Goal: Complete application form: Complete application form

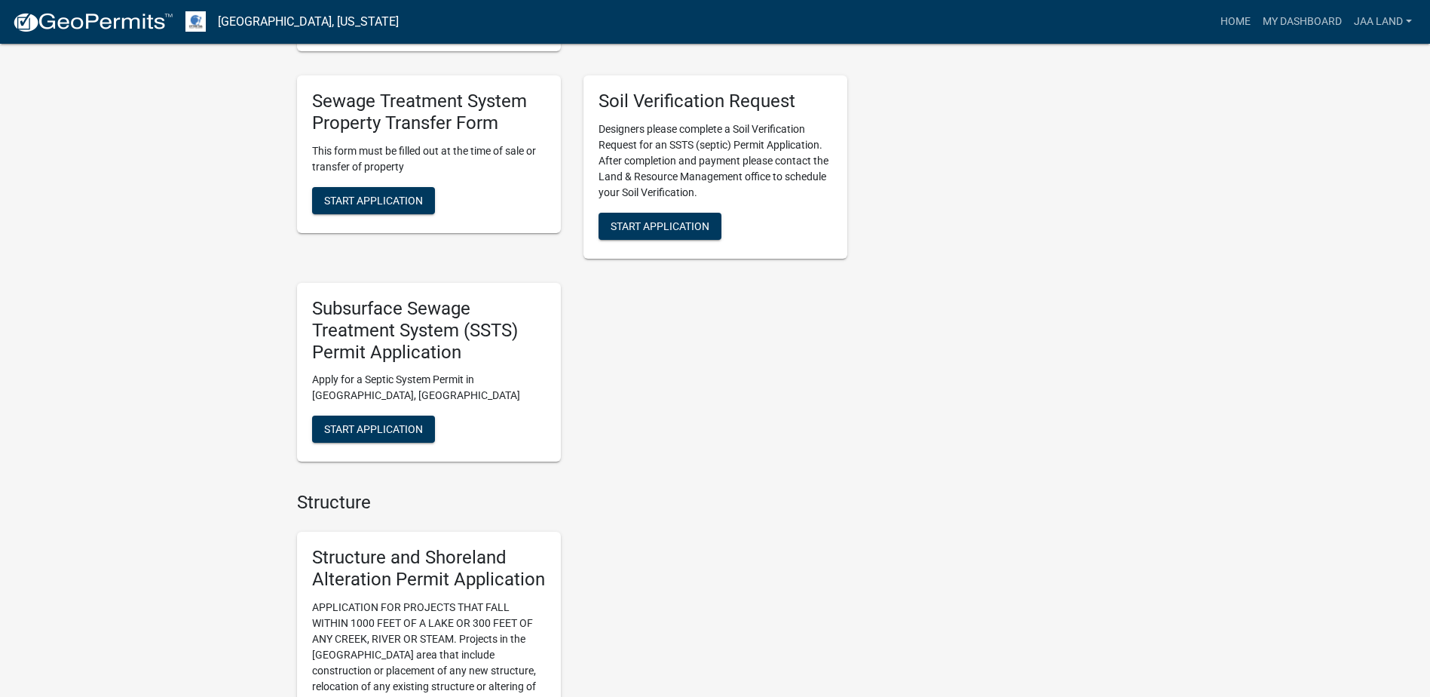
scroll to position [528, 0]
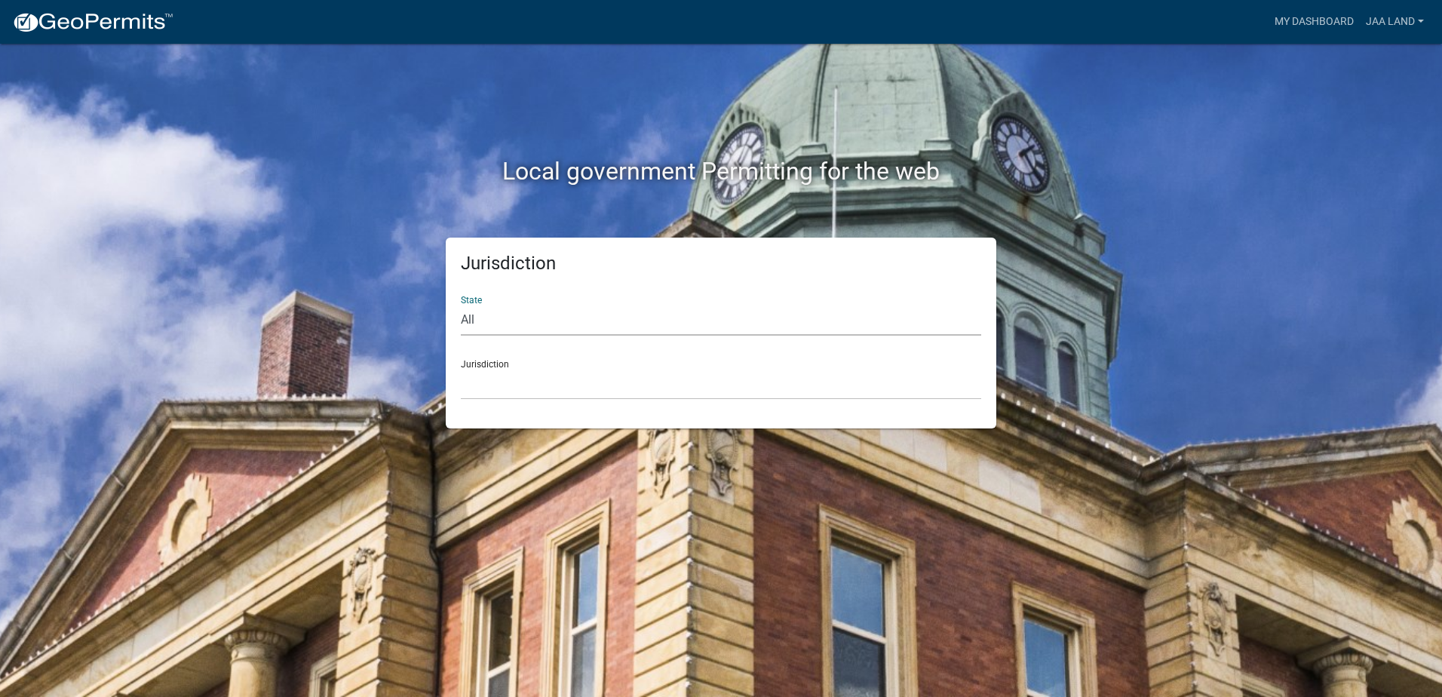
click at [535, 323] on select "All [US_STATE] [US_STATE] [US_STATE] [US_STATE] [US_STATE] [US_STATE] [US_STATE…" at bounding box center [721, 320] width 520 height 31
select select "[US_STATE]"
click at [461, 305] on select "All [US_STATE] [US_STATE] [US_STATE] [US_STATE] [US_STATE] [US_STATE] [US_STATE…" at bounding box center [721, 320] width 520 height 31
click at [520, 384] on select "[GEOGRAPHIC_DATA], [US_STATE] [GEOGRAPHIC_DATA], [US_STATE] [GEOGRAPHIC_DATA], …" at bounding box center [721, 384] width 520 height 31
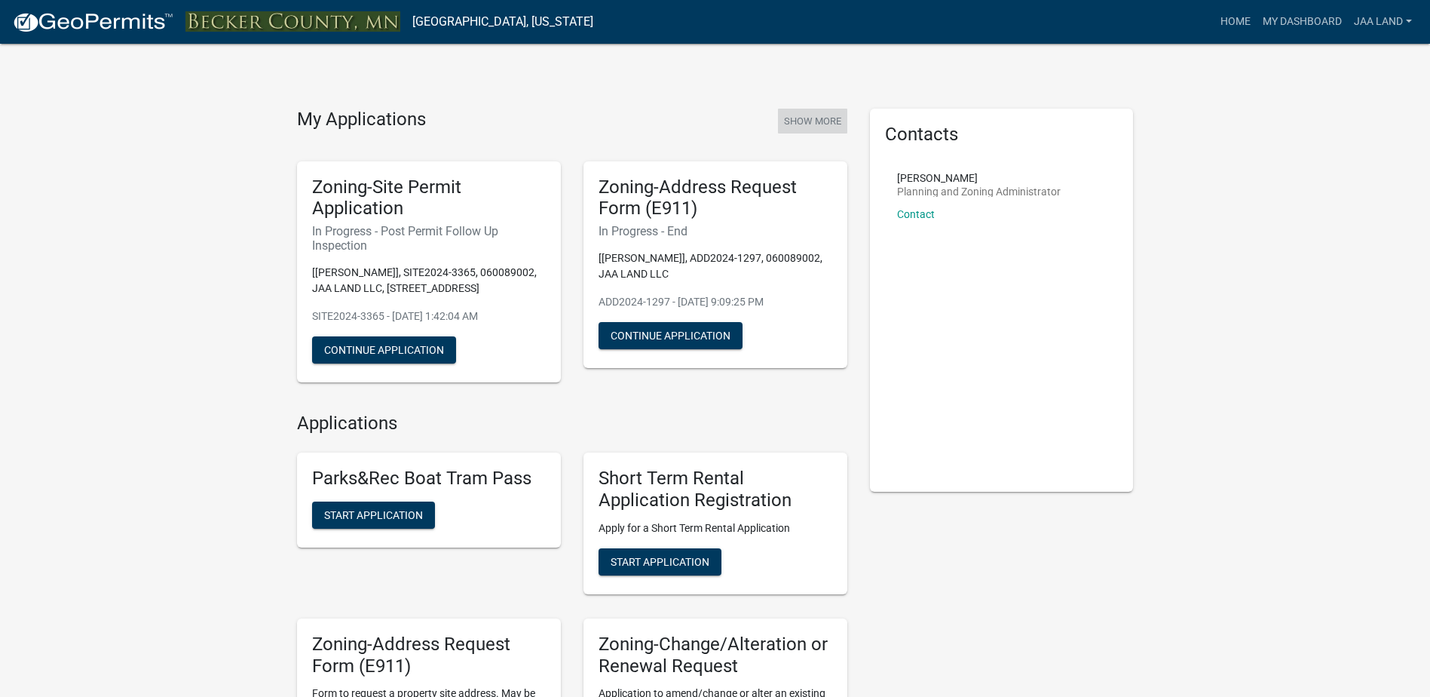
click at [829, 117] on button "Show More" at bounding box center [812, 121] width 69 height 25
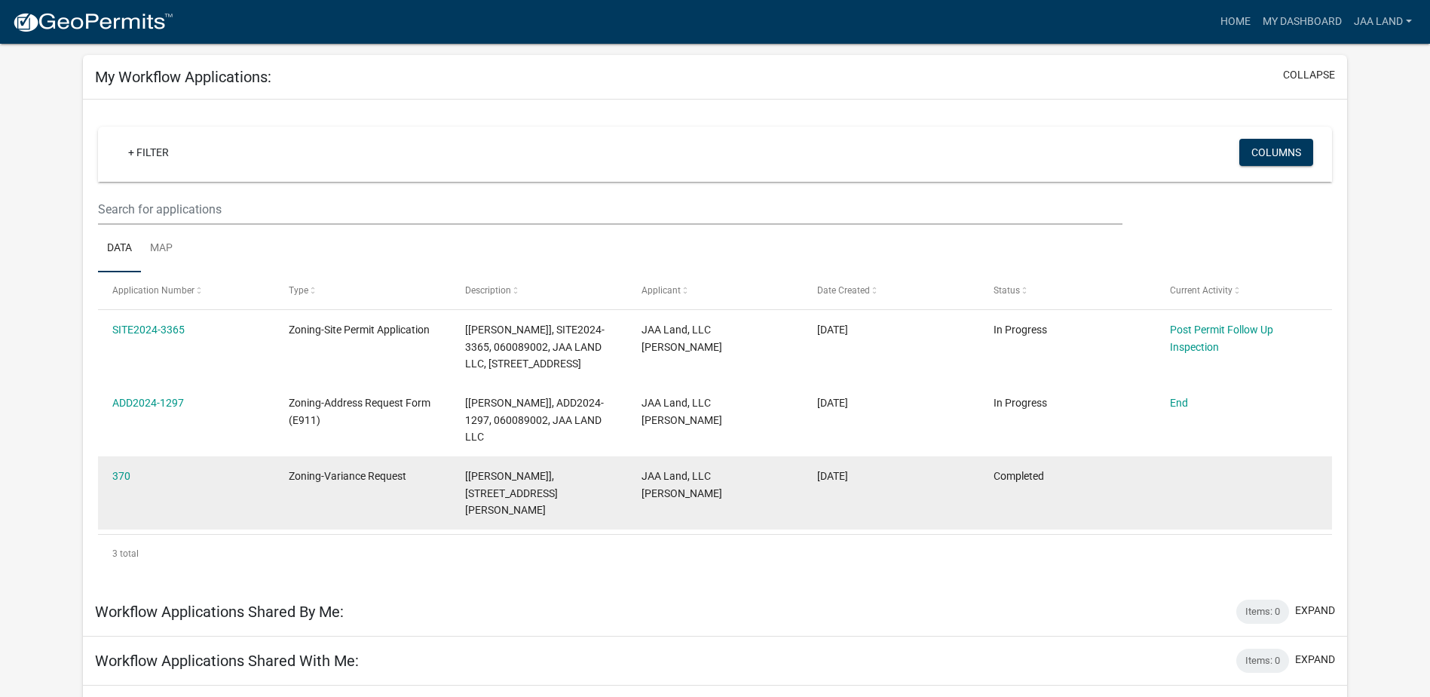
scroll to position [36, 0]
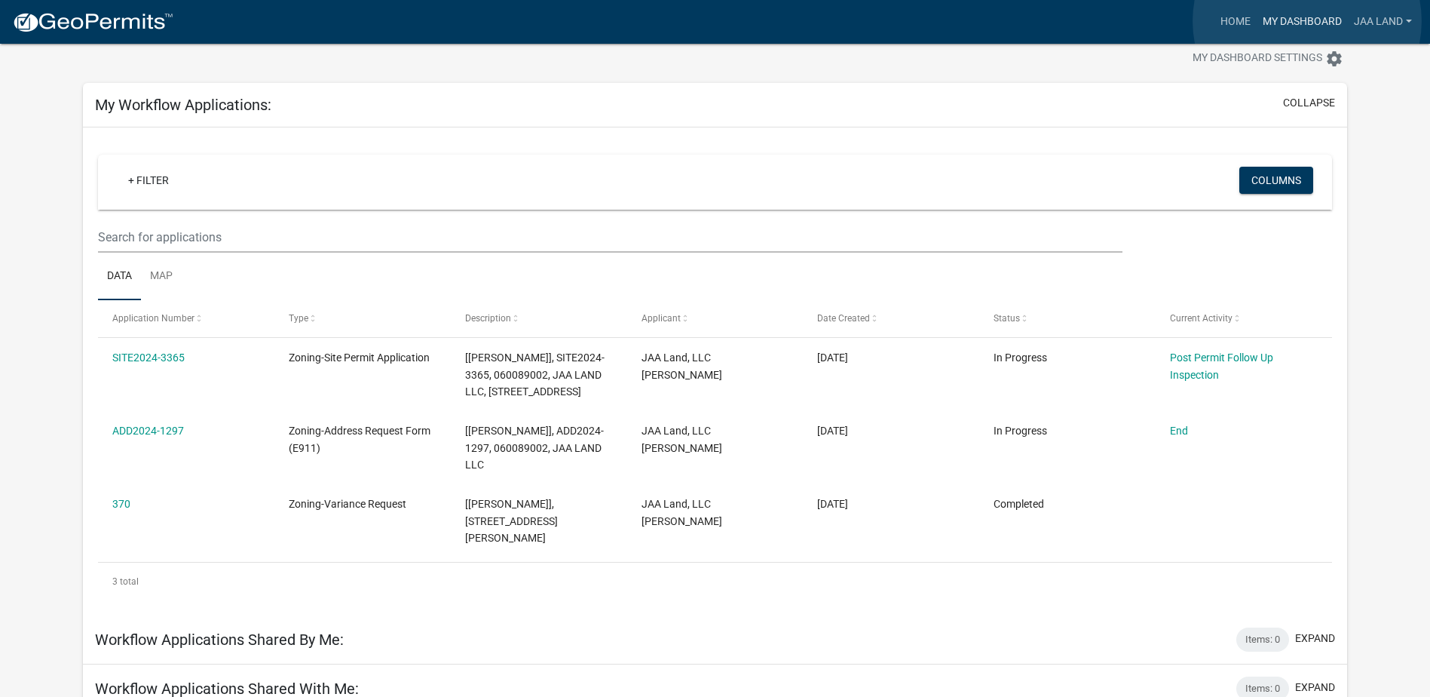
click at [1307, 21] on link "My Dashboard" at bounding box center [1302, 22] width 91 height 29
click at [1229, 16] on link "Home" at bounding box center [1236, 22] width 42 height 29
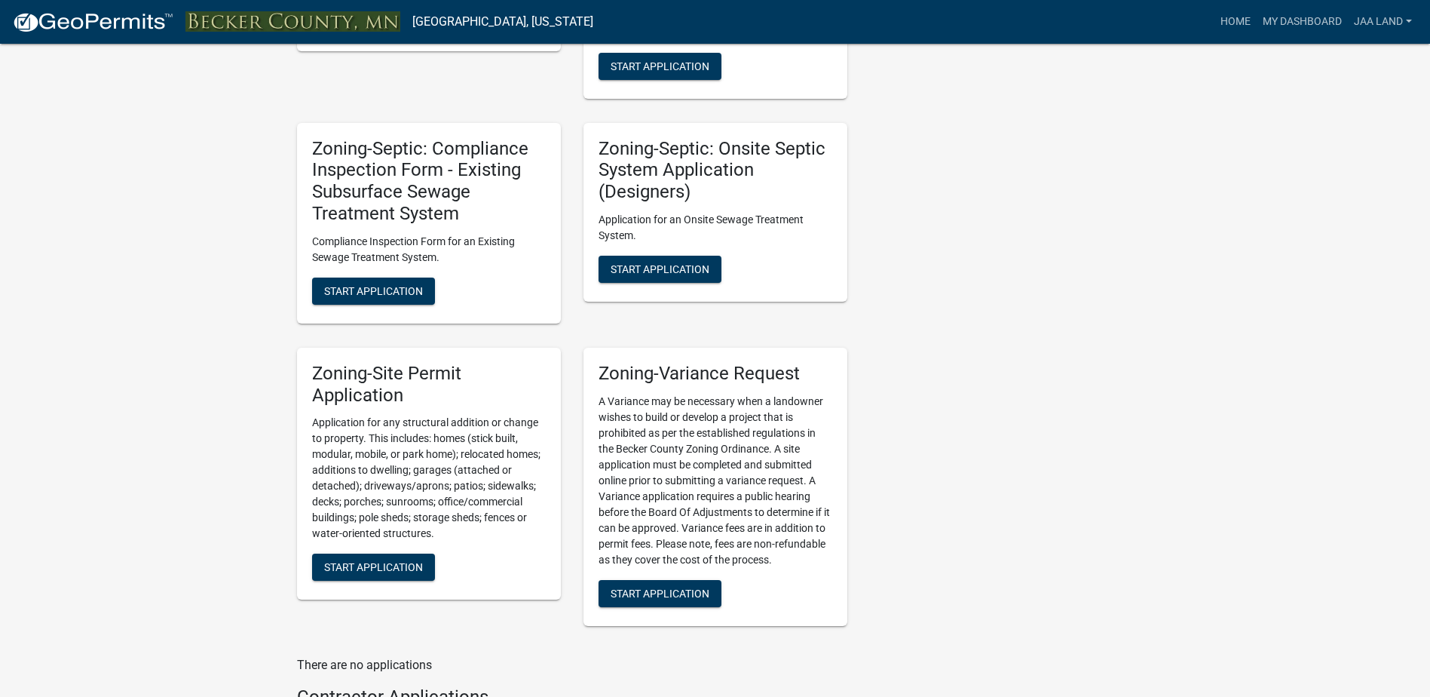
scroll to position [1357, 0]
click at [394, 563] on span "Start Application" at bounding box center [373, 566] width 99 height 12
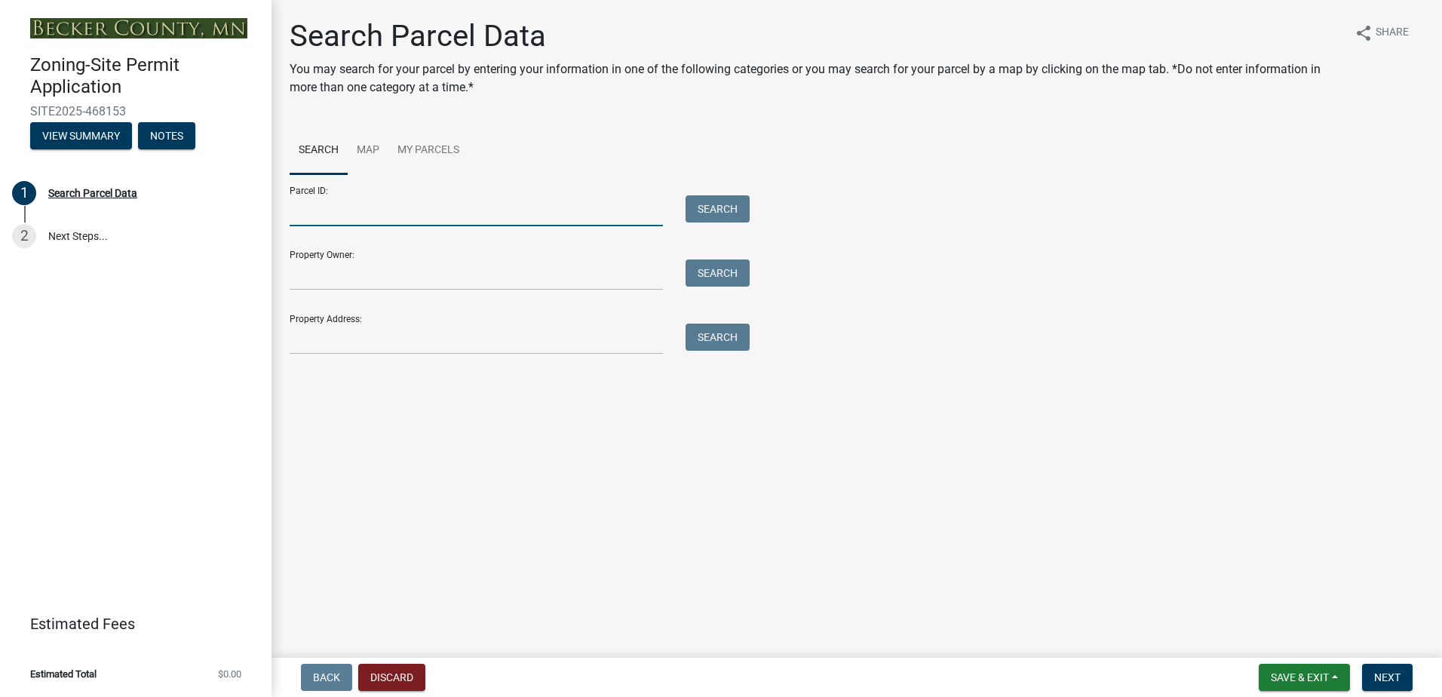
click at [328, 213] on input "Parcel ID:" at bounding box center [476, 210] width 373 height 31
click at [320, 221] on input "Parcel ID:" at bounding box center [476, 210] width 373 height 31
click at [452, 208] on input "Parcel ID:" at bounding box center [476, 210] width 373 height 31
paste input "061117808"
type input "061117808"
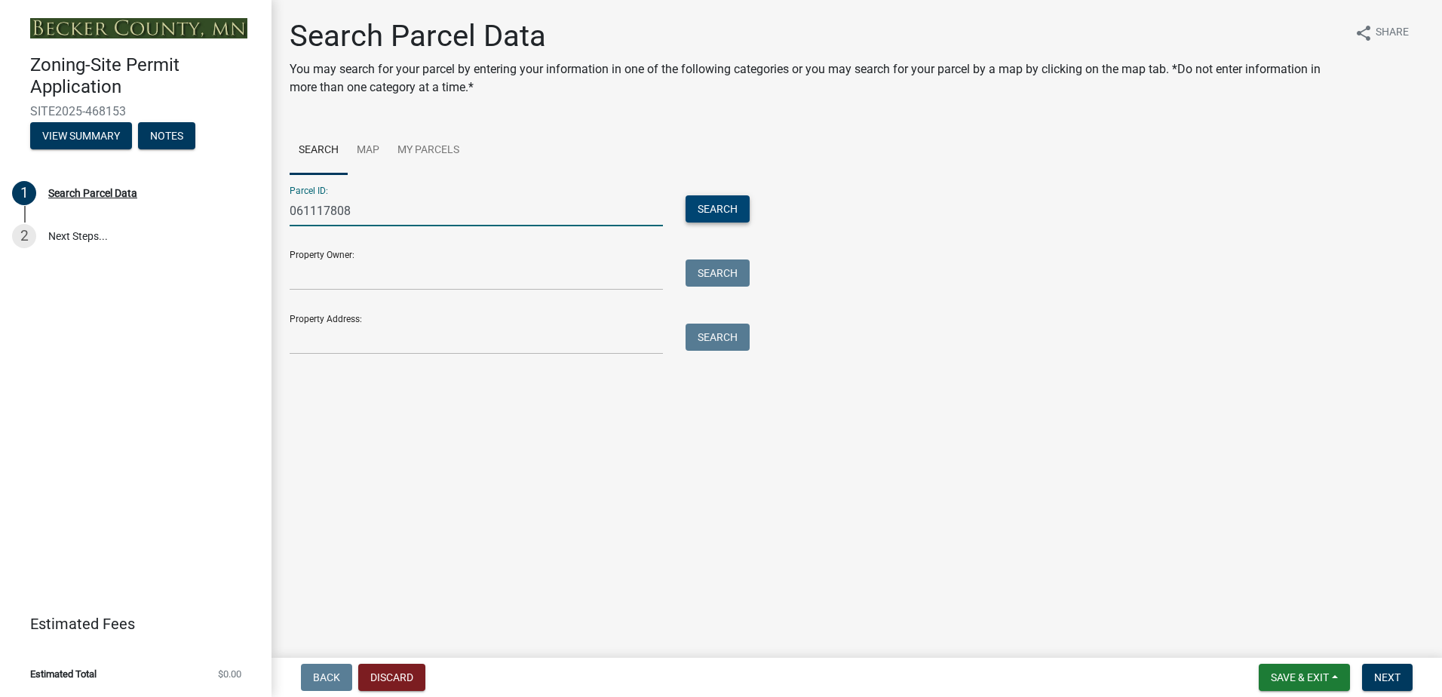
click at [714, 210] on button "Search" at bounding box center [717, 208] width 64 height 27
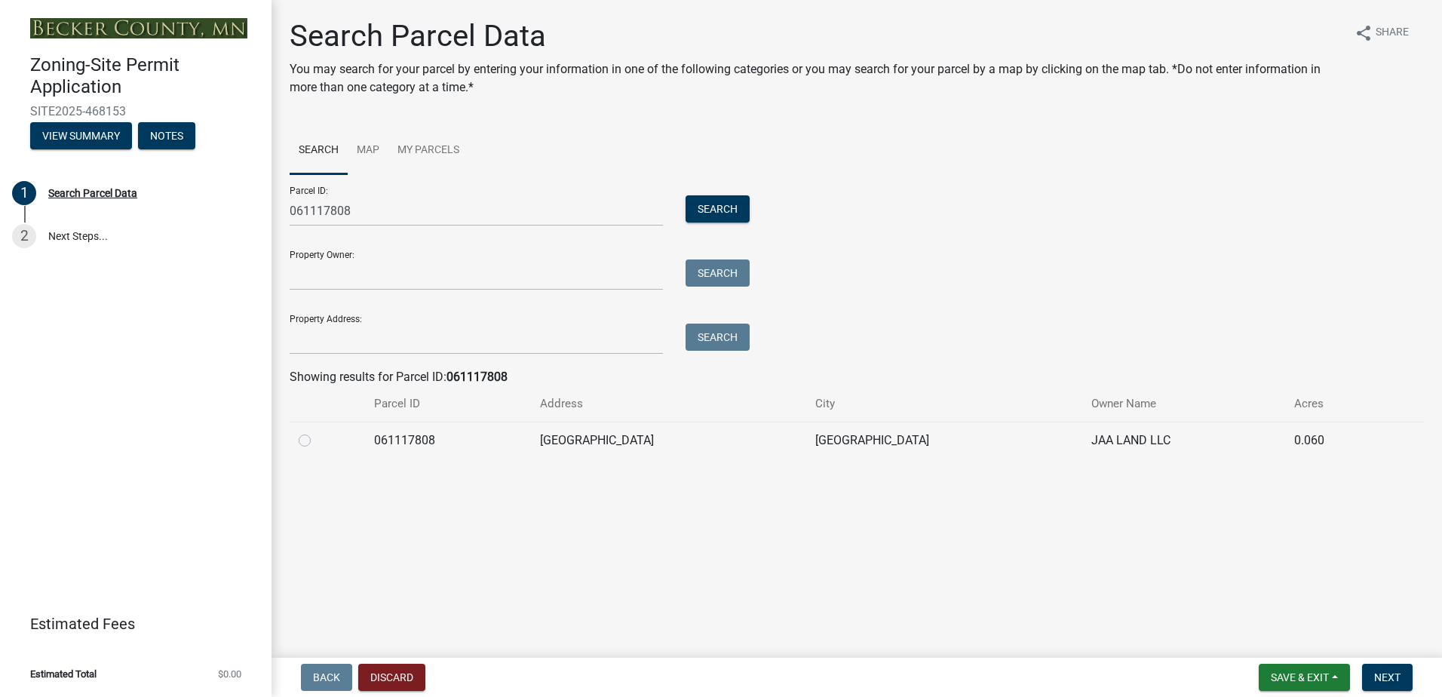
click at [317, 431] on label at bounding box center [317, 431] width 0 height 0
click at [317, 441] on input "radio" at bounding box center [322, 436] width 10 height 10
radio input "true"
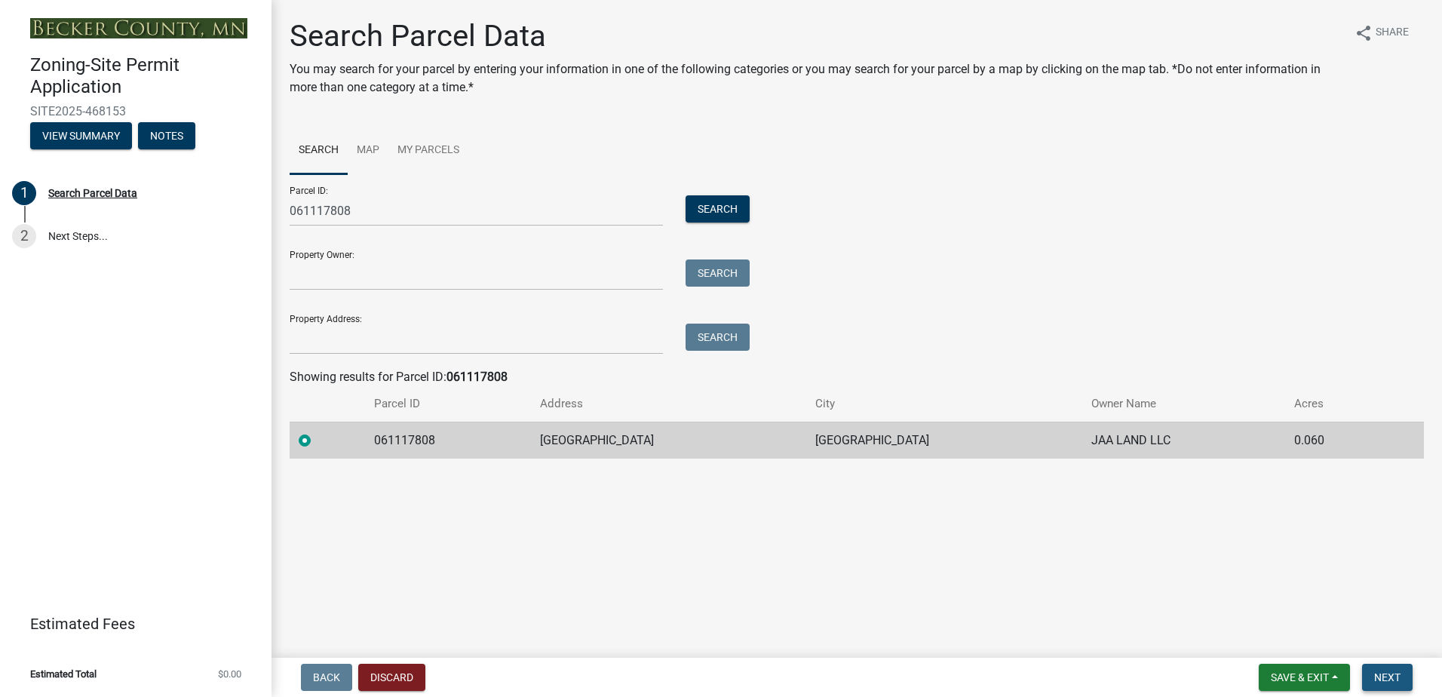
click at [1383, 679] on span "Next" at bounding box center [1387, 677] width 26 height 12
click at [1404, 679] on button "Next" at bounding box center [1387, 677] width 51 height 27
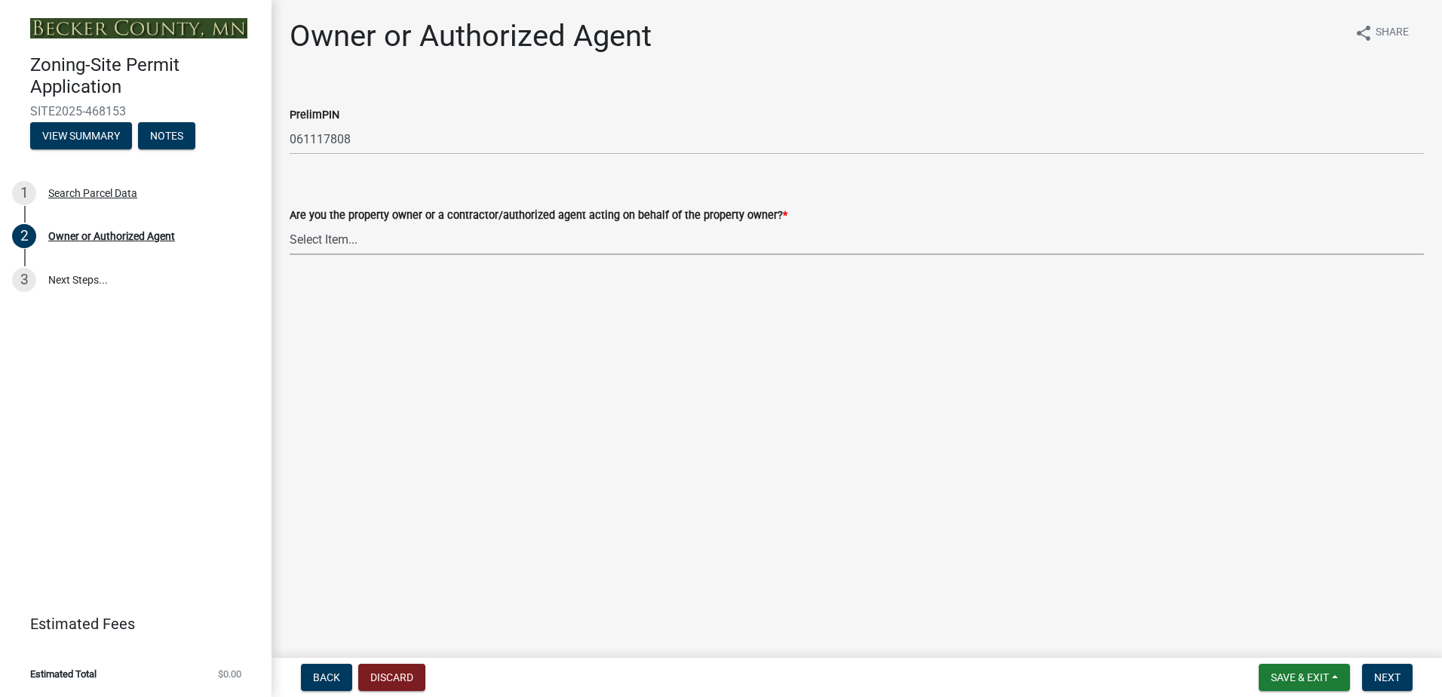
click at [350, 238] on select "Select Item... Property Owner Authorized Agent" at bounding box center [857, 239] width 1134 height 31
click at [290, 224] on select "Select Item... Property Owner Authorized Agent" at bounding box center [857, 239] width 1134 height 31
select select "3c674549-ed69-405f-b795-9fa3f7d47d9d"
click at [1387, 675] on span "Next" at bounding box center [1387, 677] width 26 height 12
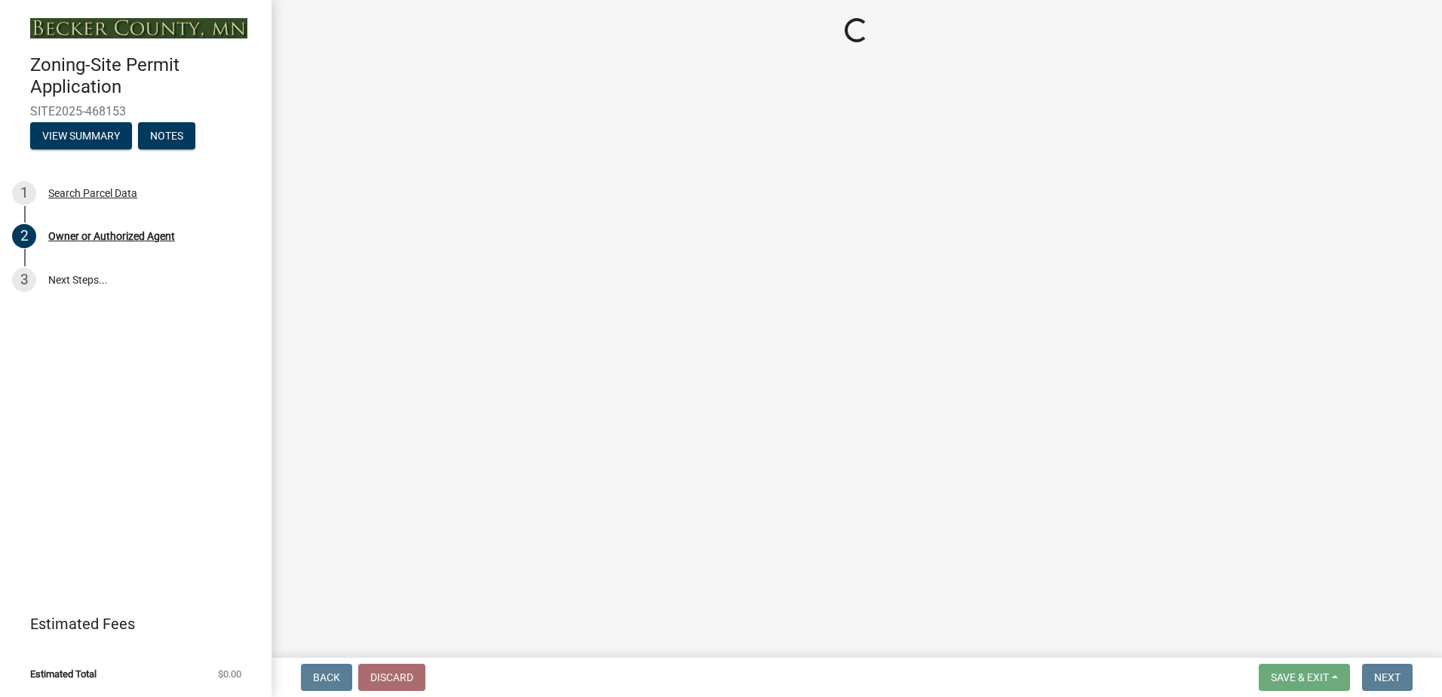
select select "15d55337-0fb0-485e-a759-dab20e978987"
select select "951686c9-9b01-4b62-9d6a-ea2b084c9c47"
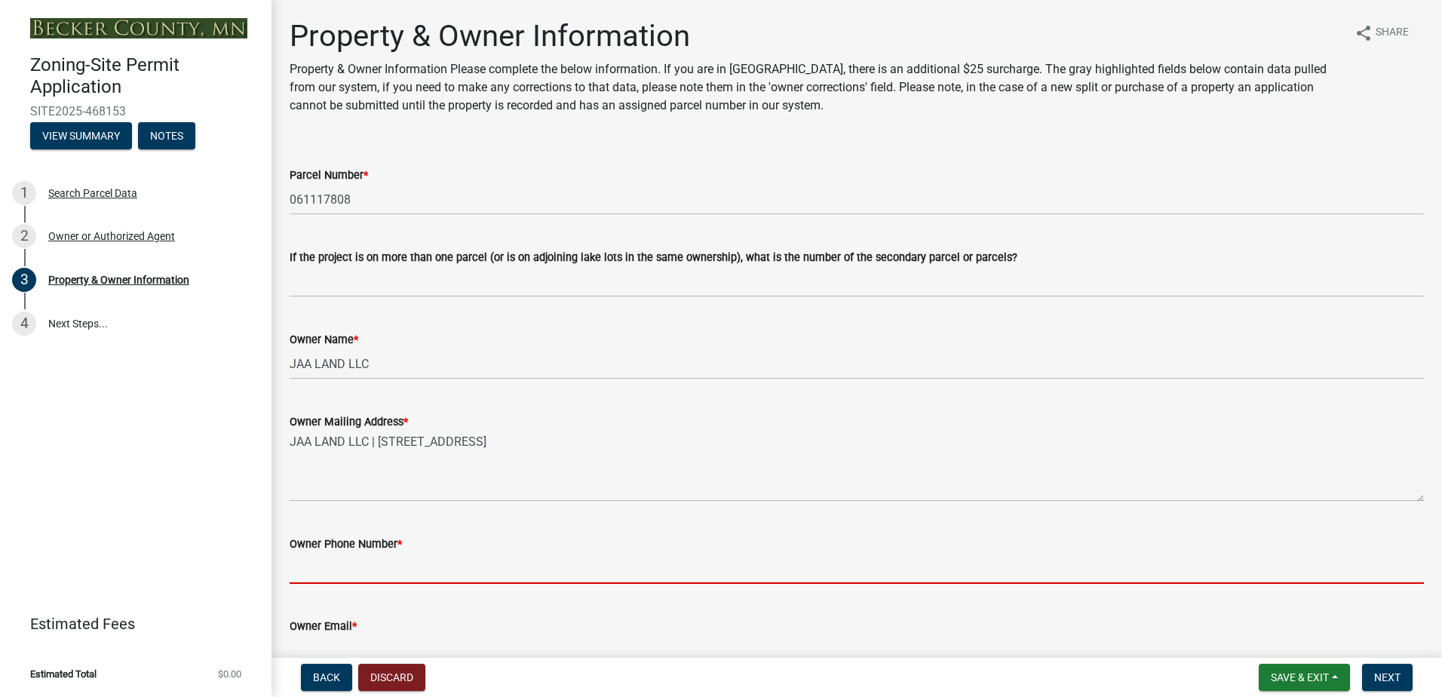
click at [432, 569] on input "Owner Phone Number *" at bounding box center [857, 568] width 1134 height 31
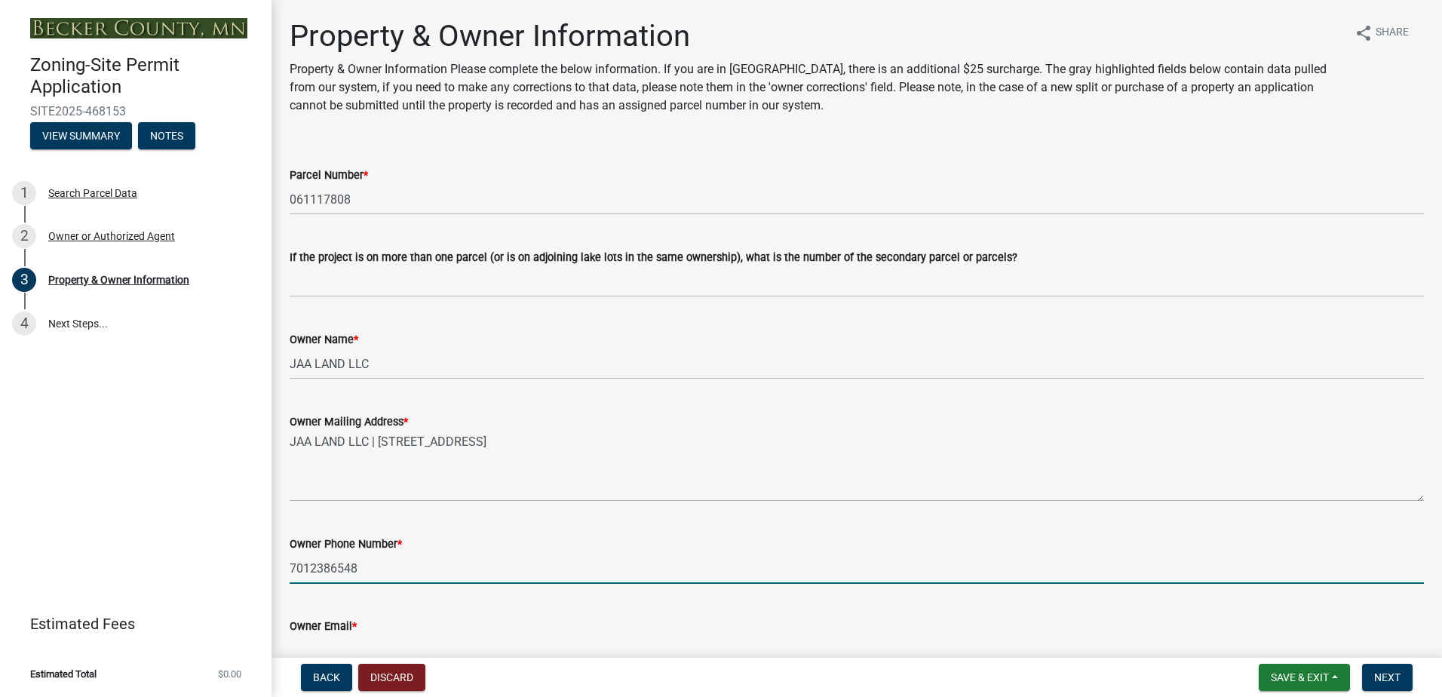
type input "7012386548"
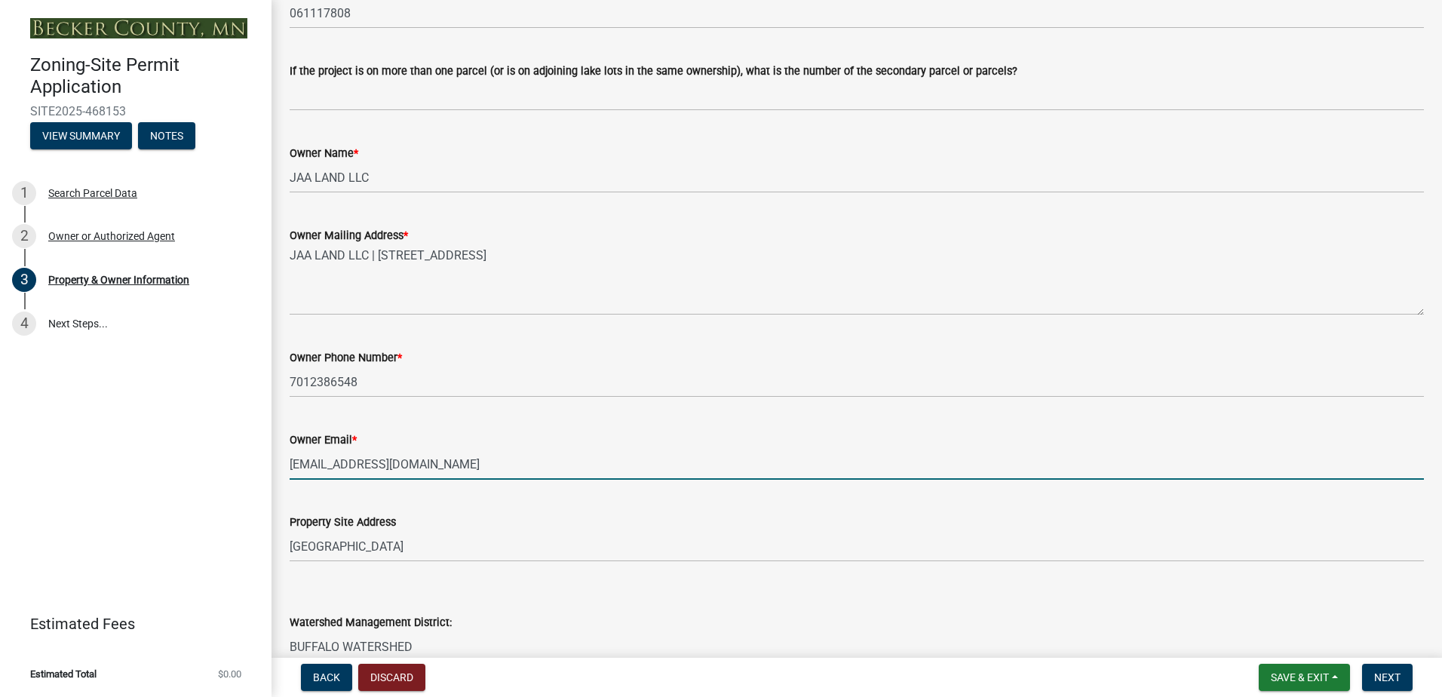
scroll to position [316, 0]
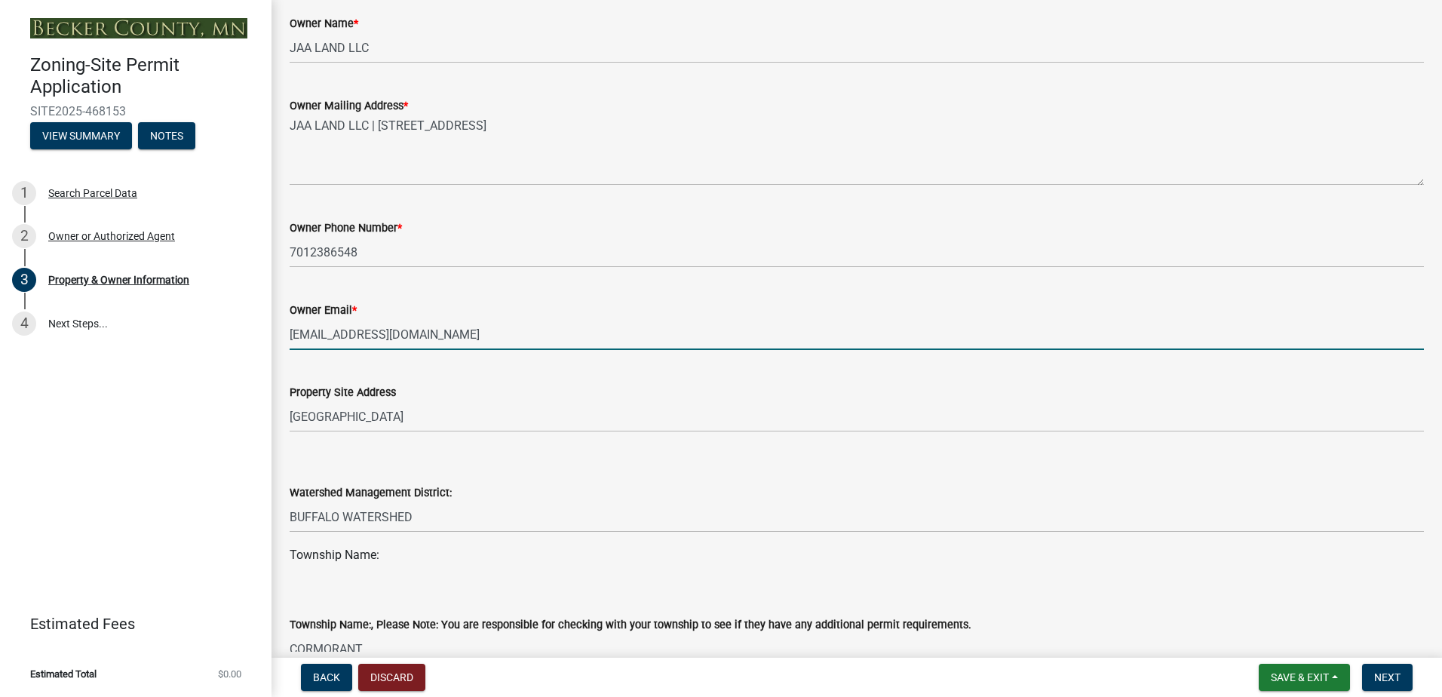
type input "[EMAIL_ADDRESS][DOMAIN_NAME]"
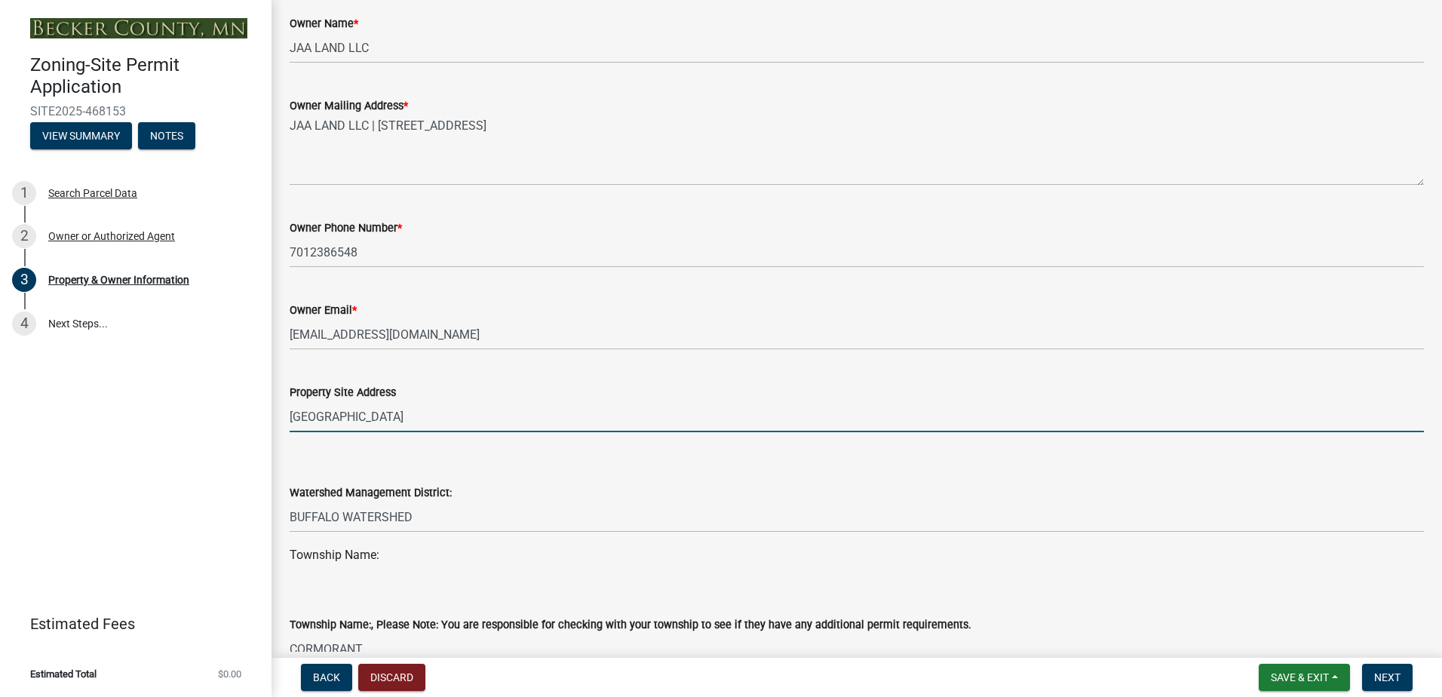
click at [399, 418] on input "[GEOGRAPHIC_DATA]" at bounding box center [857, 416] width 1134 height 31
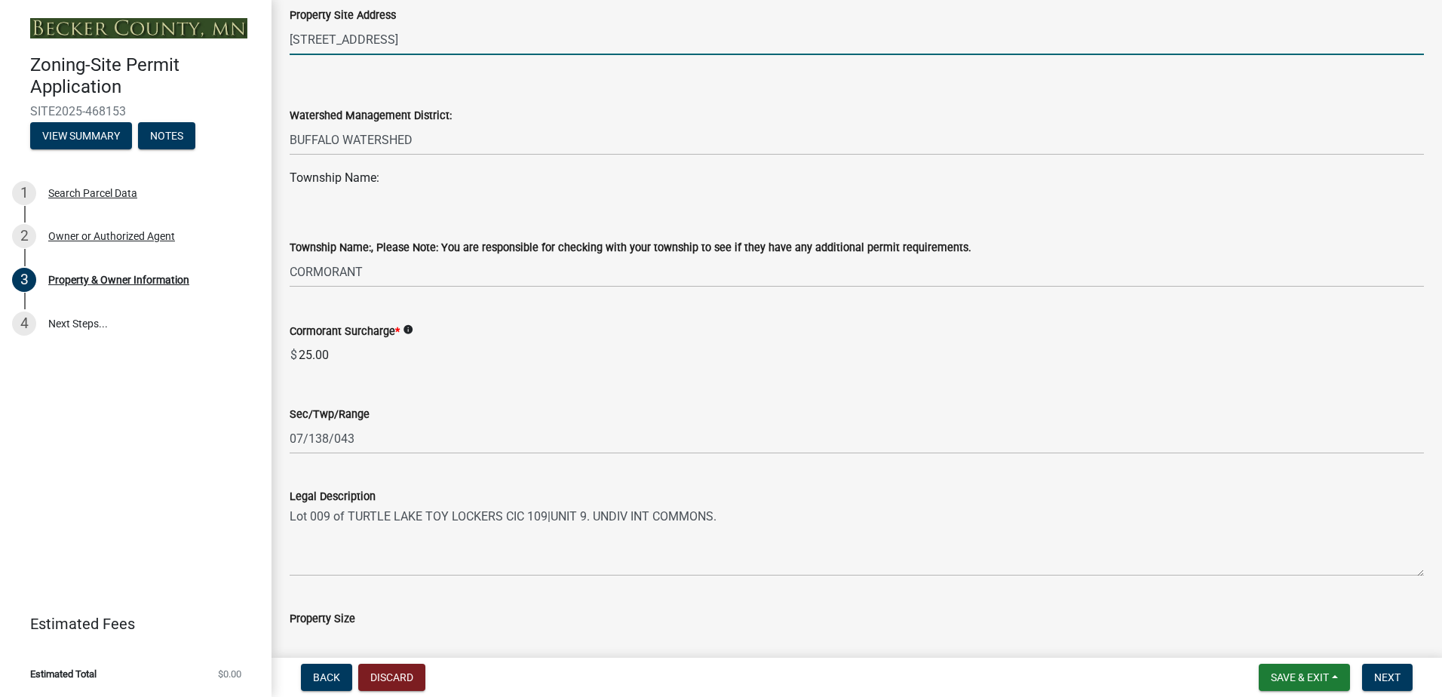
scroll to position [768, 0]
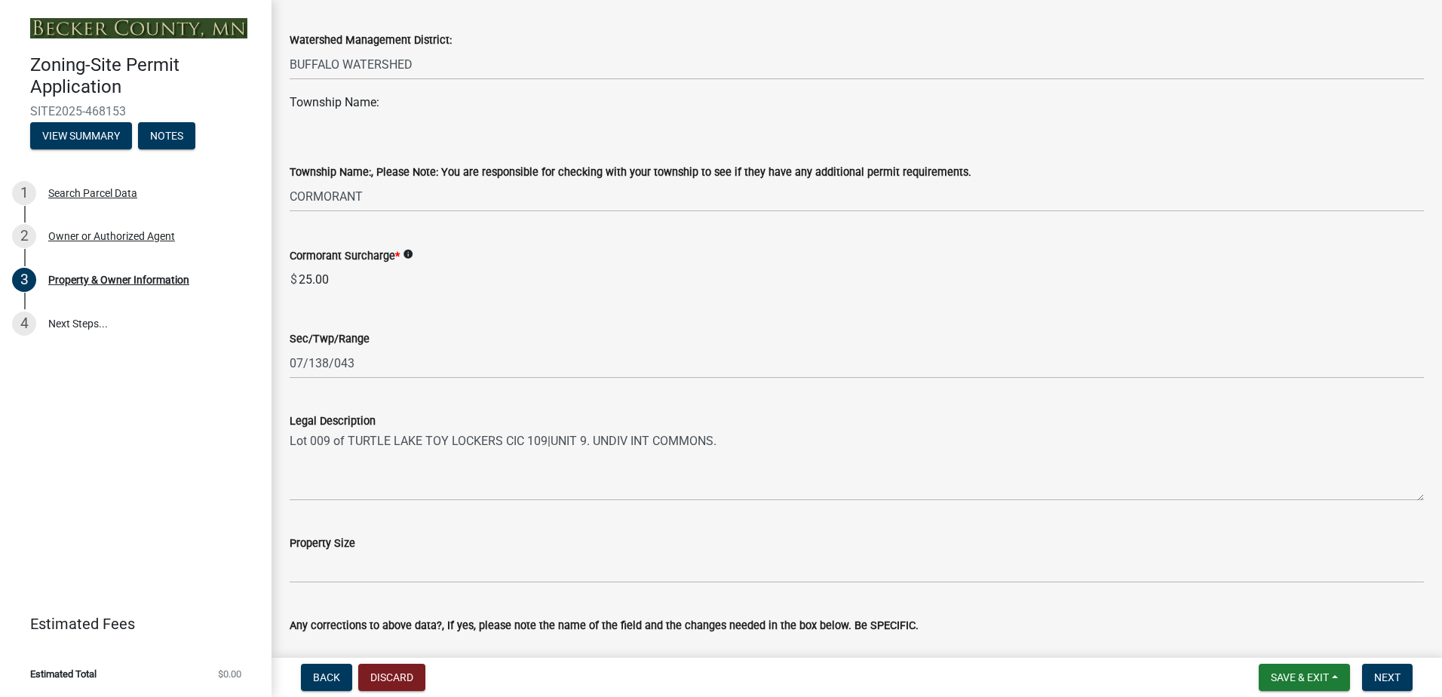
type input "[STREET_ADDRESS]"
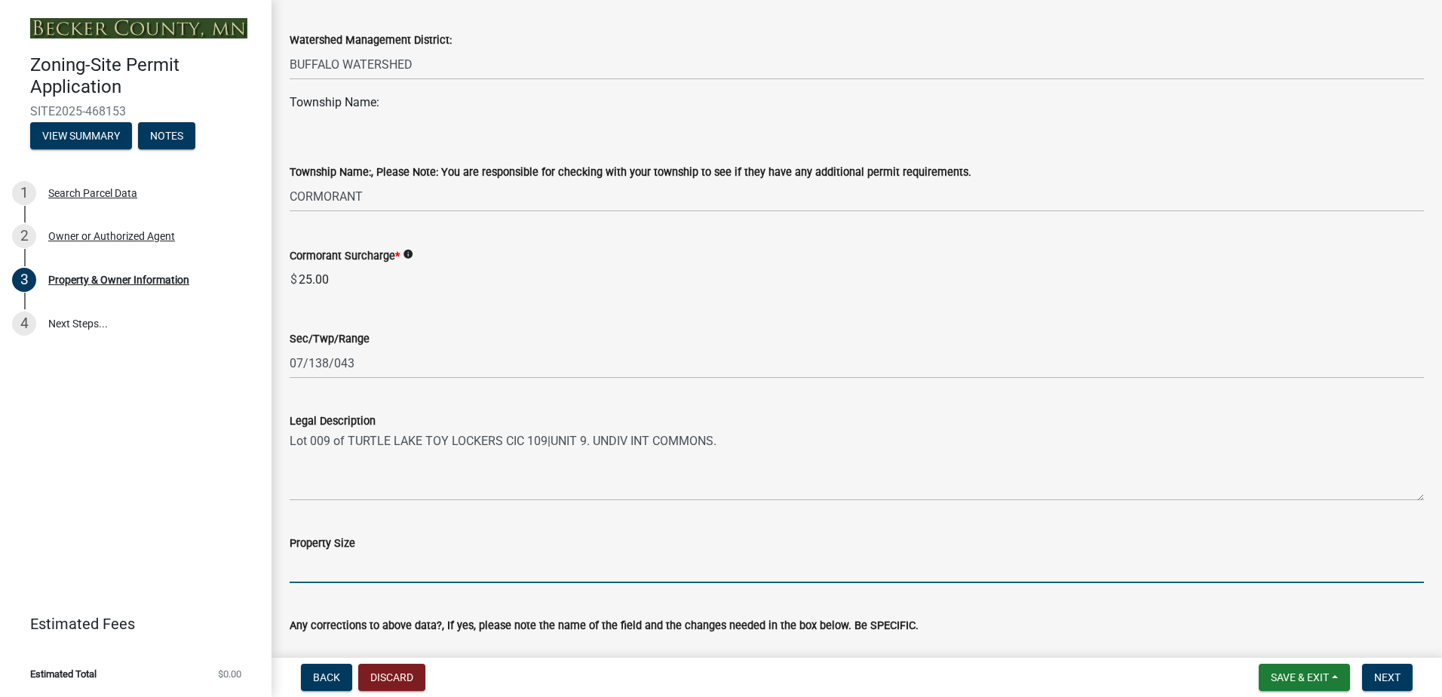
click at [346, 574] on input "Property Size" at bounding box center [857, 567] width 1134 height 31
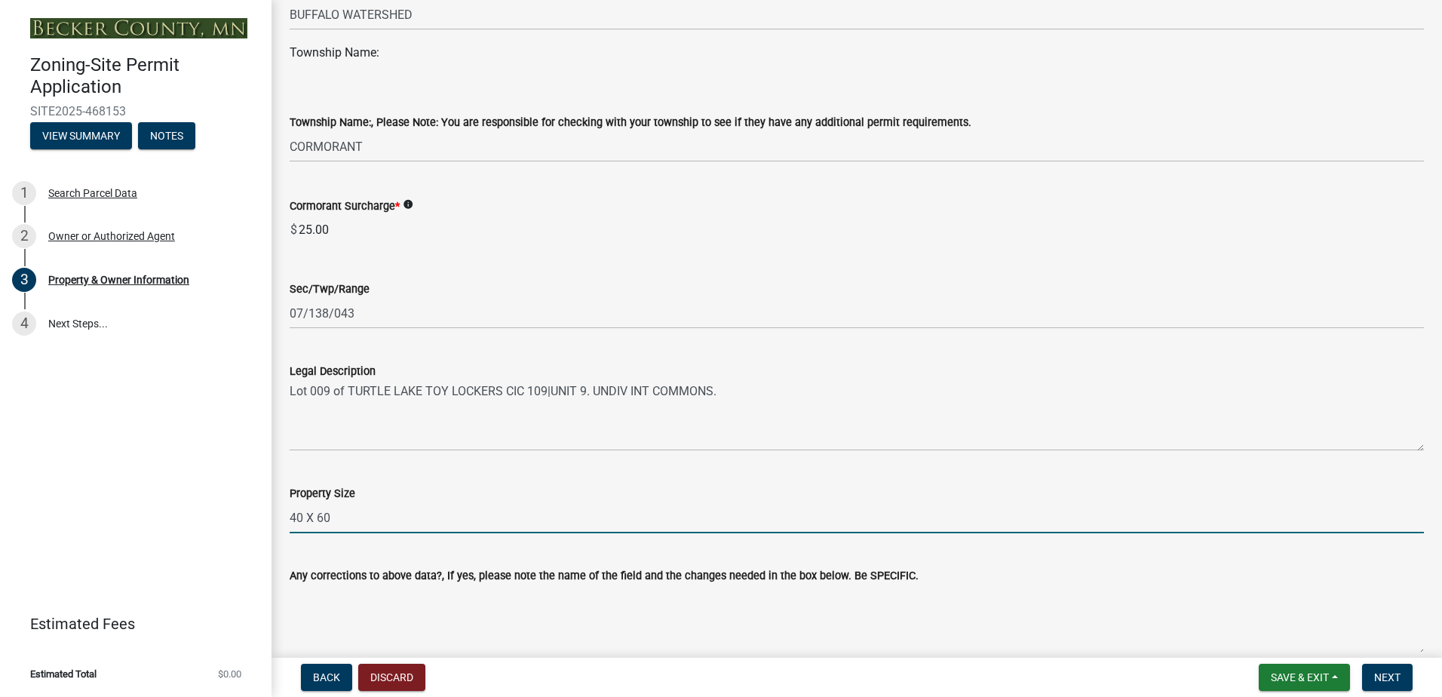
scroll to position [919, 0]
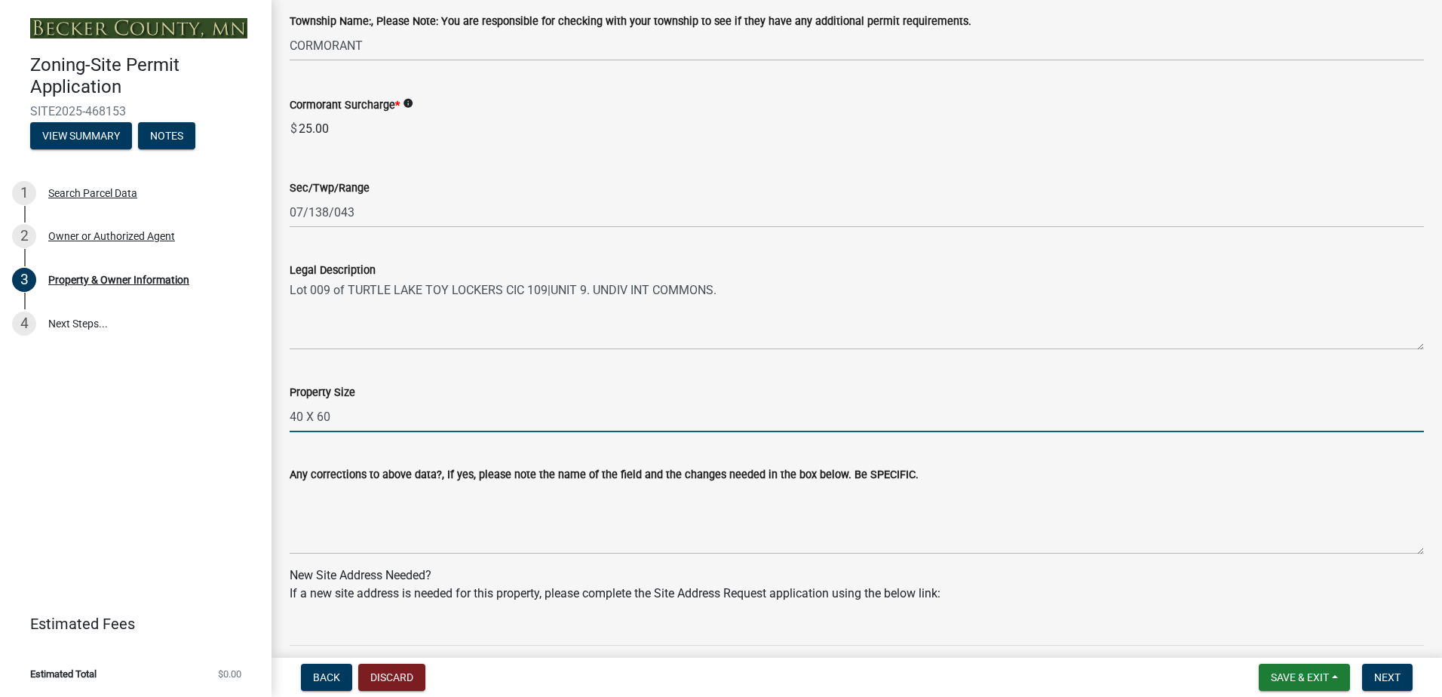
type input "40 X 60"
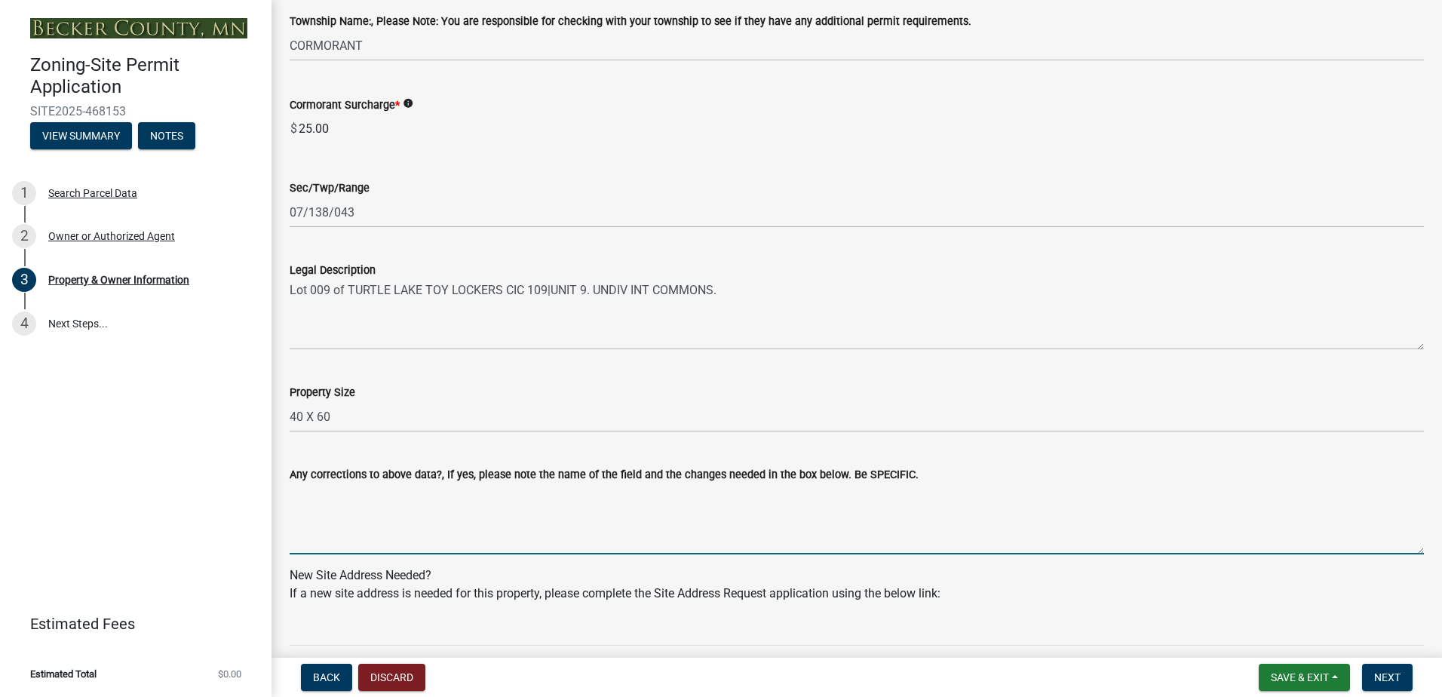
click at [397, 541] on textarea "Any corrections to above data?, If yes, please note the name of the field and t…" at bounding box center [857, 518] width 1134 height 71
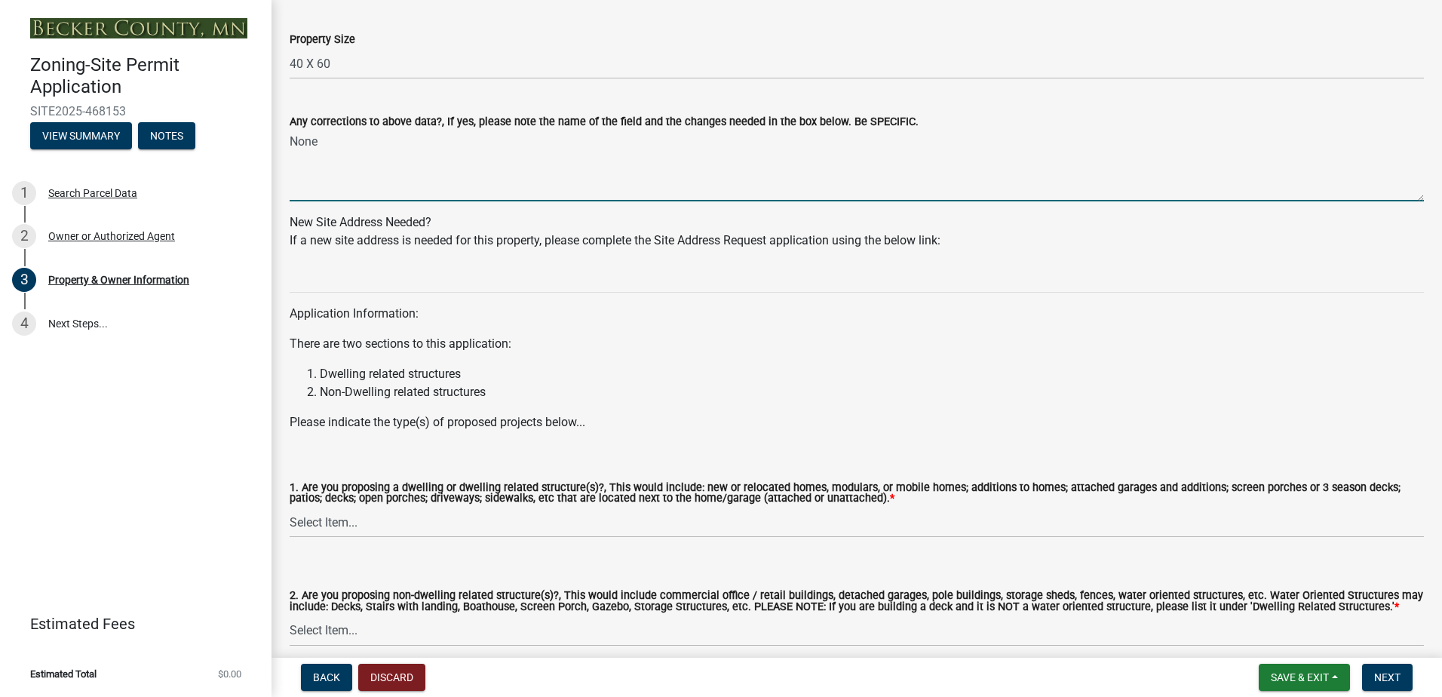
scroll to position [1296, 0]
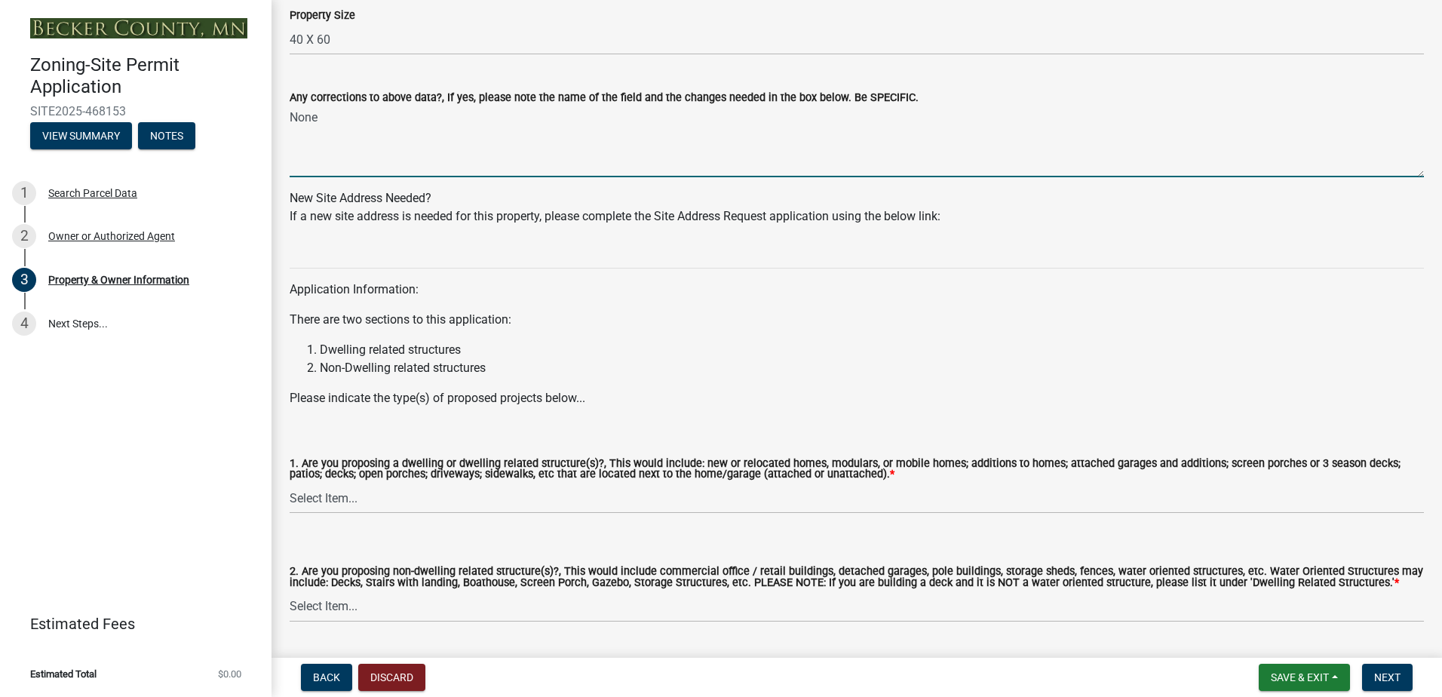
type textarea "None"
click at [356, 439] on div "1. Are you proposing a dwelling or dwelling related structure(s)?, This would i…" at bounding box center [857, 466] width 1134 height 94
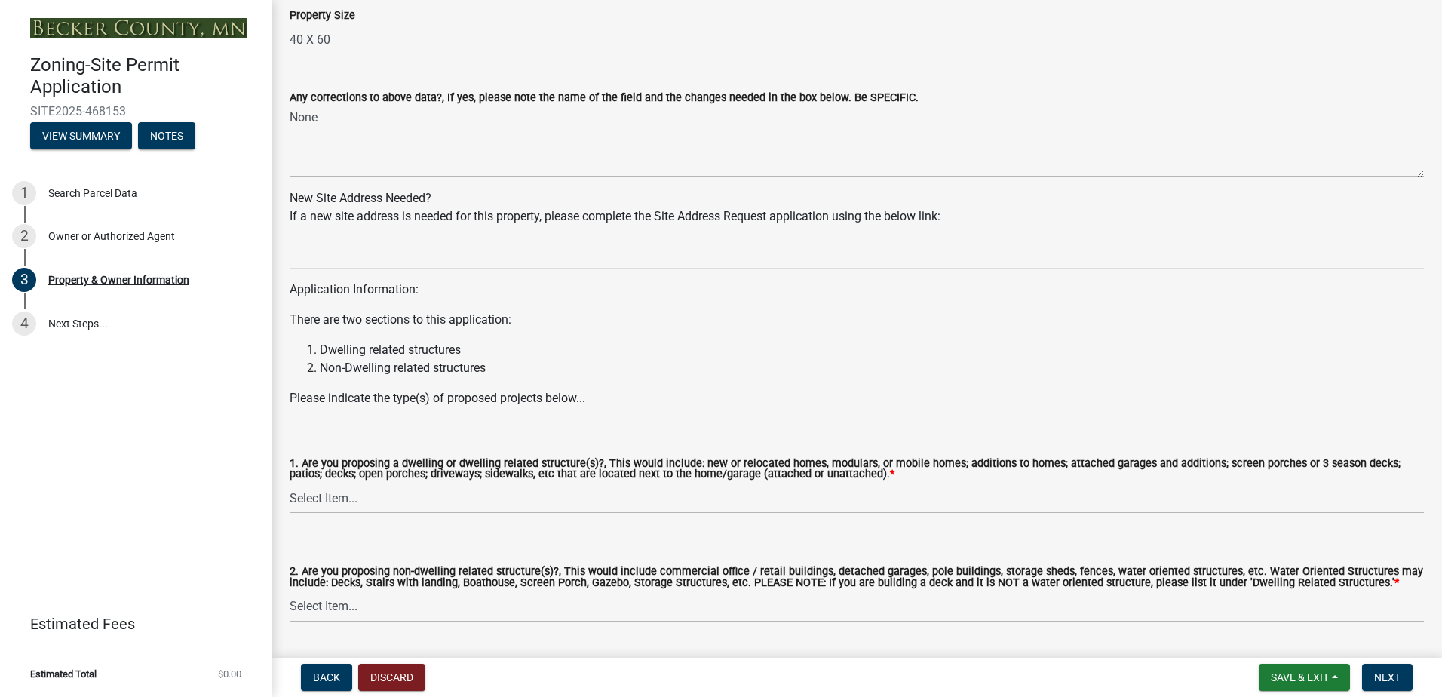
click at [313, 414] on wm-data-entity-input "Application Information: There are two sections to this application: Dwelling r…" at bounding box center [857, 329] width 1134 height 182
click at [421, 373] on li "Non-Dwelling related structures" at bounding box center [872, 368] width 1104 height 18
click at [597, 391] on p "Please indicate the type(s) of proposed projects below..." at bounding box center [857, 398] width 1134 height 18
click at [352, 499] on select "Select Item... Yes No" at bounding box center [857, 498] width 1134 height 31
click at [290, 483] on select "Select Item... Yes No" at bounding box center [857, 498] width 1134 height 31
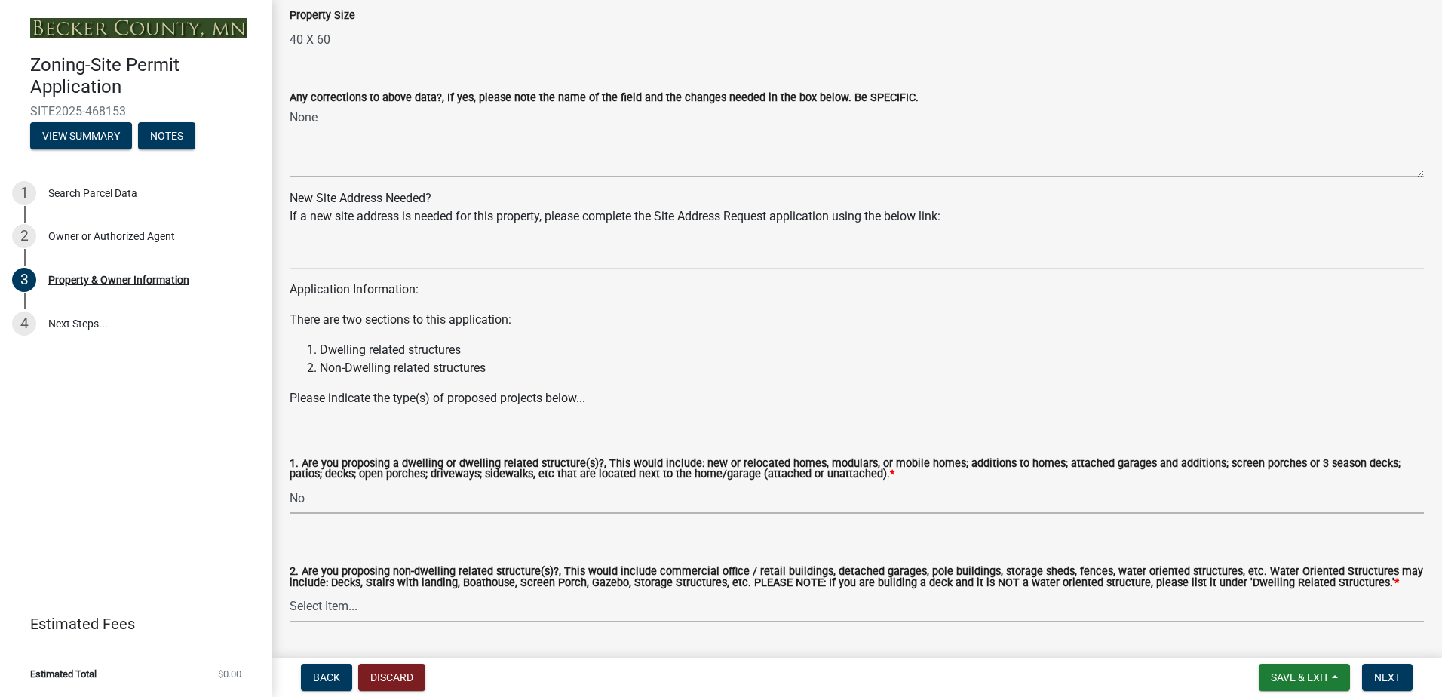
select select "fcf6d223-6c57-4dc5-b63a-a94704169022"
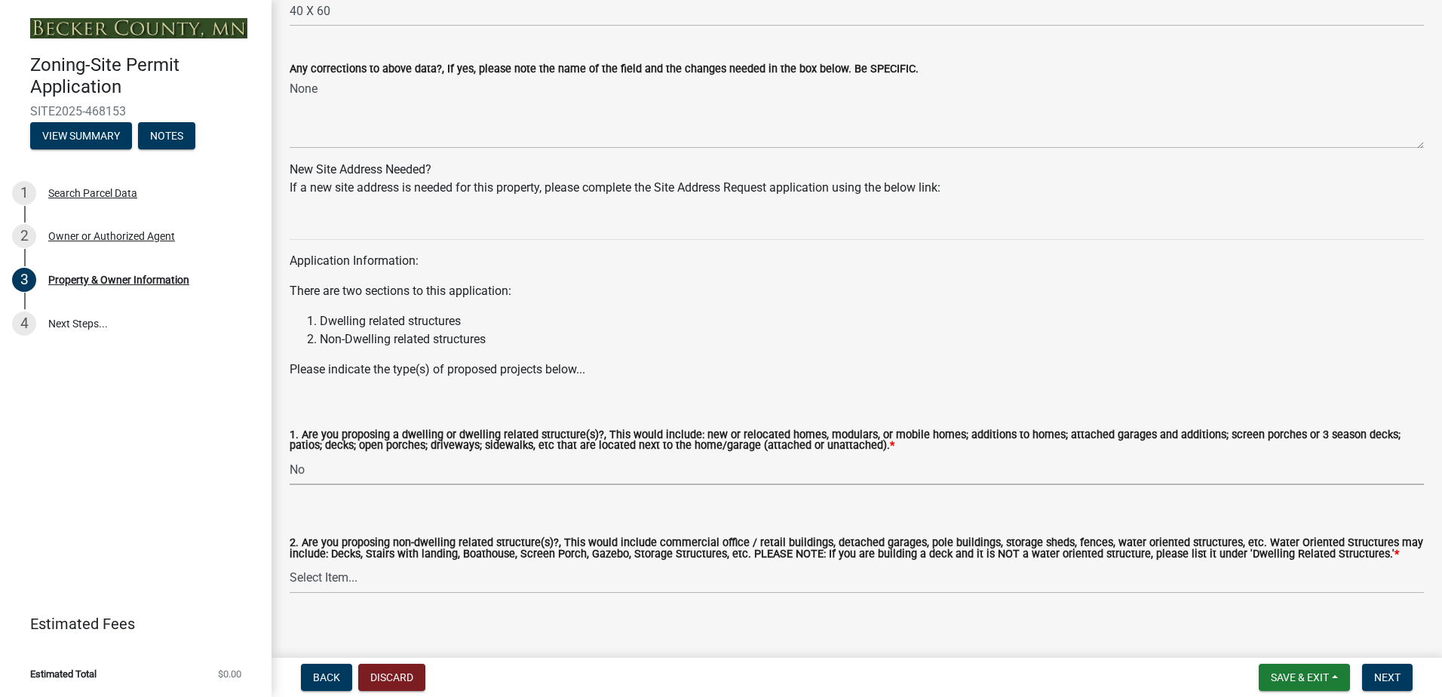
scroll to position [1341, 0]
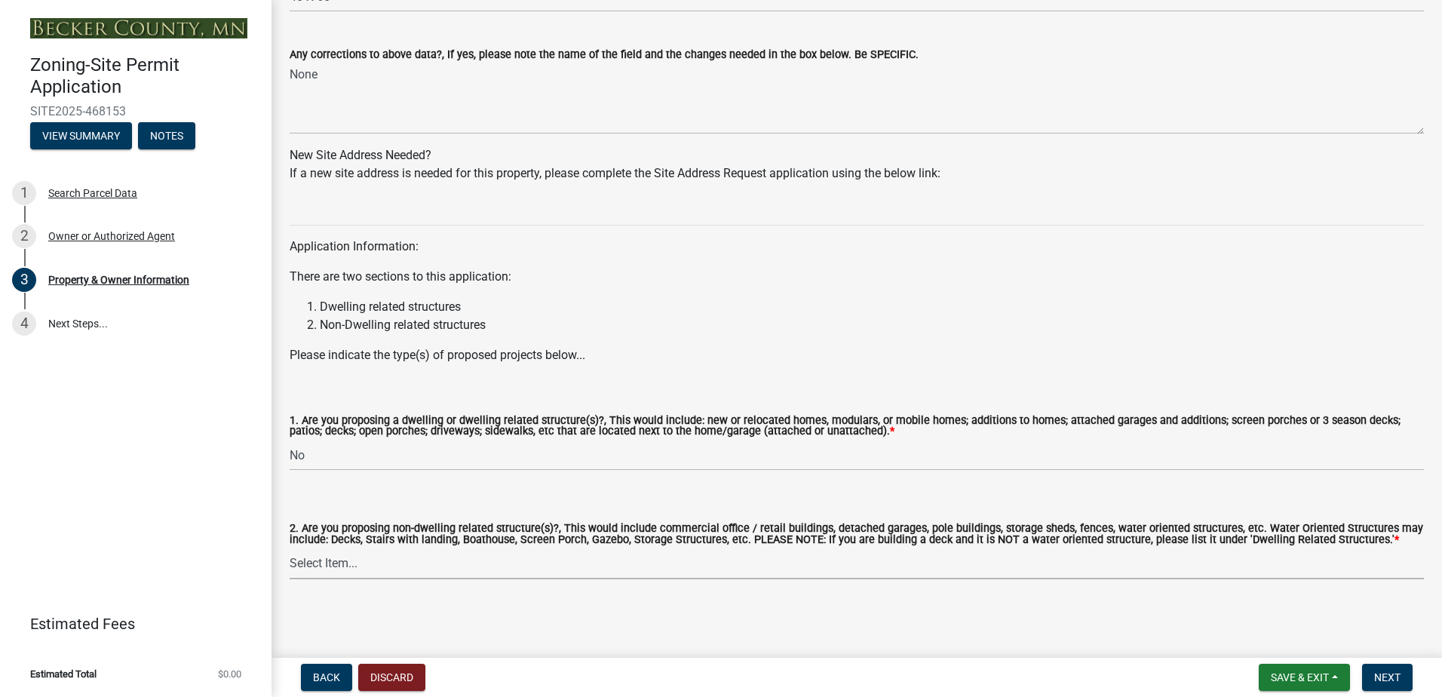
click at [351, 574] on select "Select Item... Yes No" at bounding box center [857, 563] width 1134 height 31
click at [290, 548] on select "Select Item... Yes No" at bounding box center [857, 563] width 1134 height 31
select select "5a5634ed-f11e-4c7b-90e1-096e6cfd17b9"
click at [1376, 672] on span "Next" at bounding box center [1387, 677] width 26 height 12
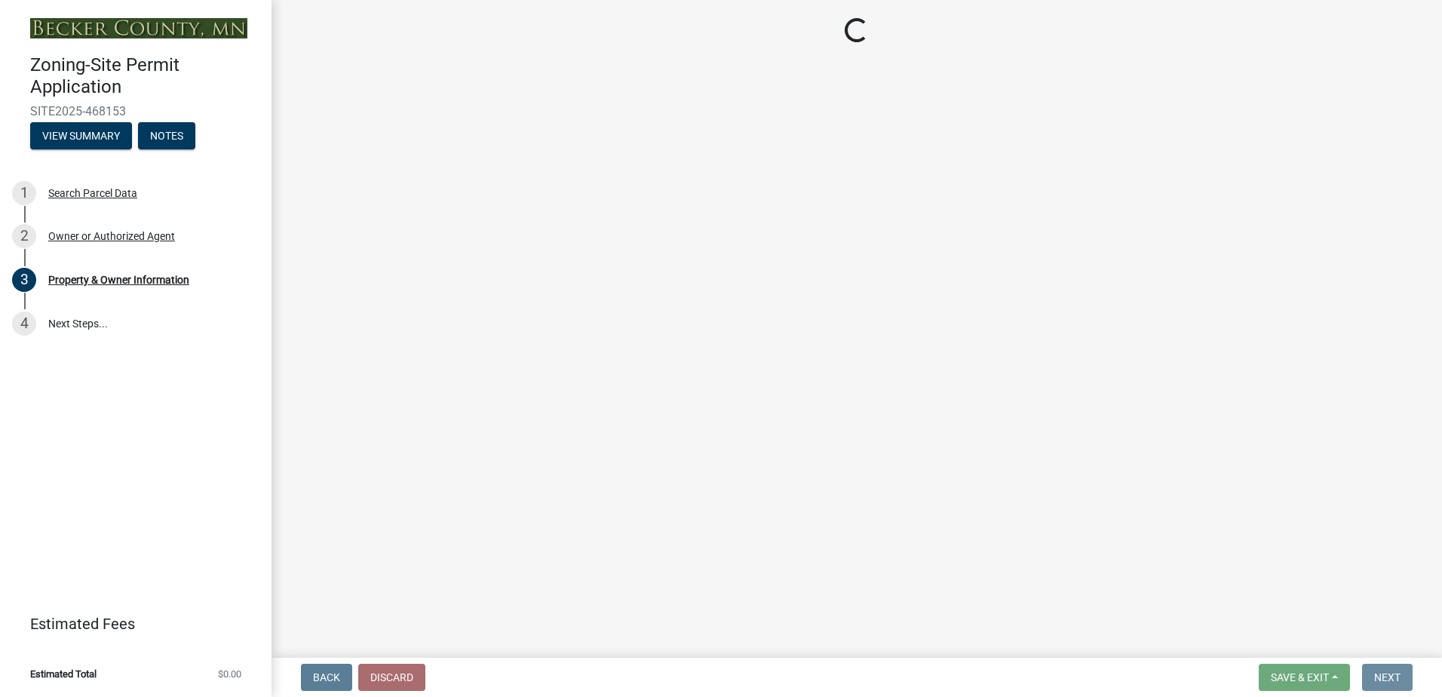
scroll to position [0, 0]
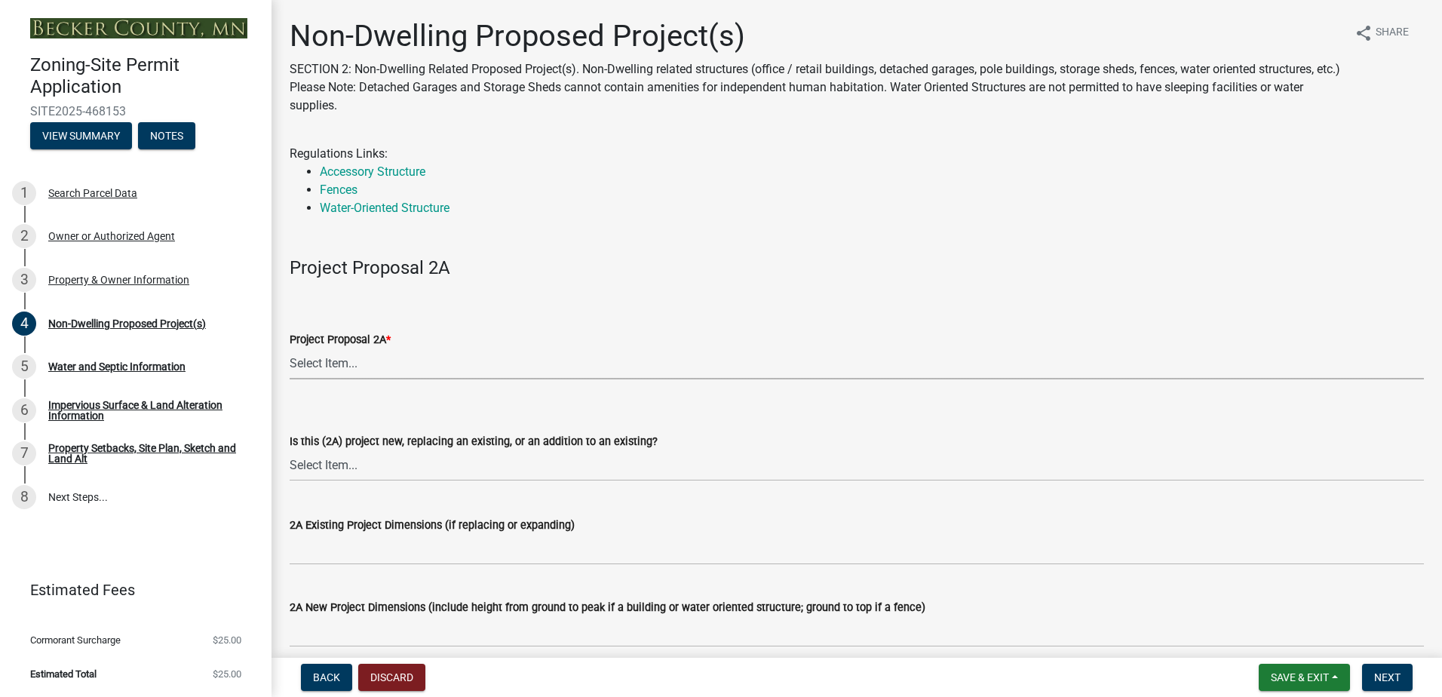
click at [357, 362] on select "Select Item... N/A Commercial Office/Retail Building Detached Garage Pole Build…" at bounding box center [857, 363] width 1134 height 31
click at [290, 348] on select "Select Item... N/A Commercial Office/Retail Building Detached Garage Pole Build…" at bounding box center [857, 363] width 1134 height 31
select select "97c48b8f-5b3b-4eb5-baa1-64080d5416e1"
click at [390, 477] on select "Select Item... New to Property (new or used structure) Relocating/moving existi…" at bounding box center [857, 465] width 1134 height 31
click at [290, 450] on select "Select Item... New to Property (new or used structure) Relocating/moving existi…" at bounding box center [857, 465] width 1134 height 31
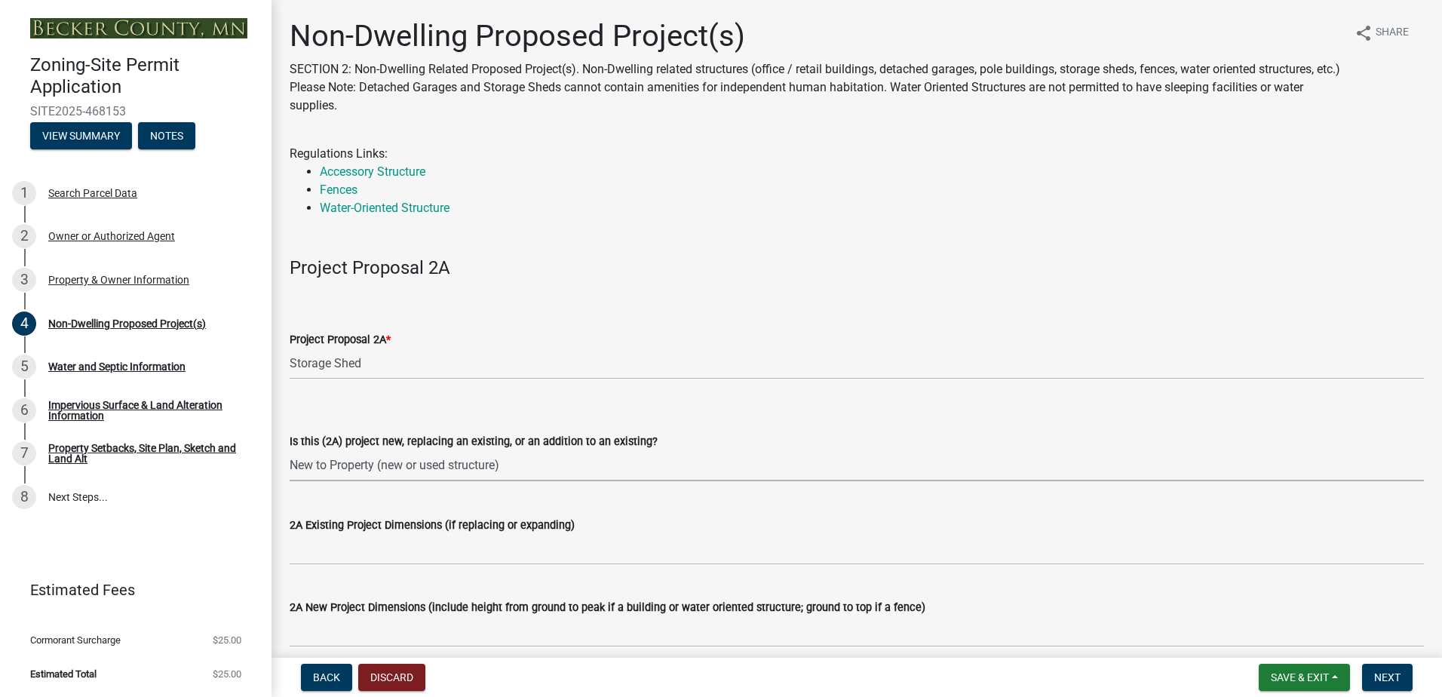
select select "3a2d96d3-fd69-4ed9-bae4-7a5aa03a7e58"
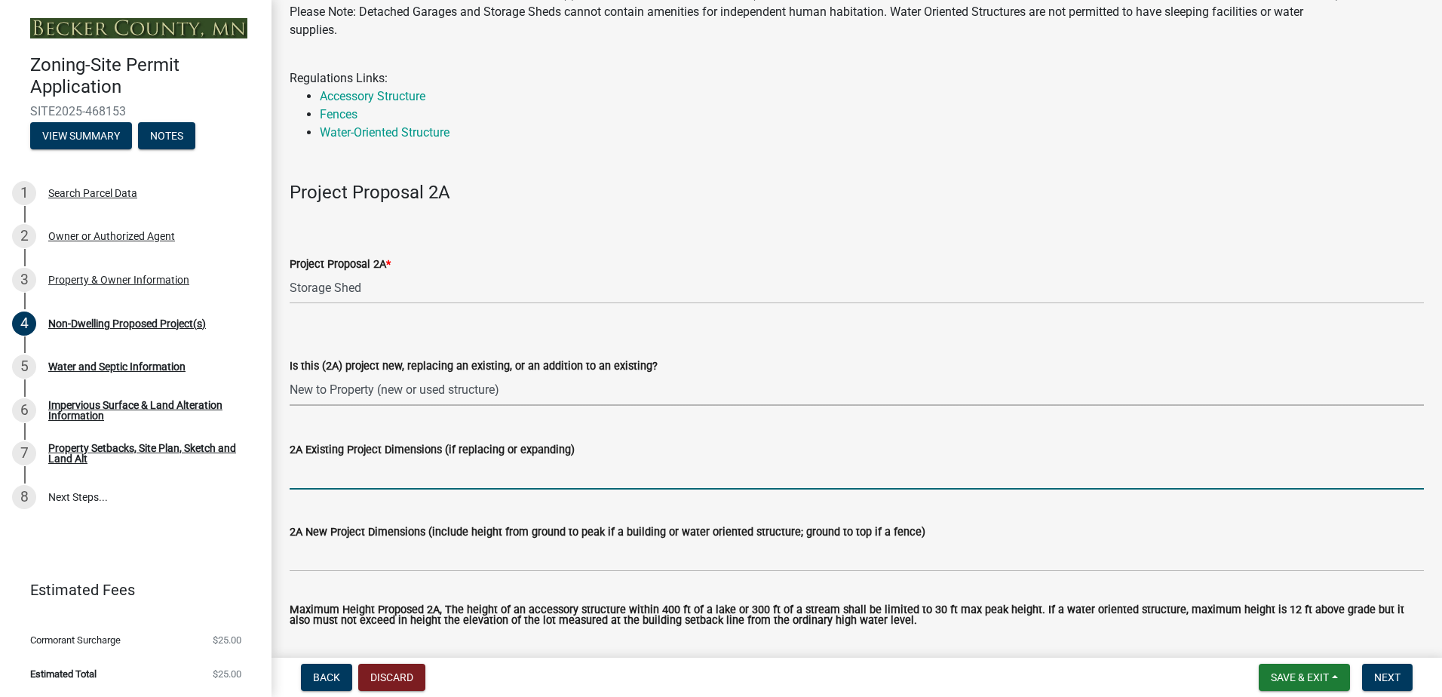
click at [358, 488] on input "2A Existing Project Dimensions (if replacing or expanding)" at bounding box center [857, 473] width 1134 height 31
type input "40 X 60"
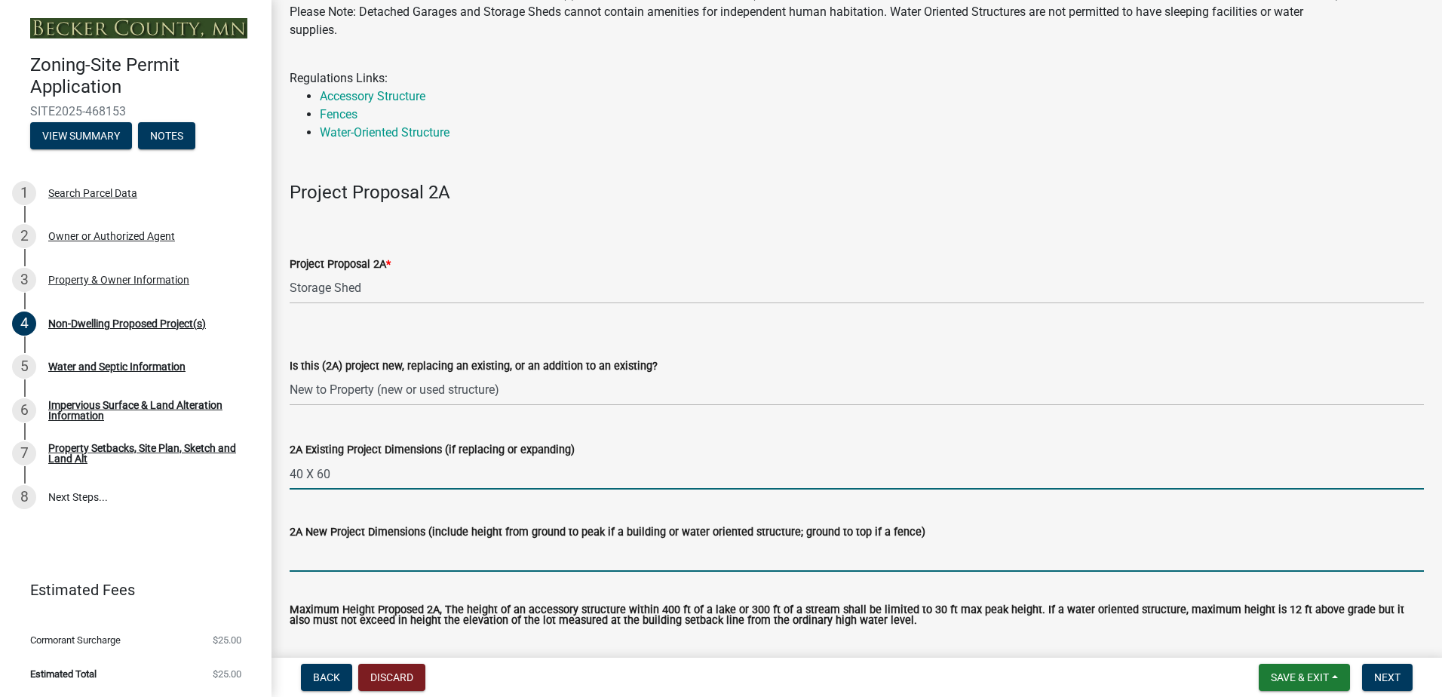
click at [391, 561] on input "2A New Project Dimensions (include height from ground to peak if a building or …" at bounding box center [857, 556] width 1134 height 31
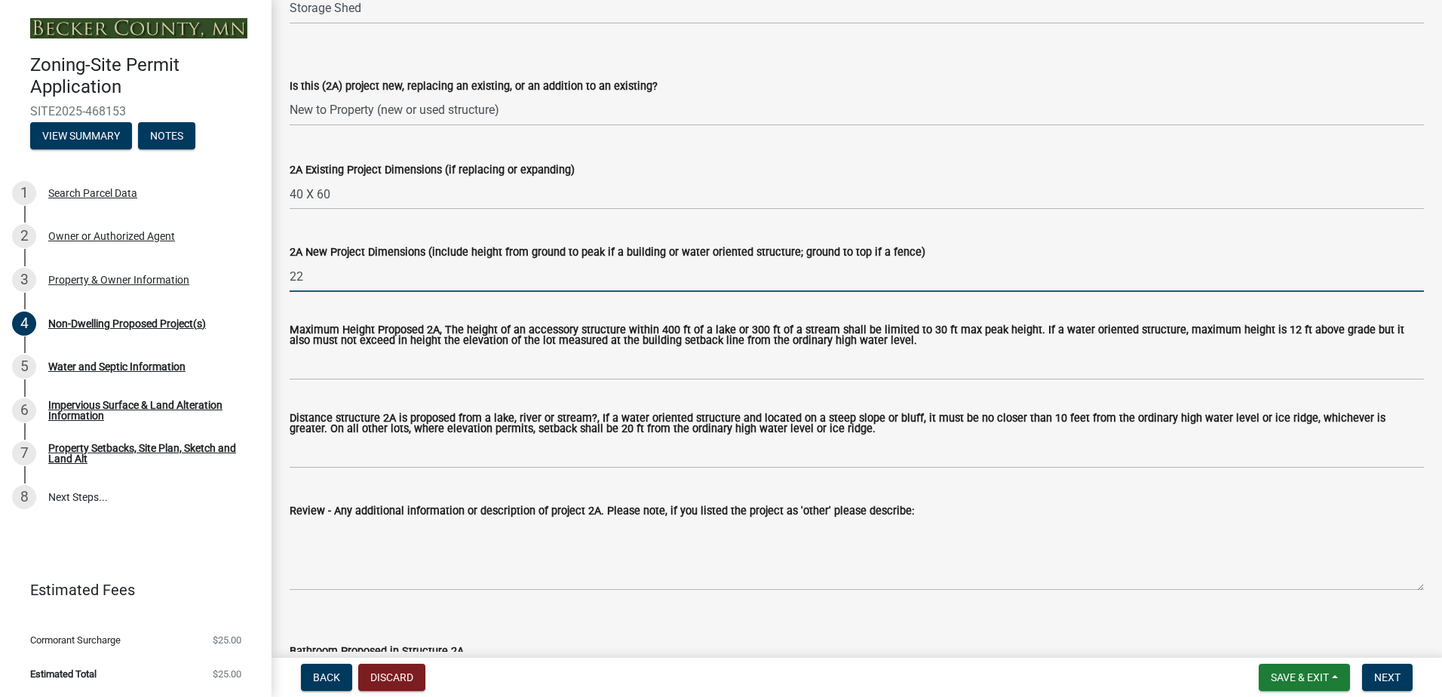
scroll to position [377, 0]
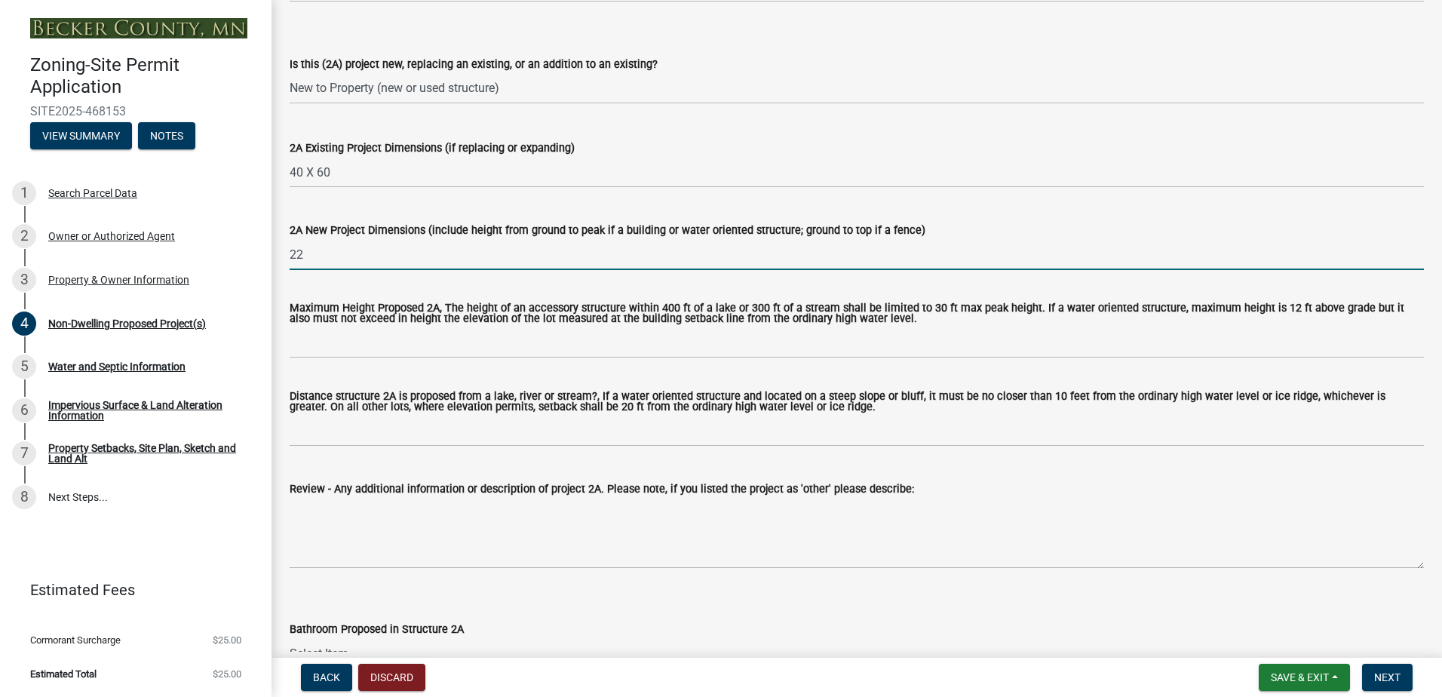
type input "22"
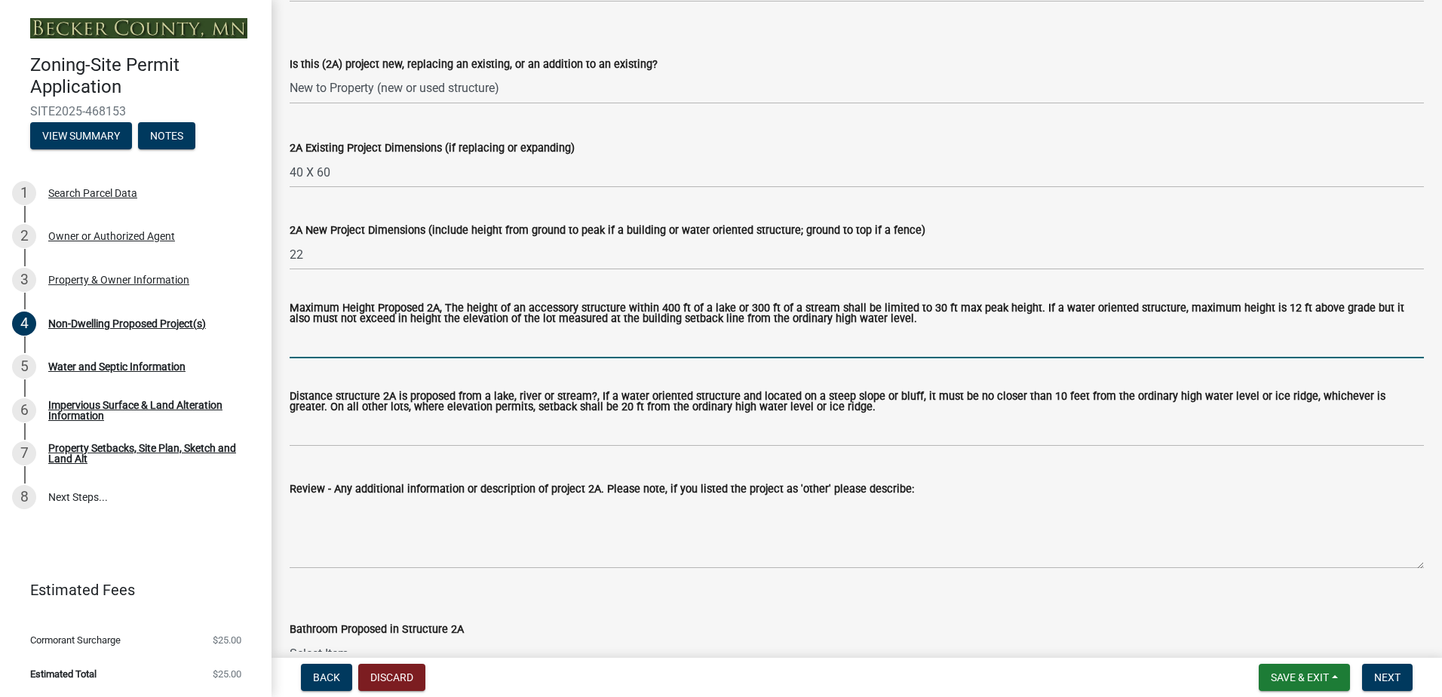
click at [327, 352] on input "Maximum Height Proposed 2A, The height of an accessory structure within 400 ft …" at bounding box center [857, 342] width 1134 height 31
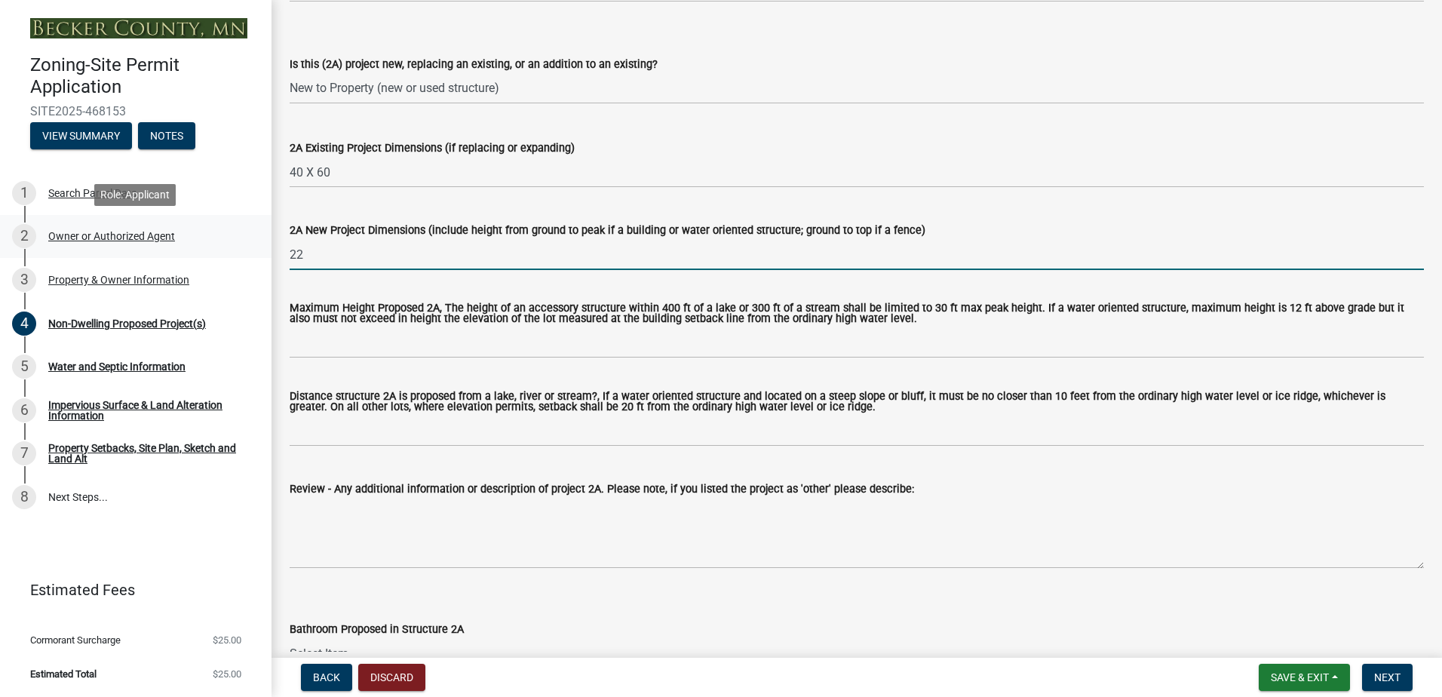
drag, startPoint x: 317, startPoint y: 255, endPoint x: 266, endPoint y: 257, distance: 51.3
click at [266, 257] on div "Zoning-Site Permit Application SITE2025-468153 View Summary Notes 1 Search Parc…" at bounding box center [721, 348] width 1442 height 697
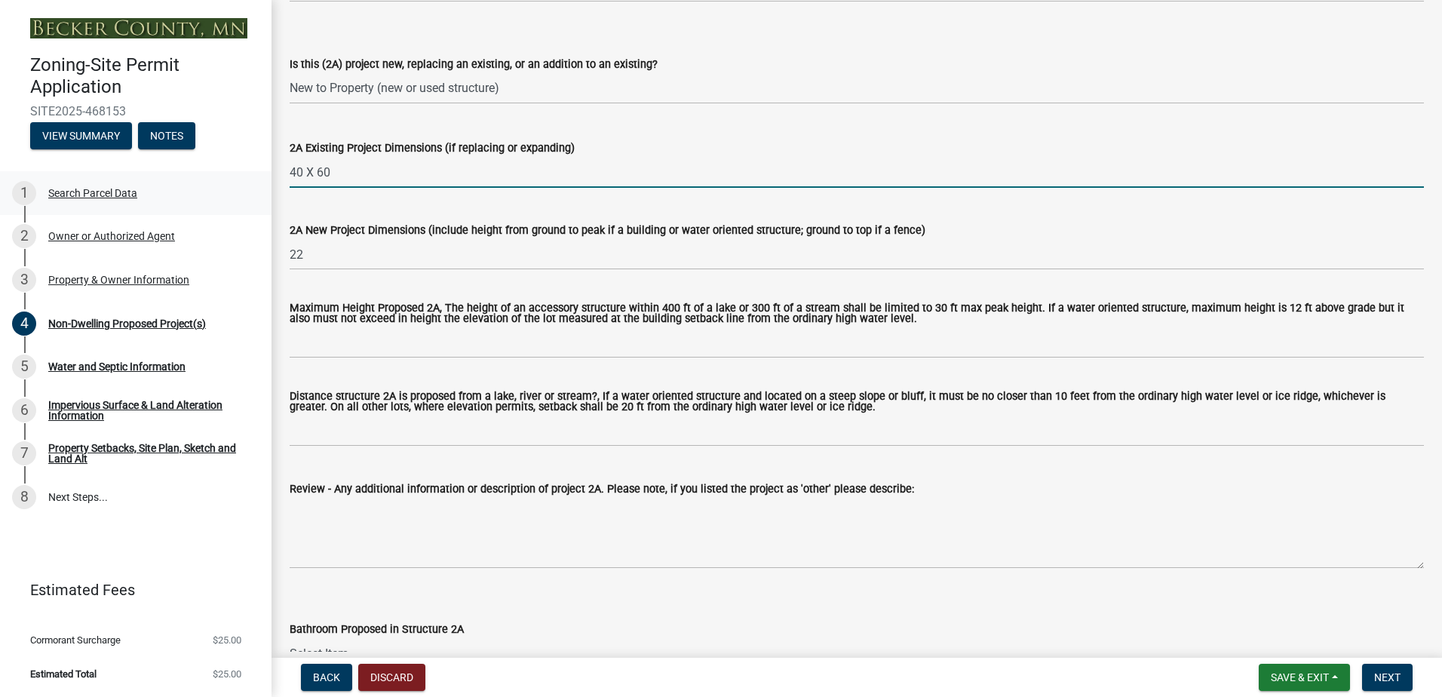
drag, startPoint x: 327, startPoint y: 170, endPoint x: 196, endPoint y: 171, distance: 131.2
click at [204, 171] on div "Zoning-Site Permit Application SITE2025-468153 View Summary Notes 1 Search Parc…" at bounding box center [721, 348] width 1442 height 697
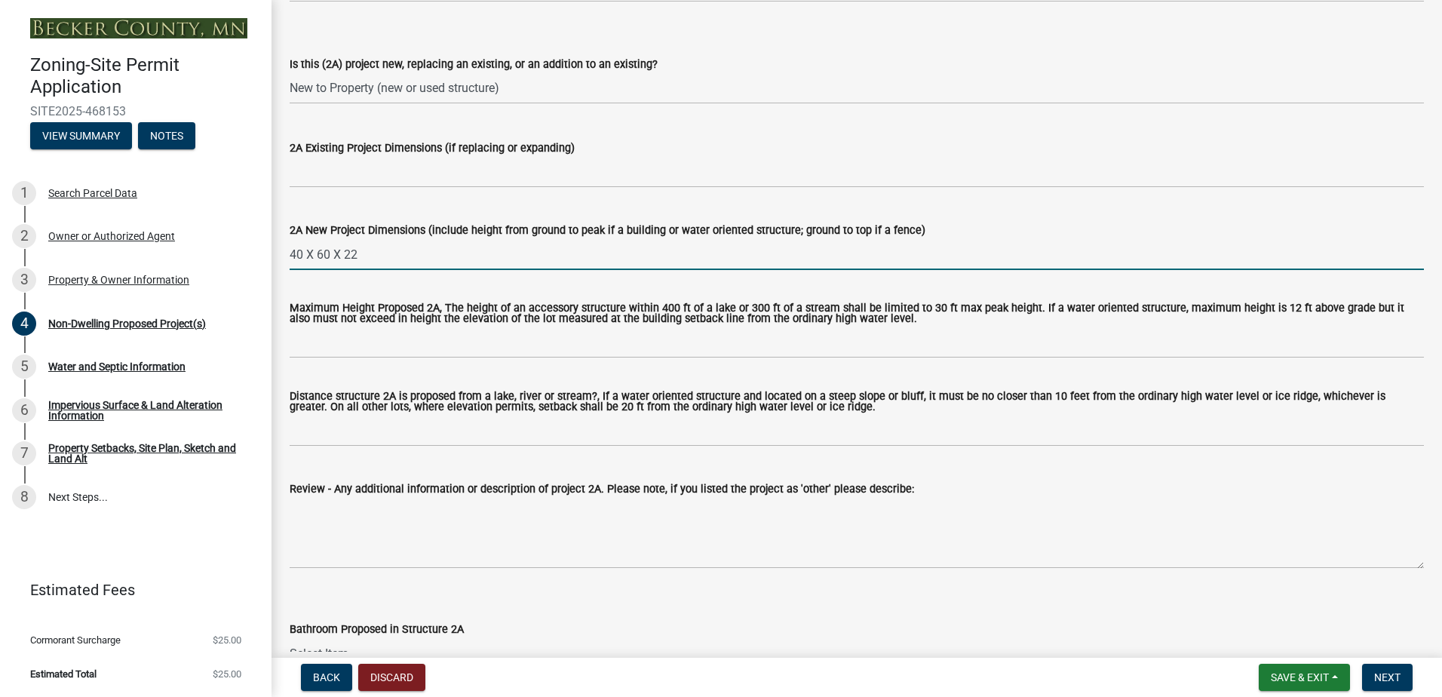
type input "40 X 60 X 22"
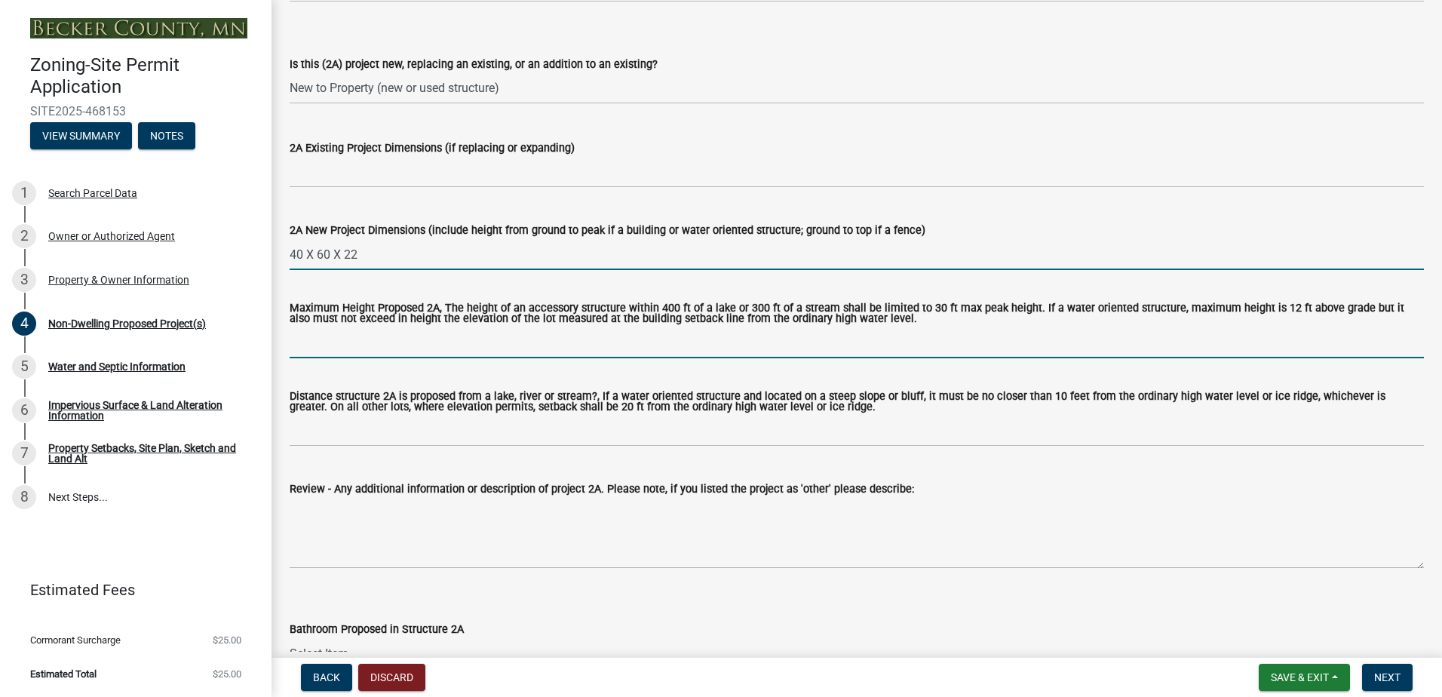
click at [318, 350] on input "Maximum Height Proposed 2A, The height of an accessory structure within 400 ft …" at bounding box center [857, 342] width 1134 height 31
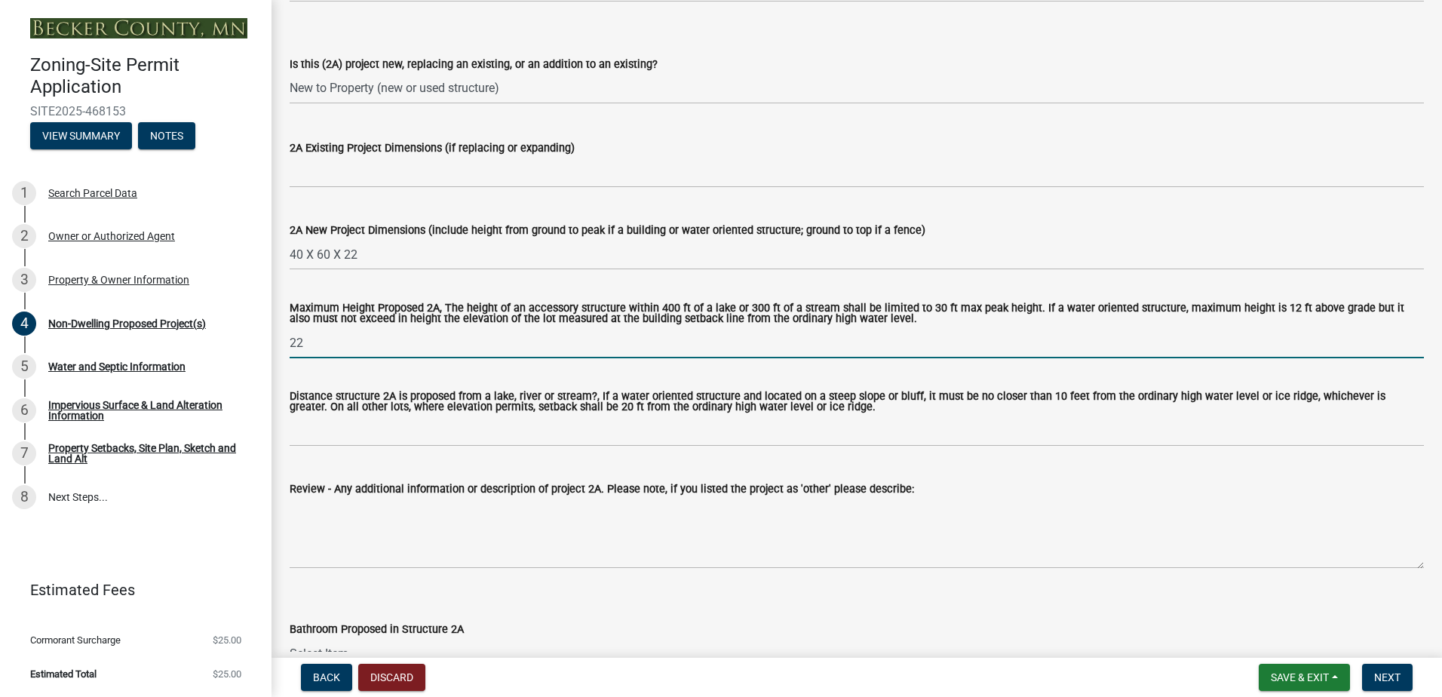
type input "22"
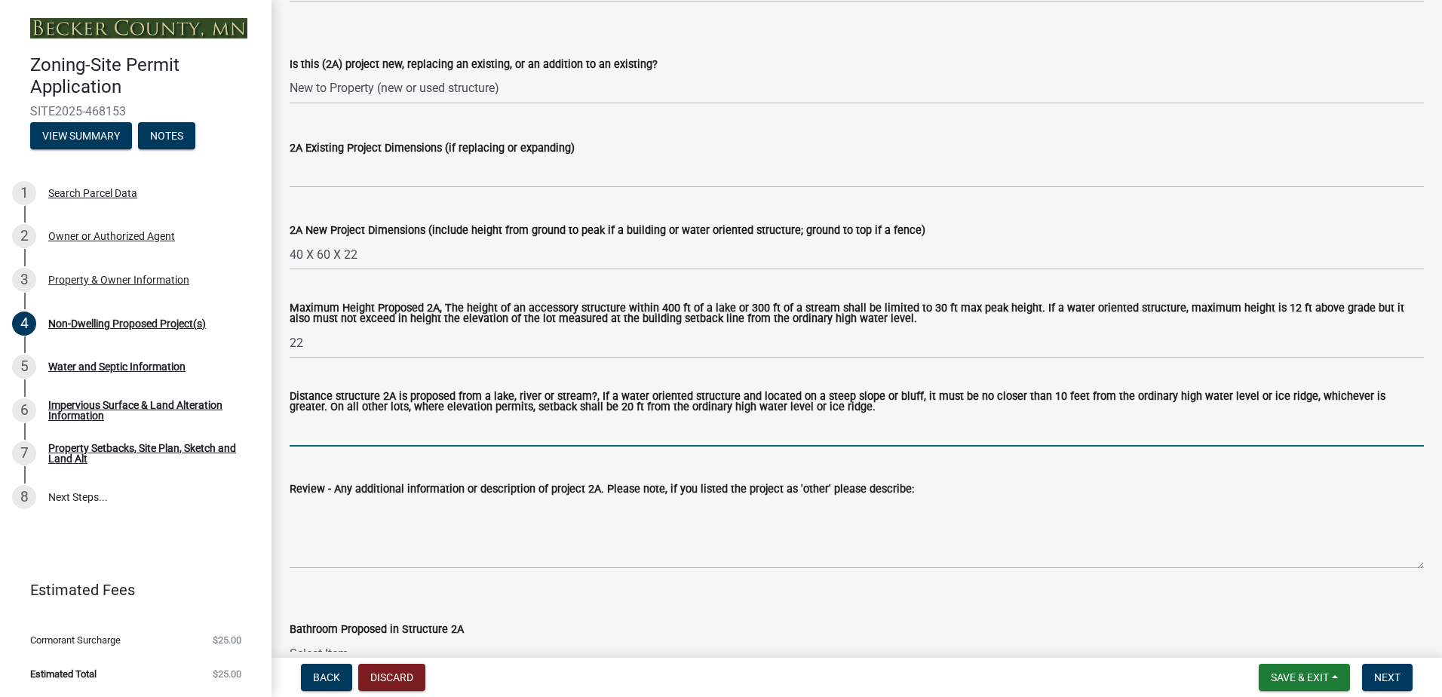
click at [308, 440] on input "Distance structure 2A is proposed from a lake, river or stream?, If a water ori…" at bounding box center [857, 430] width 1134 height 31
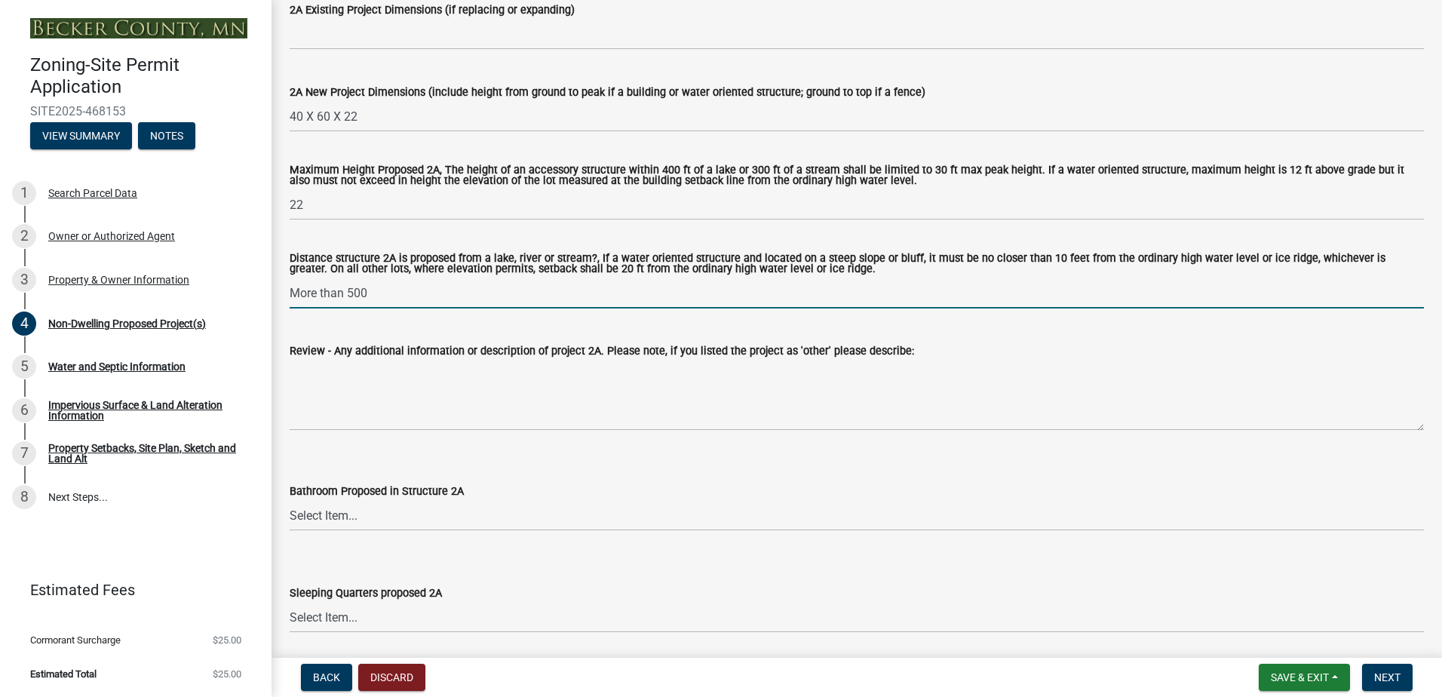
scroll to position [528, 0]
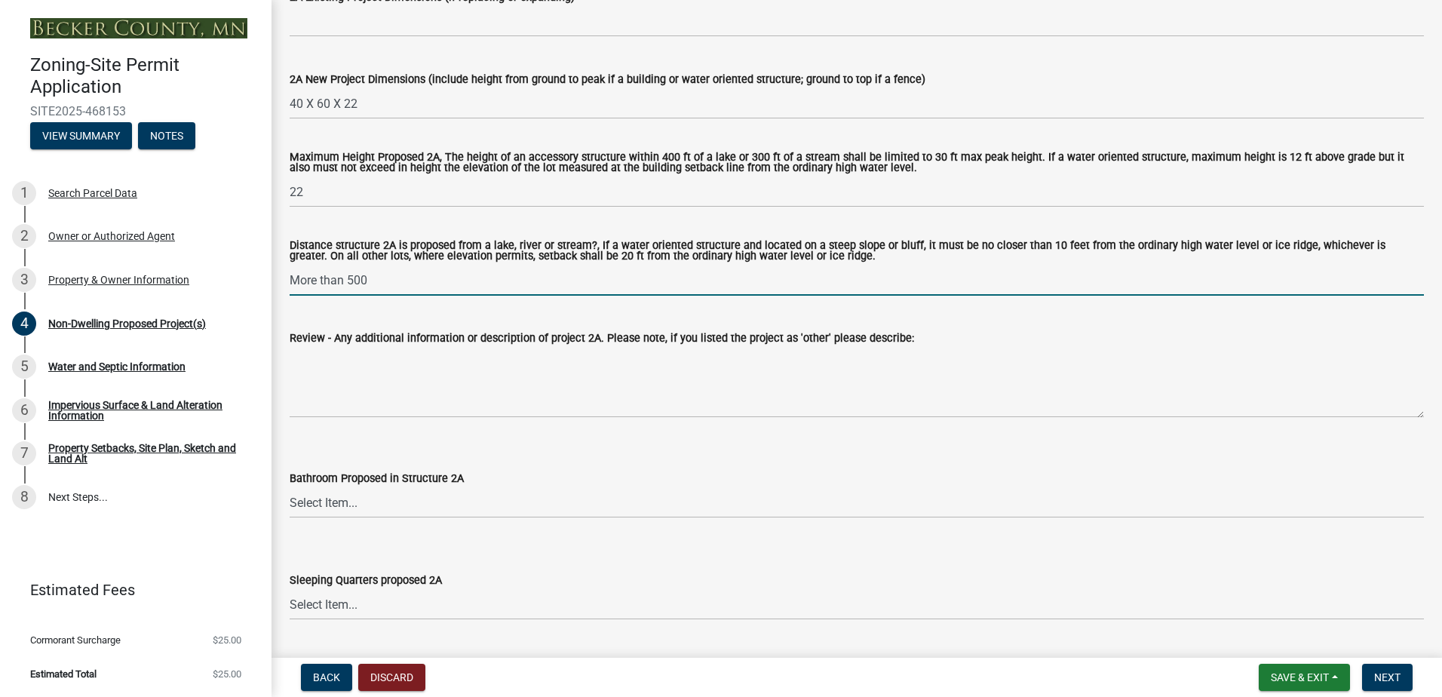
type input "More than 500"
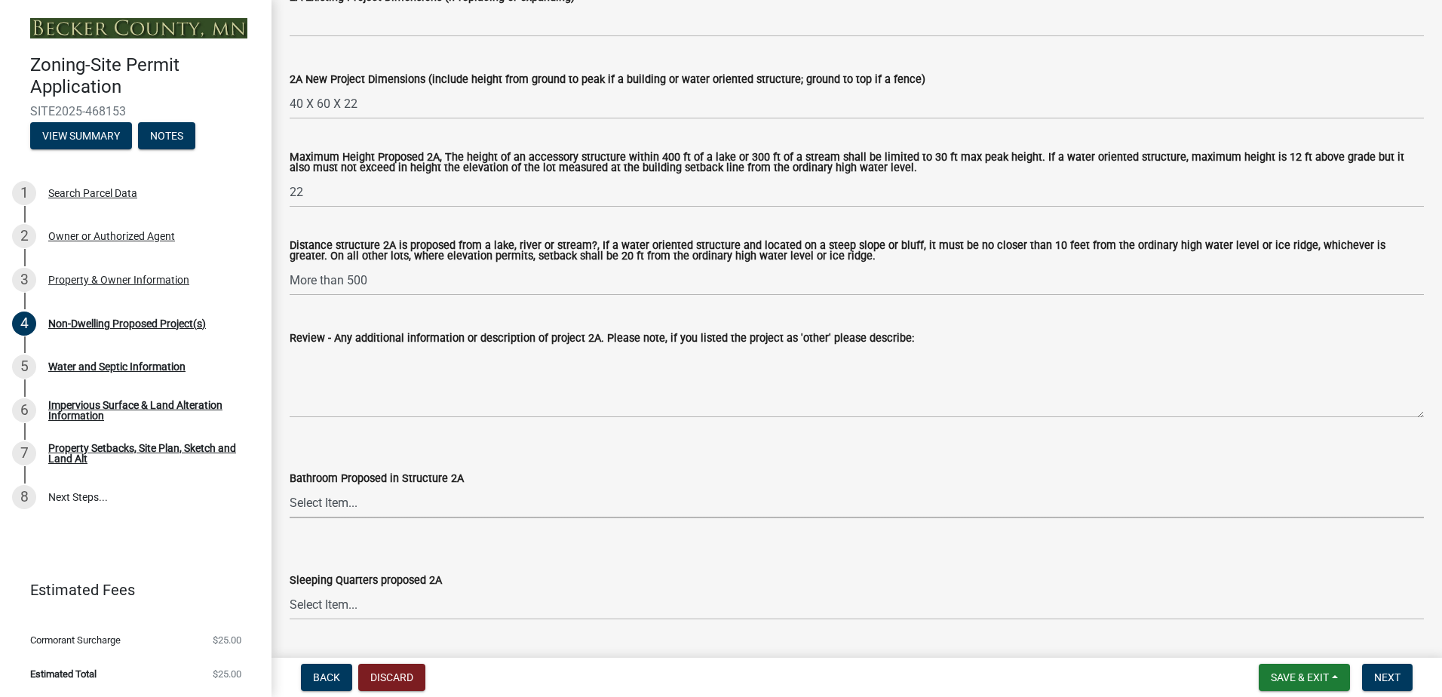
click at [360, 507] on select "Select Item... N/A Yes No" at bounding box center [857, 502] width 1134 height 31
click at [290, 489] on select "Select Item... N/A Yes No" at bounding box center [857, 502] width 1134 height 31
select select "cf118f3b-6469-426f-b247-8aeebfb0198d"
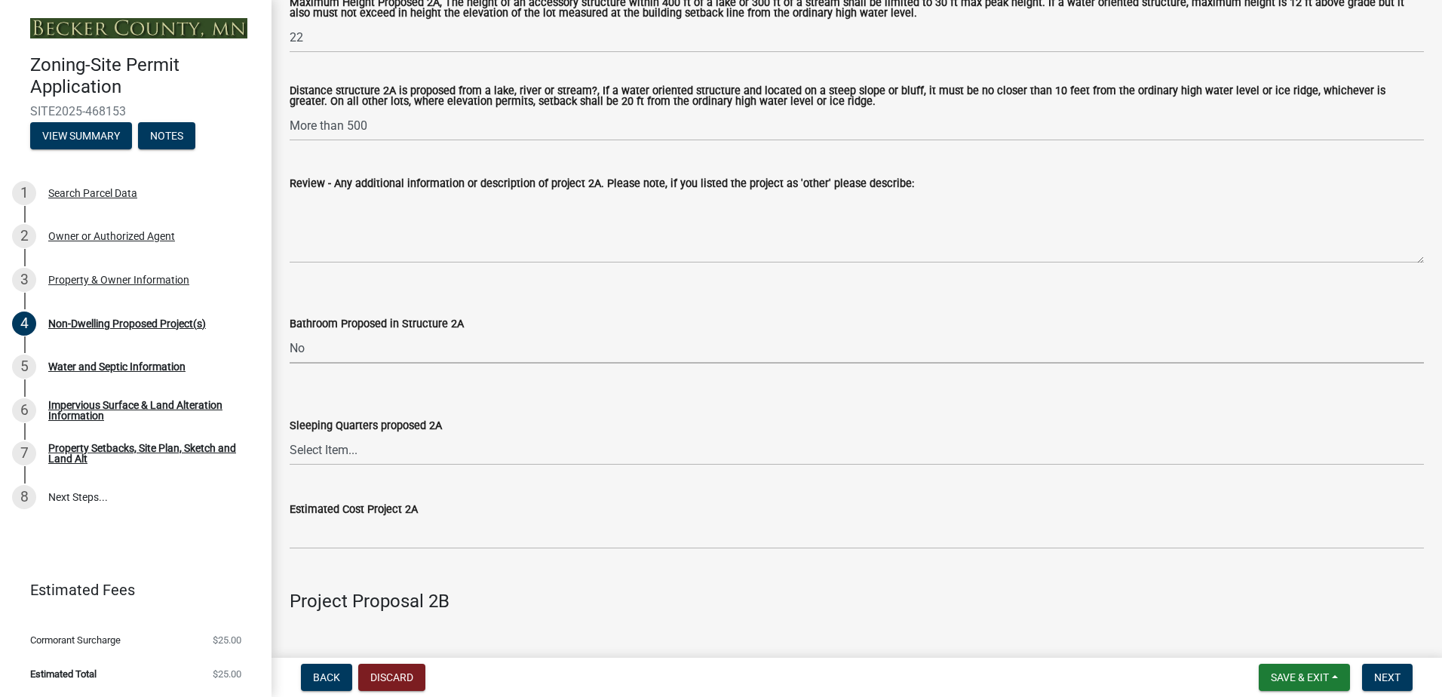
scroll to position [754, 0]
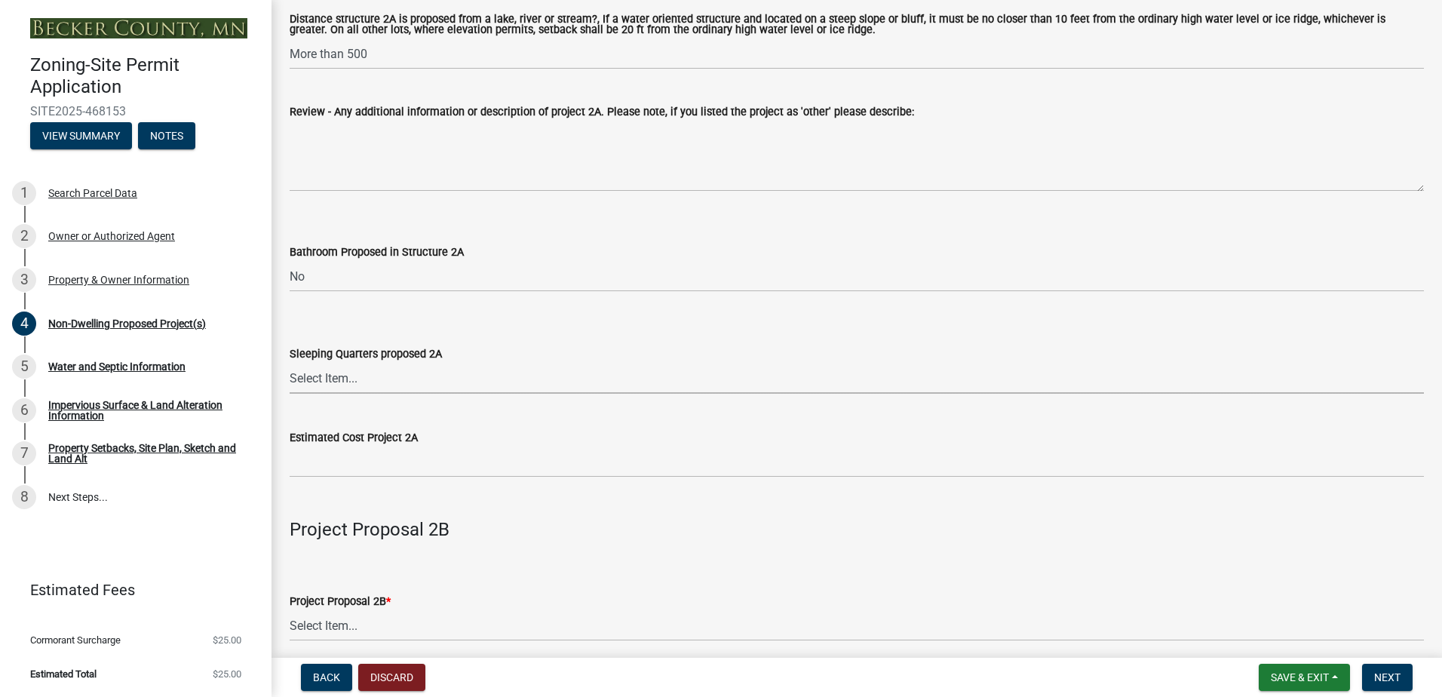
click at [347, 379] on select "Select Item... N/A Yes No" at bounding box center [857, 378] width 1134 height 31
click at [290, 364] on select "Select Item... N/A Yes No" at bounding box center [857, 378] width 1134 height 31
select select "d5258256-81e9-4688-bc84-b01445ee29b6"
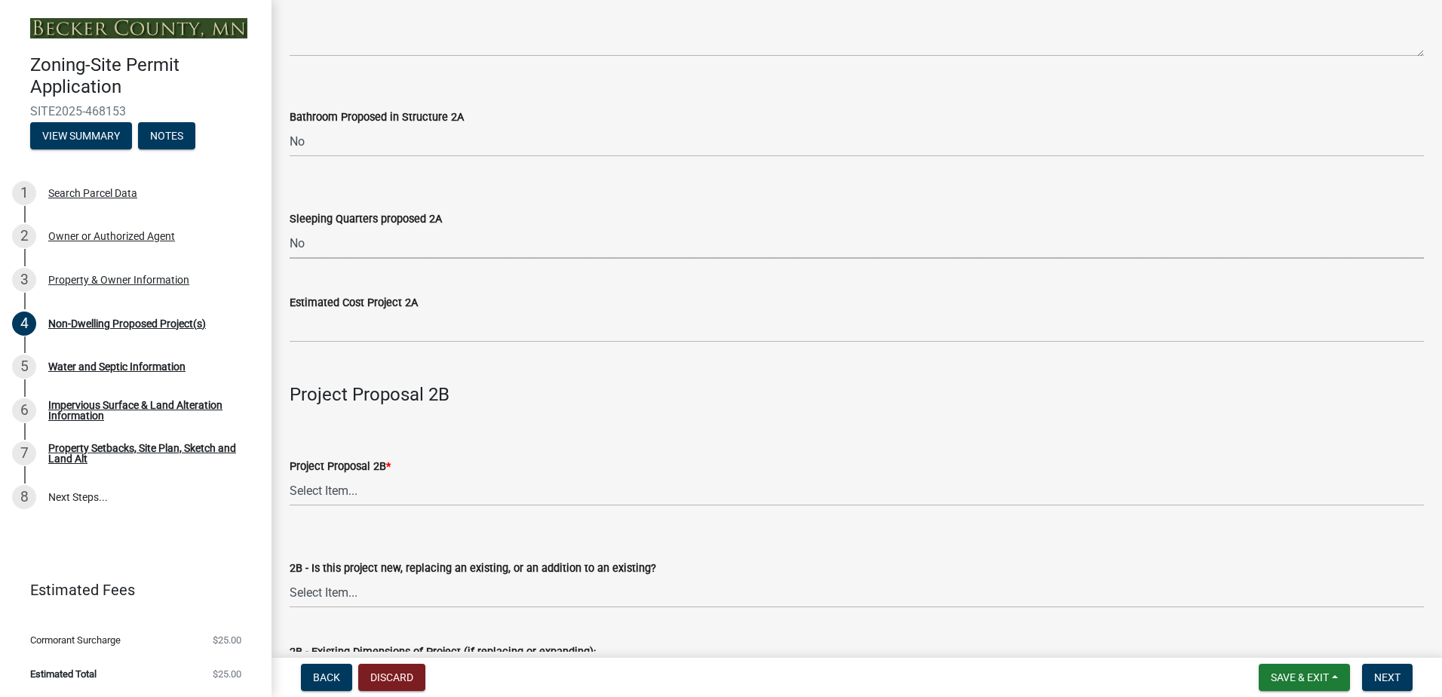
scroll to position [905, 0]
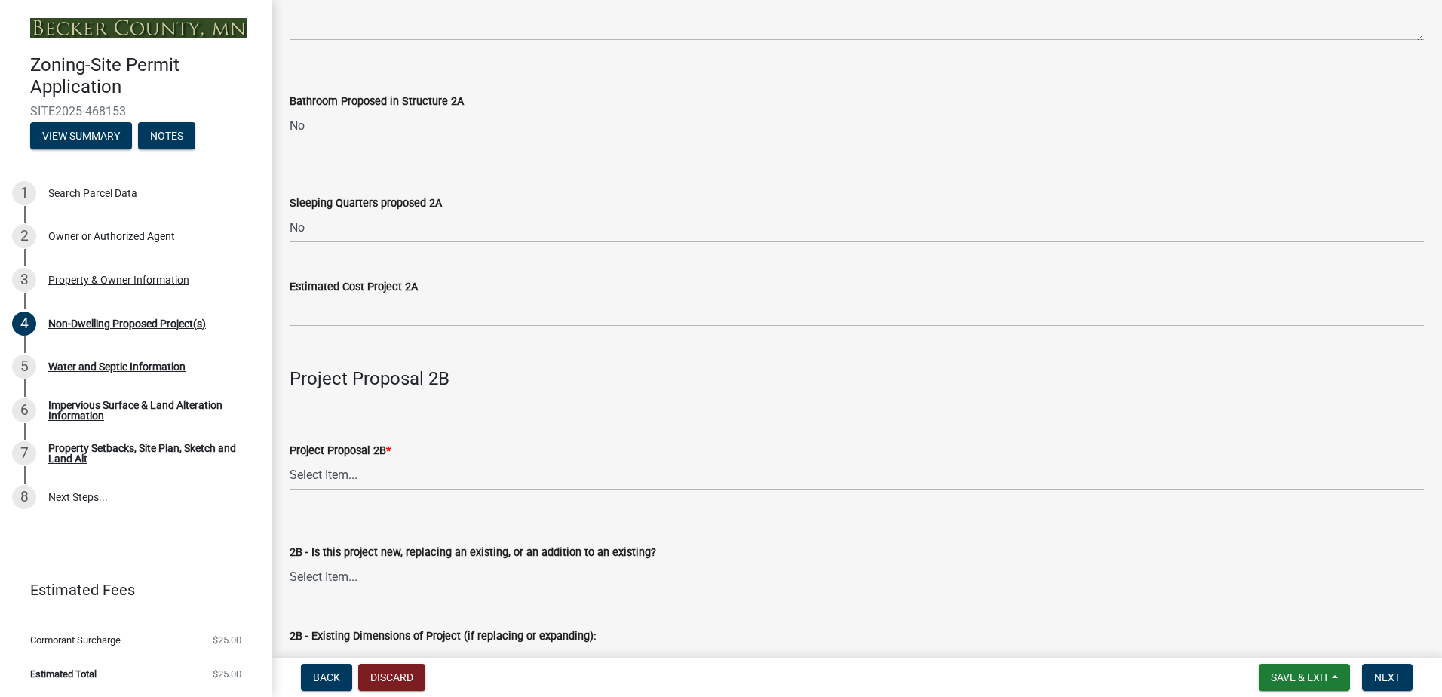
click at [344, 477] on select "Select Item... N/A Commercial Office/Retail Building Detached Garage Pole Build…" at bounding box center [857, 474] width 1134 height 31
click at [783, 100] on div "Bathroom Proposed in Structure 2A" at bounding box center [857, 101] width 1134 height 18
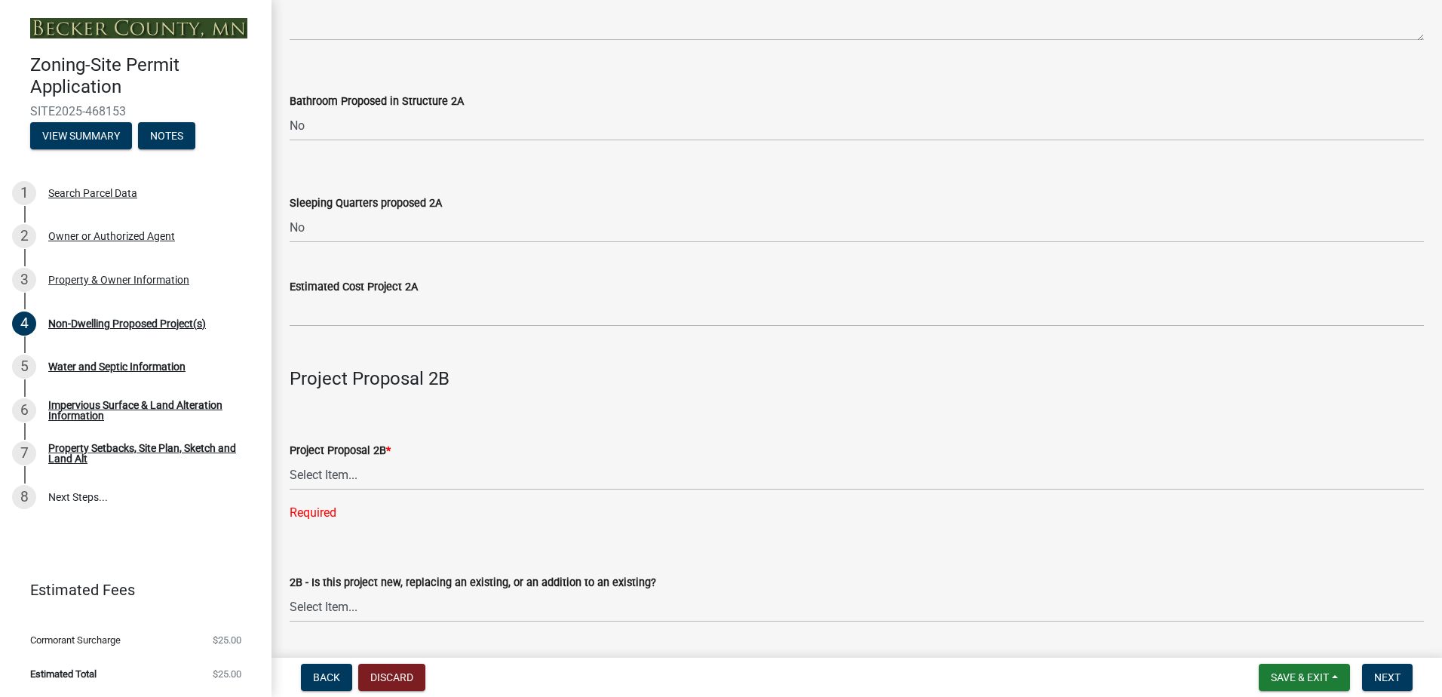
click at [331, 511] on div "Required" at bounding box center [857, 513] width 1134 height 18
click at [362, 472] on select "Select Item... N/A Commercial Office/Retail Building Detached Garage Pole Build…" at bounding box center [857, 474] width 1134 height 31
click at [290, 461] on select "Select Item... N/A Commercial Office/Retail Building Detached Garage Pole Build…" at bounding box center [857, 474] width 1134 height 31
select select "258cbdbc-8629-455d-9fed-6a57bf82144e"
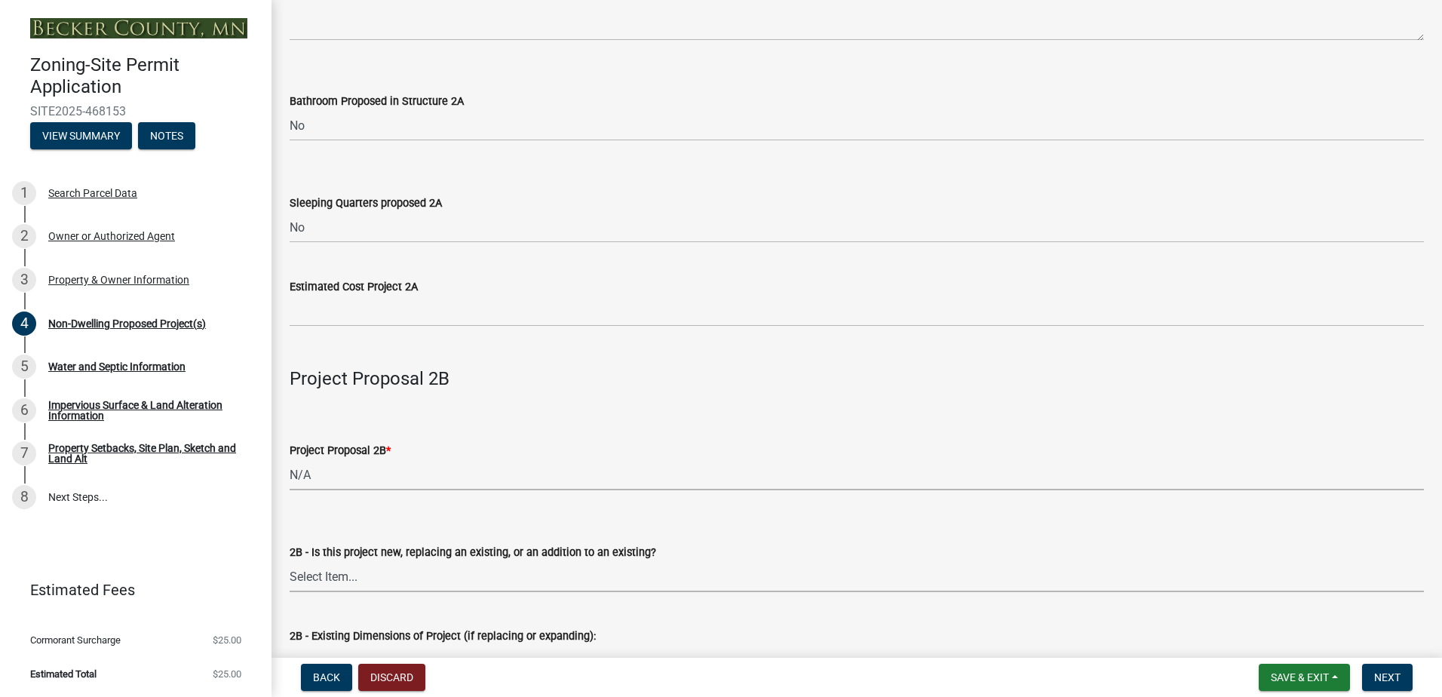
click at [404, 584] on select "Select Item... New to Property (new or used structure) Relocating/moving existi…" at bounding box center [857, 576] width 1134 height 31
click at [799, 293] on div "Estimated Cost Project 2A" at bounding box center [857, 286] width 1134 height 18
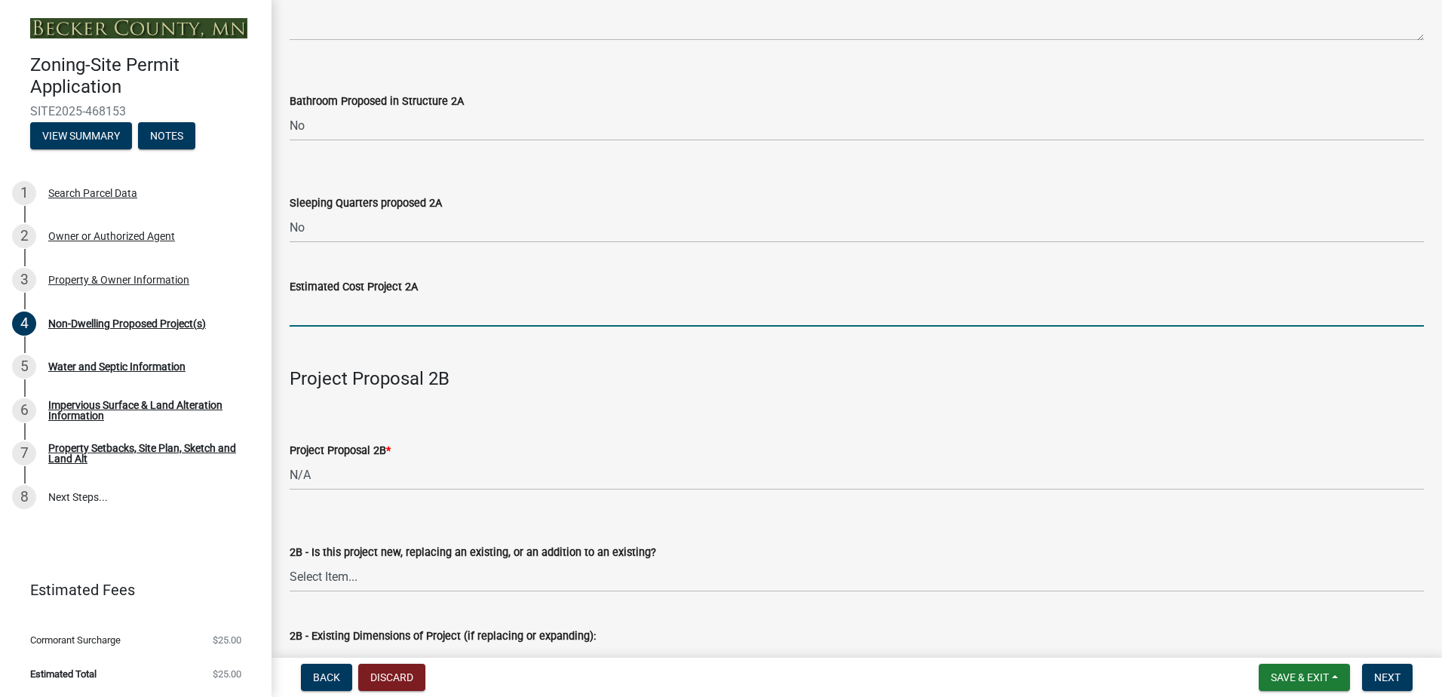
click at [377, 324] on input "text" at bounding box center [857, 311] width 1134 height 31
type input "60000"
click at [745, 387] on h4 "Project Proposal 2B" at bounding box center [857, 379] width 1134 height 22
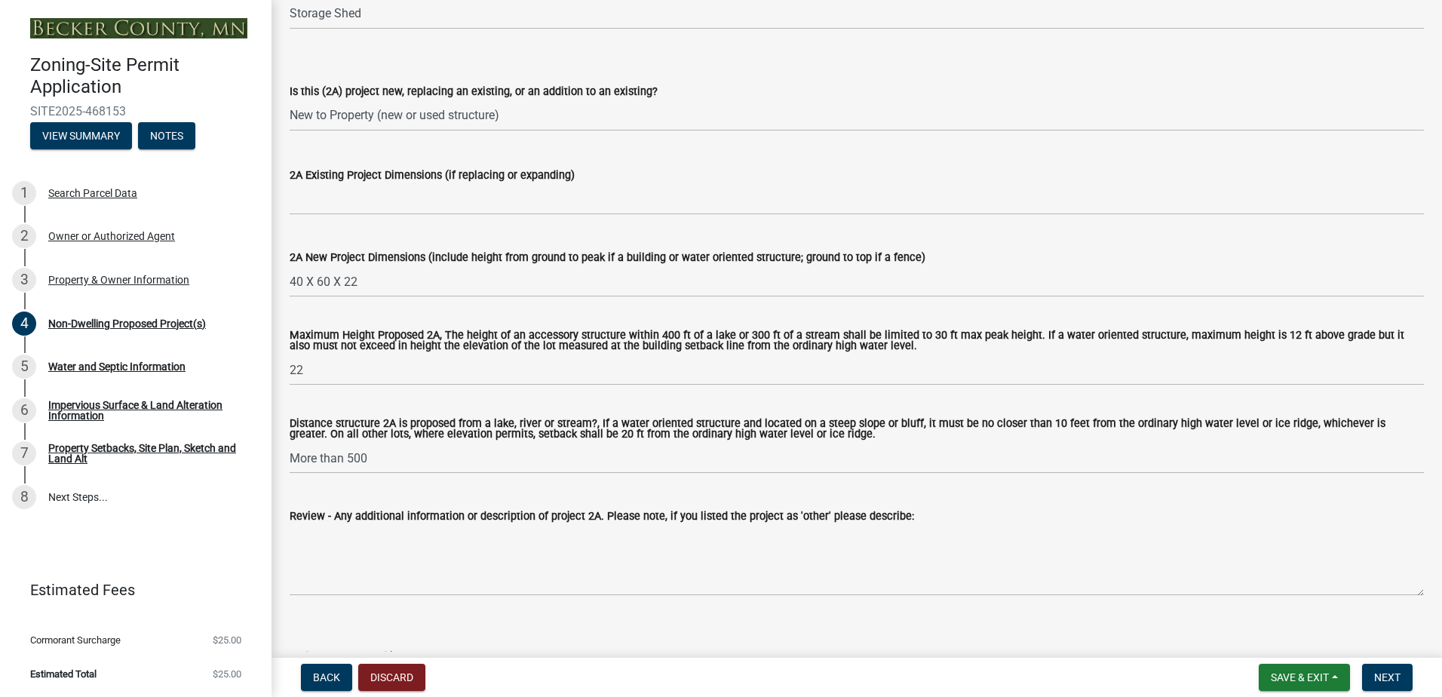
scroll to position [377, 0]
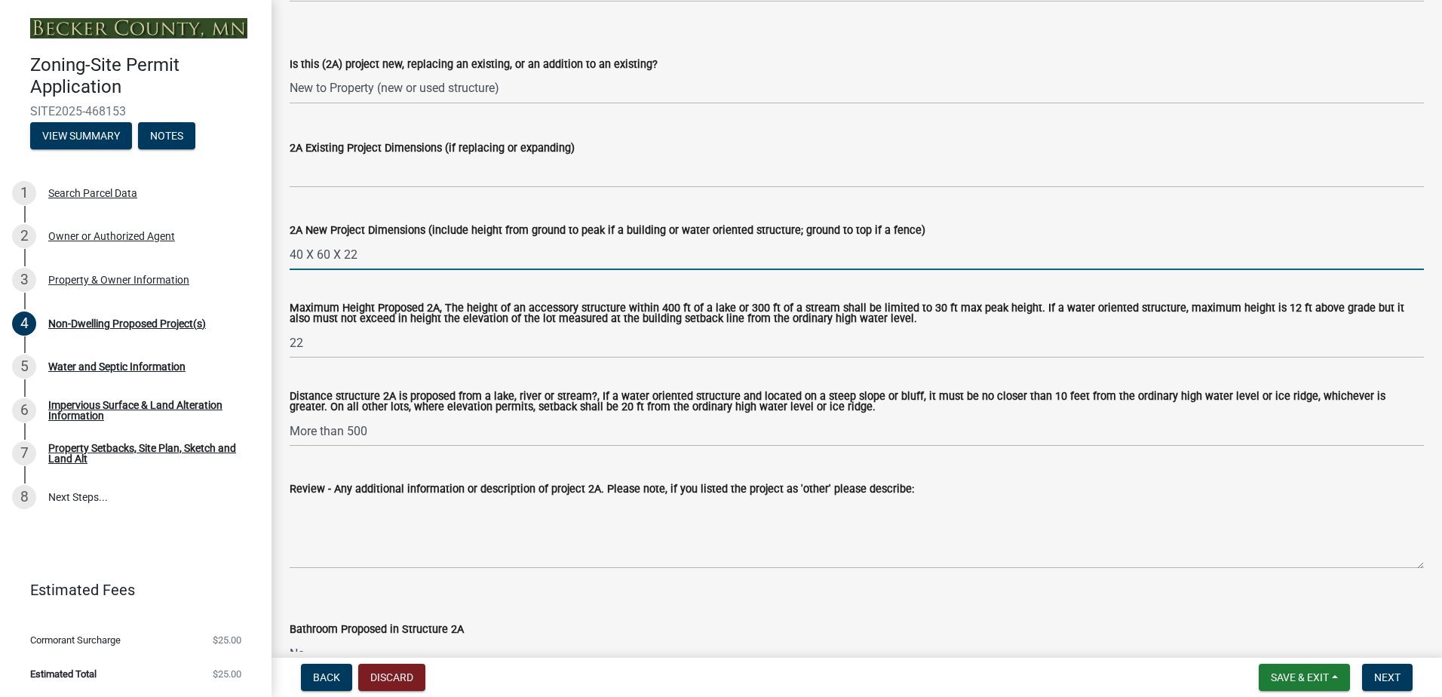
click at [354, 256] on input "40 X 60 X 22" at bounding box center [857, 254] width 1134 height 31
type input "40 X 60 X 24"
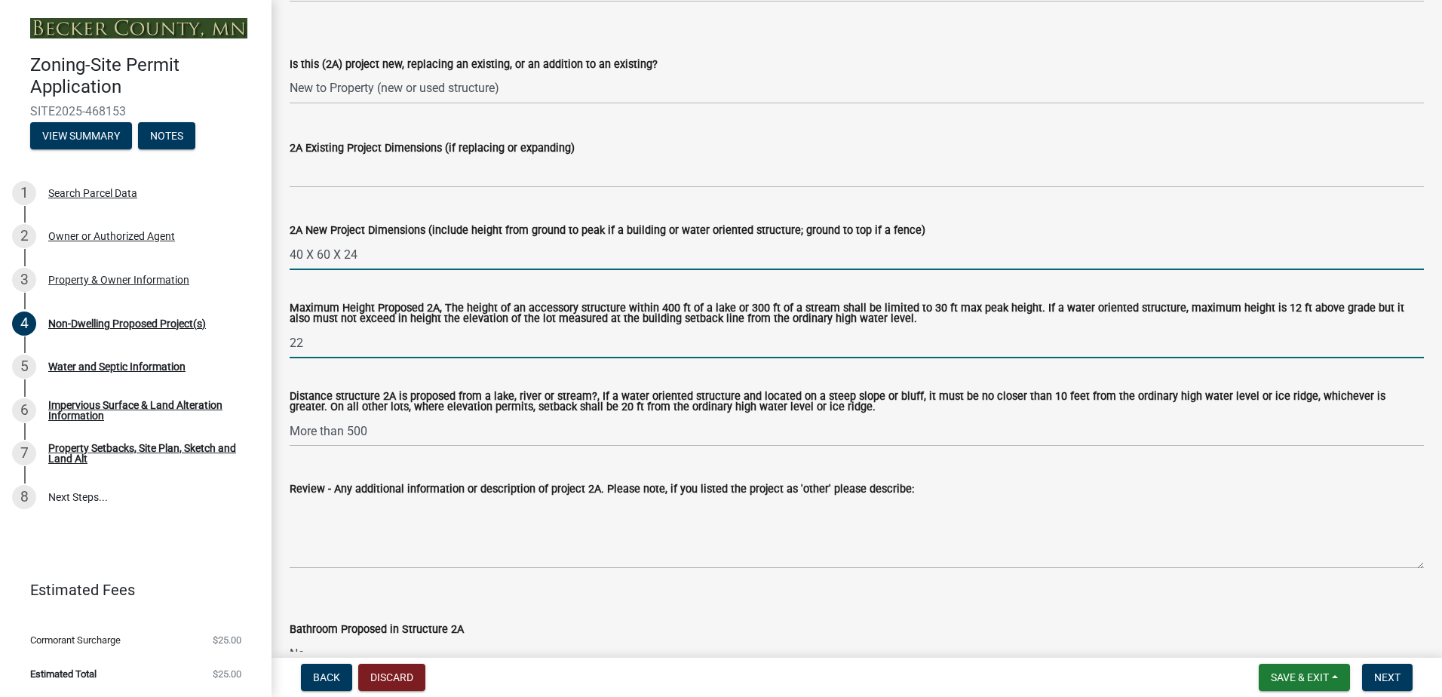
click at [316, 347] on input "22" at bounding box center [857, 342] width 1134 height 31
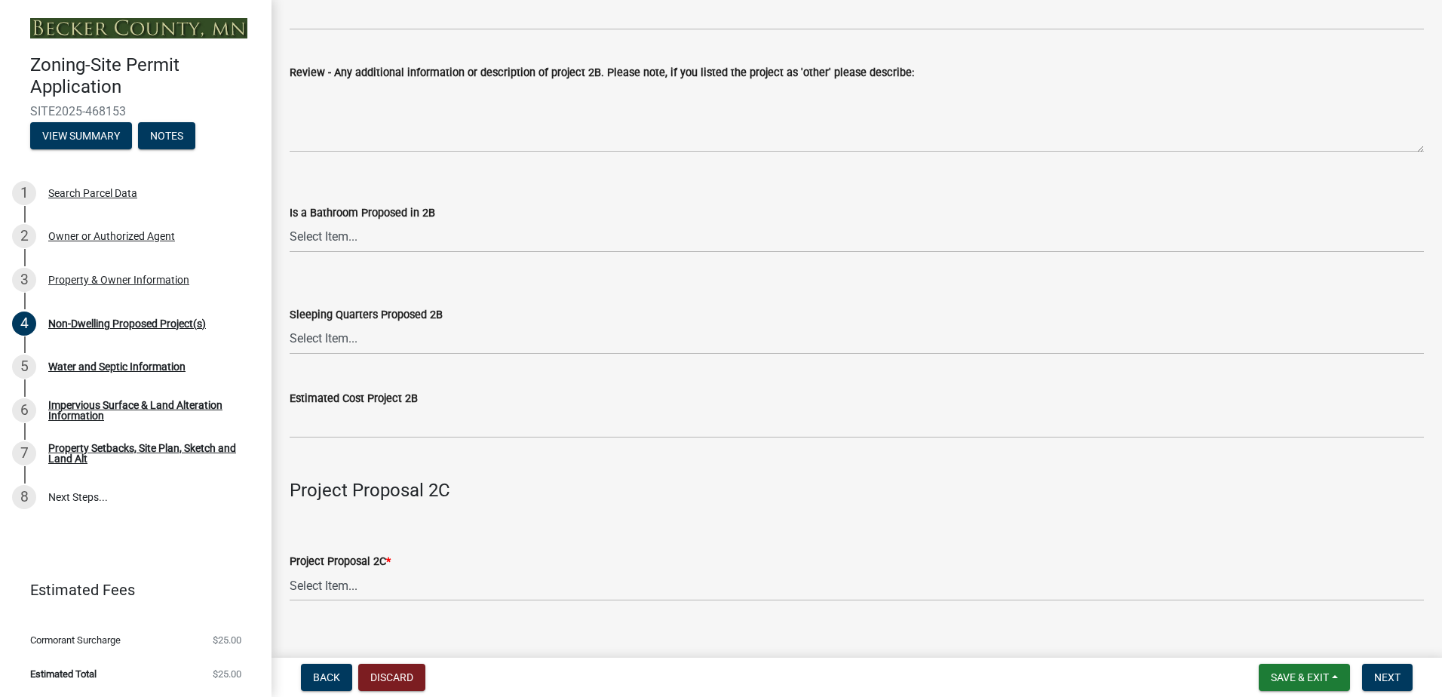
scroll to position [1885, 0]
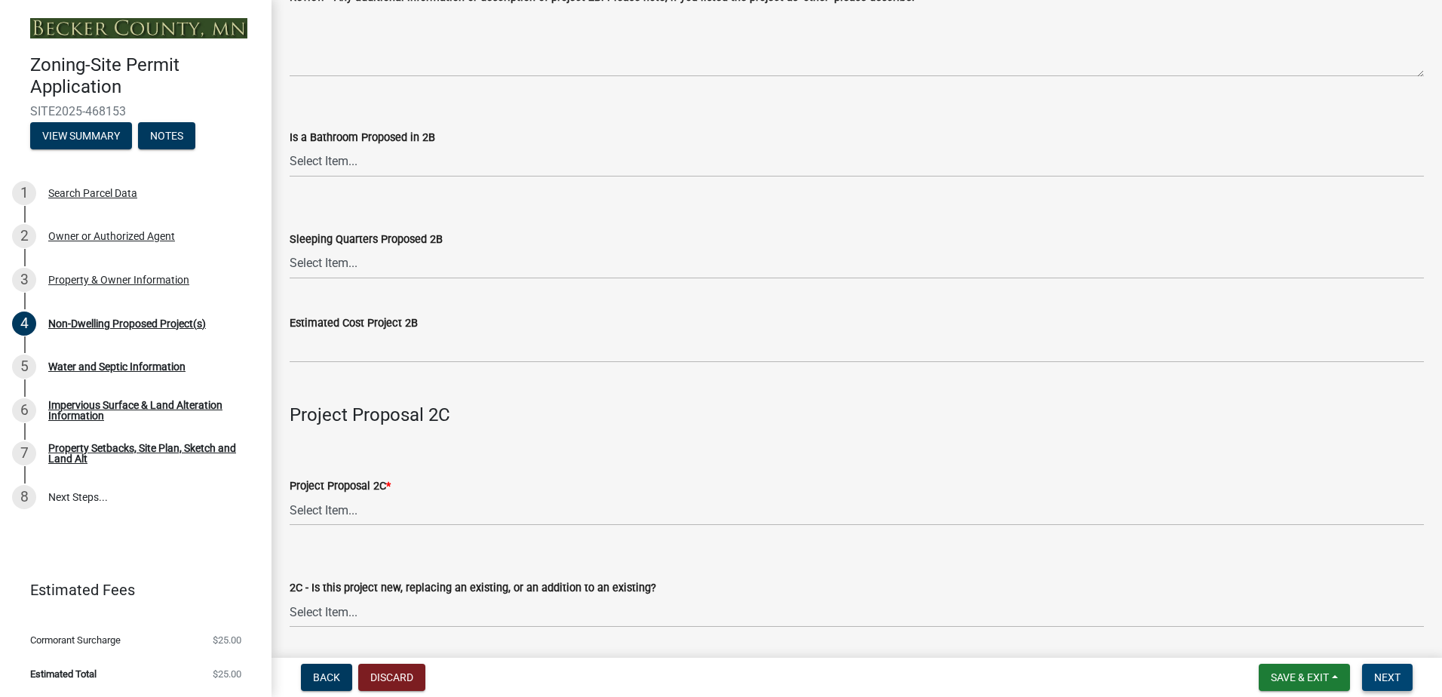
type input "24"
click at [1404, 682] on button "Next" at bounding box center [1387, 677] width 51 height 27
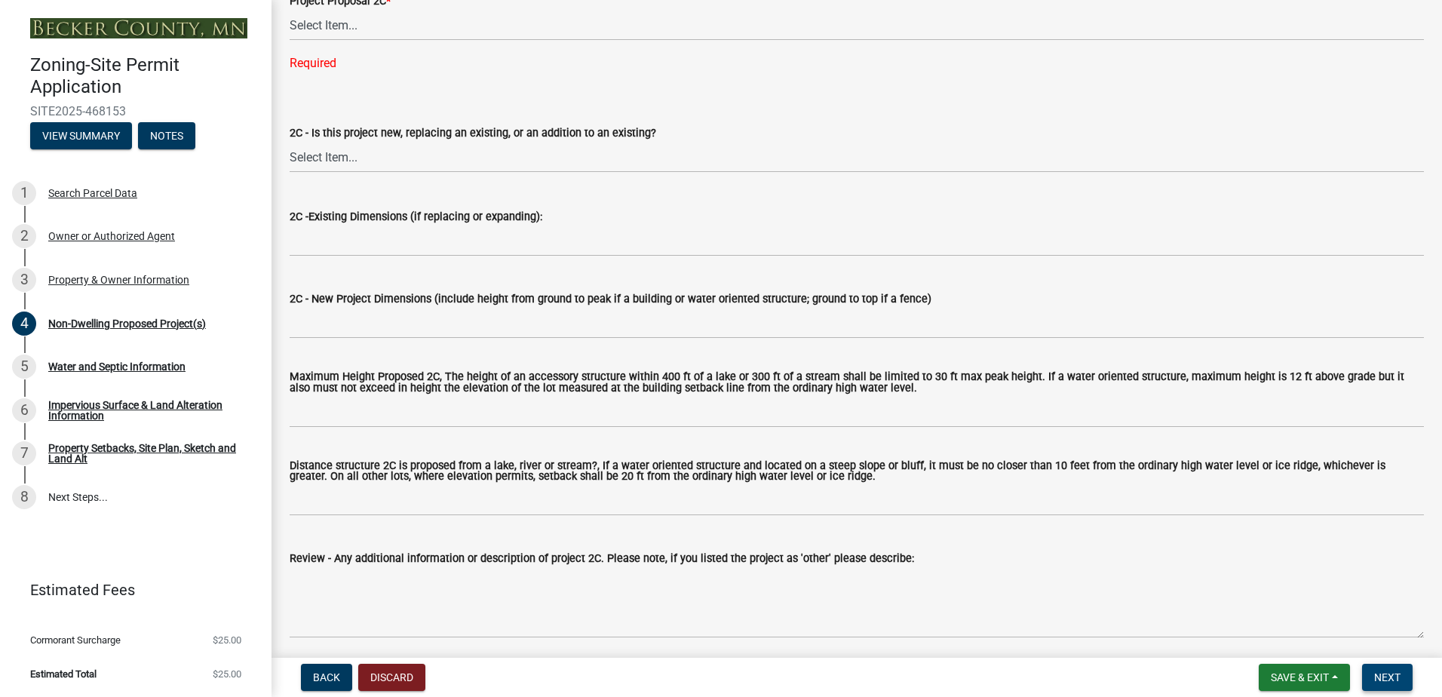
scroll to position [2144, 0]
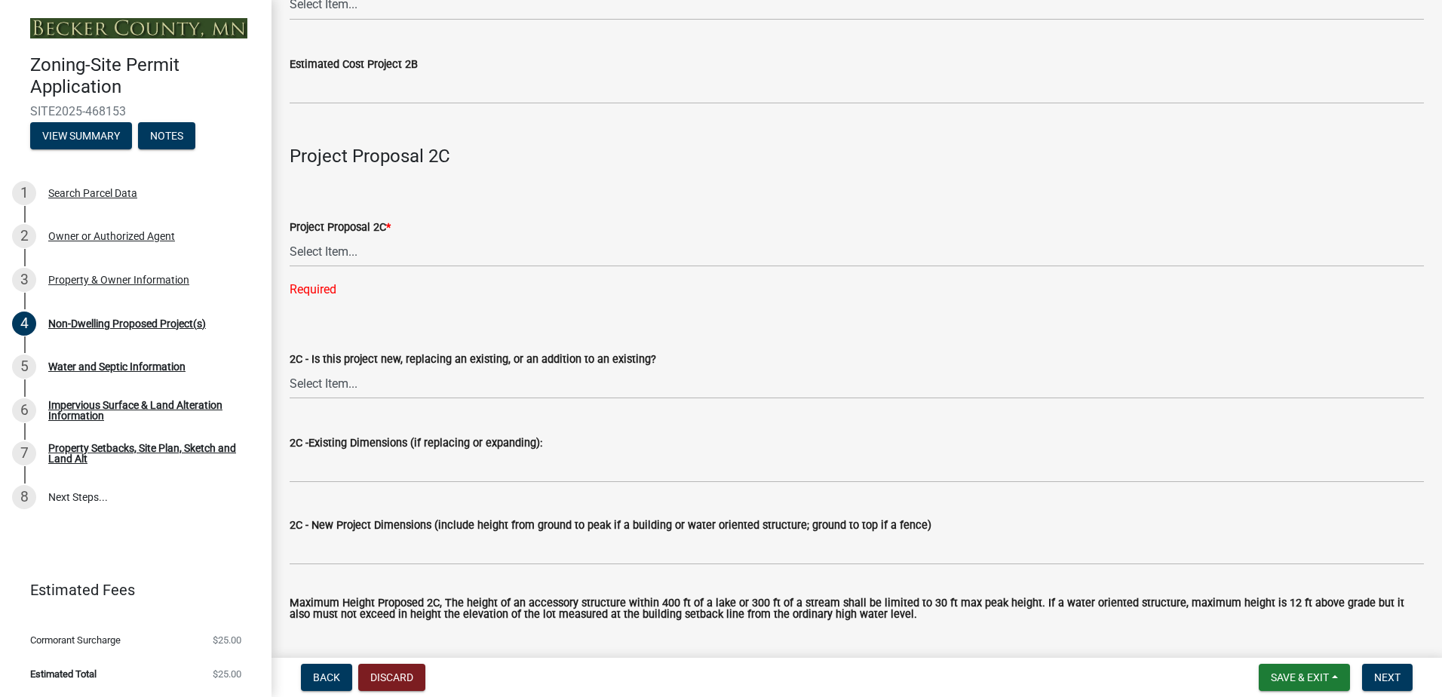
click at [332, 292] on div "Required" at bounding box center [857, 289] width 1134 height 18
click at [357, 255] on select "Select Item... N/A Commercial Office/Retail Building Detached Garage Pole Build…" at bounding box center [857, 251] width 1134 height 31
click at [290, 239] on select "Select Item... N/A Commercial Office/Retail Building Detached Garage Pole Build…" at bounding box center [857, 251] width 1134 height 31
select select "a9a8393f-3c28-47b8-b6d9-84c94641c3fc"
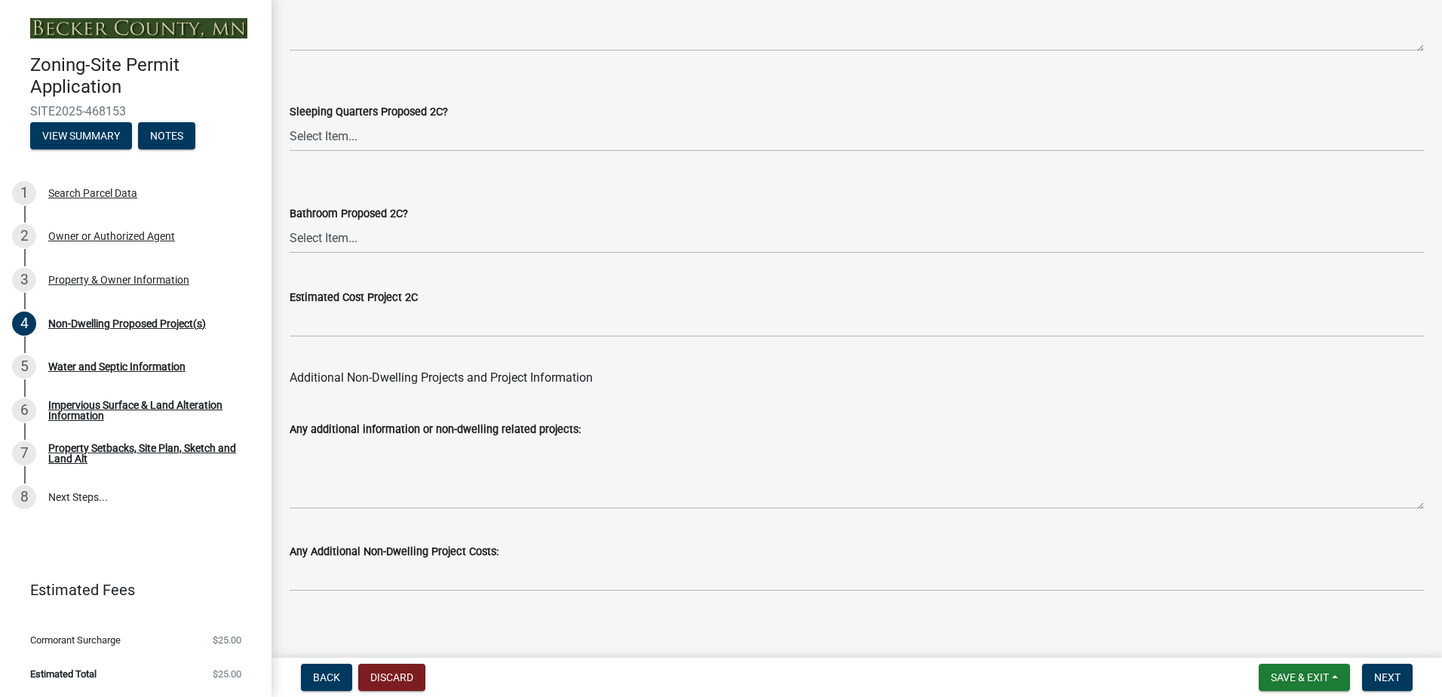
scroll to position [2943, 0]
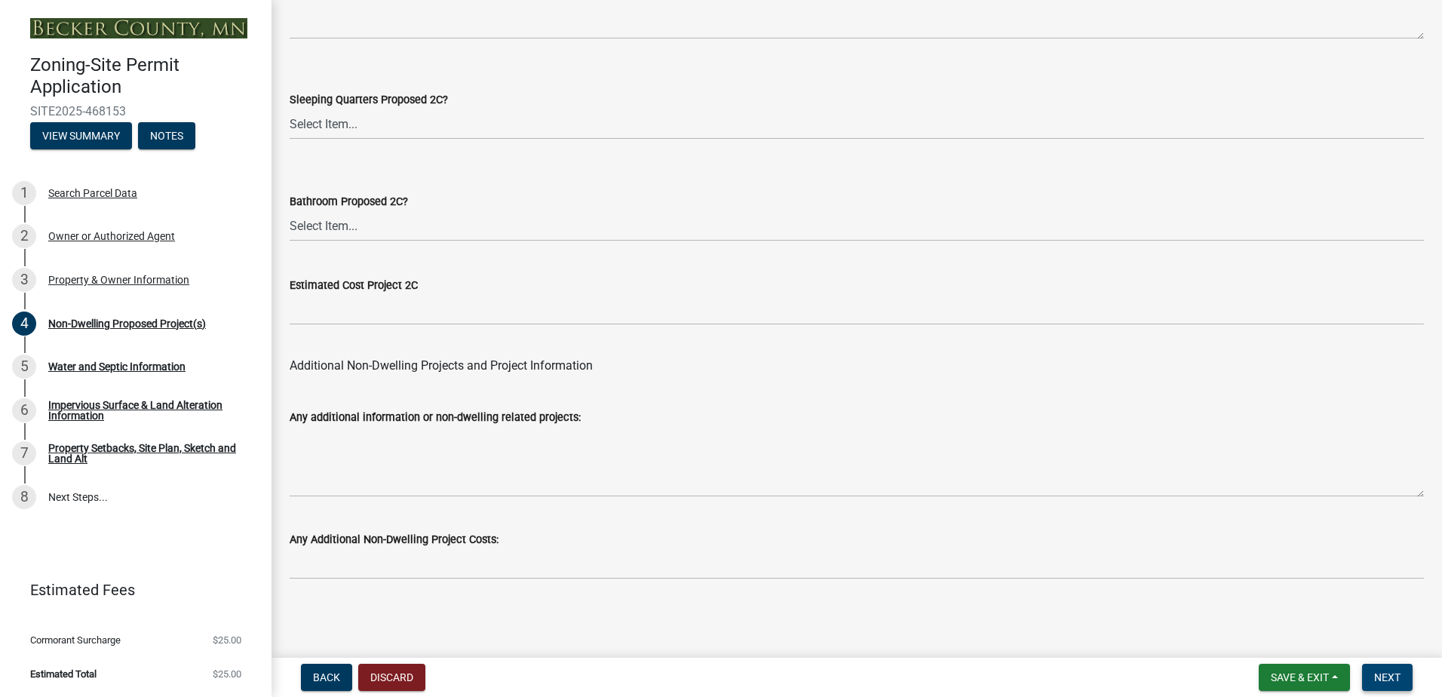
click at [1389, 681] on span "Next" at bounding box center [1387, 677] width 26 height 12
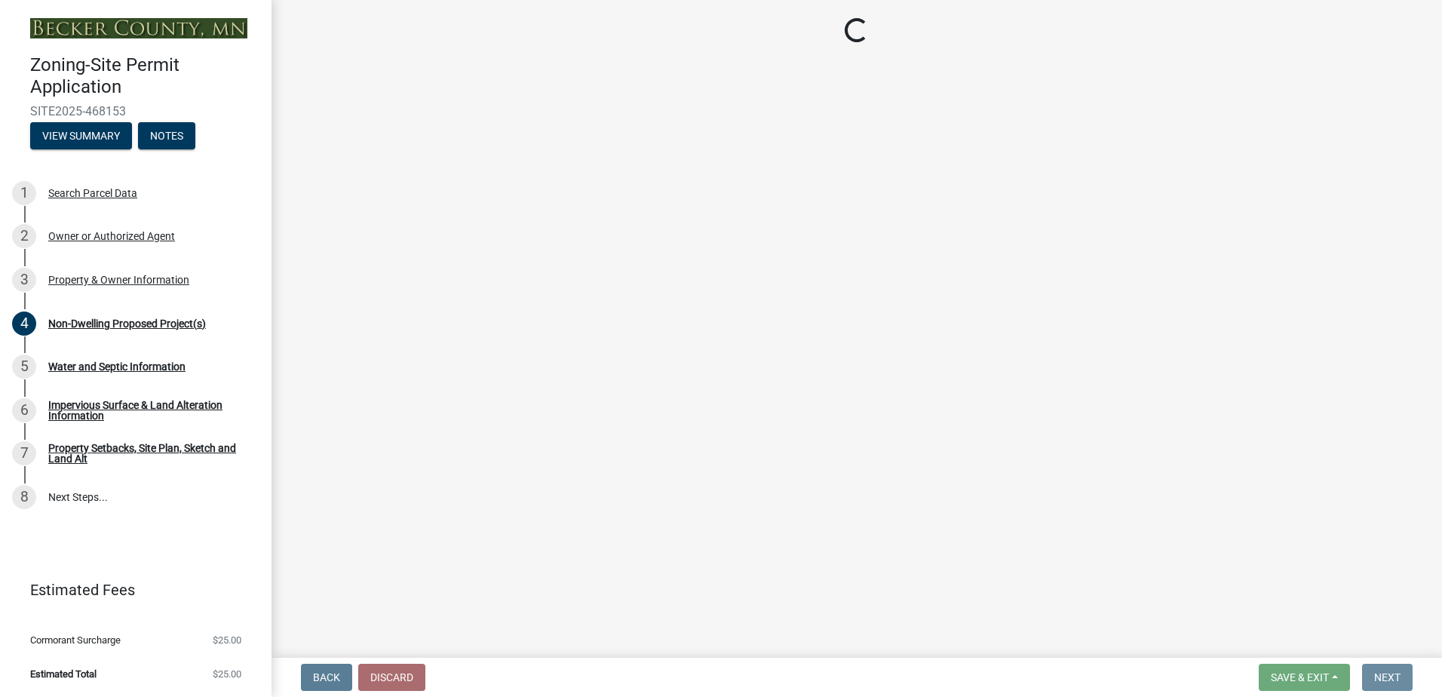
scroll to position [0, 0]
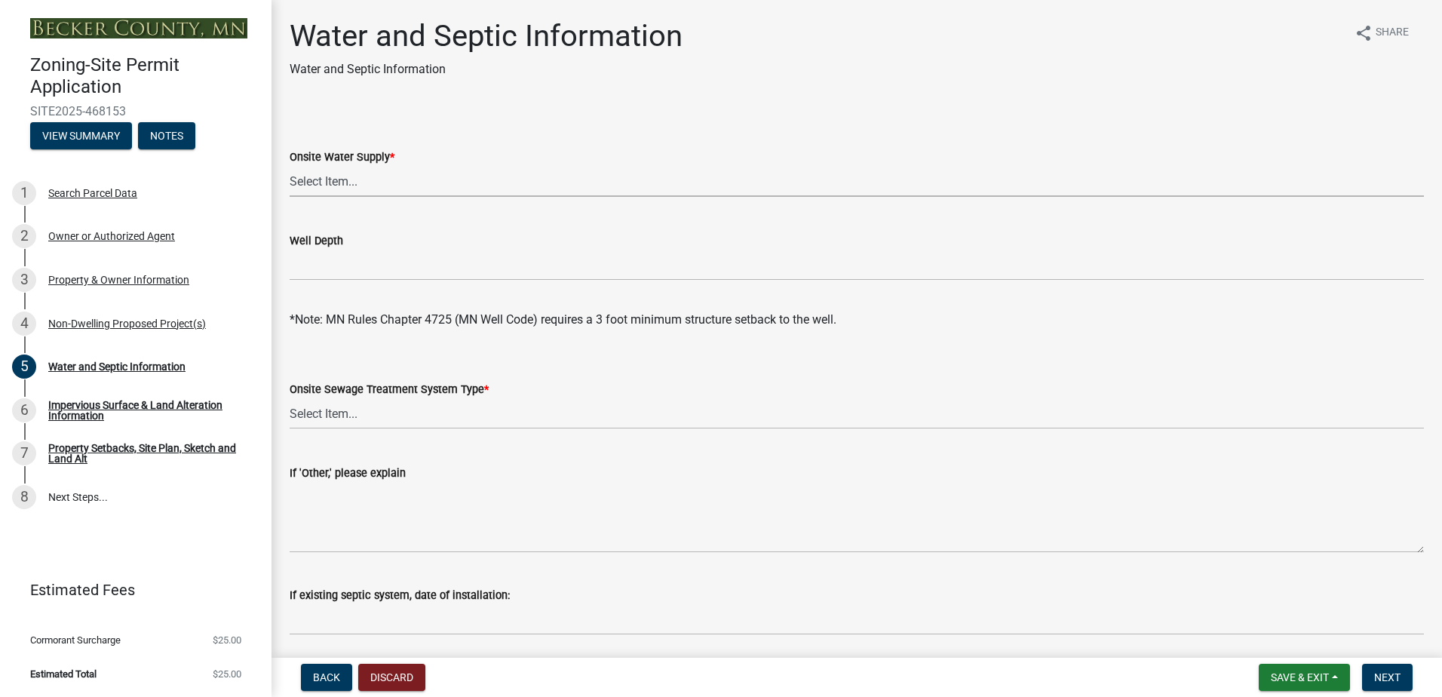
click at [357, 185] on select "Select Item... Well New Well to be Installed Attached to City Water System No o…" at bounding box center [857, 181] width 1134 height 31
click at [290, 166] on select "Select Item... Well New Well to be Installed Attached to City Water System No o…" at bounding box center [857, 181] width 1134 height 31
select select "36c179e4-d9bc-4e26-9fa7-a2562bd8114c"
click at [431, 422] on select "Select Item... No existing or proposed septic Proposed New or Corrected Septic …" at bounding box center [857, 413] width 1134 height 31
click at [290, 398] on select "Select Item... No existing or proposed septic Proposed New or Corrected Septic …" at bounding box center [857, 413] width 1134 height 31
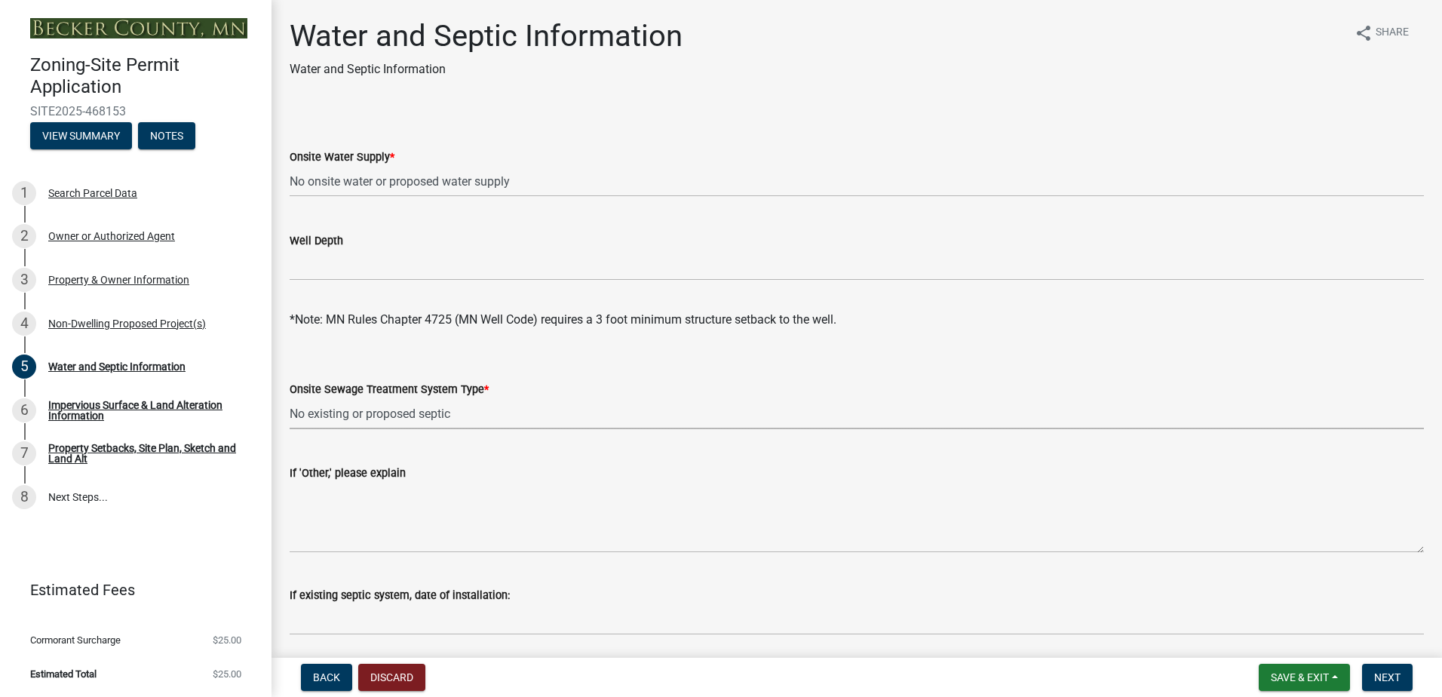
select select "a01a1fb1-1490-43e2-af36-29ac4cf5629f"
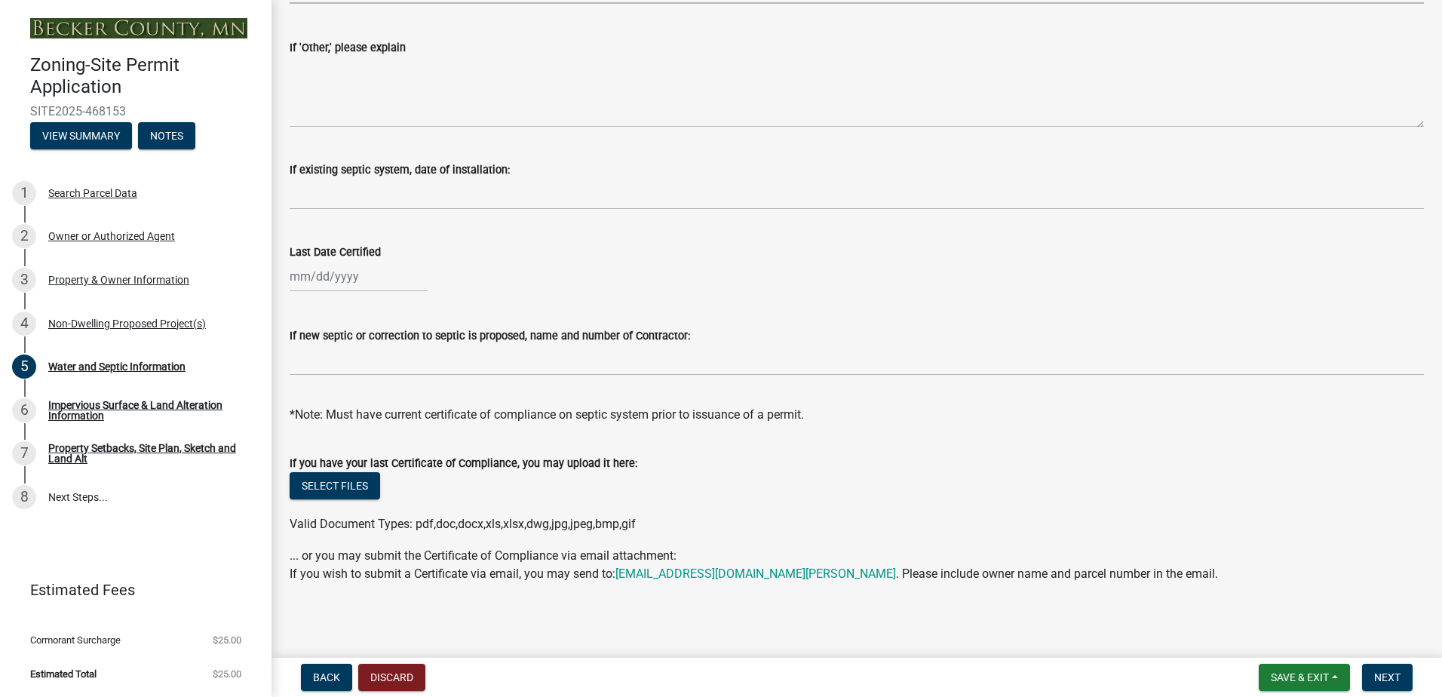
scroll to position [428, 0]
click at [1393, 679] on span "Next" at bounding box center [1387, 677] width 26 height 12
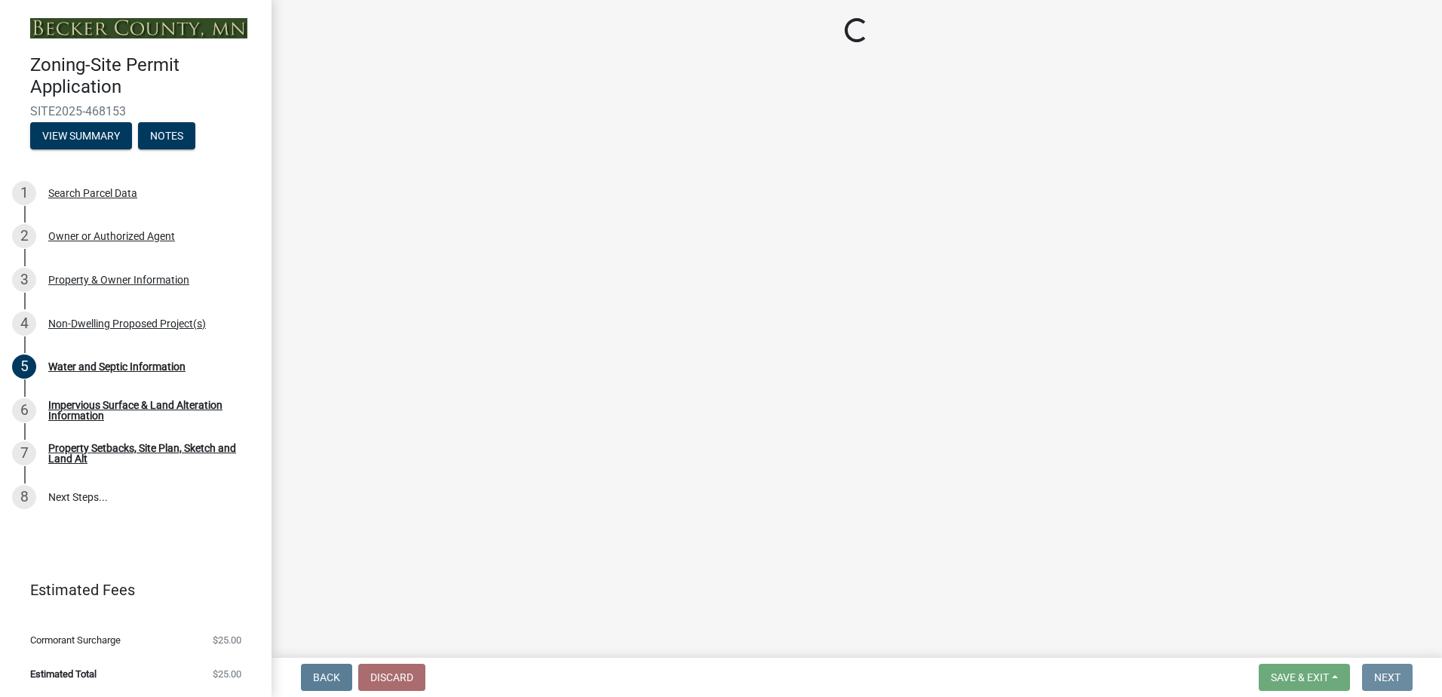
scroll to position [0, 0]
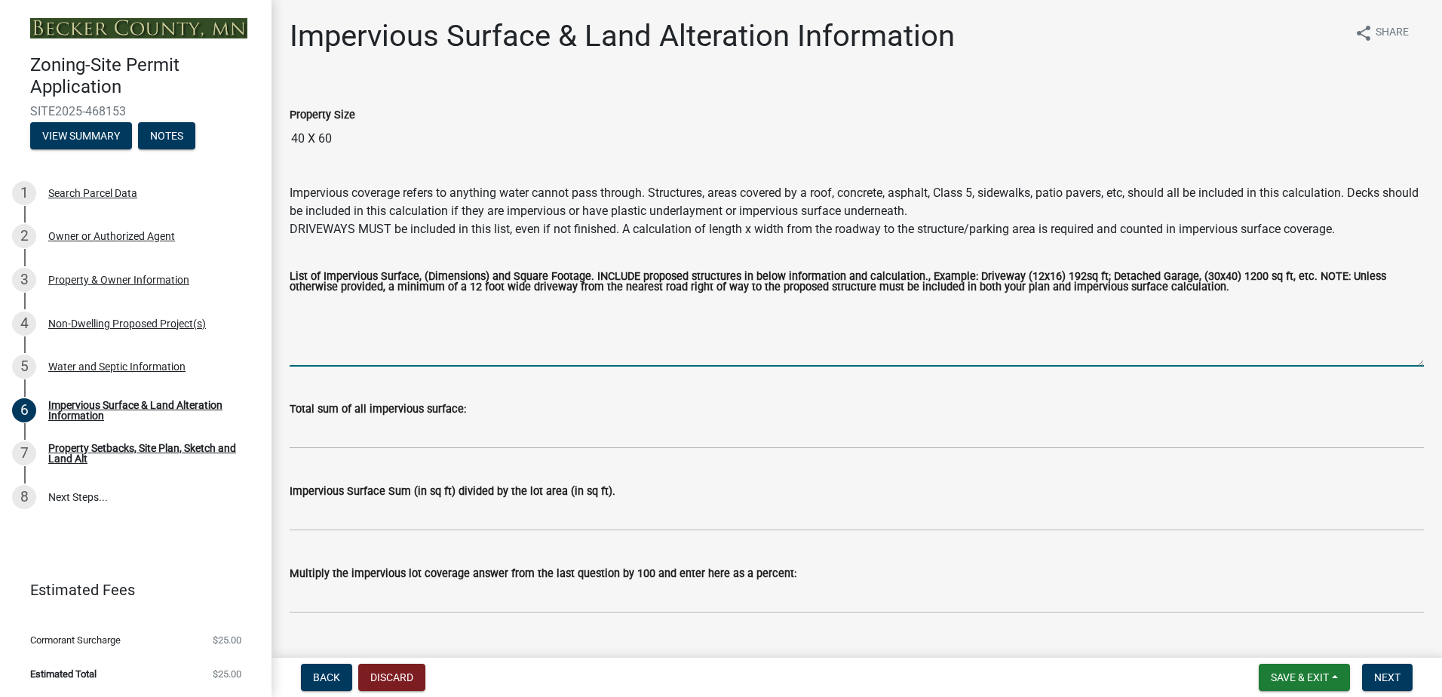
click at [435, 325] on textarea "List of Impervious Surface, (Dimensions) and Square Footage. INCLUDE proposed s…" at bounding box center [857, 331] width 1134 height 71
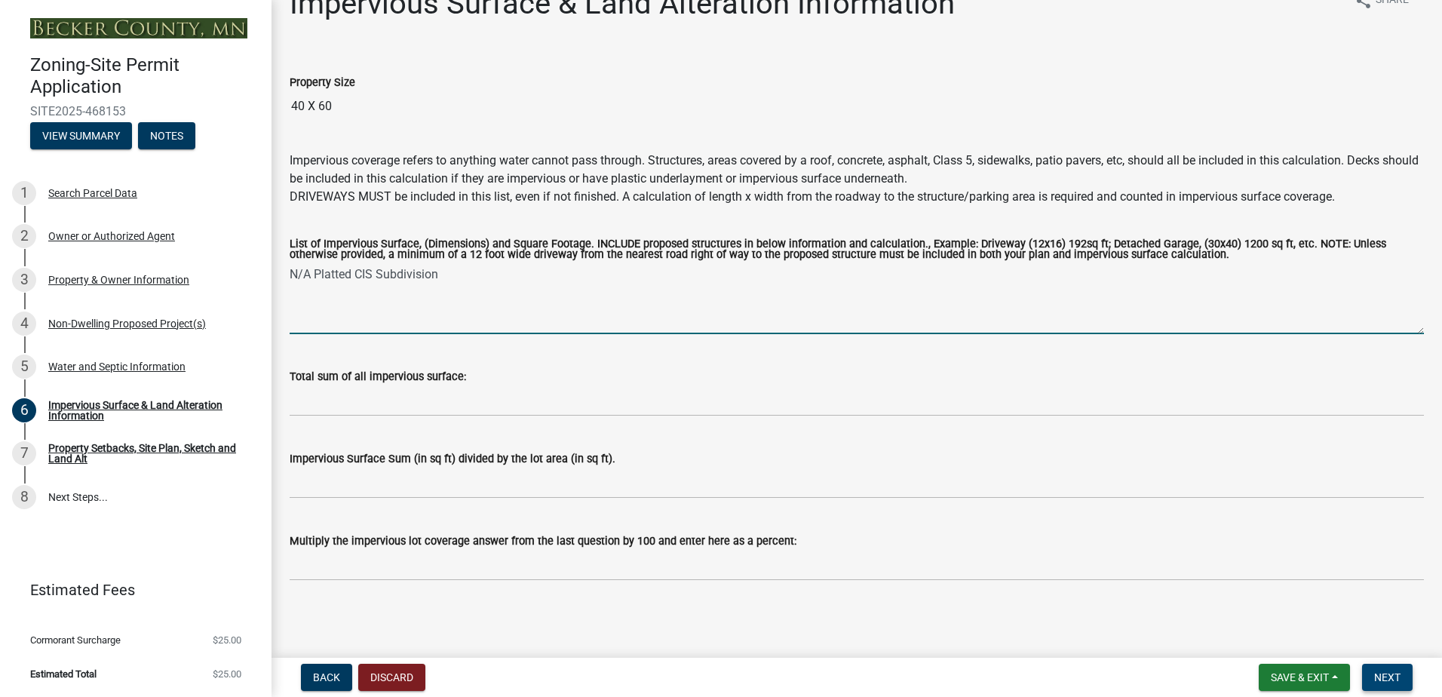
type textarea "N/A Platted CIS Subdivision"
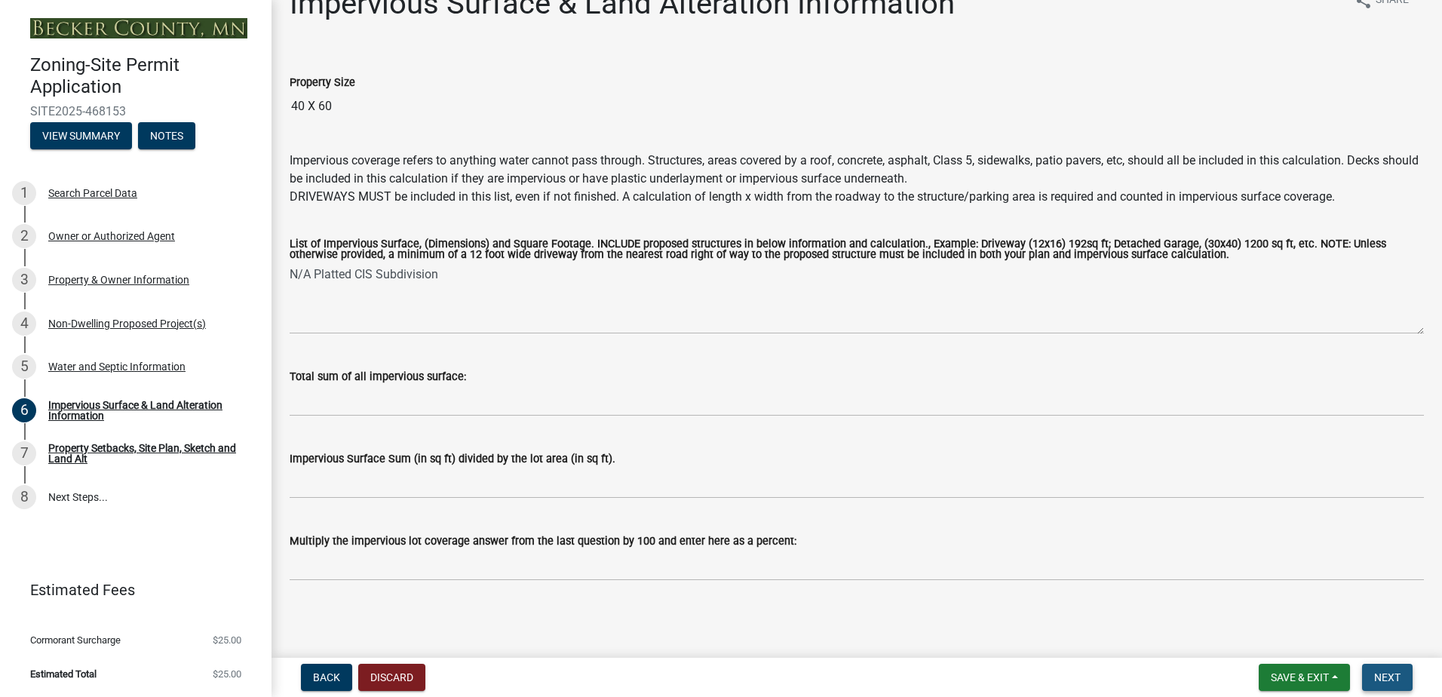
click at [1385, 676] on span "Next" at bounding box center [1387, 677] width 26 height 12
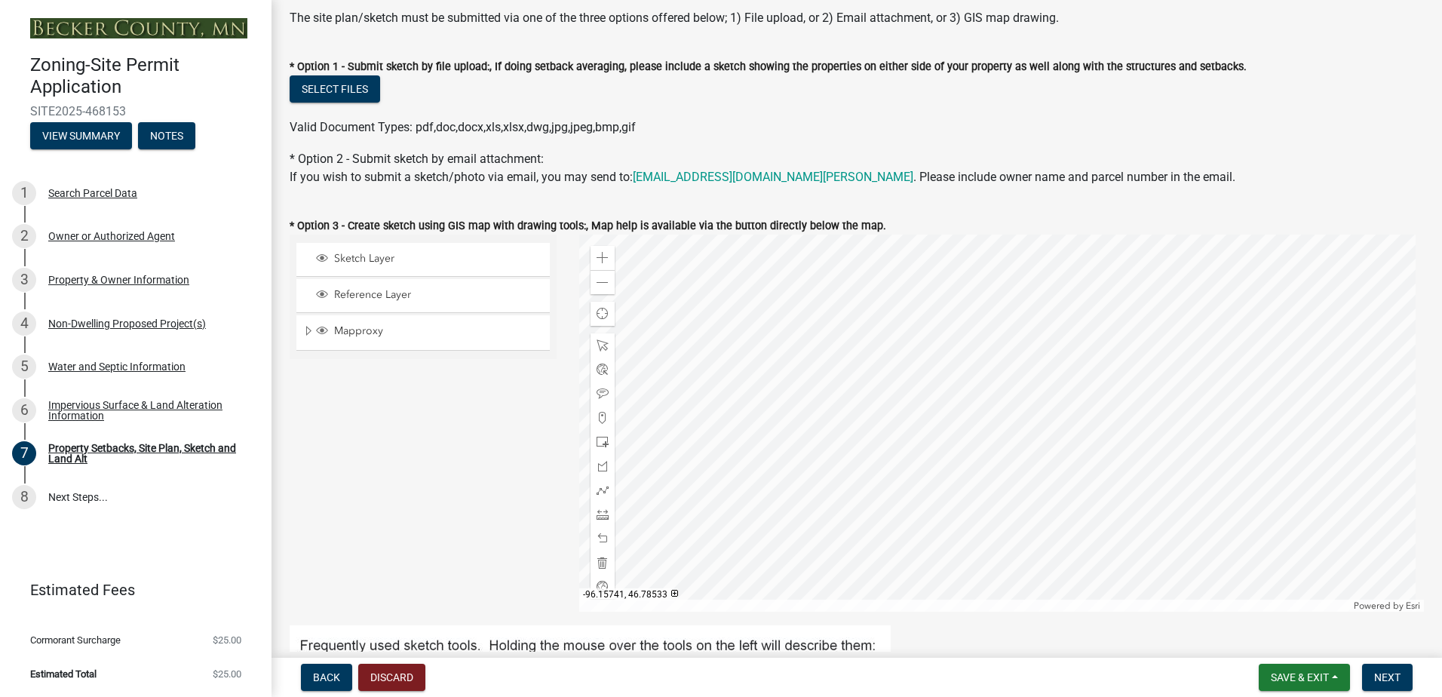
scroll to position [302, 0]
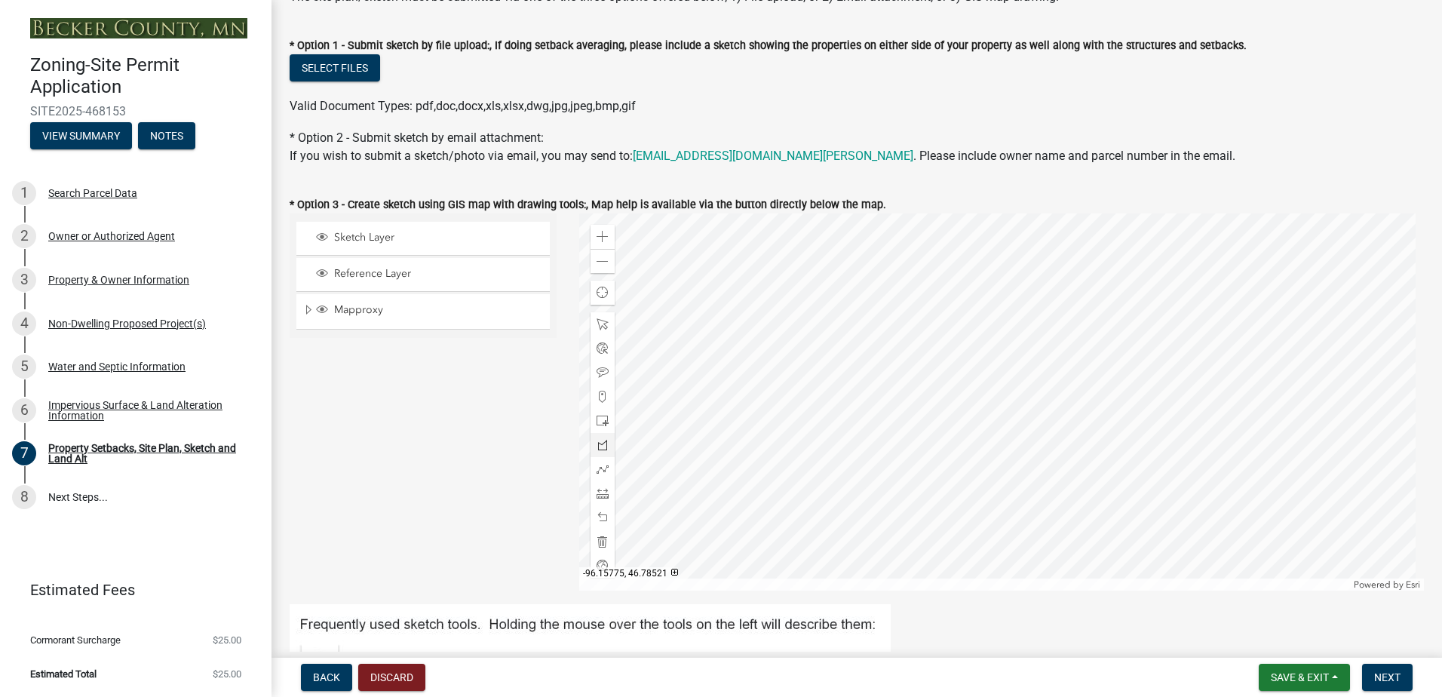
click at [599, 446] on span at bounding box center [602, 445] width 12 height 12
click at [895, 401] on div at bounding box center [1001, 401] width 845 height 377
click at [1035, 307] on div at bounding box center [1001, 401] width 845 height 377
click at [1099, 406] on div at bounding box center [1001, 401] width 845 height 377
click at [953, 497] on div at bounding box center [1001, 401] width 845 height 377
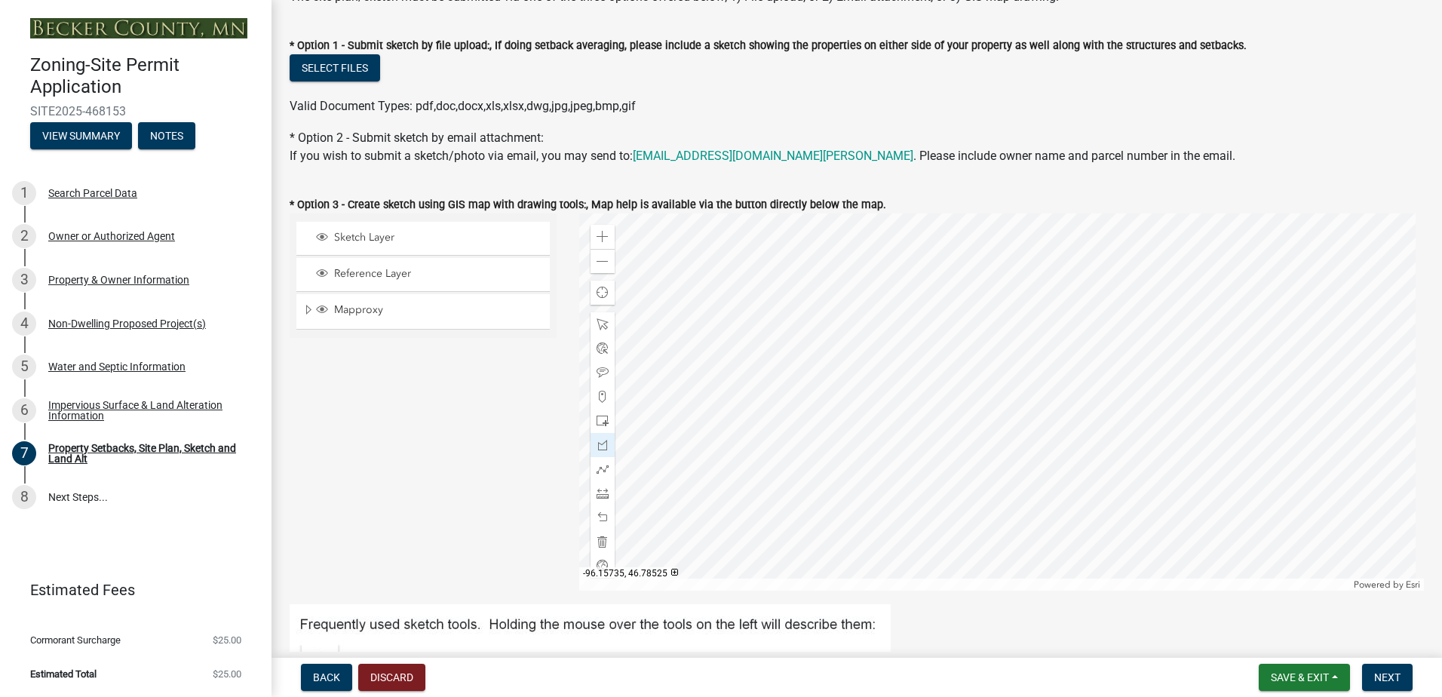
click at [893, 400] on div at bounding box center [1001, 401] width 845 height 377
click at [896, 401] on div at bounding box center [1001, 401] width 845 height 377
click at [897, 403] on div at bounding box center [1001, 401] width 845 height 377
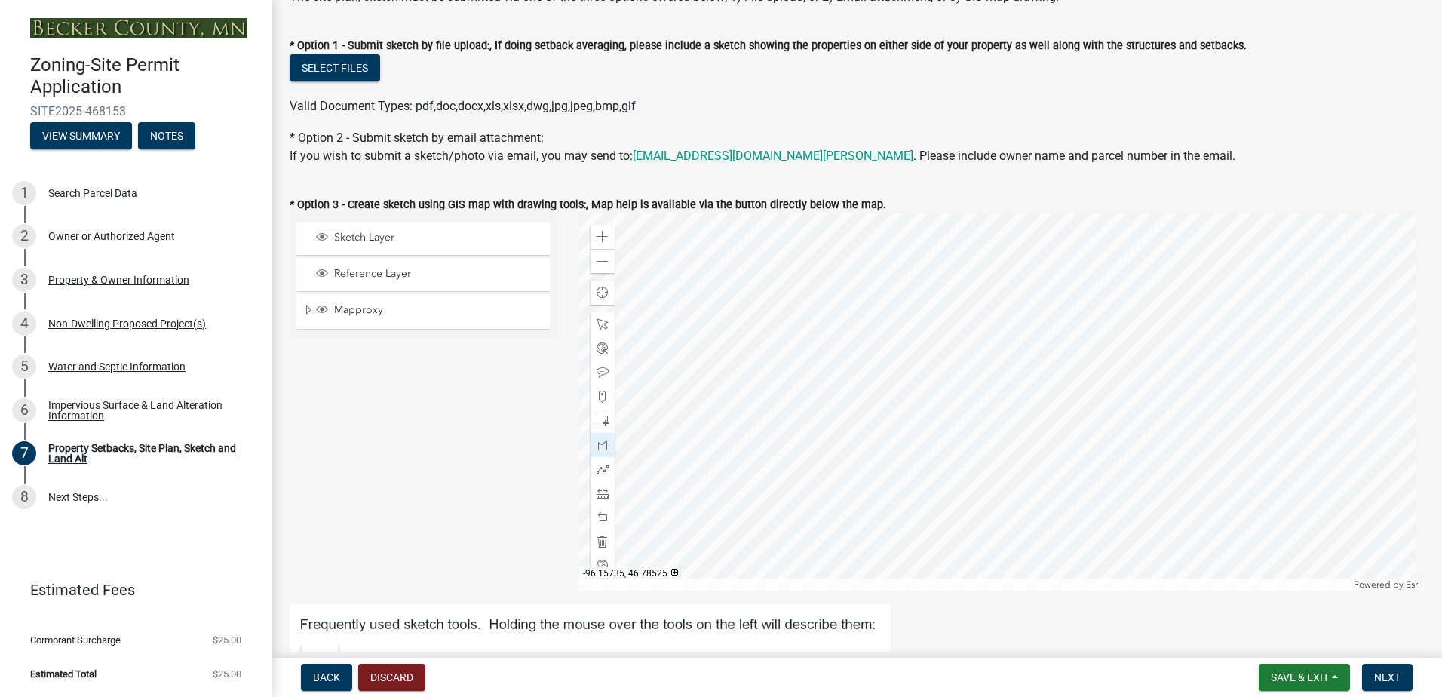
click at [894, 400] on div at bounding box center [1001, 401] width 845 height 377
click at [896, 404] on div at bounding box center [1001, 401] width 845 height 377
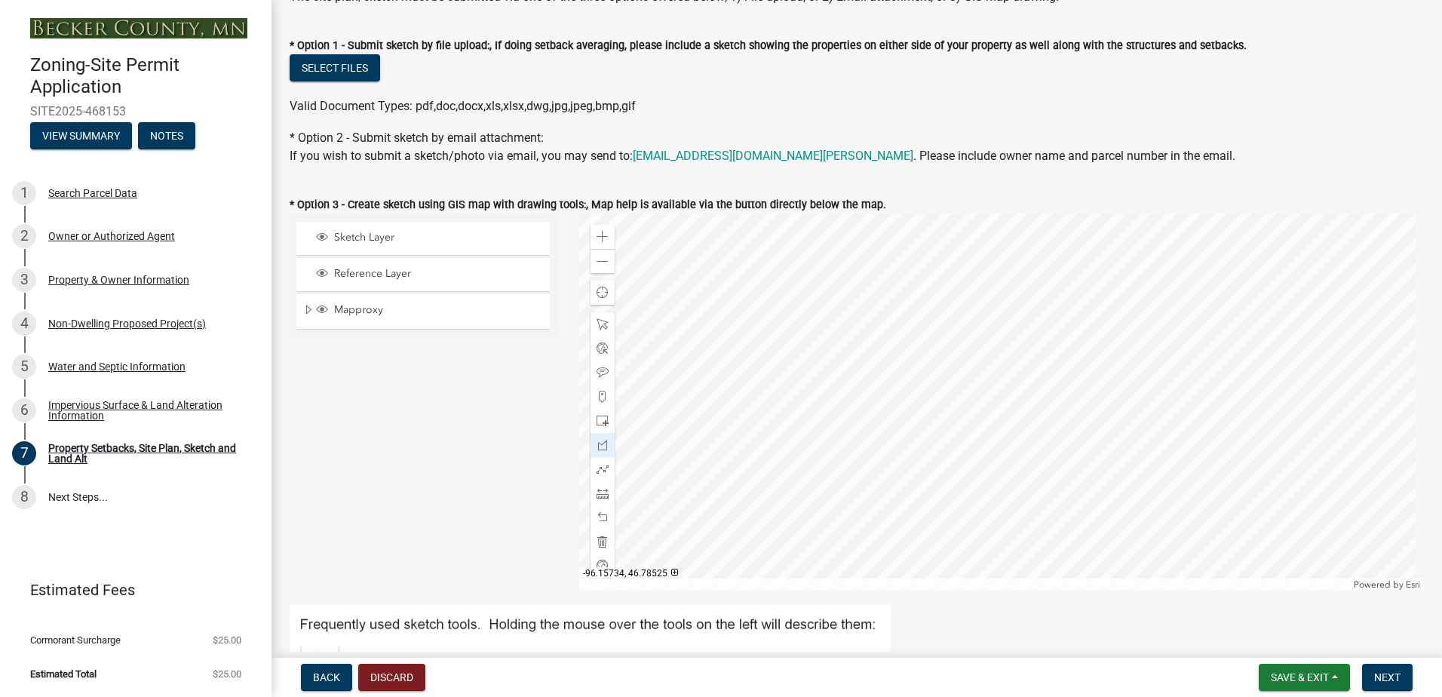
click at [898, 402] on div at bounding box center [1001, 401] width 845 height 377
click at [899, 413] on div at bounding box center [1001, 401] width 845 height 377
click at [903, 414] on div at bounding box center [1001, 401] width 845 height 377
click at [905, 414] on div at bounding box center [1001, 401] width 845 height 377
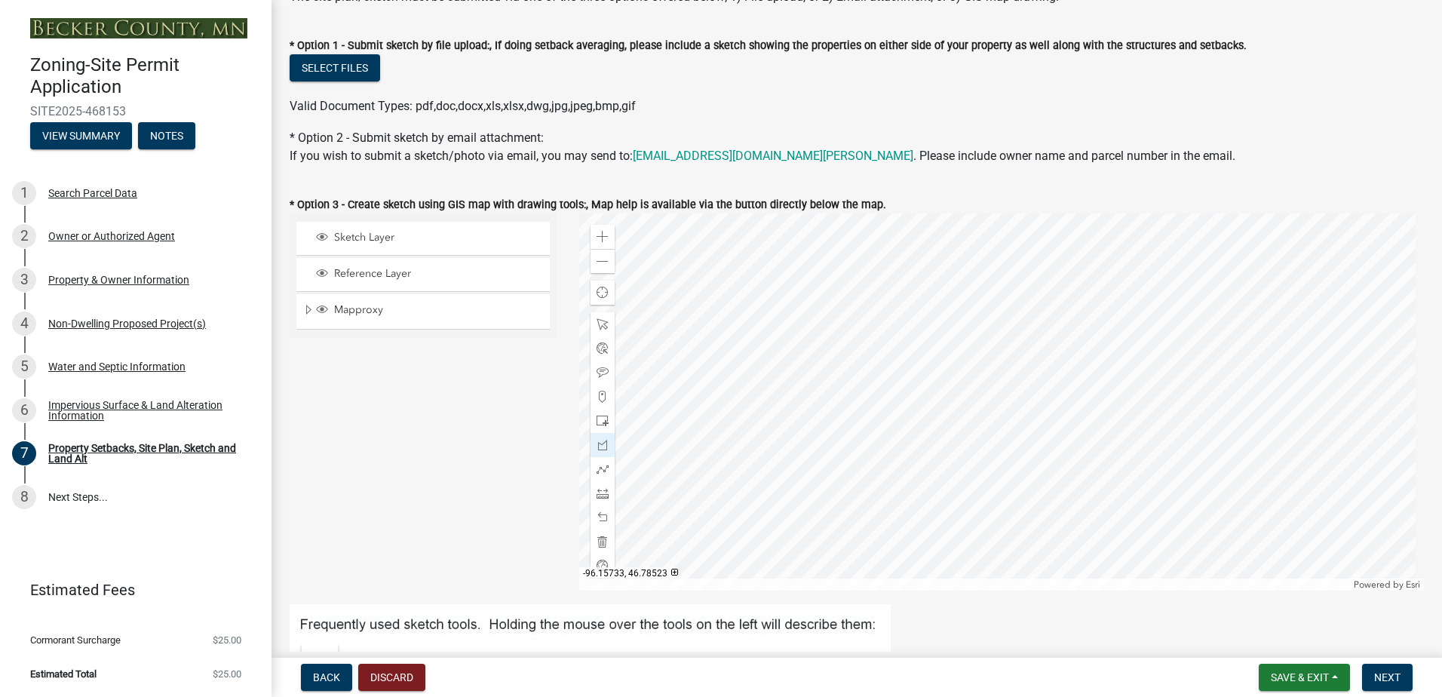
click at [905, 414] on div at bounding box center [1001, 401] width 845 height 377
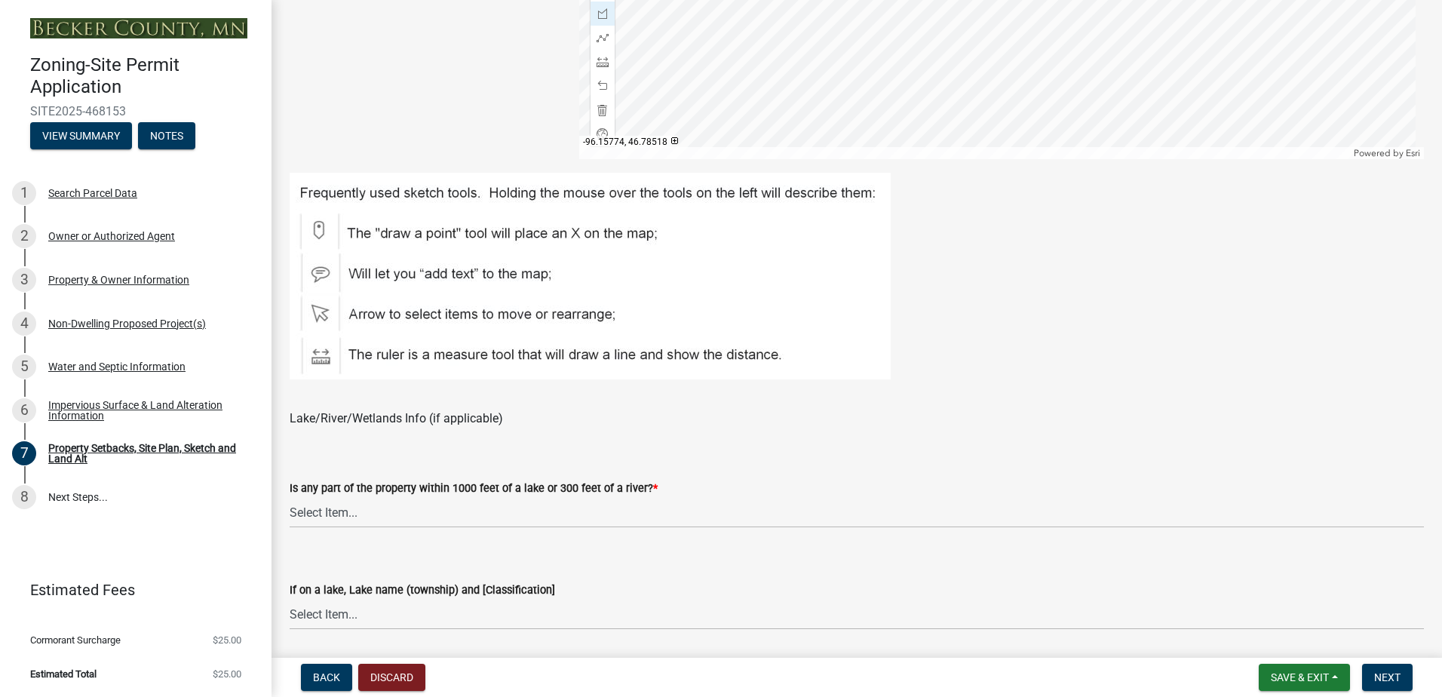
scroll to position [829, 0]
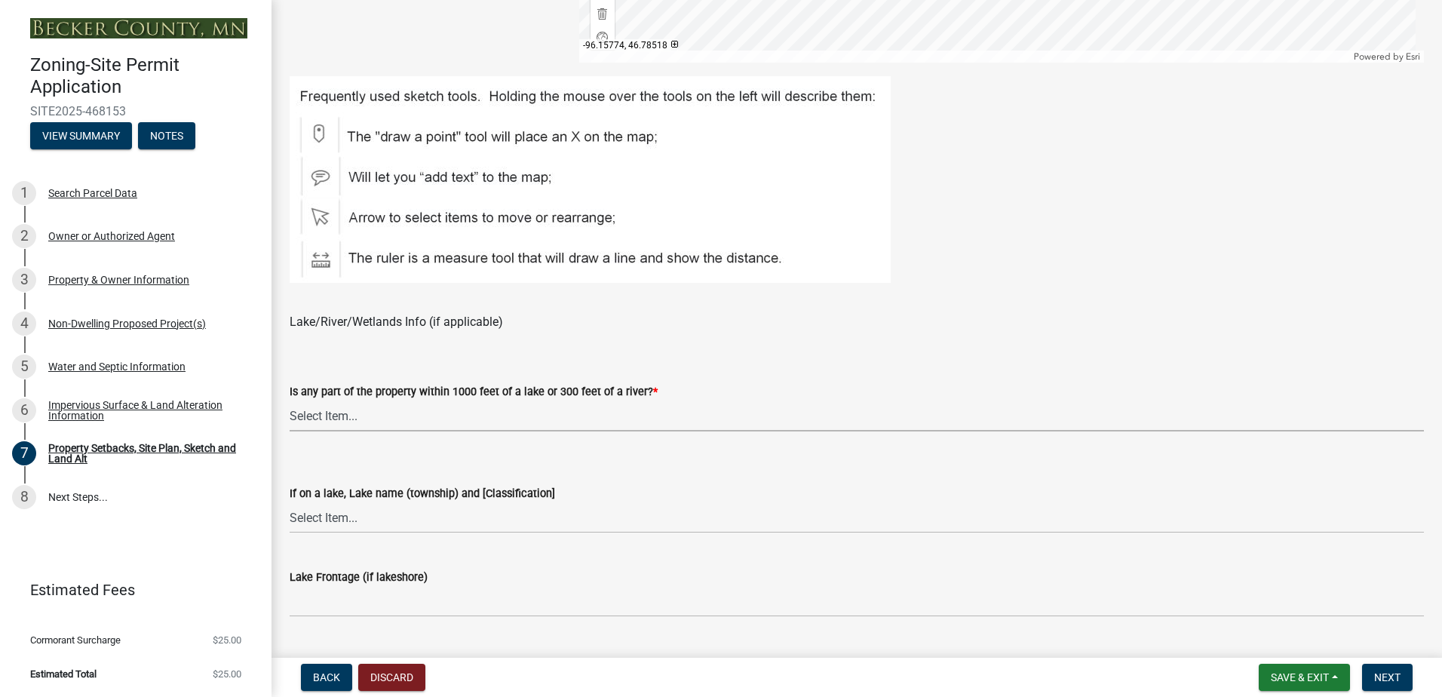
click at [389, 418] on select "Select Item... Shoreland-Riparian (Property is bordering a lake, river or strea…" at bounding box center [857, 415] width 1134 height 31
click at [290, 400] on select "Select Item... Shoreland-Riparian (Property is bordering a lake, river or strea…" at bounding box center [857, 415] width 1134 height 31
select select "bc359128-44fe-43a6-b559-d4174f4d38cf"
click at [408, 527] on select "Select Item... [GEOGRAPHIC_DATA] is not listed below [GEOGRAPHIC_DATA] ([GEOGRA…" at bounding box center [857, 517] width 1134 height 31
click at [241, 404] on div "Impervious Surface & Land Alteration Information" at bounding box center [147, 410] width 199 height 21
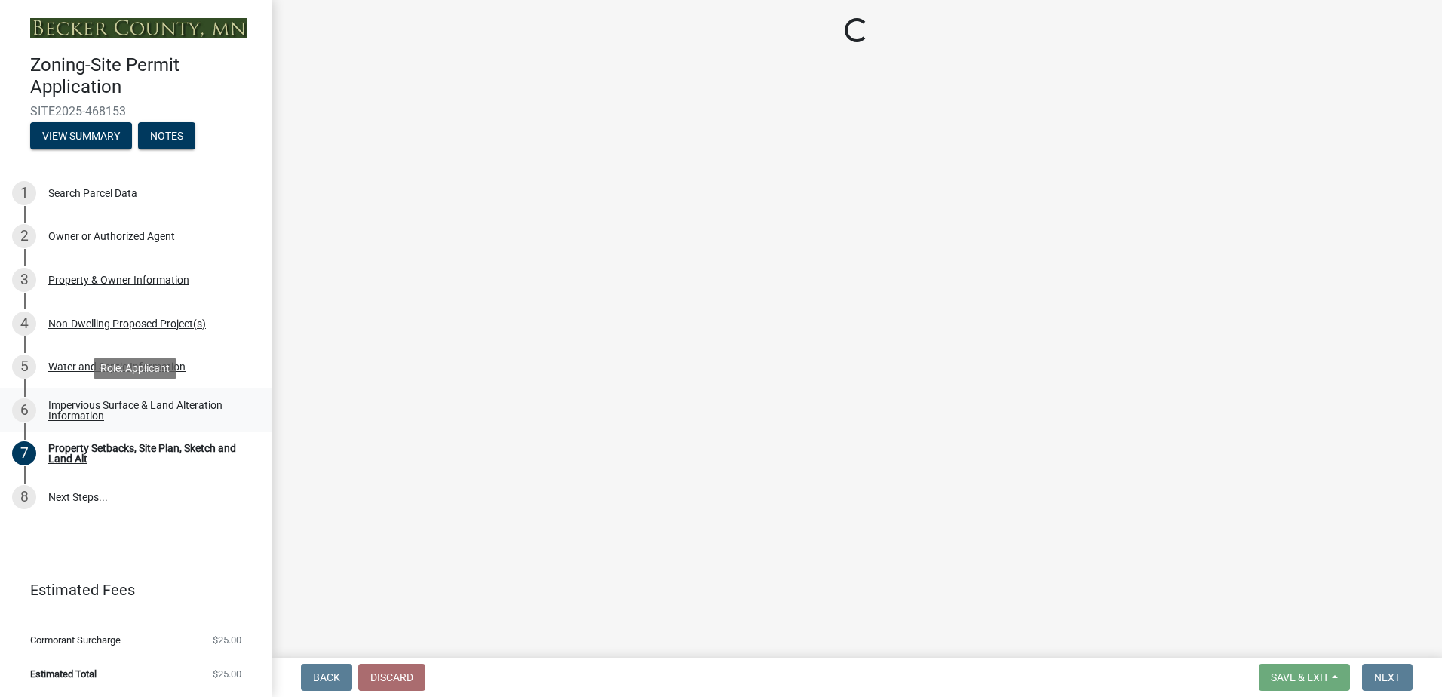
scroll to position [0, 0]
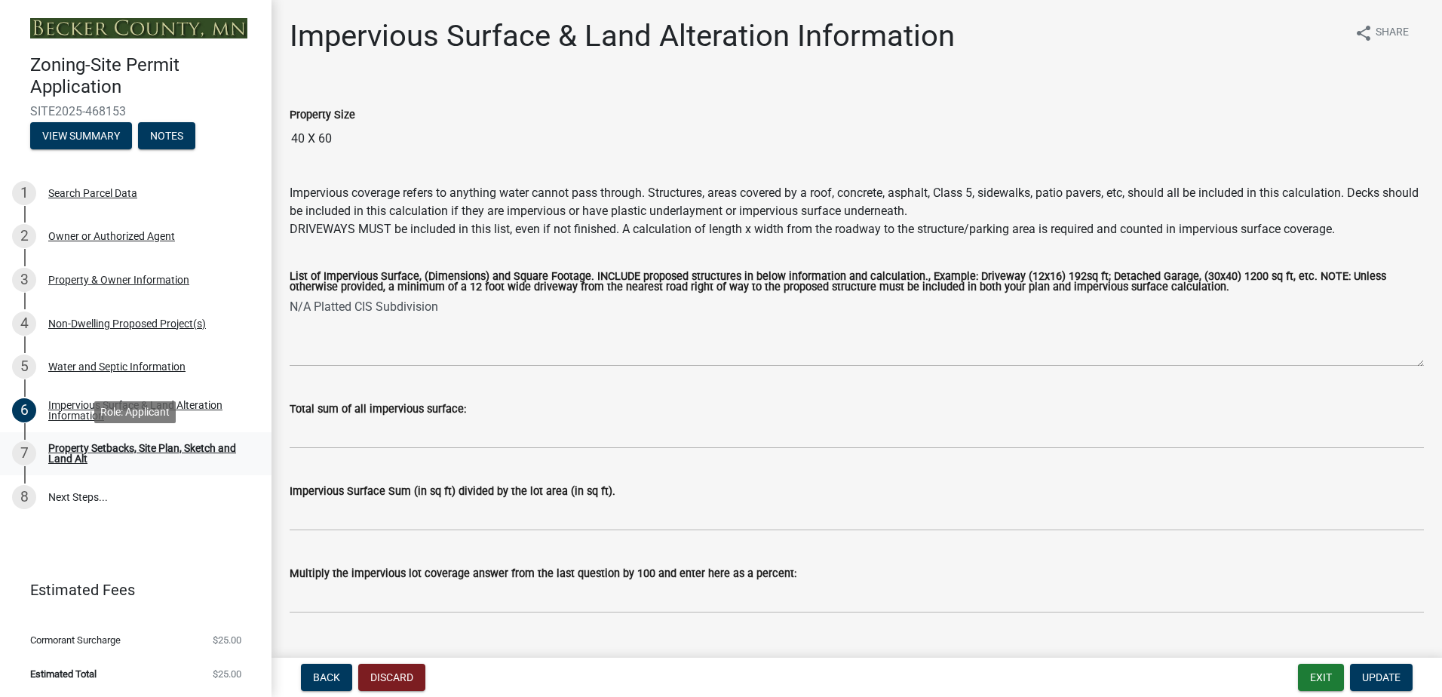
click at [190, 449] on div "Property Setbacks, Site Plan, Sketch and Land Alt" at bounding box center [147, 453] width 199 height 21
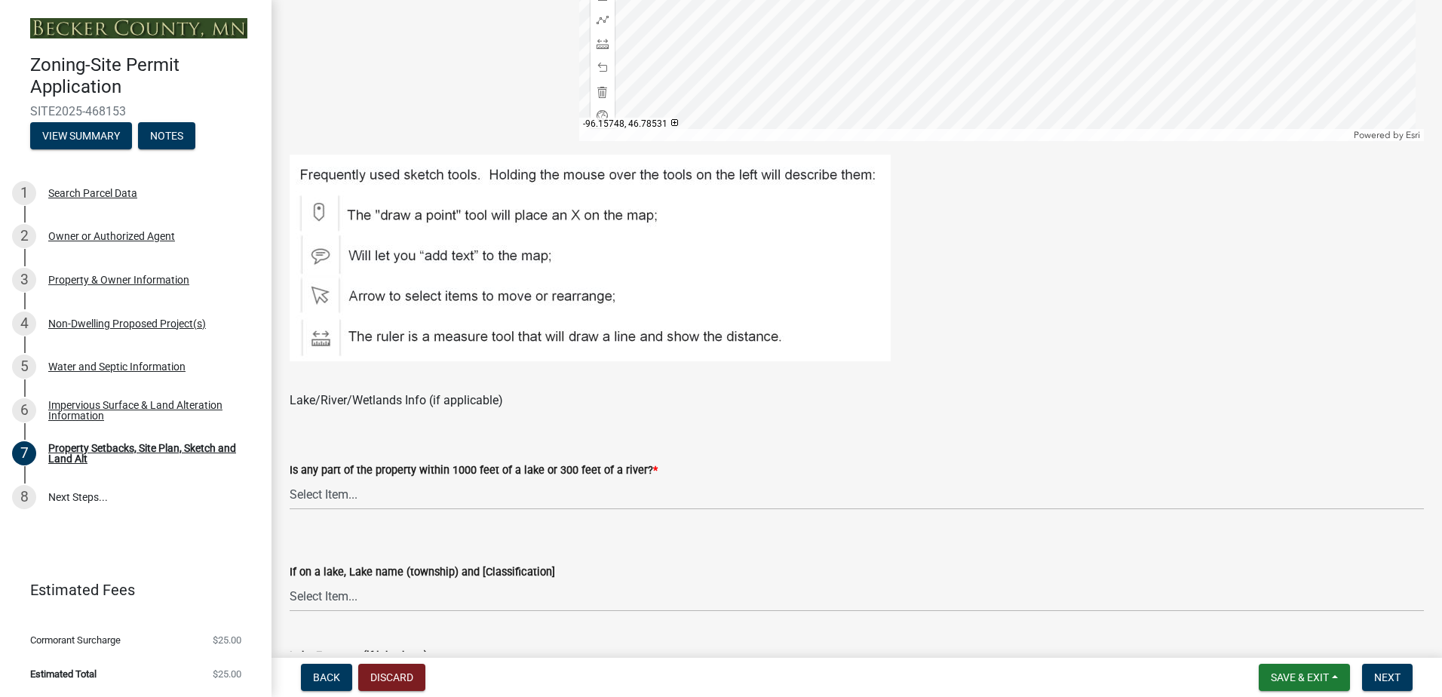
scroll to position [754, 0]
click at [362, 495] on select "Select Item... Shoreland-Riparian (Property is bordering a lake, river or strea…" at bounding box center [857, 491] width 1134 height 31
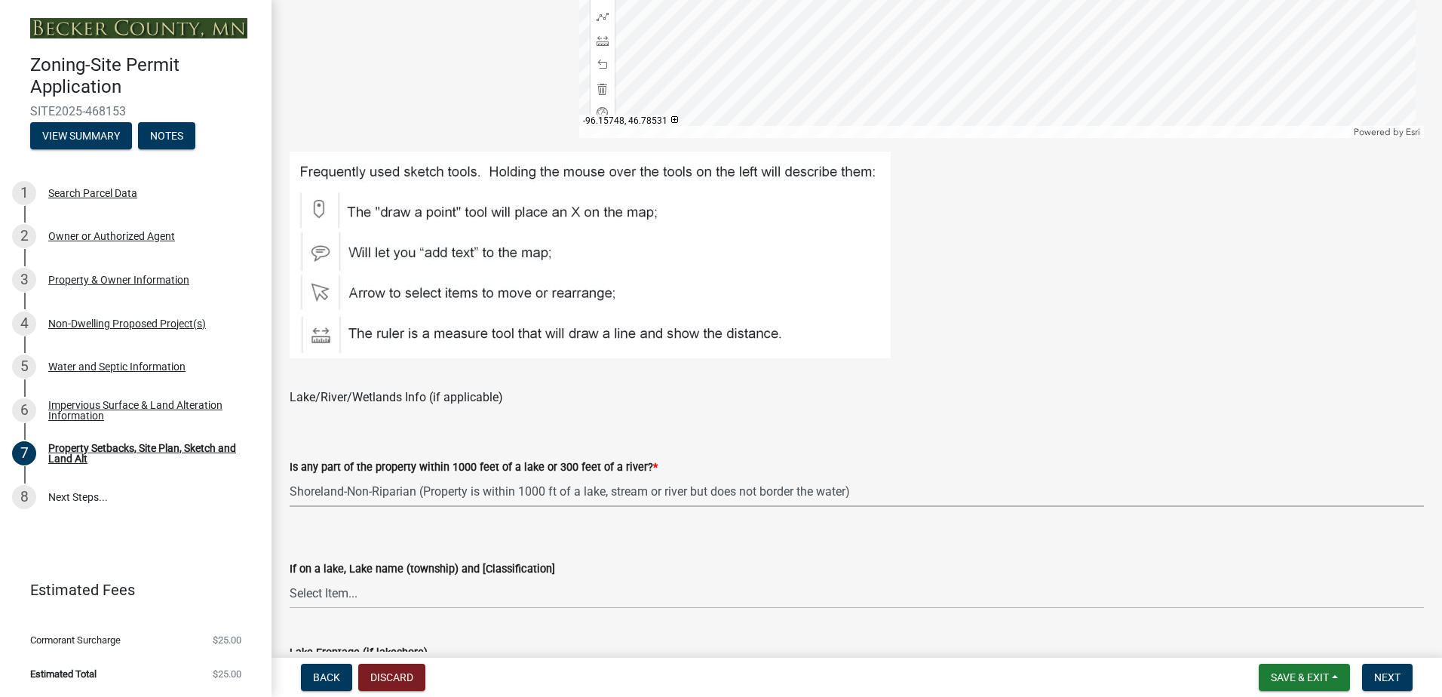
click at [290, 476] on select "Select Item... Shoreland-Riparian (Property is bordering a lake, river or strea…" at bounding box center [857, 491] width 1134 height 31
select select "bc359128-44fe-43a6-b559-d4174f4d38cf"
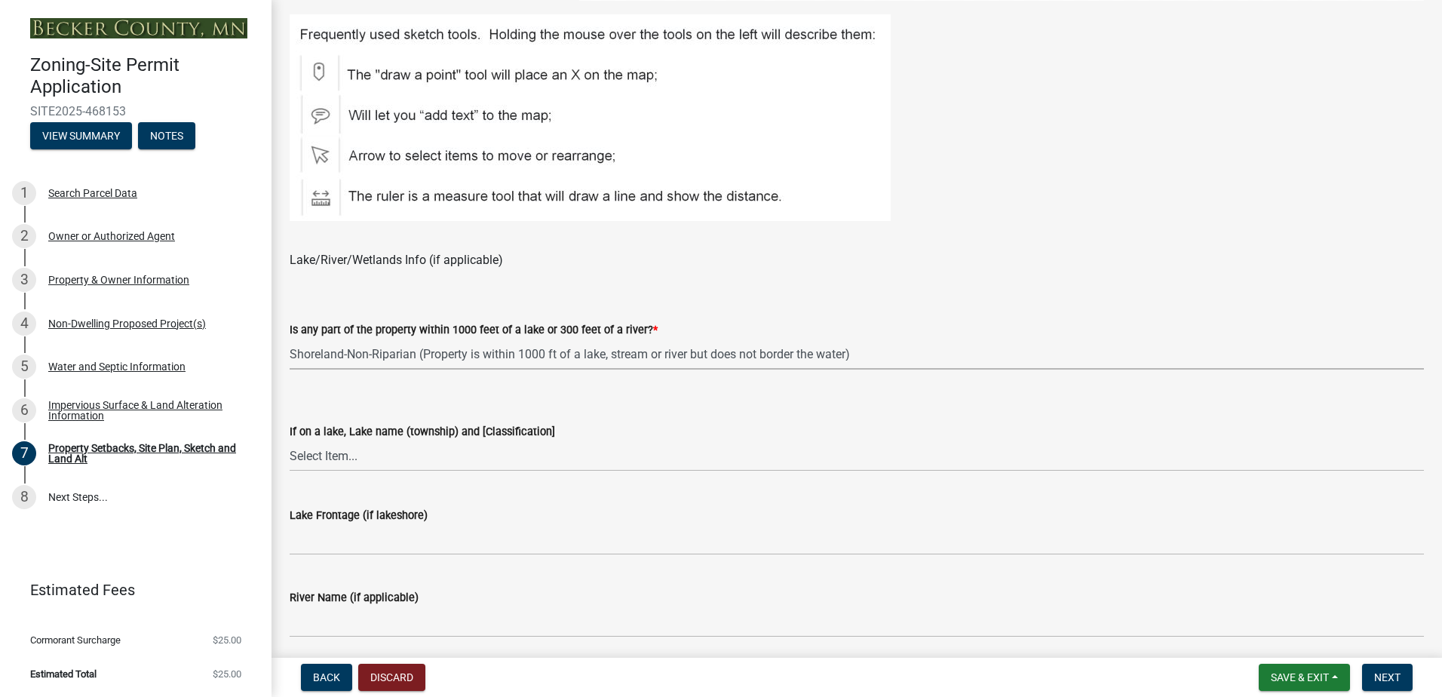
scroll to position [905, 0]
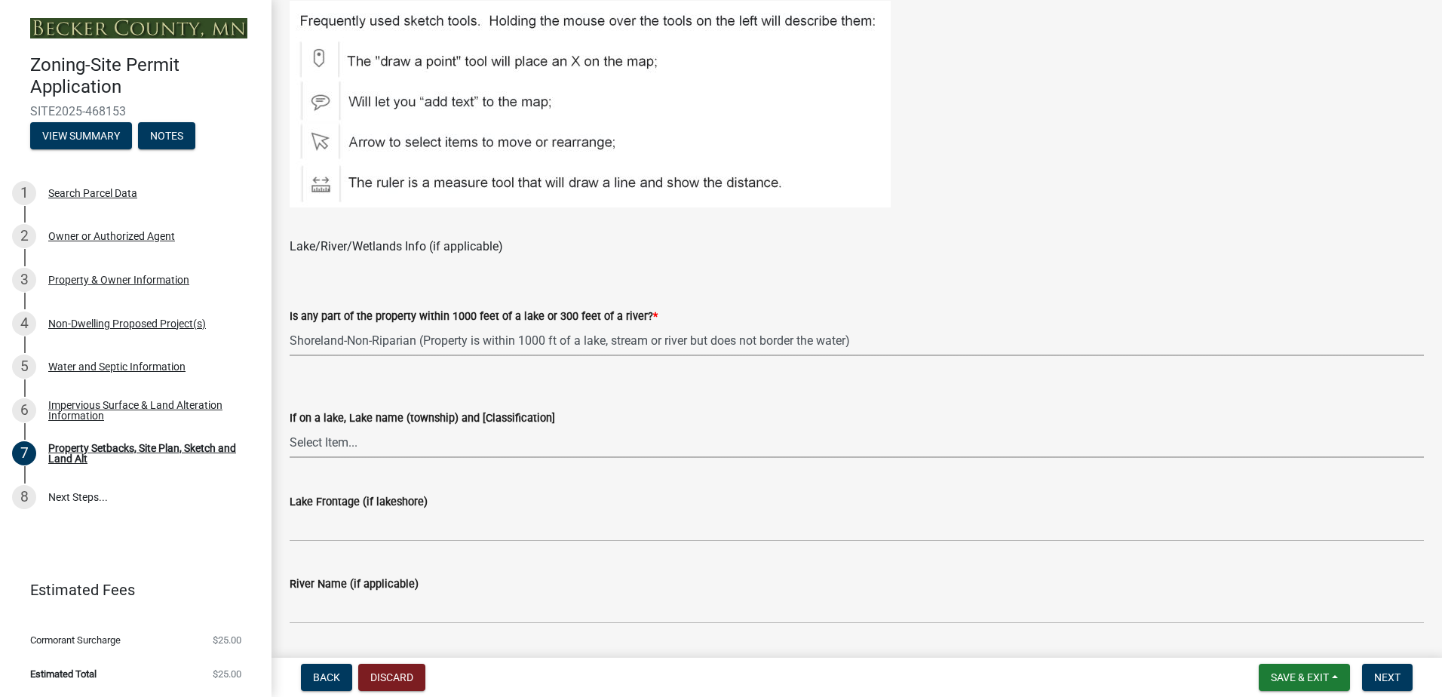
click at [344, 446] on select "Select Item... [GEOGRAPHIC_DATA] is not listed below [GEOGRAPHIC_DATA] ([GEOGRA…" at bounding box center [857, 442] width 1134 height 31
click at [290, 427] on select "Select Item... [GEOGRAPHIC_DATA] is not listed below [GEOGRAPHIC_DATA] ([GEOGRA…" at bounding box center [857, 442] width 1134 height 31
select select "d2c800b3-de4e-4a5b-9a0a-ad418c2d302f"
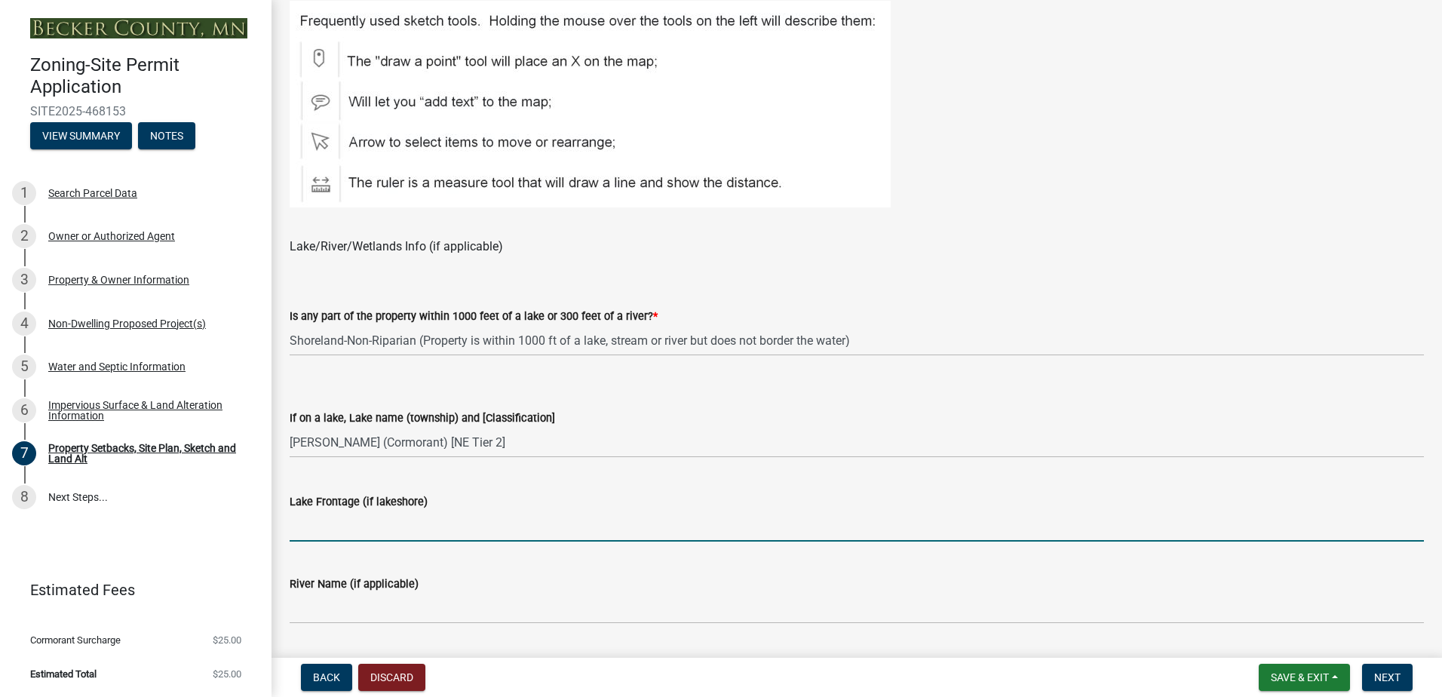
click at [405, 534] on input "Lake Frontage (if lakeshore)" at bounding box center [857, 525] width 1134 height 31
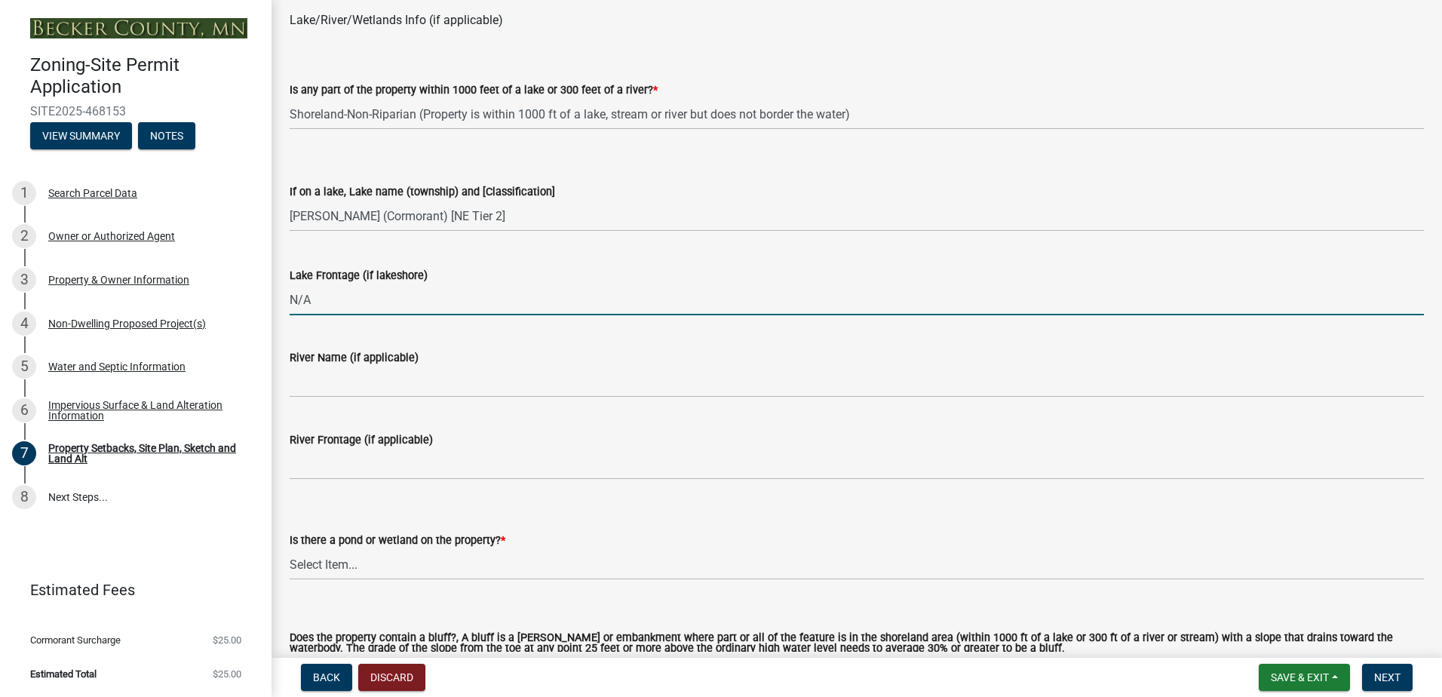
scroll to position [1206, 0]
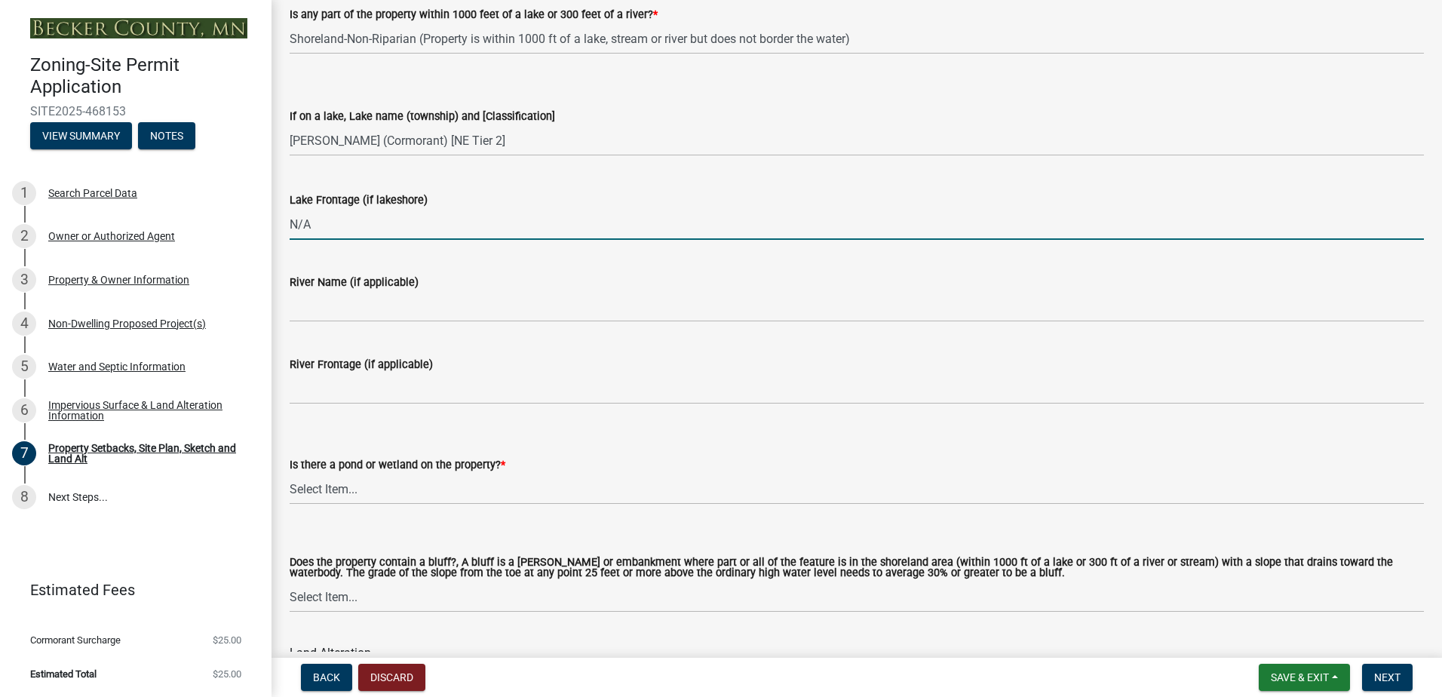
type input "N/A"
click at [312, 497] on select "Select Item... Yes No" at bounding box center [857, 489] width 1134 height 31
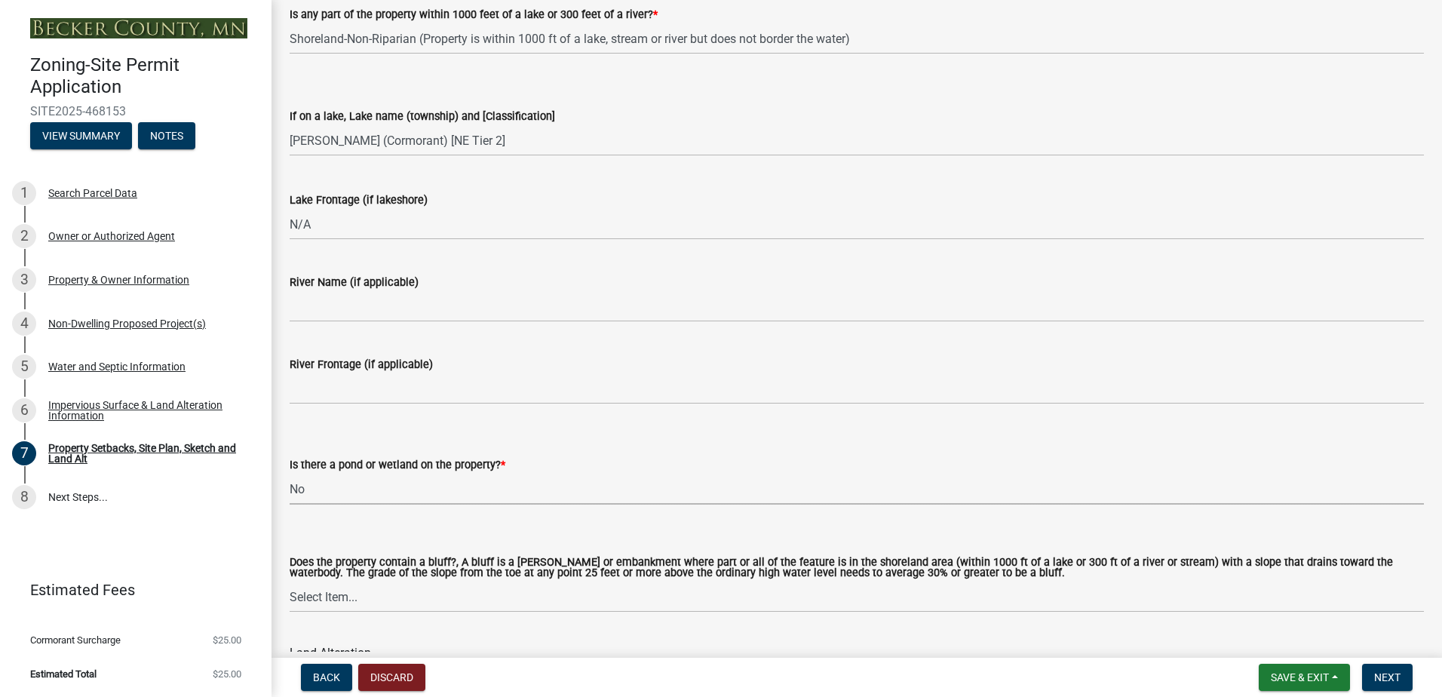
click at [290, 474] on select "Select Item... Yes No" at bounding box center [857, 489] width 1134 height 31
select select "b56a4575-9846-47cf-8067-c59a4853da22"
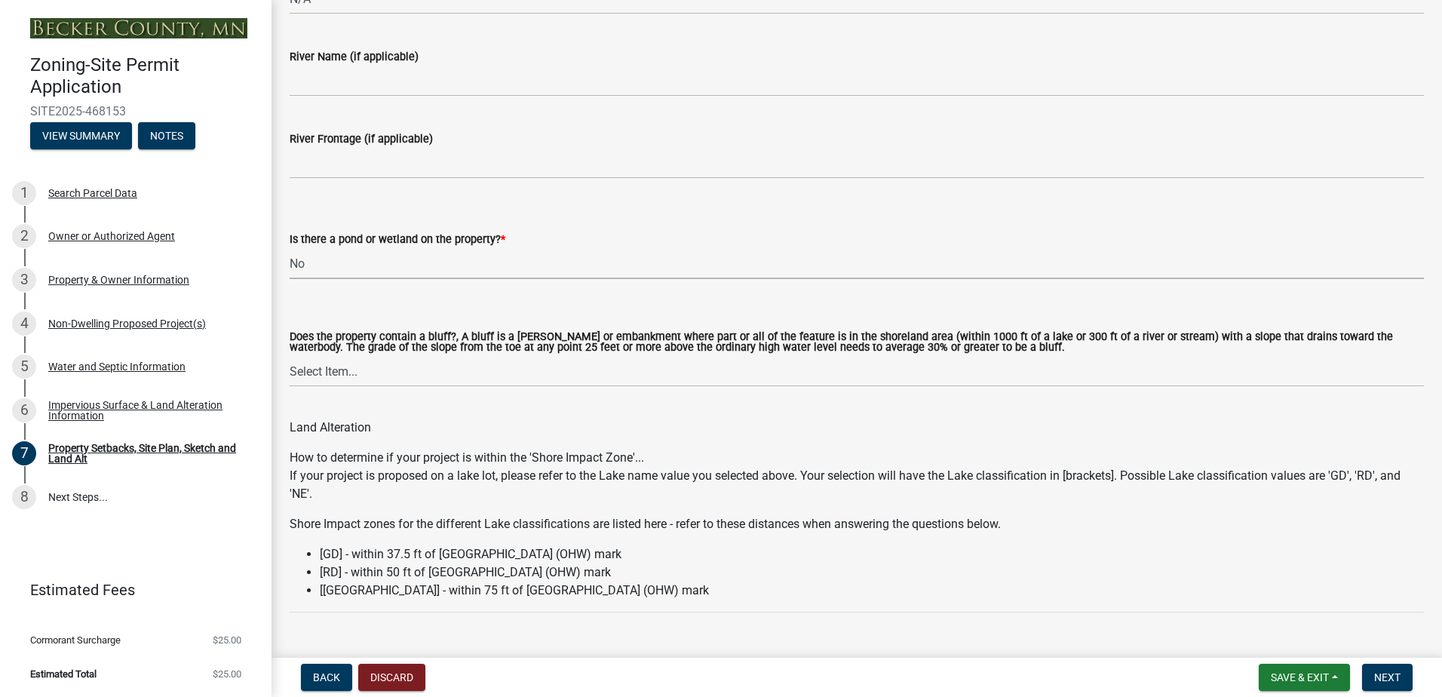
scroll to position [1433, 0]
click at [347, 380] on select "Select Item... Yes No" at bounding box center [857, 370] width 1134 height 31
click at [290, 356] on select "Select Item... Yes No" at bounding box center [857, 370] width 1134 height 31
select select "12f785fb-c378-4b18-841c-21c73dc99083"
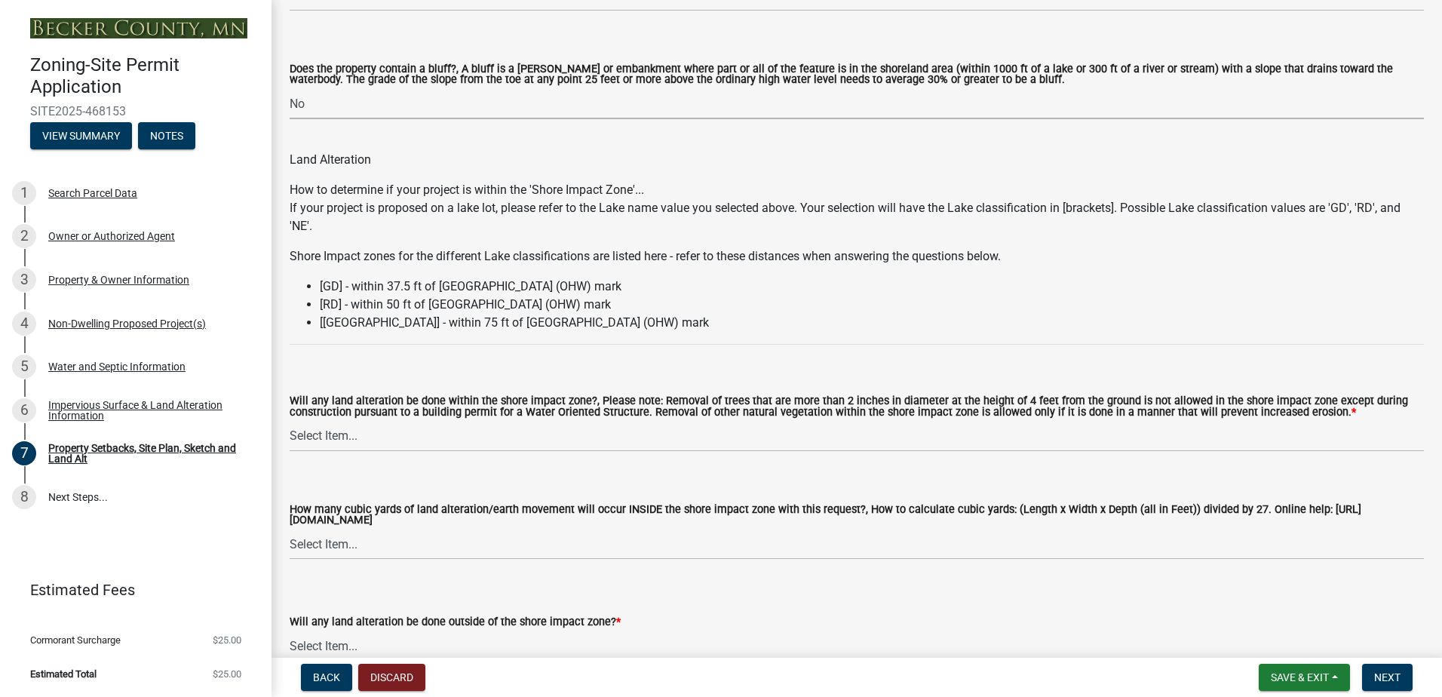
scroll to position [1734, 0]
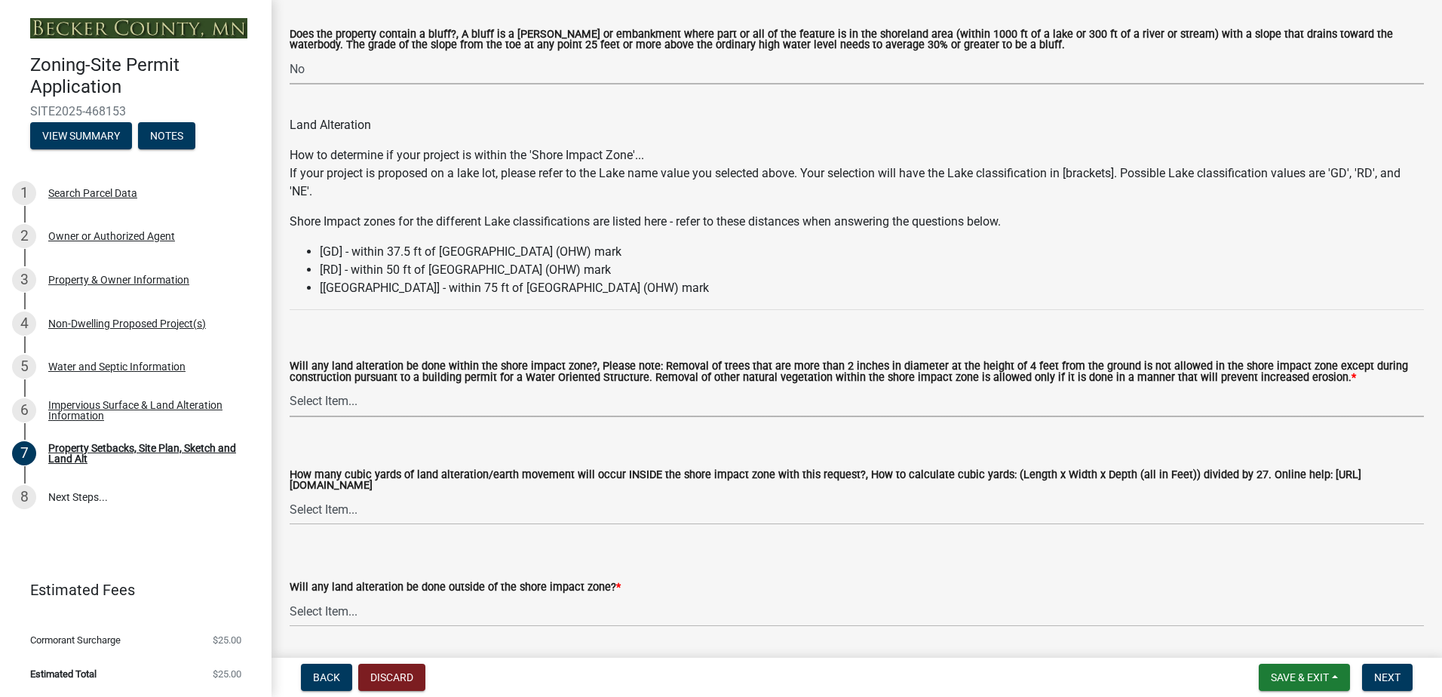
click at [370, 409] on select "Select Item... Yes No N/A" at bounding box center [857, 401] width 1134 height 31
click at [290, 387] on select "Select Item... Yes No N/A" at bounding box center [857, 401] width 1134 height 31
select select "e8ab2dc3-aa3f-46f3-9b4a-37eb25ad84af"
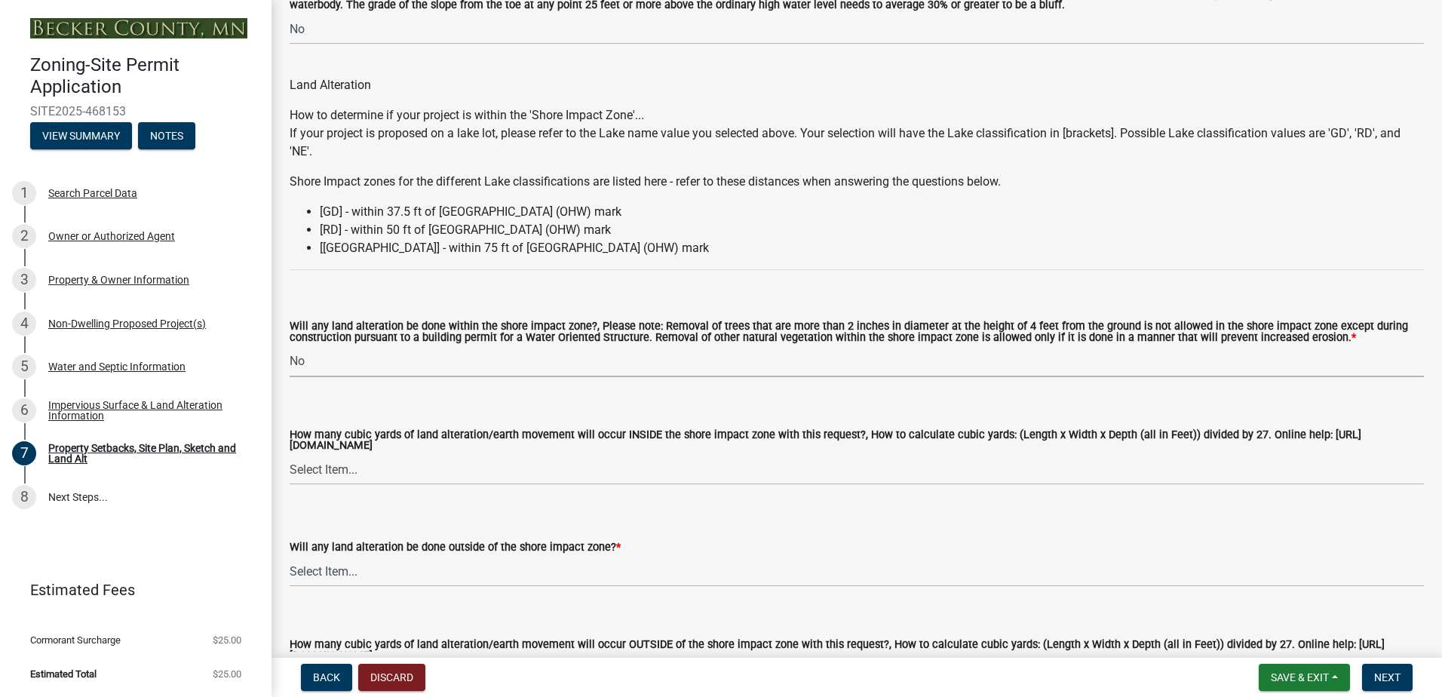
scroll to position [1810, 0]
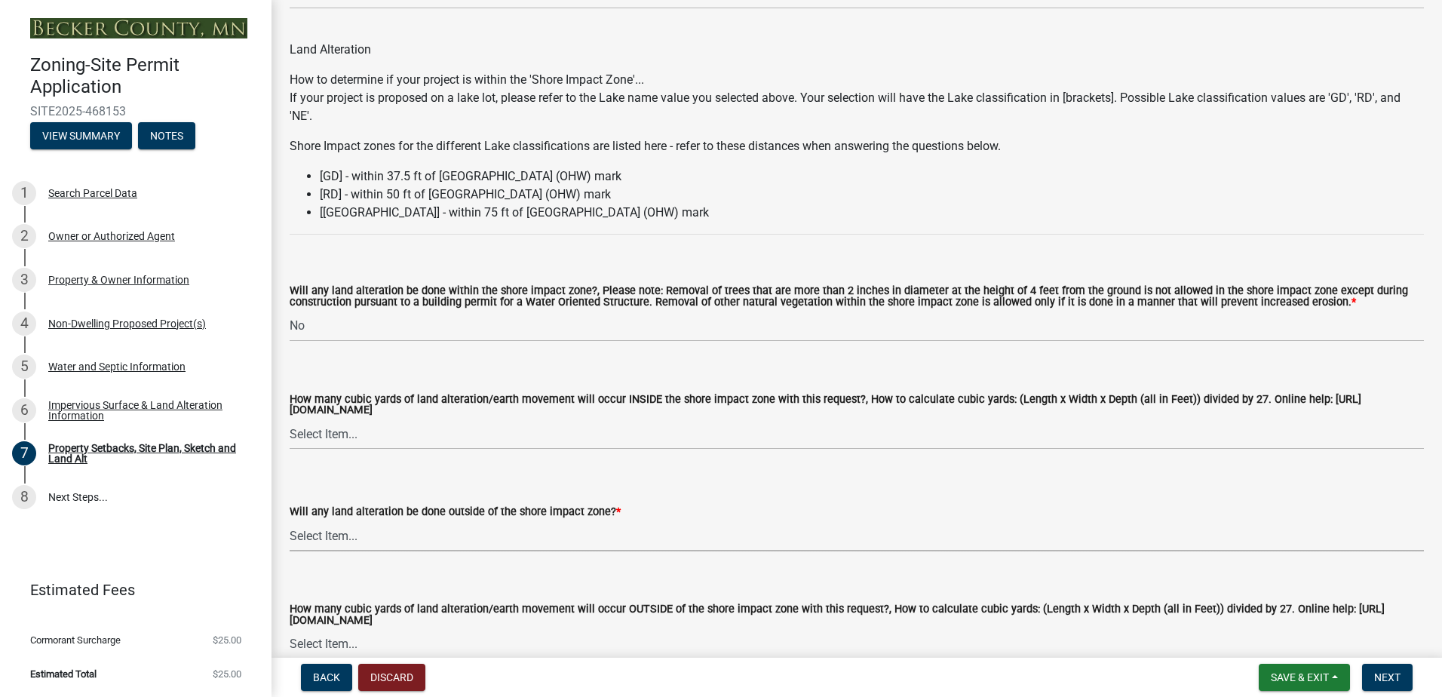
click at [340, 536] on select "Select Item... Yes No N/A" at bounding box center [857, 535] width 1134 height 31
click at [290, 523] on select "Select Item... Yes No N/A" at bounding box center [857, 535] width 1134 height 31
select select "b98836ba-4715-455d-97ab-be9a9df498a8"
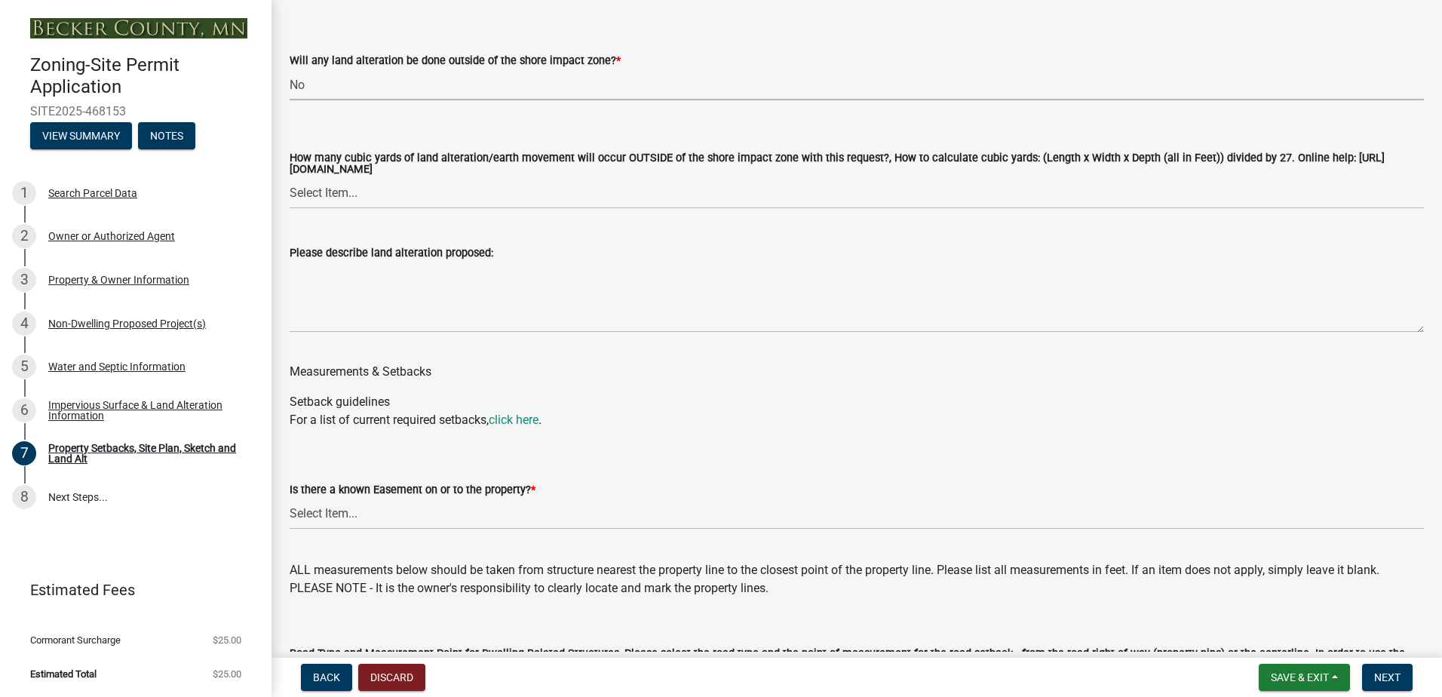
scroll to position [2262, 0]
click at [330, 506] on select "Select Item... Yes No" at bounding box center [857, 512] width 1134 height 31
click at [290, 499] on select "Select Item... Yes No" at bounding box center [857, 512] width 1134 height 31
select select "c8b8ea71-7088-4e87-a493-7bc88cc2835b"
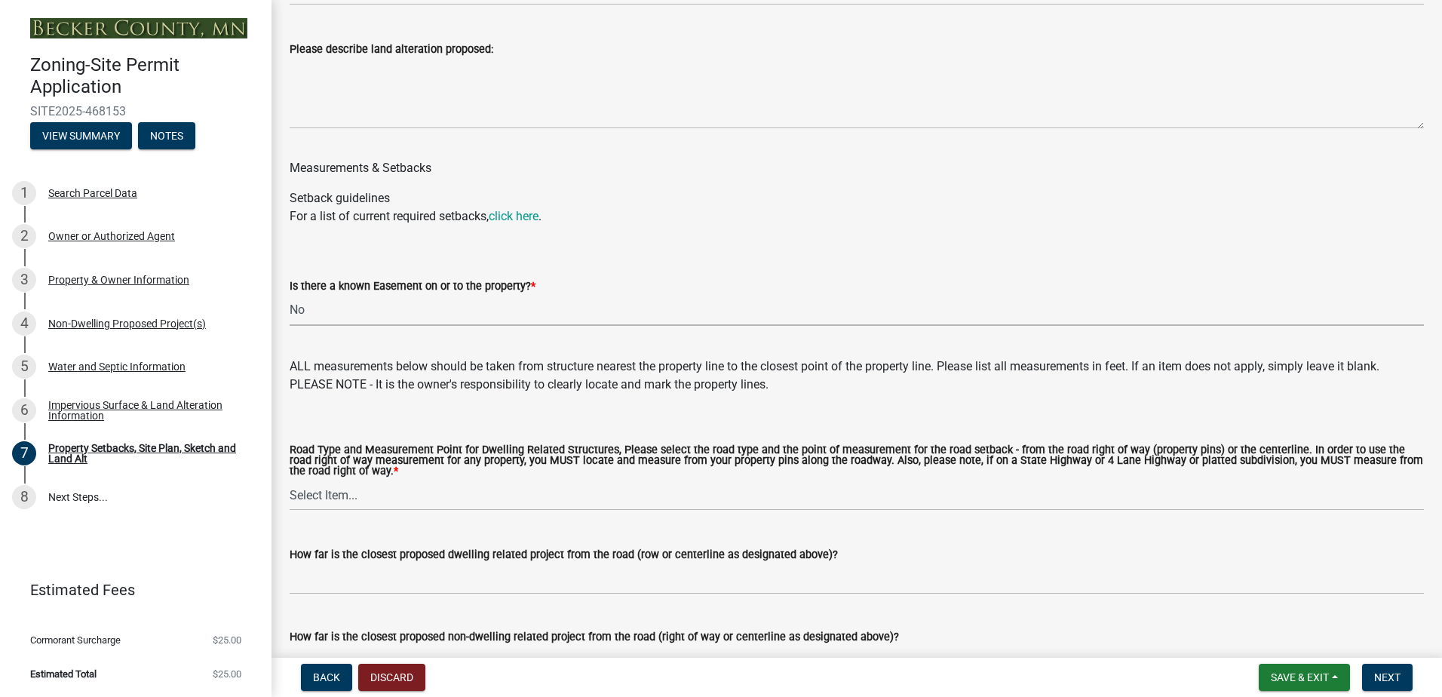
scroll to position [2488, 0]
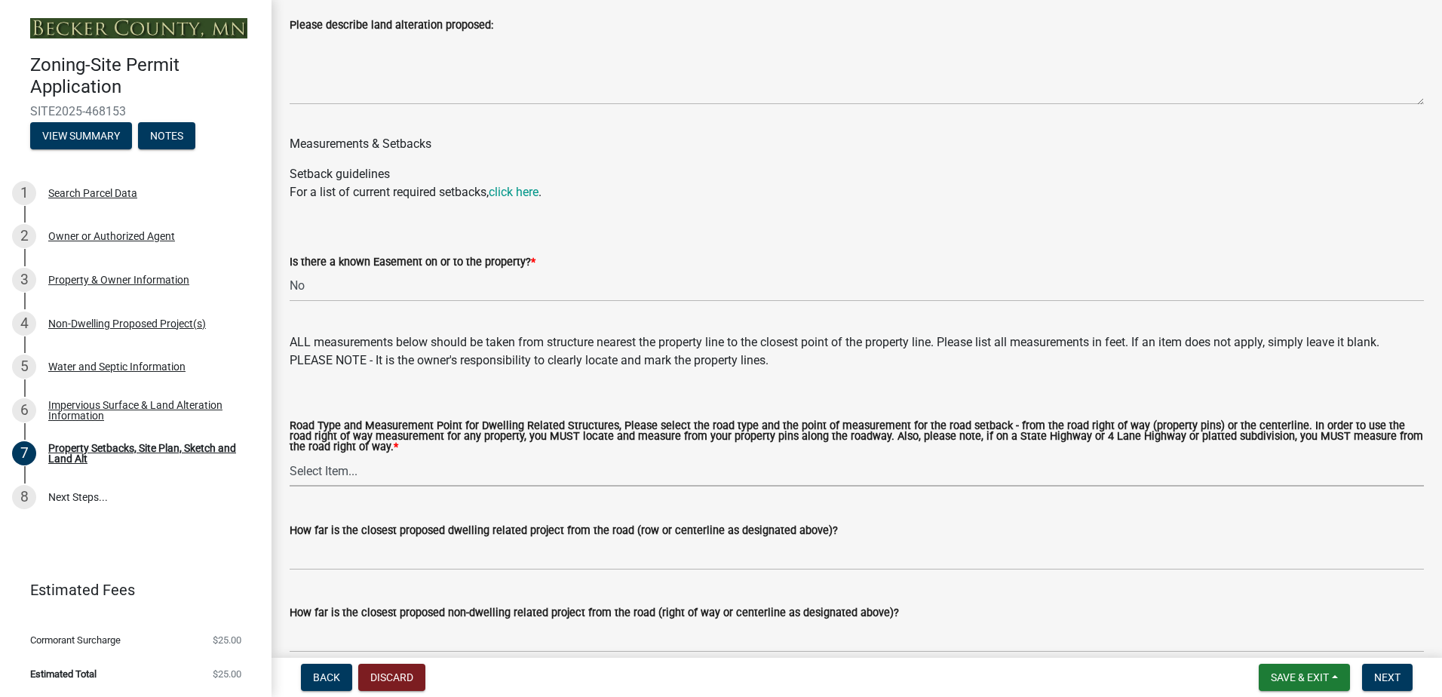
click at [354, 474] on select "Select Item... Private Easement - Right of Way Private Easement - Centerline Pu…" at bounding box center [857, 470] width 1134 height 31
click at [290, 459] on select "Select Item... Private Easement - Right of Way Private Easement - Centerline Pu…" at bounding box center [857, 470] width 1134 height 31
select select "ff457040-d2bf-49fa-a716-aef4a9c76f60"
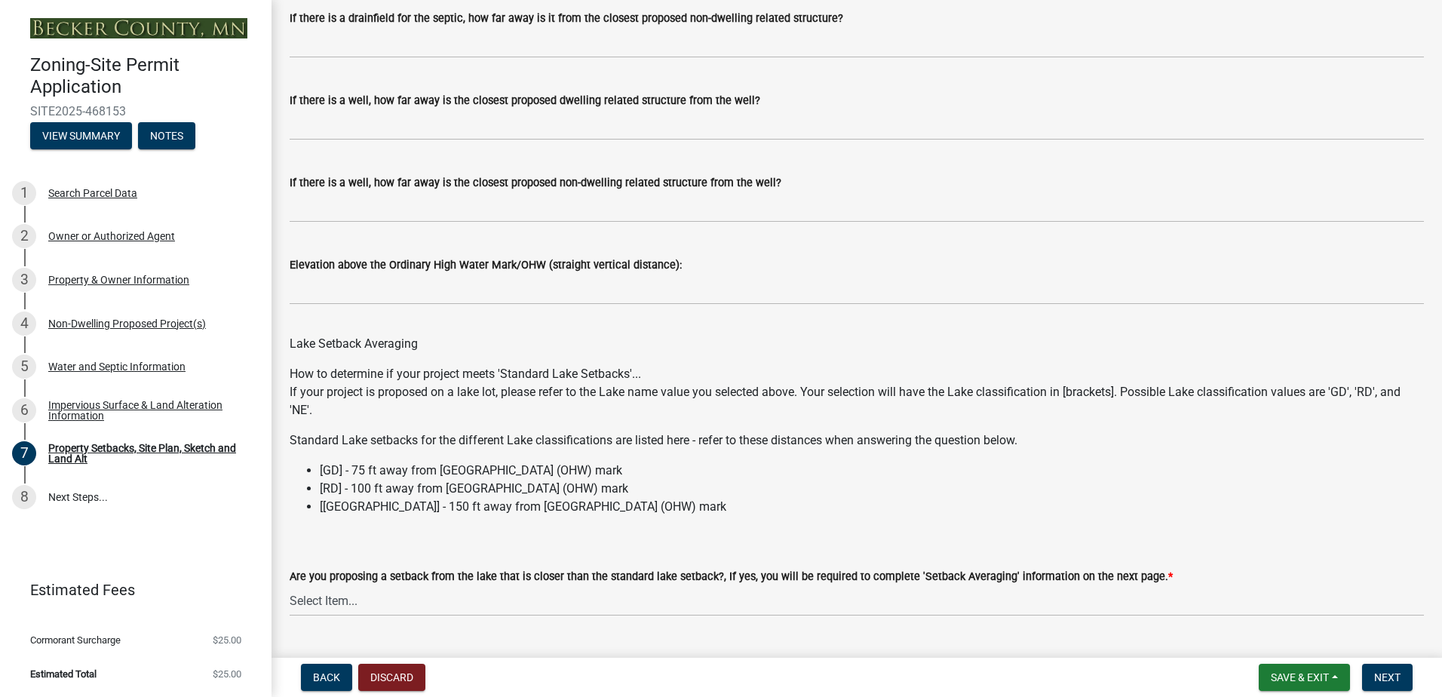
scroll to position [4274, 0]
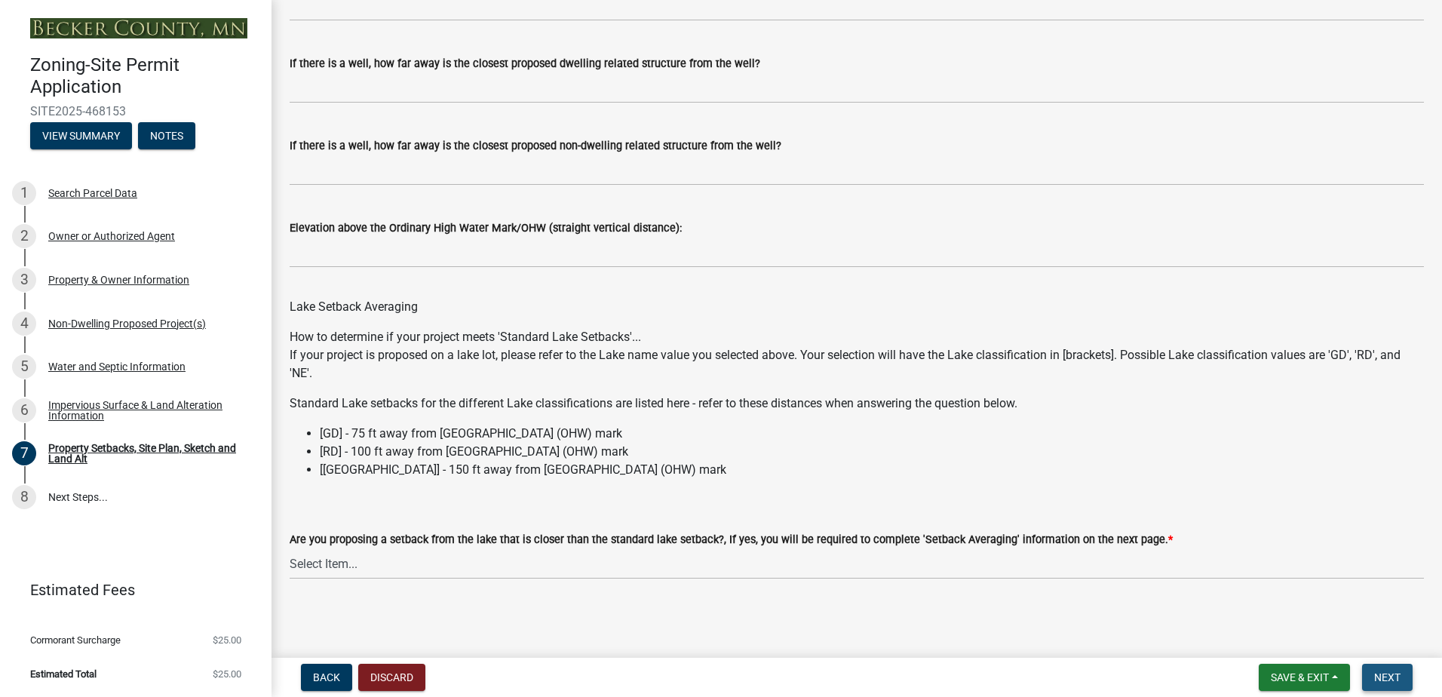
click at [1402, 682] on button "Next" at bounding box center [1387, 677] width 51 height 27
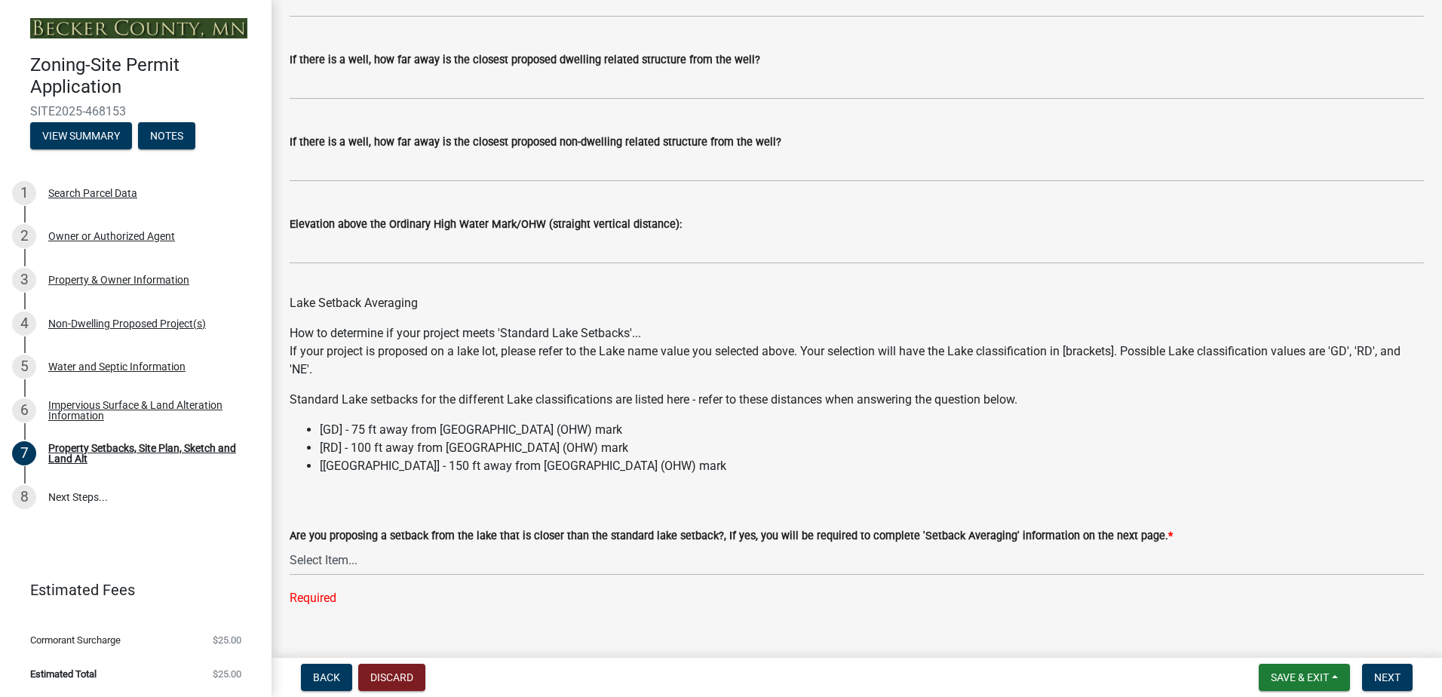
click at [334, 594] on div "Required" at bounding box center [857, 598] width 1134 height 18
click at [336, 561] on select "Select Item... Yes No N/A" at bounding box center [857, 559] width 1134 height 31
click at [290, 548] on select "Select Item... Yes No N/A" at bounding box center [857, 559] width 1134 height 31
select select "19d13e65-c93d-443e-910a-7a17299544cc"
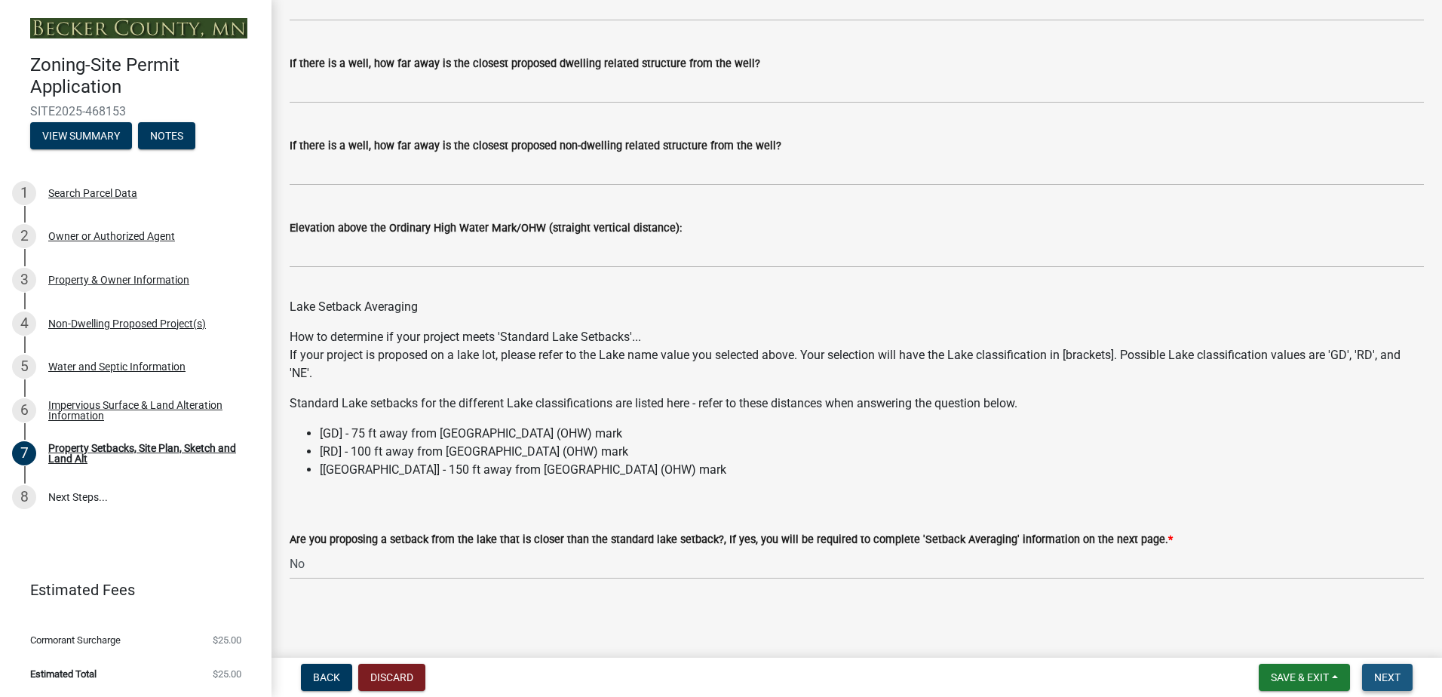
click at [1374, 677] on span "Next" at bounding box center [1387, 677] width 26 height 12
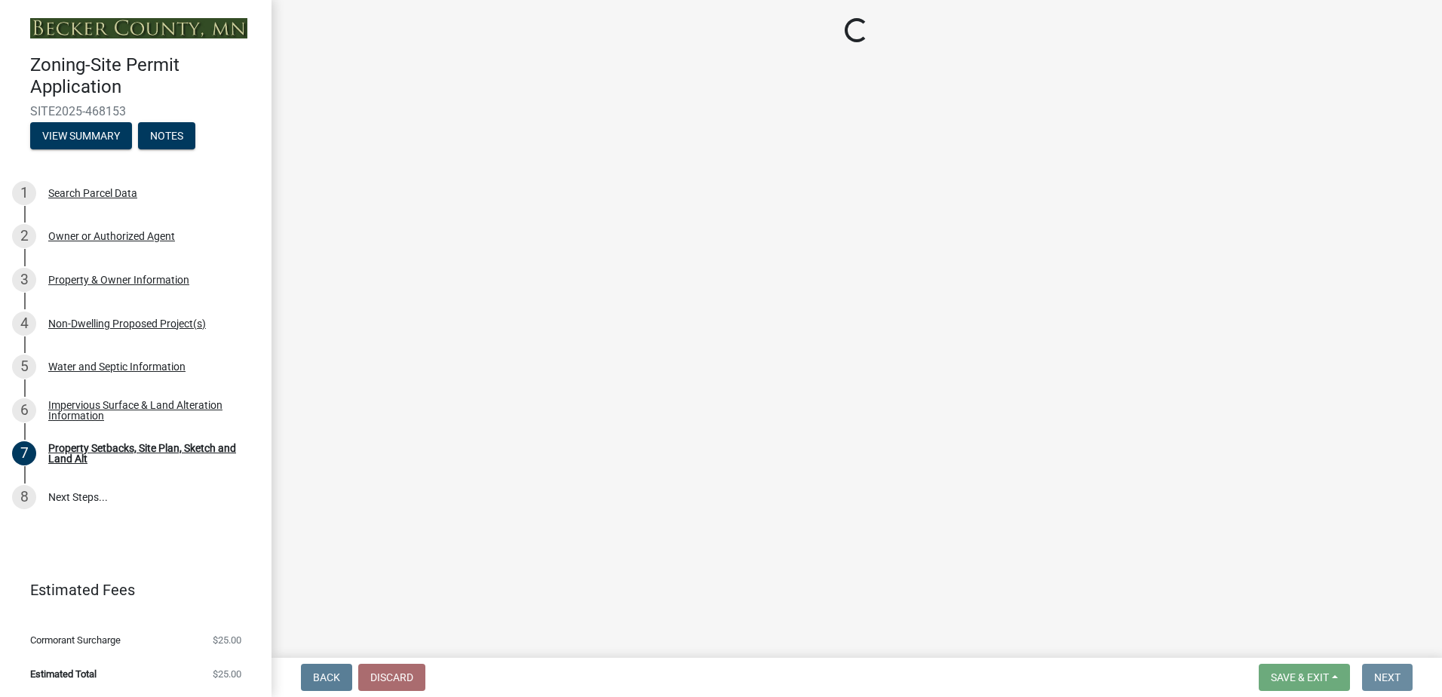
scroll to position [0, 0]
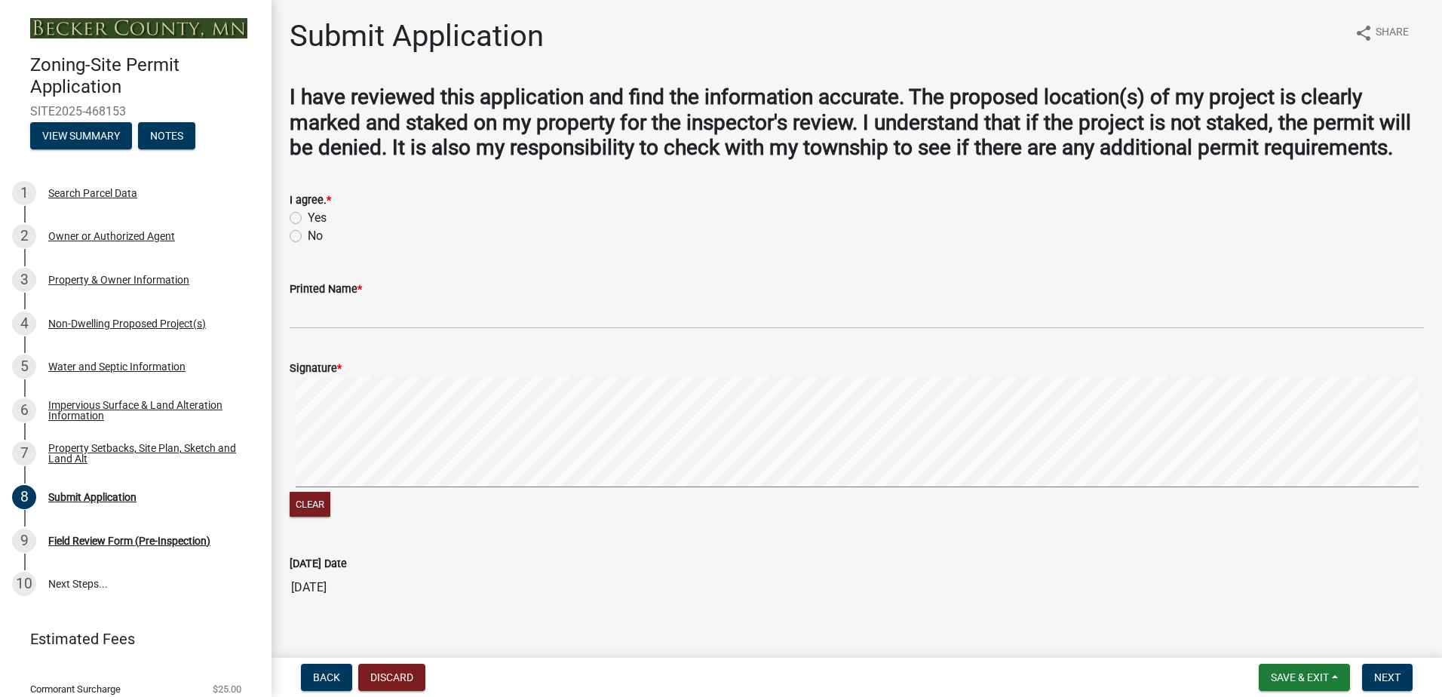
click at [308, 227] on label "Yes" at bounding box center [317, 218] width 19 height 18
click at [308, 219] on input "Yes" at bounding box center [313, 214] width 10 height 10
radio input "true"
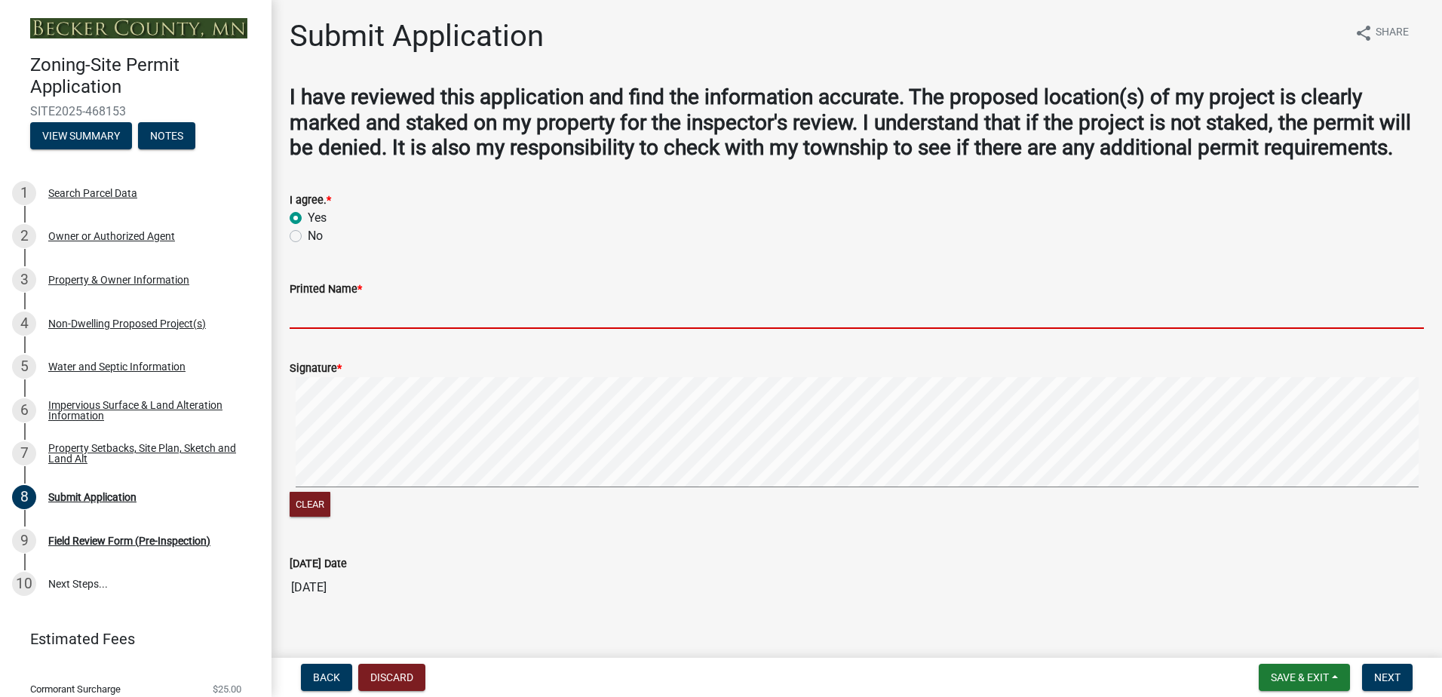
click at [317, 329] on input "Printed Name *" at bounding box center [857, 313] width 1134 height 31
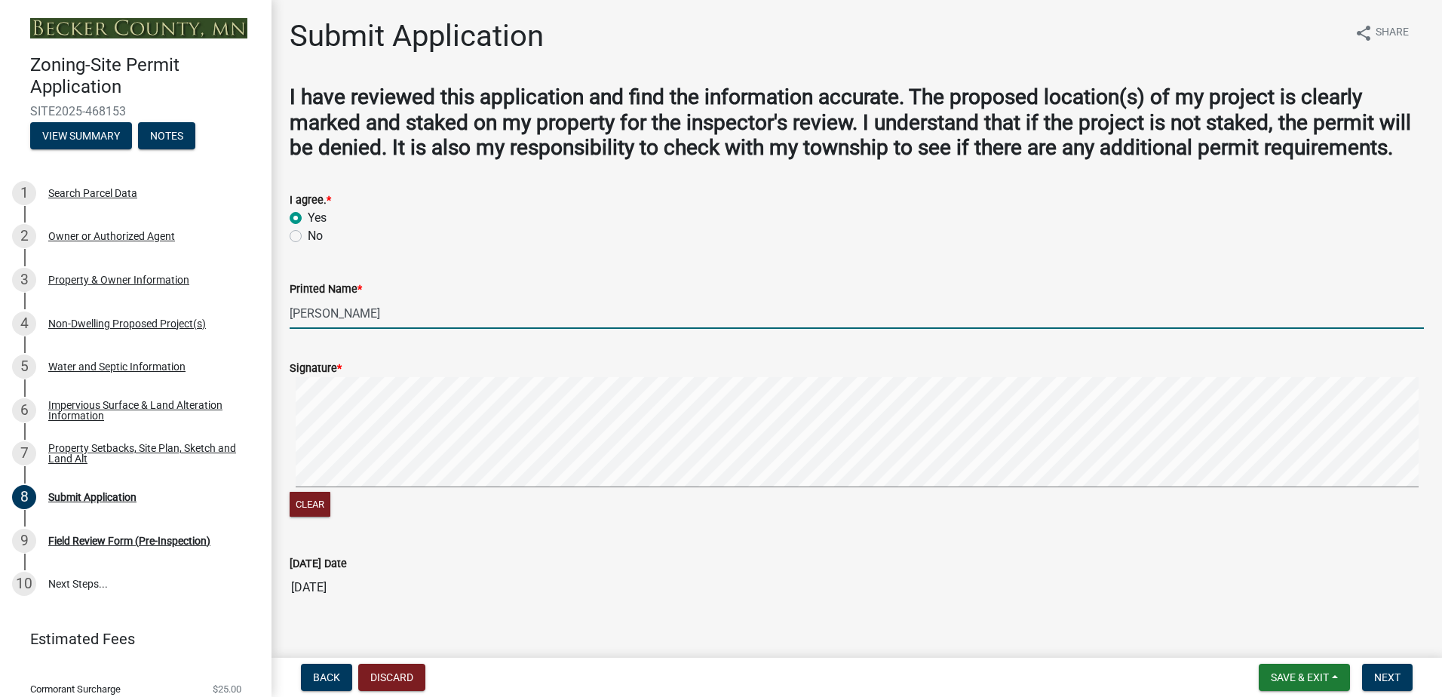
type input "[PERSON_NAME]"
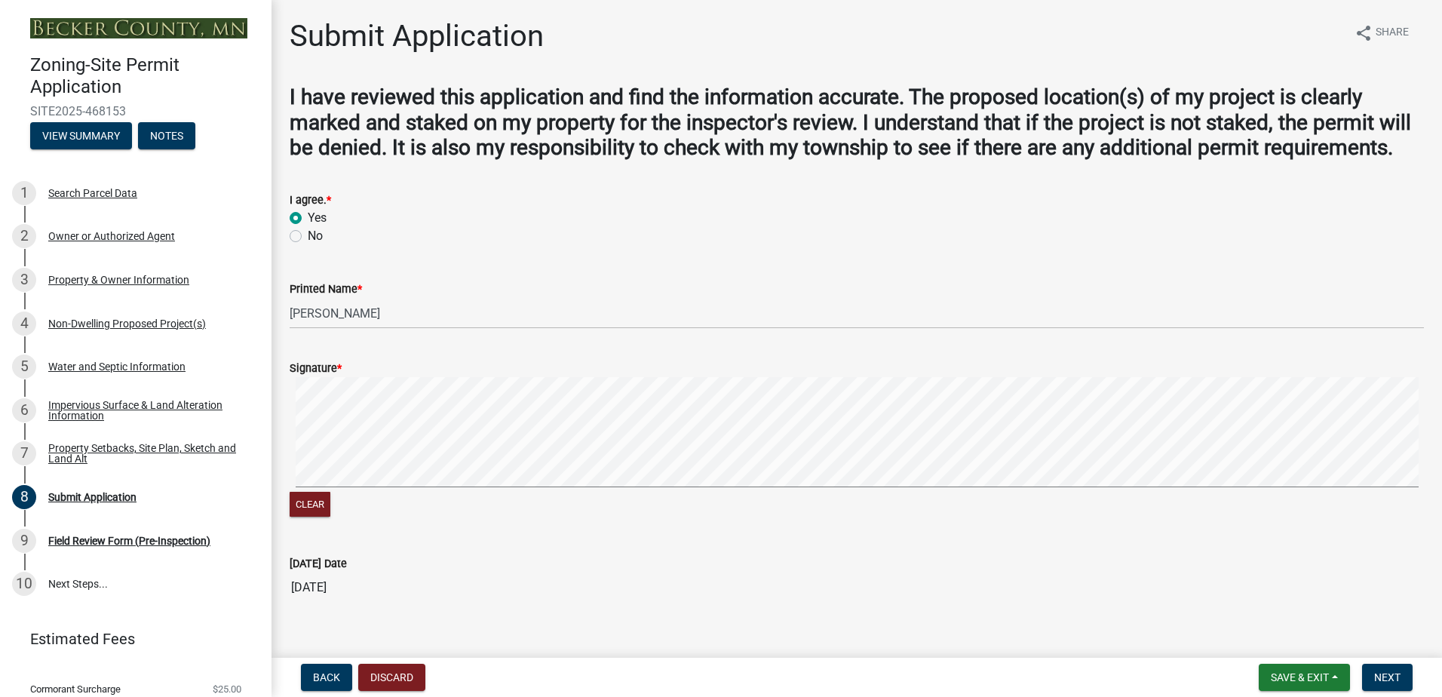
click at [342, 375] on span "*" at bounding box center [339, 368] width 5 height 13
click at [361, 429] on form "Signature * Clear" at bounding box center [857, 430] width 1134 height 179
click at [318, 517] on button "Clear" at bounding box center [310, 504] width 41 height 25
click at [1391, 678] on span "Next" at bounding box center [1387, 677] width 26 height 12
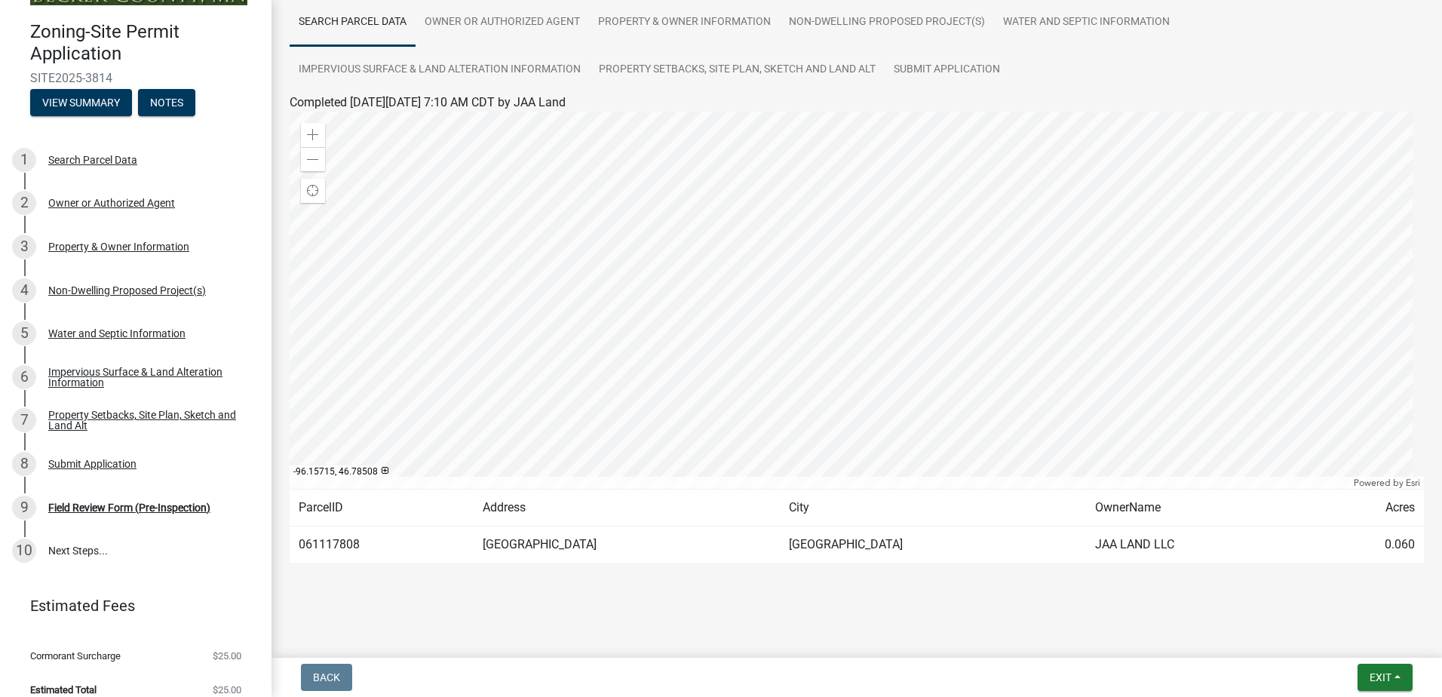
scroll to position [49, 0]
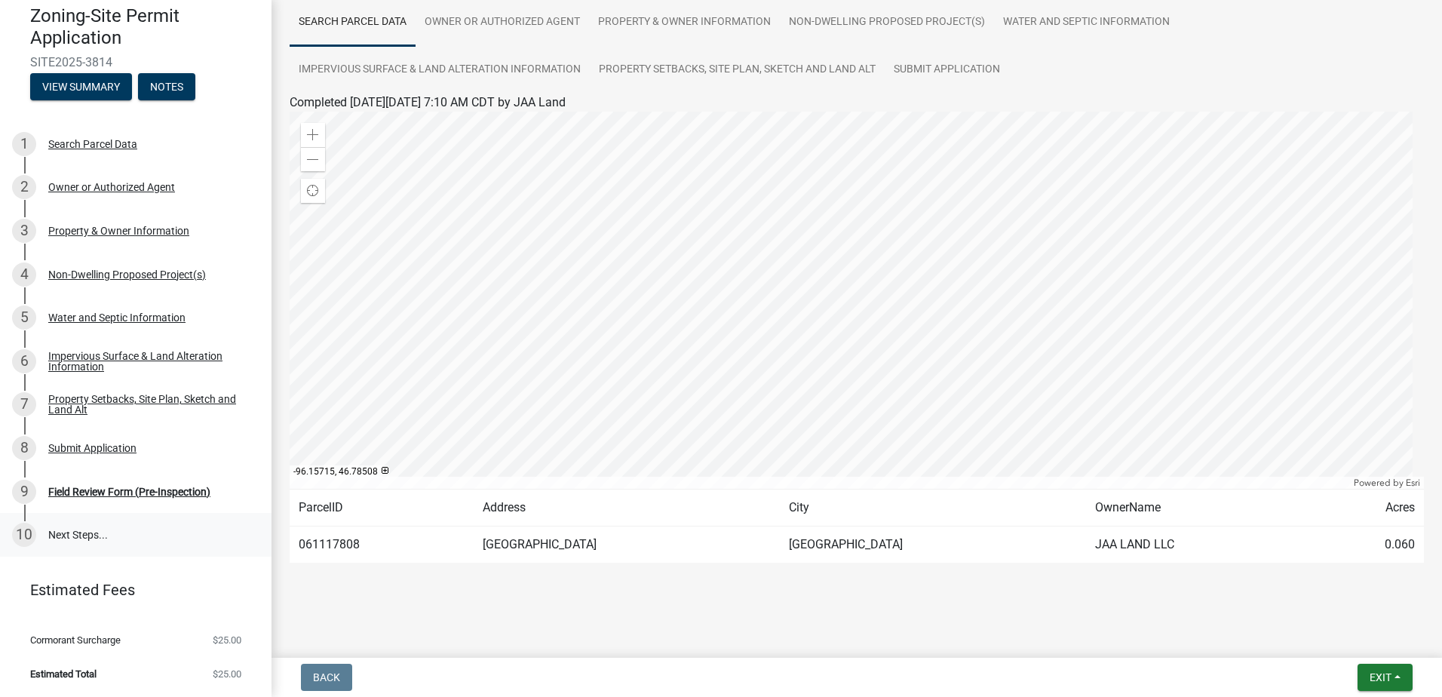
click at [84, 533] on link "10 Next Steps..." at bounding box center [135, 535] width 271 height 44
click at [1392, 679] on button "Exit" at bounding box center [1384, 677] width 55 height 27
click at [1363, 639] on button "Save & Exit" at bounding box center [1352, 638] width 121 height 36
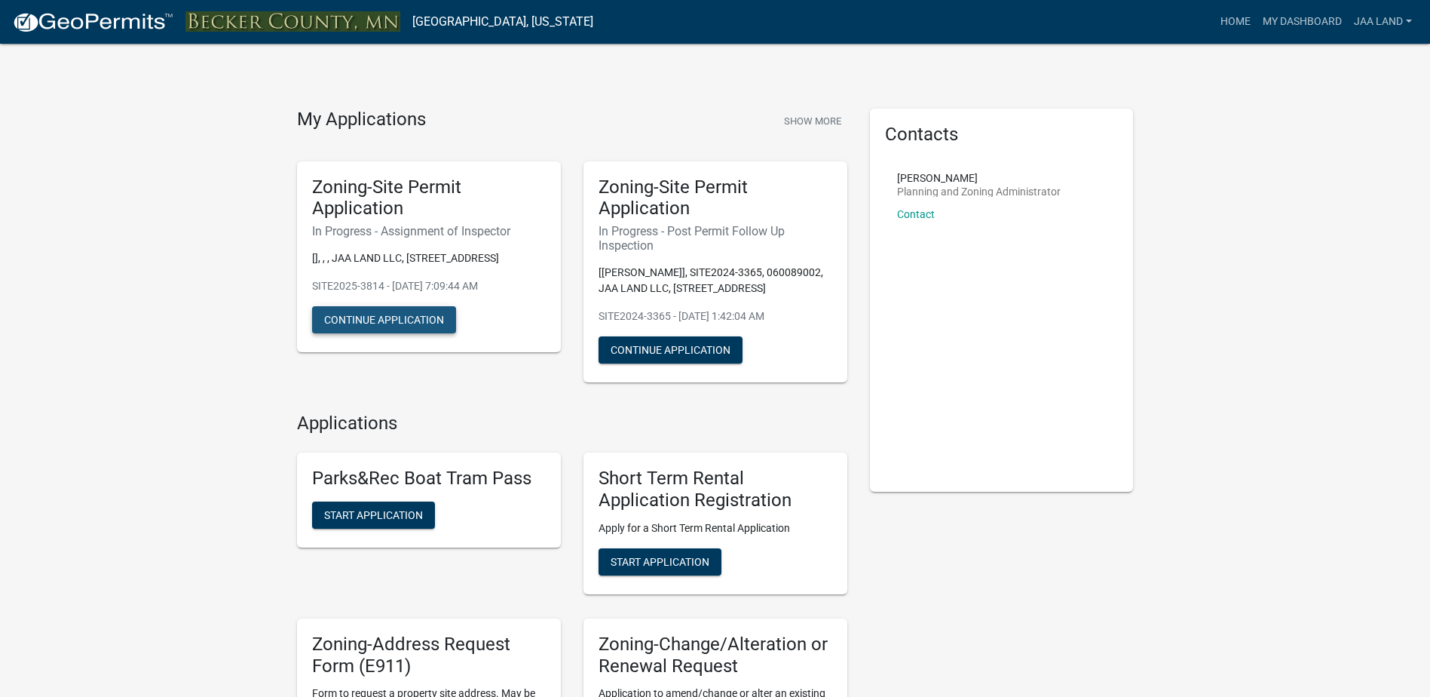
click at [370, 314] on button "Continue Application" at bounding box center [384, 319] width 144 height 27
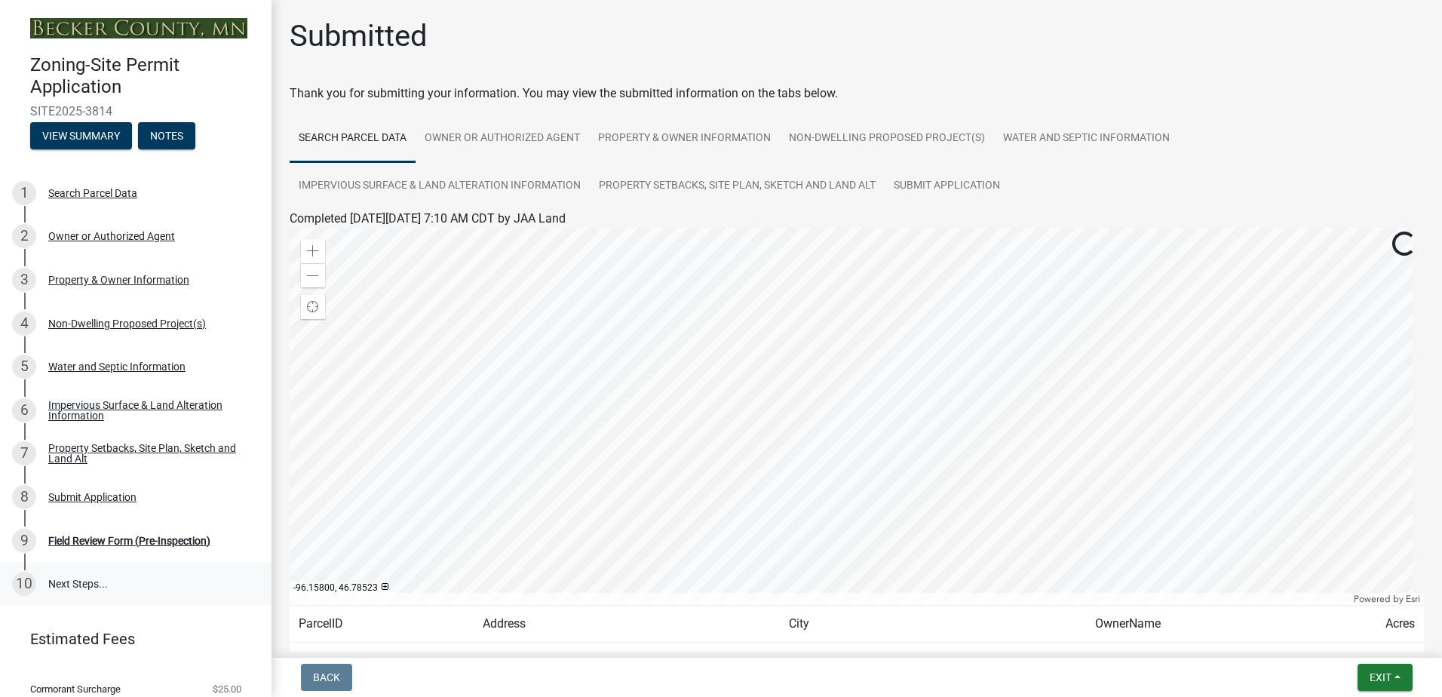
click at [74, 581] on link "10 Next Steps..." at bounding box center [135, 584] width 271 height 44
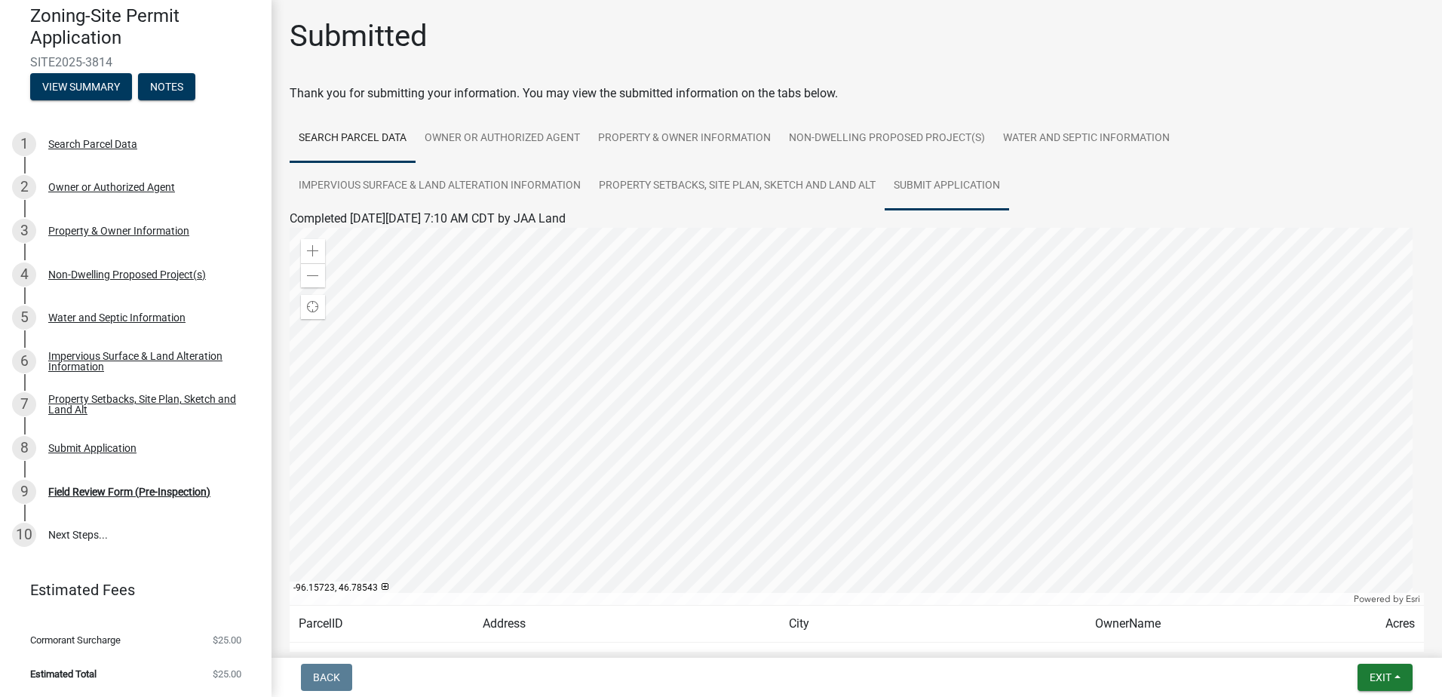
click at [940, 179] on link "Submit Application" at bounding box center [946, 186] width 124 height 48
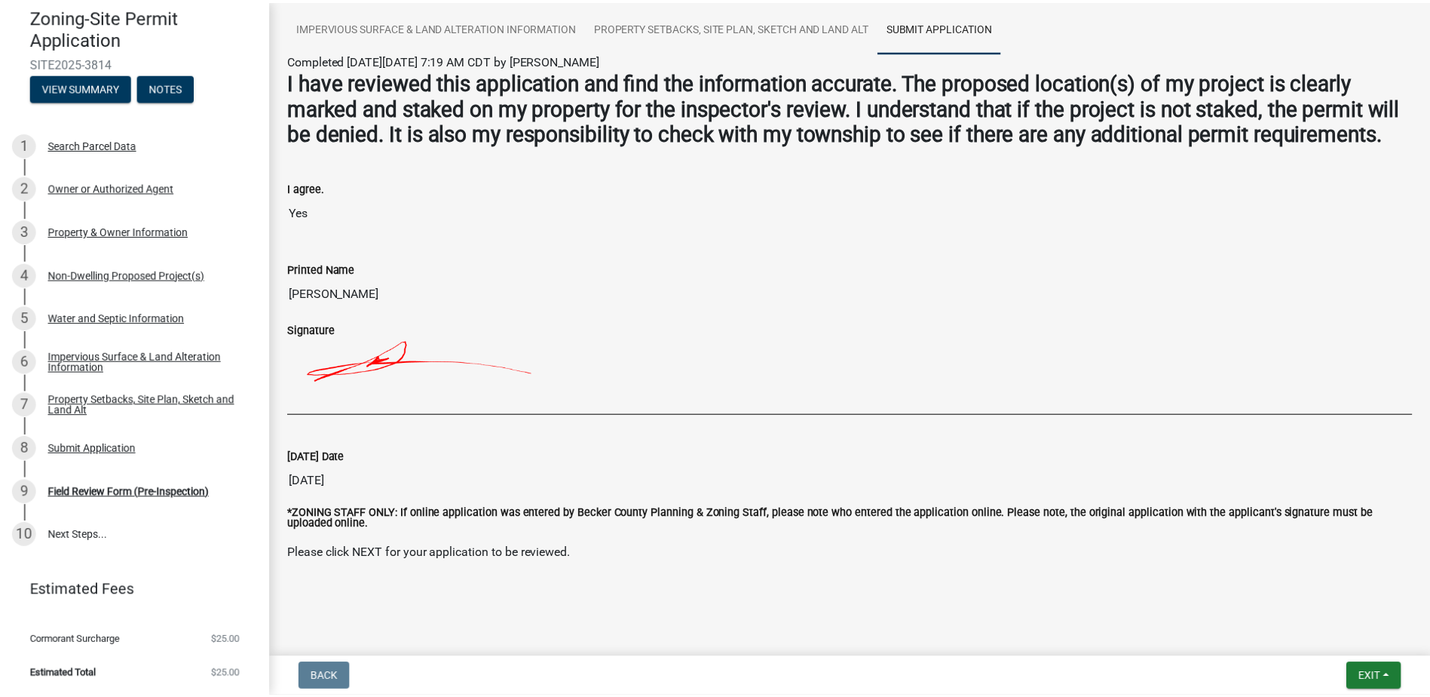
scroll to position [185, 0]
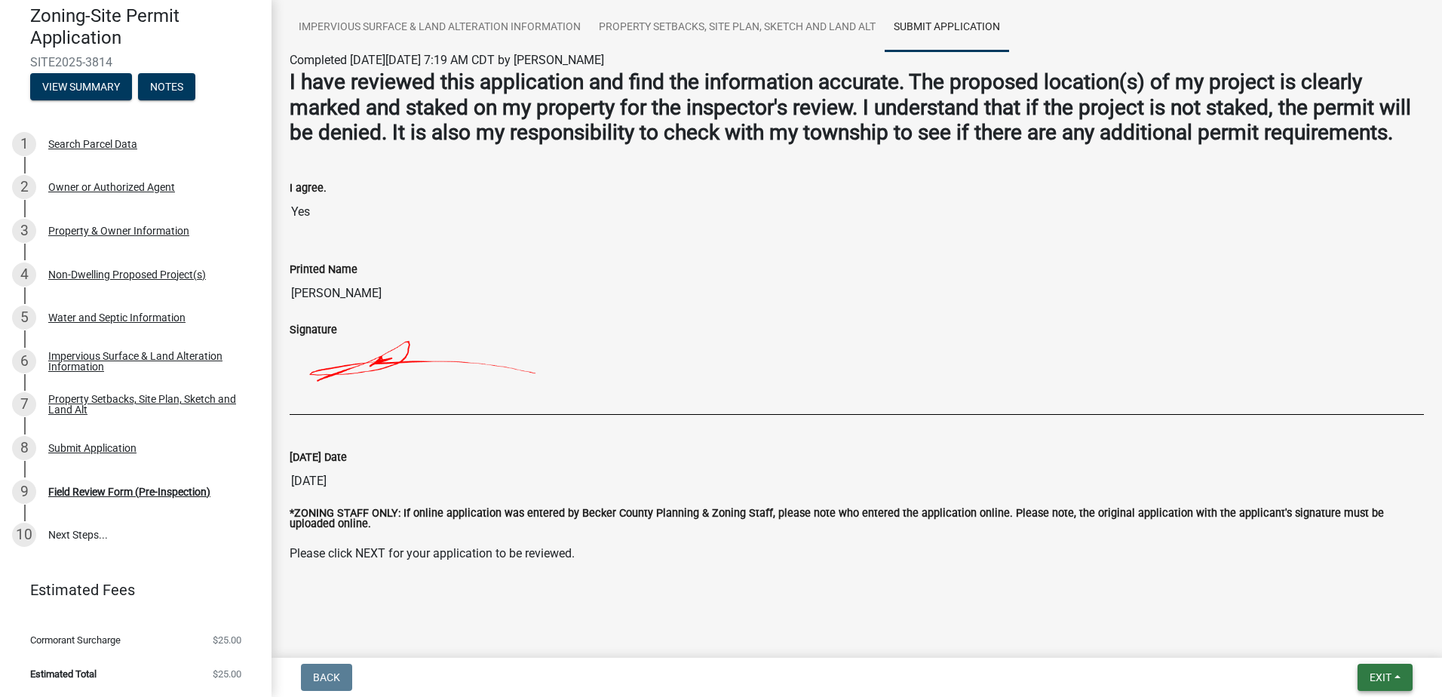
click at [1393, 679] on button "Exit" at bounding box center [1384, 677] width 55 height 27
click at [1041, 559] on p "Please click NEXT for your application to be reviewed." at bounding box center [857, 553] width 1134 height 18
click at [522, 578] on div at bounding box center [857, 584] width 860 height 18
click at [1396, 678] on button "Exit" at bounding box center [1384, 677] width 55 height 27
click at [1357, 636] on button "Save & Exit" at bounding box center [1352, 638] width 121 height 36
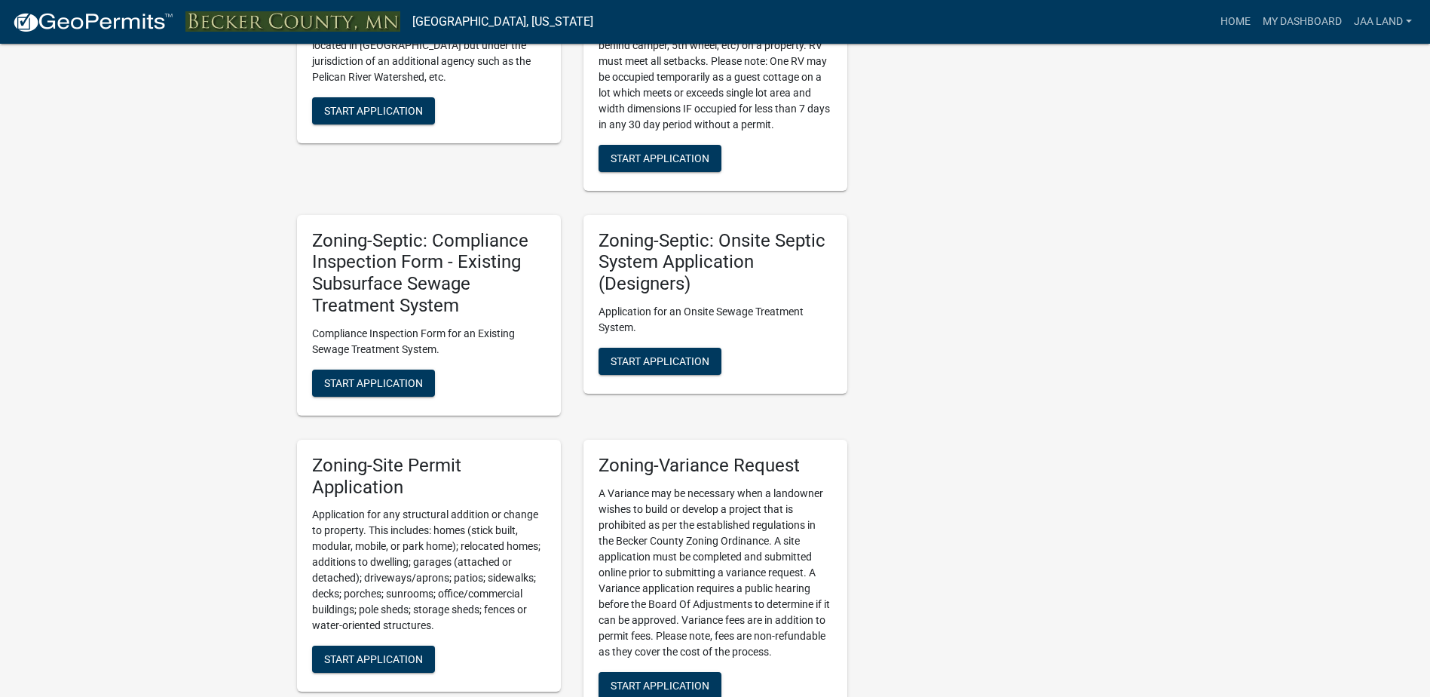
scroll to position [1282, 0]
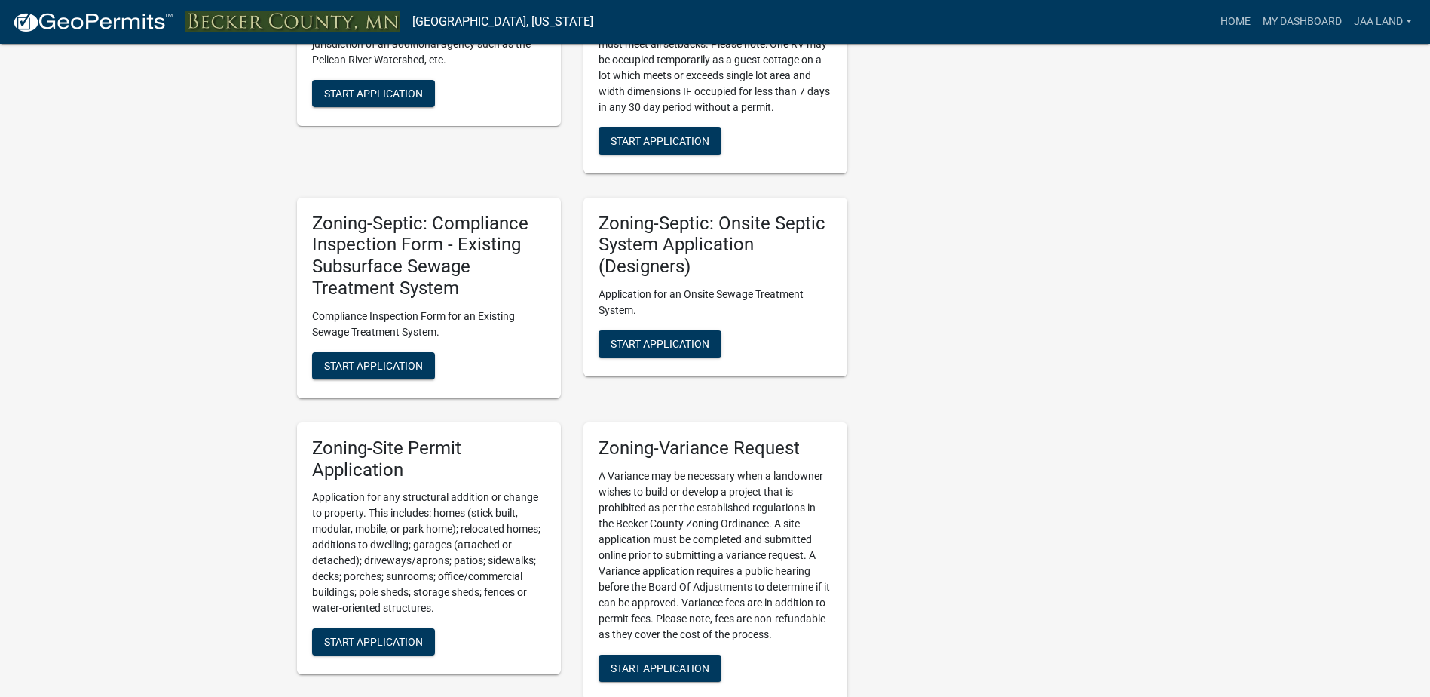
click at [373, 452] on h5 "Zoning-Site Permit Application" at bounding box center [429, 459] width 234 height 44
click at [391, 648] on button "Start Application" at bounding box center [373, 641] width 123 height 27
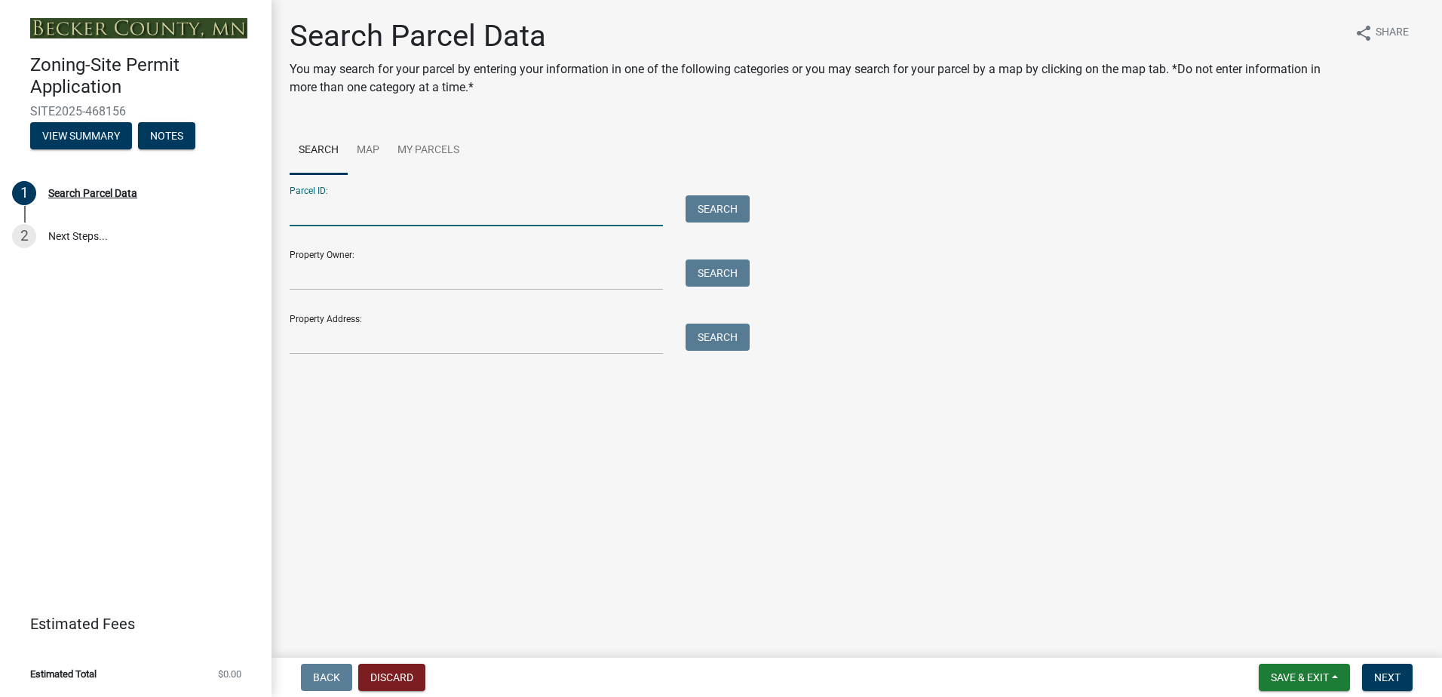
click at [371, 219] on input "Parcel ID:" at bounding box center [476, 210] width 373 height 31
paste input "061117815"
type input "061117815"
click at [735, 210] on button "Search" at bounding box center [717, 208] width 64 height 27
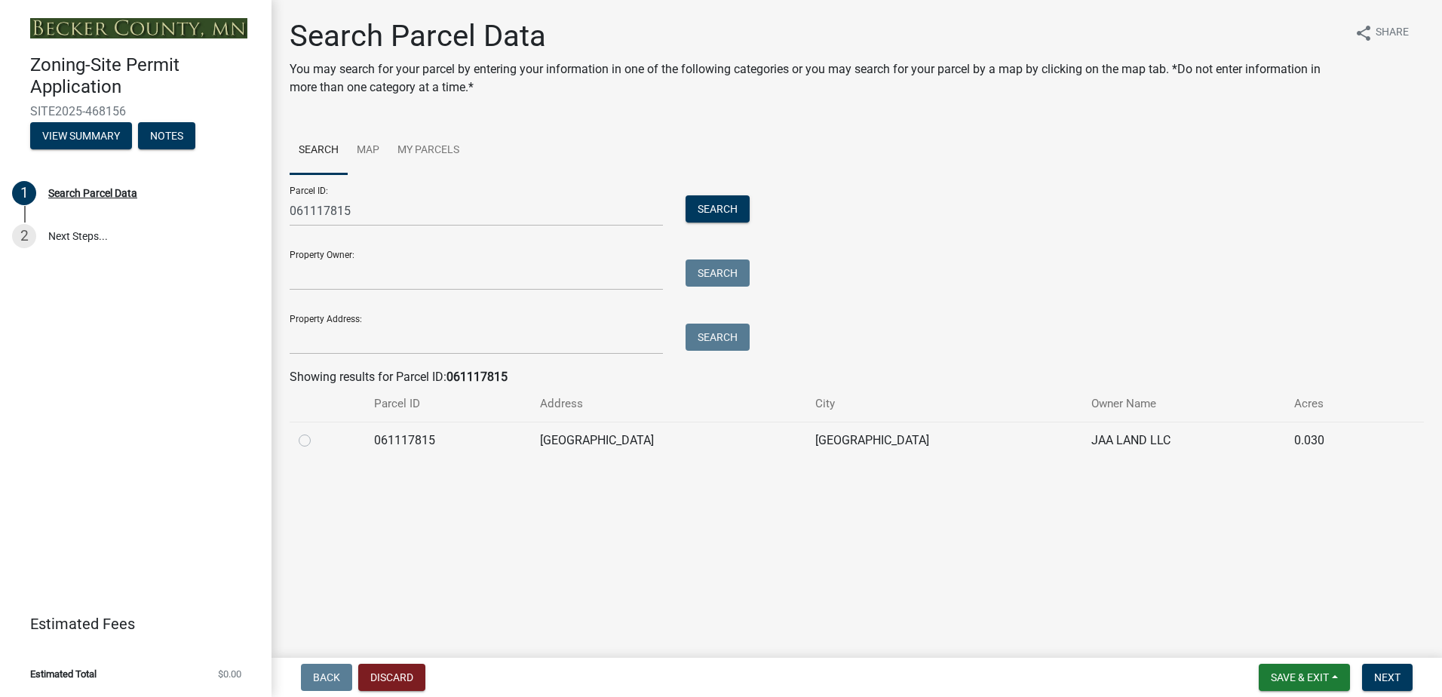
click at [317, 431] on label at bounding box center [317, 431] width 0 height 0
click at [317, 440] on input "radio" at bounding box center [322, 436] width 10 height 10
radio input "true"
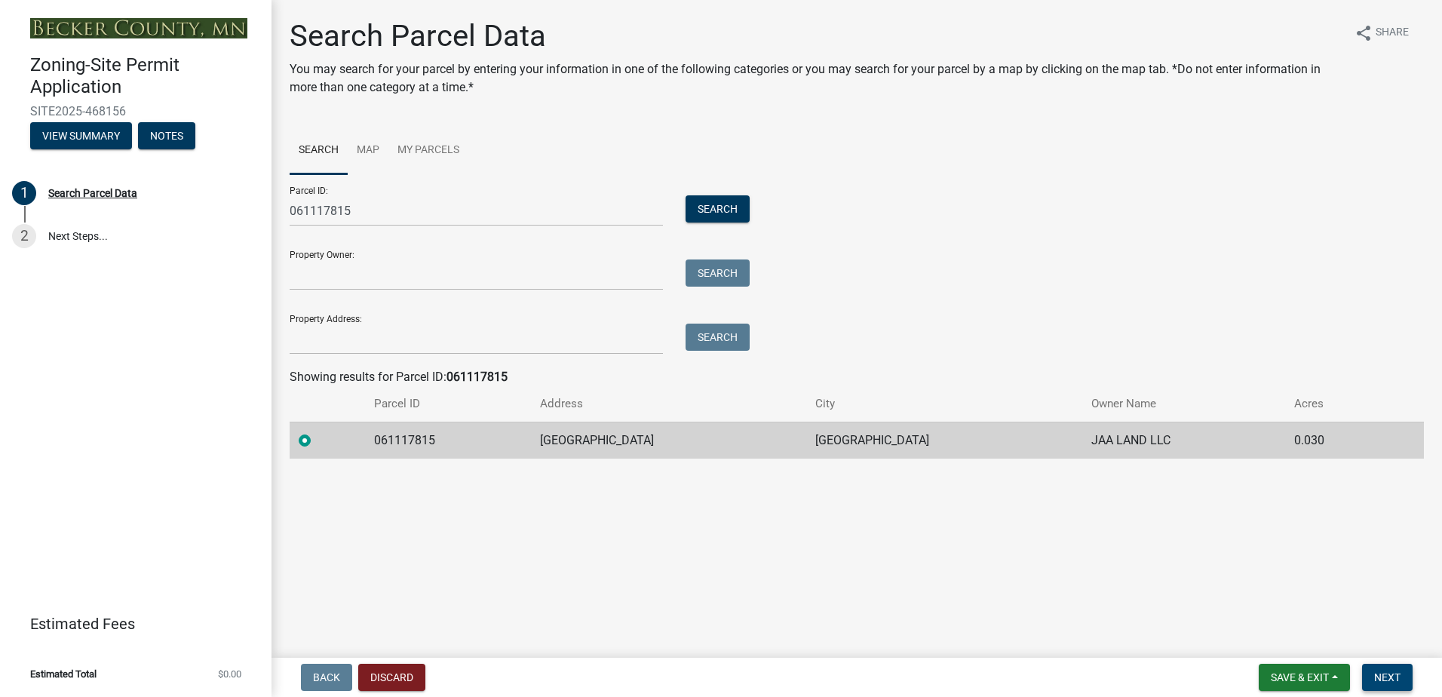
click at [1388, 672] on span "Next" at bounding box center [1387, 677] width 26 height 12
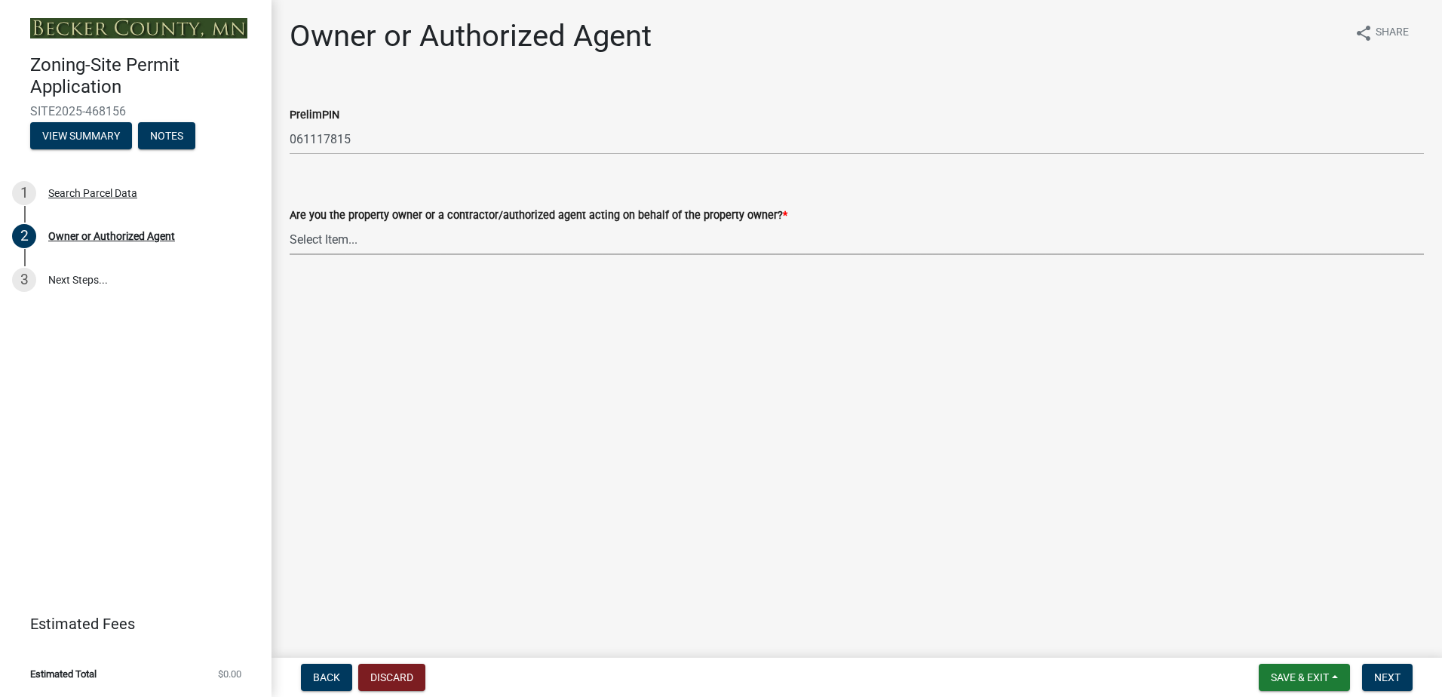
click at [330, 235] on select "Select Item... Property Owner Authorized Agent" at bounding box center [857, 239] width 1134 height 31
click at [290, 224] on select "Select Item... Property Owner Authorized Agent" at bounding box center [857, 239] width 1134 height 31
select select "3c674549-ed69-405f-b795-9fa3f7d47d9d"
click at [1378, 673] on span "Next" at bounding box center [1387, 677] width 26 height 12
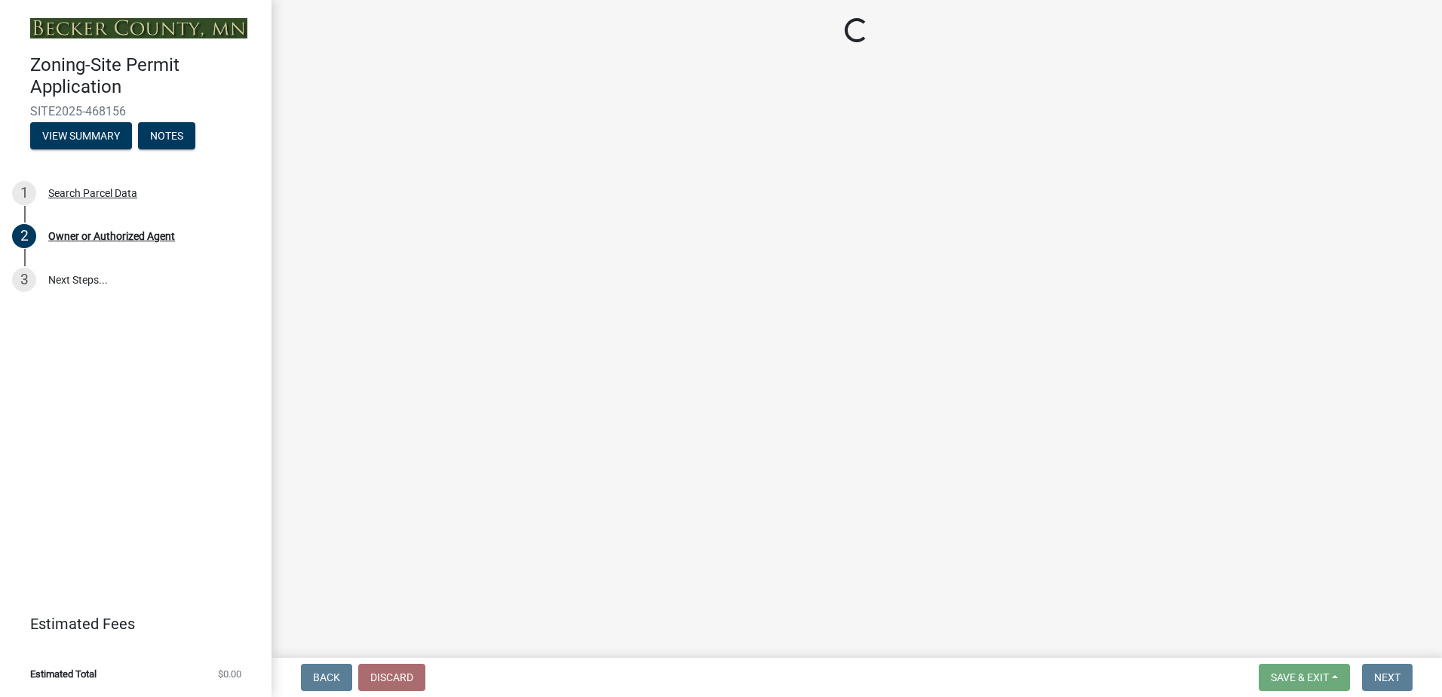
select select "15d55337-0fb0-485e-a759-dab20e978987"
select select "951686c9-9b01-4b62-9d6a-ea2b084c9c47"
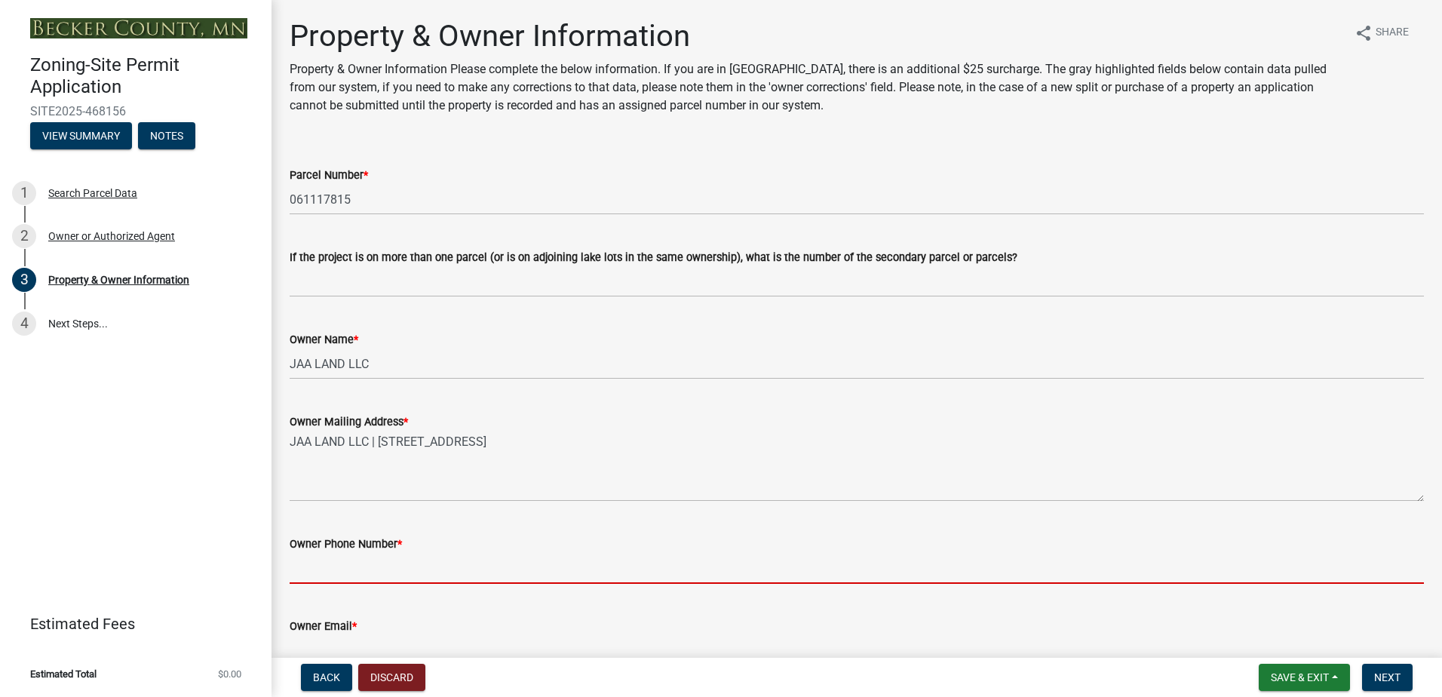
click at [477, 575] on input "Owner Phone Number *" at bounding box center [857, 568] width 1134 height 31
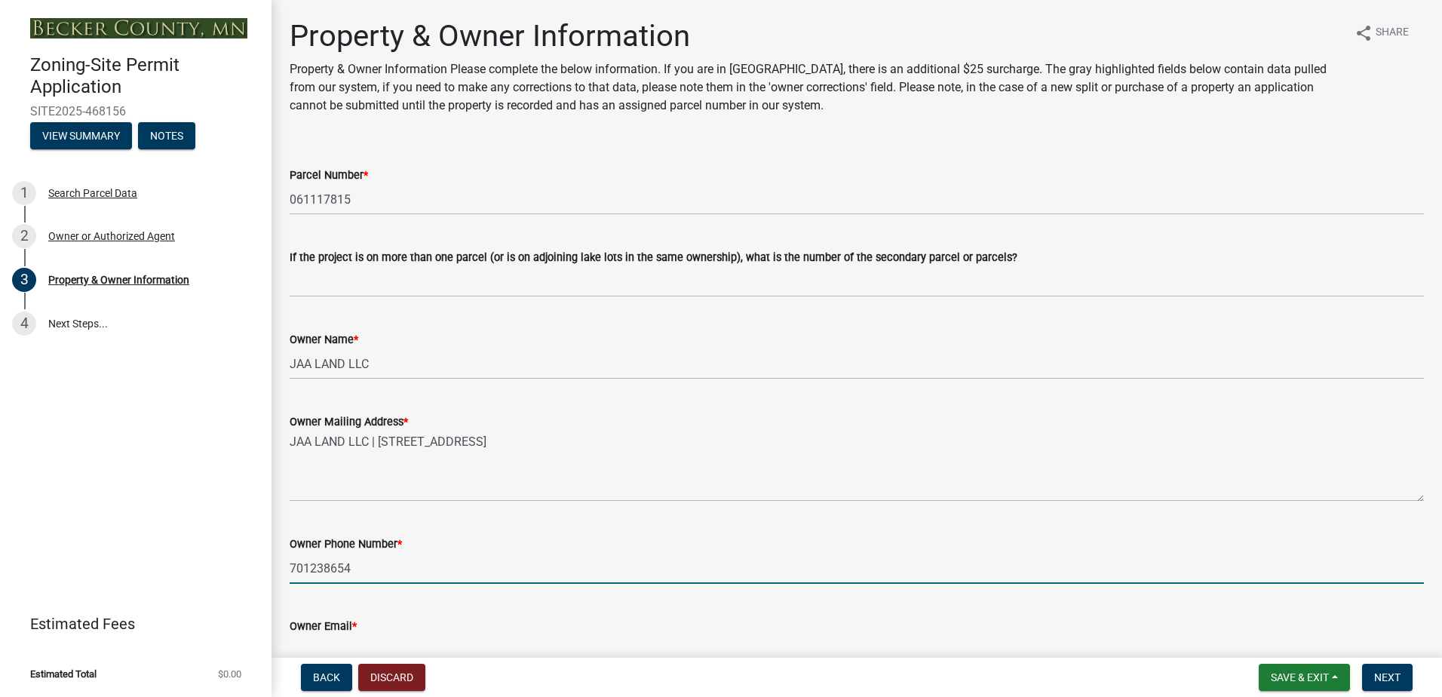
type input "7012386548"
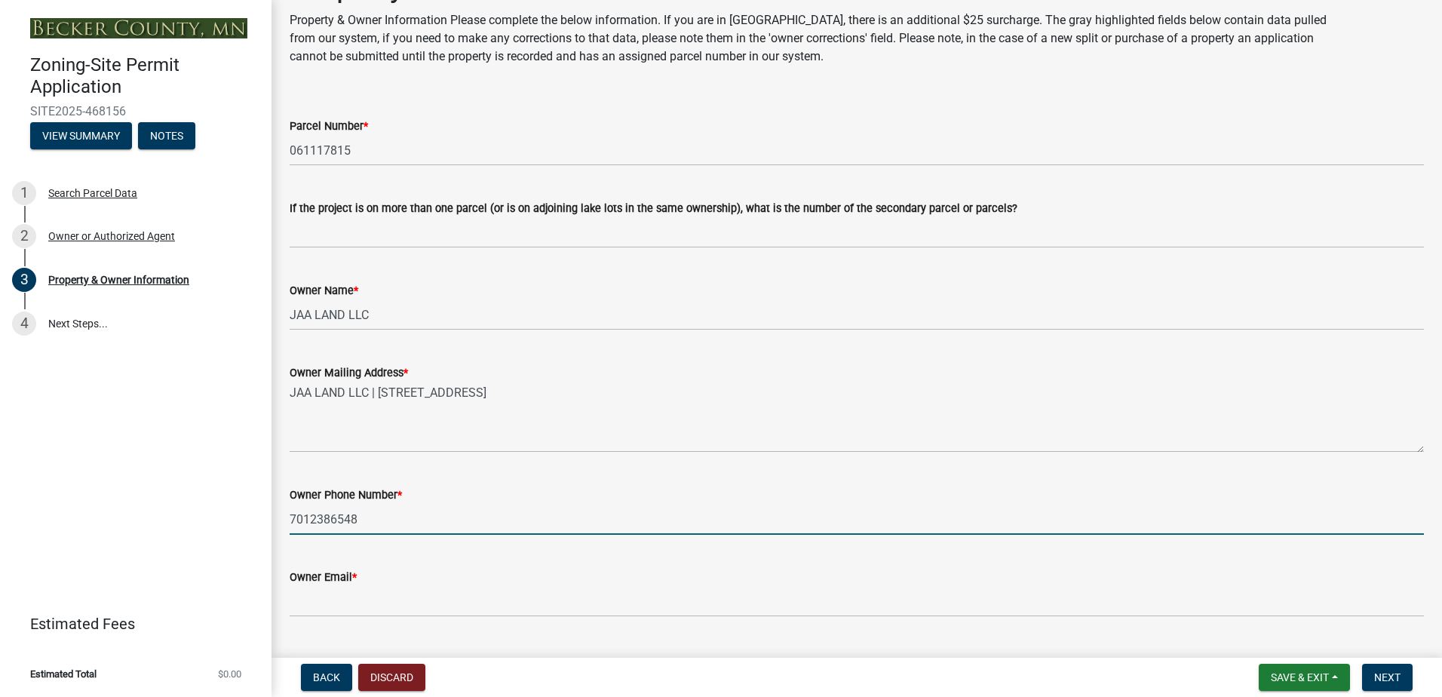
scroll to position [75, 0]
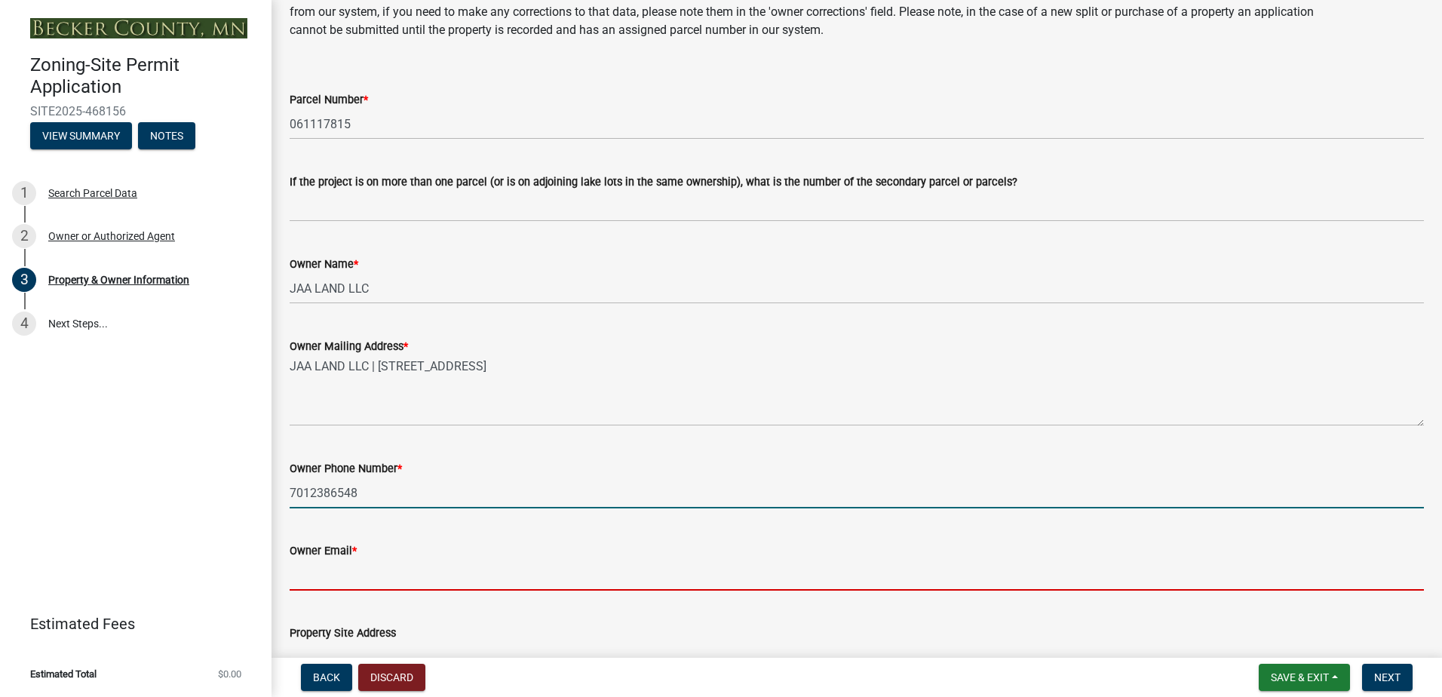
type input "[EMAIL_ADDRESS][DOMAIN_NAME]"
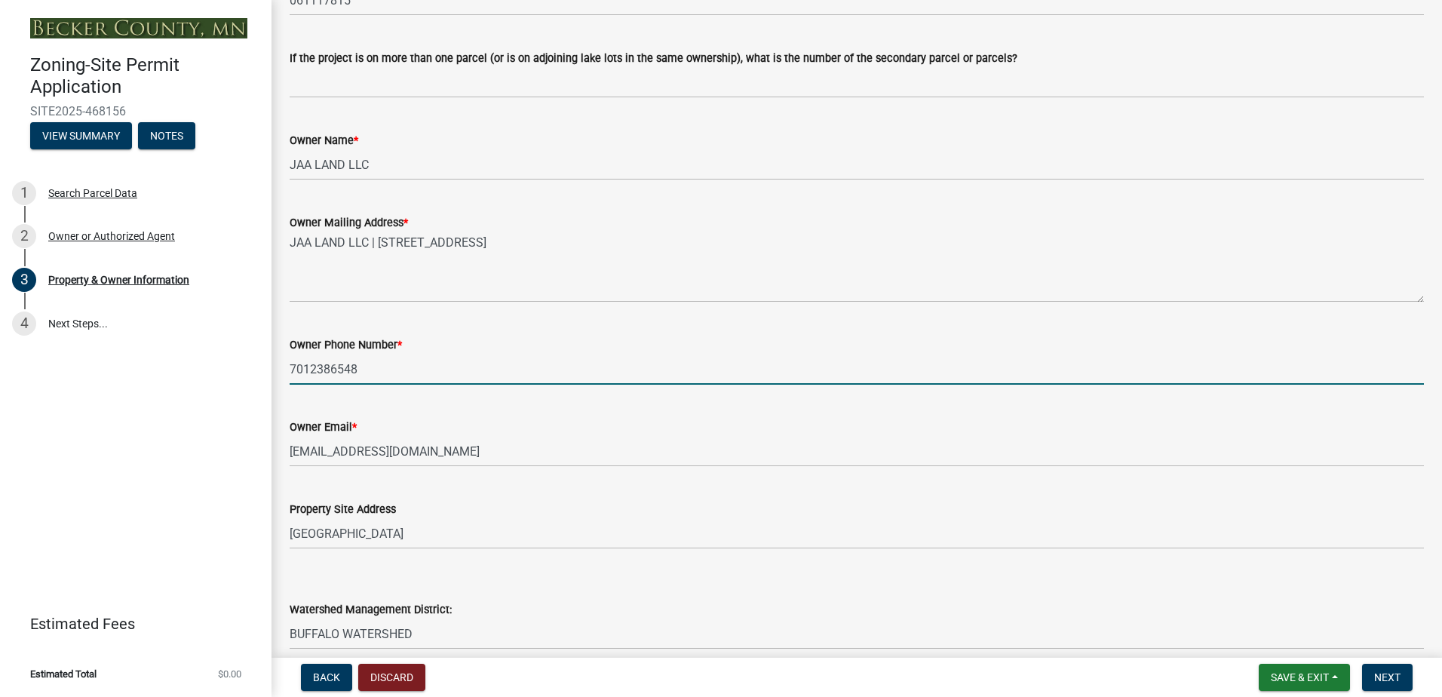
scroll to position [226, 0]
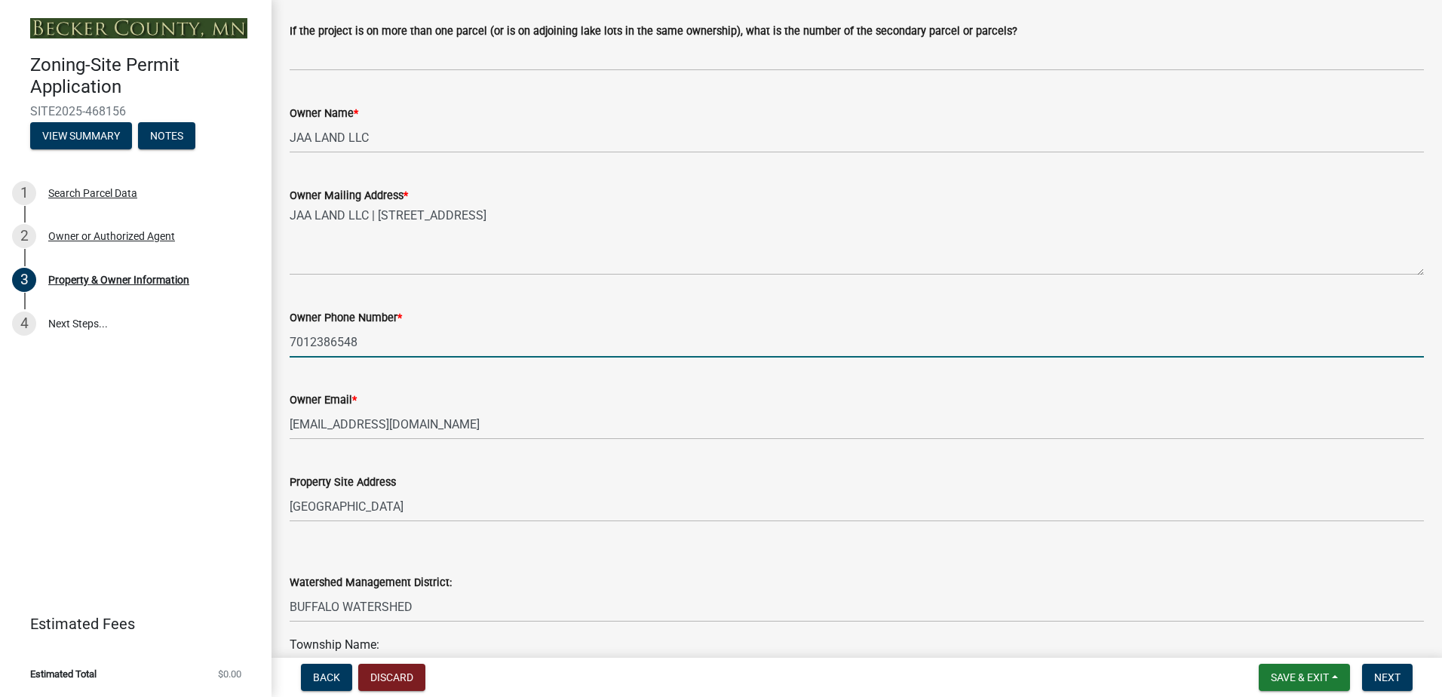
type input "7012386548"
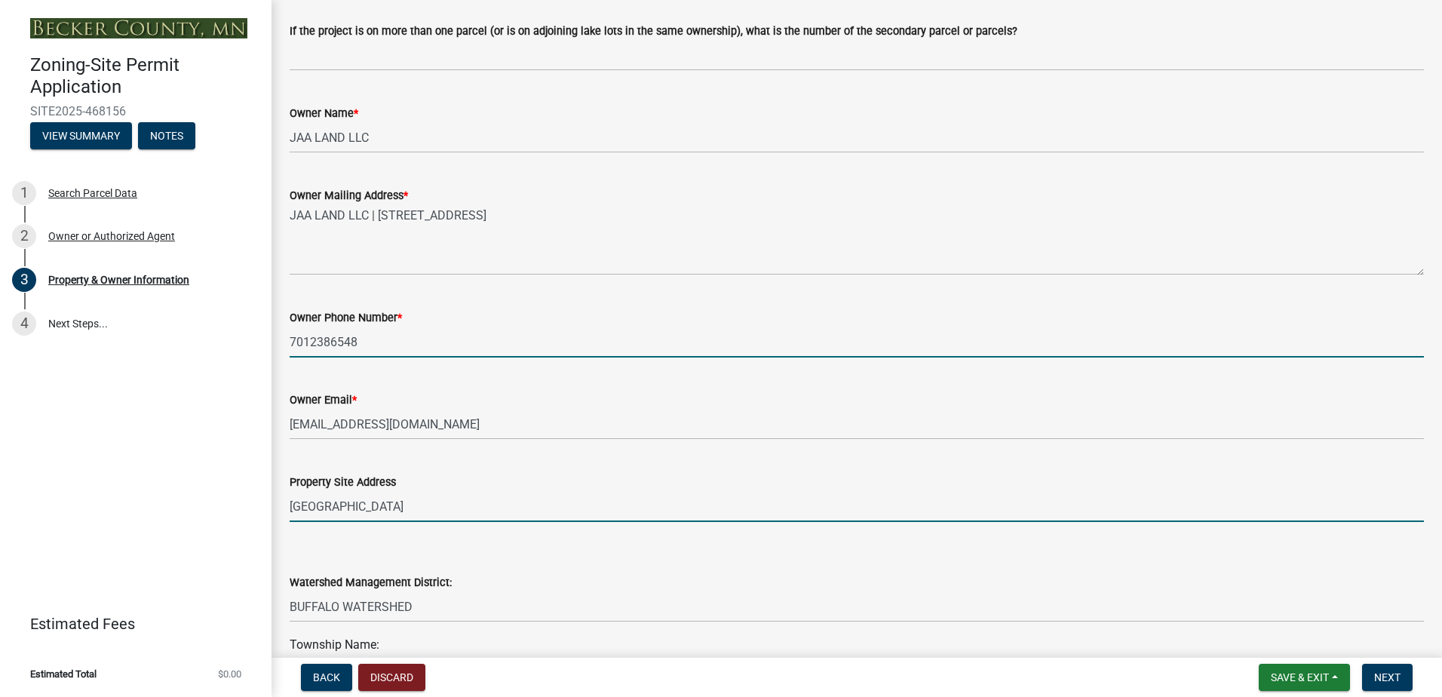
click at [385, 512] on input "[GEOGRAPHIC_DATA]" at bounding box center [857, 506] width 1134 height 31
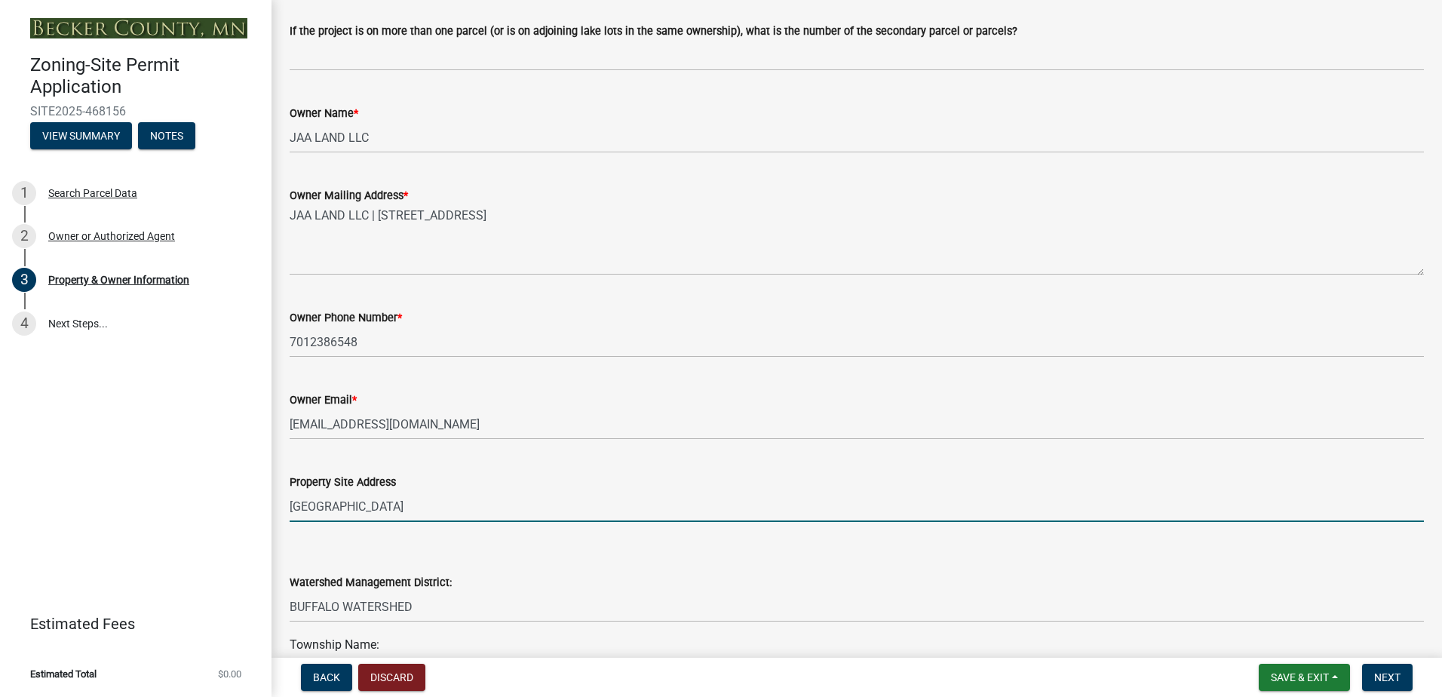
click at [372, 510] on input "[GEOGRAPHIC_DATA]" at bounding box center [857, 506] width 1134 height 31
type input "[STREET_ADDRESS]"
type input "40 X 60"
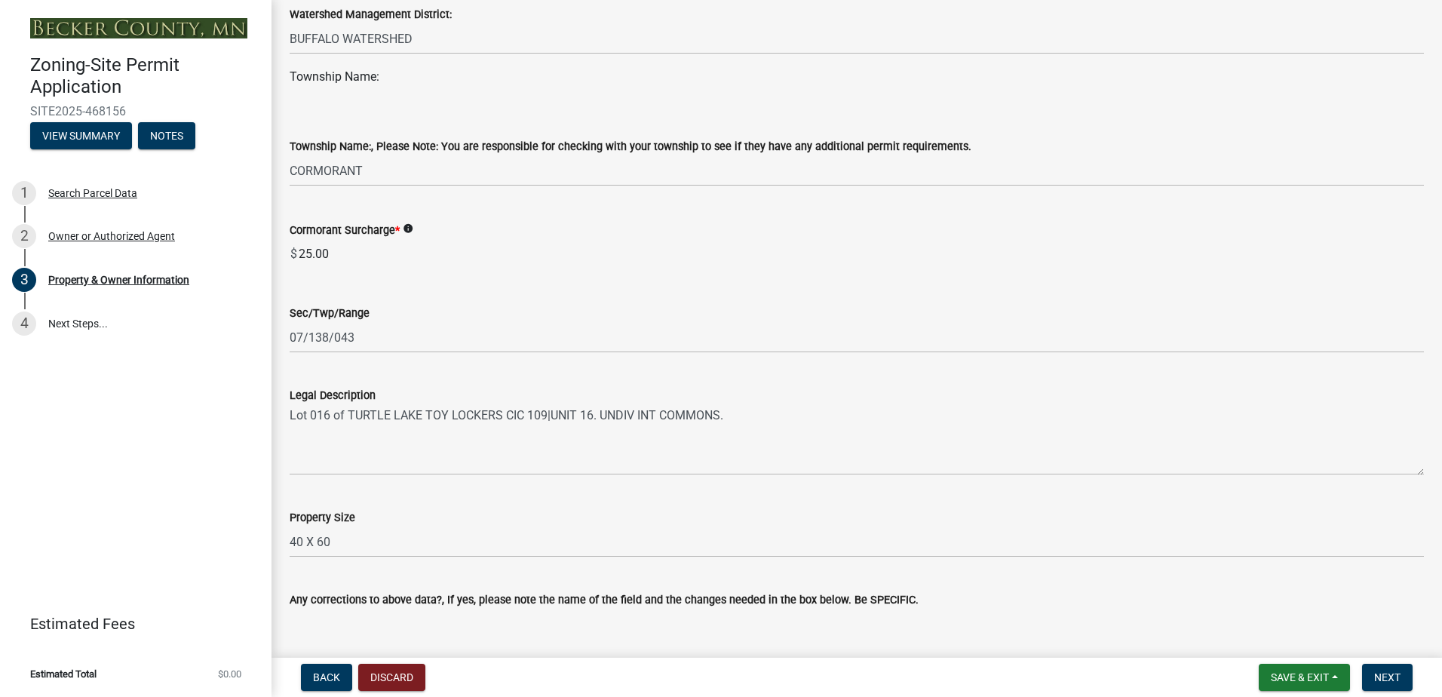
scroll to position [829, 0]
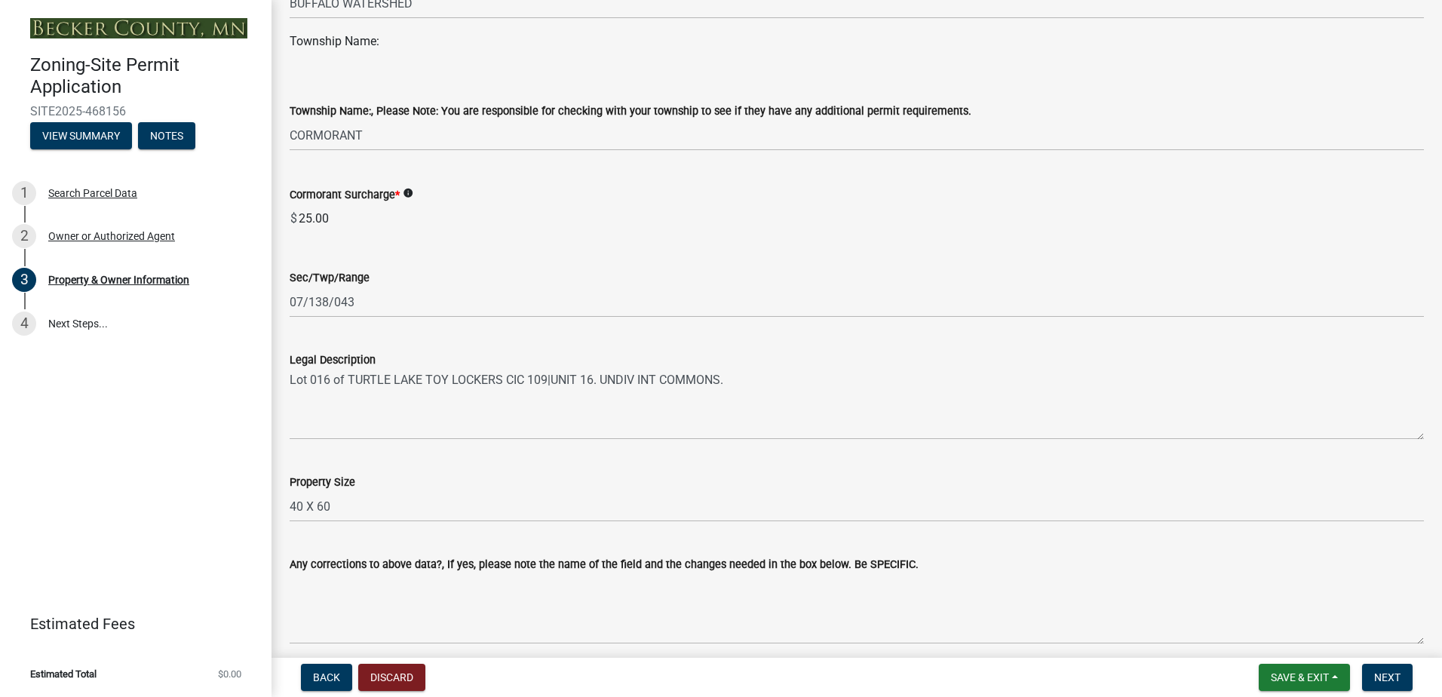
type input "[STREET_ADDRESS]"
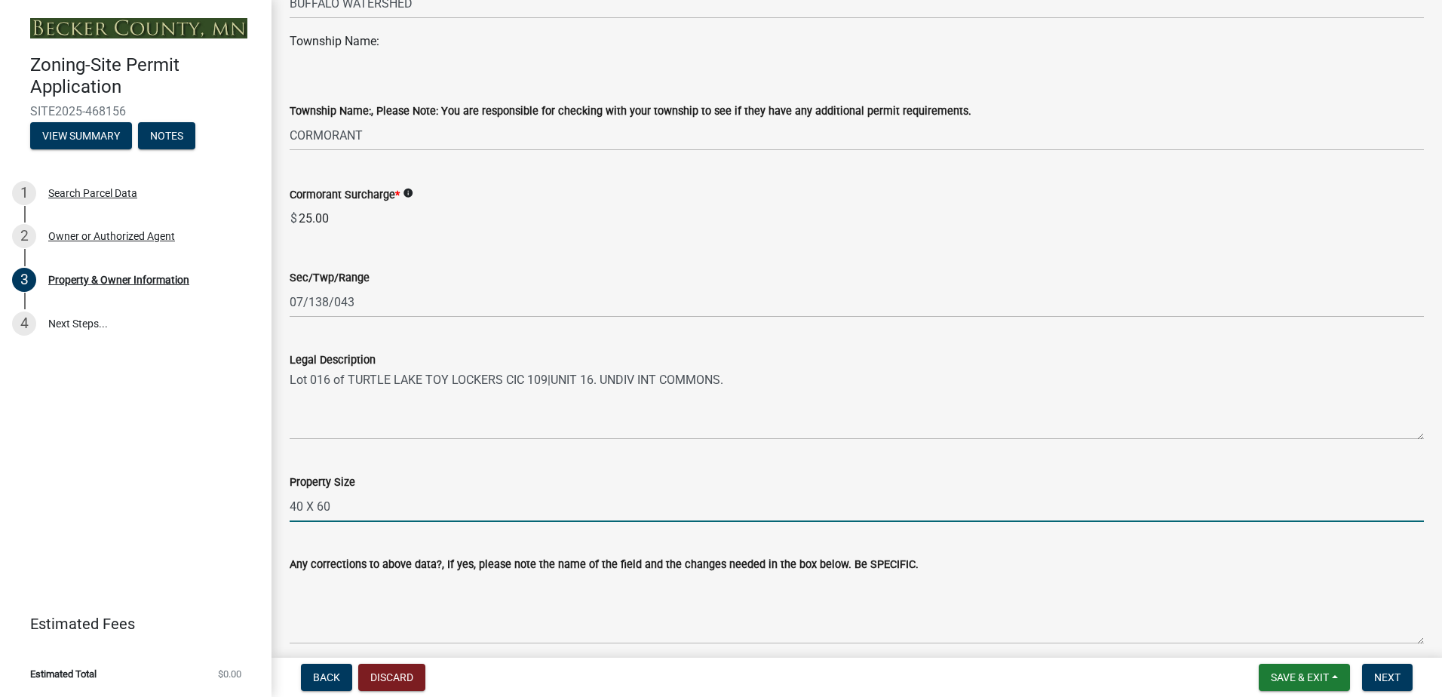
drag, startPoint x: 364, startPoint y: 503, endPoint x: 244, endPoint y: 505, distance: 119.9
click at [245, 505] on div "Zoning-Site Permit Application SITE2025-468156 View Summary Notes 1 Search Parc…" at bounding box center [721, 348] width 1442 height 697
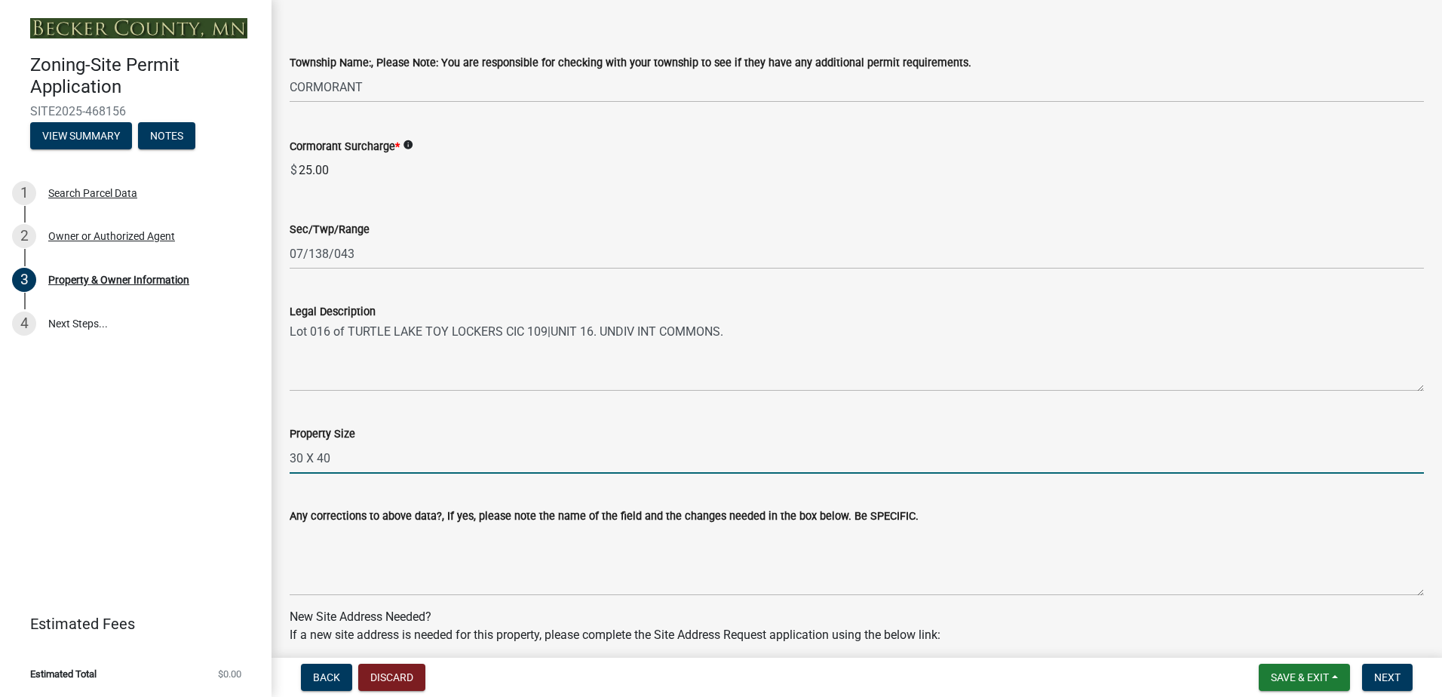
scroll to position [905, 0]
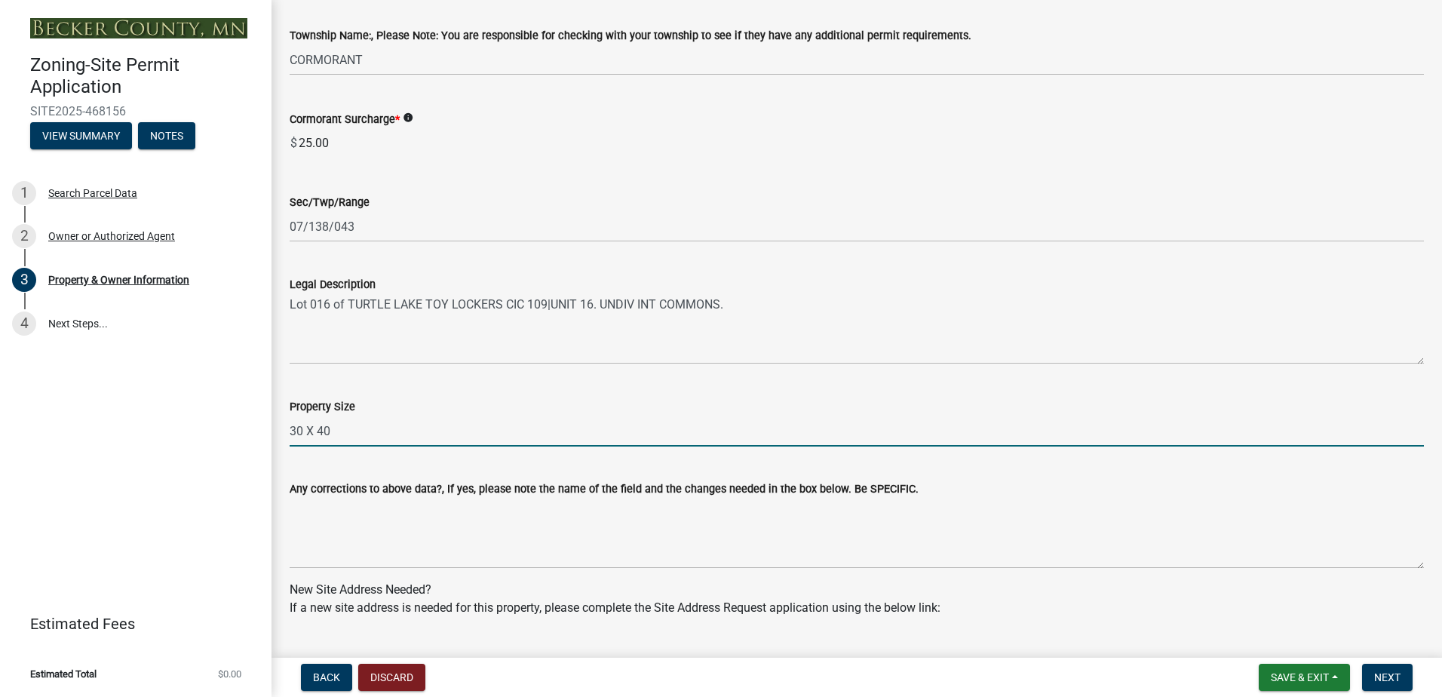
type input "30 X 40"
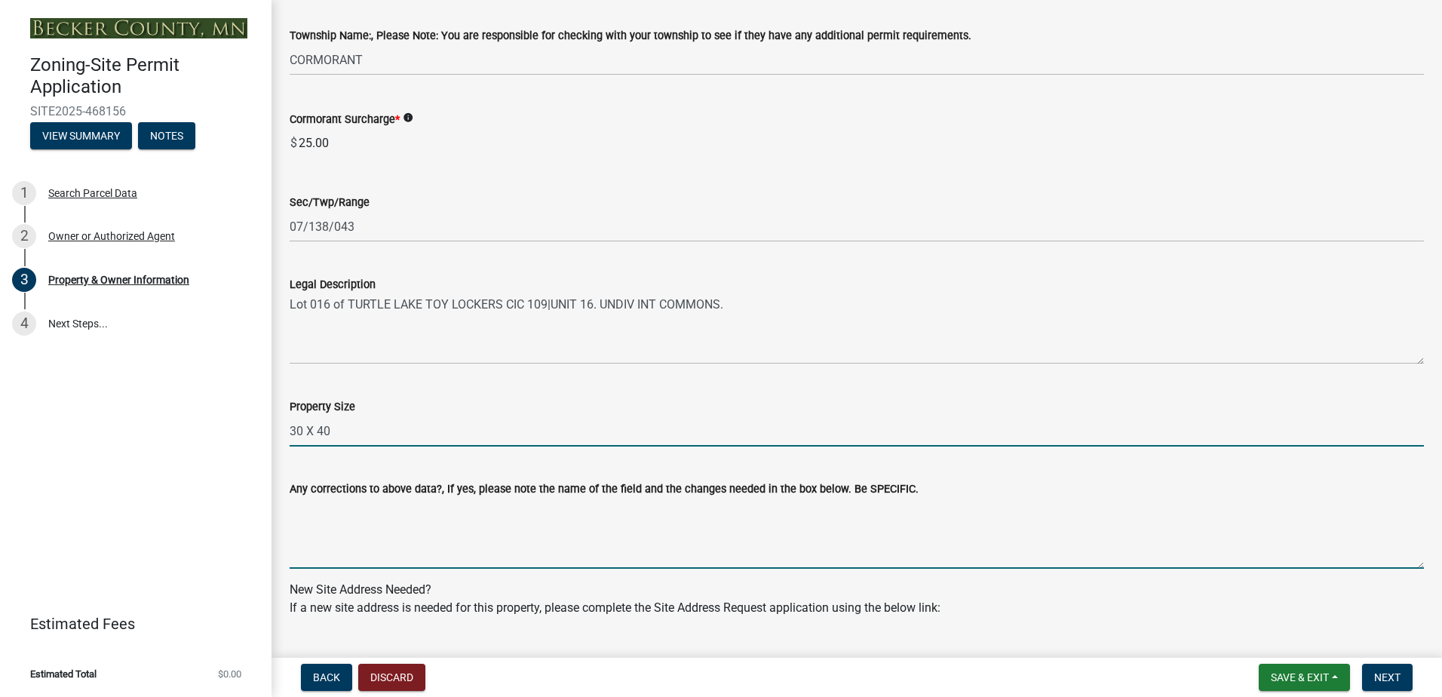
click at [383, 550] on textarea "Any corrections to above data?, If yes, please note the name of the field and t…" at bounding box center [857, 533] width 1134 height 71
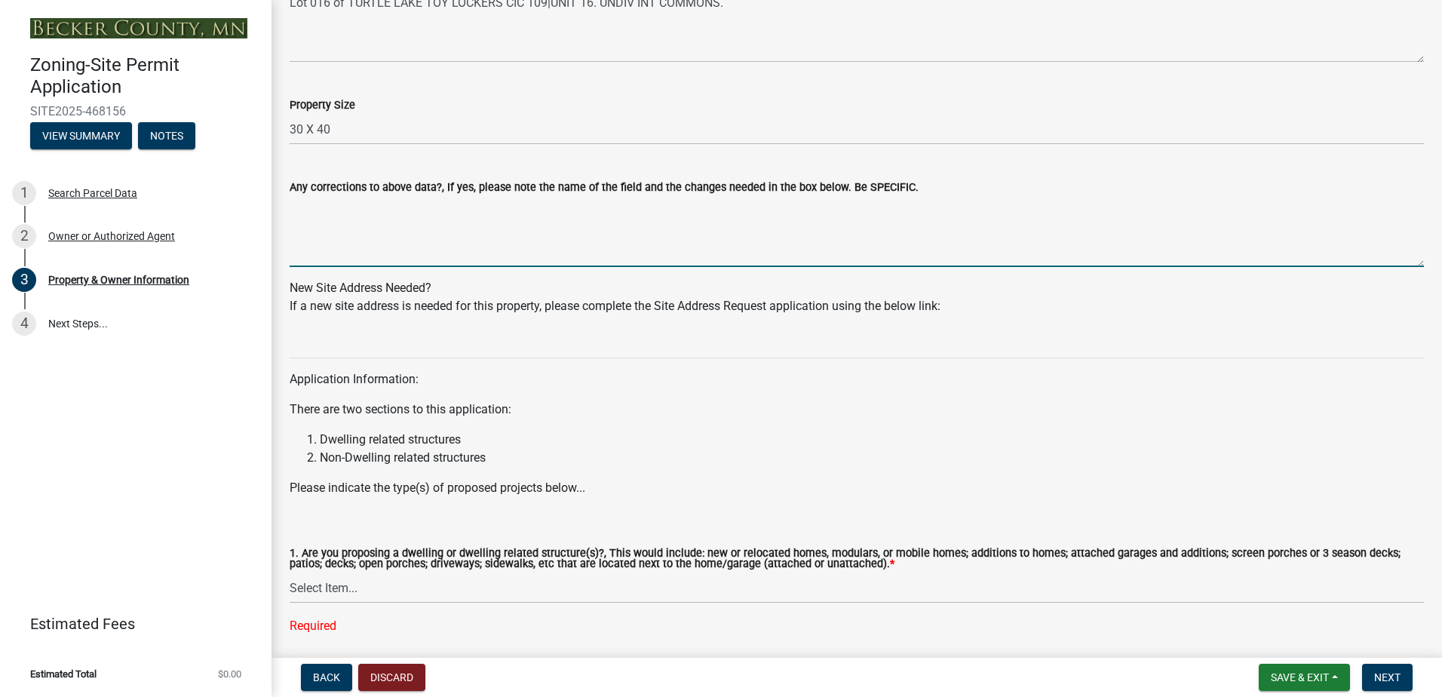
scroll to position [1282, 0]
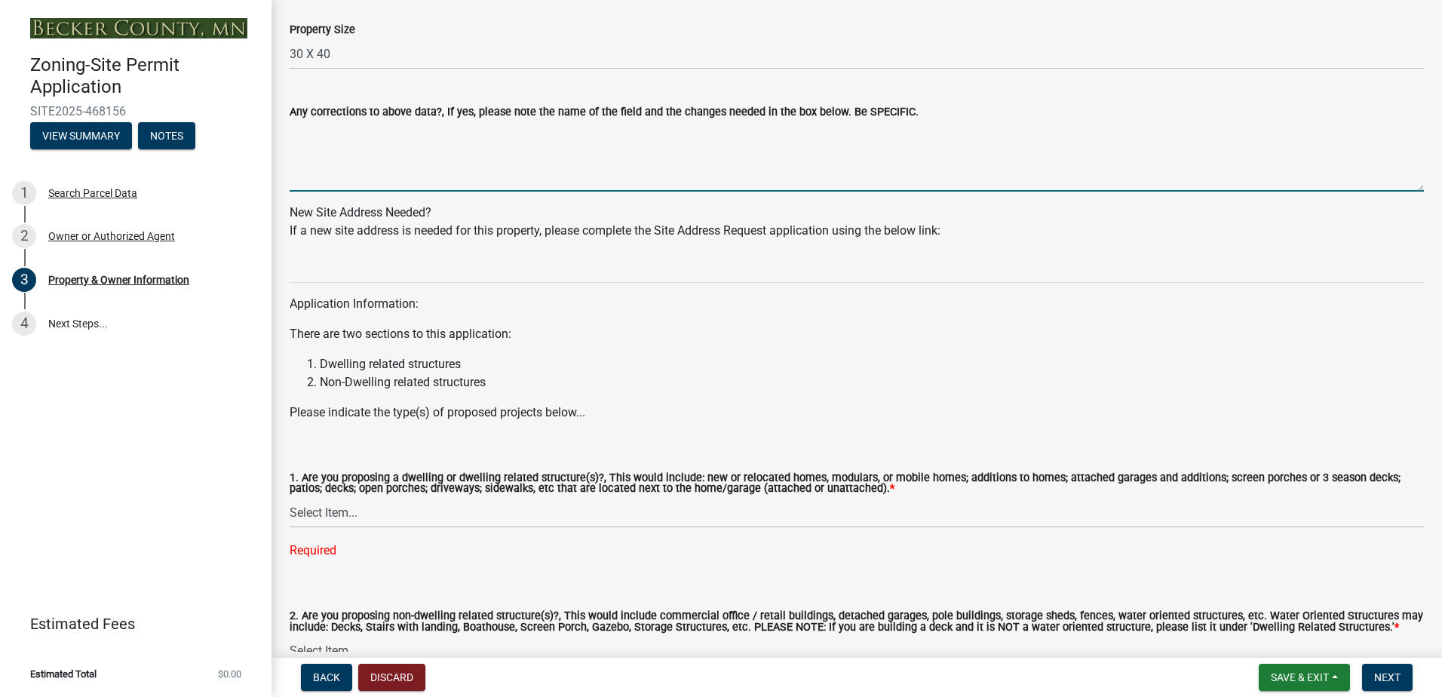
click at [328, 552] on div "Required" at bounding box center [857, 550] width 1134 height 18
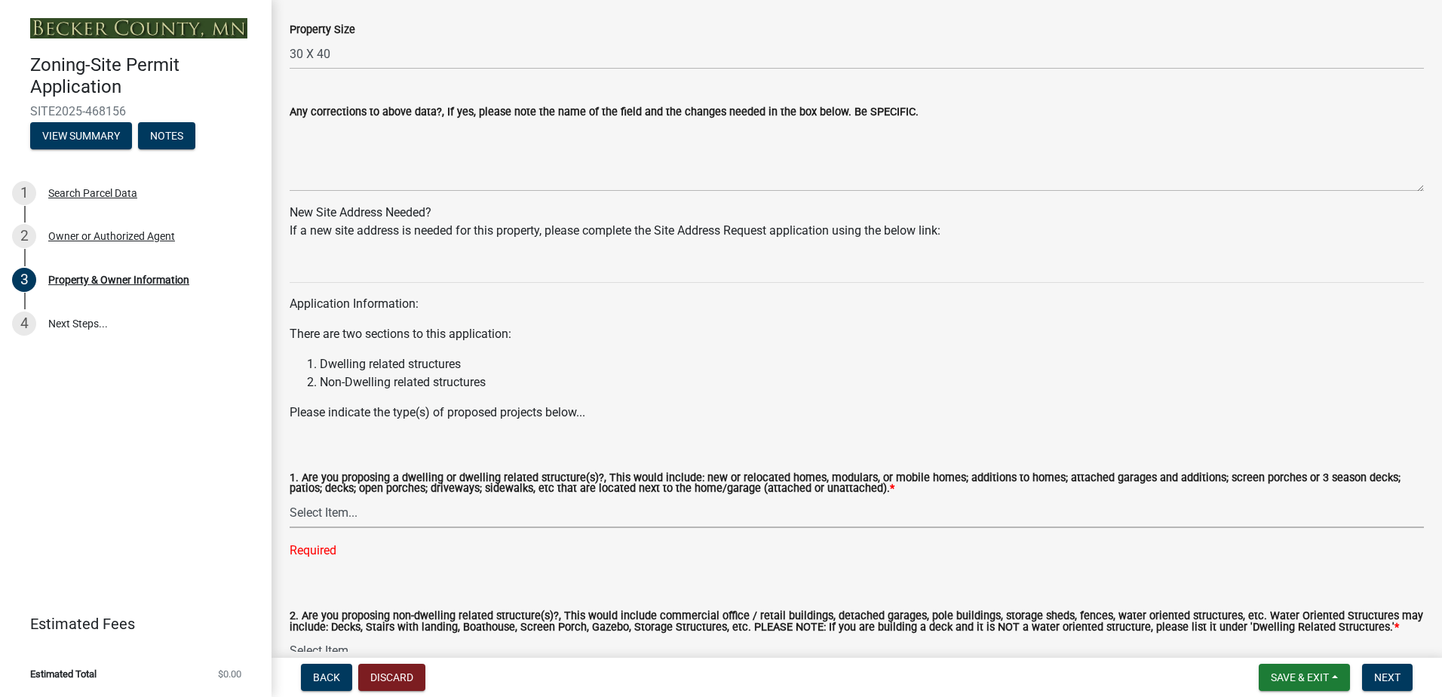
click at [348, 513] on select "Select Item... Yes No" at bounding box center [857, 512] width 1134 height 31
click at [290, 498] on select "Select Item... Yes No" at bounding box center [857, 512] width 1134 height 31
select select "fcf6d223-6c57-4dc5-b63a-a94704169022"
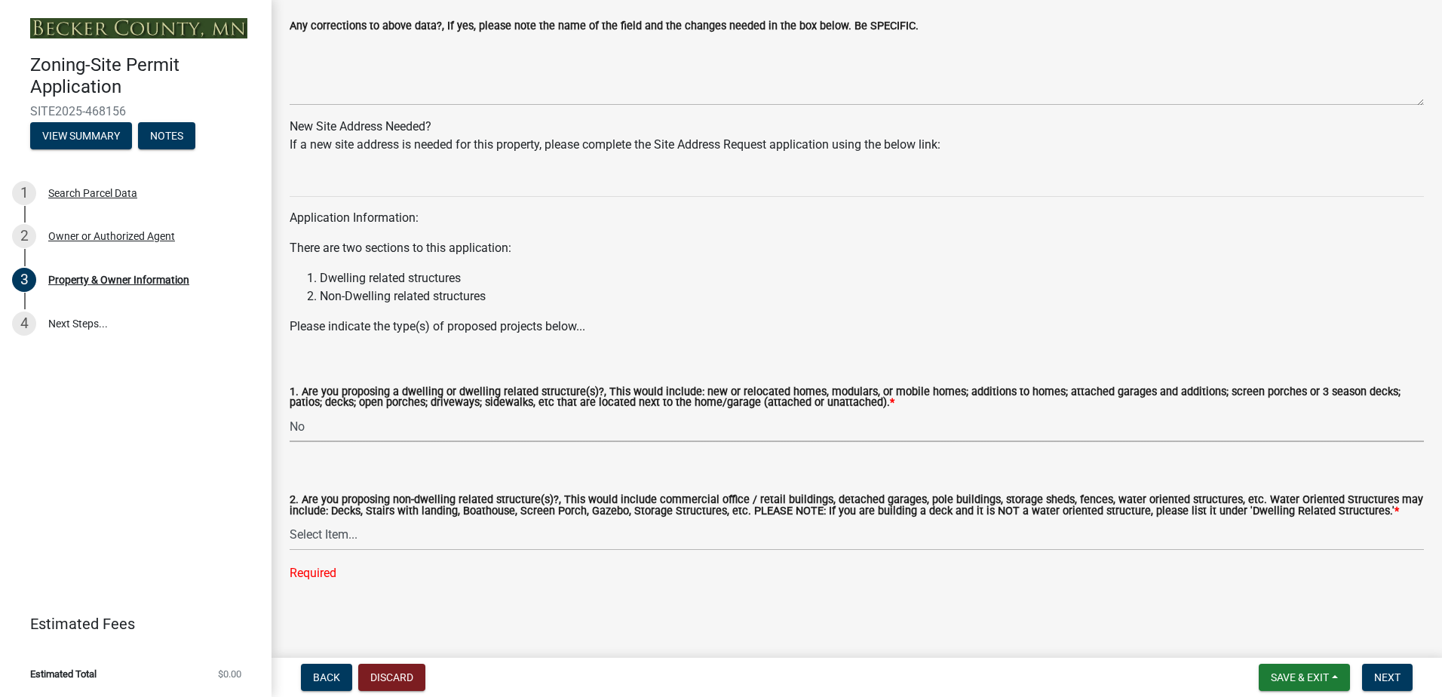
scroll to position [1371, 0]
click at [337, 530] on select "Select Item... Yes No" at bounding box center [857, 533] width 1134 height 31
click at [290, 547] on select "Select Item... Yes No" at bounding box center [857, 533] width 1134 height 31
select select "5a5634ed-f11e-4c7b-90e1-096e6cfd17b9"
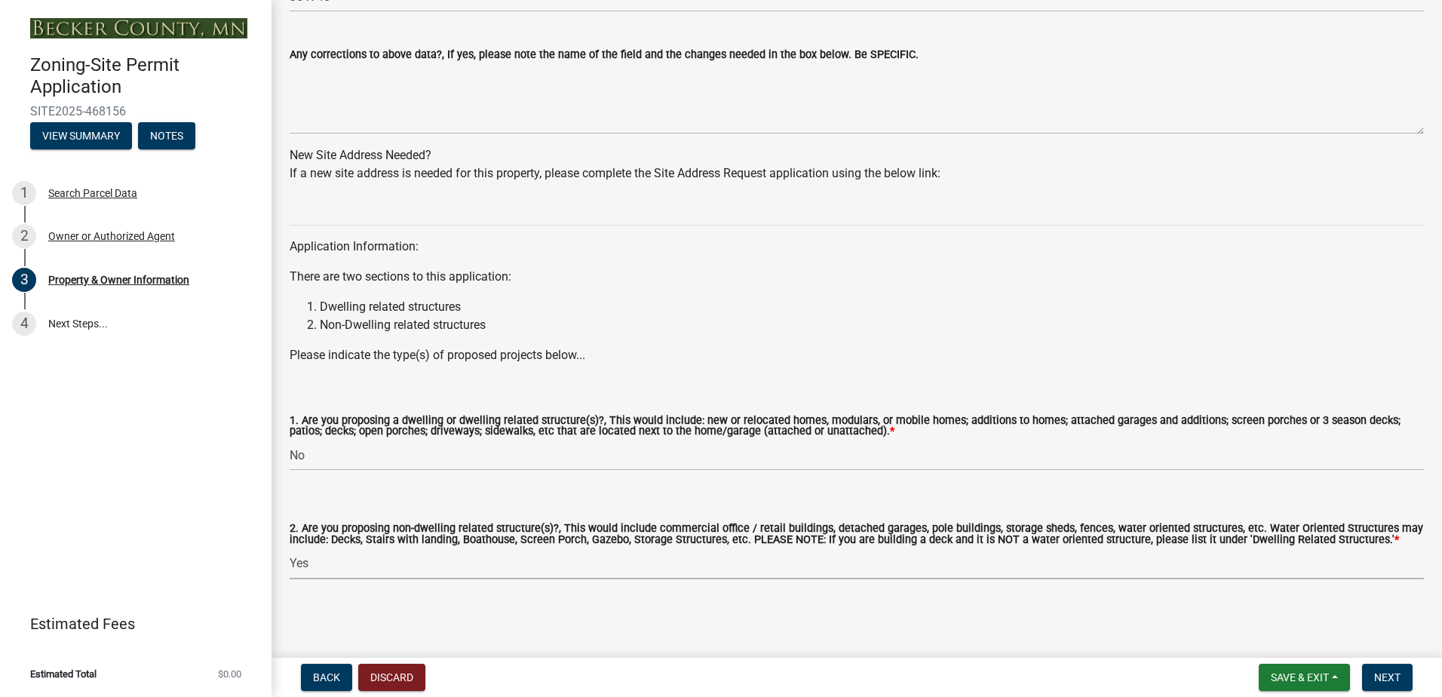
scroll to position [1341, 0]
click at [1404, 679] on button "Next" at bounding box center [1387, 677] width 51 height 27
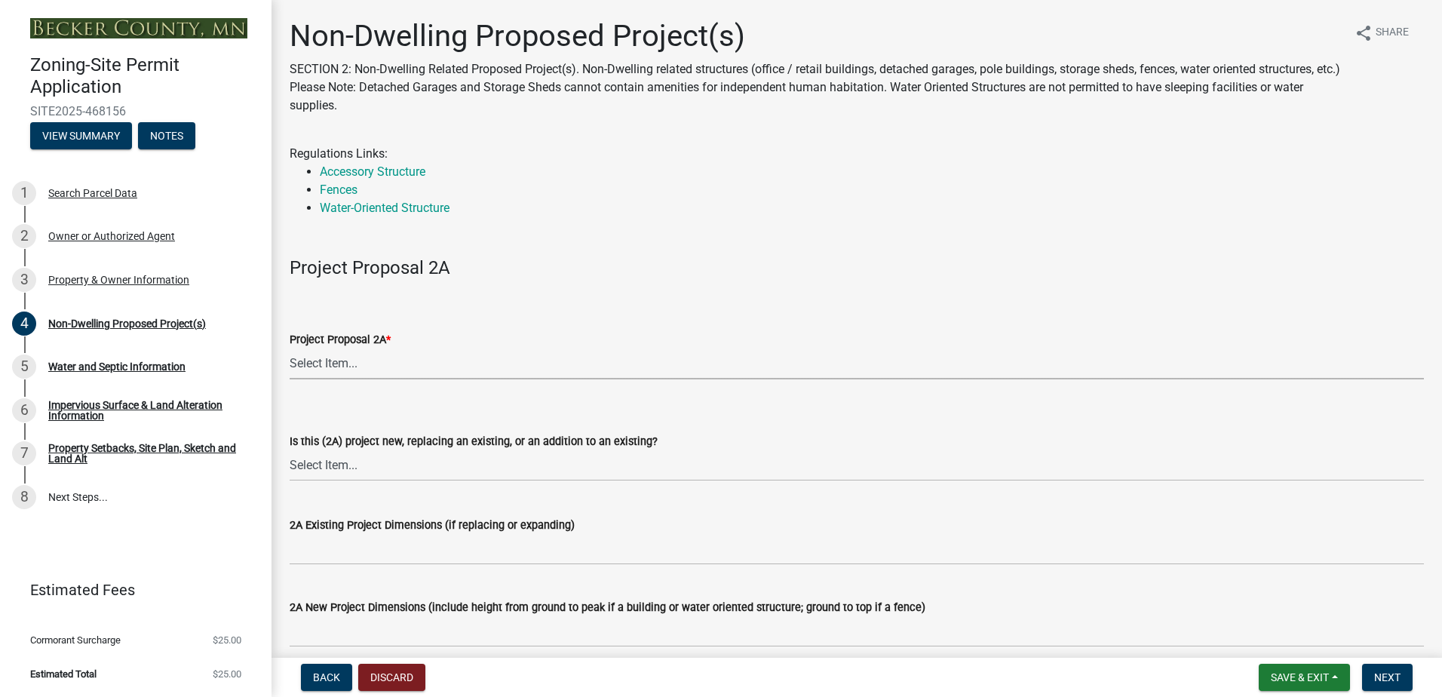
click at [353, 361] on select "Select Item... N/A Commercial Office/Retail Building Detached Garage Pole Build…" at bounding box center [857, 363] width 1134 height 31
click at [290, 348] on select "Select Item... N/A Commercial Office/Retail Building Detached Garage Pole Build…" at bounding box center [857, 363] width 1134 height 31
select select "97c48b8f-5b3b-4eb5-baa1-64080d5416e1"
click at [365, 471] on select "Select Item... New to Property (new or used structure) Relocating/moving existi…" at bounding box center [857, 465] width 1134 height 31
click at [290, 450] on select "Select Item... New to Property (new or used structure) Relocating/moving existi…" at bounding box center [857, 465] width 1134 height 31
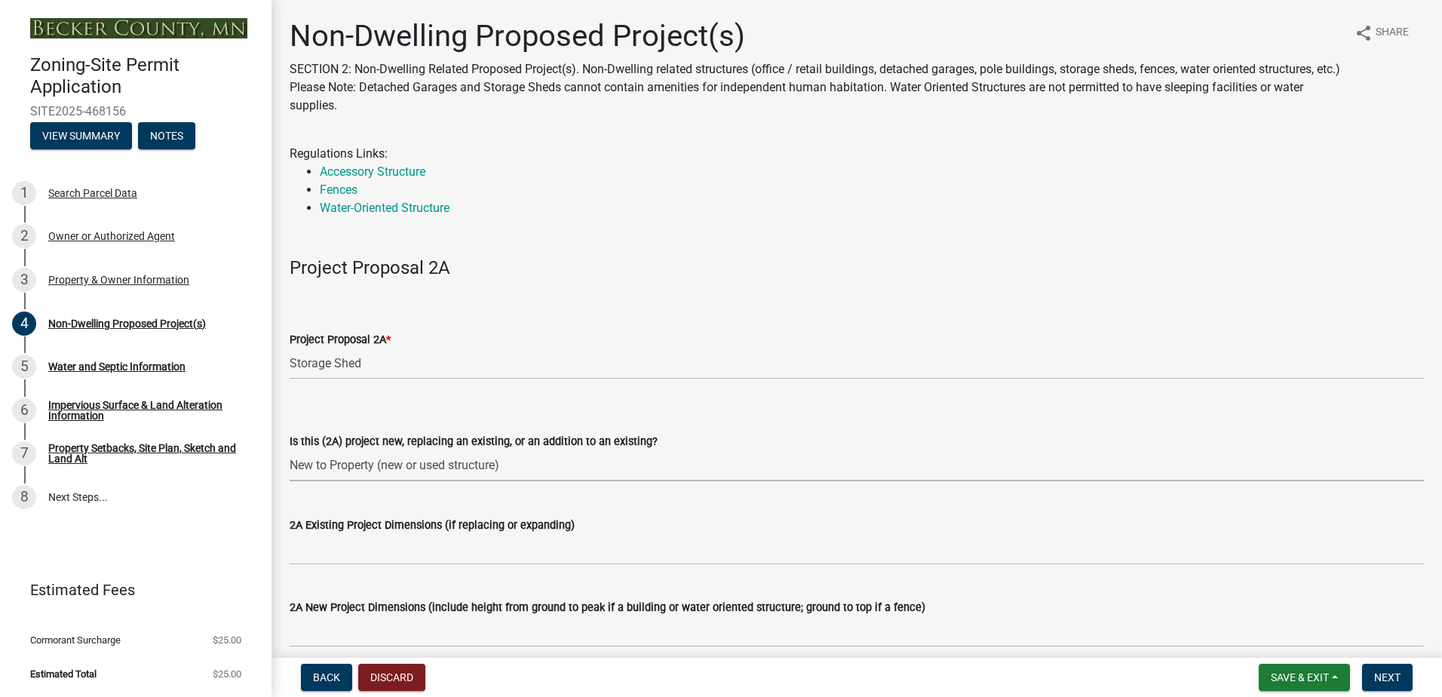
select select "3a2d96d3-fd69-4ed9-bae4-7a5aa03a7e58"
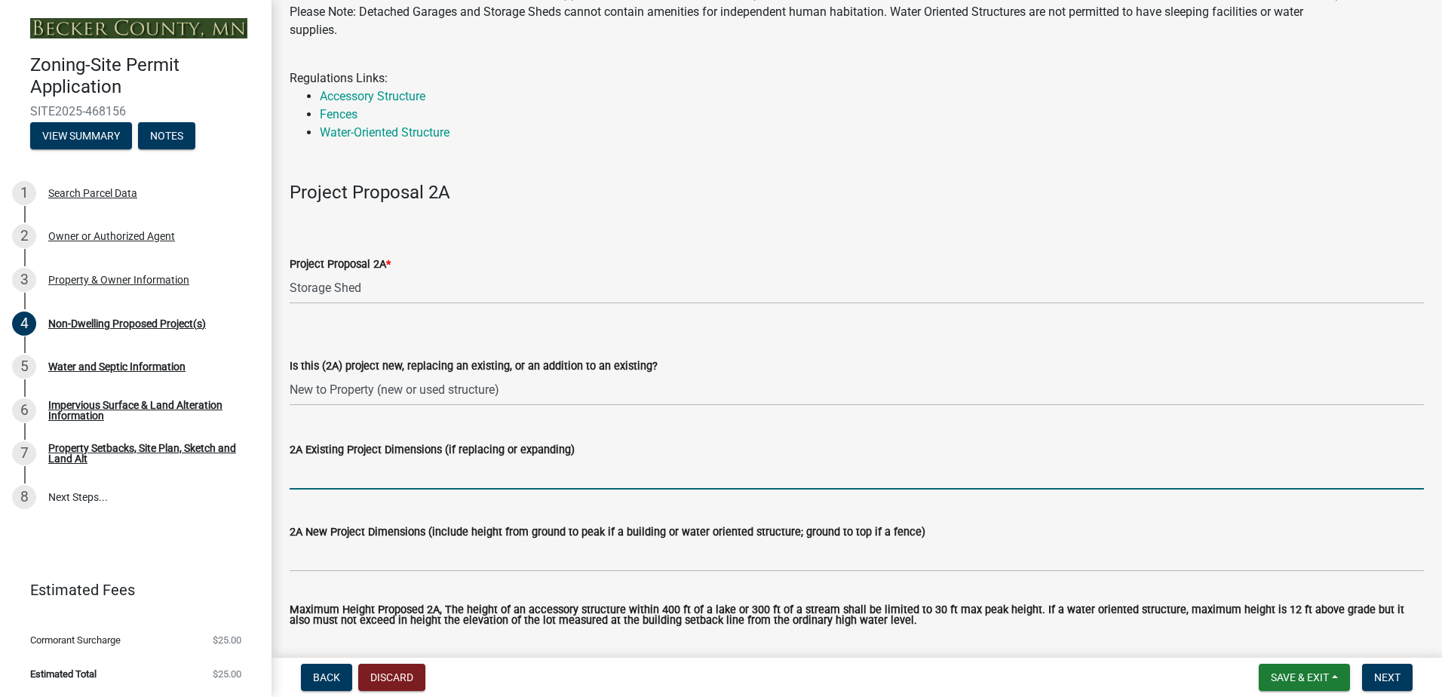
click at [379, 480] on input "2A Existing Project Dimensions (if replacing or expanding)" at bounding box center [857, 473] width 1134 height 31
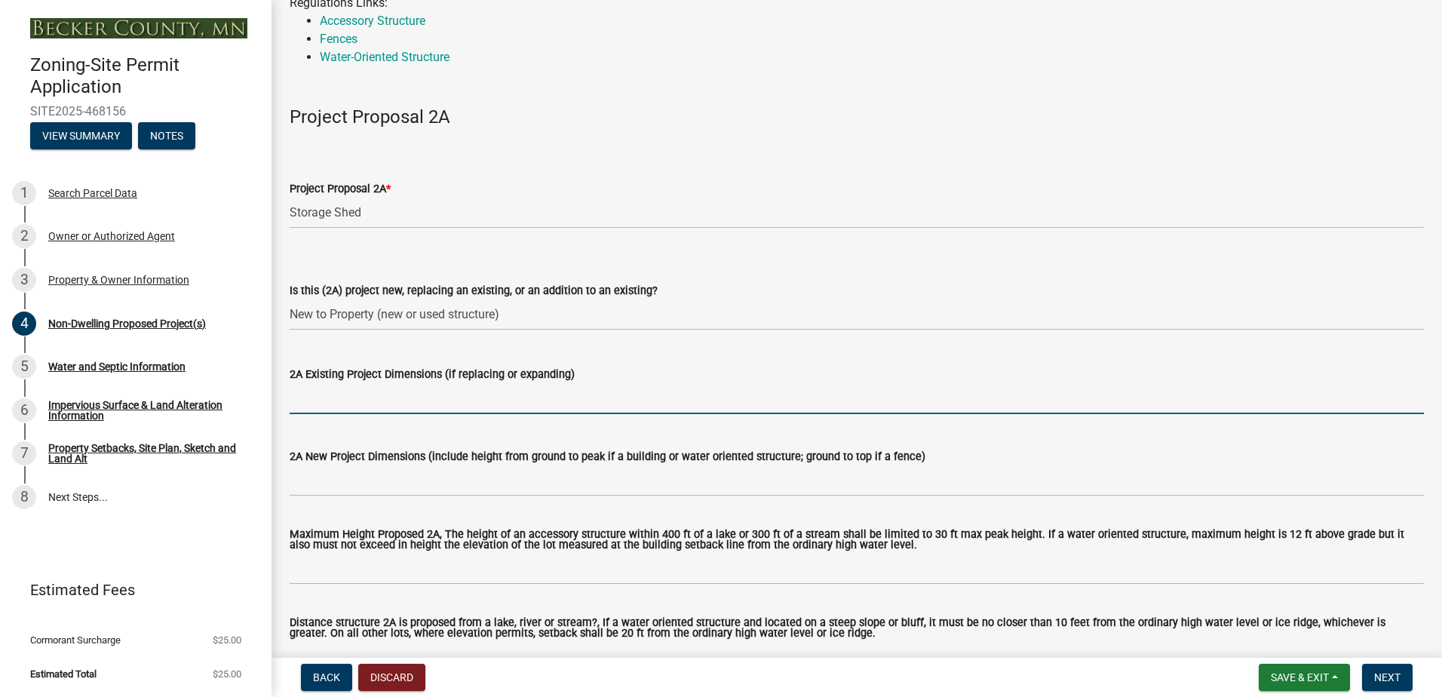
scroll to position [226, 0]
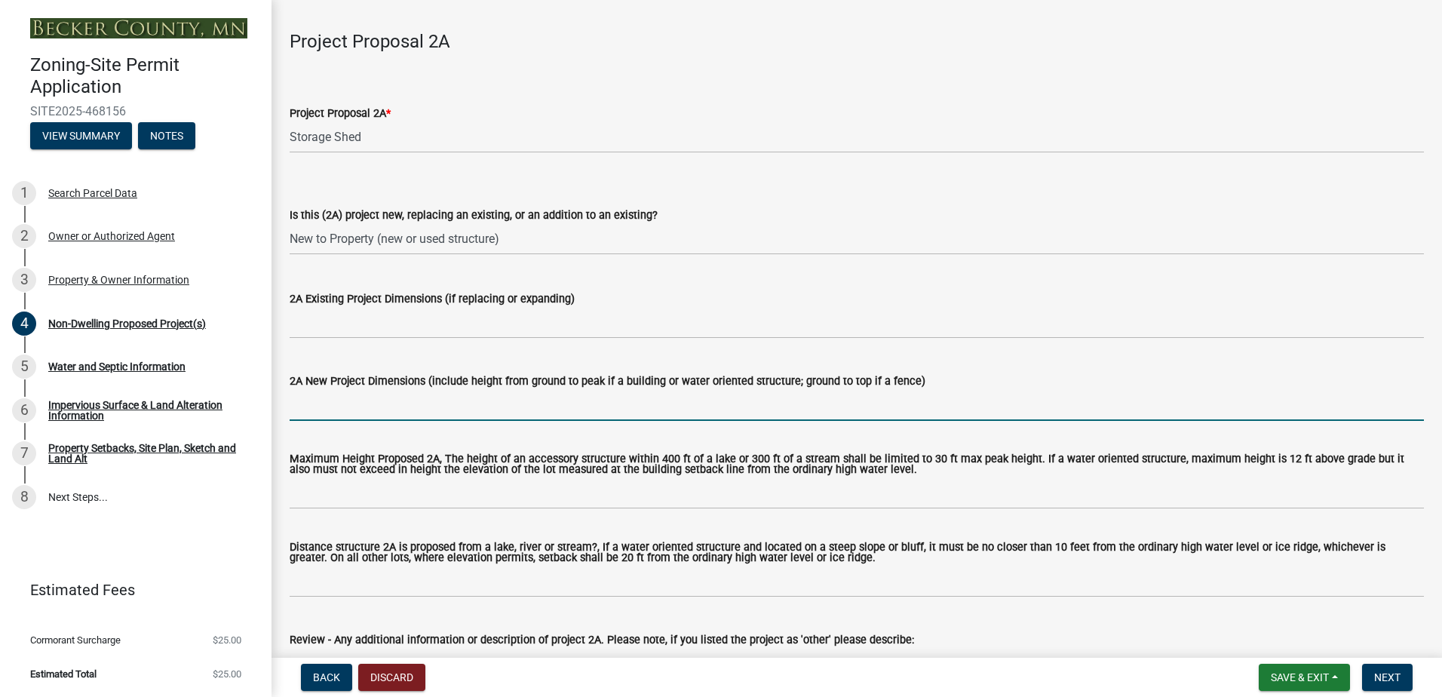
click at [404, 409] on input "2A New Project Dimensions (include height from ground to peak if a building or …" at bounding box center [857, 405] width 1134 height 31
type input "30 X 40 X 22"
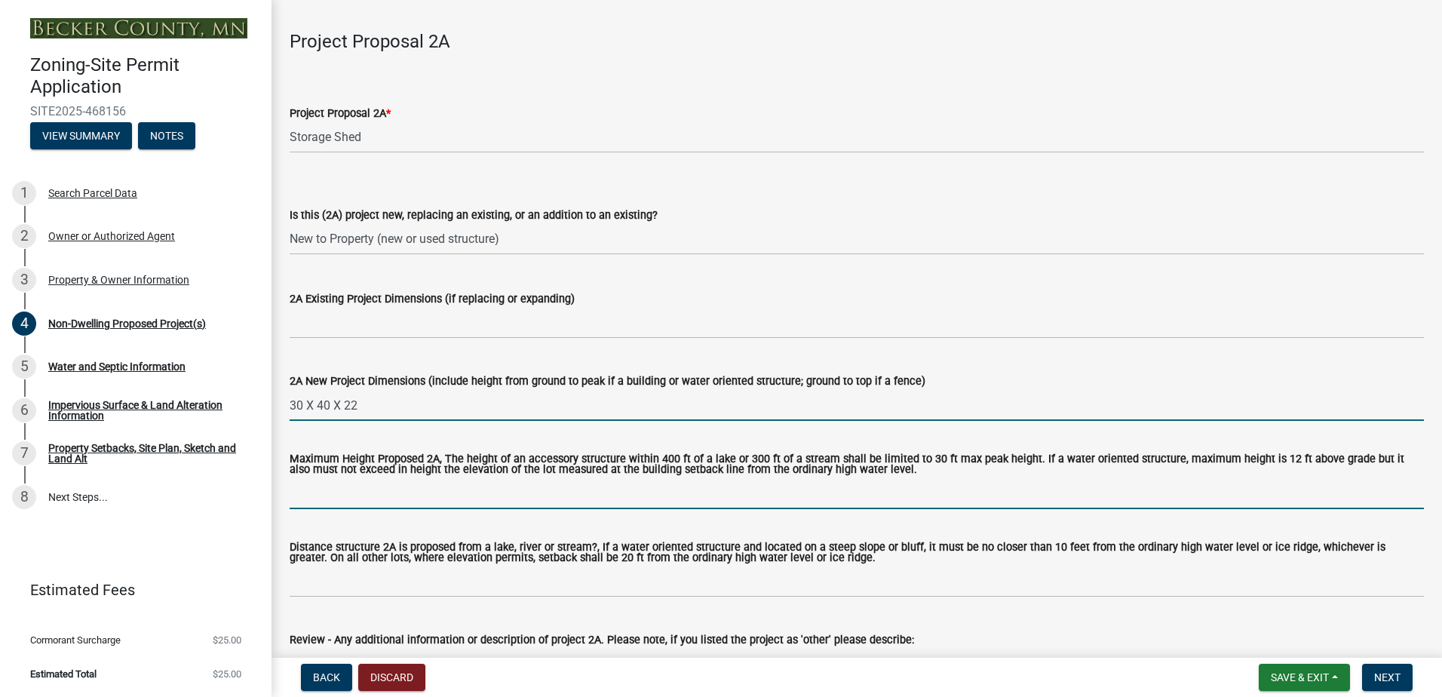
click at [346, 507] on input "Maximum Height Proposed 2A, The height of an accessory structure within 400 ft …" at bounding box center [857, 493] width 1134 height 31
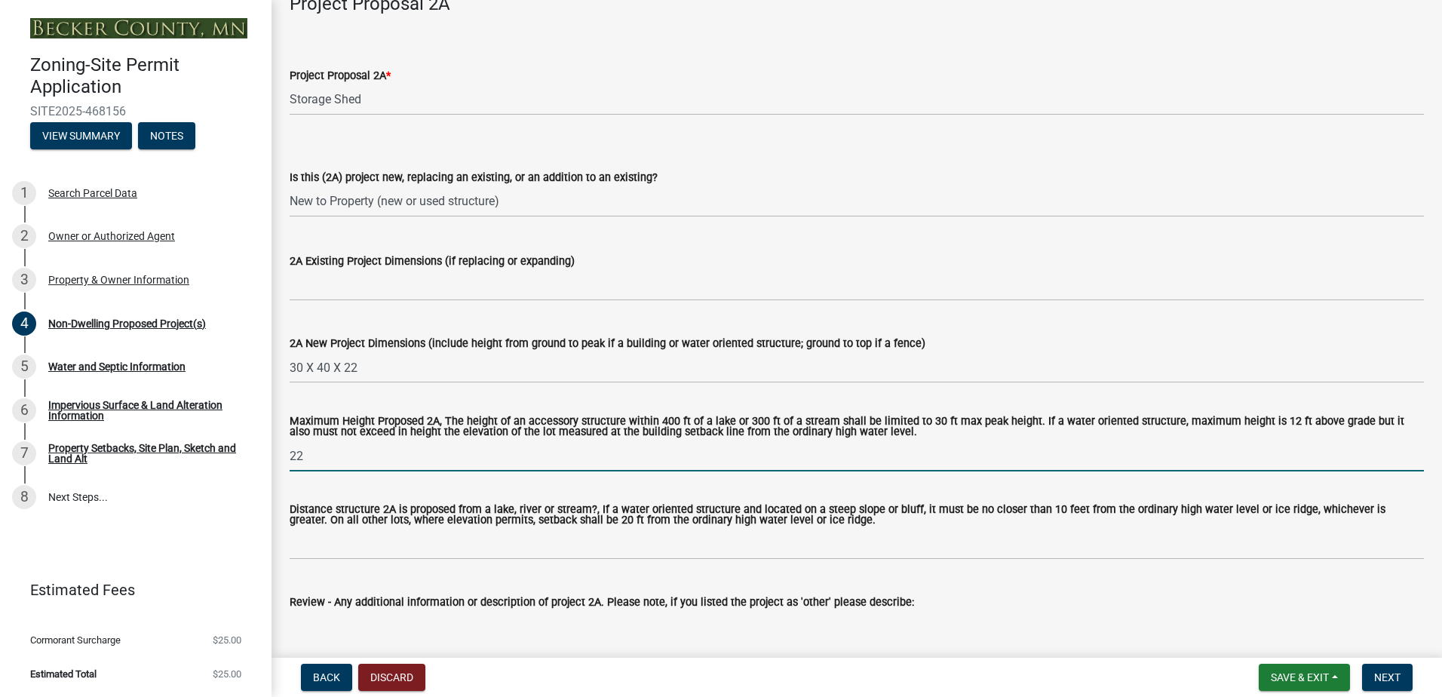
scroll to position [302, 0]
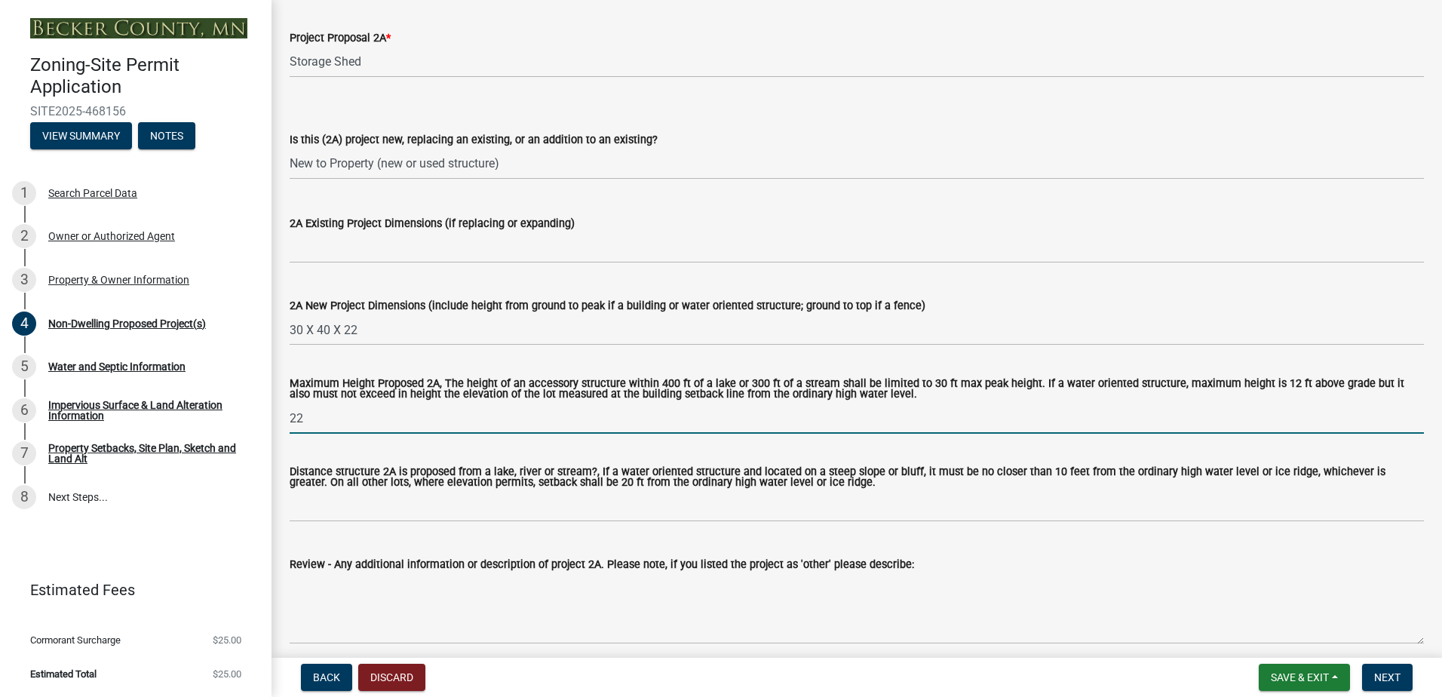
type input "22"
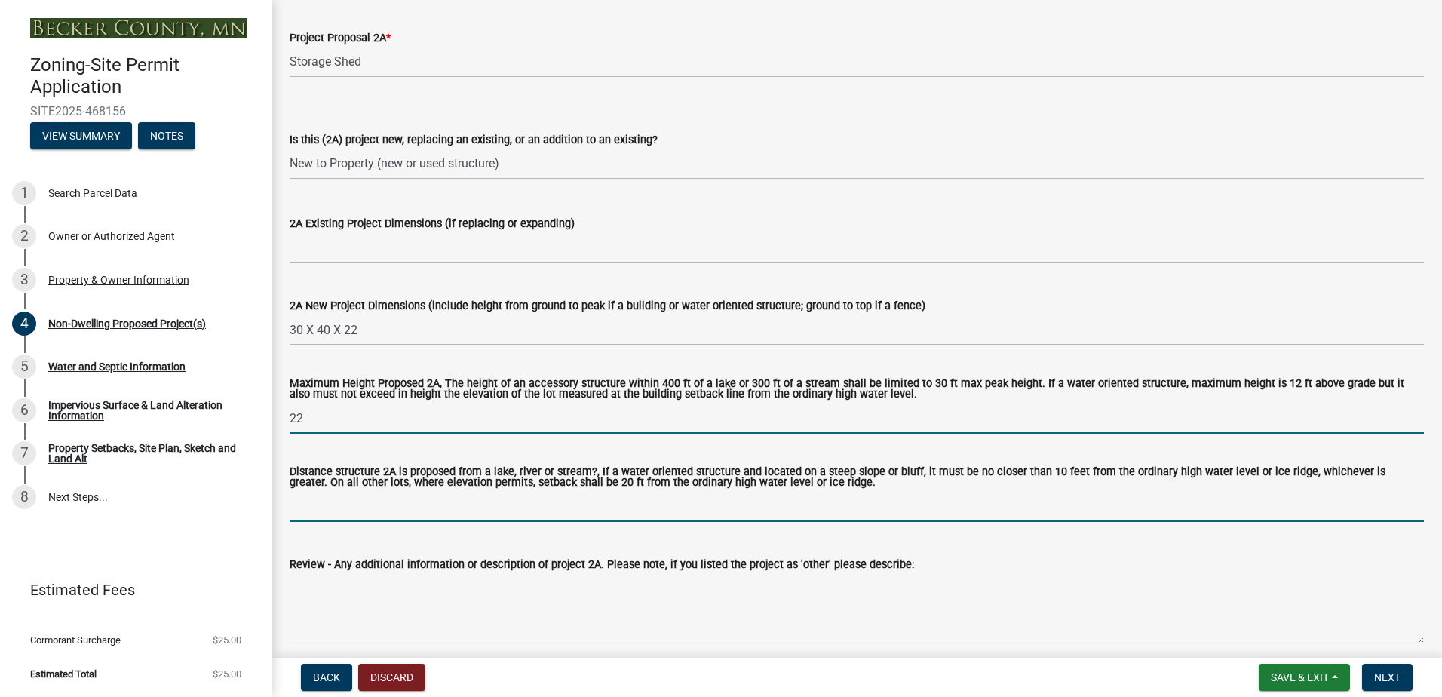
click at [339, 512] on input "Distance structure 2A is proposed from a lake, river or stream?, If a water ori…" at bounding box center [857, 506] width 1134 height 31
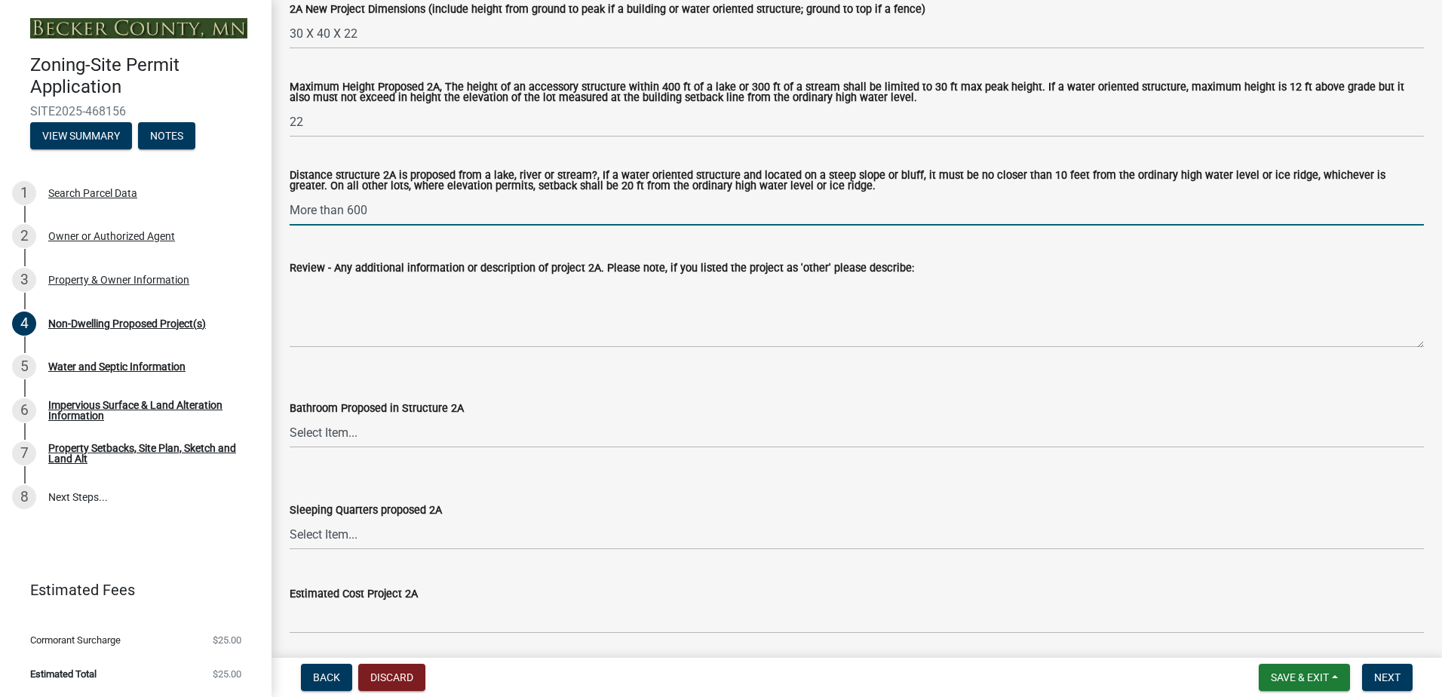
scroll to position [603, 0]
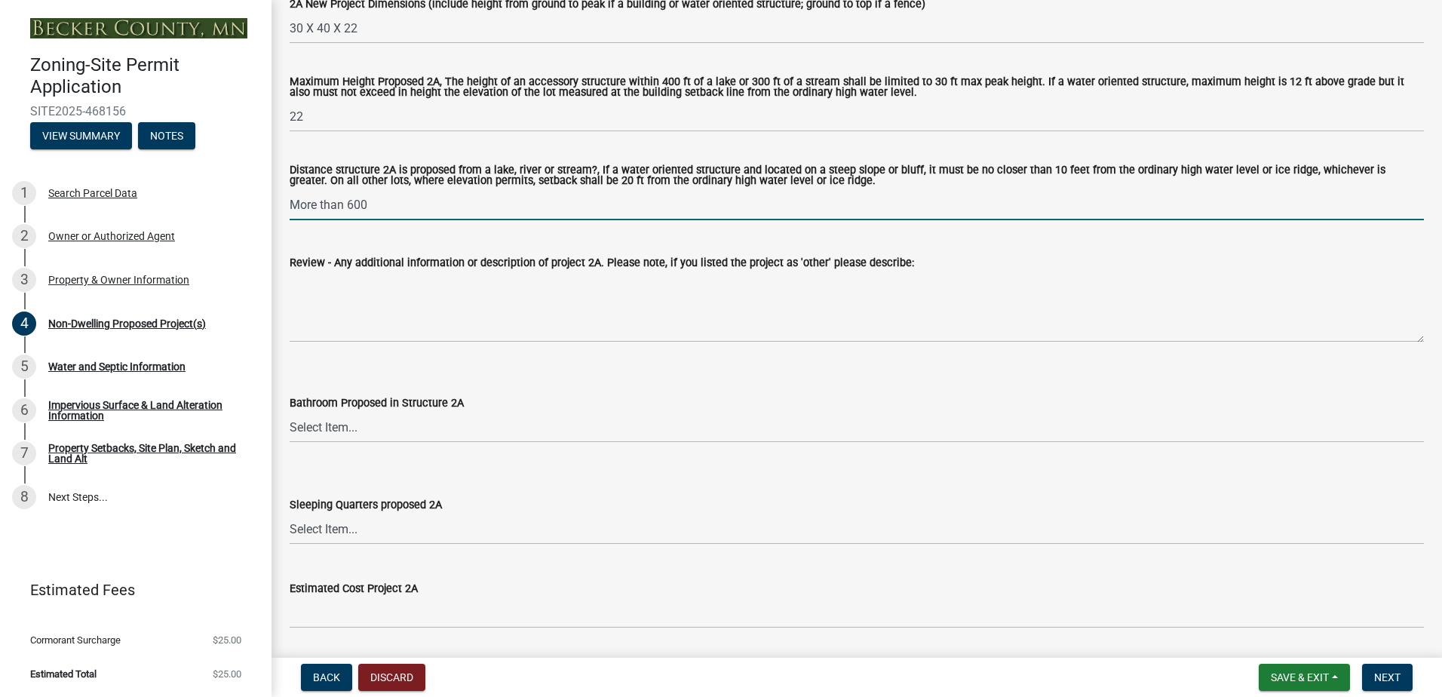
type input "More than 600"
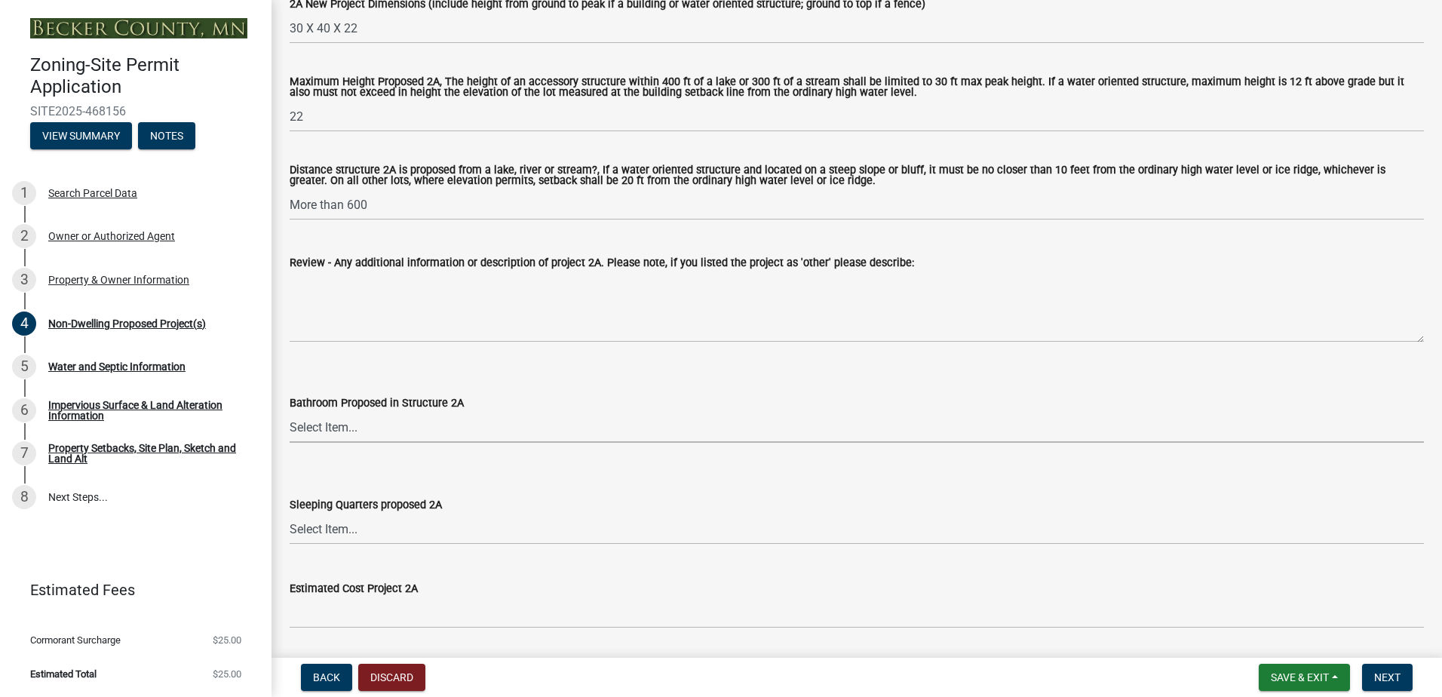
click at [369, 433] on select "Select Item... N/A Yes No" at bounding box center [857, 427] width 1134 height 31
click at [290, 413] on select "Select Item... N/A Yes No" at bounding box center [857, 427] width 1134 height 31
select select "cf118f3b-6469-426f-b247-8aeebfb0198d"
click at [326, 530] on select "Select Item... N/A Yes No" at bounding box center [857, 528] width 1134 height 31
click at [290, 515] on select "Select Item... N/A Yes No" at bounding box center [857, 528] width 1134 height 31
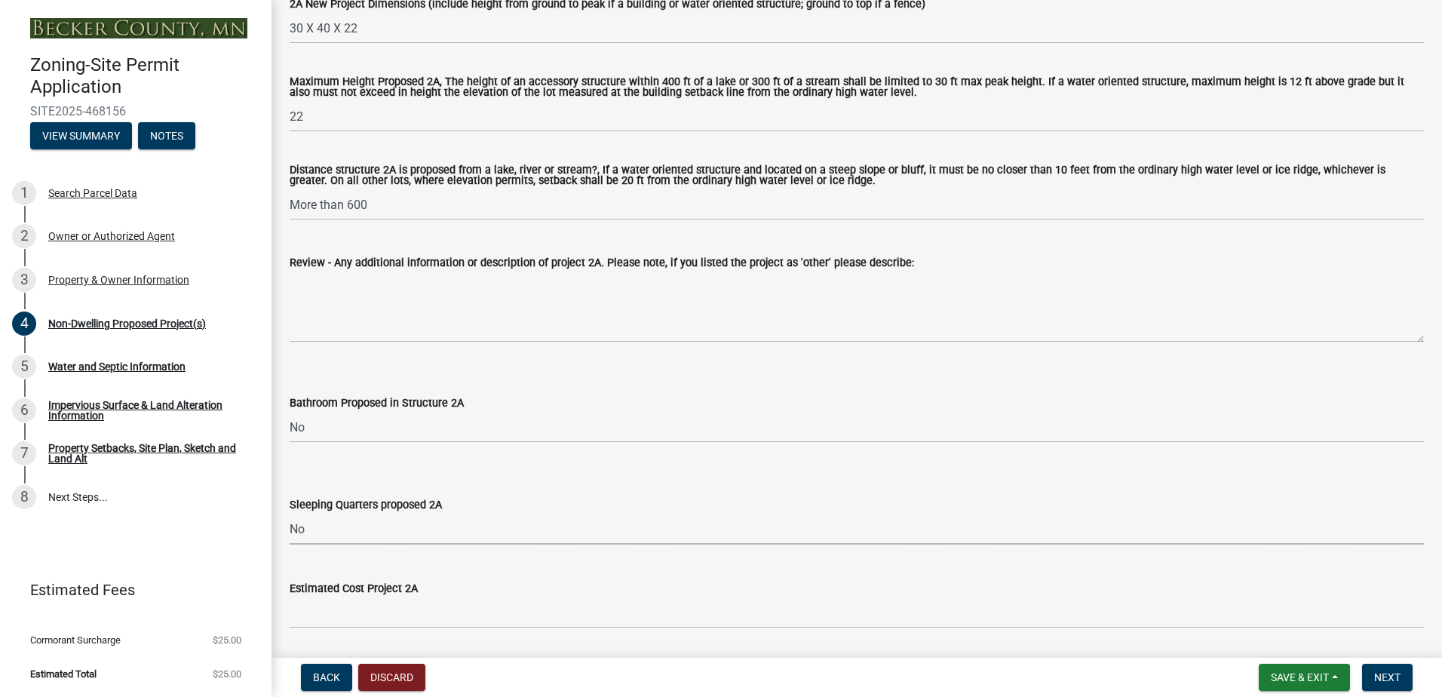
select select "d5258256-81e9-4688-bc84-b01445ee29b6"
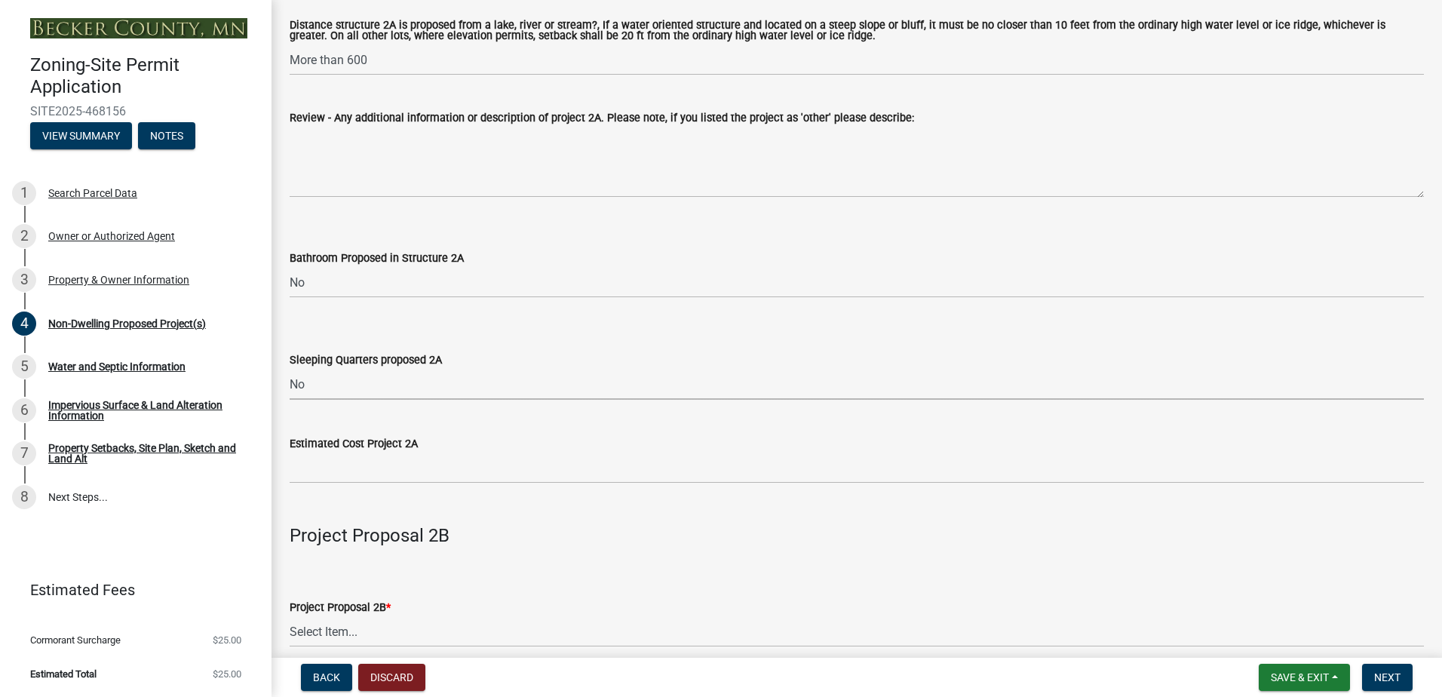
scroll to position [754, 0]
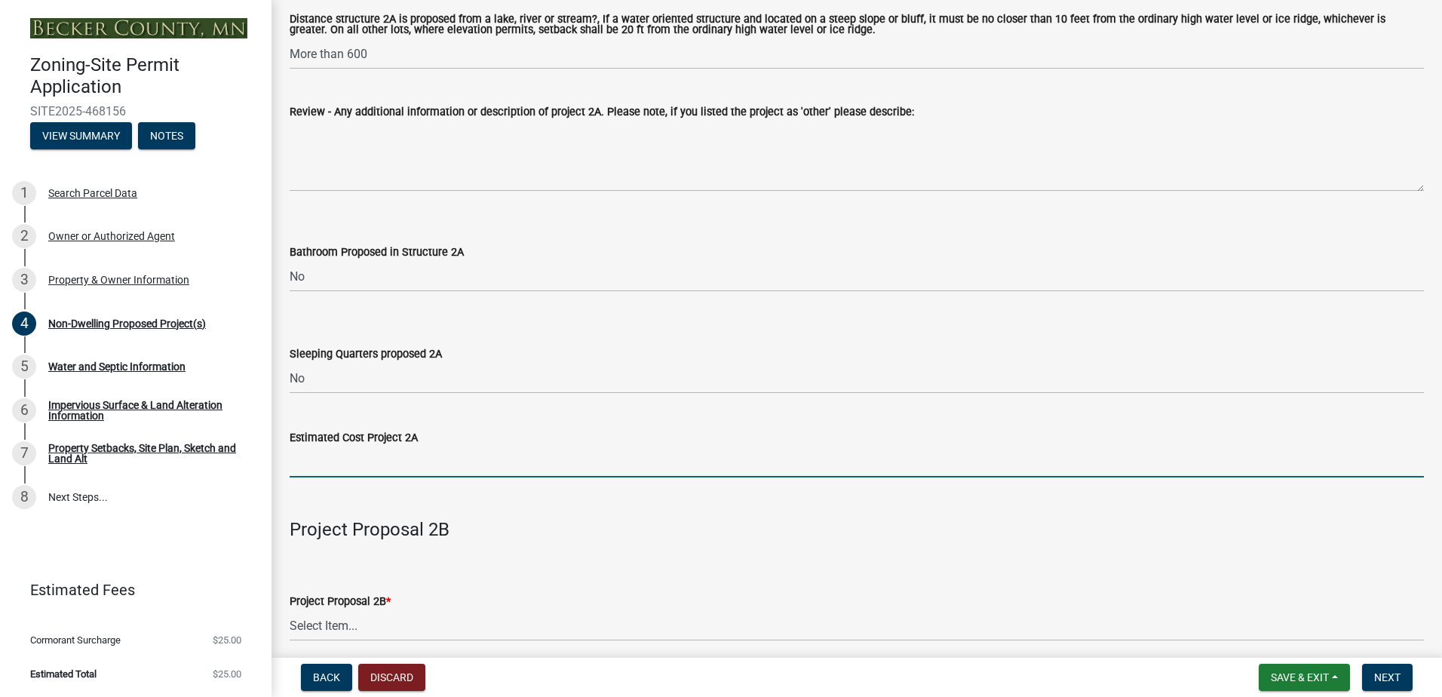
click at [354, 468] on input "text" at bounding box center [857, 461] width 1134 height 31
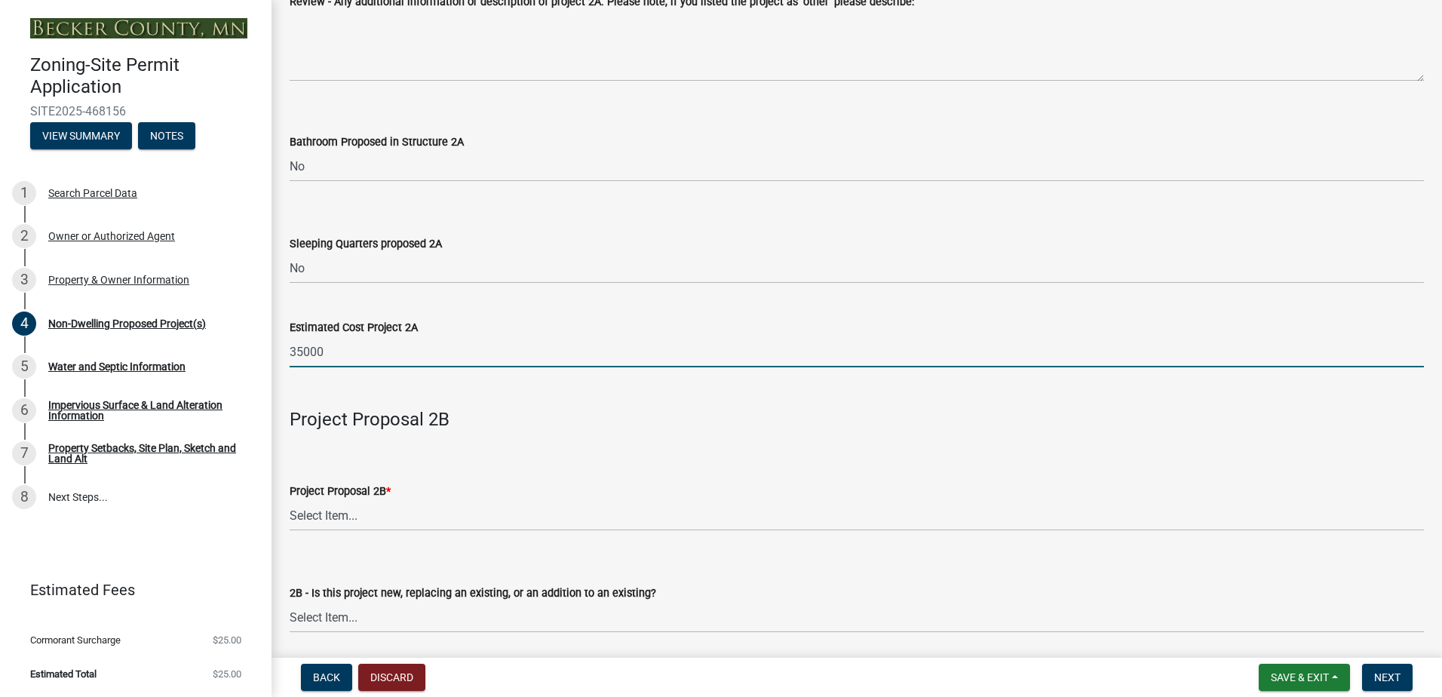
scroll to position [905, 0]
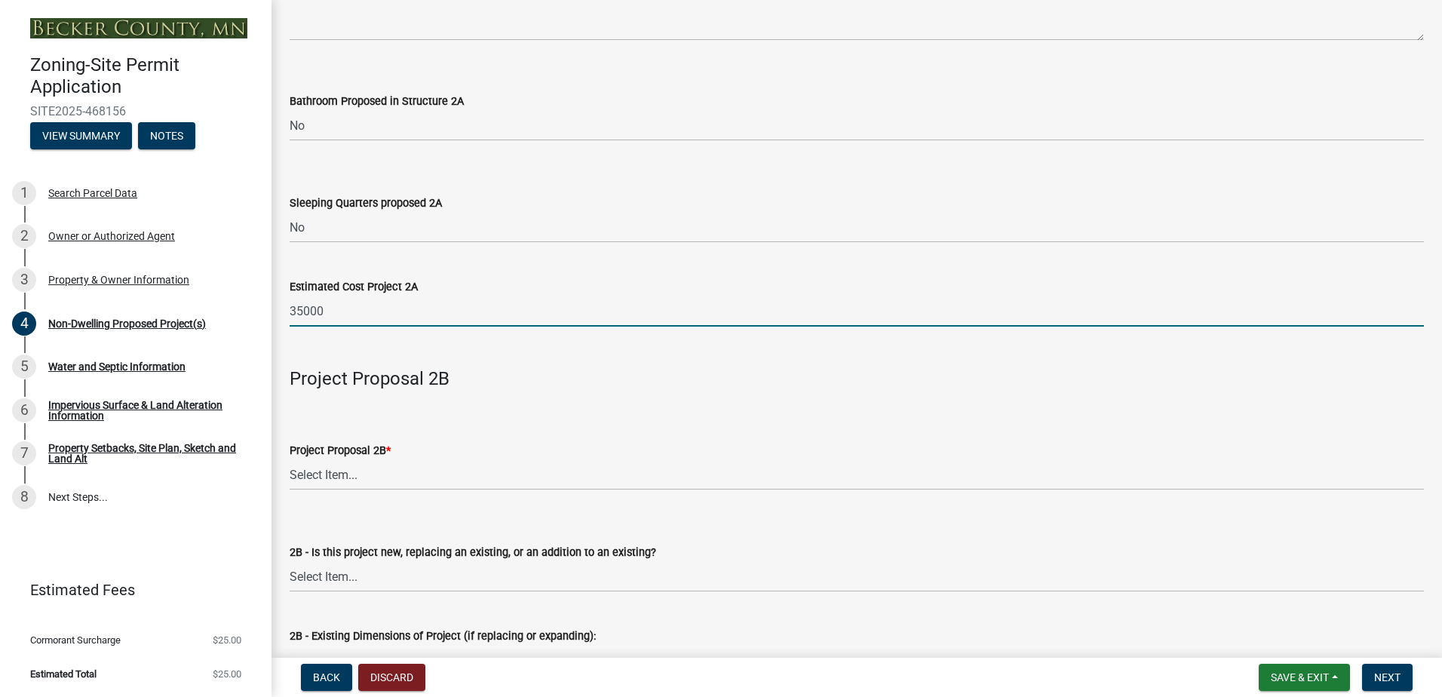
type input "35000"
click at [333, 470] on select "Select Item... N/A Commercial Office/Retail Building Detached Garage Pole Build…" at bounding box center [857, 474] width 1134 height 31
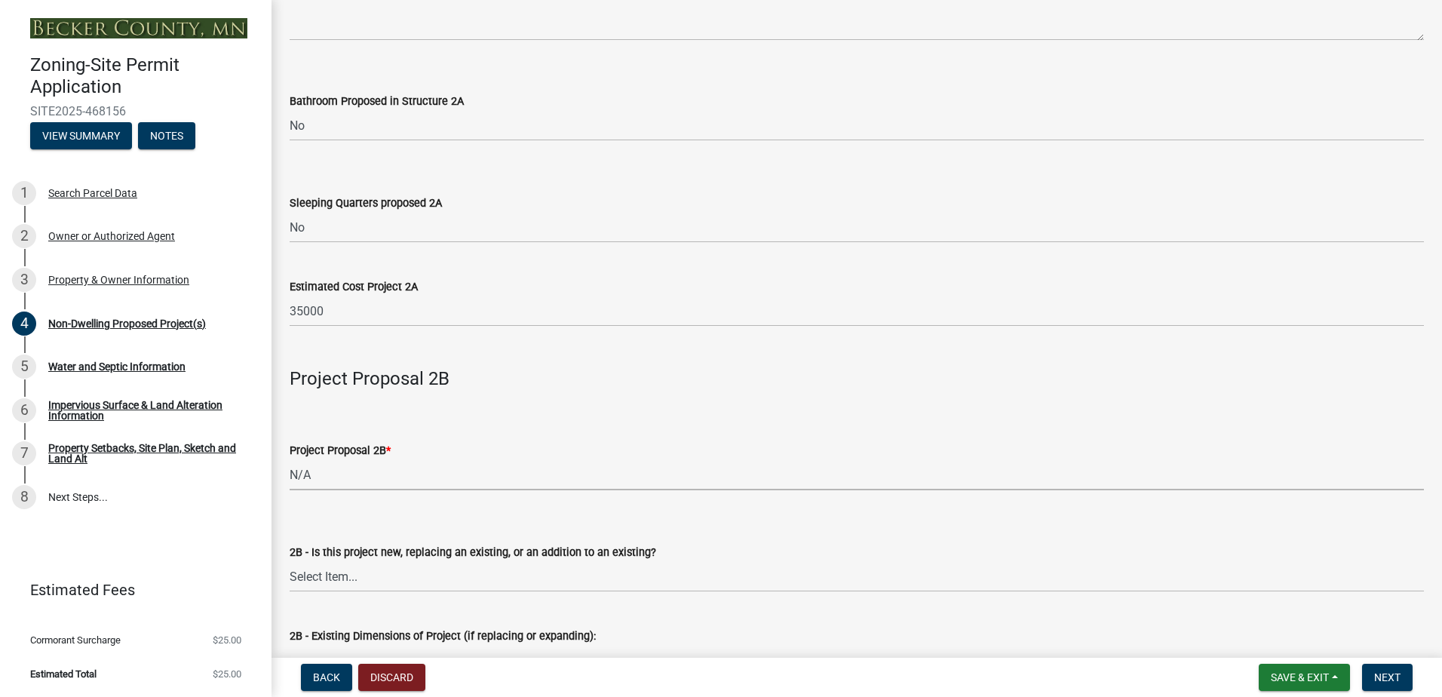
click at [290, 461] on select "Select Item... N/A Commercial Office/Retail Building Detached Garage Pole Build…" at bounding box center [857, 474] width 1134 height 31
select select "258cbdbc-8629-455d-9fed-6a57bf82144e"
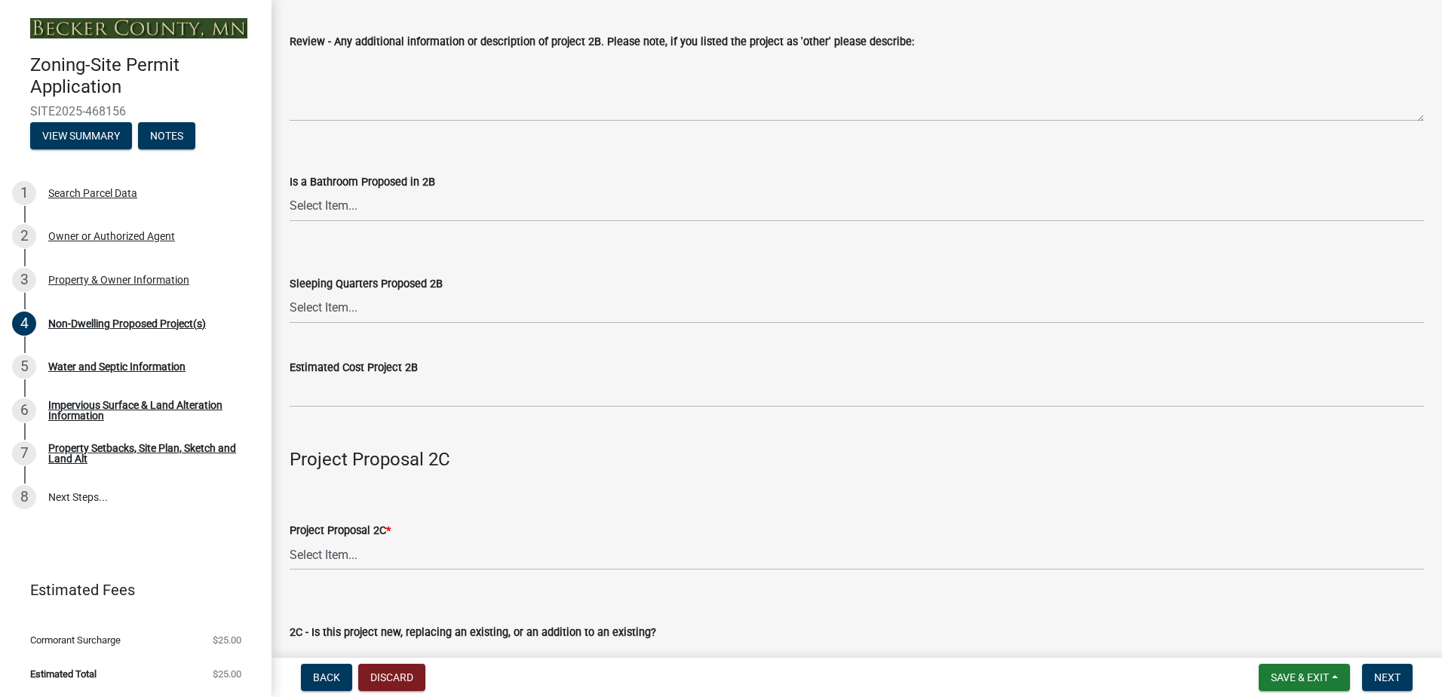
scroll to position [1885, 0]
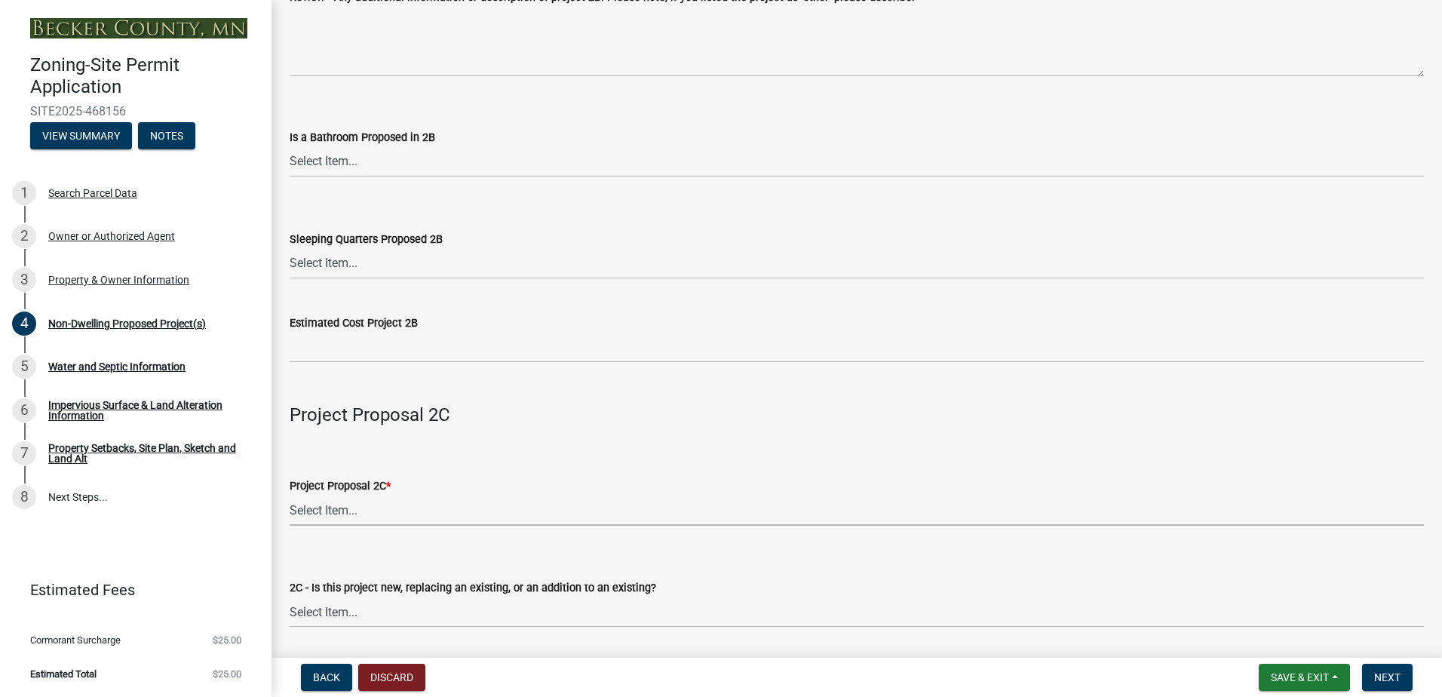
click at [332, 515] on select "Select Item... N/A Commercial Office/Retail Building Detached Garage Pole Build…" at bounding box center [857, 510] width 1134 height 31
click at [290, 498] on select "Select Item... N/A Commercial Office/Retail Building Detached Garage Pole Build…" at bounding box center [857, 510] width 1134 height 31
select select "a9a8393f-3c28-47b8-b6d9-84c94641c3fc"
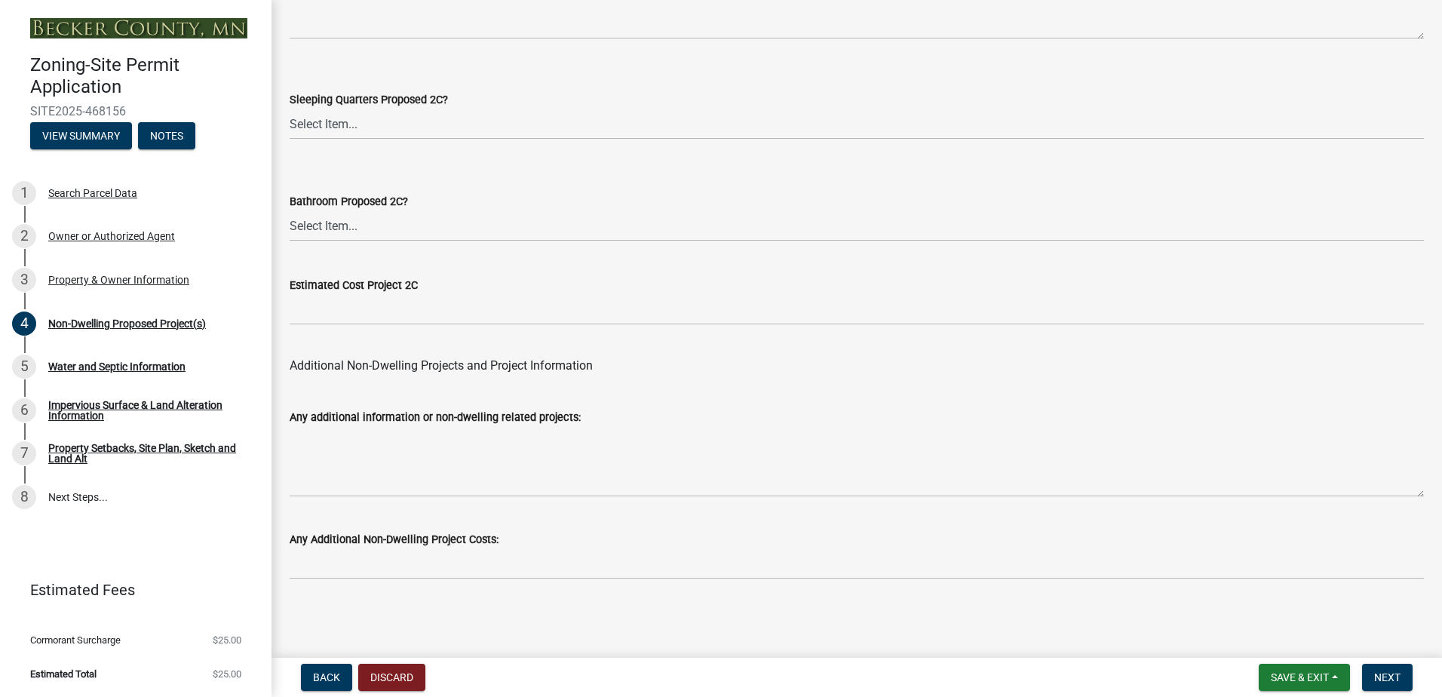
scroll to position [2943, 0]
click at [1400, 677] on span "Next" at bounding box center [1387, 677] width 26 height 12
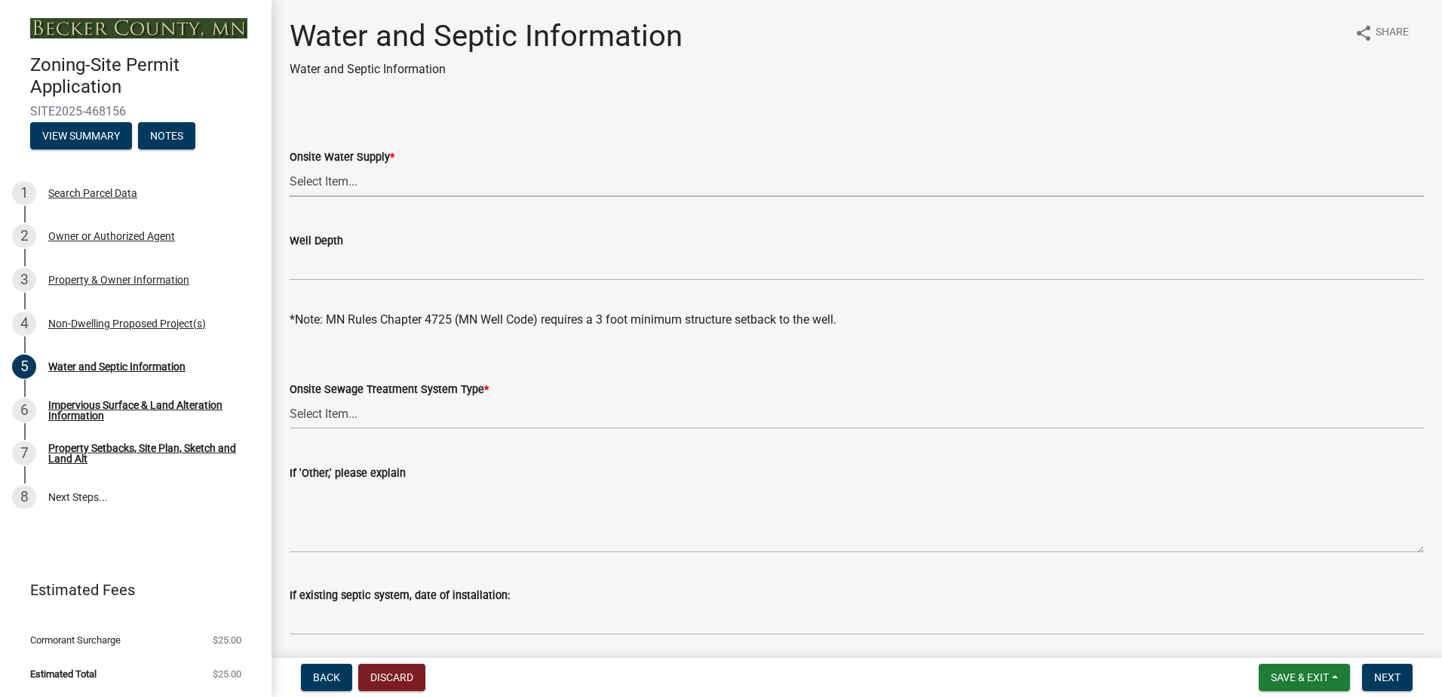
click at [359, 181] on select "Select Item... Well New Well to be Installed Attached to City Water System No o…" at bounding box center [857, 181] width 1134 height 31
click at [290, 166] on select "Select Item... Well New Well to be Installed Attached to City Water System No o…" at bounding box center [857, 181] width 1134 height 31
select select "36c179e4-d9bc-4e26-9fa7-a2562bd8114c"
click at [353, 413] on select "Select Item... No existing or proposed septic Proposed New or Corrected Septic …" at bounding box center [857, 413] width 1134 height 31
click at [290, 398] on select "Select Item... No existing or proposed septic Proposed New or Corrected Septic …" at bounding box center [857, 413] width 1134 height 31
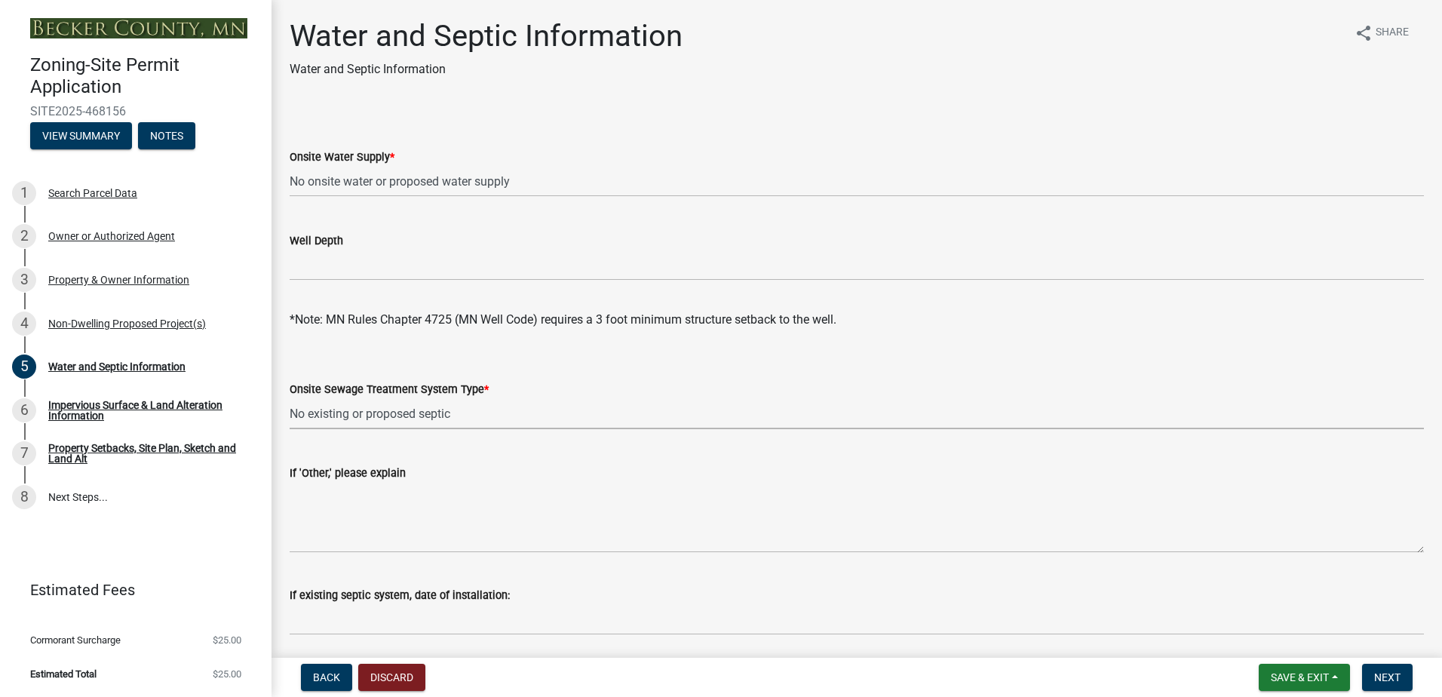
select select "a01a1fb1-1490-43e2-af36-29ac4cf5629f"
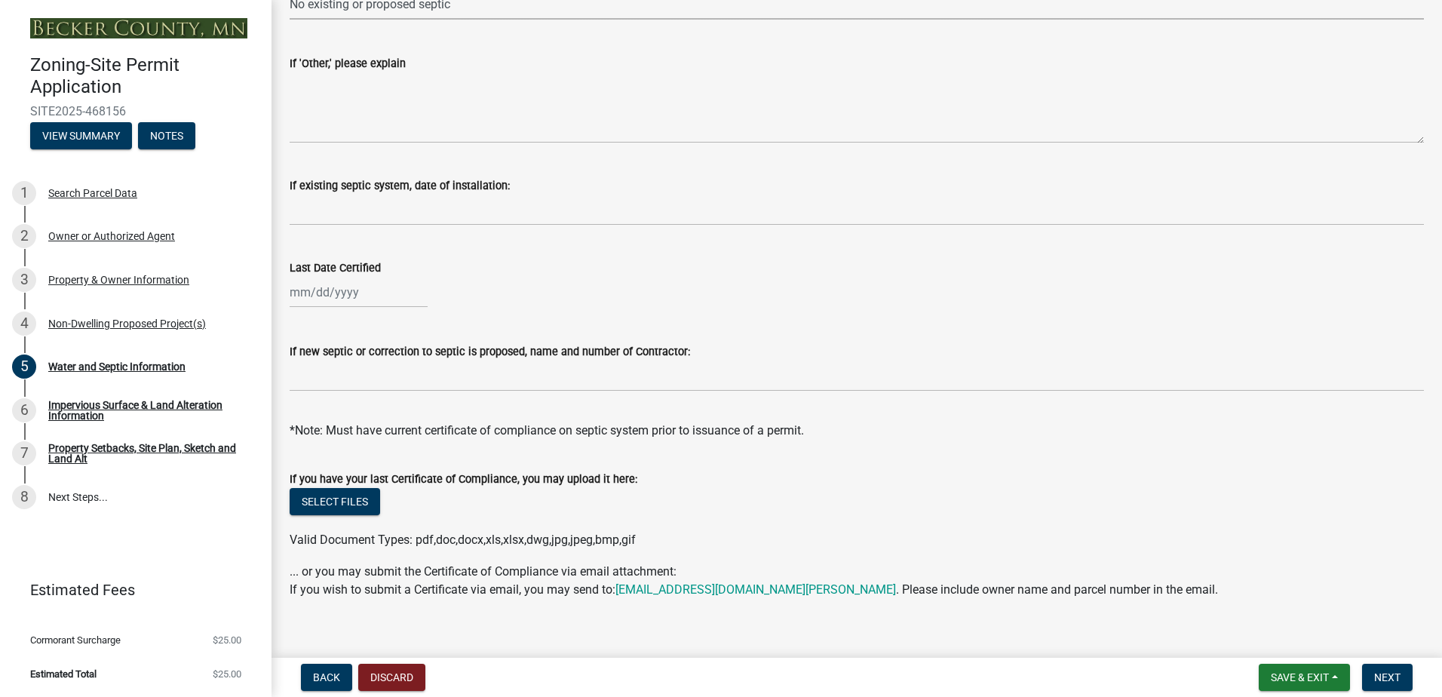
scroll to position [428, 0]
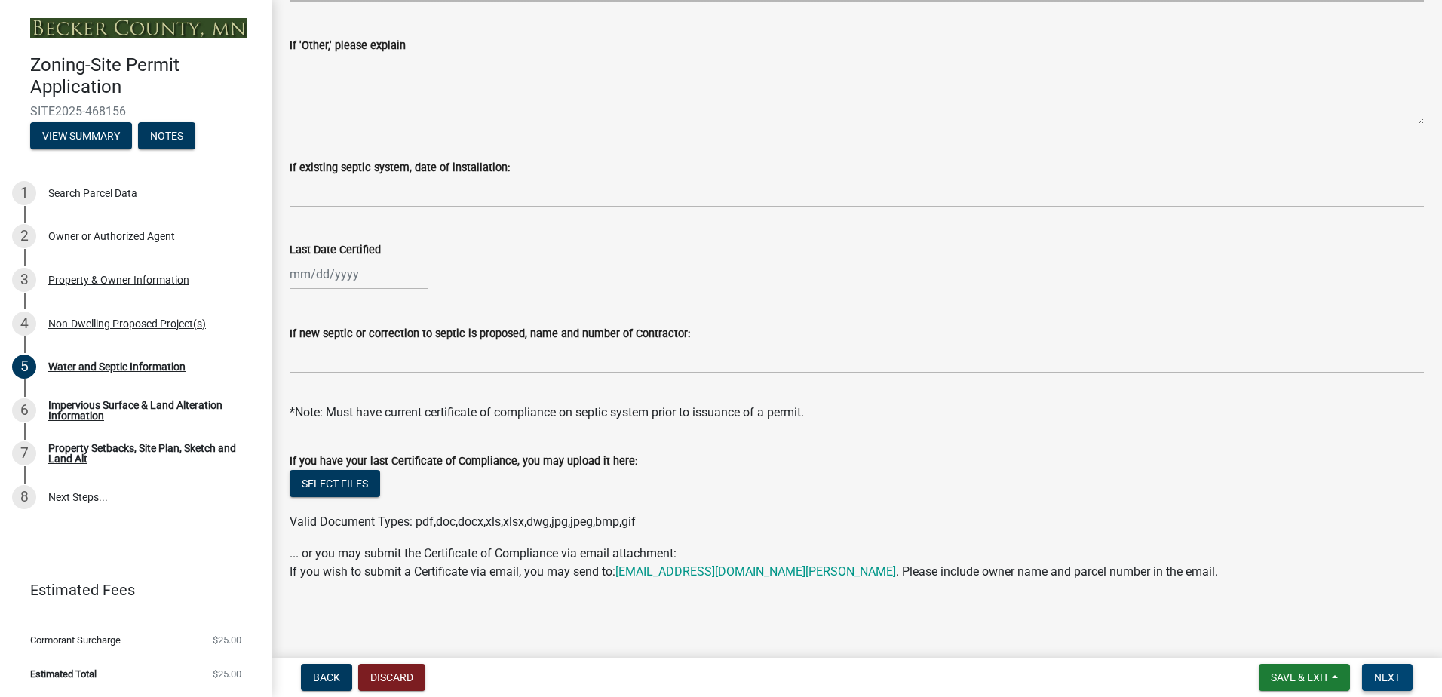
click at [1405, 685] on button "Next" at bounding box center [1387, 677] width 51 height 27
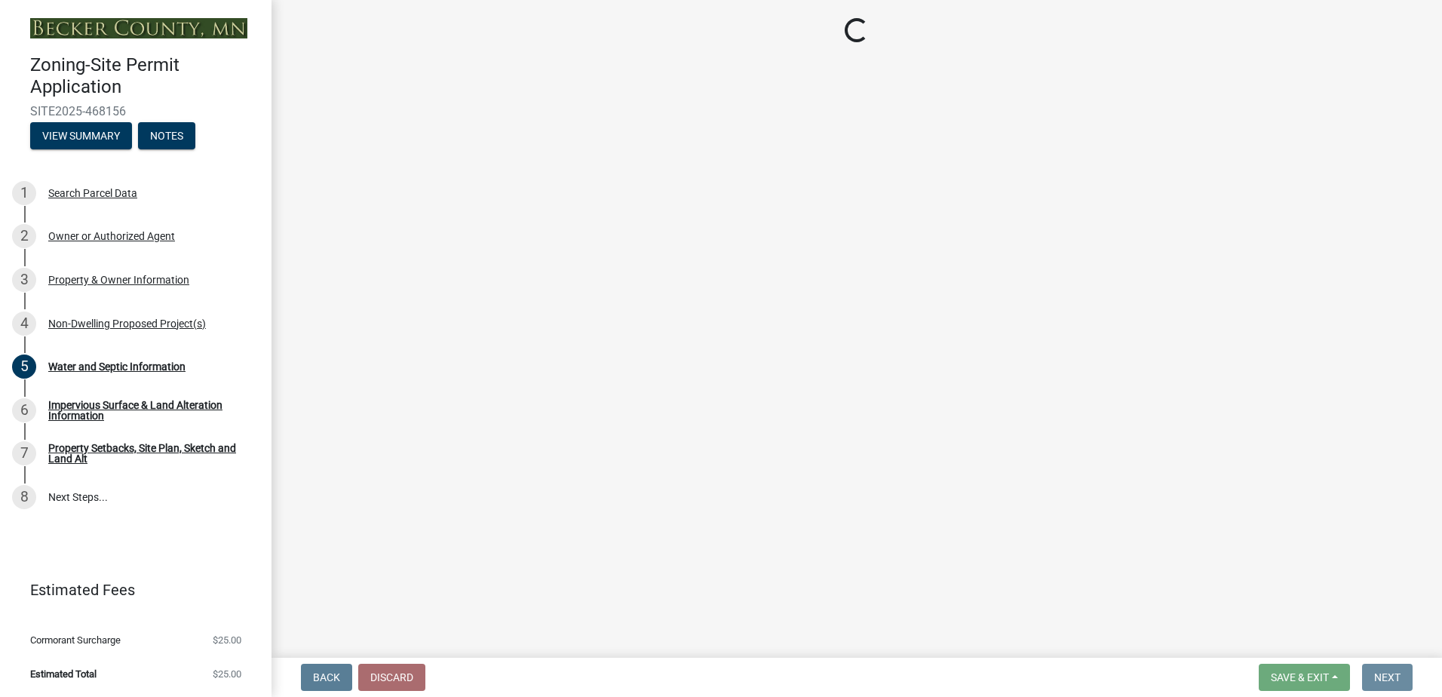
scroll to position [0, 0]
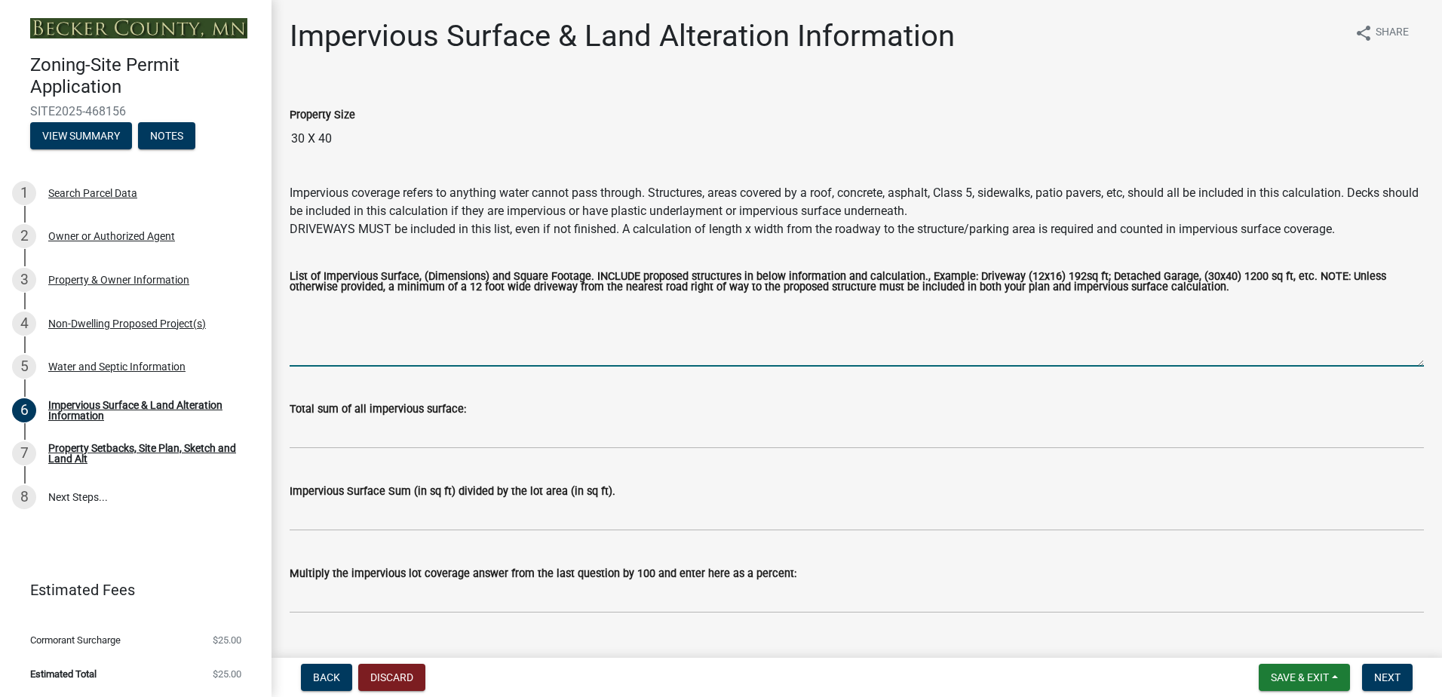
click at [433, 311] on textarea "List of Impervious Surface, (Dimensions) and Square Footage. INCLUDE proposed s…" at bounding box center [857, 331] width 1134 height 71
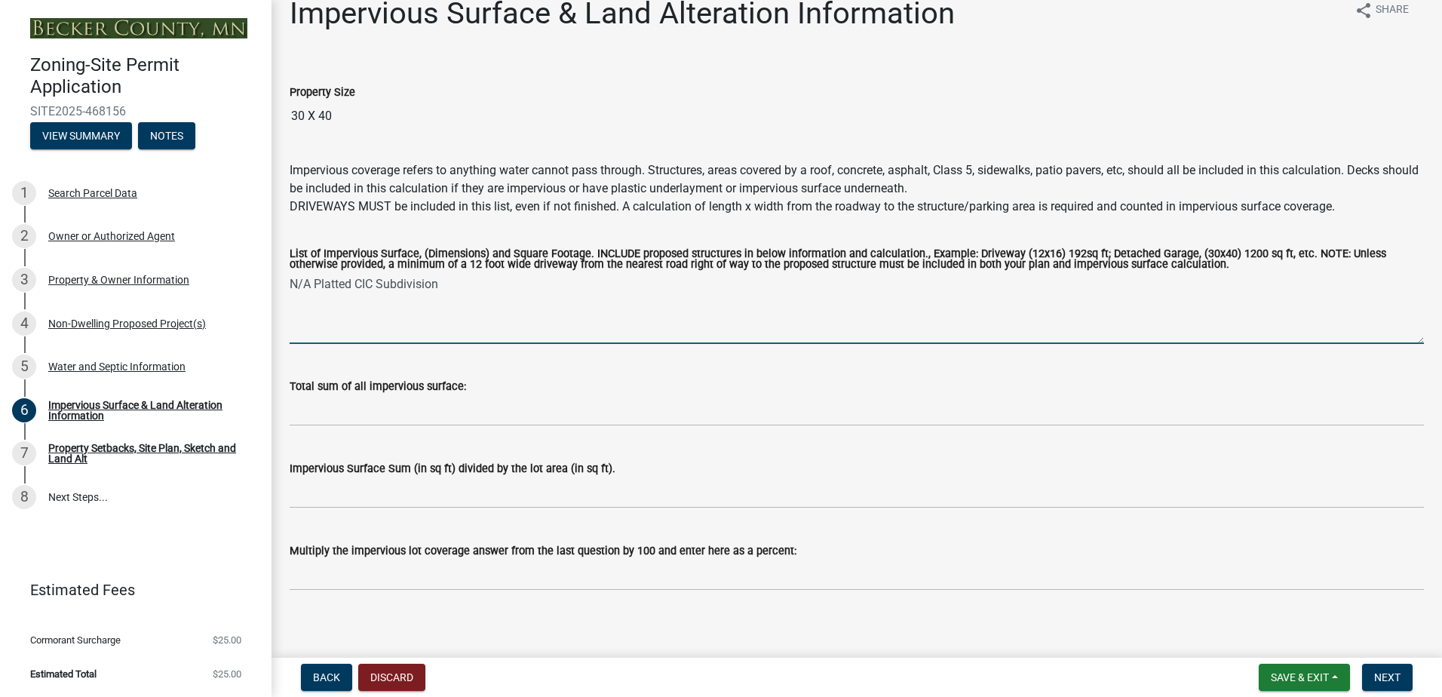
scroll to position [33, 0]
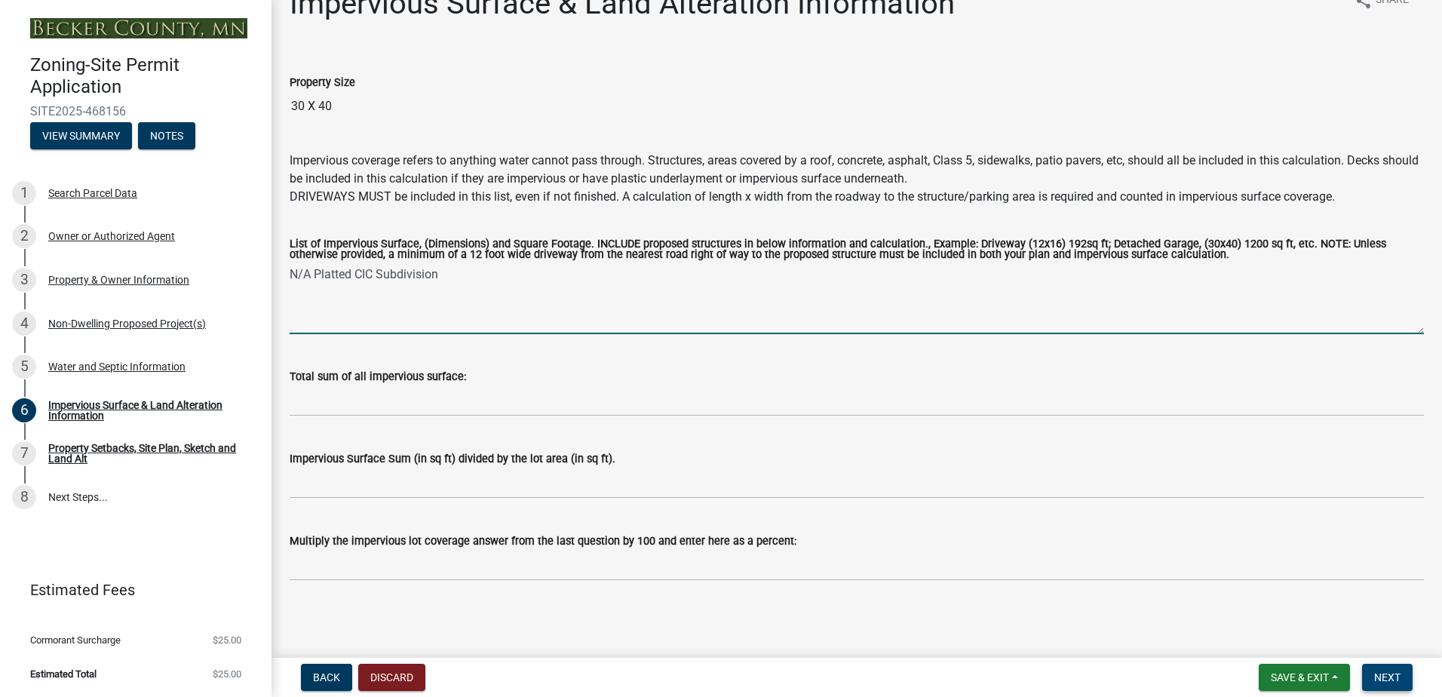
type textarea "N/A Platted CIC Subdivision"
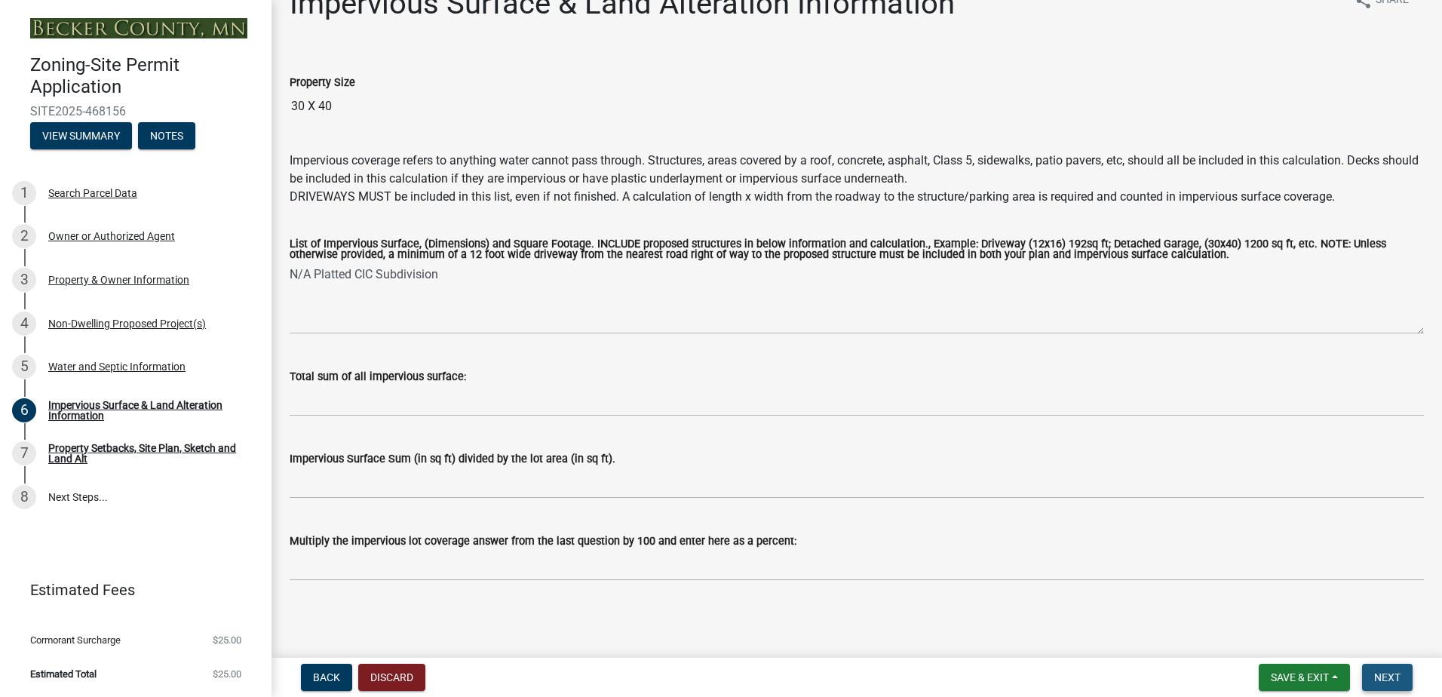
click at [1399, 681] on span "Next" at bounding box center [1387, 677] width 26 height 12
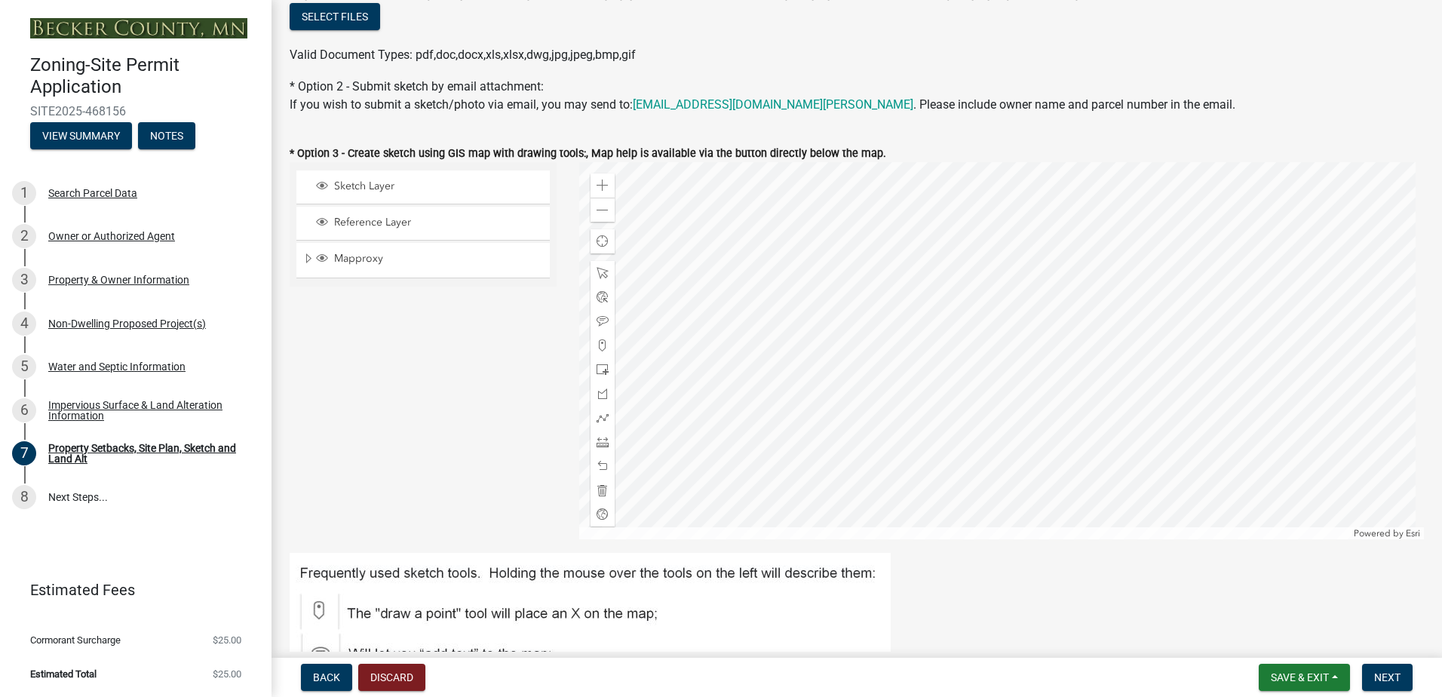
scroll to position [377, 0]
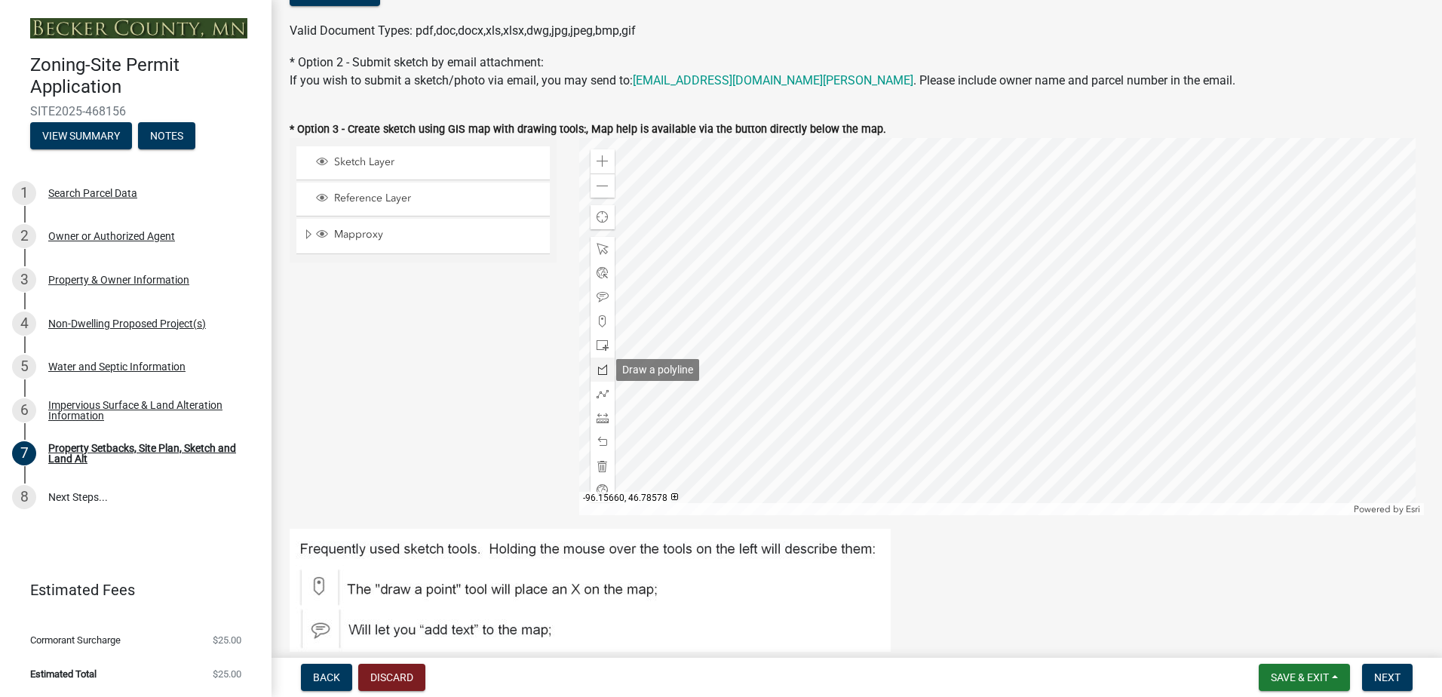
click at [602, 373] on span at bounding box center [602, 369] width 12 height 12
click at [871, 238] on div at bounding box center [1001, 326] width 845 height 377
click at [1114, 231] on div at bounding box center [1001, 326] width 845 height 377
click at [1118, 422] on div at bounding box center [1001, 326] width 845 height 377
click at [875, 422] on div at bounding box center [1001, 326] width 845 height 377
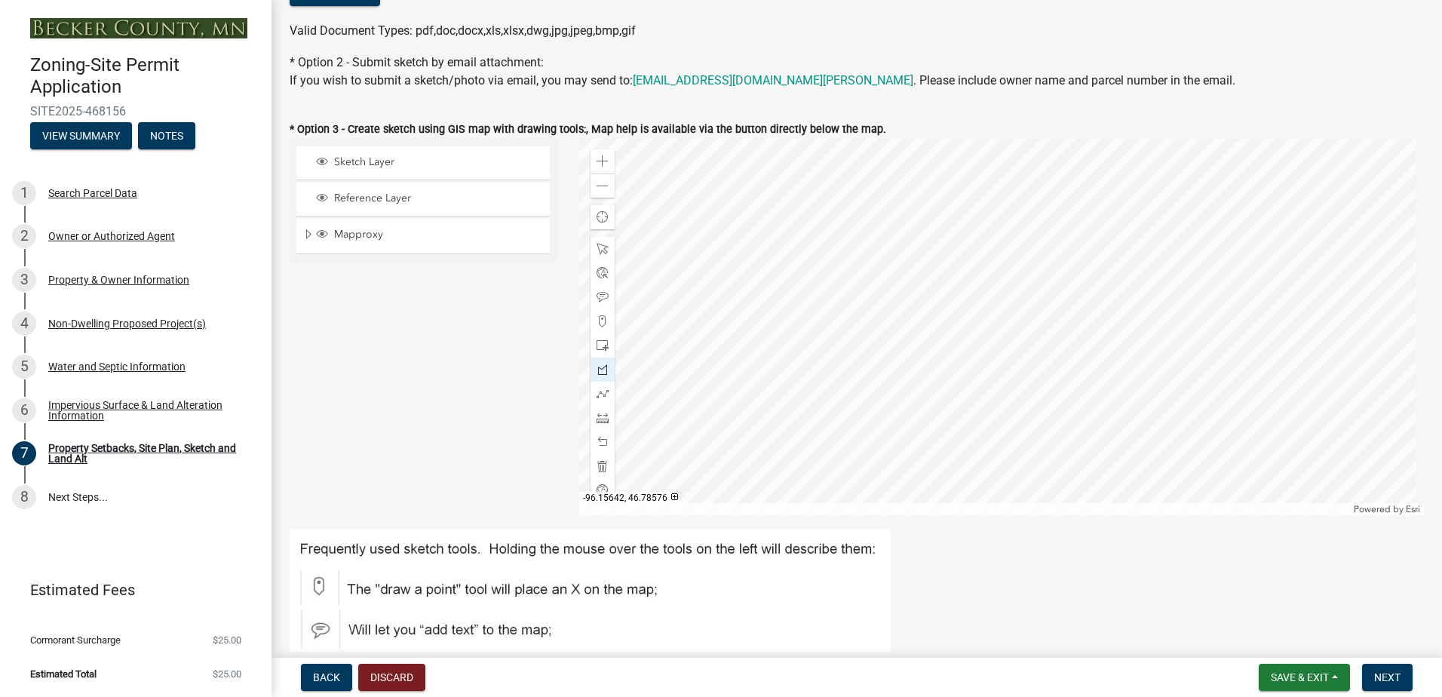
click at [875, 422] on div at bounding box center [1001, 326] width 845 height 377
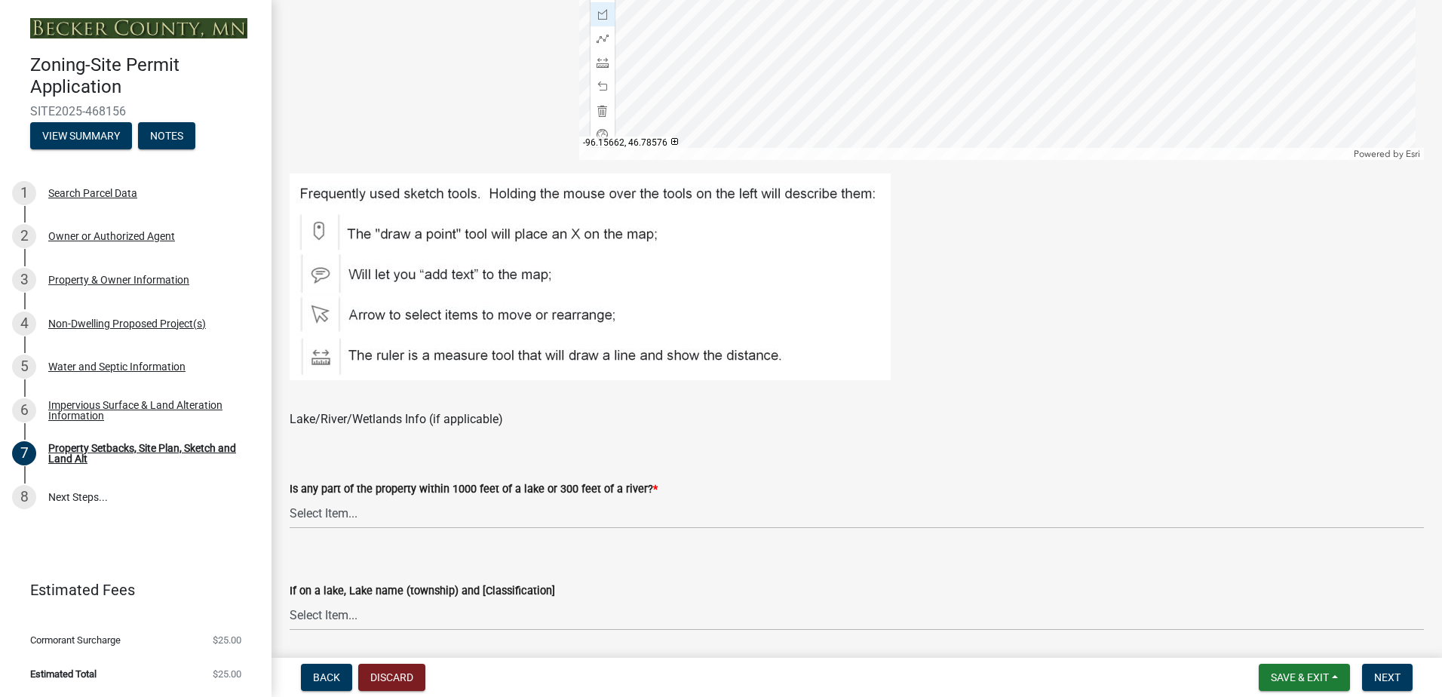
scroll to position [754, 0]
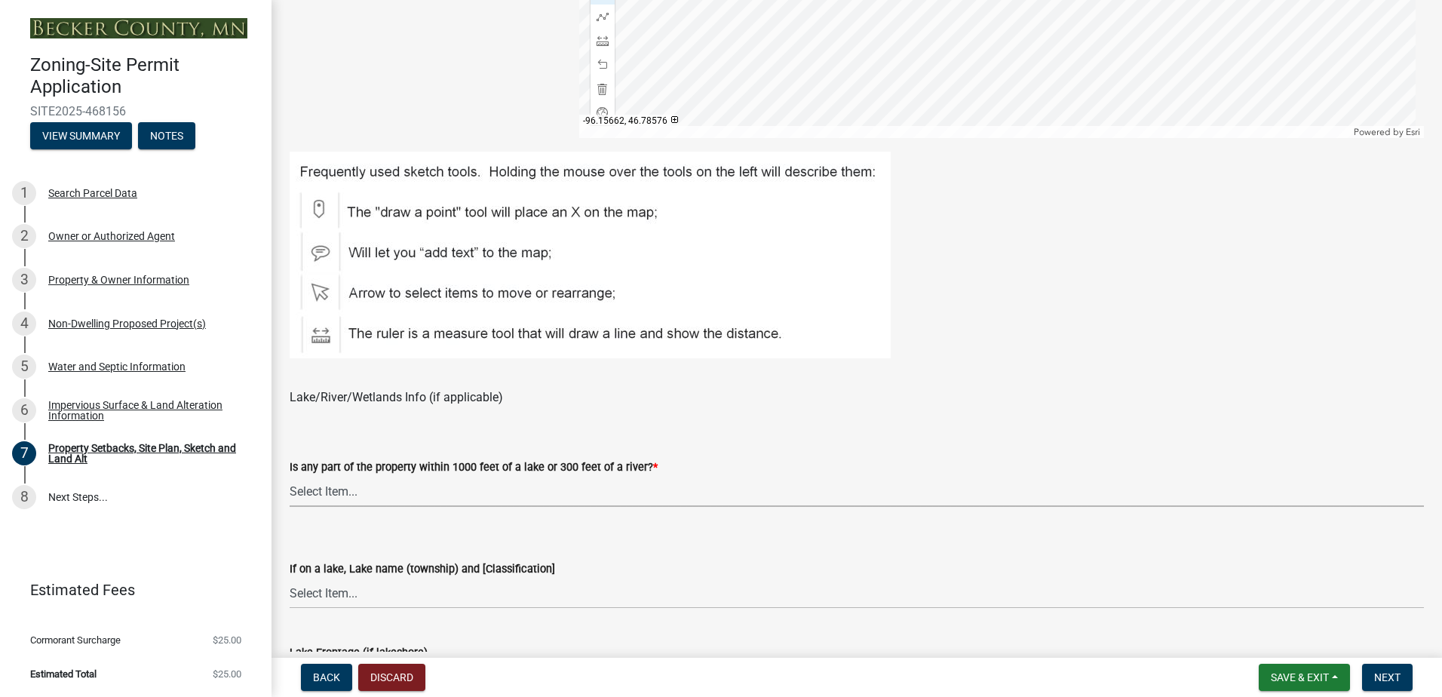
click at [384, 491] on select "Select Item... Shoreland-Riparian (Property is bordering a lake, river or strea…" at bounding box center [857, 491] width 1134 height 31
click at [290, 476] on select "Select Item... Shoreland-Riparian (Property is bordering a lake, river or strea…" at bounding box center [857, 491] width 1134 height 31
select select "bc359128-44fe-43a6-b559-d4174f4d38cf"
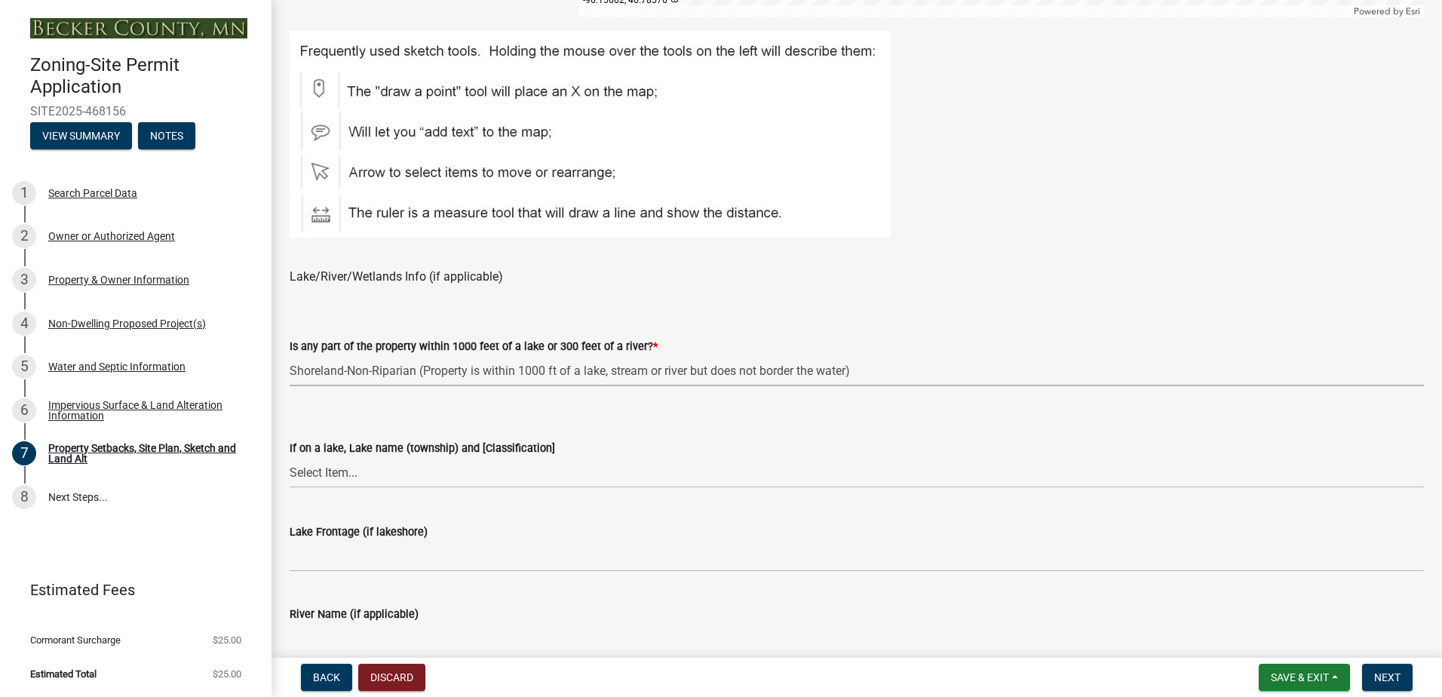
scroll to position [905, 0]
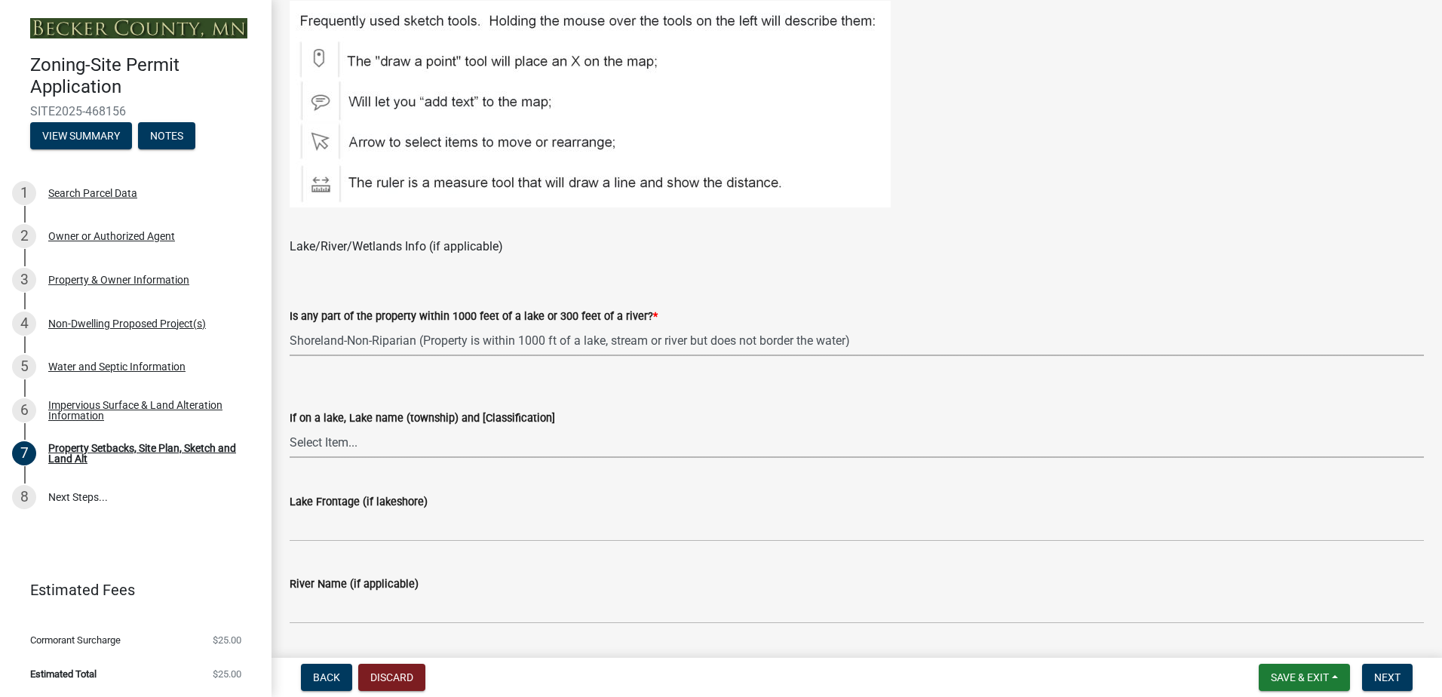
click at [342, 446] on select "Select Item... [GEOGRAPHIC_DATA] is not listed below [GEOGRAPHIC_DATA] ([GEOGRA…" at bounding box center [857, 442] width 1134 height 31
click at [290, 427] on select "Select Item... [GEOGRAPHIC_DATA] is not listed below [GEOGRAPHIC_DATA] ([GEOGRA…" at bounding box center [857, 442] width 1134 height 31
select select "d2c800b3-de4e-4a5b-9a0a-ad418c2d302f"
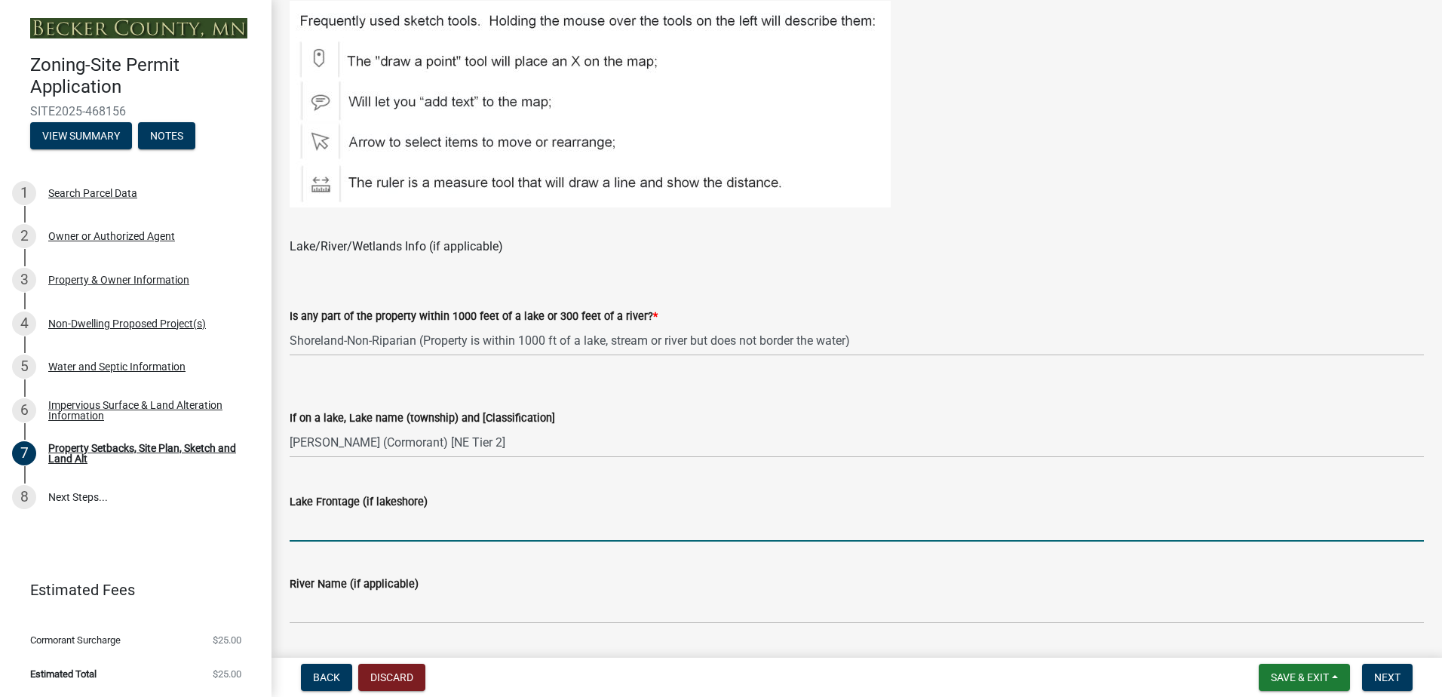
click at [394, 518] on input "Lake Frontage (if lakeshore)" at bounding box center [857, 525] width 1134 height 31
type input "N/A"
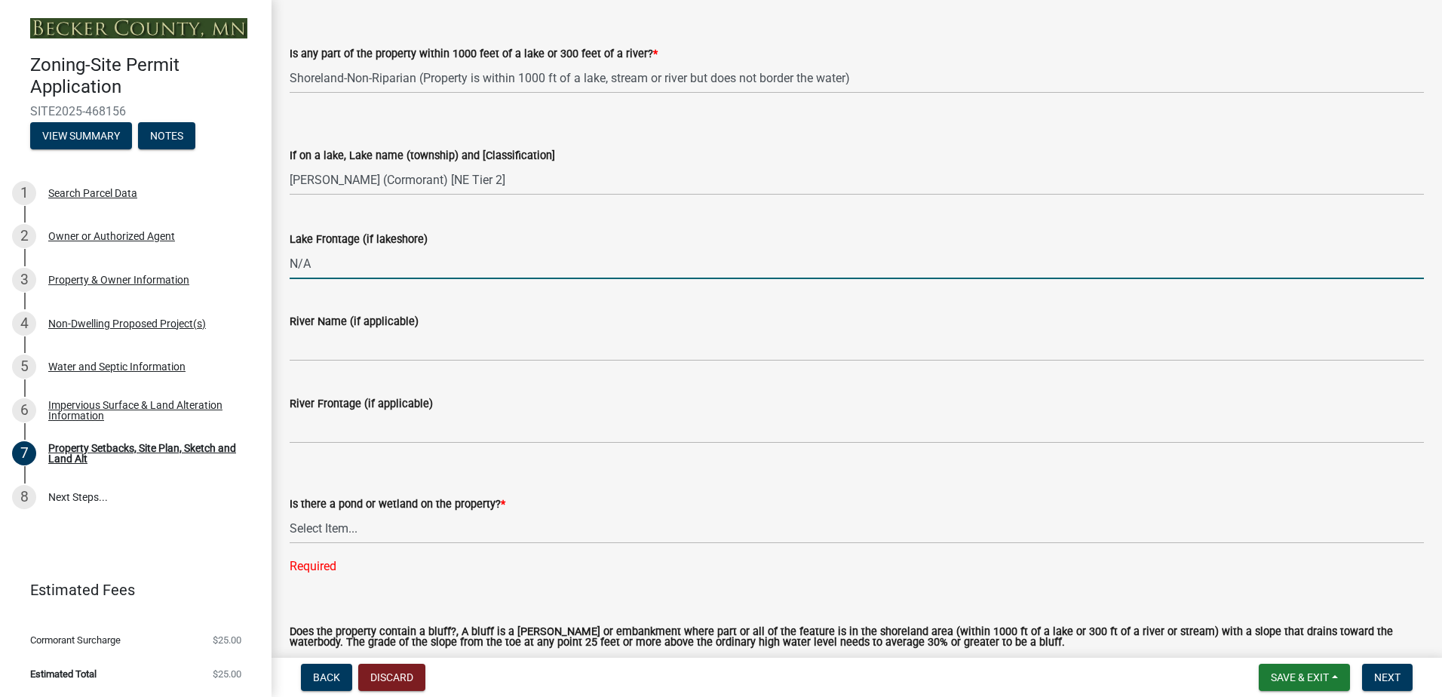
scroll to position [1206, 0]
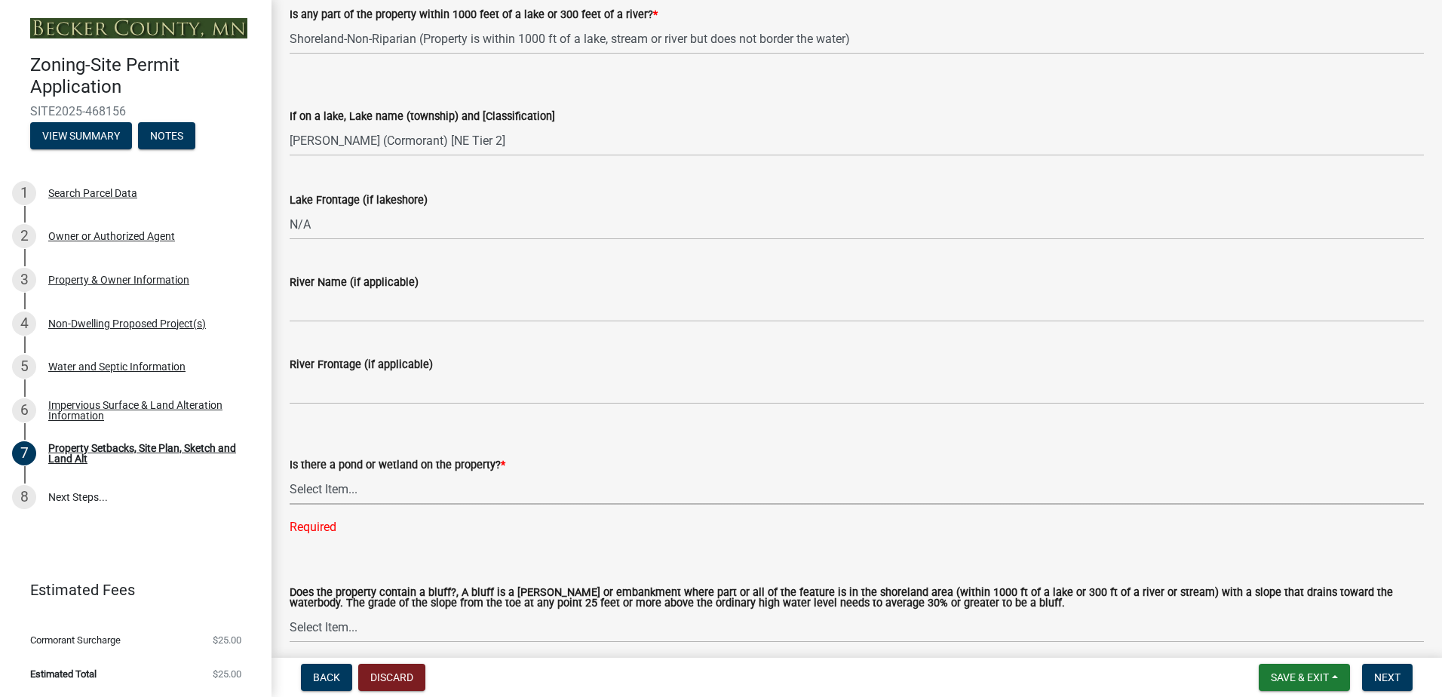
click at [363, 492] on select "Select Item... Yes No" at bounding box center [857, 489] width 1134 height 31
click at [290, 474] on select "Select Item... Yes No" at bounding box center [857, 489] width 1134 height 31
select select "b56a4575-9846-47cf-8067-c59a4853da22"
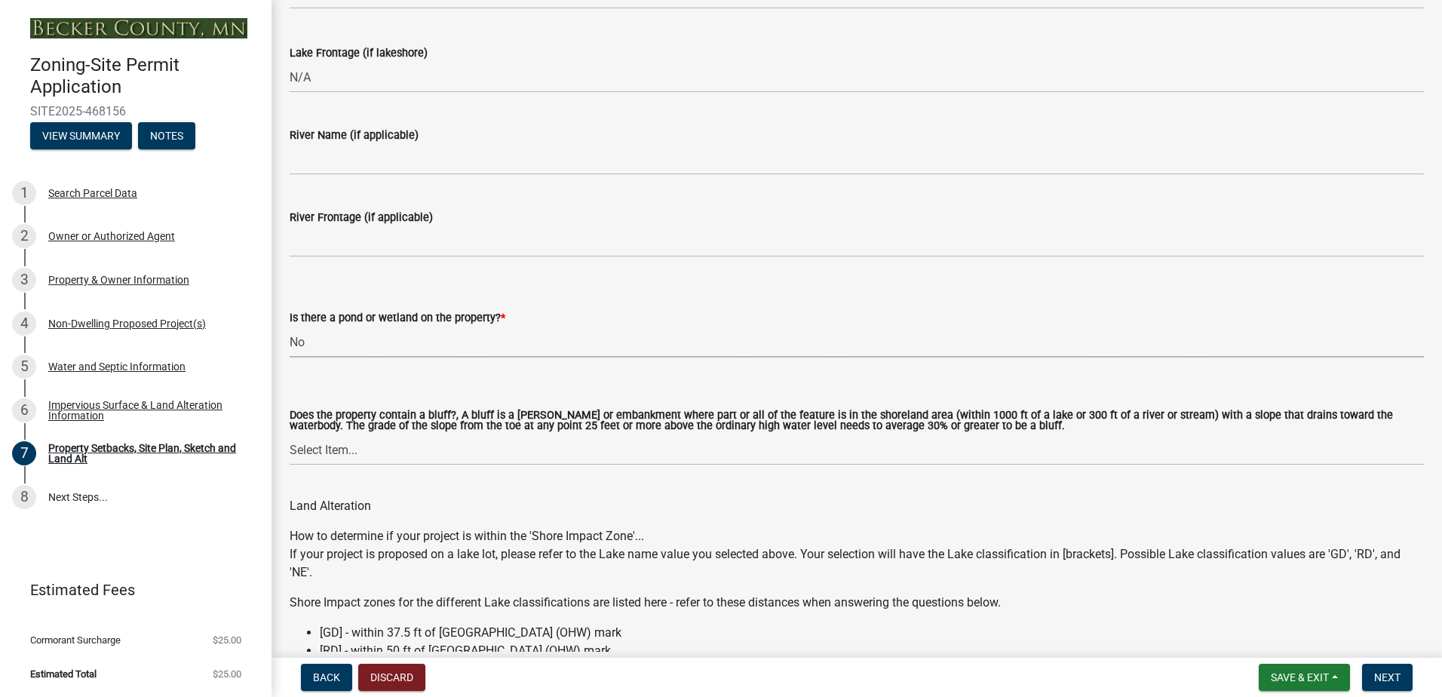
scroll to position [1357, 0]
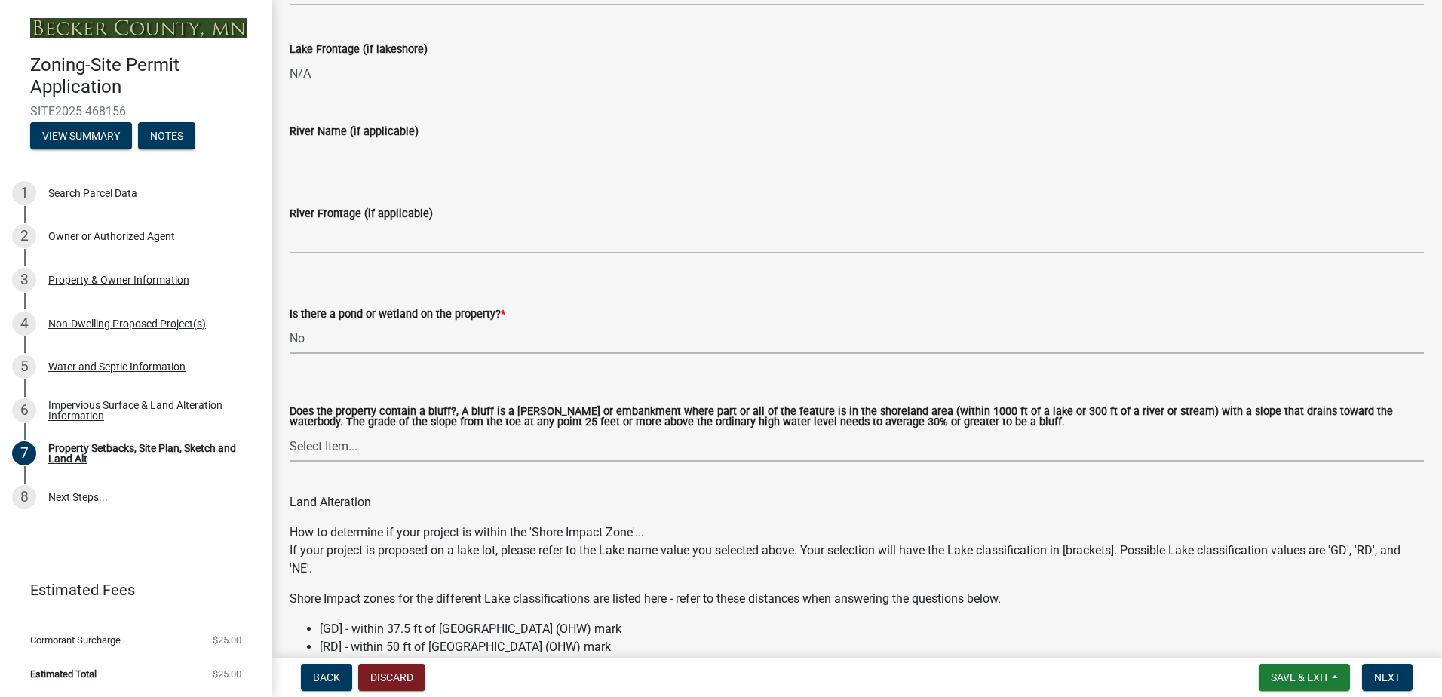
click at [330, 443] on select "Select Item... Yes No" at bounding box center [857, 446] width 1134 height 31
click at [290, 431] on select "Select Item... Yes No" at bounding box center [857, 446] width 1134 height 31
select select "12f785fb-c378-4b18-841c-21c73dc99083"
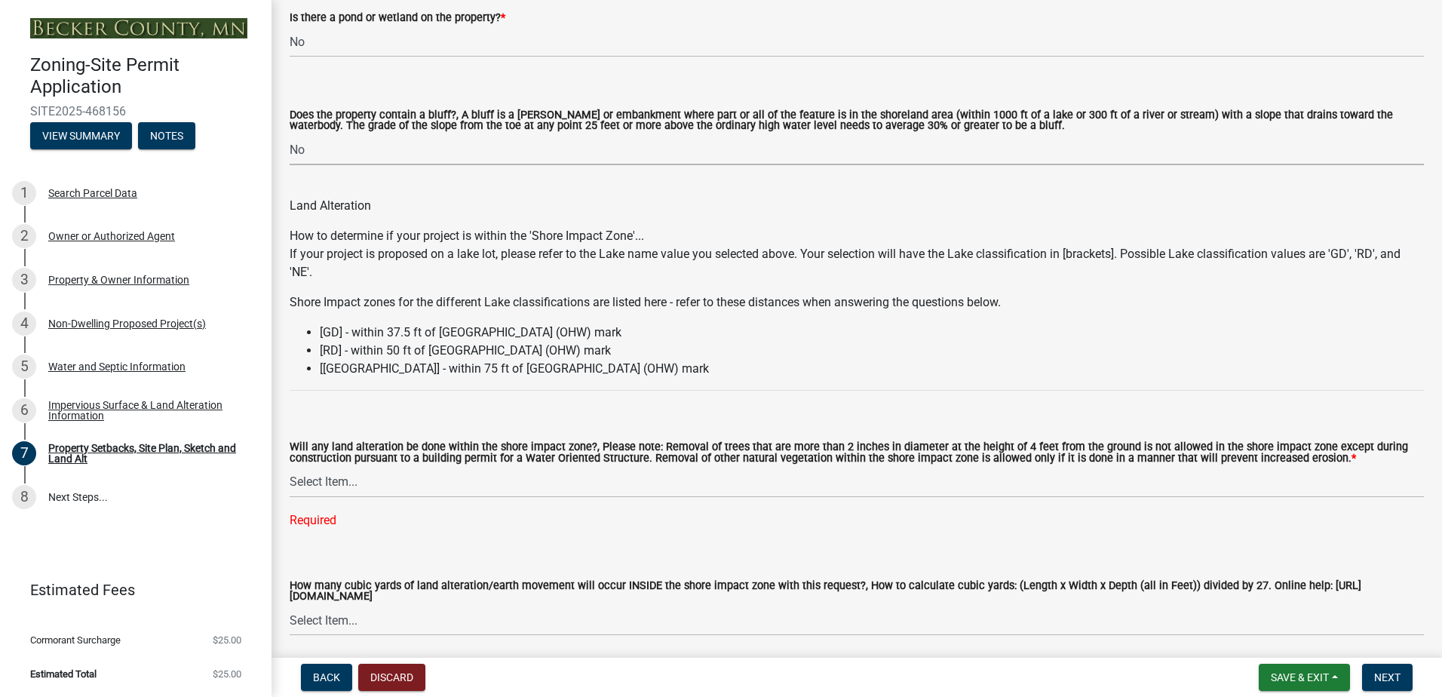
scroll to position [1659, 0]
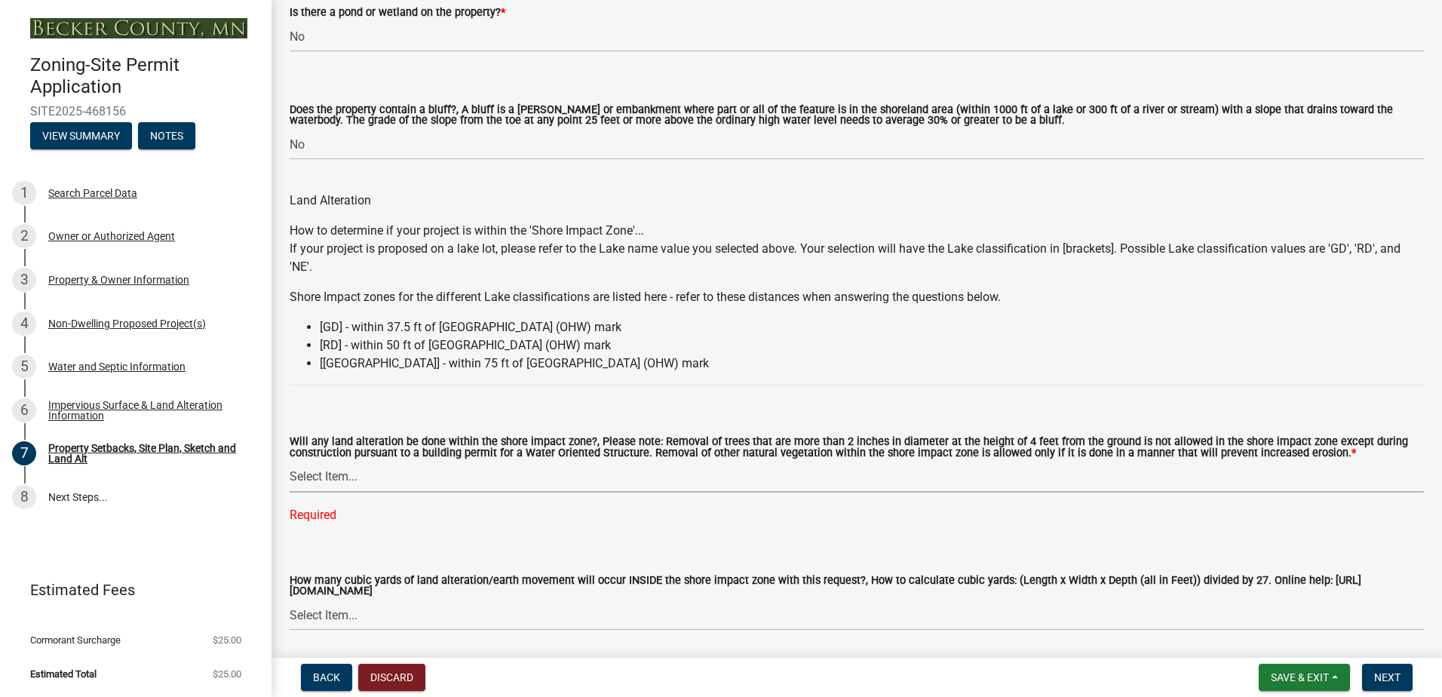
click at [348, 478] on select "Select Item... Yes No N/A" at bounding box center [857, 476] width 1134 height 31
click at [290, 462] on select "Select Item... Yes No N/A" at bounding box center [857, 476] width 1134 height 31
select select "e8ab2dc3-aa3f-46f3-9b4a-37eb25ad84af"
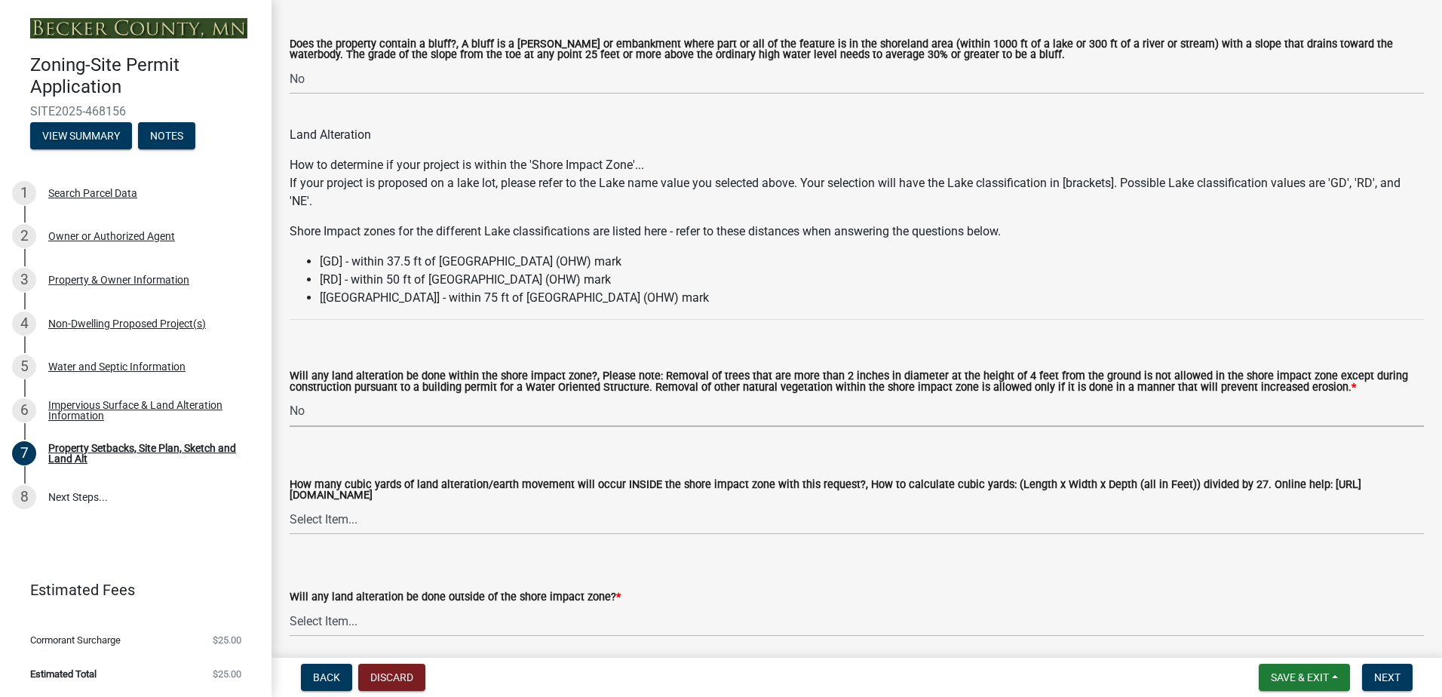
scroll to position [1885, 0]
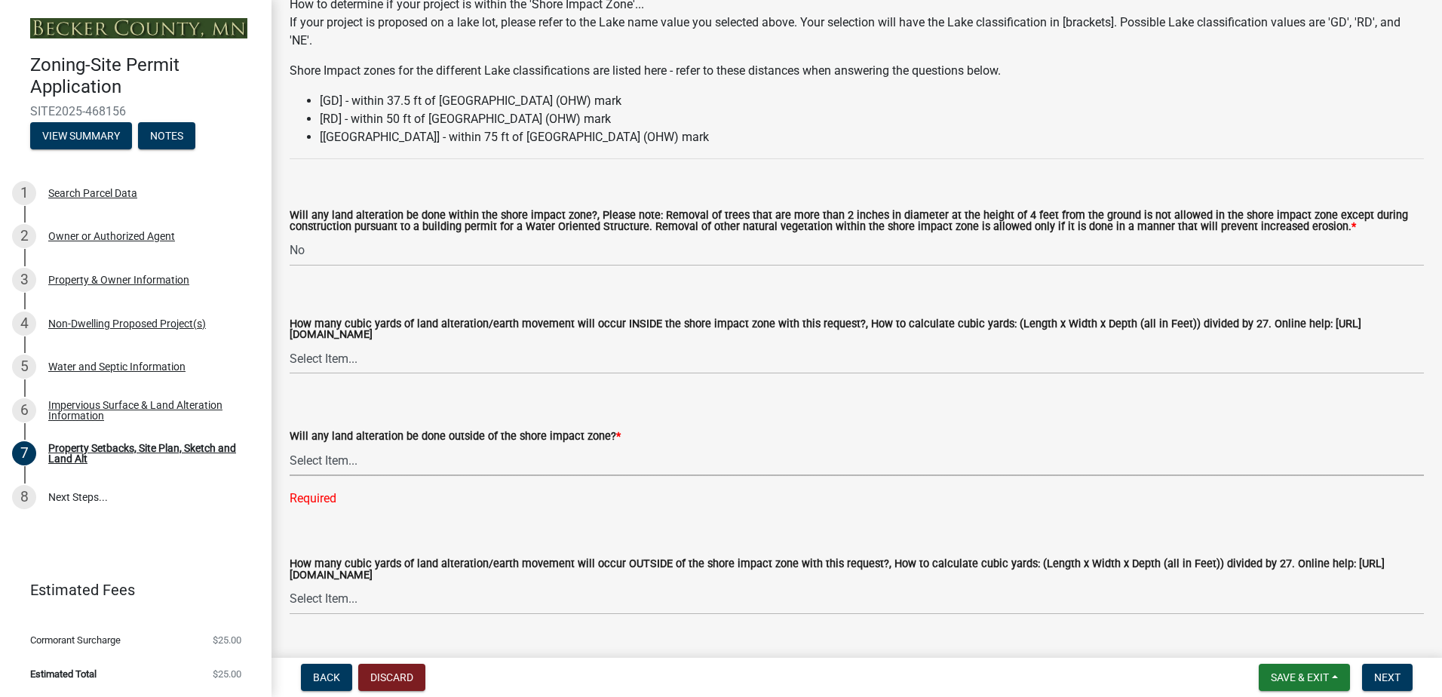
click at [345, 462] on select "Select Item... Yes No N/A" at bounding box center [857, 460] width 1134 height 31
click at [290, 447] on select "Select Item... Yes No N/A" at bounding box center [857, 460] width 1134 height 31
select select "b98836ba-4715-455d-97ab-be9a9df498a8"
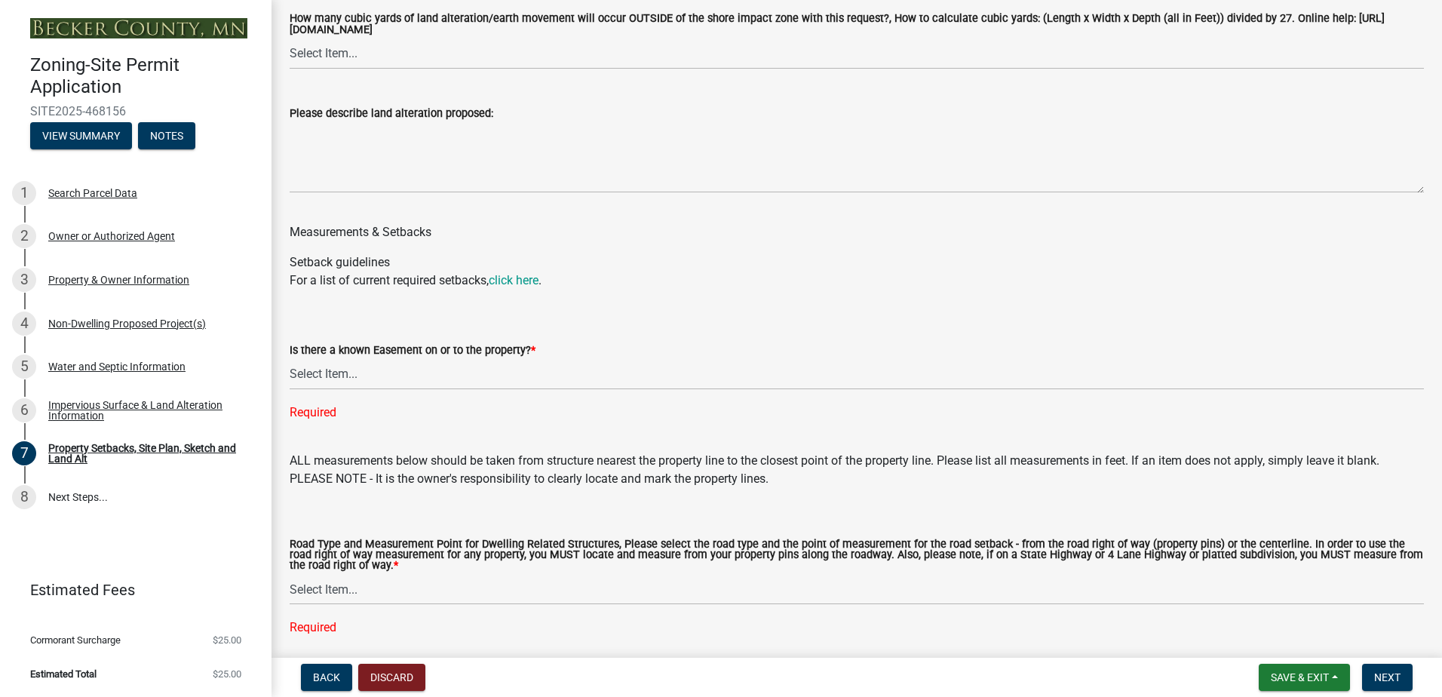
scroll to position [2413, 0]
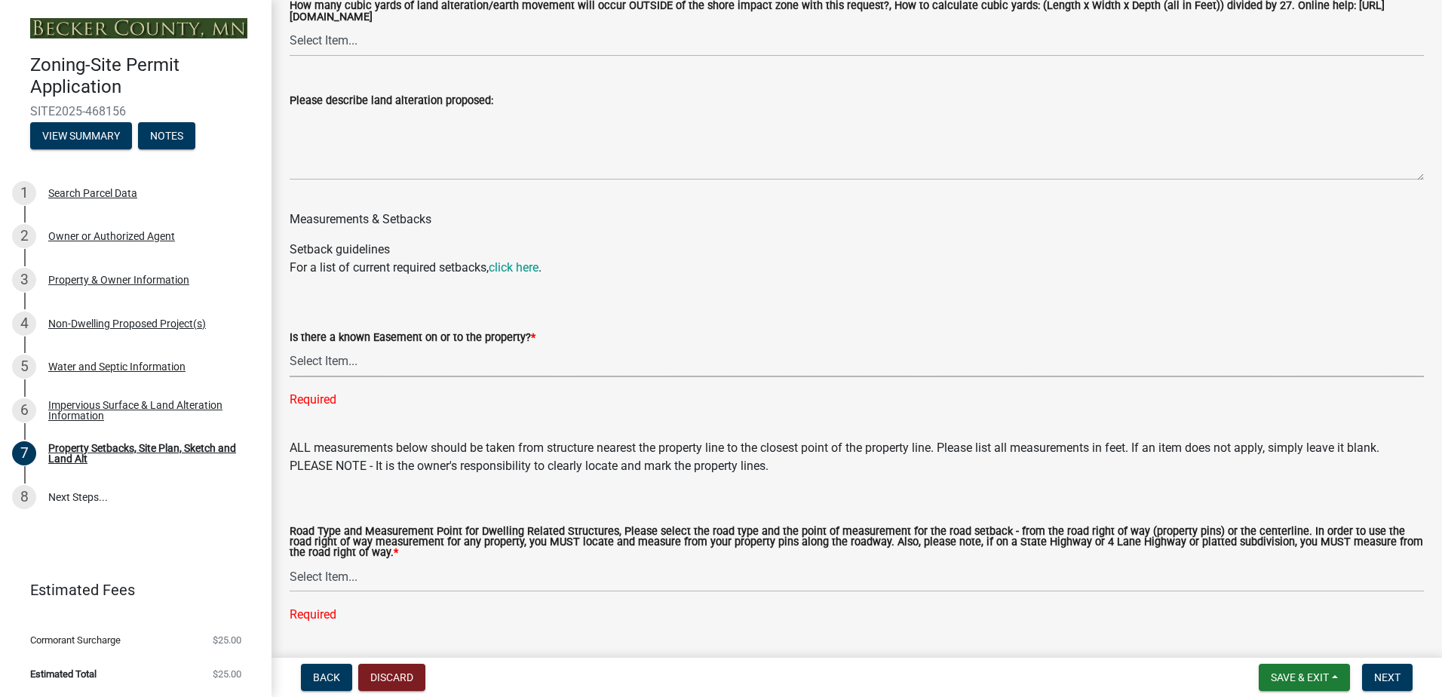
click at [328, 369] on select "Select Item... Yes No" at bounding box center [857, 361] width 1134 height 31
click at [290, 348] on select "Select Item... Yes No" at bounding box center [857, 361] width 1134 height 31
select select "c8b8ea71-7088-4e87-a493-7bc88cc2835b"
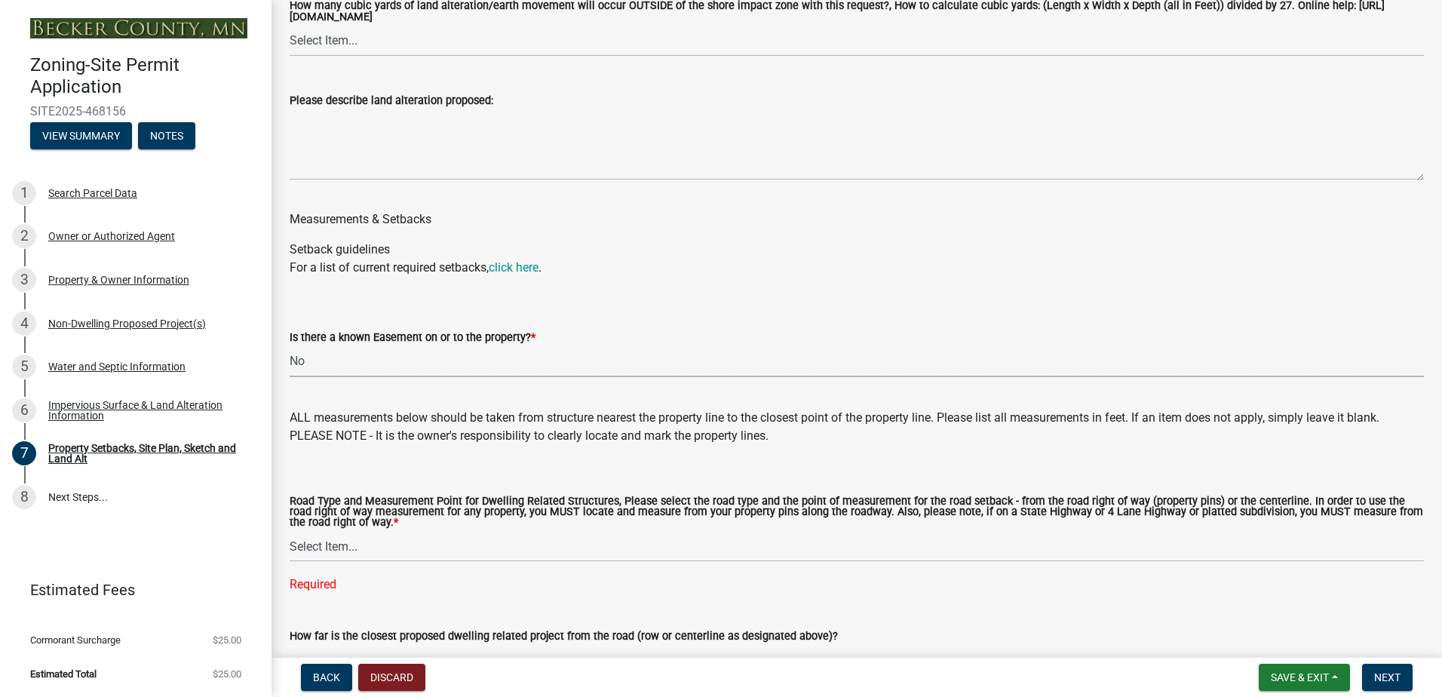
scroll to position [2488, 0]
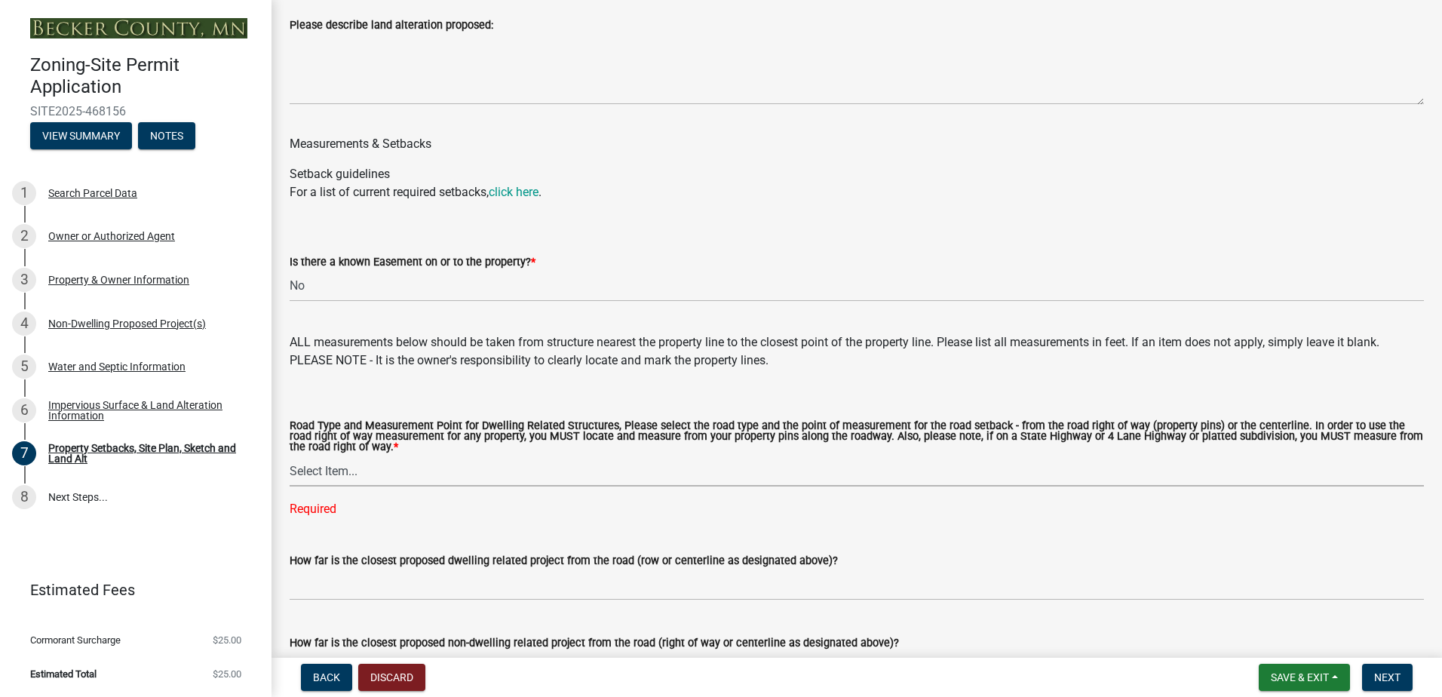
click at [331, 469] on select "Select Item... Private Easement - Right of Way Private Easement - Centerline Pu…" at bounding box center [857, 470] width 1134 height 31
click at [290, 459] on select "Select Item... Private Easement - Right of Way Private Easement - Centerline Pu…" at bounding box center [857, 470] width 1134 height 31
select select "ff457040-d2bf-49fa-a716-aef4a9c76f60"
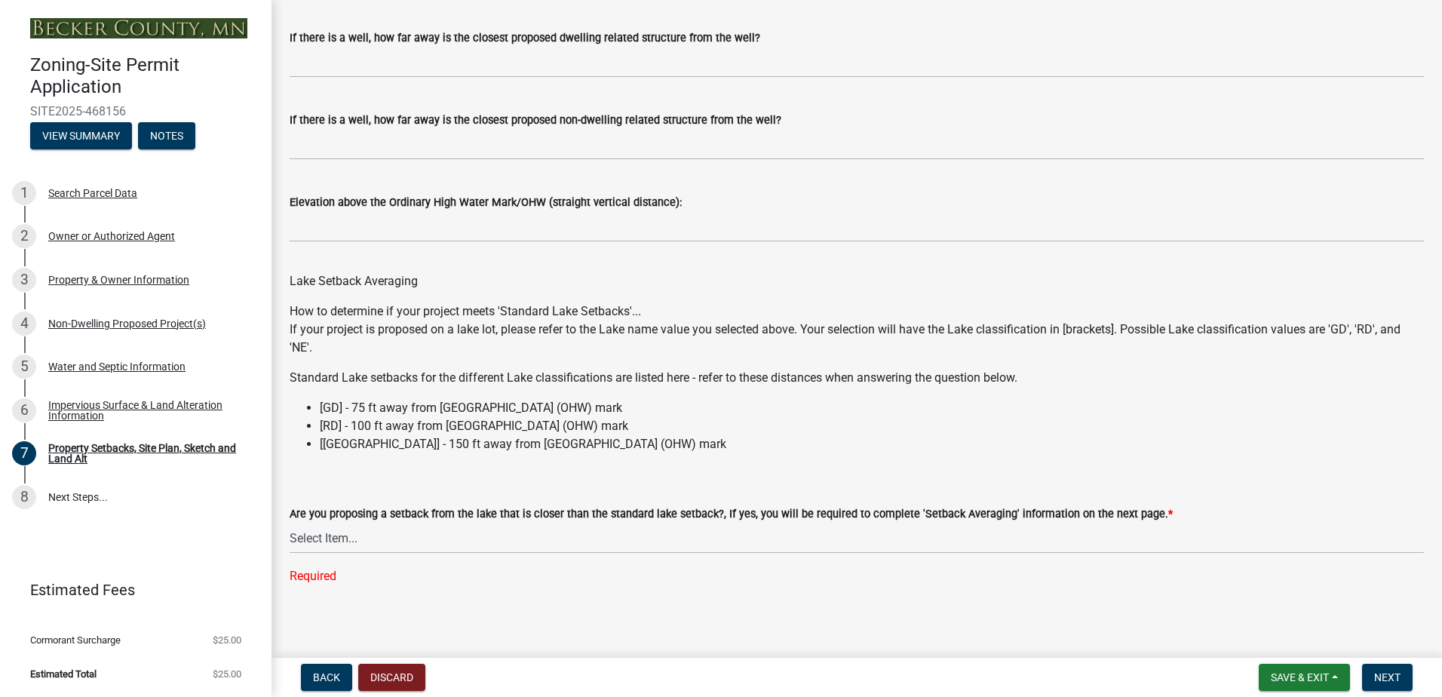
scroll to position [4304, 0]
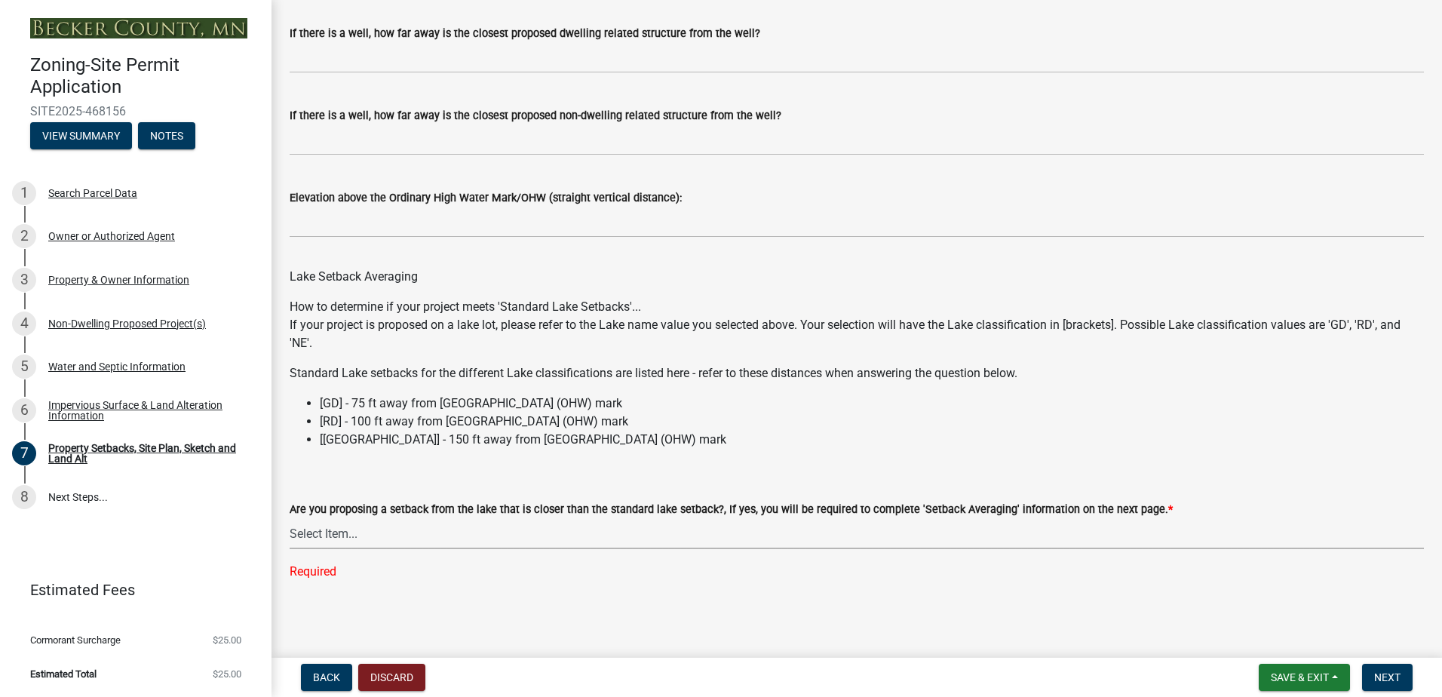
click at [328, 534] on select "Select Item... Yes No N/A" at bounding box center [857, 533] width 1134 height 31
click at [290, 548] on select "Select Item... Yes No N/A" at bounding box center [857, 533] width 1134 height 31
select select "19d13e65-c93d-443e-910a-7a17299544cc"
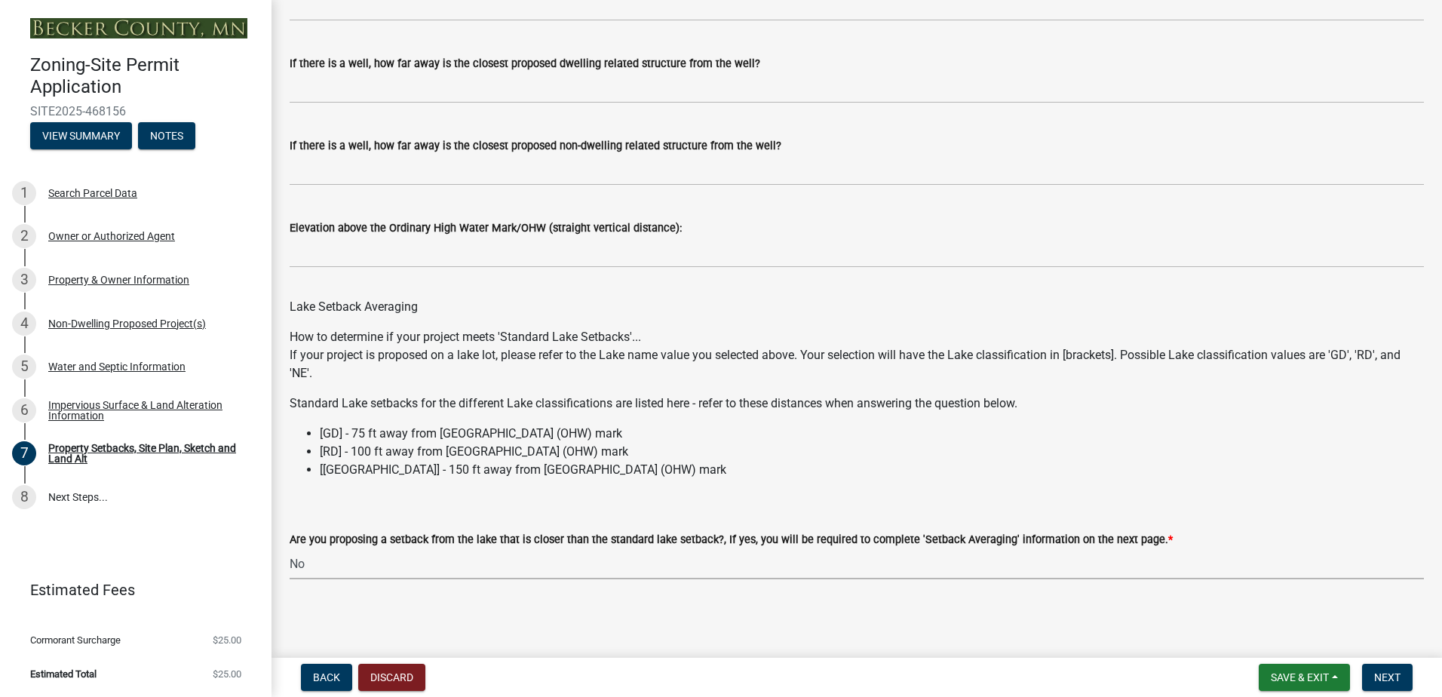
scroll to position [4274, 0]
click at [1381, 673] on span "Next" at bounding box center [1387, 677] width 26 height 12
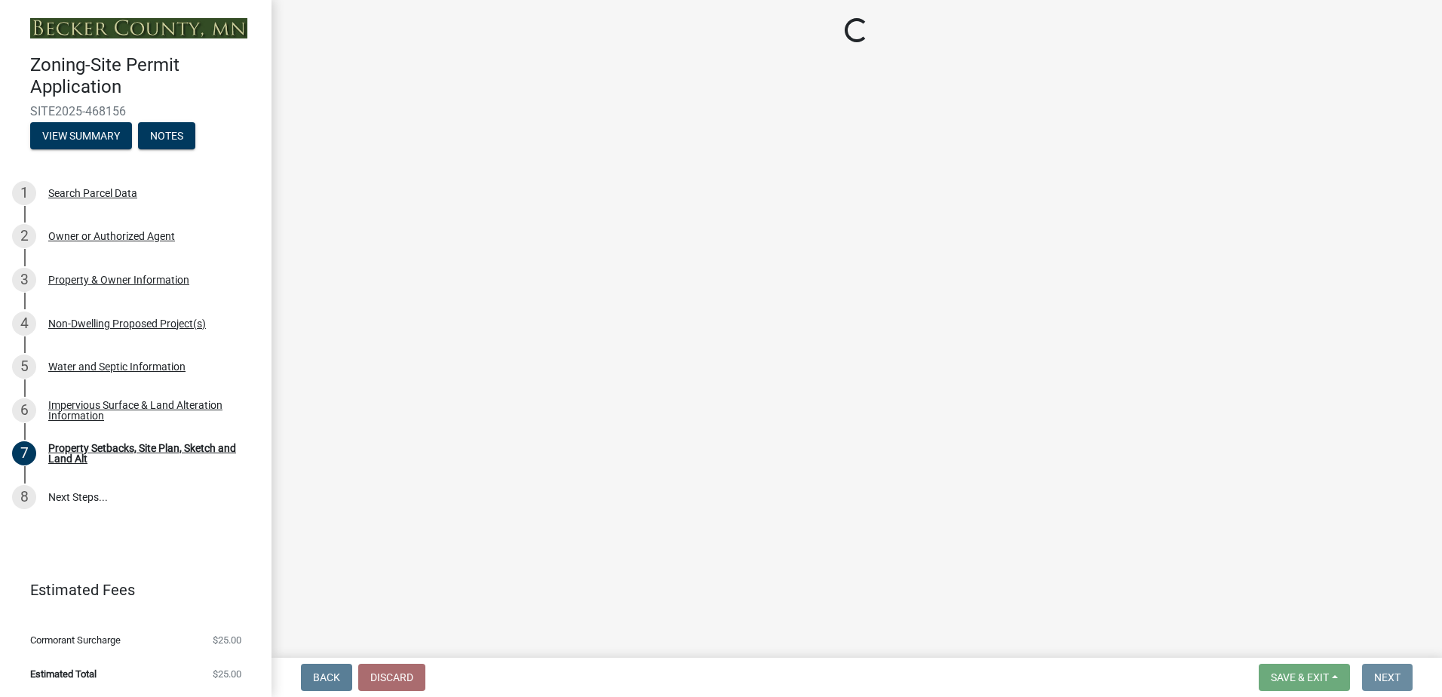
scroll to position [0, 0]
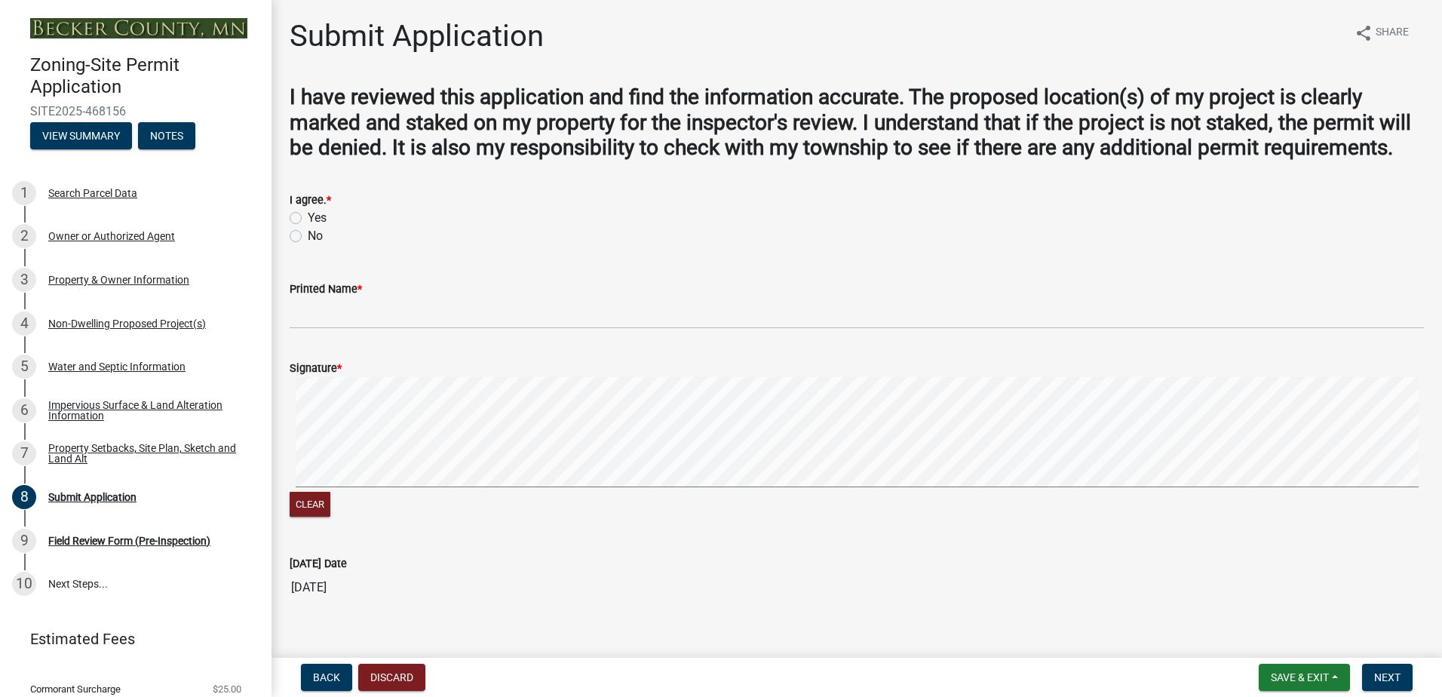
click at [308, 227] on label "Yes" at bounding box center [317, 218] width 19 height 18
click at [308, 219] on input "Yes" at bounding box center [313, 214] width 10 height 10
radio input "true"
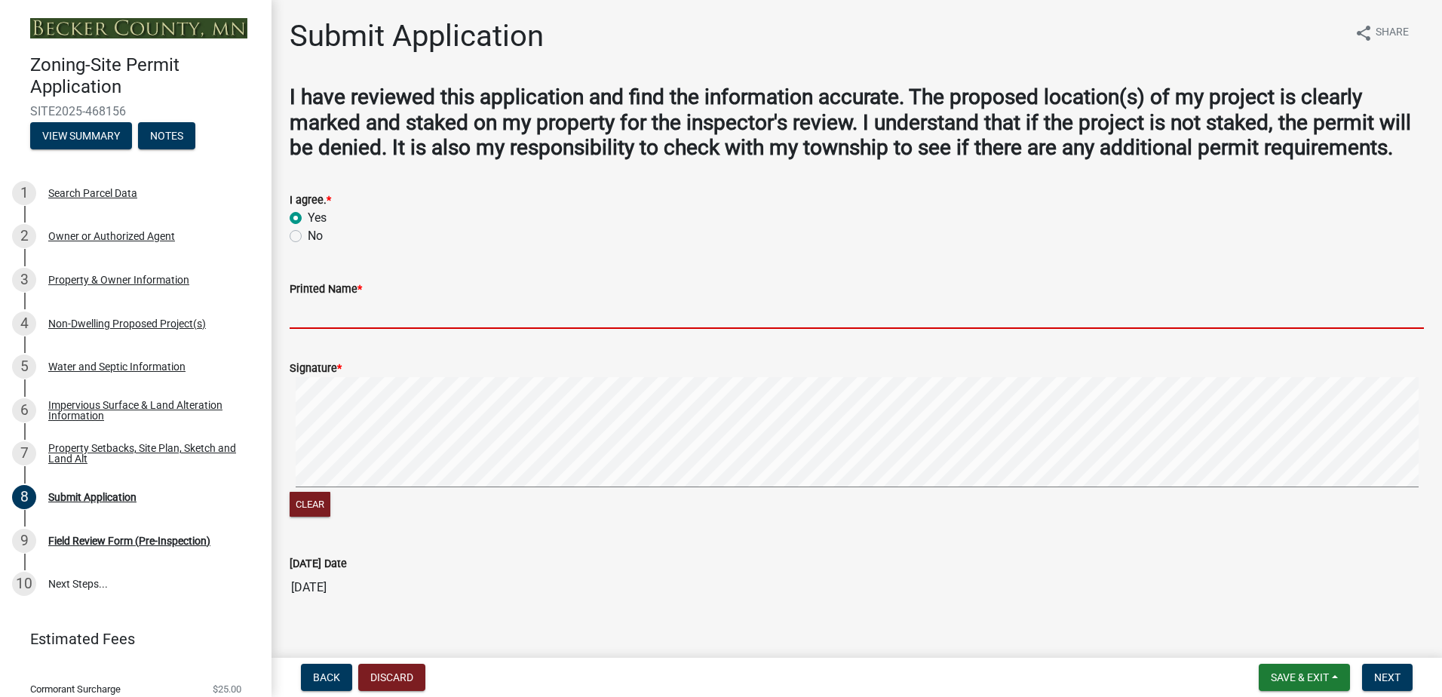
click at [372, 329] on input "Printed Name *" at bounding box center [857, 313] width 1134 height 31
type input "[PERSON_NAME]"
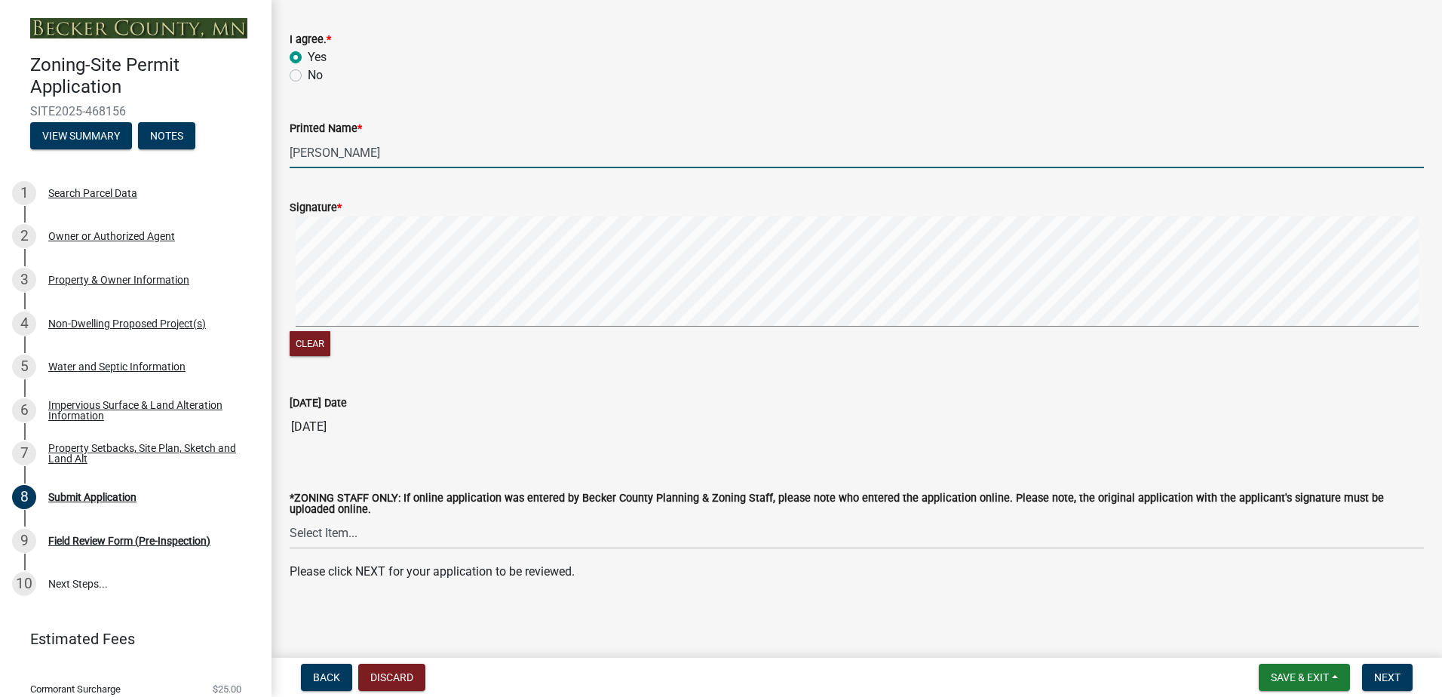
scroll to position [186, 0]
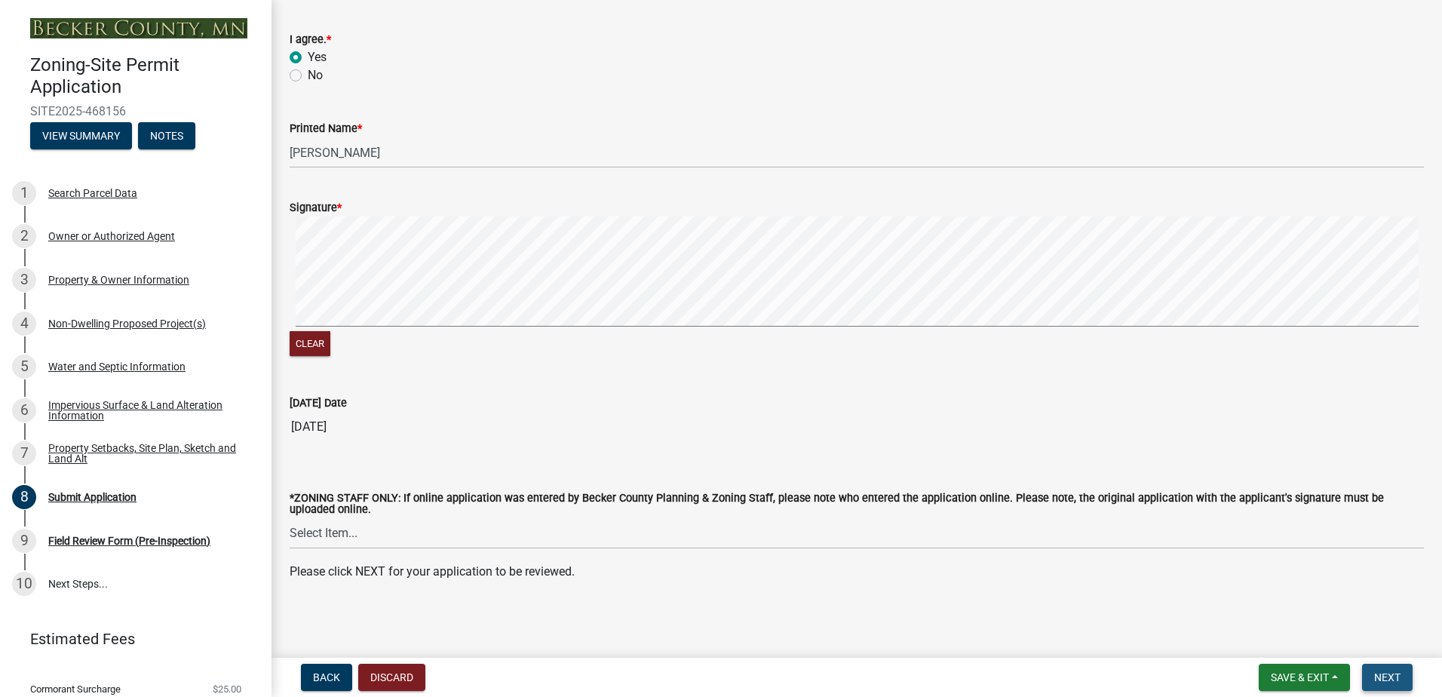
click at [1374, 676] on span "Next" at bounding box center [1387, 677] width 26 height 12
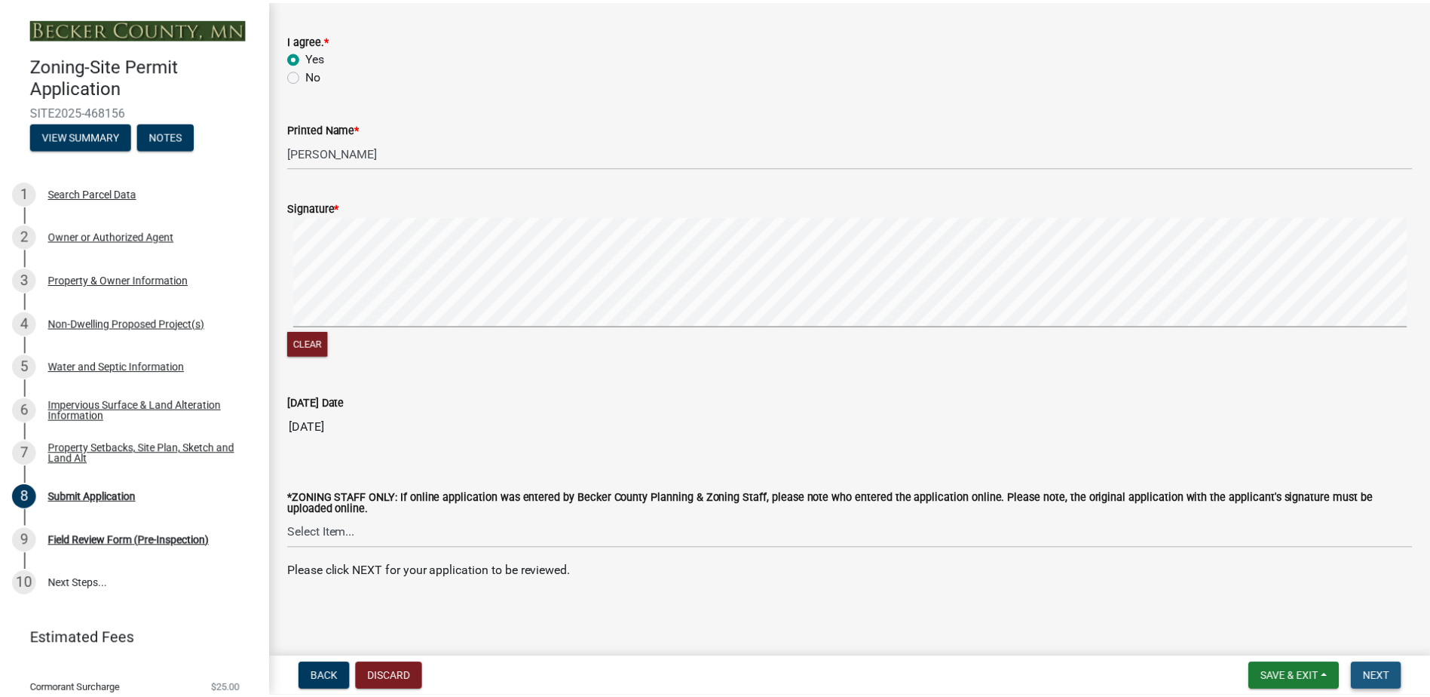
scroll to position [0, 0]
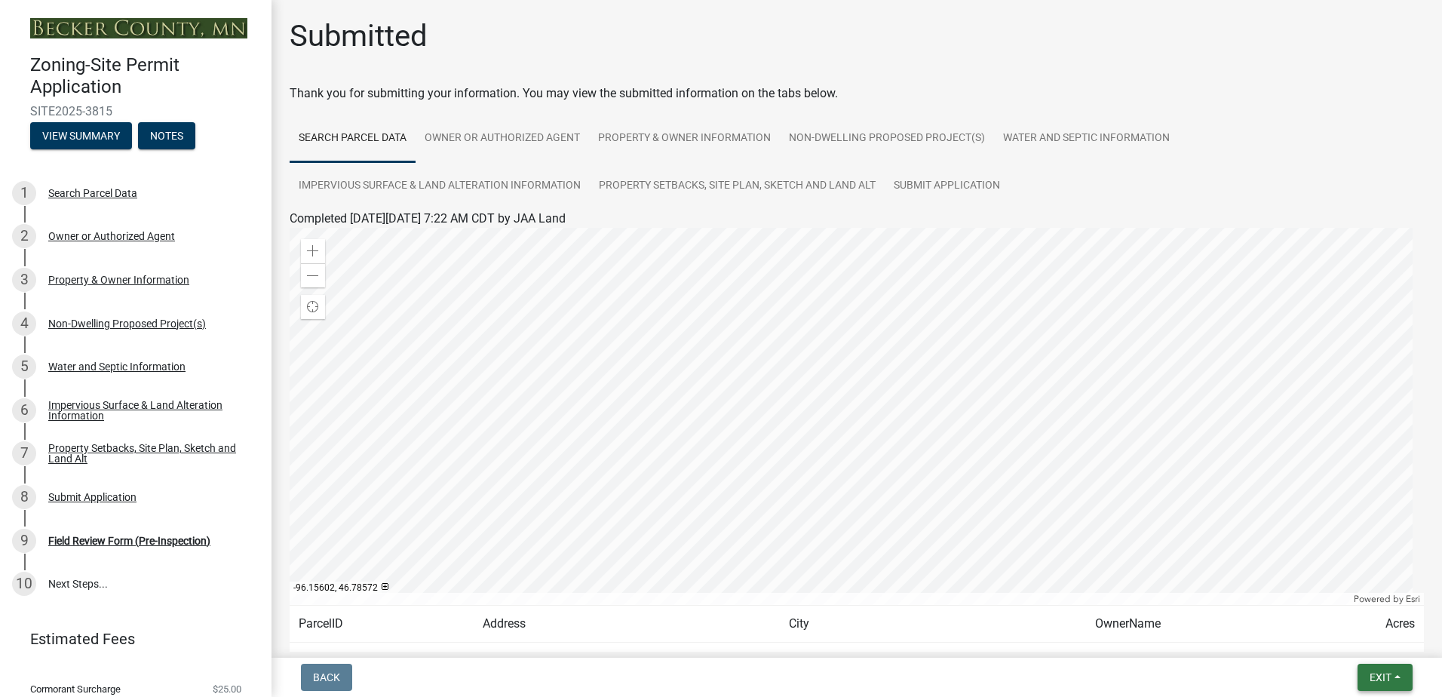
click at [1391, 679] on span "Exit" at bounding box center [1380, 677] width 22 height 12
click at [1342, 634] on button "Save & Exit" at bounding box center [1352, 638] width 121 height 36
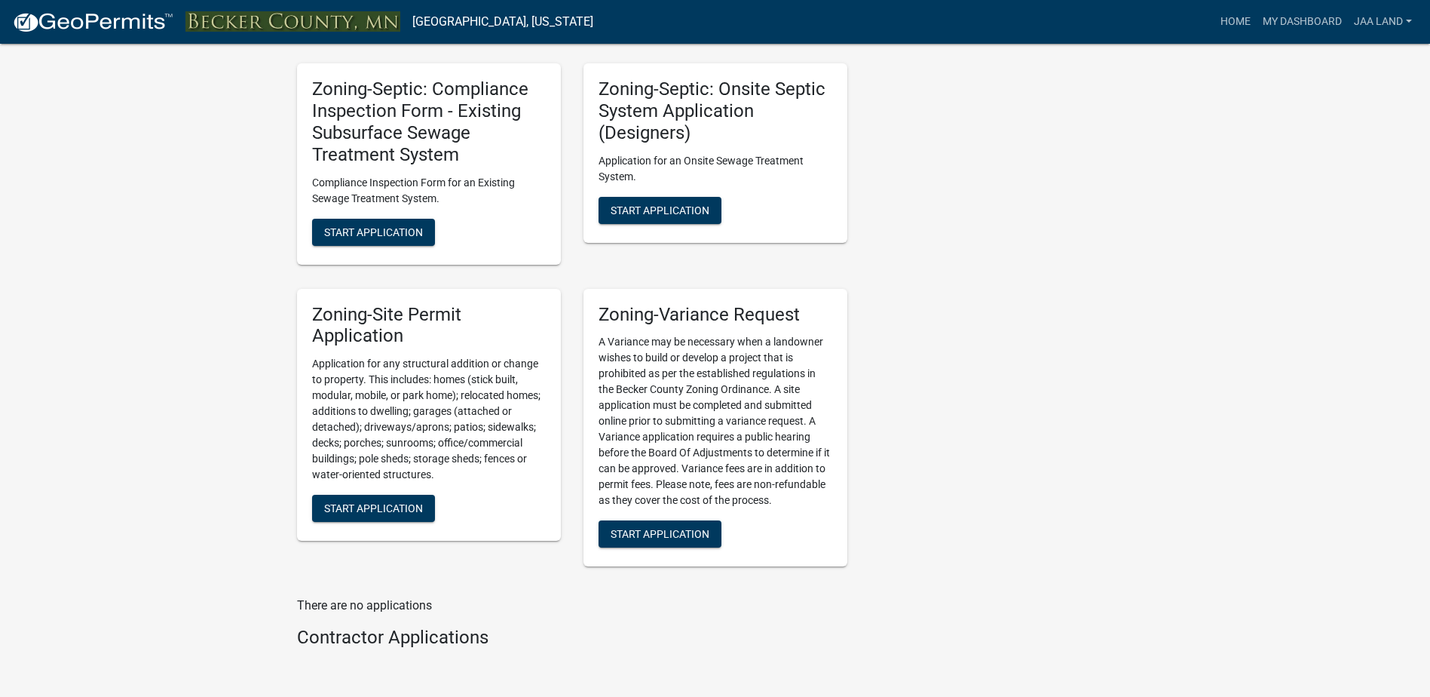
scroll to position [1433, 0]
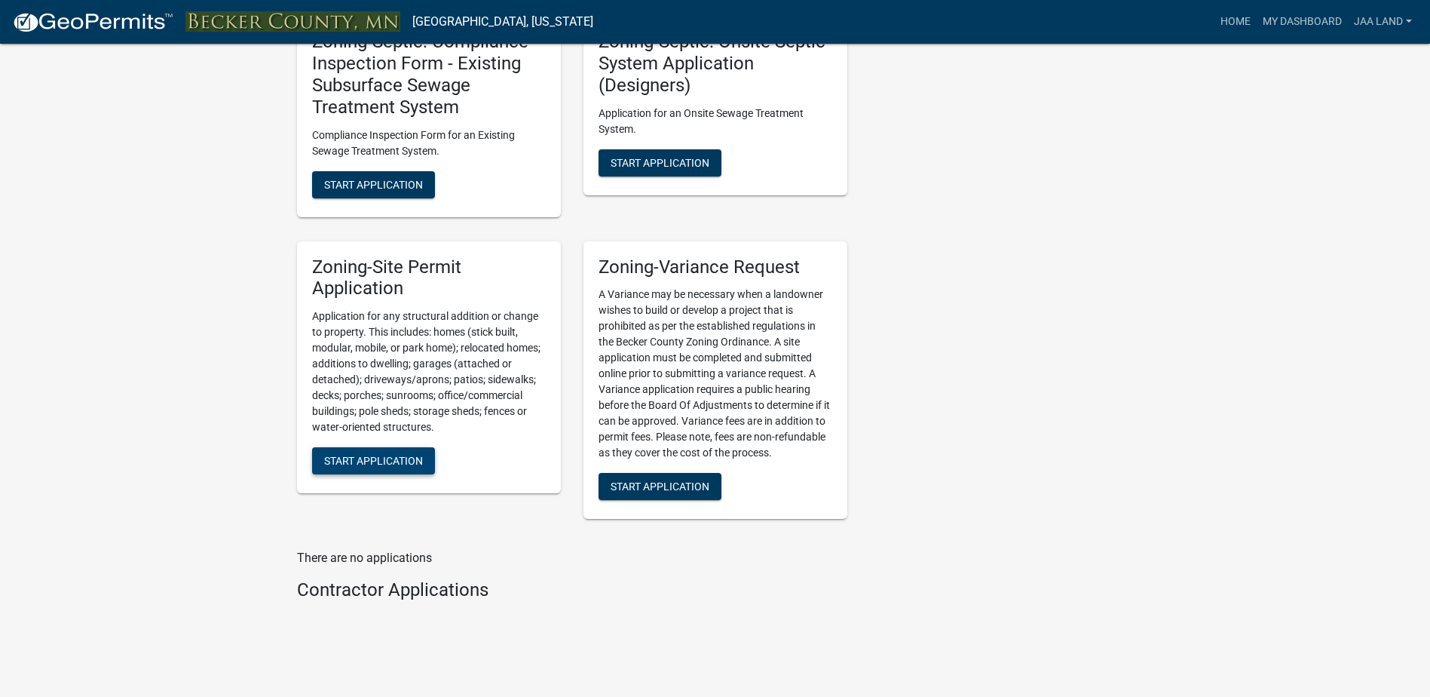
click at [397, 464] on span "Start Application" at bounding box center [373, 461] width 99 height 12
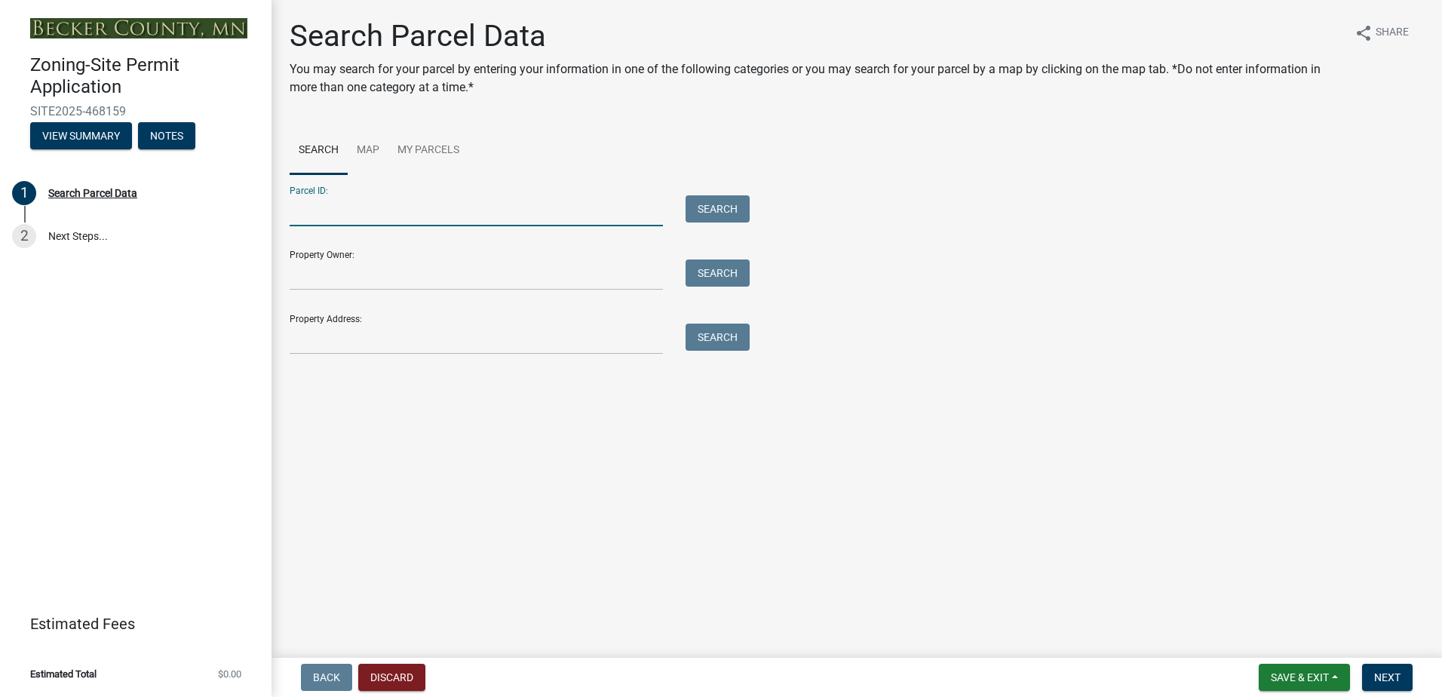
click at [339, 220] on input "Parcel ID:" at bounding box center [476, 210] width 373 height 31
paste input "061117815"
click at [1392, 678] on span "Next" at bounding box center [1387, 677] width 26 height 12
click at [369, 214] on input "061117817" at bounding box center [476, 210] width 373 height 31
type input "061117816"
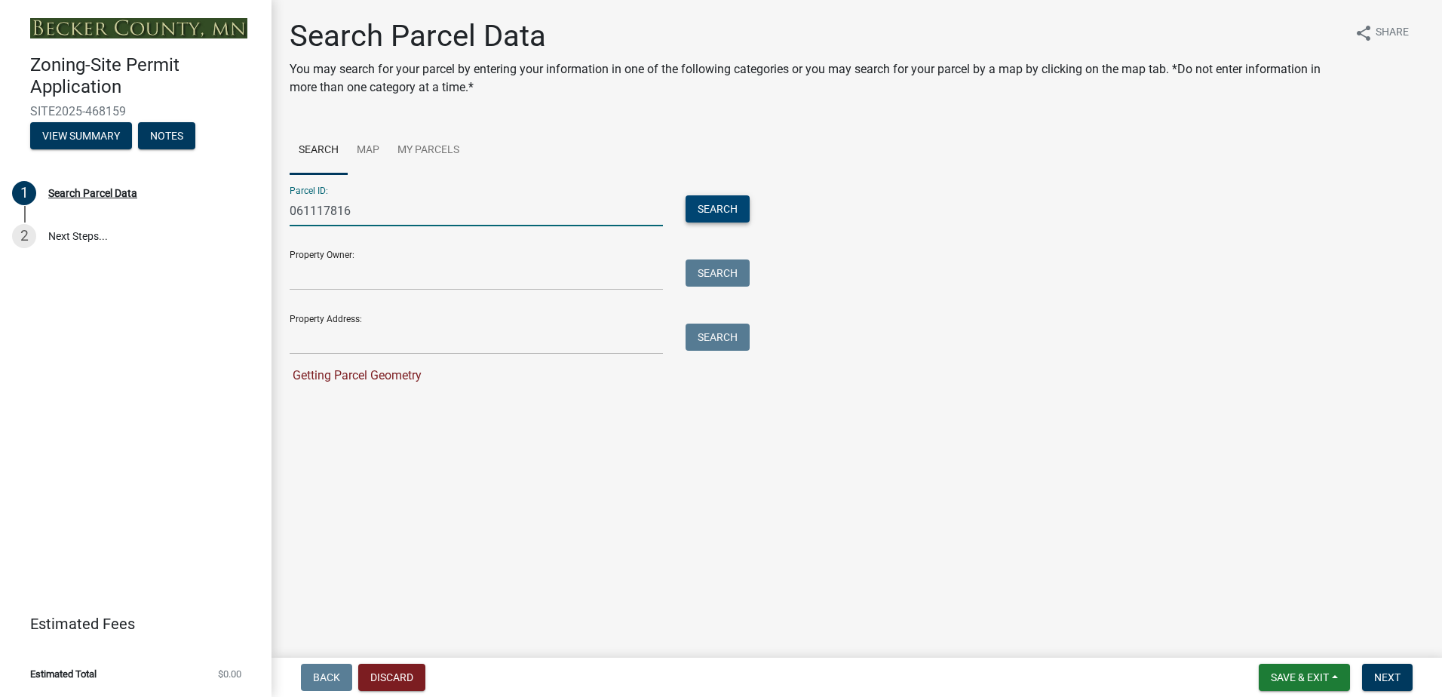
click at [740, 207] on button "Search" at bounding box center [717, 208] width 64 height 27
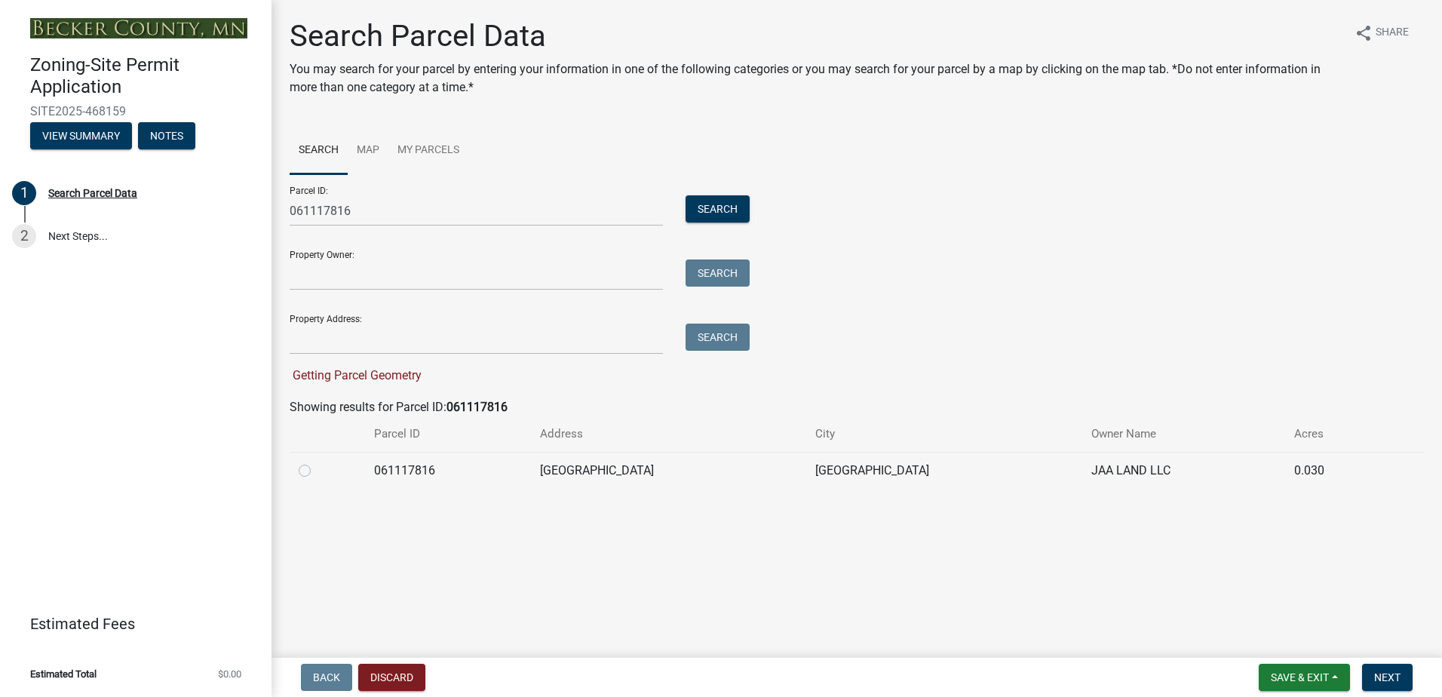
click at [317, 461] on label at bounding box center [317, 461] width 0 height 0
click at [317, 471] on input "radio" at bounding box center [322, 466] width 10 height 10
radio input "true"
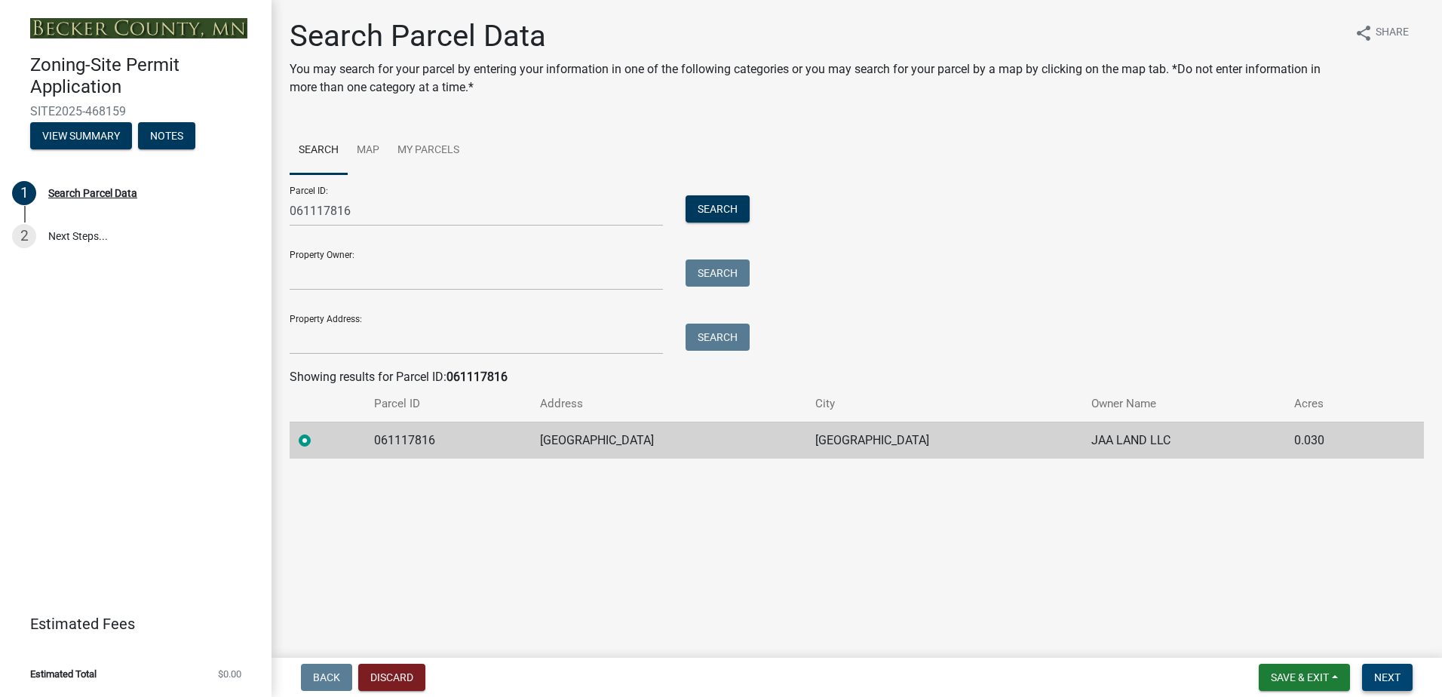
click at [1380, 680] on span "Next" at bounding box center [1387, 677] width 26 height 12
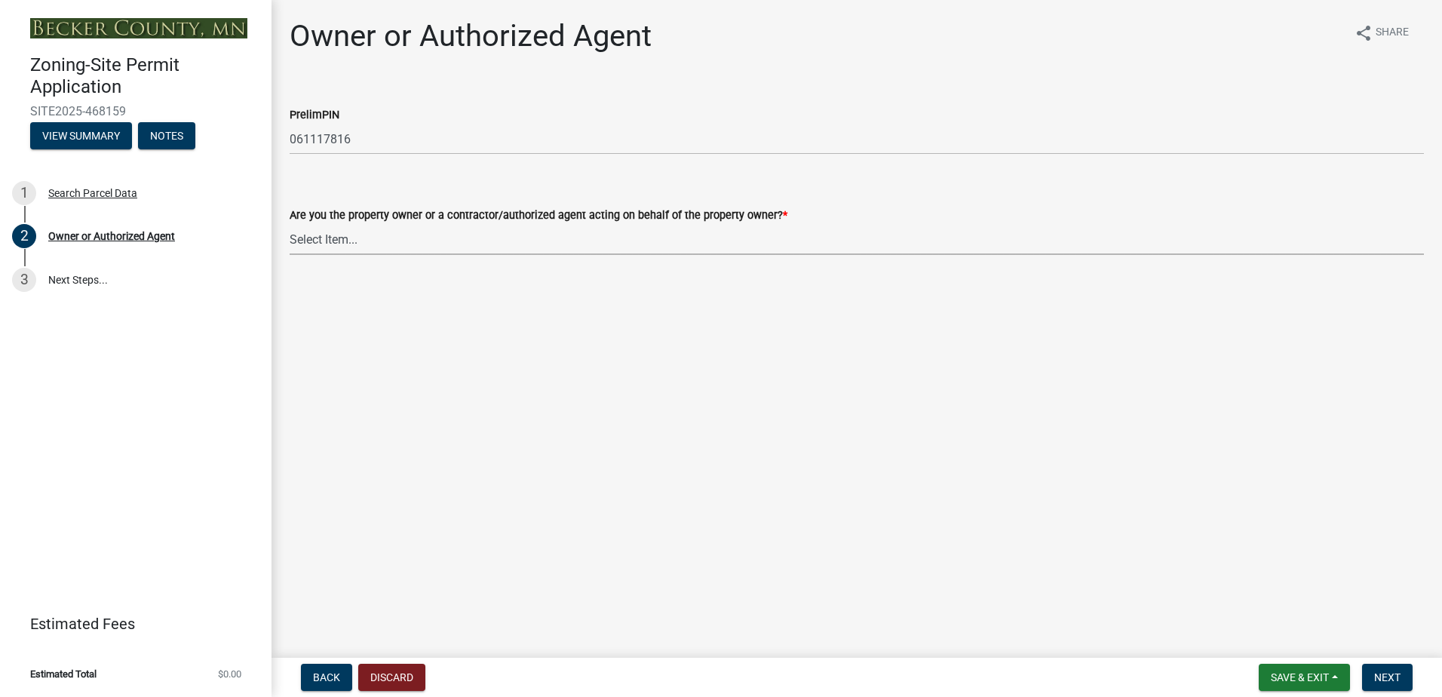
click at [334, 246] on select "Select Item... Property Owner Authorized Agent" at bounding box center [857, 239] width 1134 height 31
click at [290, 224] on select "Select Item... Property Owner Authorized Agent" at bounding box center [857, 239] width 1134 height 31
select select "3c674549-ed69-405f-b795-9fa3f7d47d9d"
click at [1403, 679] on button "Next" at bounding box center [1387, 677] width 51 height 27
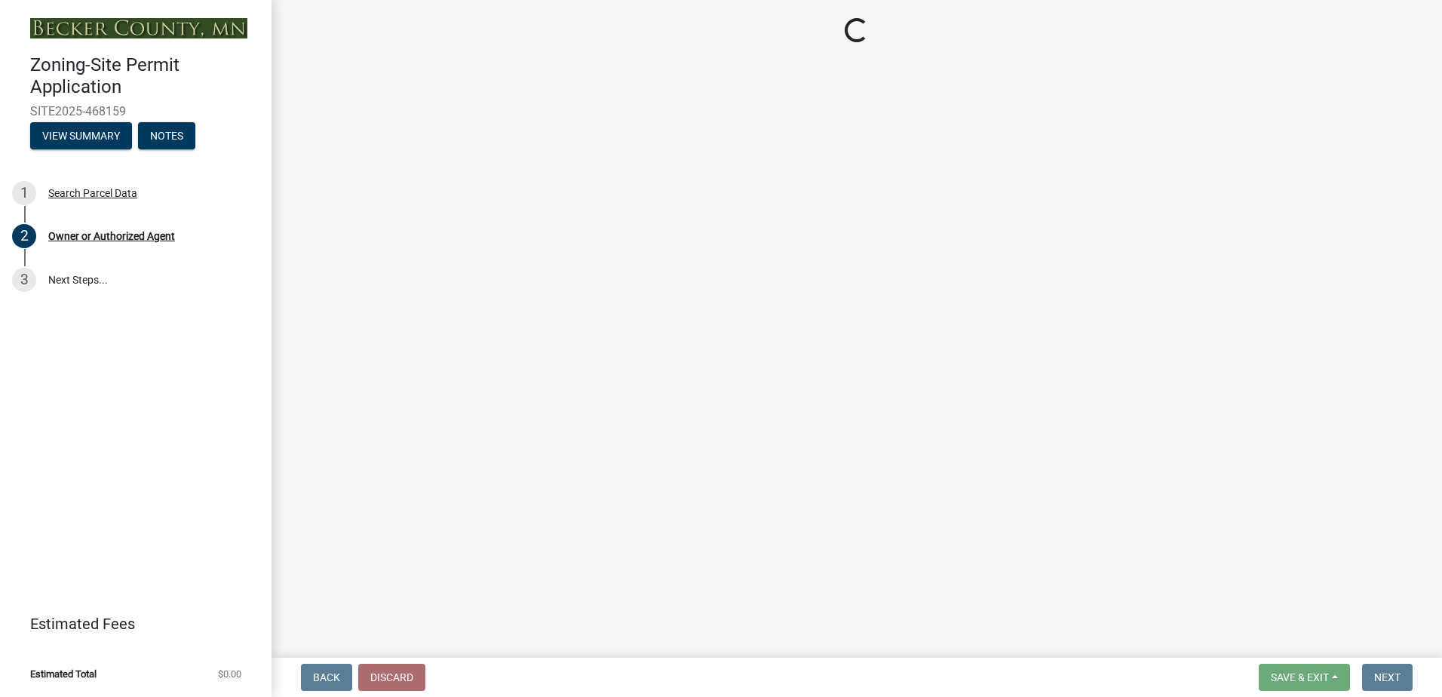
select select "15d55337-0fb0-485e-a759-dab20e978987"
select select "951686c9-9b01-4b62-9d6a-ea2b084c9c47"
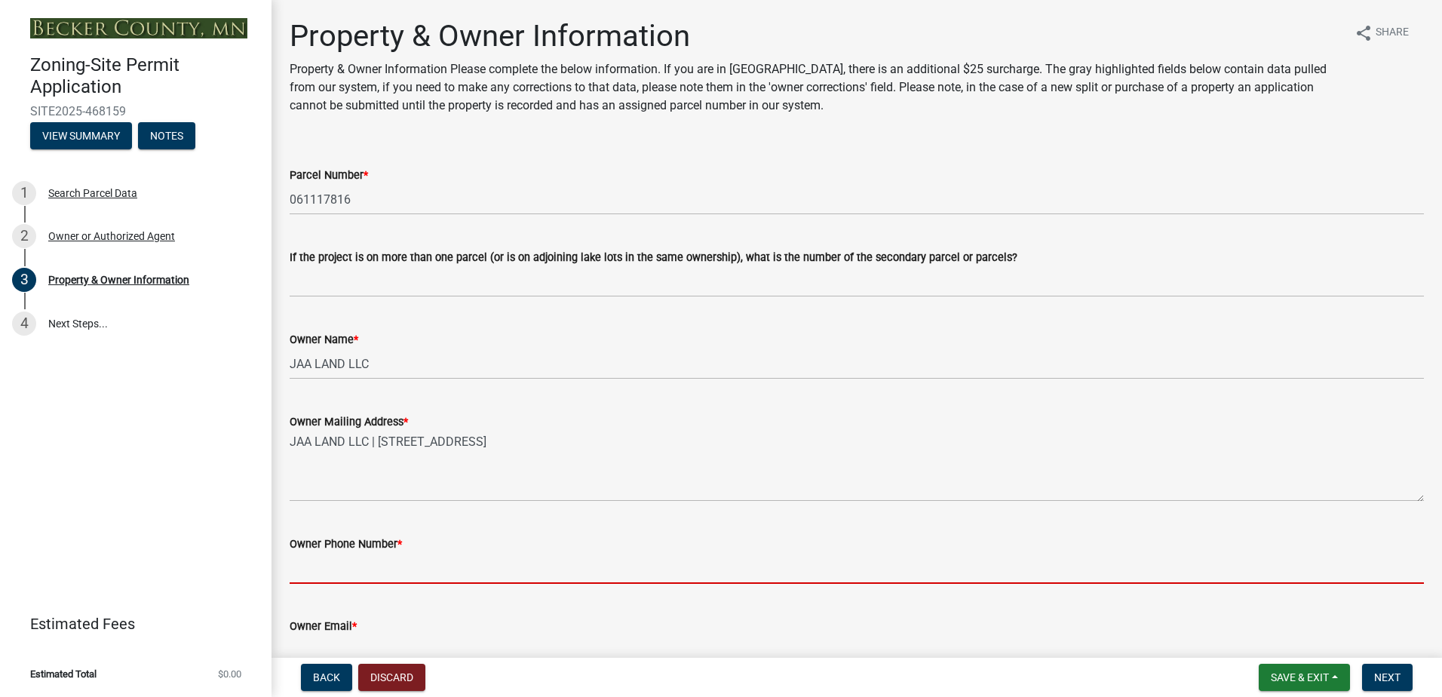
click at [407, 565] on input "Owner Phone Number *" at bounding box center [857, 568] width 1134 height 31
type input "7012386548"
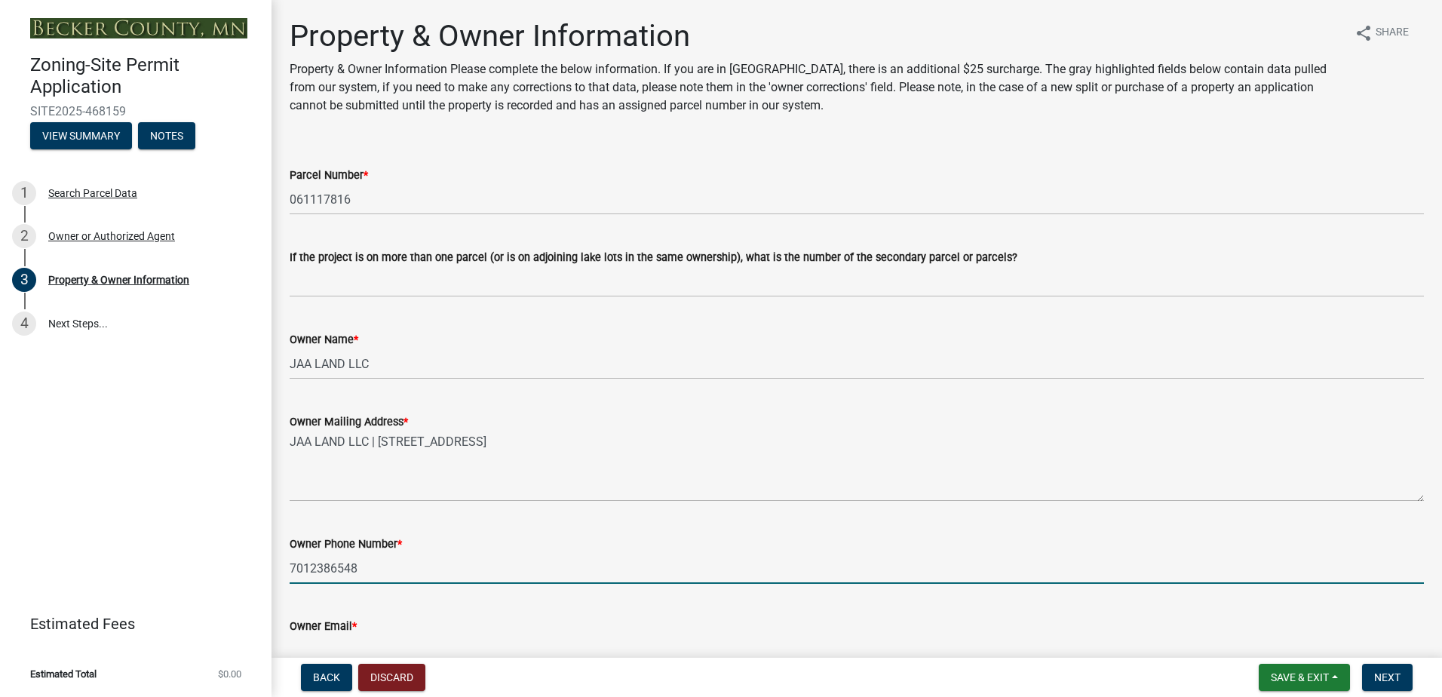
type input "[EMAIL_ADDRESS][DOMAIN_NAME]"
type input "30 X 40"
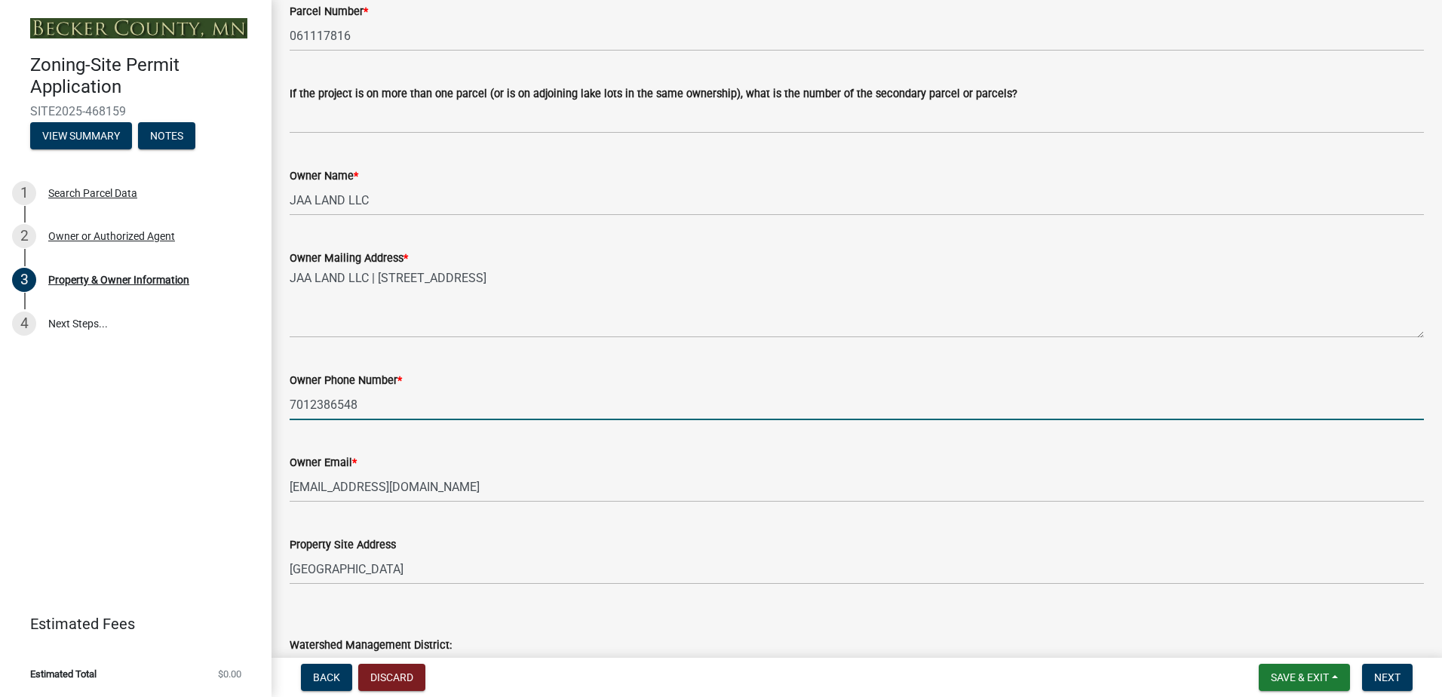
scroll to position [226, 0]
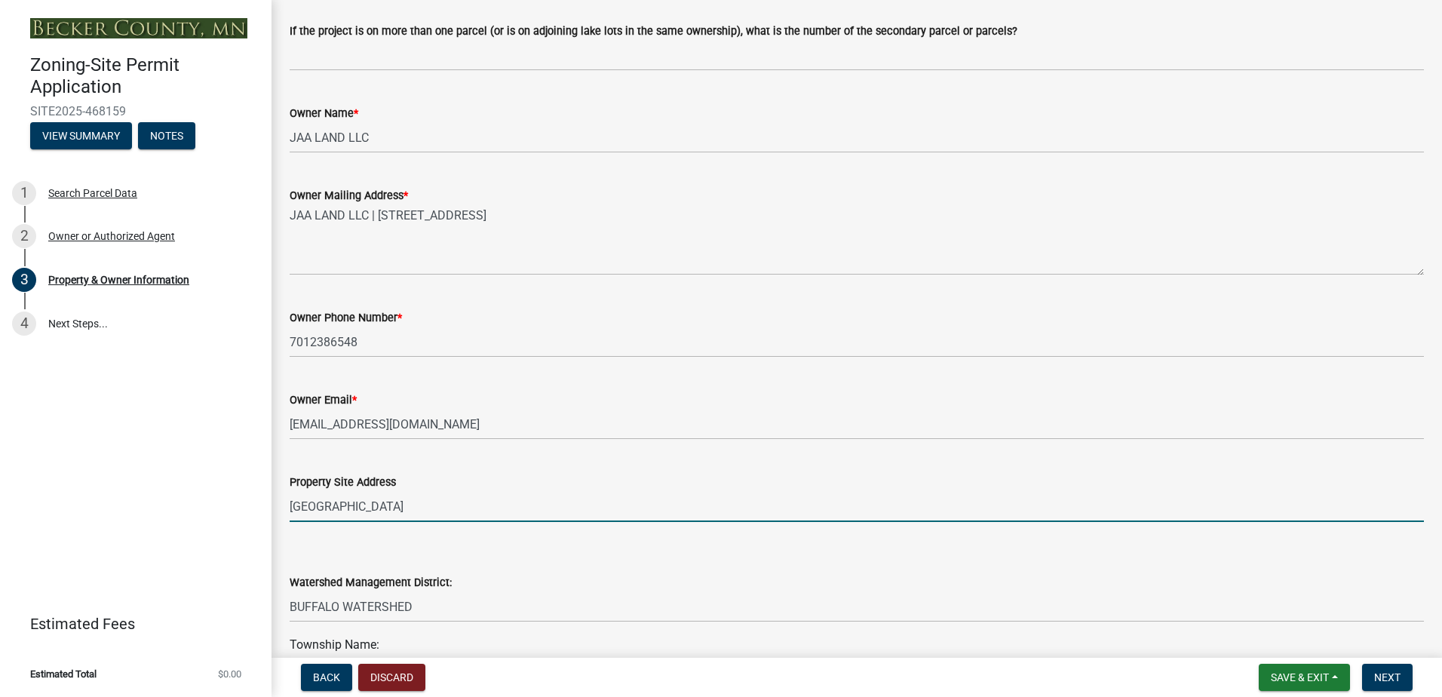
click at [406, 510] on input "[GEOGRAPHIC_DATA]" at bounding box center [857, 506] width 1134 height 31
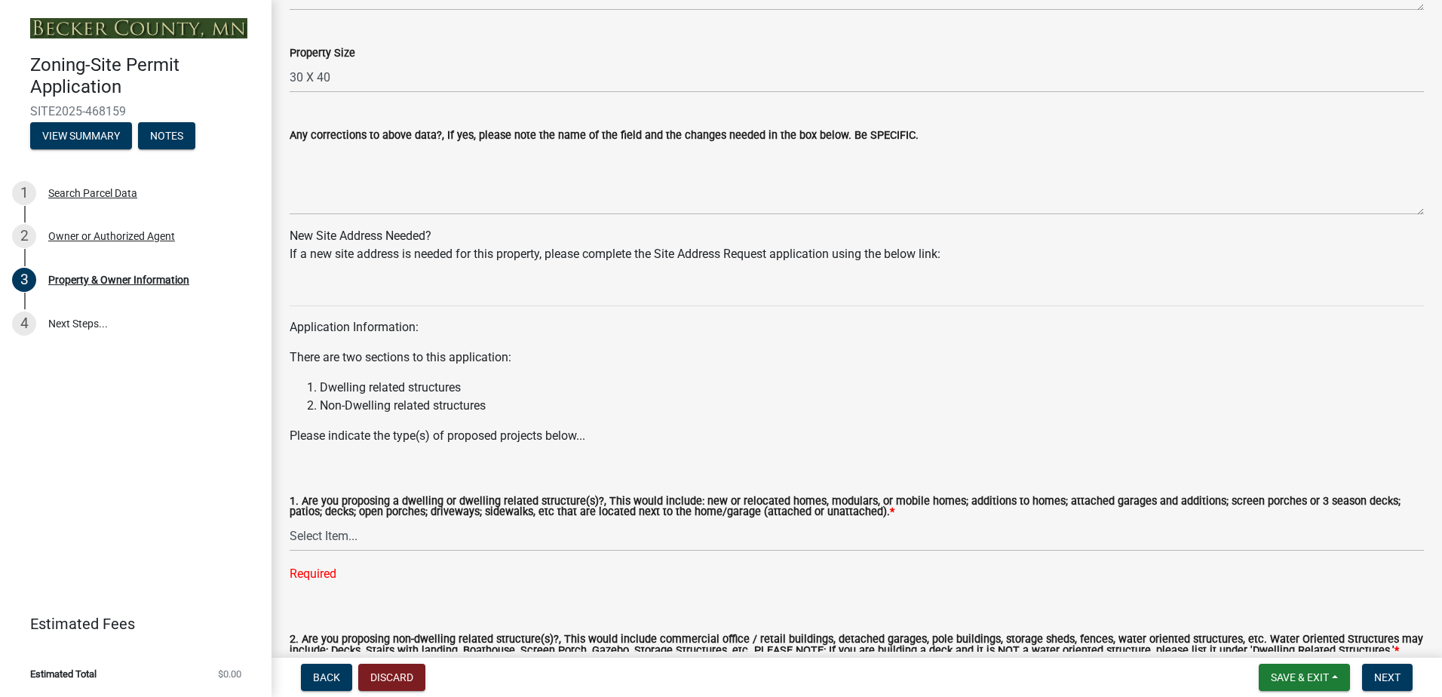
scroll to position [1282, 0]
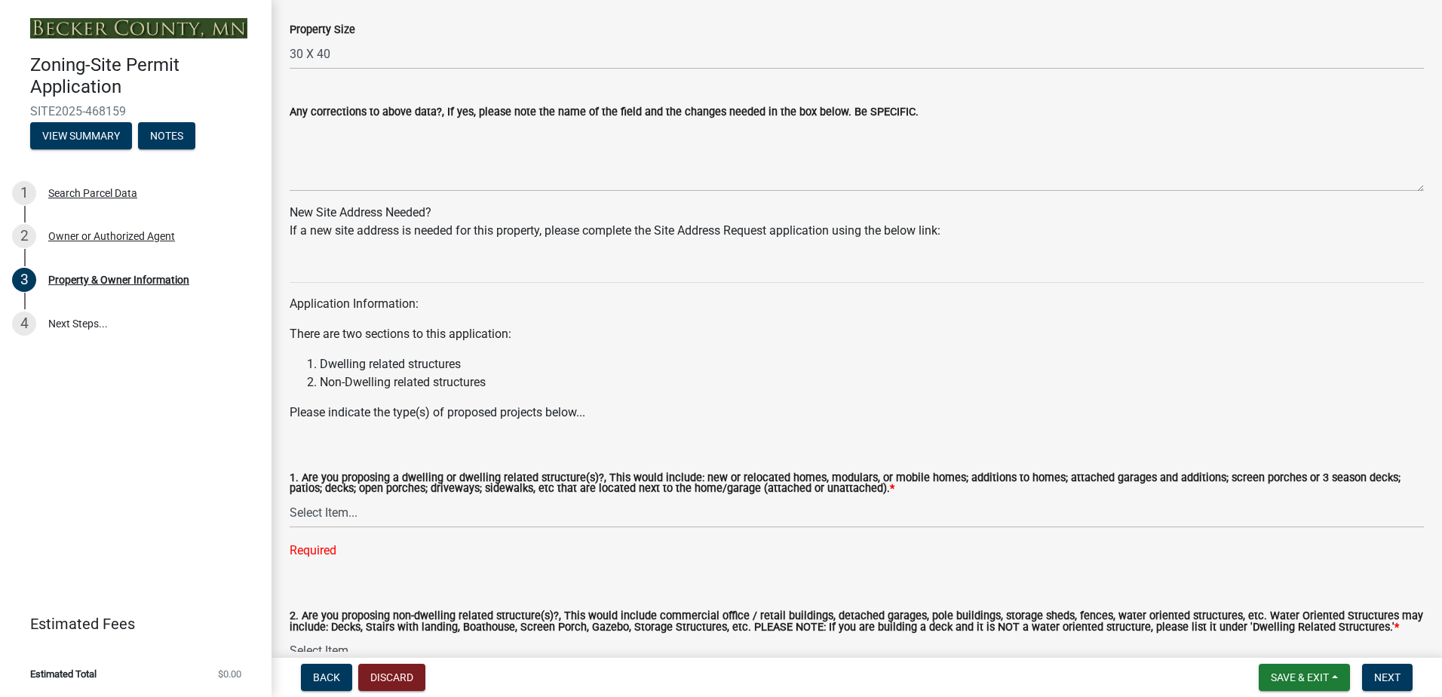
type input "[STREET_ADDRESS]"
click at [331, 515] on select "Select Item... Yes No" at bounding box center [857, 512] width 1134 height 31
click at [290, 498] on select "Select Item... Yes No" at bounding box center [857, 512] width 1134 height 31
select select "fcf6d223-6c57-4dc5-b63a-a94704169022"
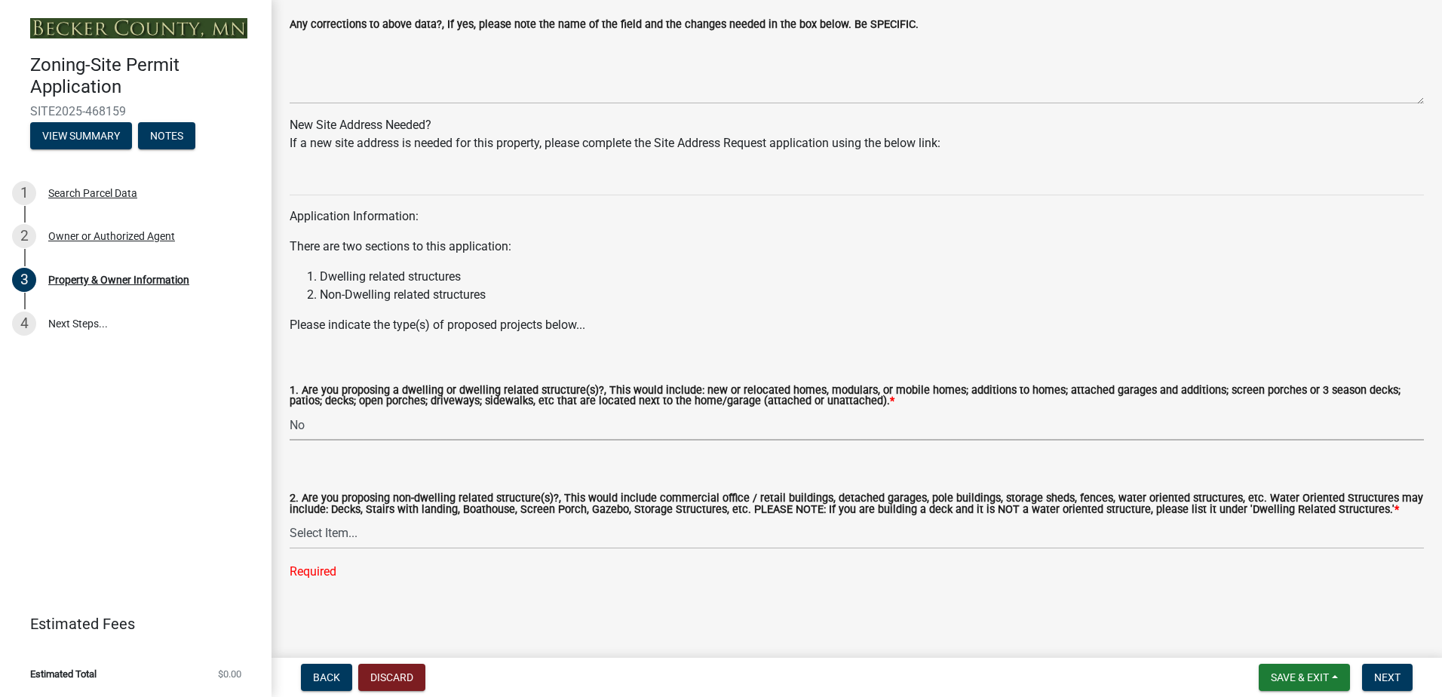
scroll to position [1371, 0]
click at [333, 535] on select "Select Item... Yes No" at bounding box center [857, 533] width 1134 height 31
click at [290, 547] on select "Select Item... Yes No" at bounding box center [857, 533] width 1134 height 31
select select "5a5634ed-f11e-4c7b-90e1-096e6cfd17b9"
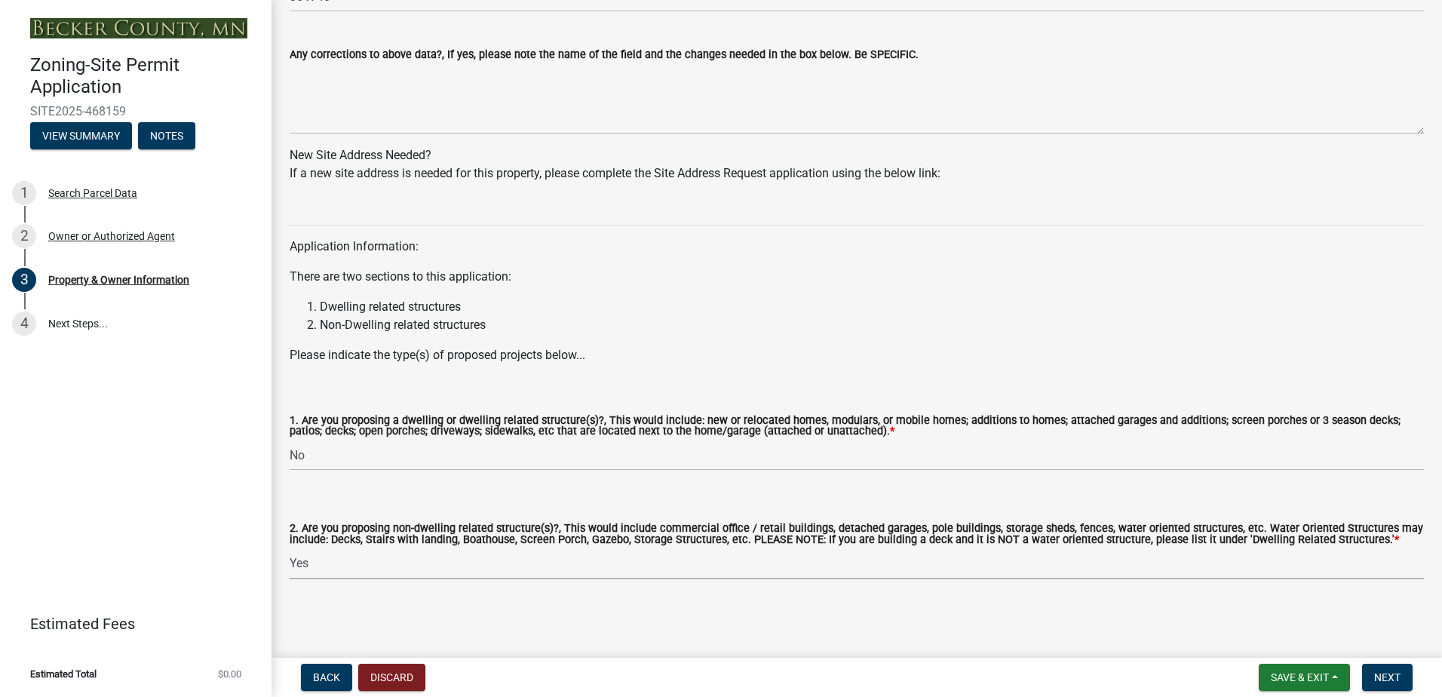
scroll to position [1341, 0]
click at [1400, 673] on span "Next" at bounding box center [1387, 677] width 26 height 12
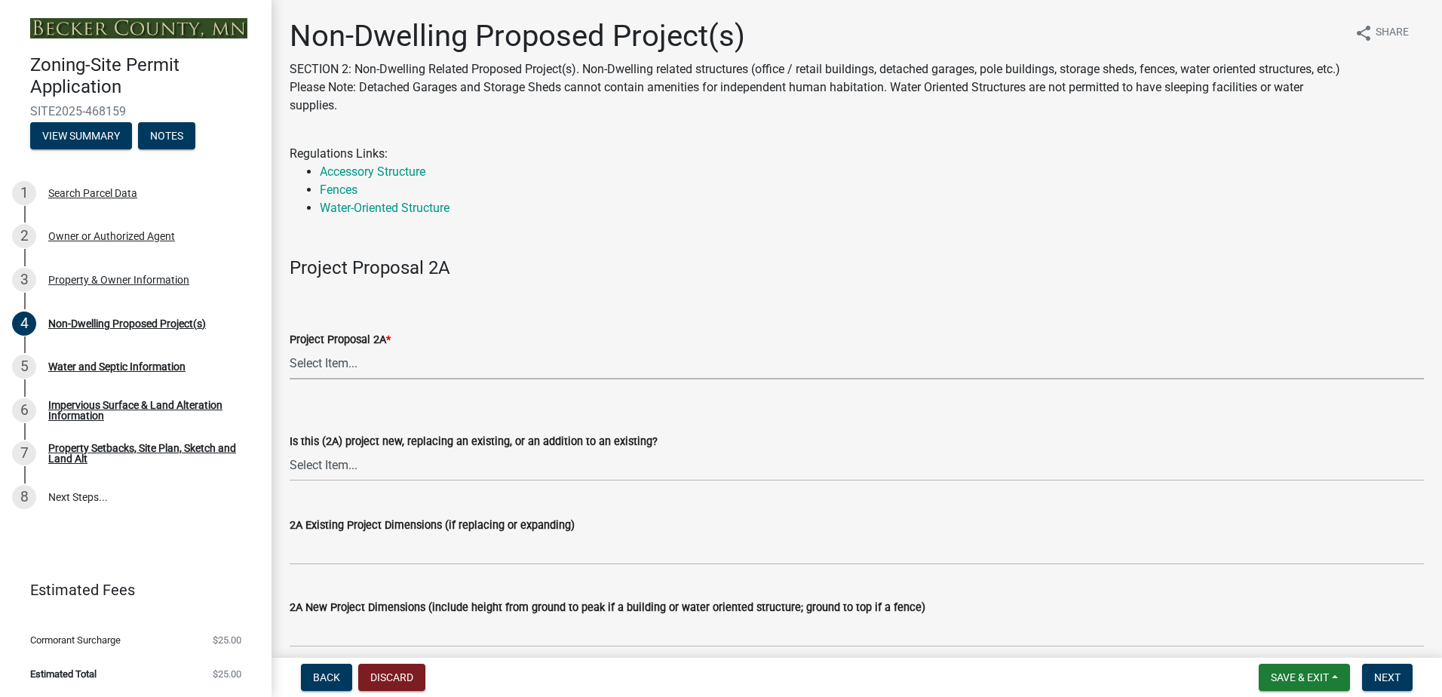
click at [319, 361] on select "Select Item... N/A Commercial Office/Retail Building Detached Garage Pole Build…" at bounding box center [857, 363] width 1134 height 31
click at [290, 348] on select "Select Item... N/A Commercial Office/Retail Building Detached Garage Pole Build…" at bounding box center [857, 363] width 1134 height 31
select select "97c48b8f-5b3b-4eb5-baa1-64080d5416e1"
click at [382, 474] on select "Select Item... New to Property (new or used structure) Relocating/moving existi…" at bounding box center [857, 465] width 1134 height 31
click at [290, 450] on select "Select Item... New to Property (new or used structure) Relocating/moving existi…" at bounding box center [857, 465] width 1134 height 31
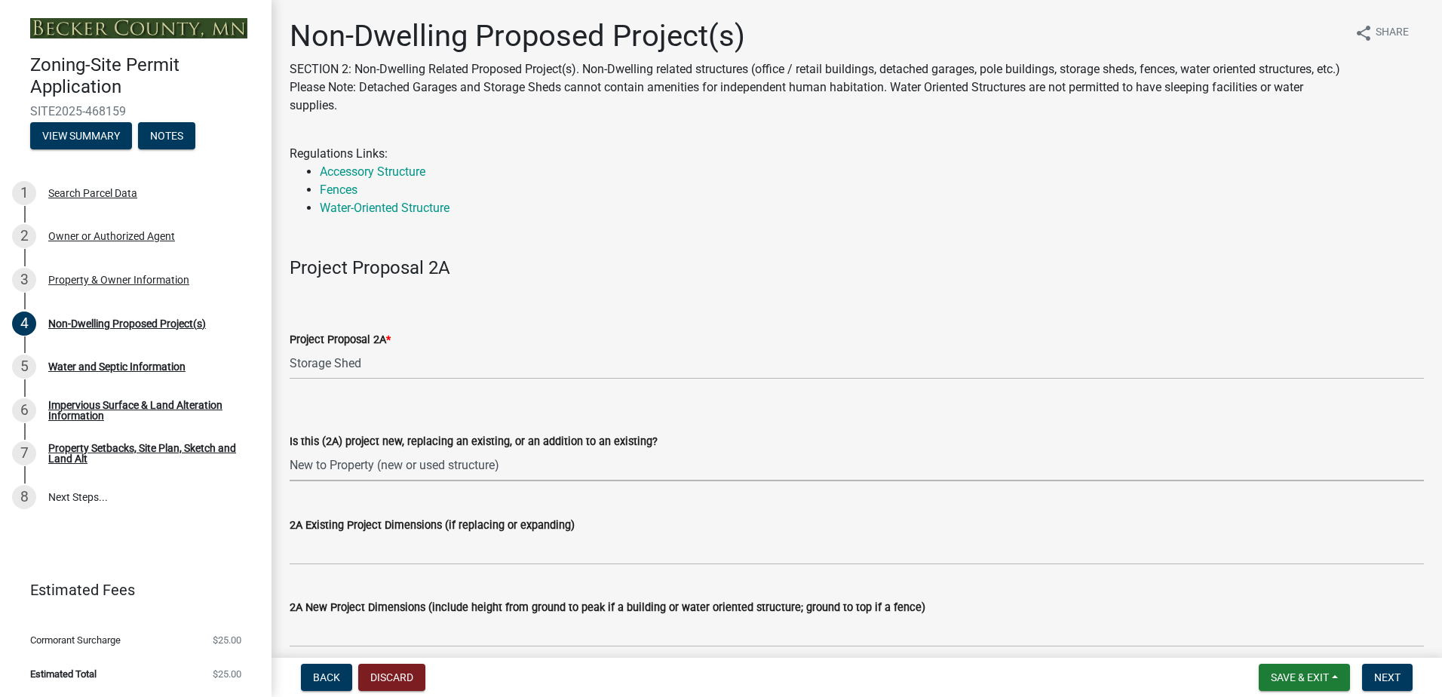
select select "3a2d96d3-fd69-4ed9-bae4-7a5aa03a7e58"
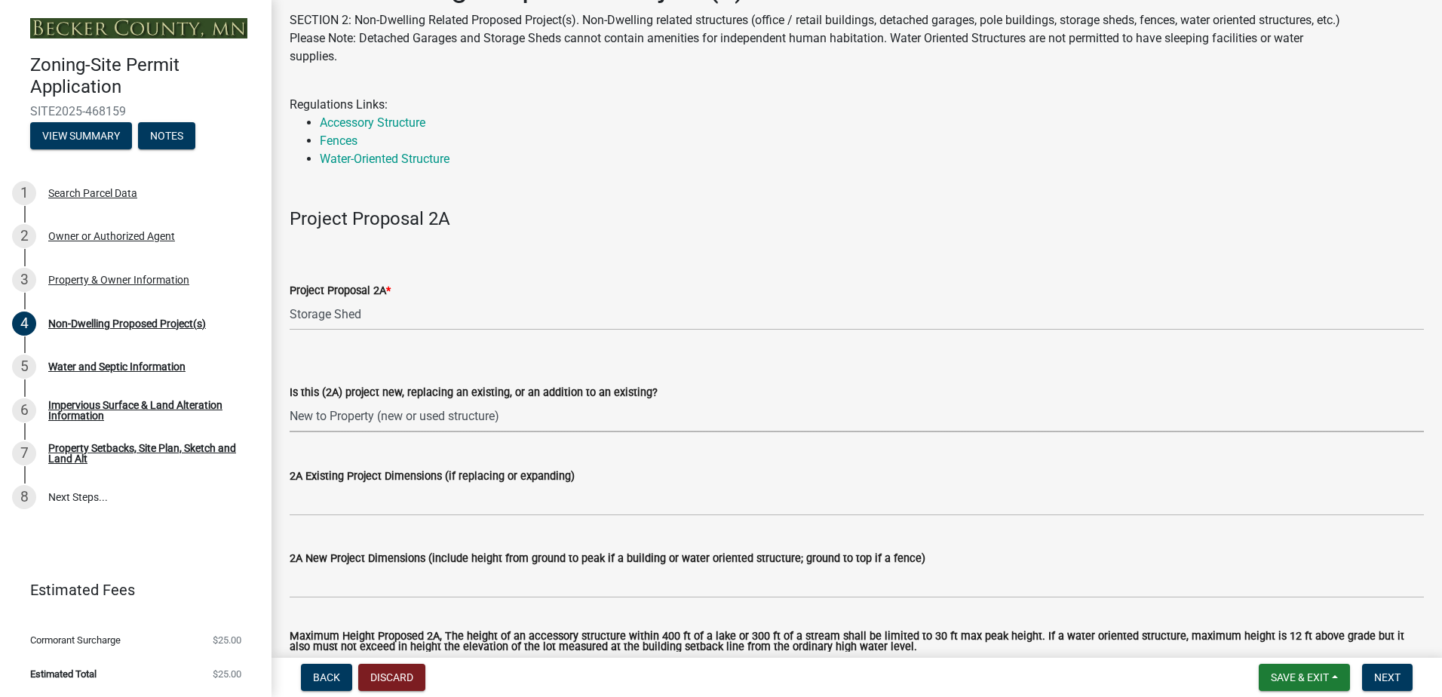
scroll to position [75, 0]
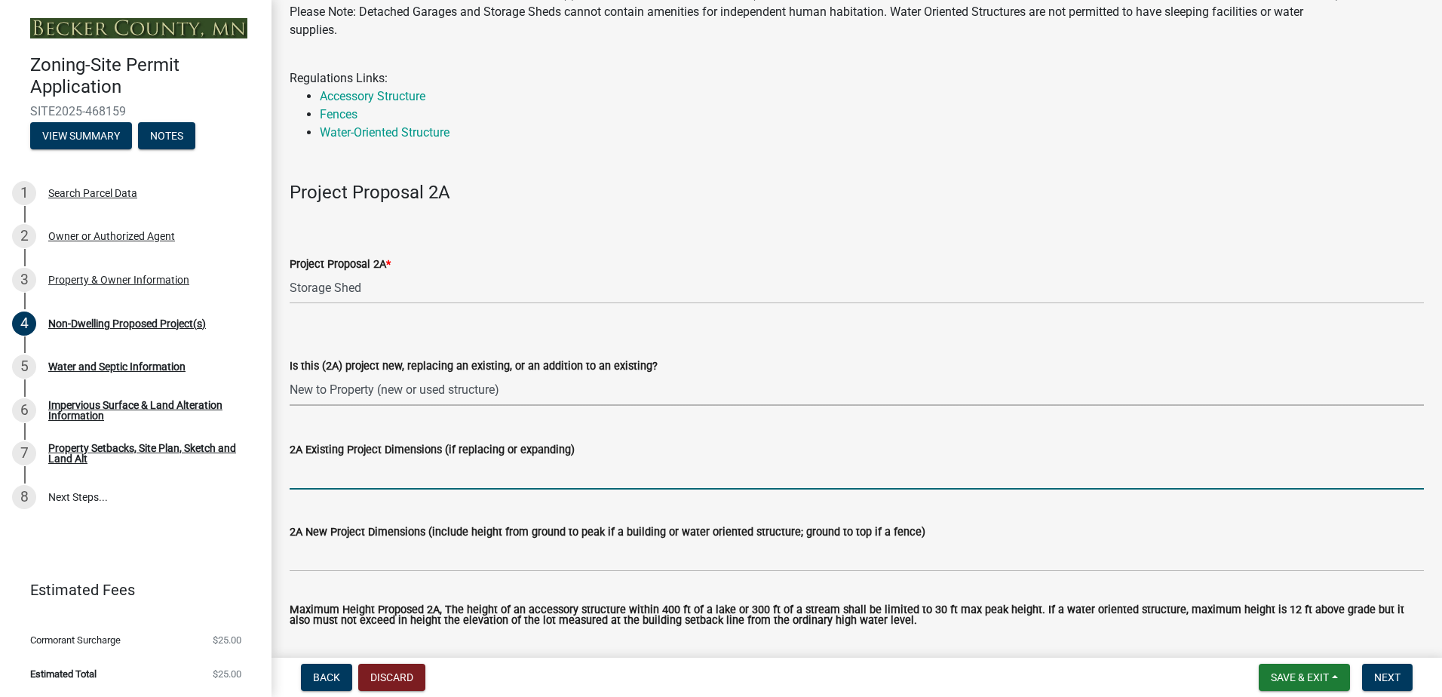
click at [370, 484] on input "2A Existing Project Dimensions (if replacing or expanding)" at bounding box center [857, 473] width 1134 height 31
type input "30 X 40 X 22"
drag, startPoint x: 356, startPoint y: 471, endPoint x: 259, endPoint y: 461, distance: 97.0
click at [259, 461] on div "Zoning-Site Permit Application SITE2025-468159 View Summary Notes 1 Search Parc…" at bounding box center [721, 348] width 1442 height 697
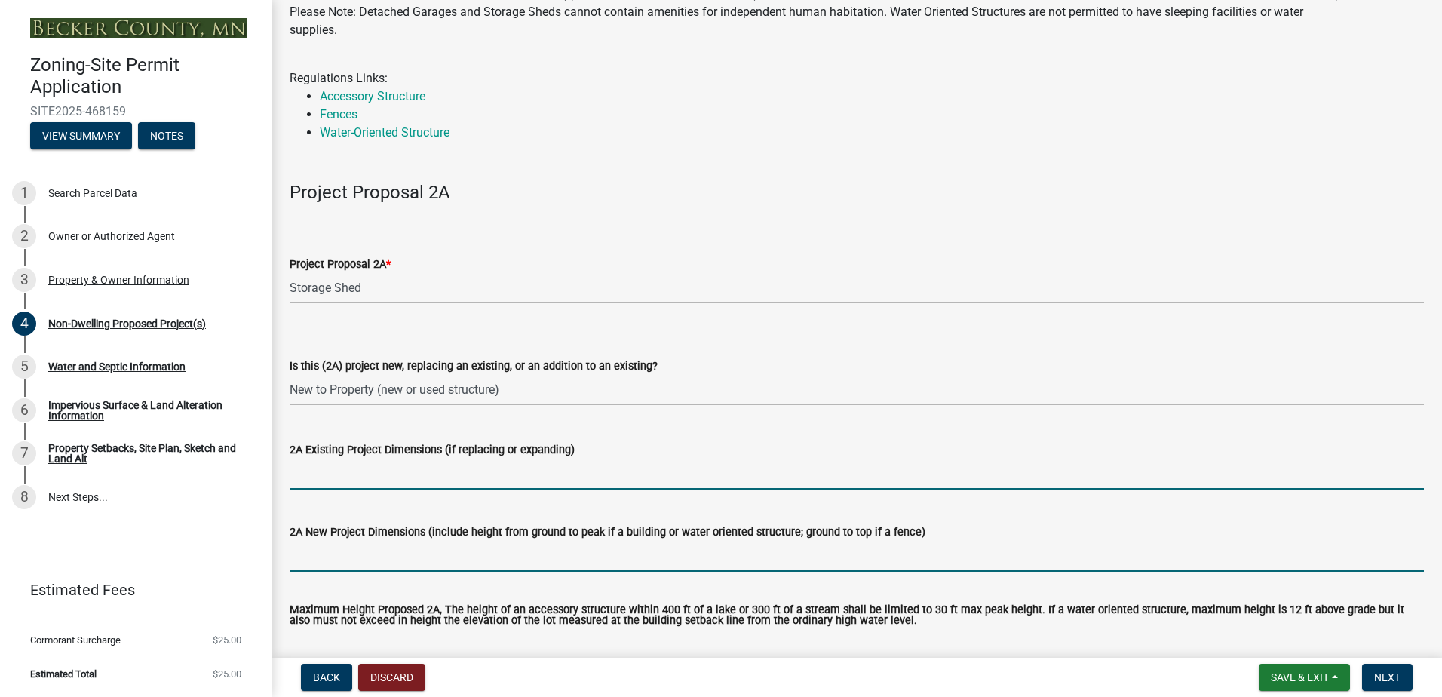
click at [351, 566] on input "2A New Project Dimensions (include height from ground to peak if a building or …" at bounding box center [857, 556] width 1134 height 31
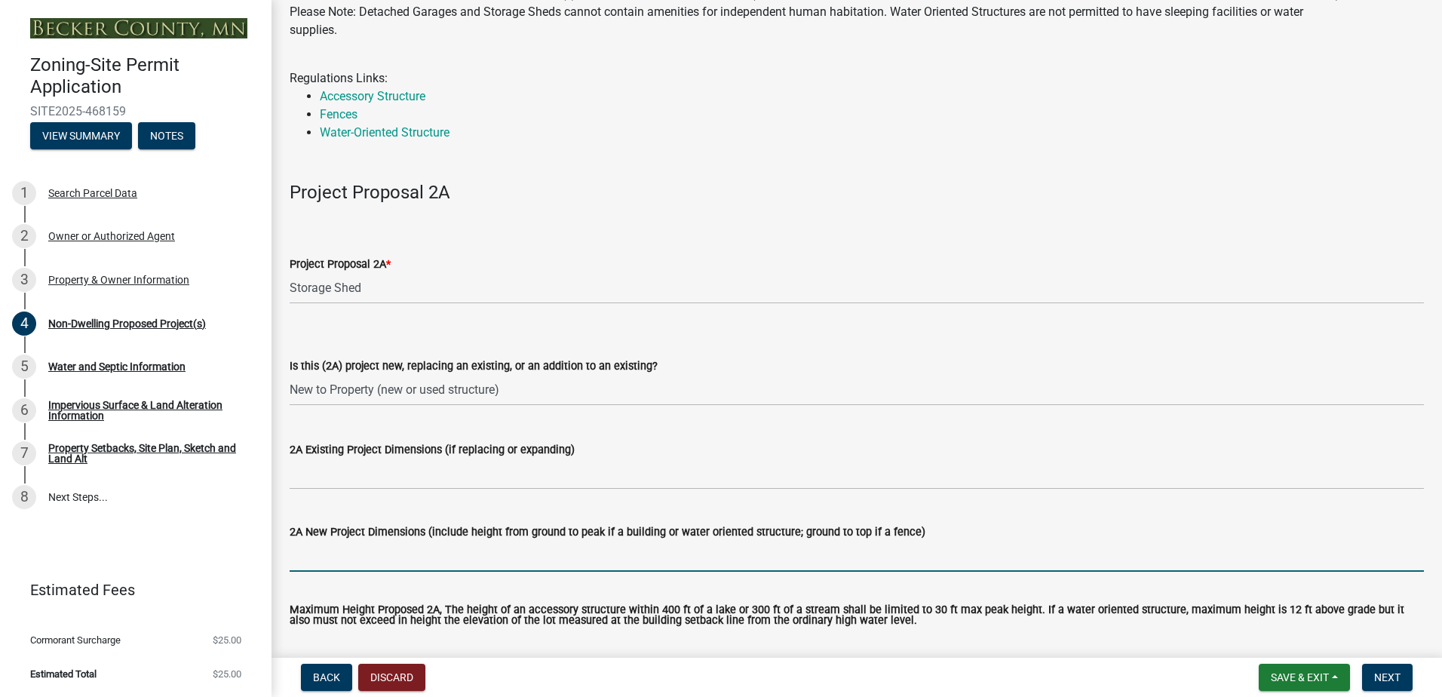
type input "30 X 40 X 22"
type input "22"
type input "More than 600"
type input "35000"
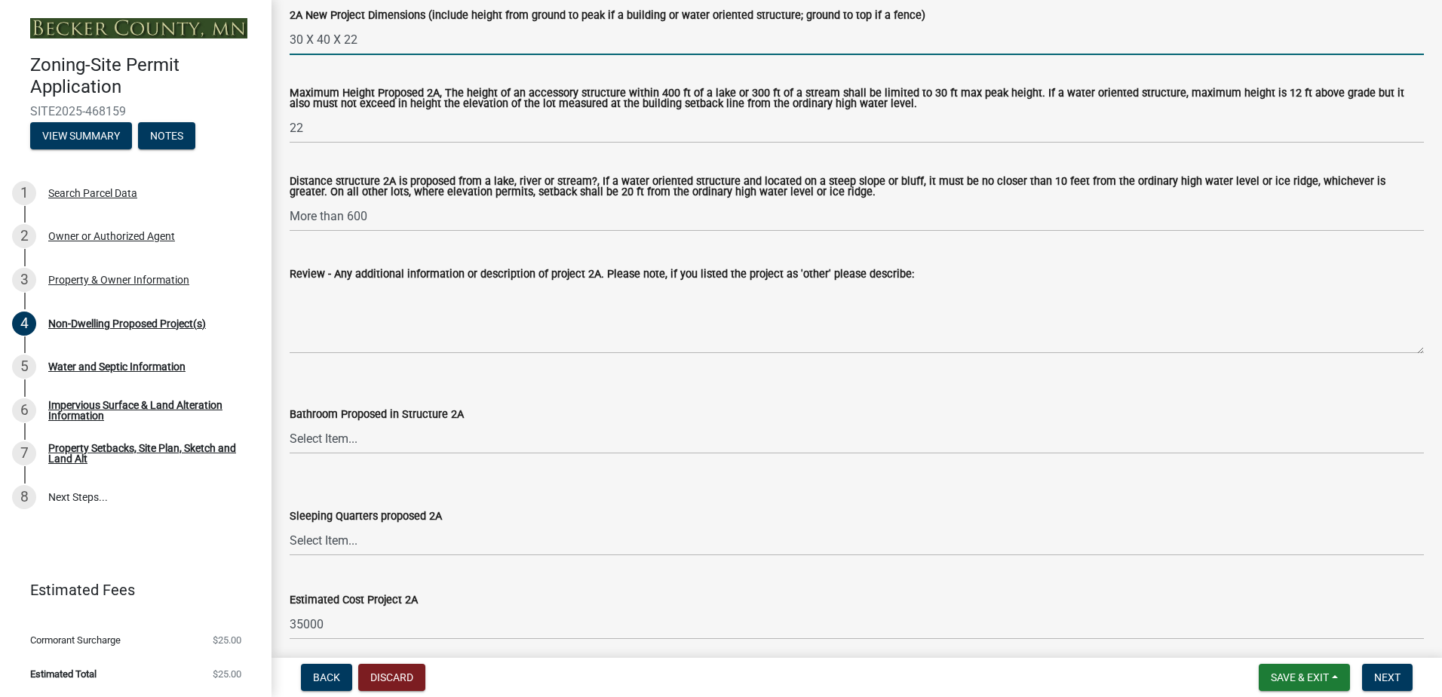
scroll to position [603, 0]
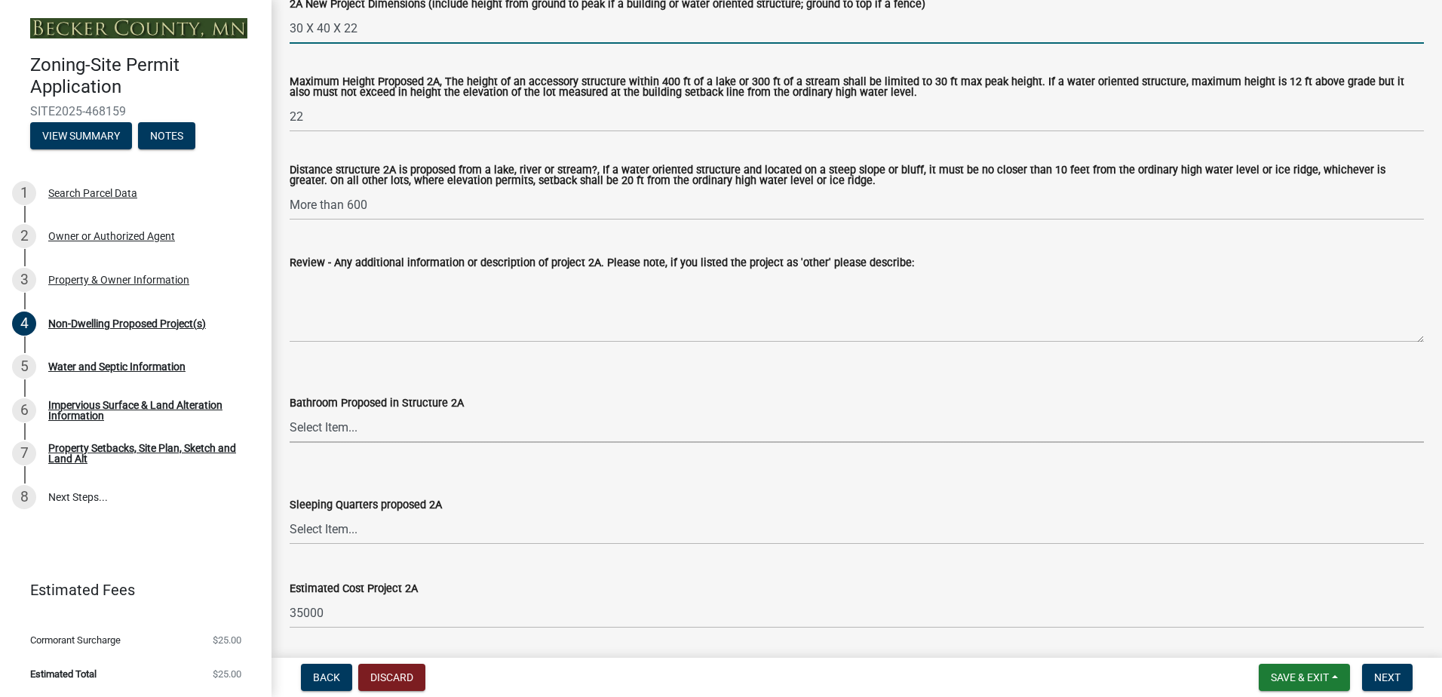
click at [371, 440] on select "Select Item... N/A Yes No" at bounding box center [857, 427] width 1134 height 31
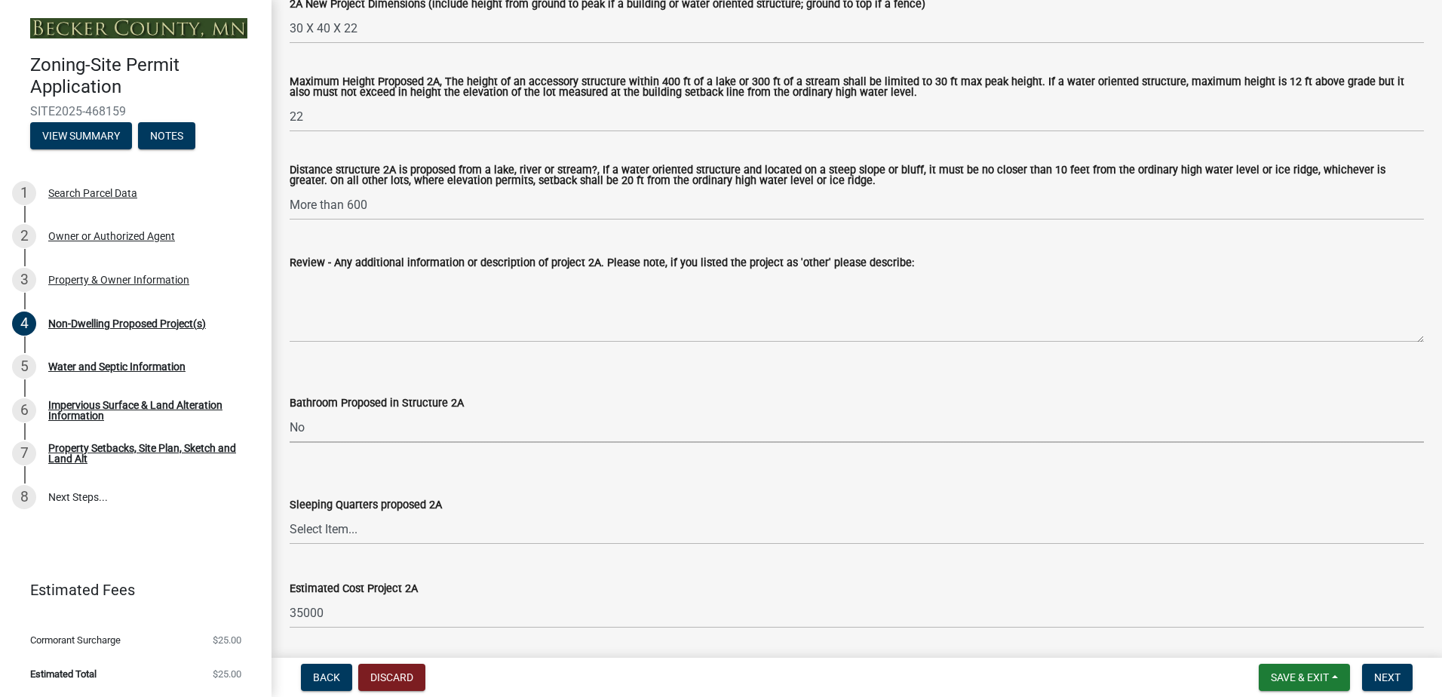
click at [290, 413] on select "Select Item... N/A Yes No" at bounding box center [857, 427] width 1134 height 31
select select "cf118f3b-6469-426f-b247-8aeebfb0198d"
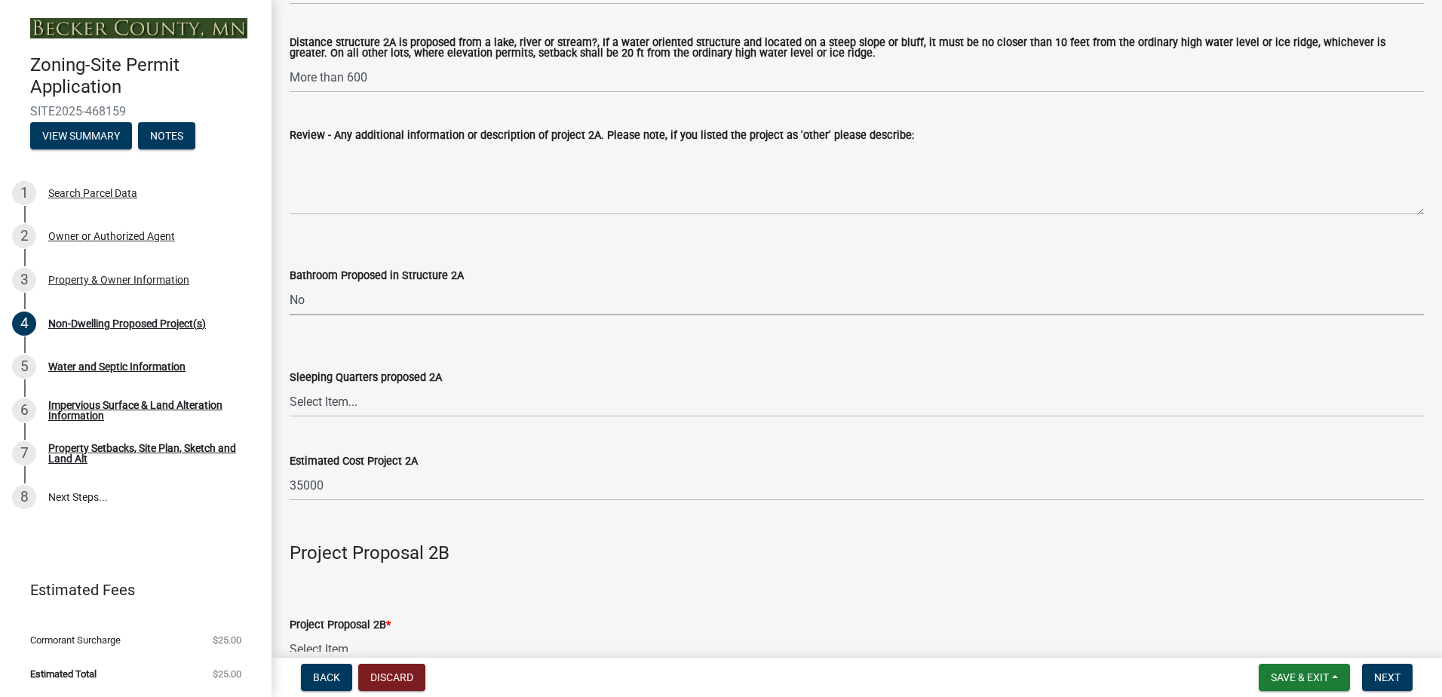
scroll to position [754, 0]
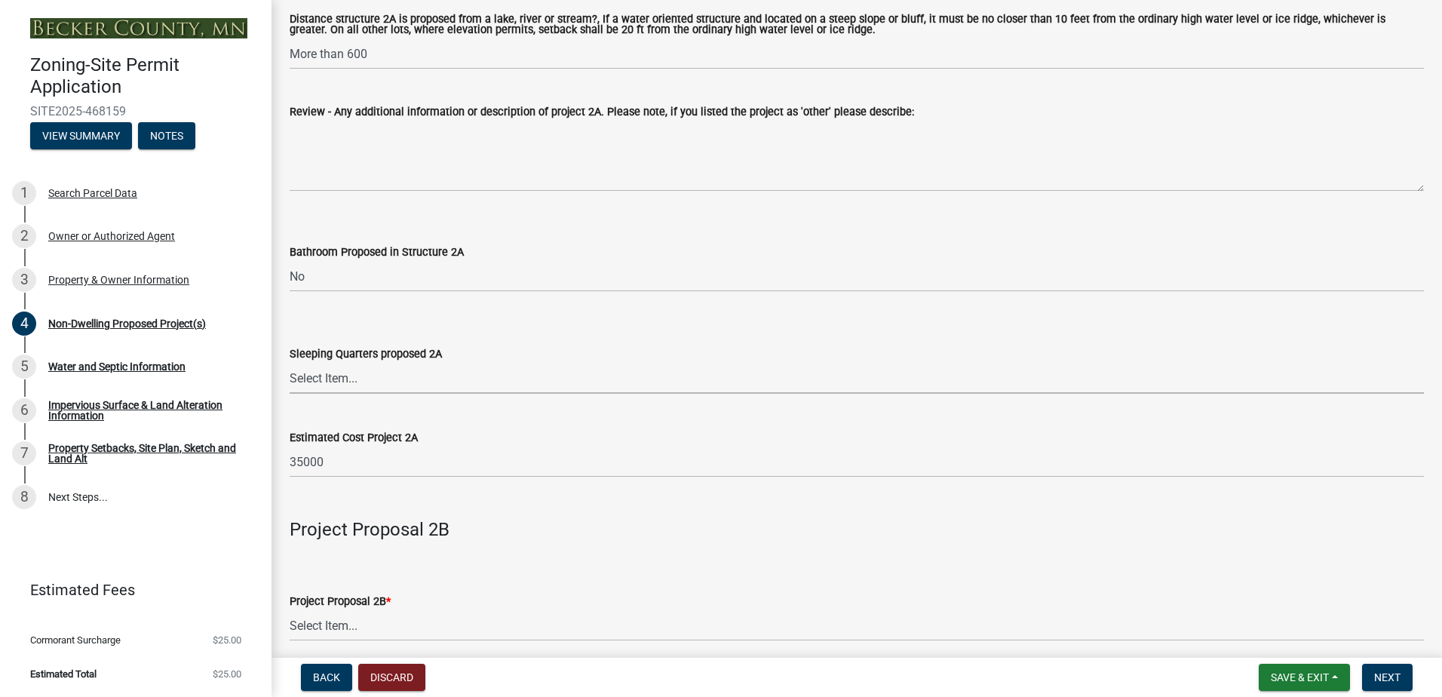
click at [358, 376] on select "Select Item... N/A Yes No" at bounding box center [857, 378] width 1134 height 31
click at [290, 364] on select "Select Item... N/A Yes No" at bounding box center [857, 378] width 1134 height 31
select select "d5258256-81e9-4688-bc84-b01445ee29b6"
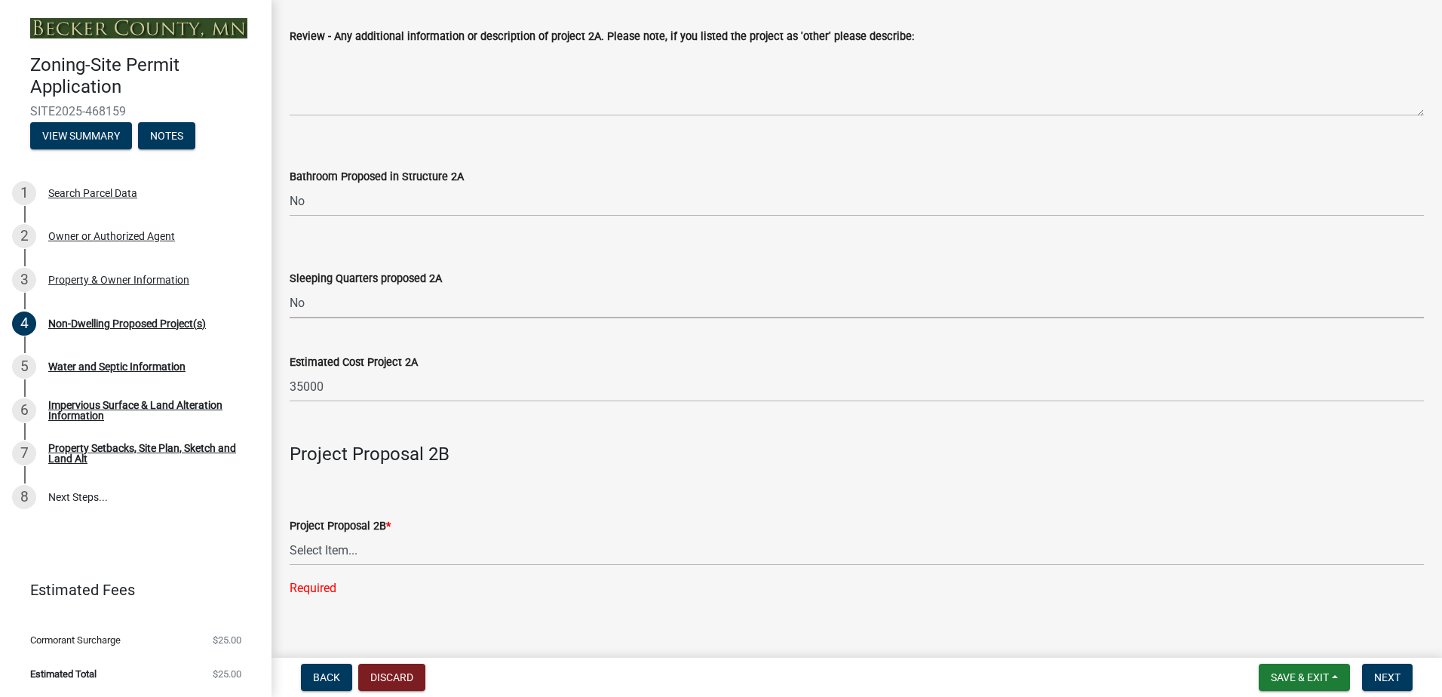
scroll to position [905, 0]
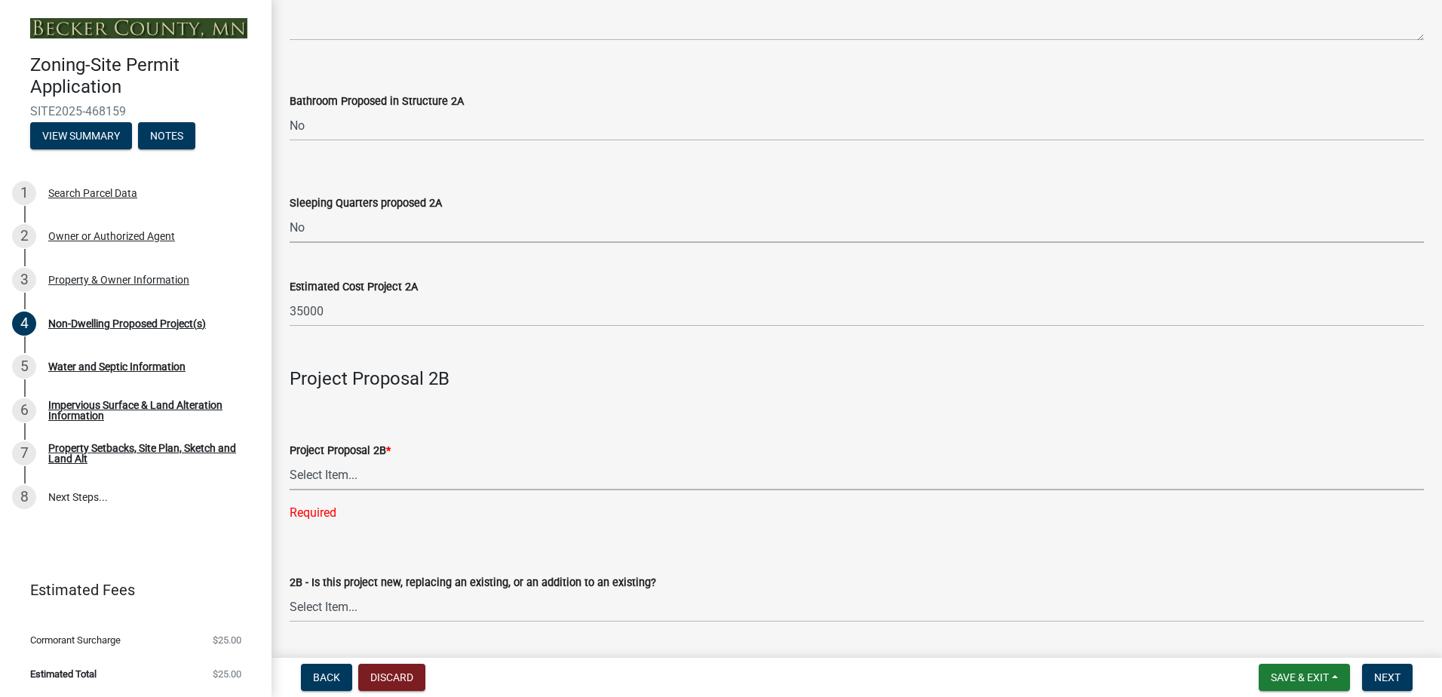
click at [351, 477] on select "Select Item... N/A Commercial Office/Retail Building Detached Garage Pole Build…" at bounding box center [857, 474] width 1134 height 31
click at [290, 461] on select "Select Item... N/A Commercial Office/Retail Building Detached Garage Pole Build…" at bounding box center [857, 474] width 1134 height 31
select select "258cbdbc-8629-455d-9fed-6a57bf82144e"
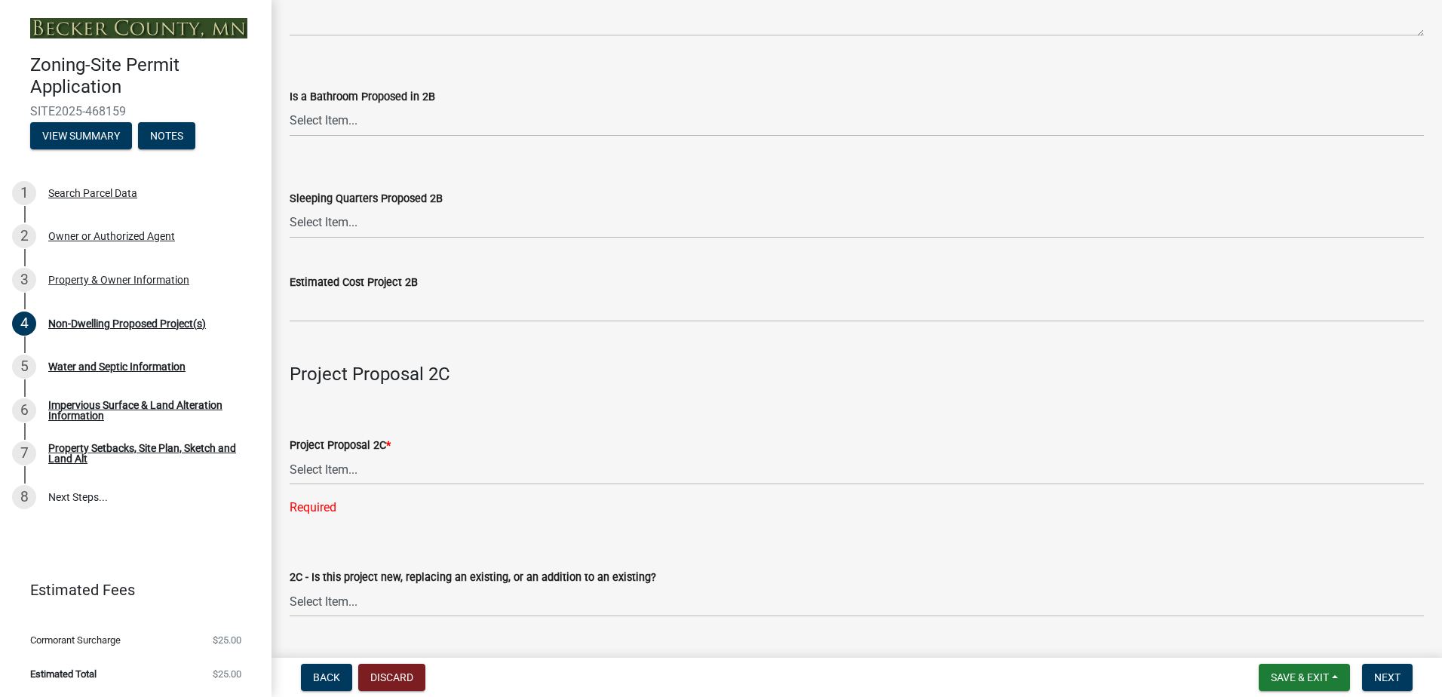
scroll to position [1960, 0]
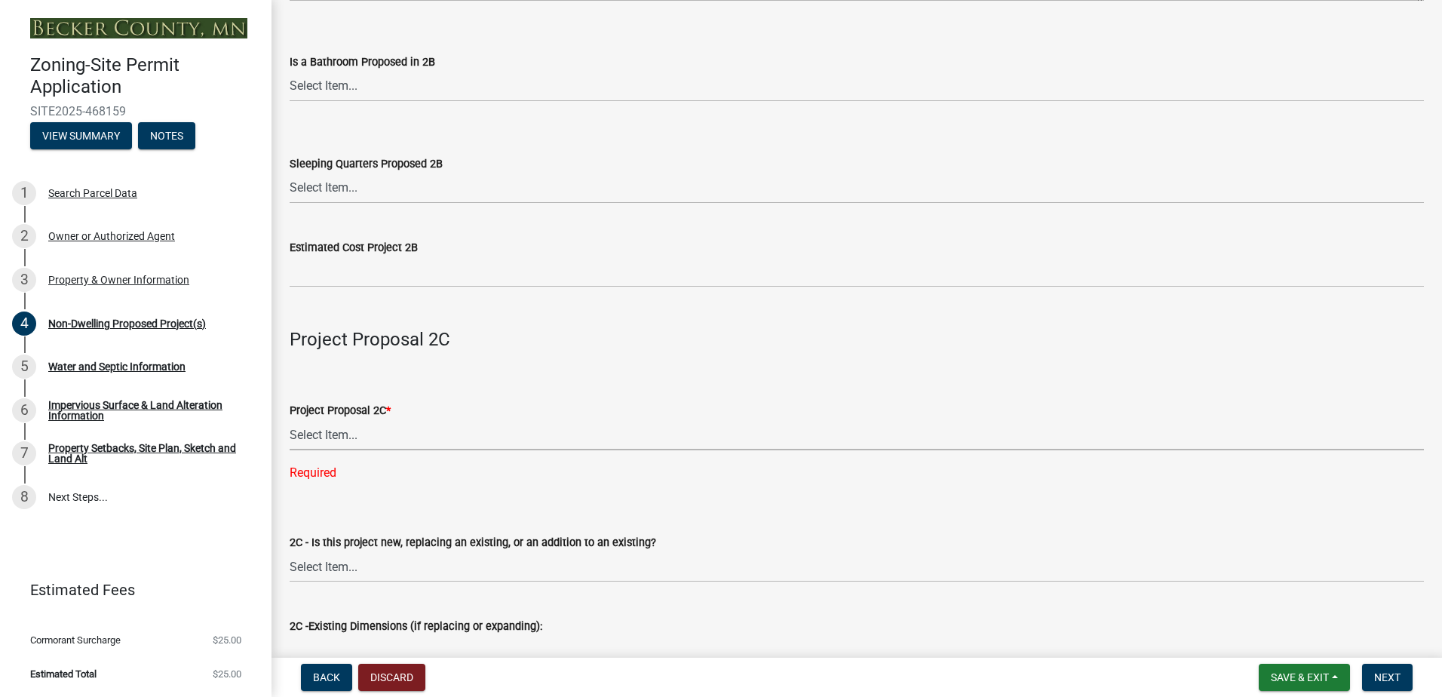
click at [333, 440] on select "Select Item... N/A Commercial Office/Retail Building Detached Garage Pole Build…" at bounding box center [857, 434] width 1134 height 31
click at [290, 422] on select "Select Item... N/A Commercial Office/Retail Building Detached Garage Pole Build…" at bounding box center [857, 434] width 1134 height 31
select select "a9a8393f-3c28-47b8-b6d9-84c94641c3fc"
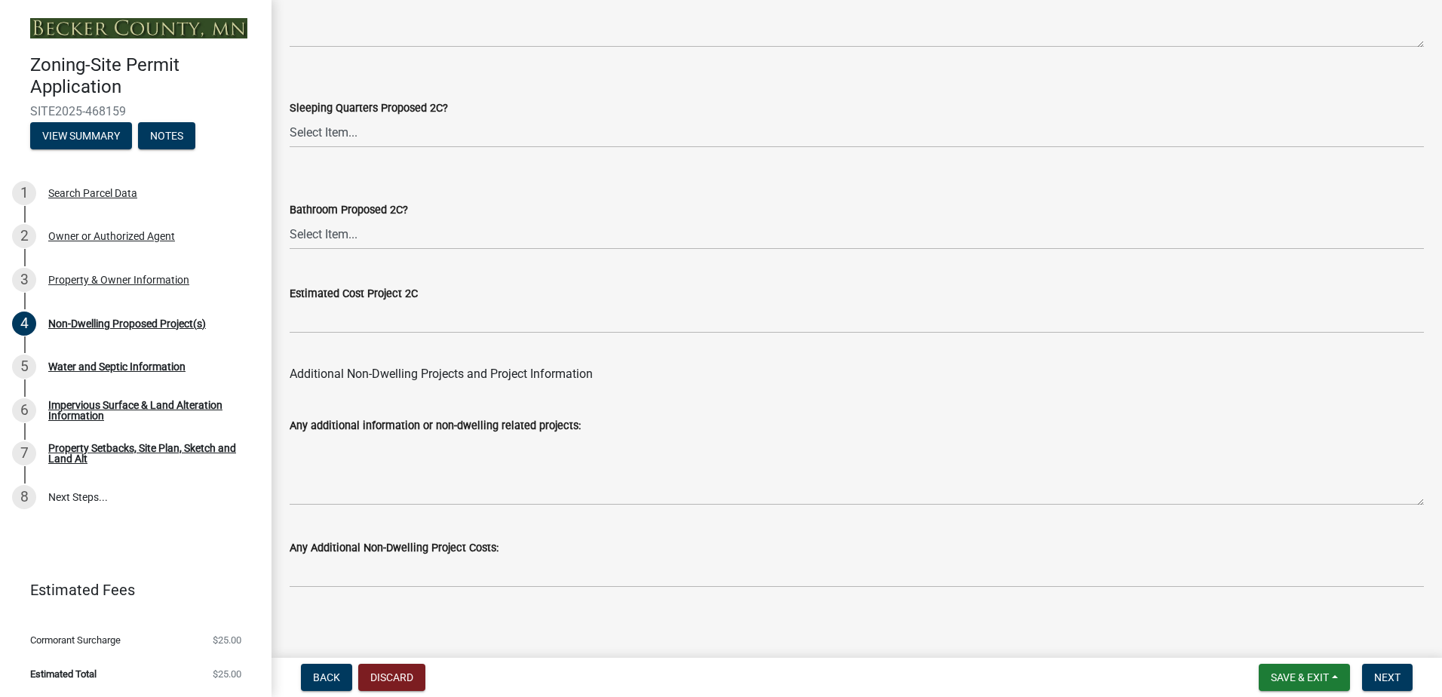
scroll to position [2943, 0]
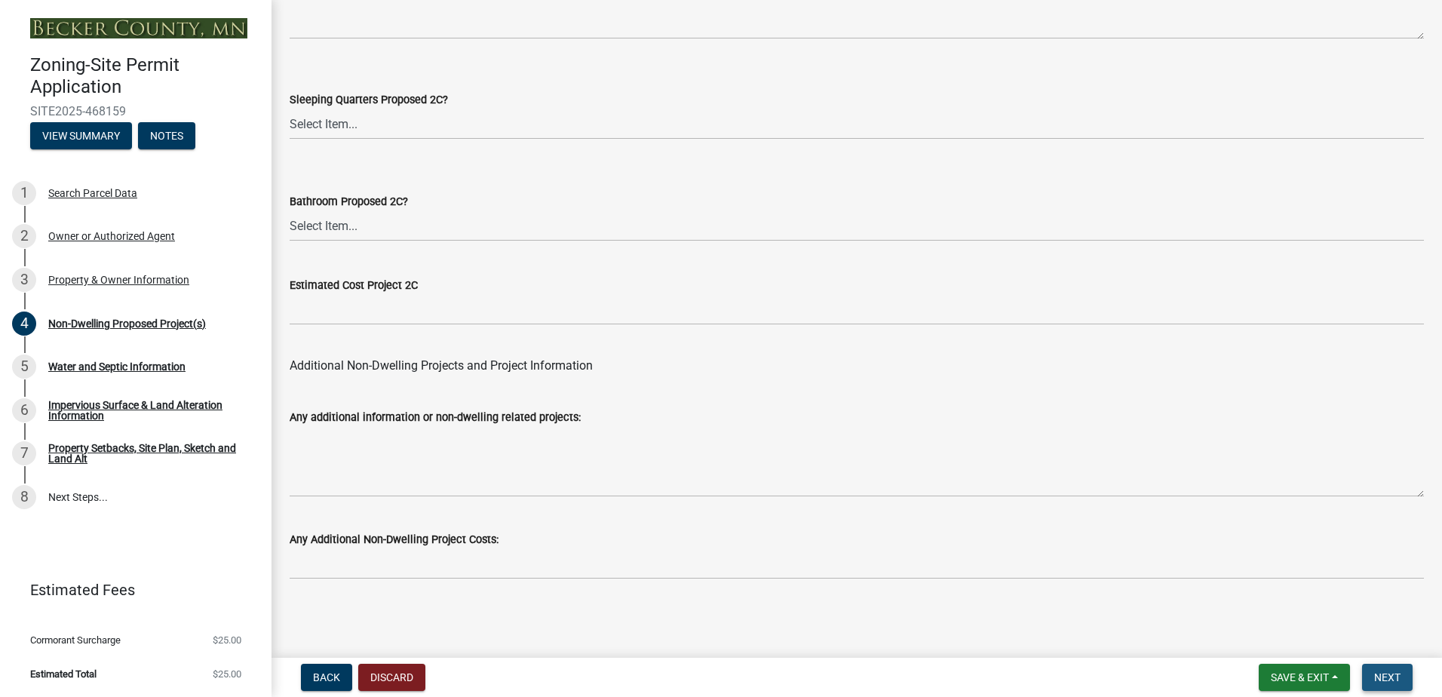
click at [1396, 677] on span "Next" at bounding box center [1387, 677] width 26 height 12
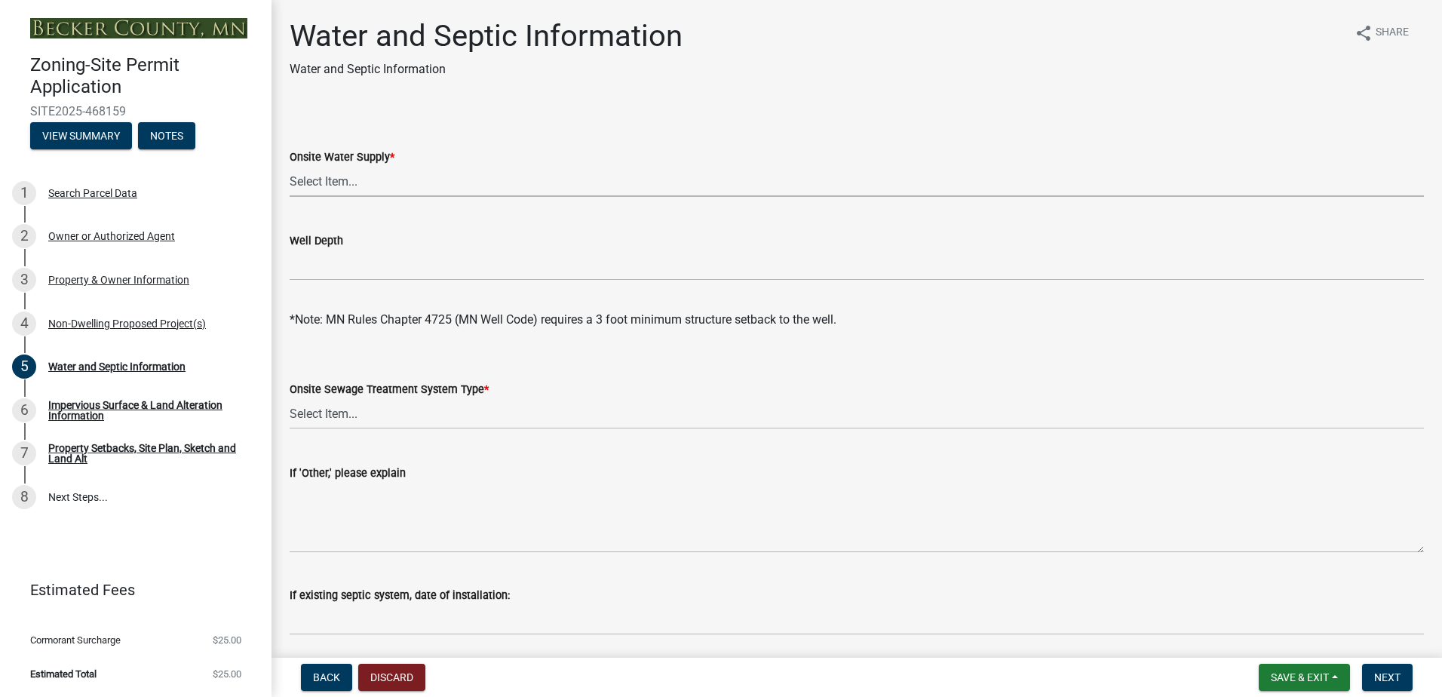
click at [316, 177] on select "Select Item... Well New Well to be Installed Attached to City Water System No o…" at bounding box center [857, 181] width 1134 height 31
click at [290, 166] on select "Select Item... Well New Well to be Installed Attached to City Water System No o…" at bounding box center [857, 181] width 1134 height 31
select select "36c179e4-d9bc-4e26-9fa7-a2562bd8114c"
click at [340, 416] on select "Select Item... No existing or proposed septic Proposed New or Corrected Septic …" at bounding box center [857, 413] width 1134 height 31
click at [290, 398] on select "Select Item... No existing or proposed septic Proposed New or Corrected Septic …" at bounding box center [857, 413] width 1134 height 31
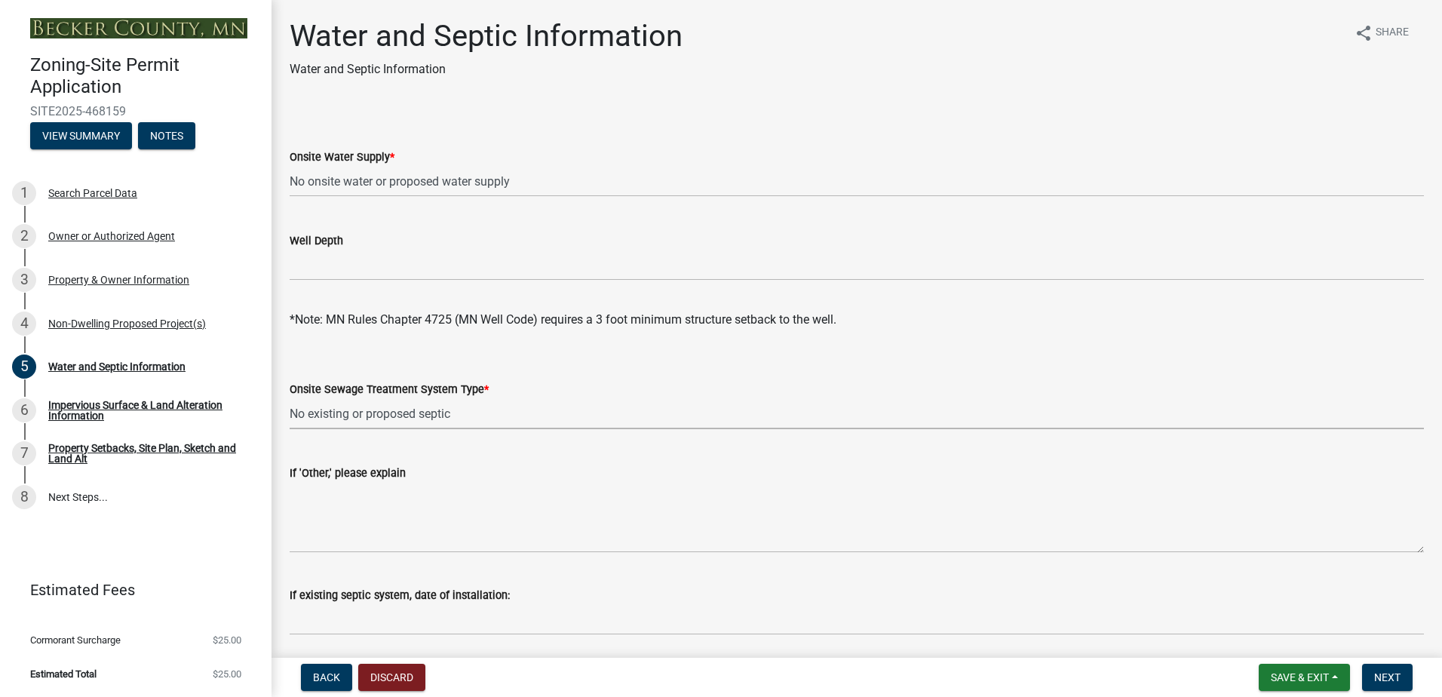
select select "a01a1fb1-1490-43e2-af36-29ac4cf5629f"
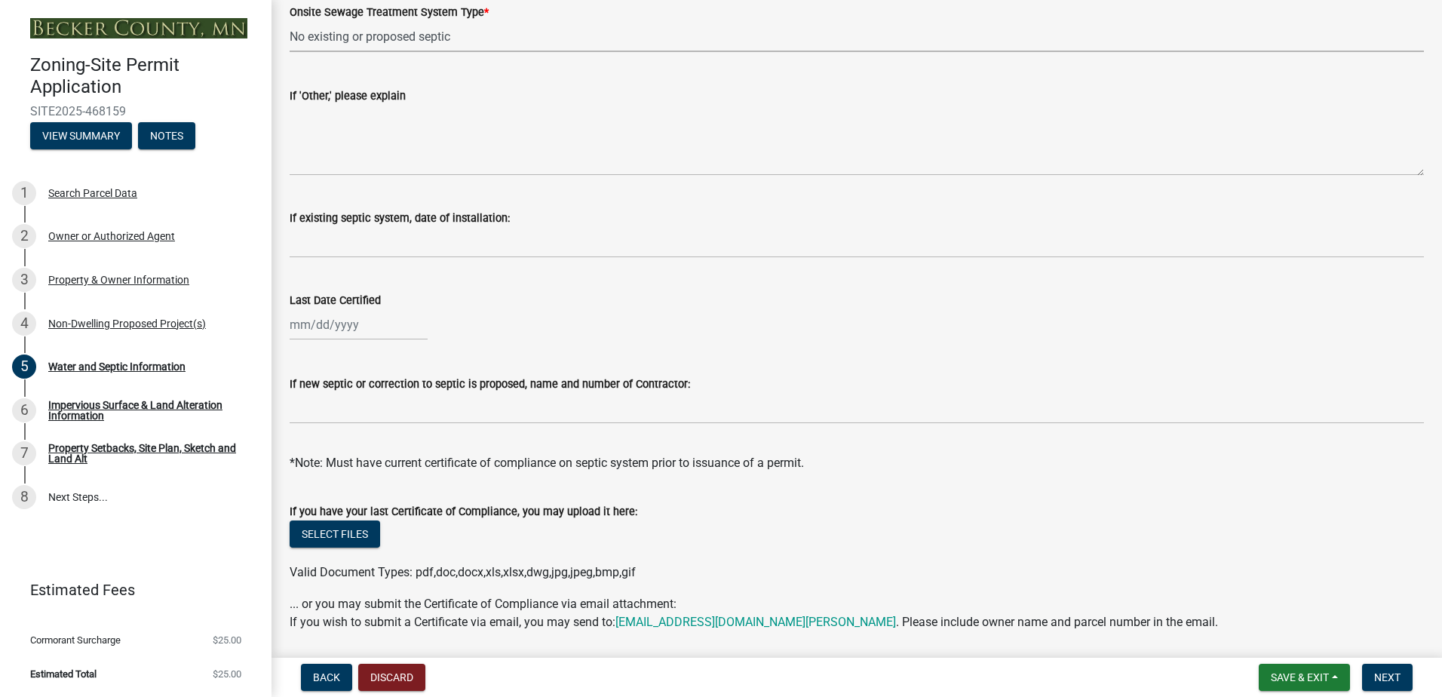
scroll to position [428, 0]
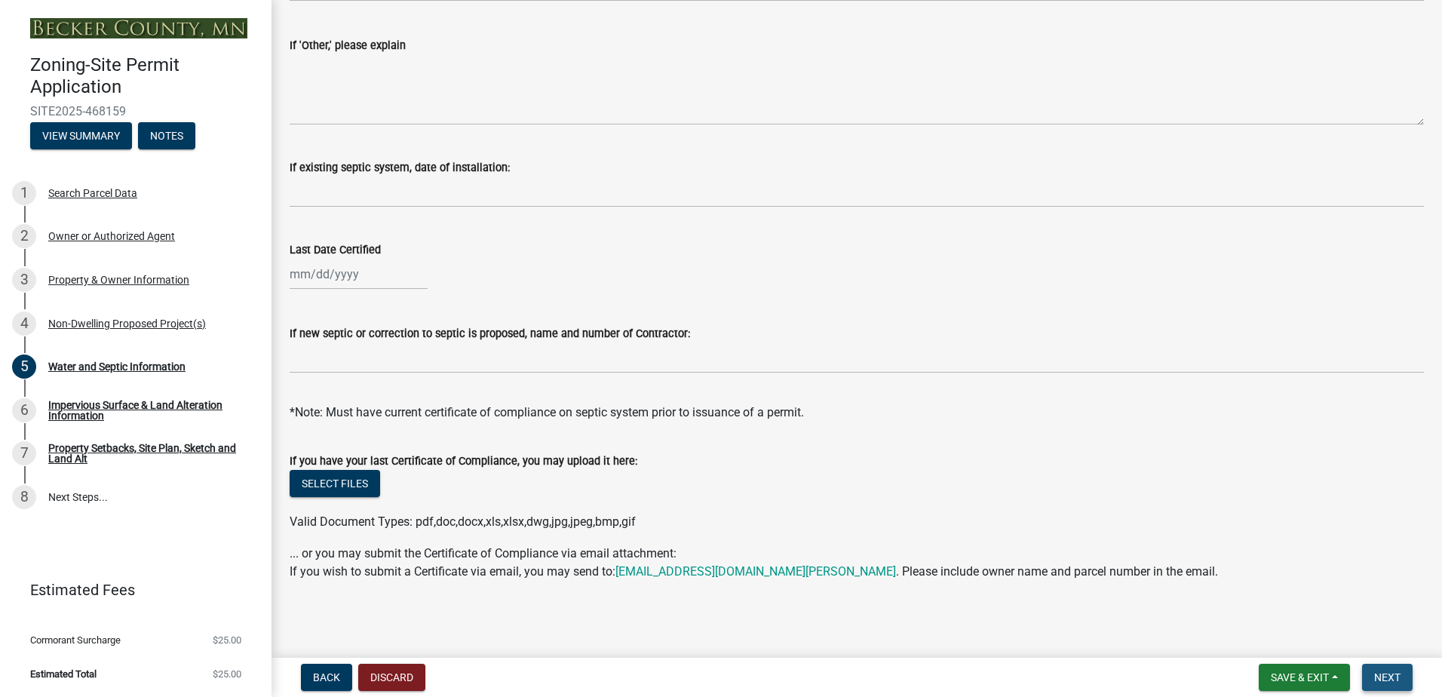
click at [1400, 676] on span "Next" at bounding box center [1387, 677] width 26 height 12
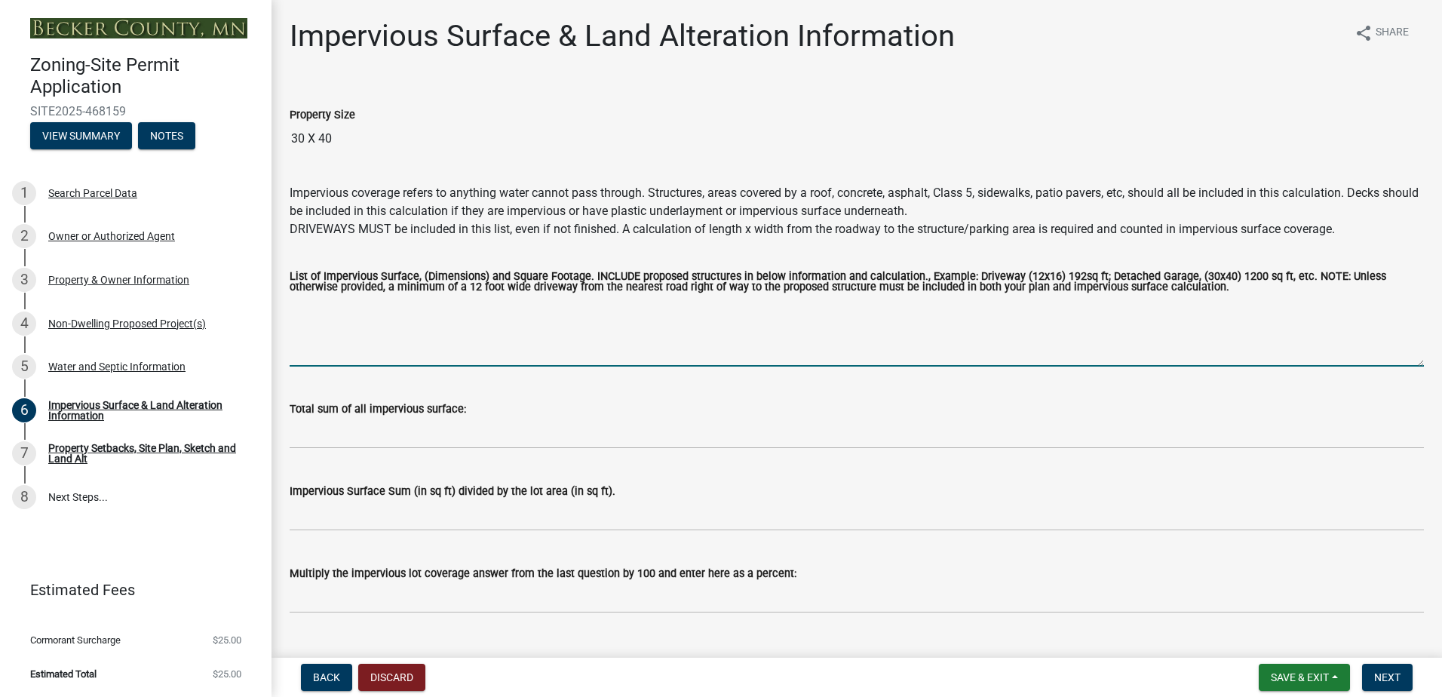
click at [587, 342] on textarea "List of Impervious Surface, (Dimensions) and Square Footage. INCLUDE proposed s…" at bounding box center [857, 331] width 1134 height 71
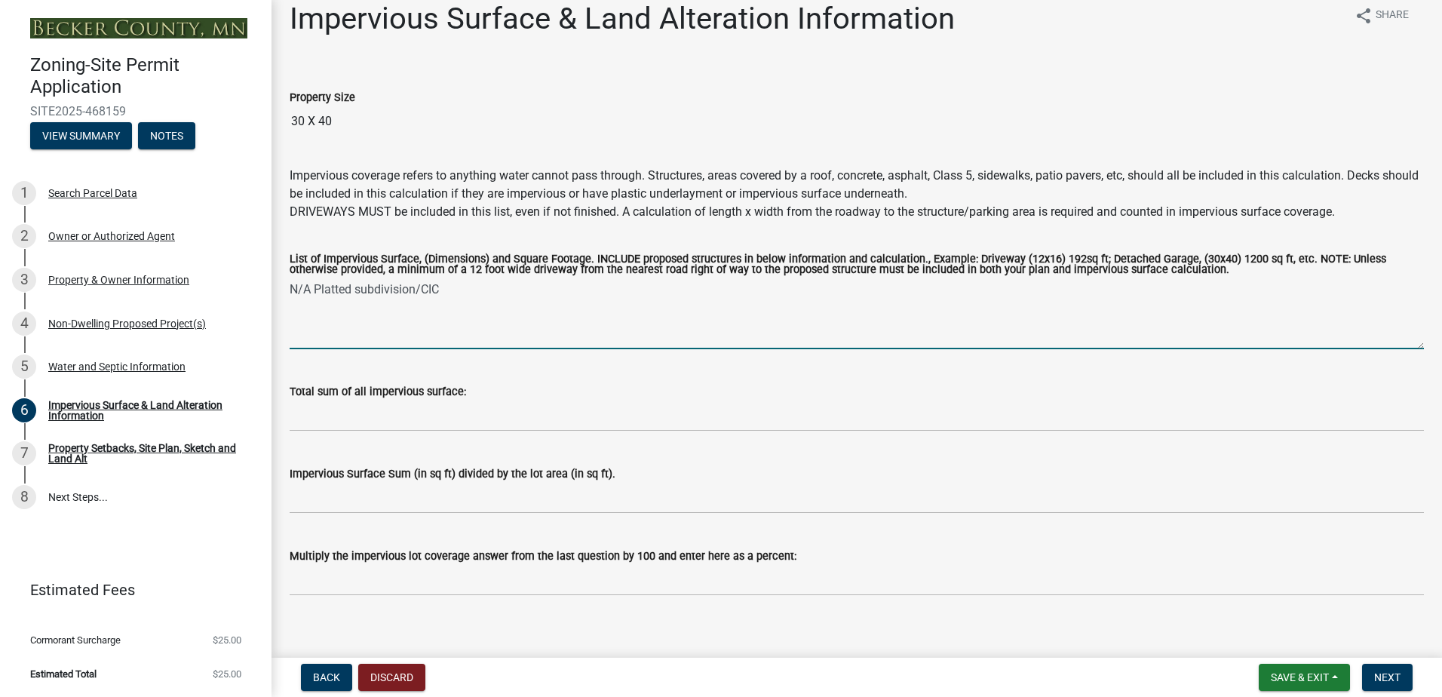
scroll to position [33, 0]
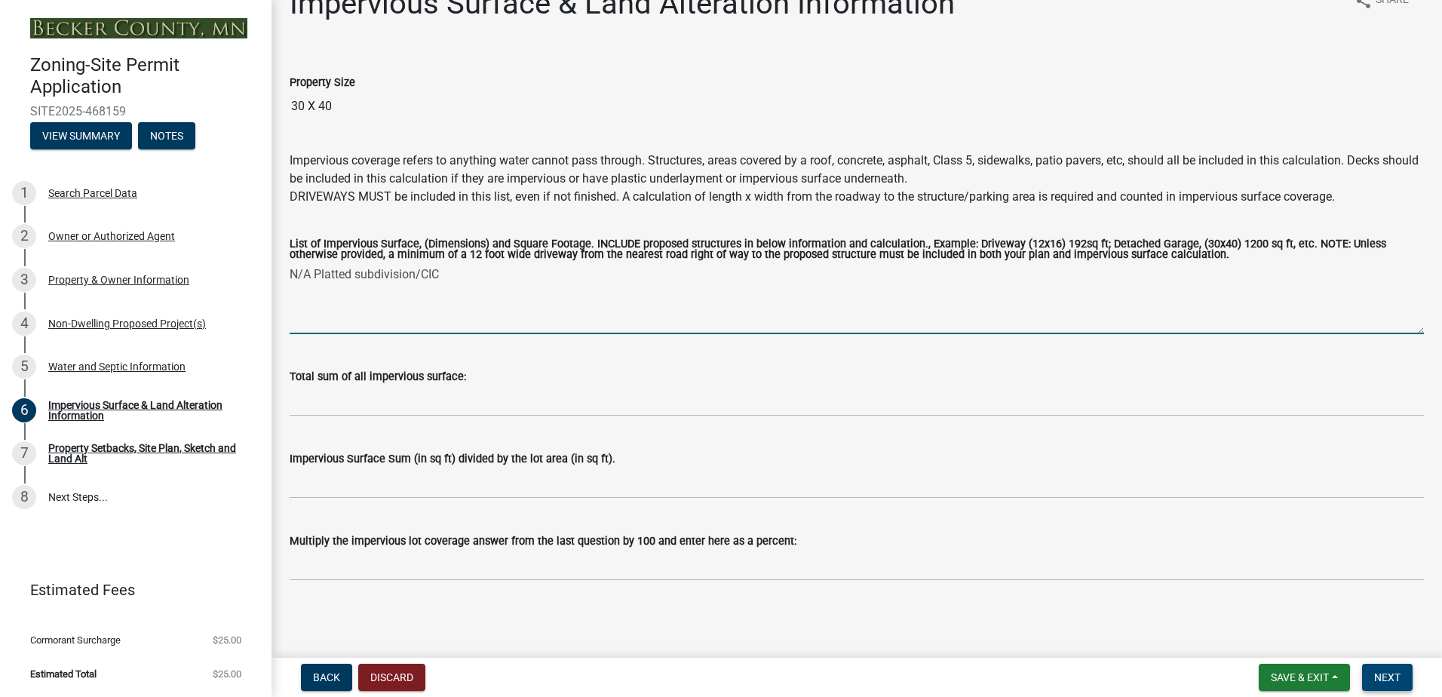
type textarea "N/A Platted subdivision/CIC"
click at [1384, 679] on span "Next" at bounding box center [1387, 677] width 26 height 12
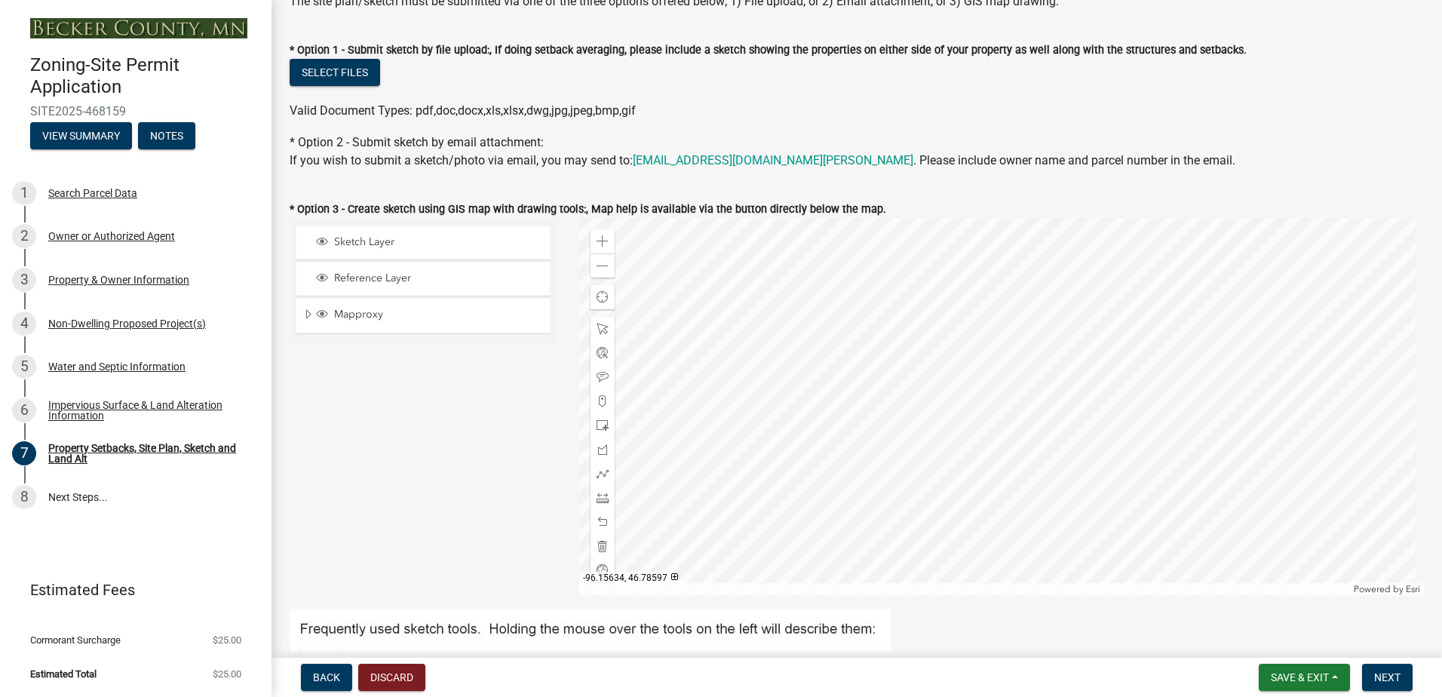
scroll to position [302, 0]
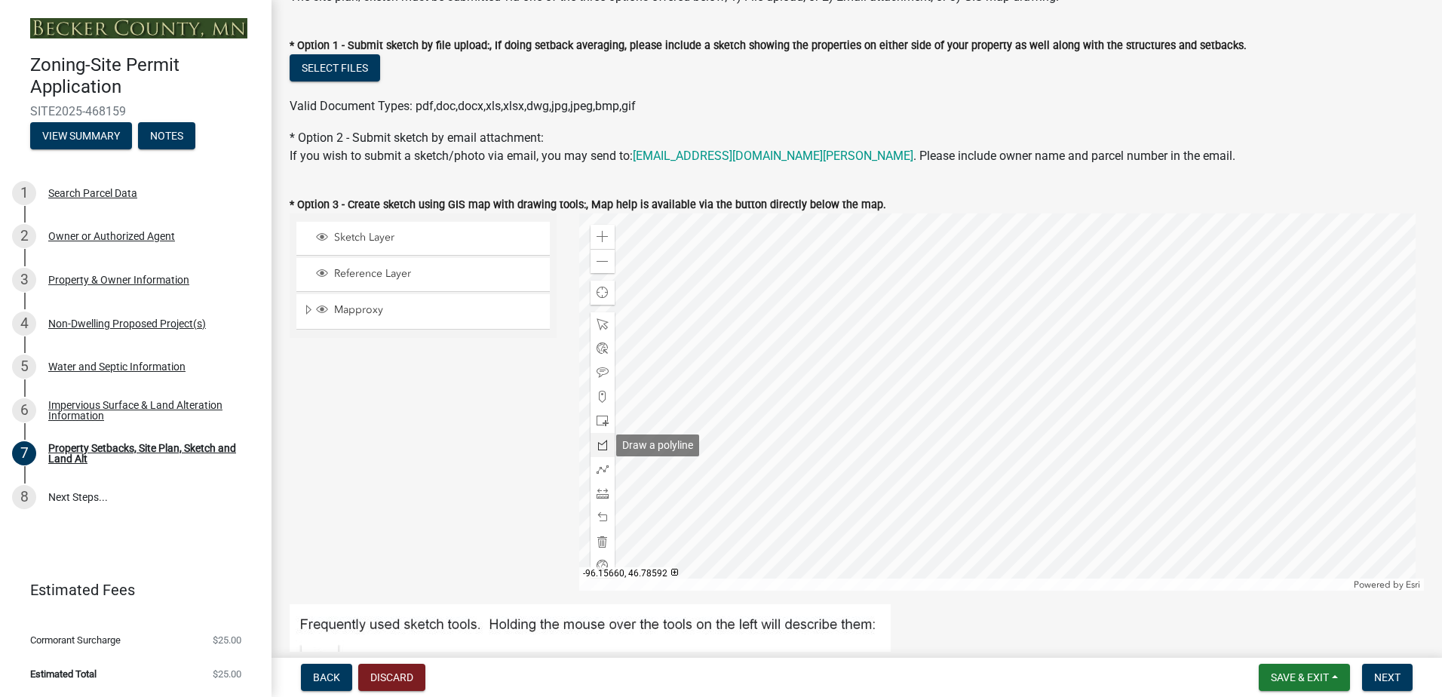
click at [601, 441] on span at bounding box center [602, 445] width 12 height 12
click at [870, 314] on div at bounding box center [1001, 401] width 845 height 377
click at [1117, 309] on div at bounding box center [1001, 401] width 845 height 377
click at [1120, 494] on div at bounding box center [1001, 401] width 845 height 377
click at [871, 496] on div at bounding box center [1001, 401] width 845 height 377
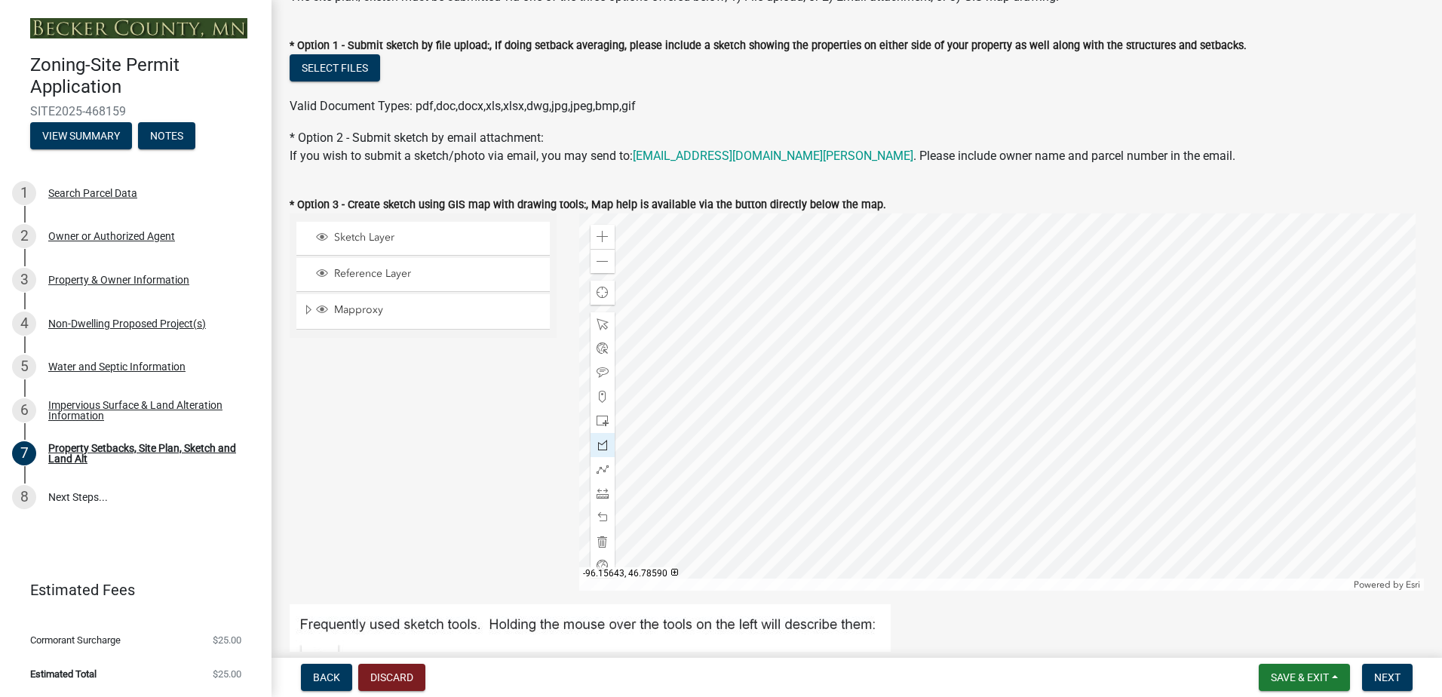
click at [871, 496] on div at bounding box center [1001, 401] width 845 height 377
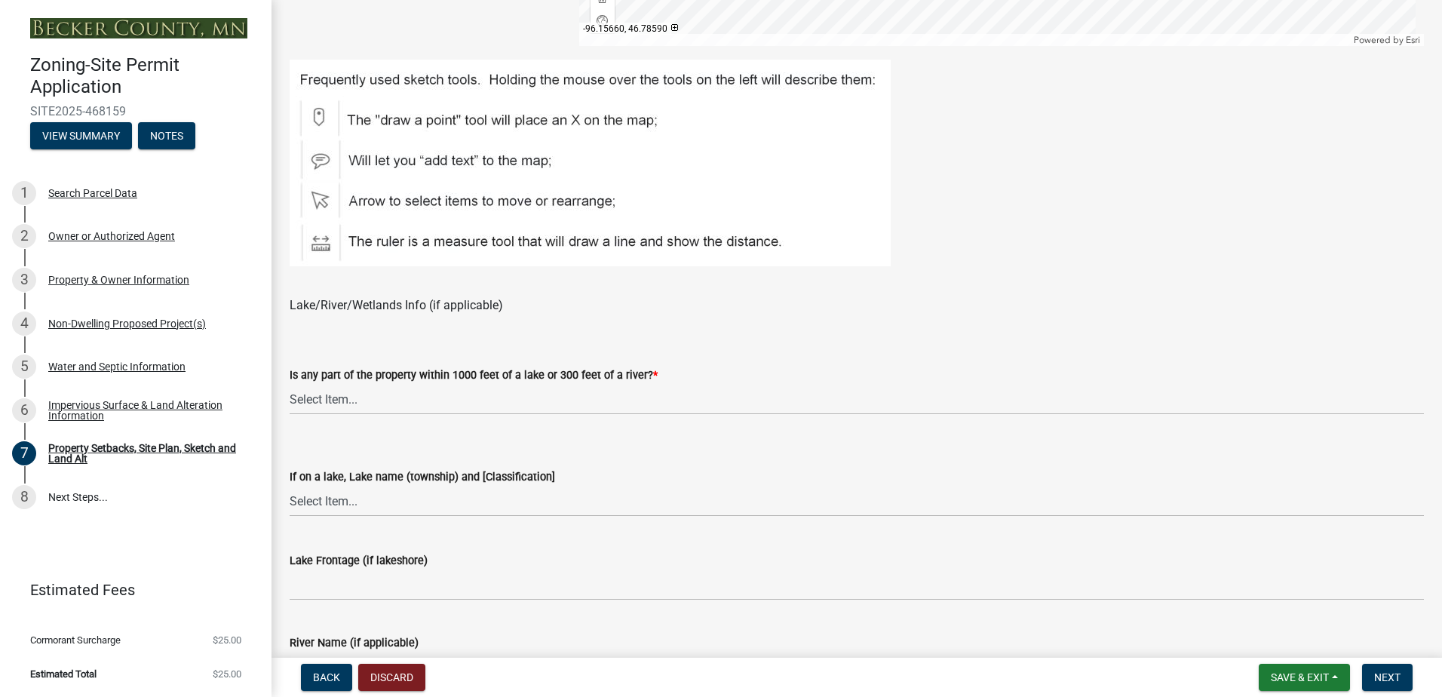
scroll to position [905, 0]
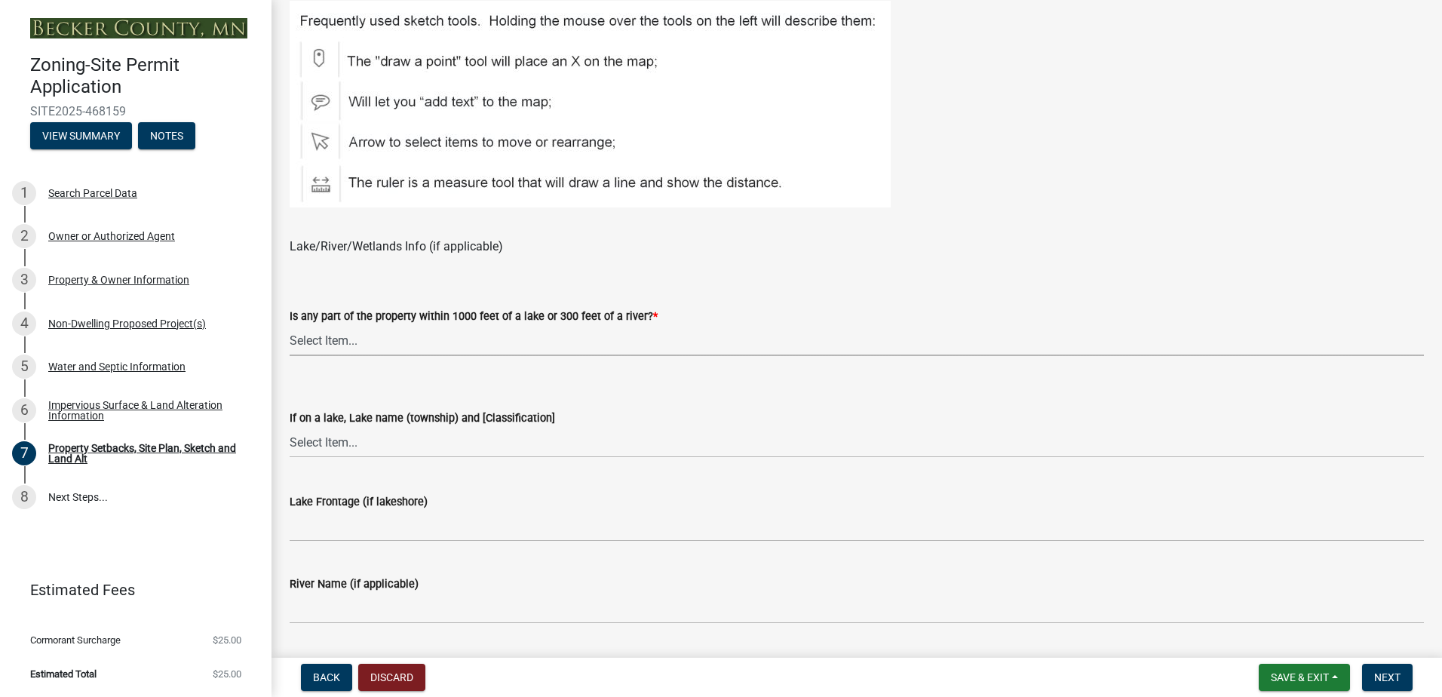
click at [419, 341] on select "Select Item... Shoreland-Riparian (Property is bordering a lake, river or strea…" at bounding box center [857, 340] width 1134 height 31
click at [290, 325] on select "Select Item... Shoreland-Riparian (Property is bordering a lake, river or strea…" at bounding box center [857, 340] width 1134 height 31
select select "bc359128-44fe-43a6-b559-d4174f4d38cf"
click at [365, 445] on select "Select Item... [GEOGRAPHIC_DATA] is not listed below [GEOGRAPHIC_DATA] ([GEOGRA…" at bounding box center [857, 442] width 1134 height 31
click at [290, 427] on select "Select Item... [GEOGRAPHIC_DATA] is not listed below [GEOGRAPHIC_DATA] ([GEOGRA…" at bounding box center [857, 442] width 1134 height 31
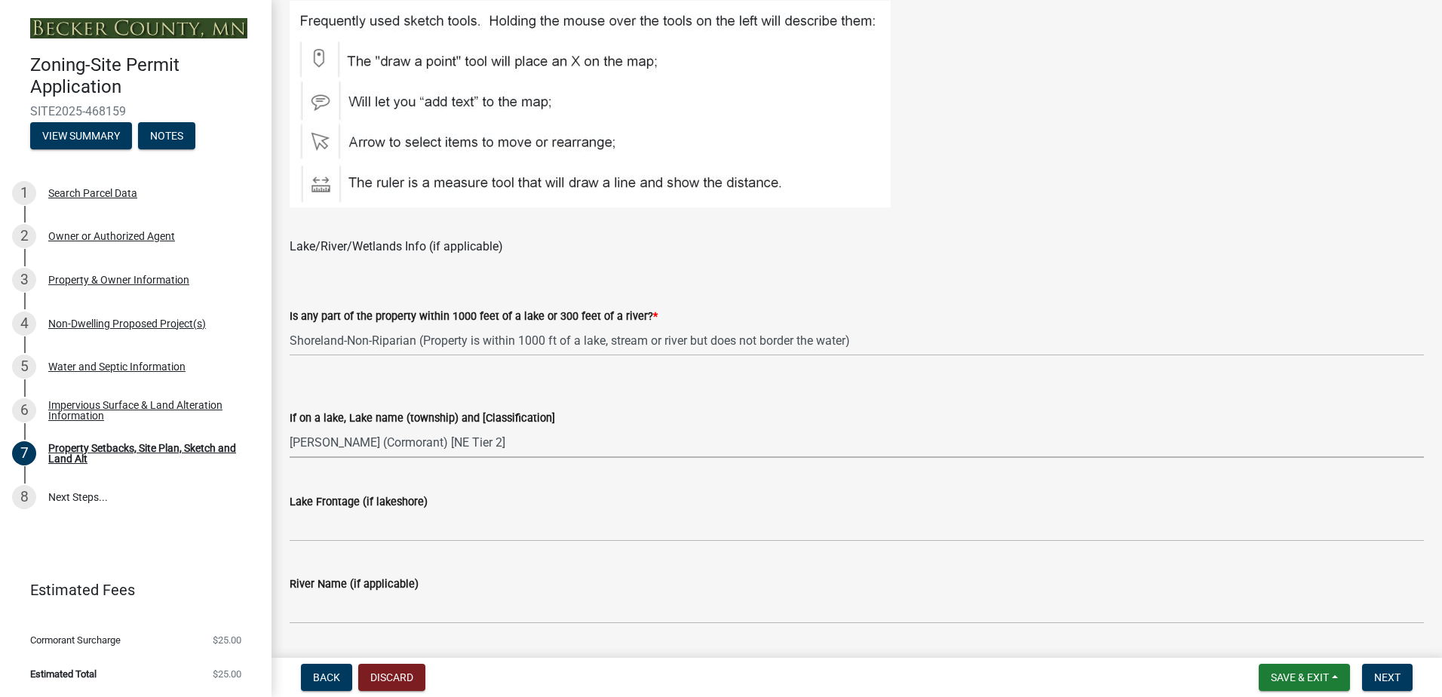
select select "d2c800b3-de4e-4a5b-9a0a-ad418c2d302f"
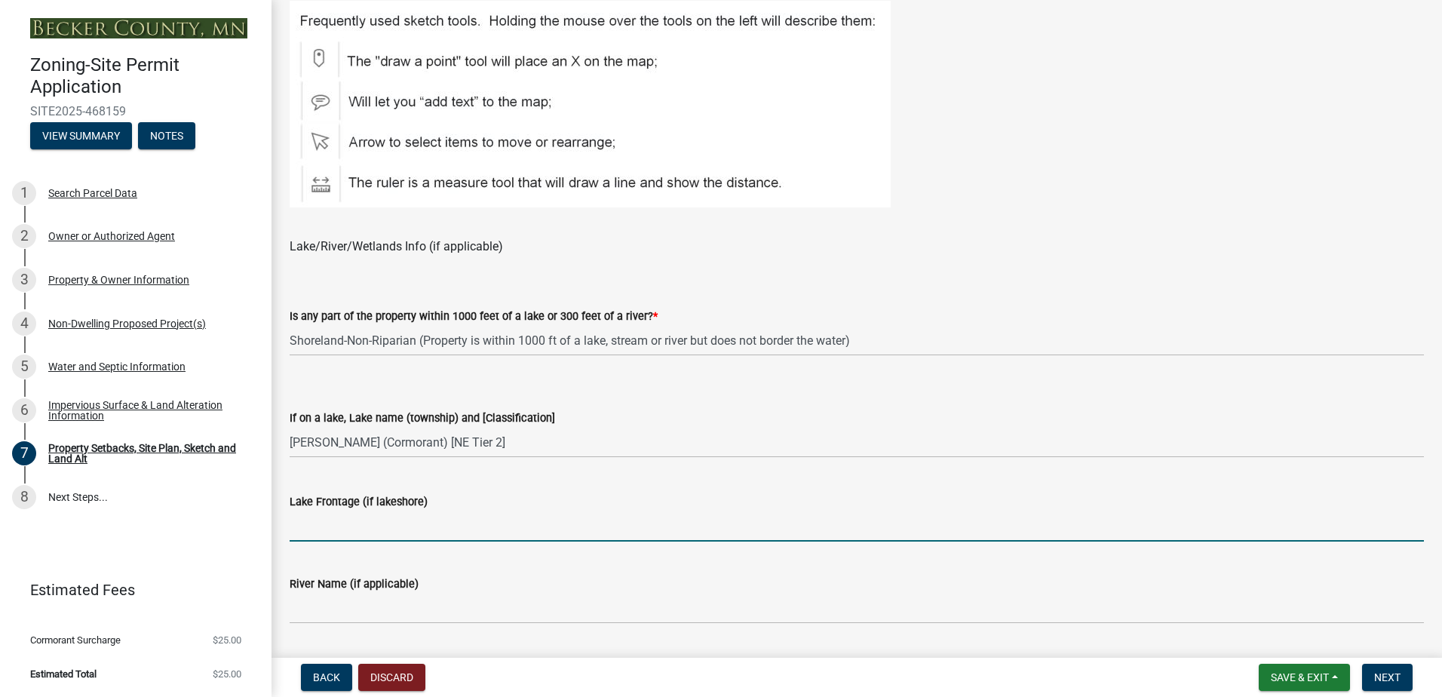
click at [444, 528] on input "Lake Frontage (if lakeshore)" at bounding box center [857, 525] width 1134 height 31
type input "N/A"
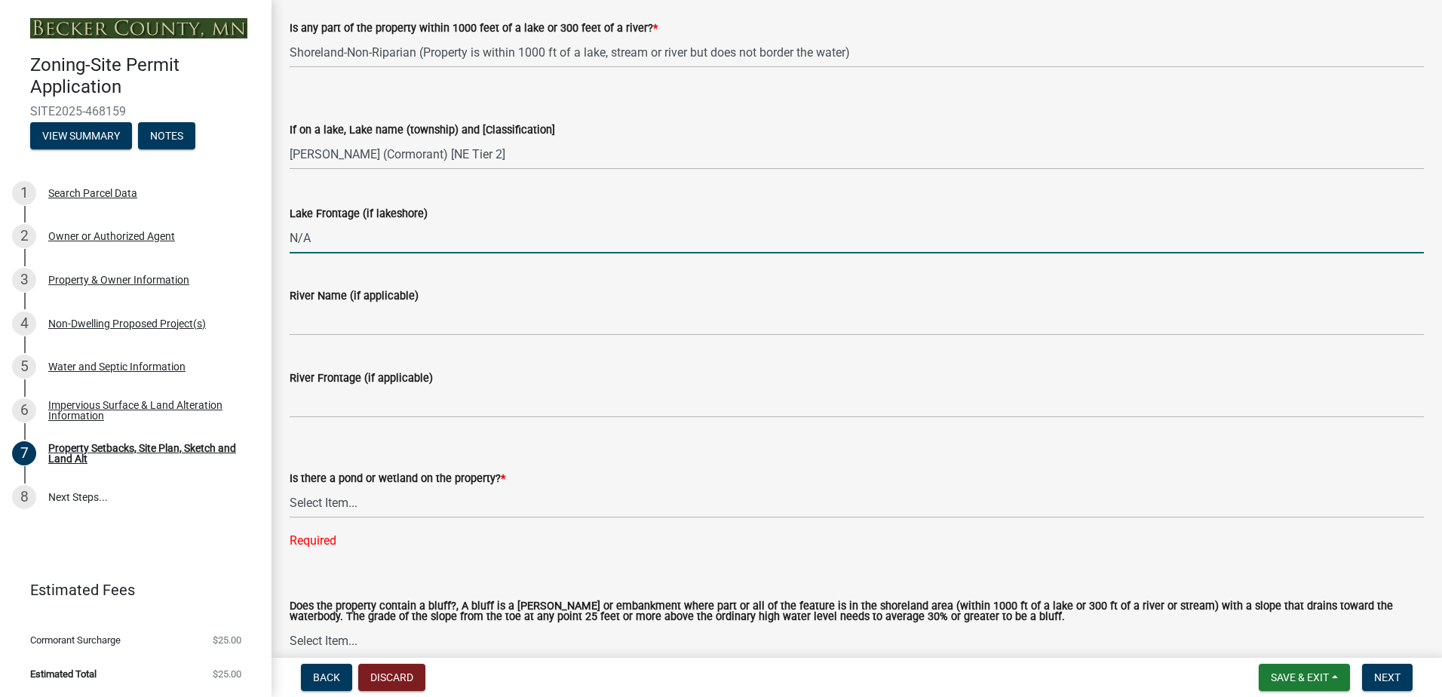
scroll to position [1206, 0]
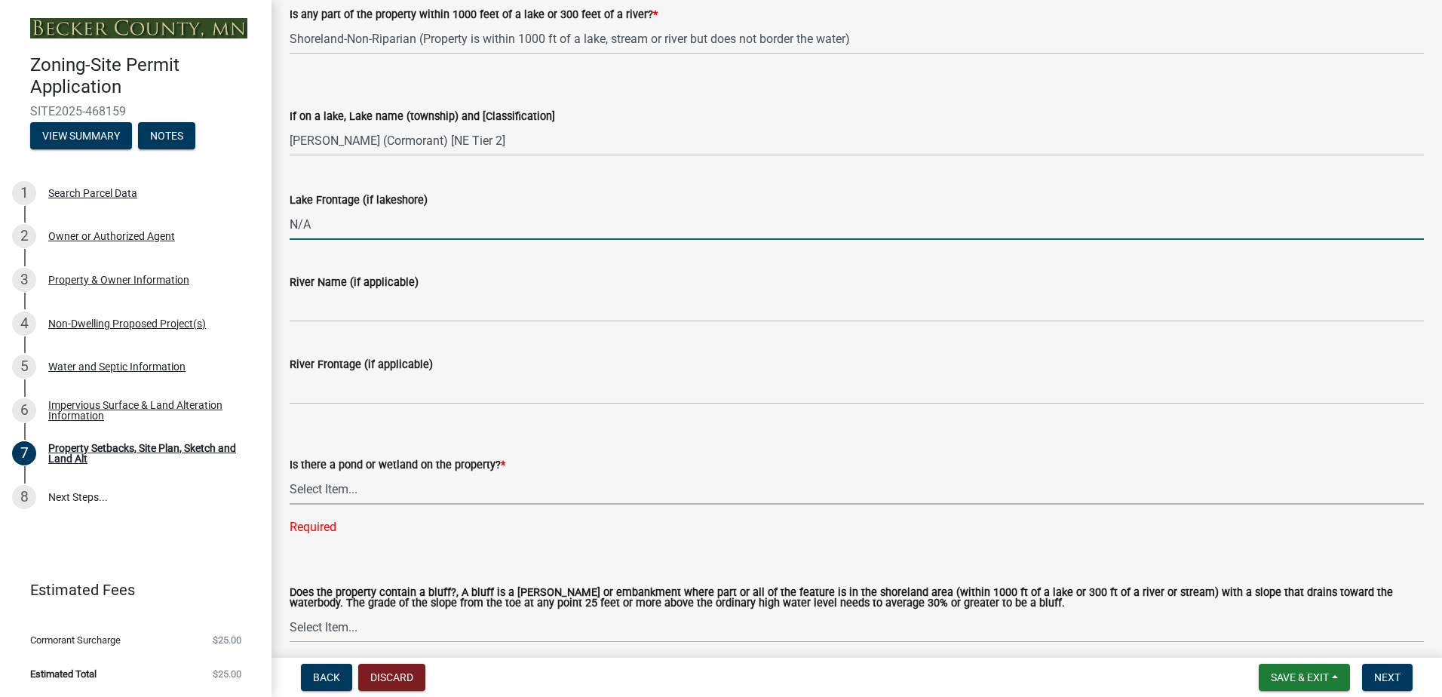
click at [341, 493] on select "Select Item... Yes No" at bounding box center [857, 489] width 1134 height 31
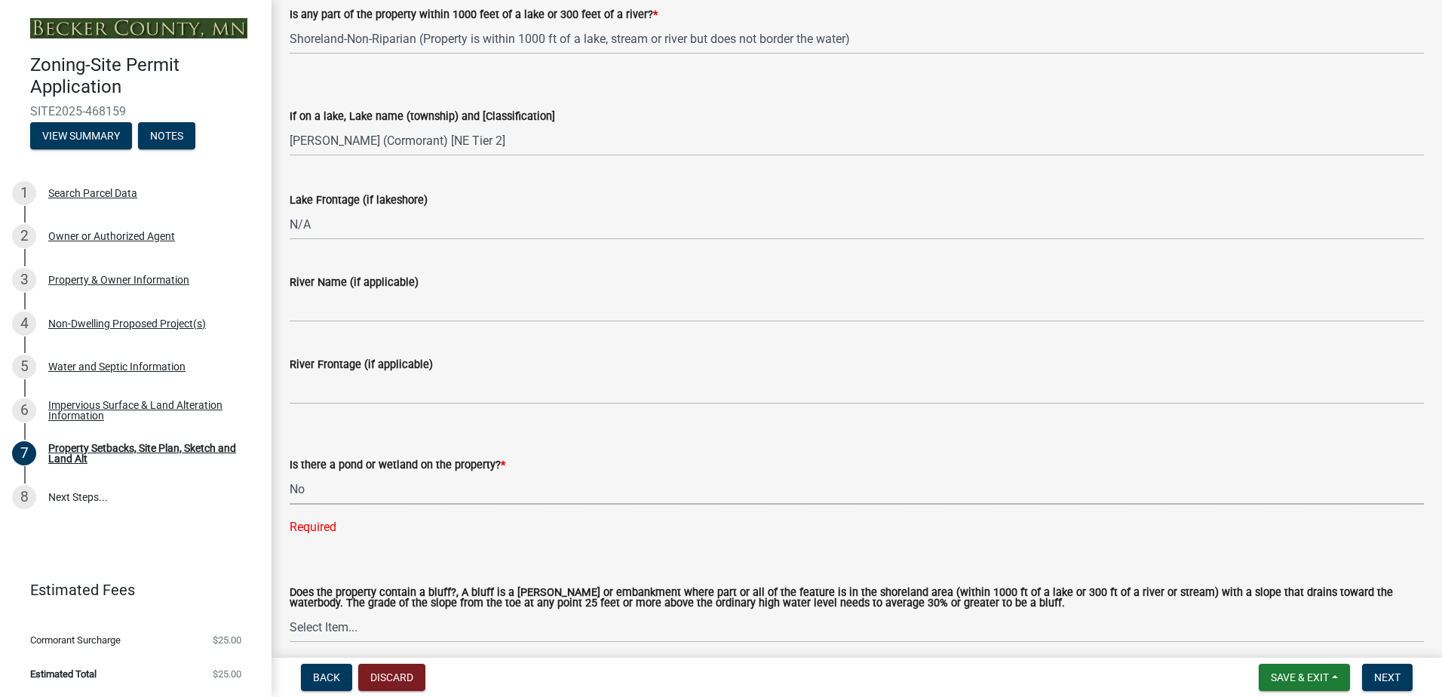
click at [290, 474] on select "Select Item... Yes No" at bounding box center [857, 489] width 1134 height 31
select select "b56a4575-9846-47cf-8067-c59a4853da22"
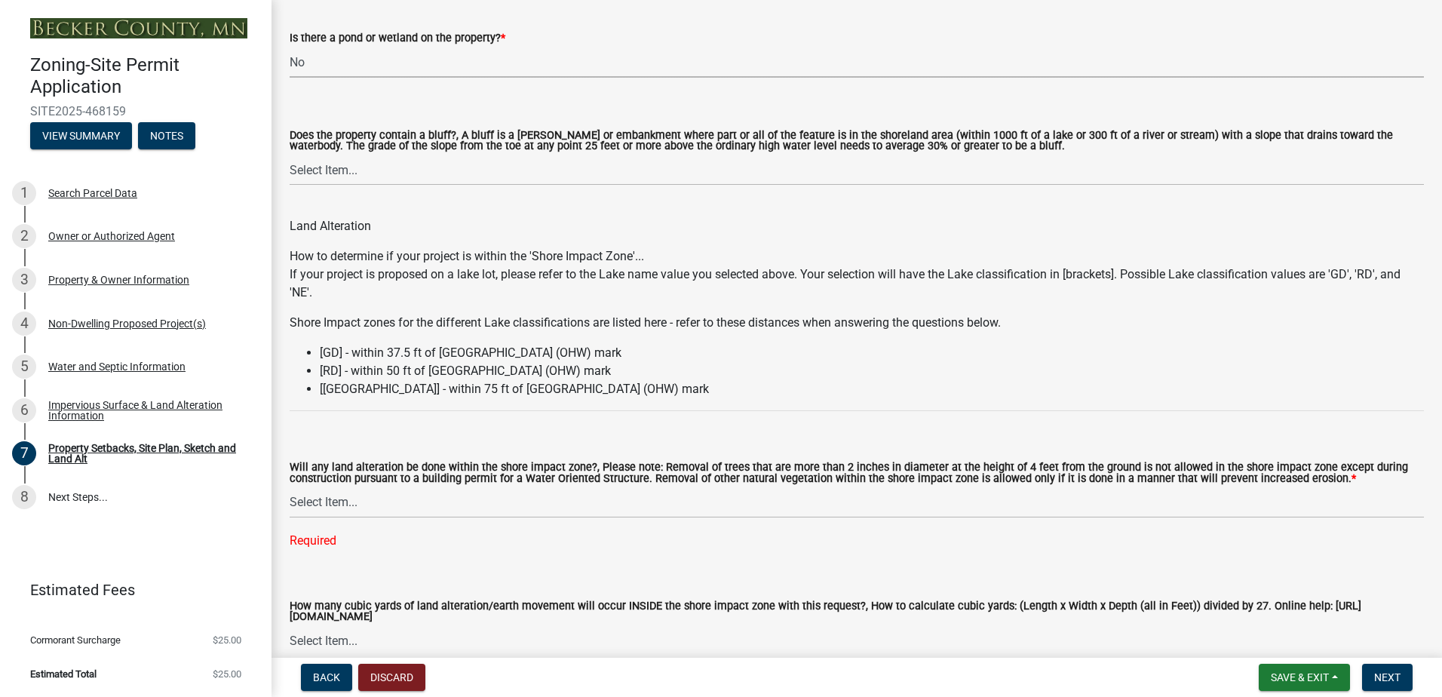
scroll to position [1659, 0]
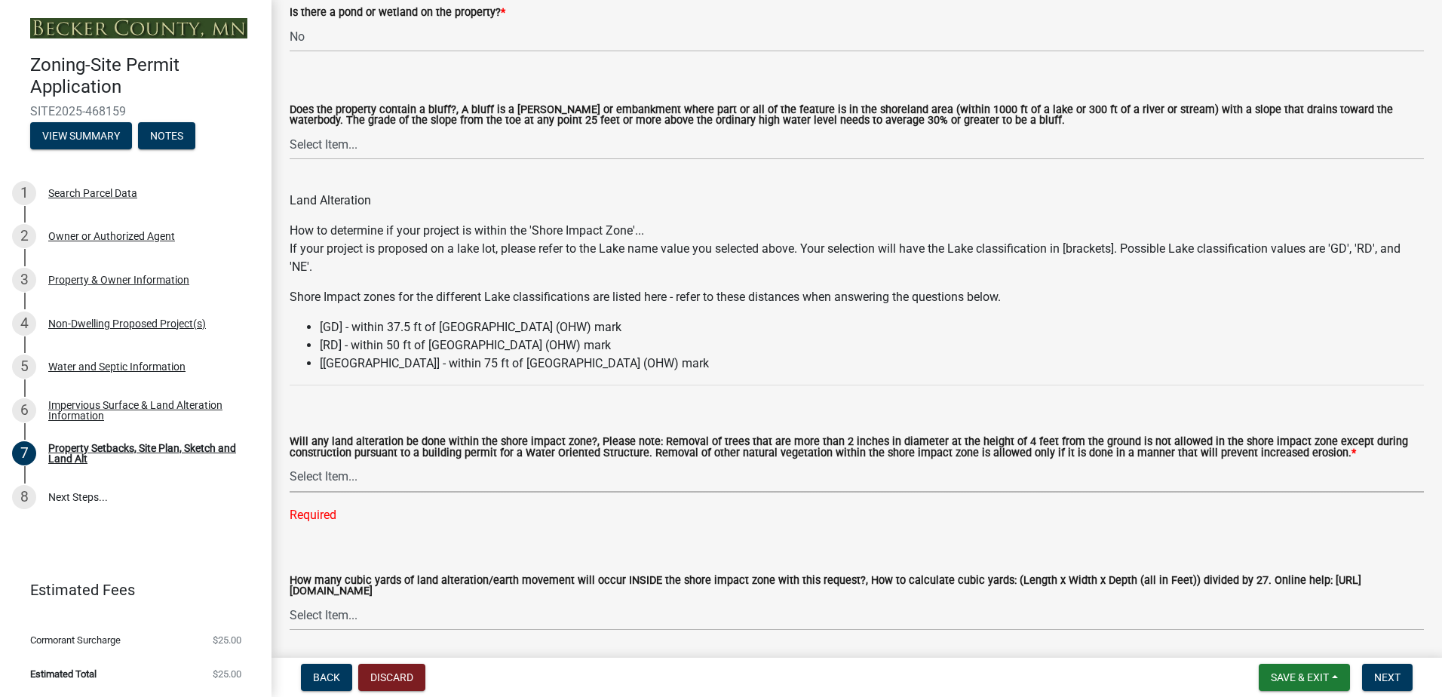
click at [342, 467] on select "Select Item... Yes No N/A" at bounding box center [857, 476] width 1134 height 31
click at [290, 462] on select "Select Item... Yes No N/A" at bounding box center [857, 476] width 1134 height 31
select select "e8ab2dc3-aa3f-46f3-9b4a-37eb25ad84af"
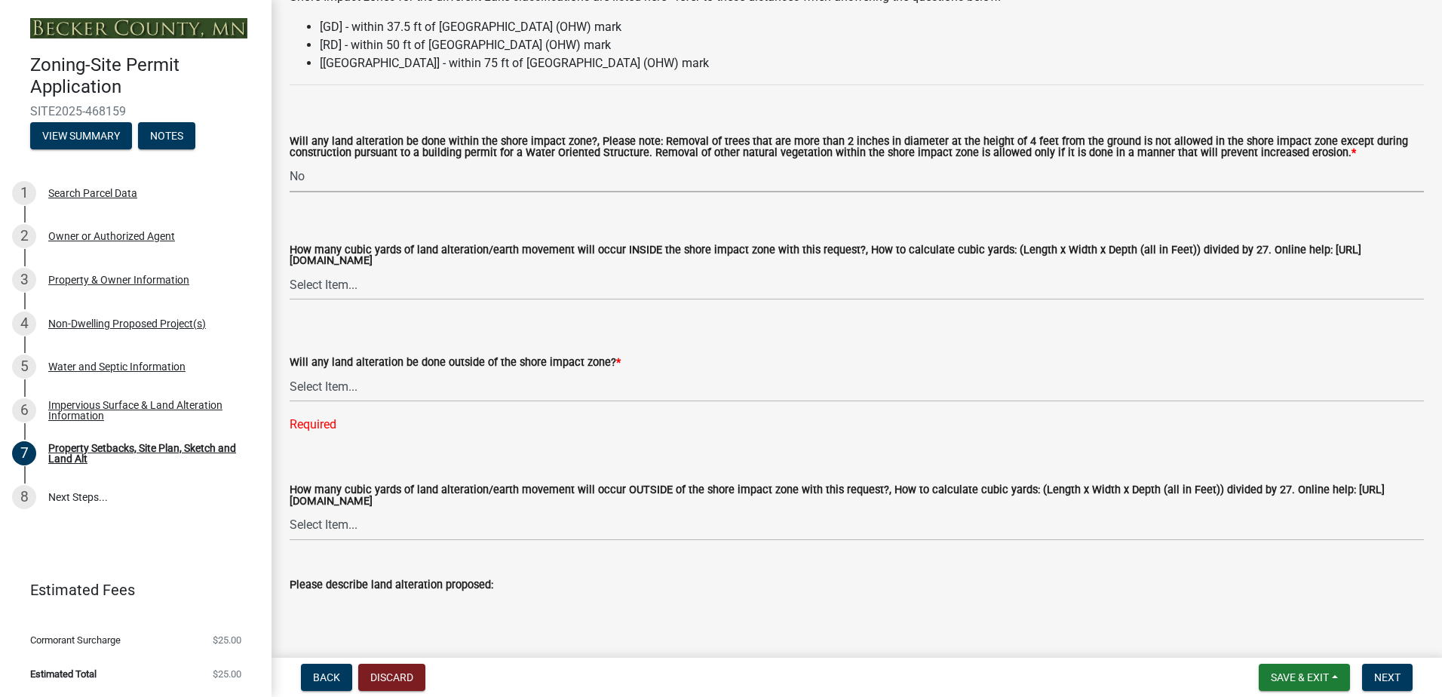
scroll to position [1960, 0]
click at [362, 388] on select "Select Item... Yes No N/A" at bounding box center [857, 384] width 1134 height 31
click at [290, 372] on select "Select Item... Yes No N/A" at bounding box center [857, 384] width 1134 height 31
select select "b98836ba-4715-455d-97ab-be9a9df498a8"
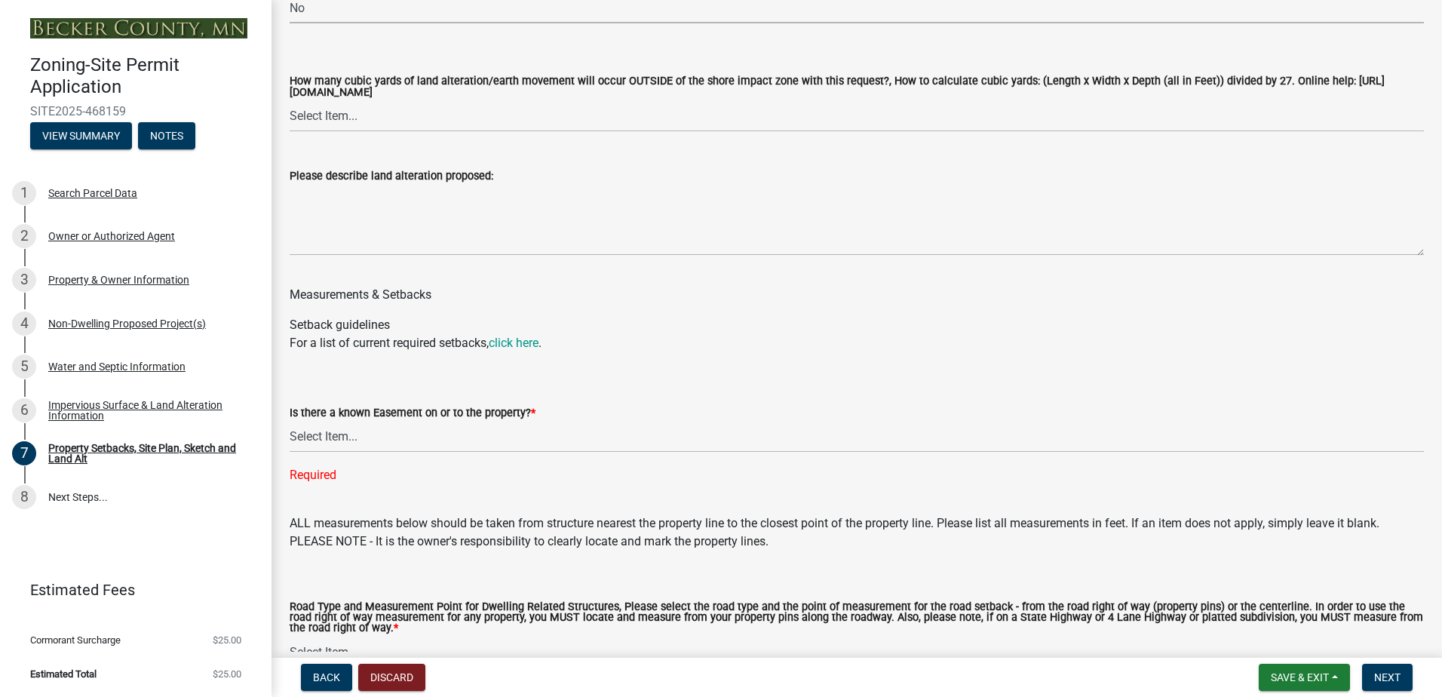
scroll to position [2413, 0]
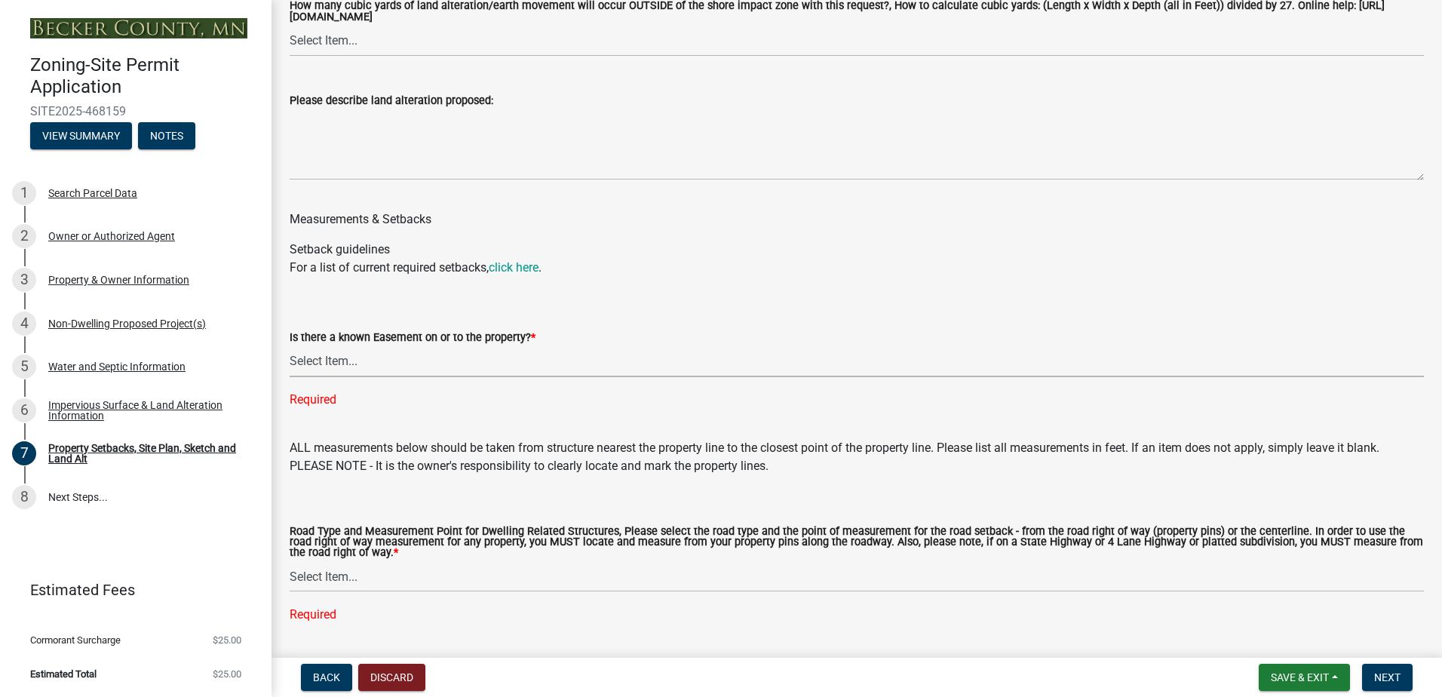
click at [363, 362] on select "Select Item... Yes No" at bounding box center [857, 361] width 1134 height 31
click at [290, 348] on select "Select Item... Yes No" at bounding box center [857, 361] width 1134 height 31
select select "c8b8ea71-7088-4e87-a493-7bc88cc2835b"
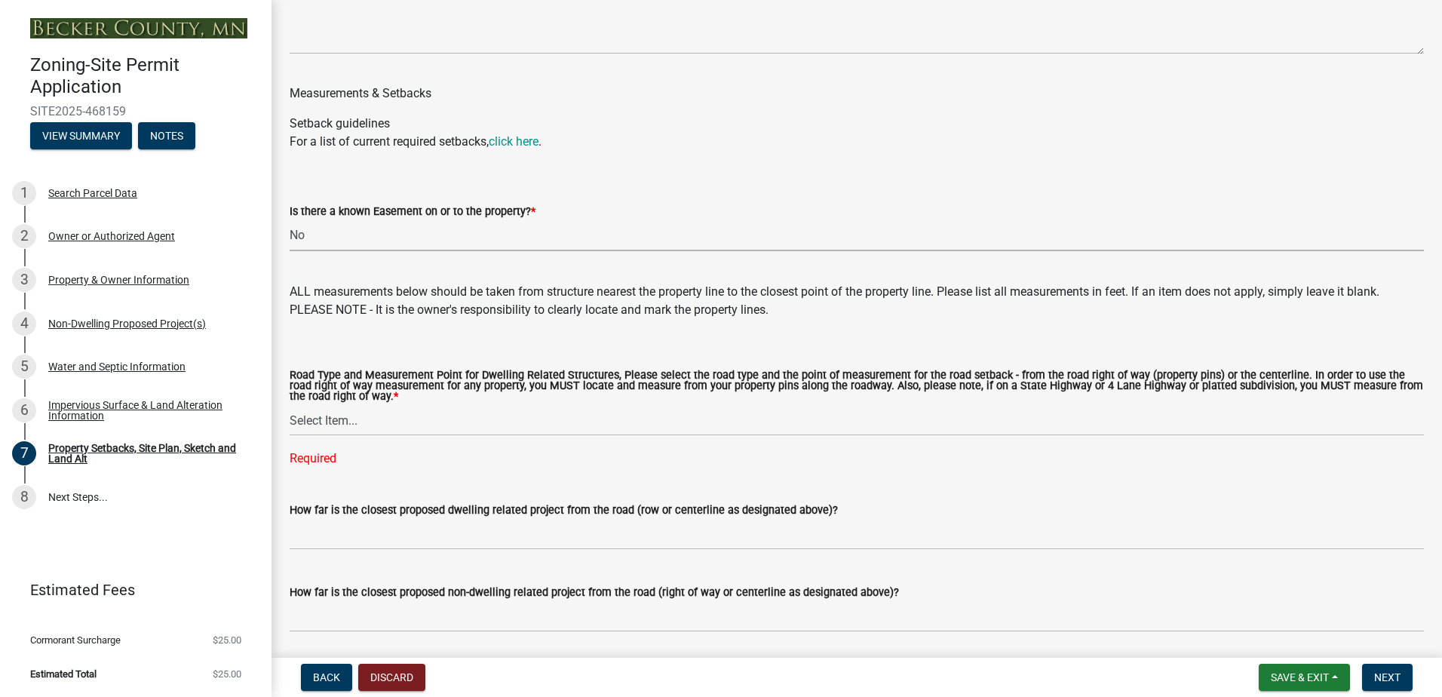
scroll to position [2564, 0]
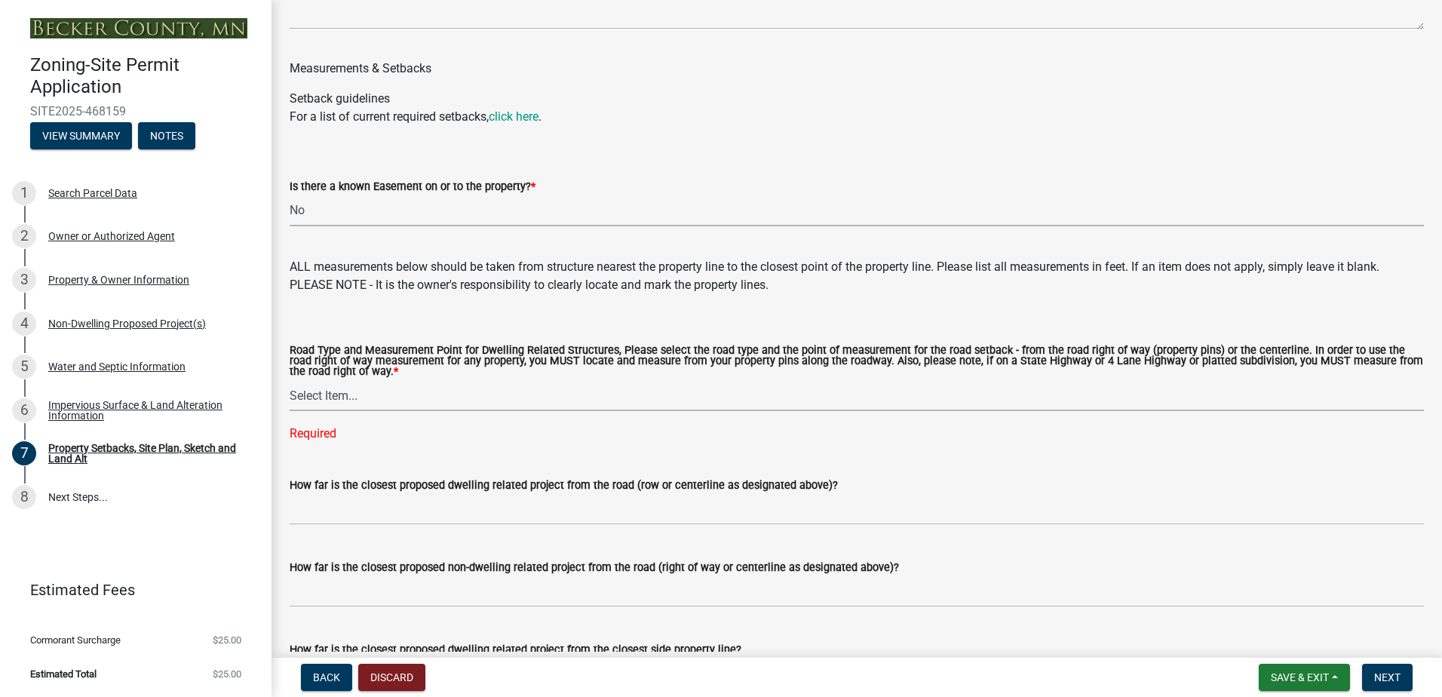
click at [345, 400] on select "Select Item... Private Easement - Right of Way Private Easement - Centerline Pu…" at bounding box center [857, 395] width 1134 height 31
click at [290, 384] on select "Select Item... Private Easement - Right of Way Private Easement - Centerline Pu…" at bounding box center [857, 395] width 1134 height 31
select select "133211ff-91ce-4a0a-9235-b48a7e2069a0"
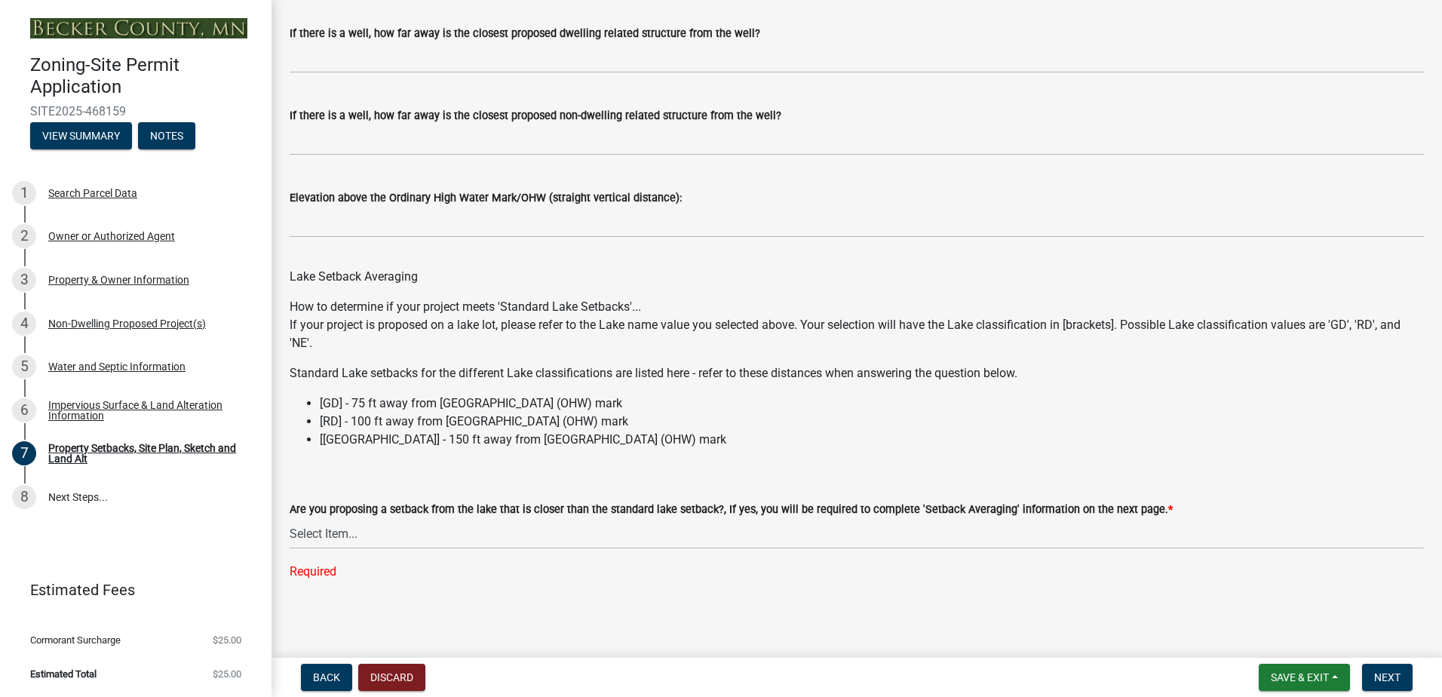
scroll to position [4304, 0]
click at [403, 532] on select "Select Item... Yes No N/A" at bounding box center [857, 533] width 1134 height 31
click at [290, 548] on select "Select Item... Yes No N/A" at bounding box center [857, 533] width 1134 height 31
select select "19d13e65-c93d-443e-910a-7a17299544cc"
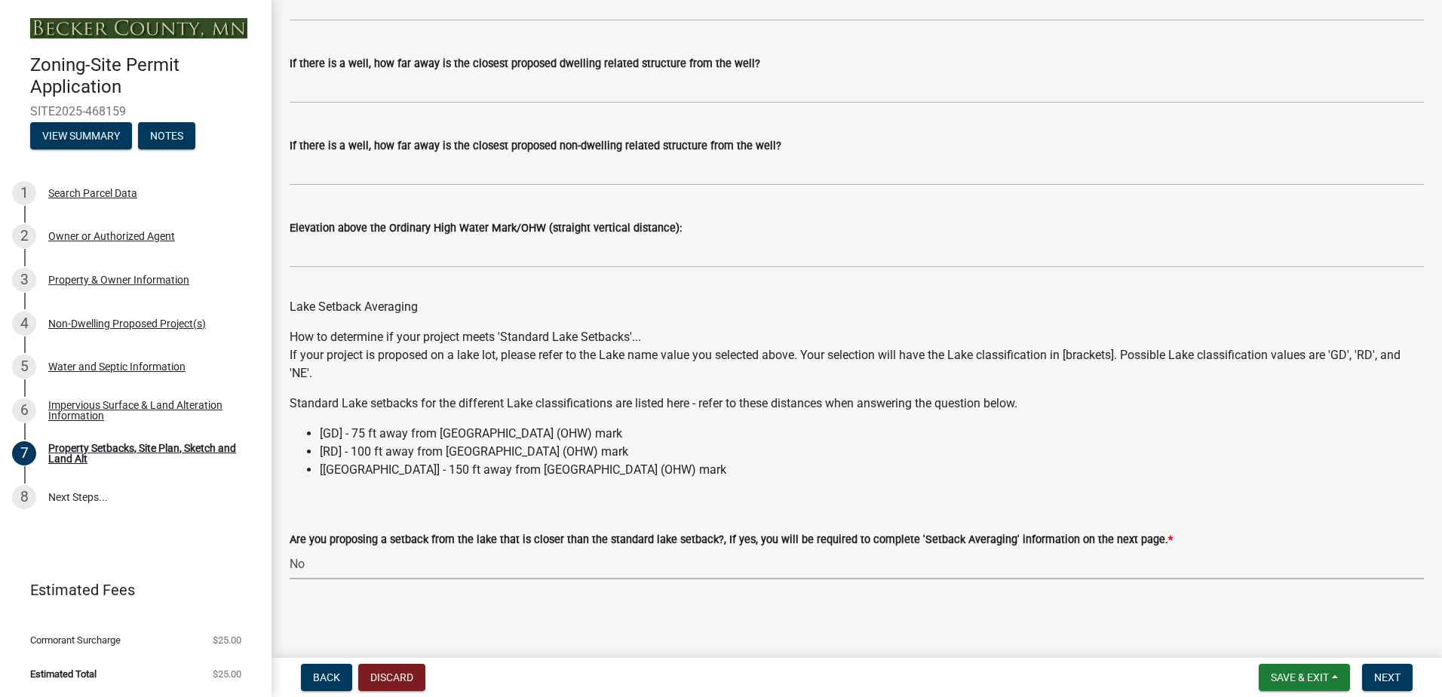
scroll to position [4274, 0]
click at [1390, 675] on span "Next" at bounding box center [1387, 677] width 26 height 12
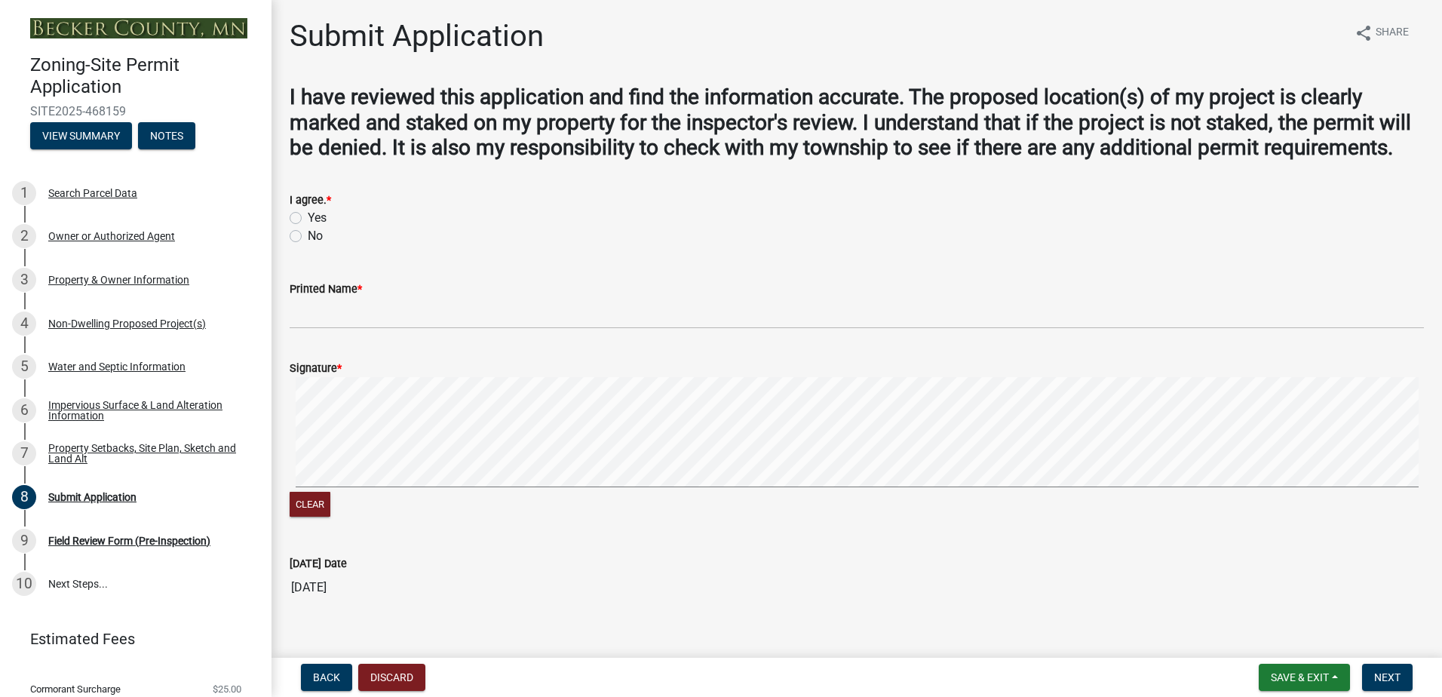
click at [308, 227] on label "Yes" at bounding box center [317, 218] width 19 height 18
click at [308, 219] on input "Yes" at bounding box center [313, 214] width 10 height 10
radio input "true"
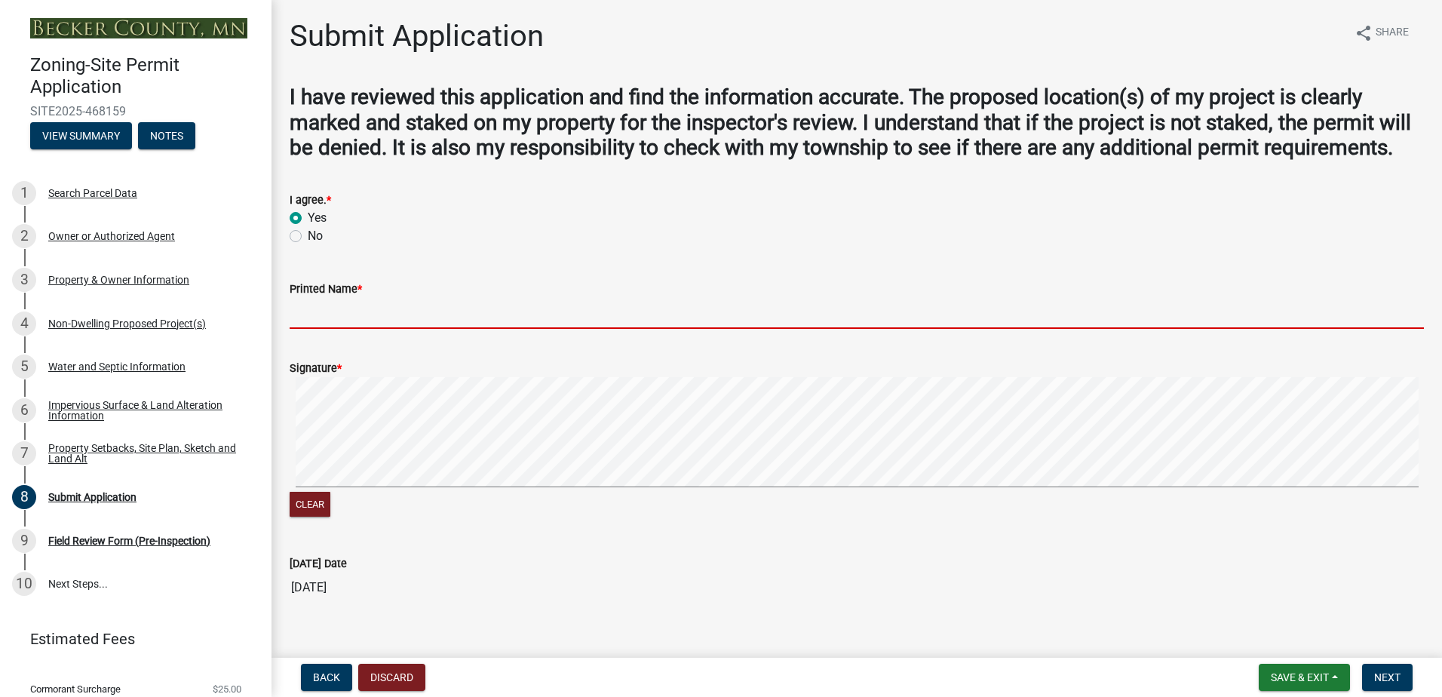
click at [342, 329] on input "Printed Name *" at bounding box center [857, 313] width 1134 height 31
type input "[PERSON_NAME]"
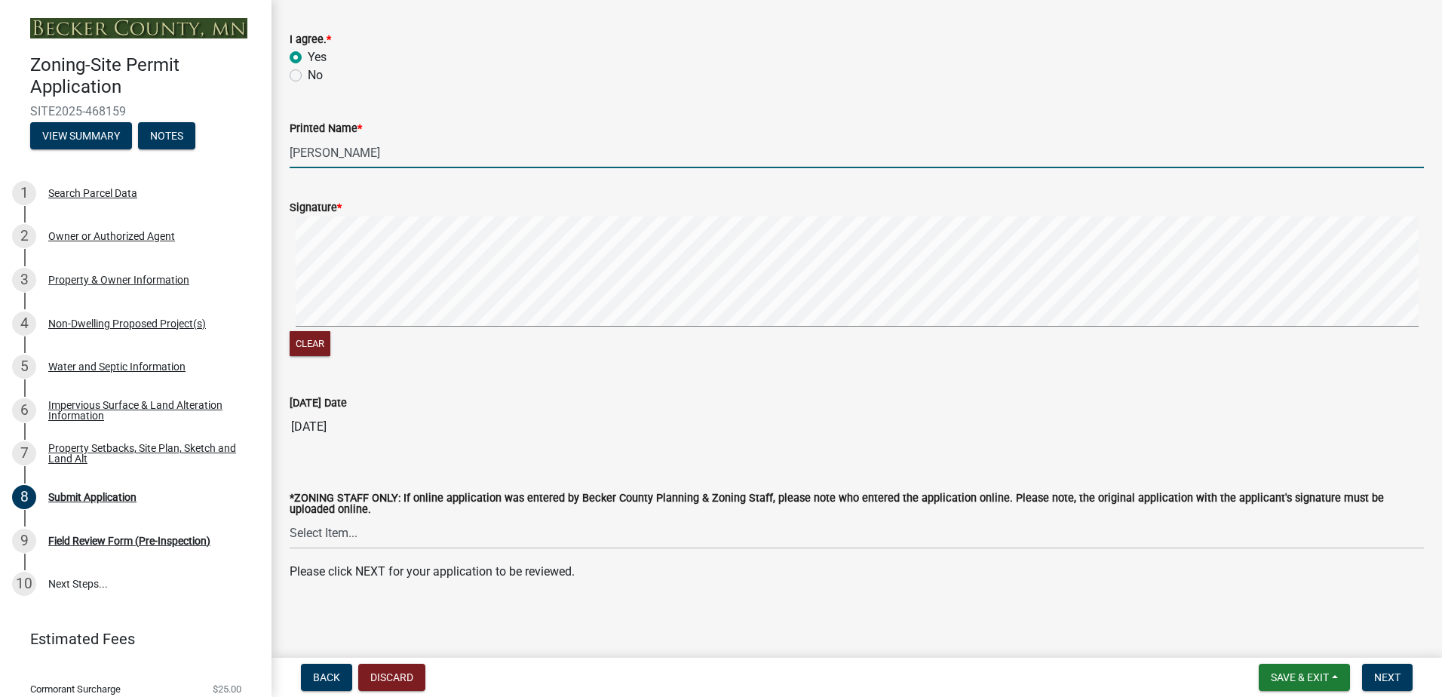
scroll to position [186, 0]
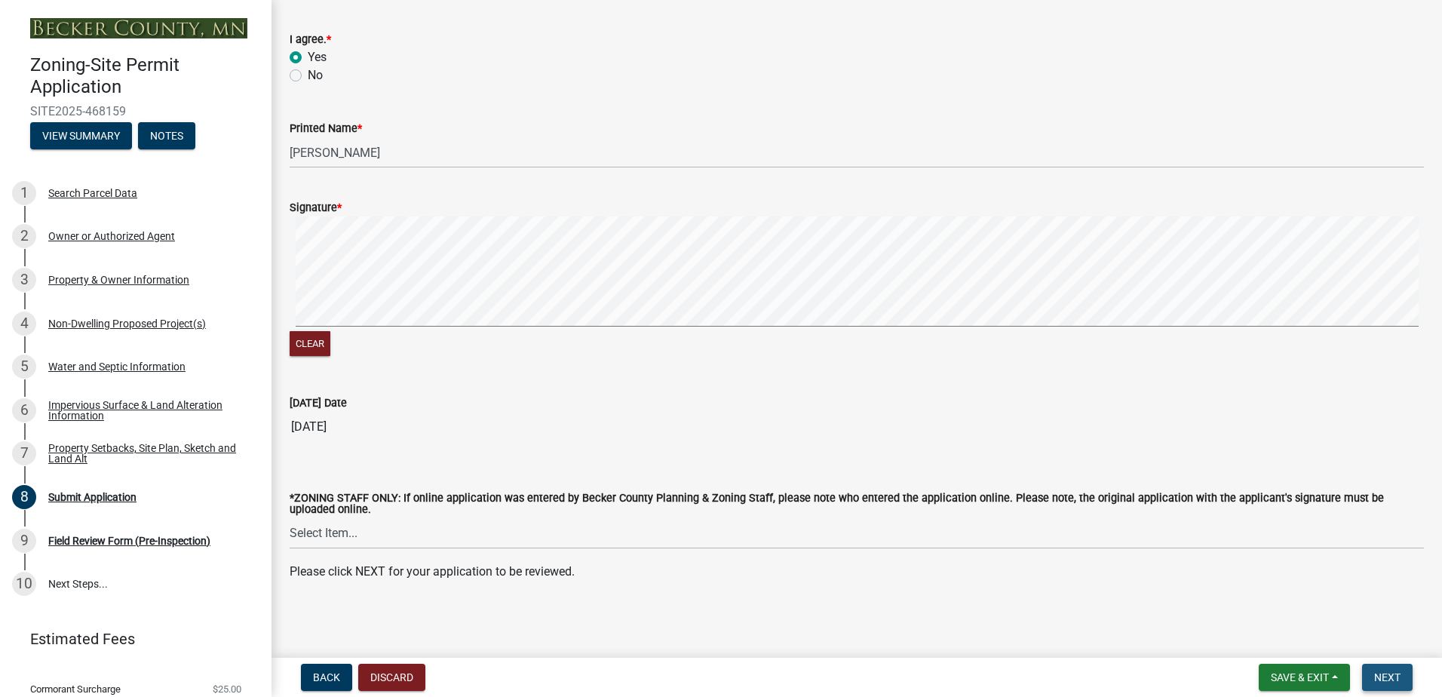
click at [1387, 673] on span "Next" at bounding box center [1387, 677] width 26 height 12
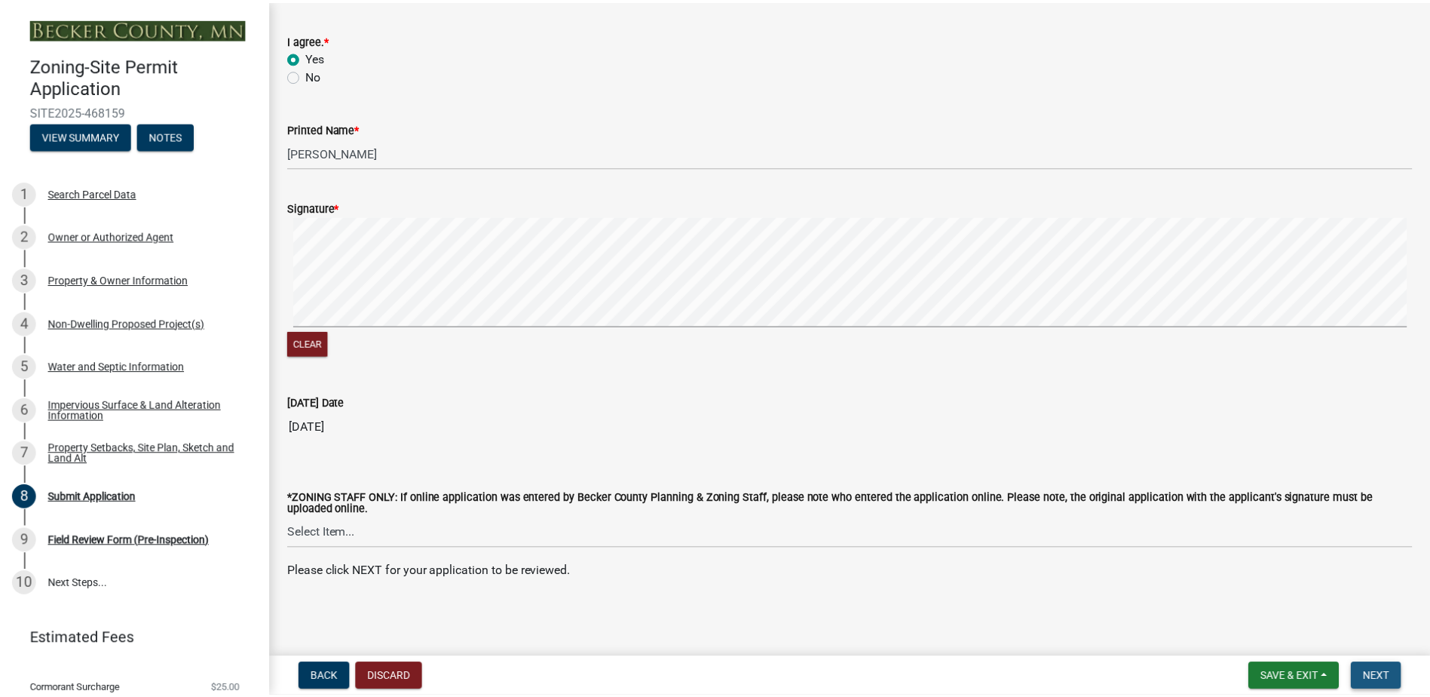
scroll to position [0, 0]
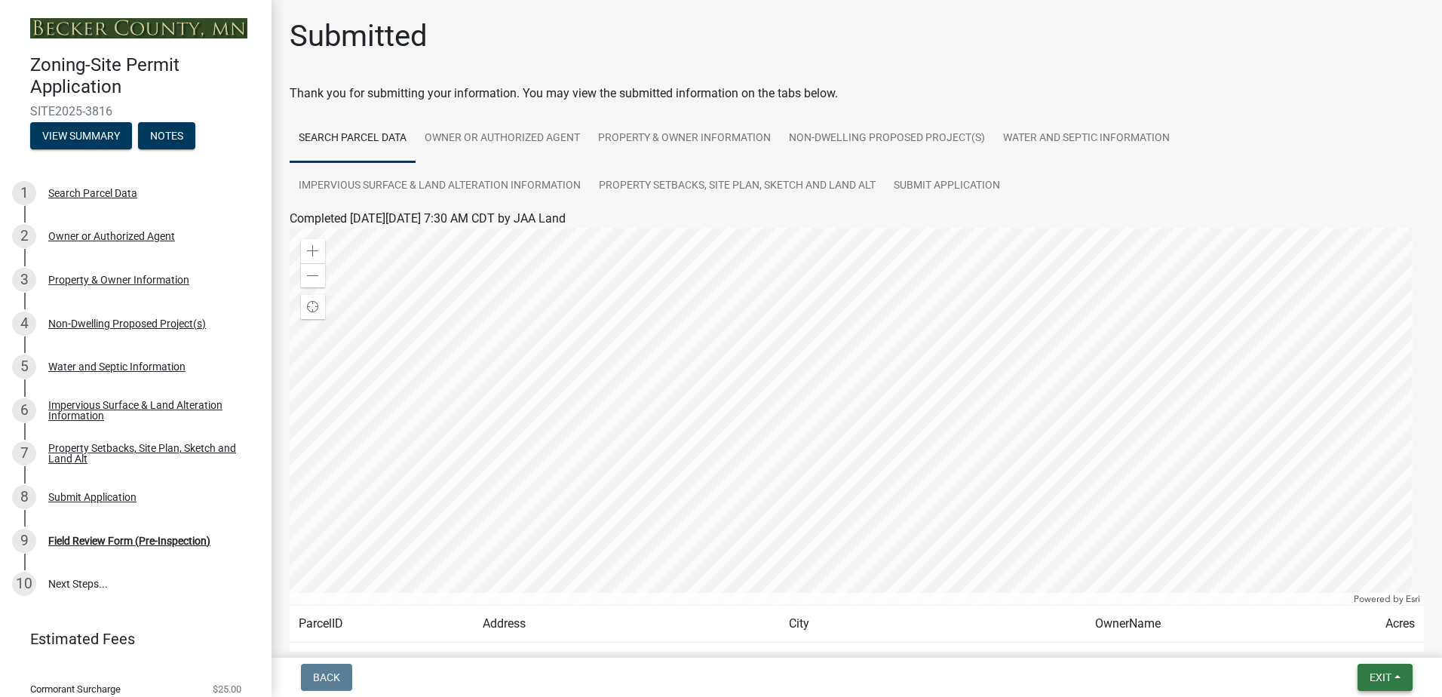
click at [1394, 676] on button "Exit" at bounding box center [1384, 677] width 55 height 27
click at [1328, 633] on button "Save & Exit" at bounding box center [1352, 638] width 121 height 36
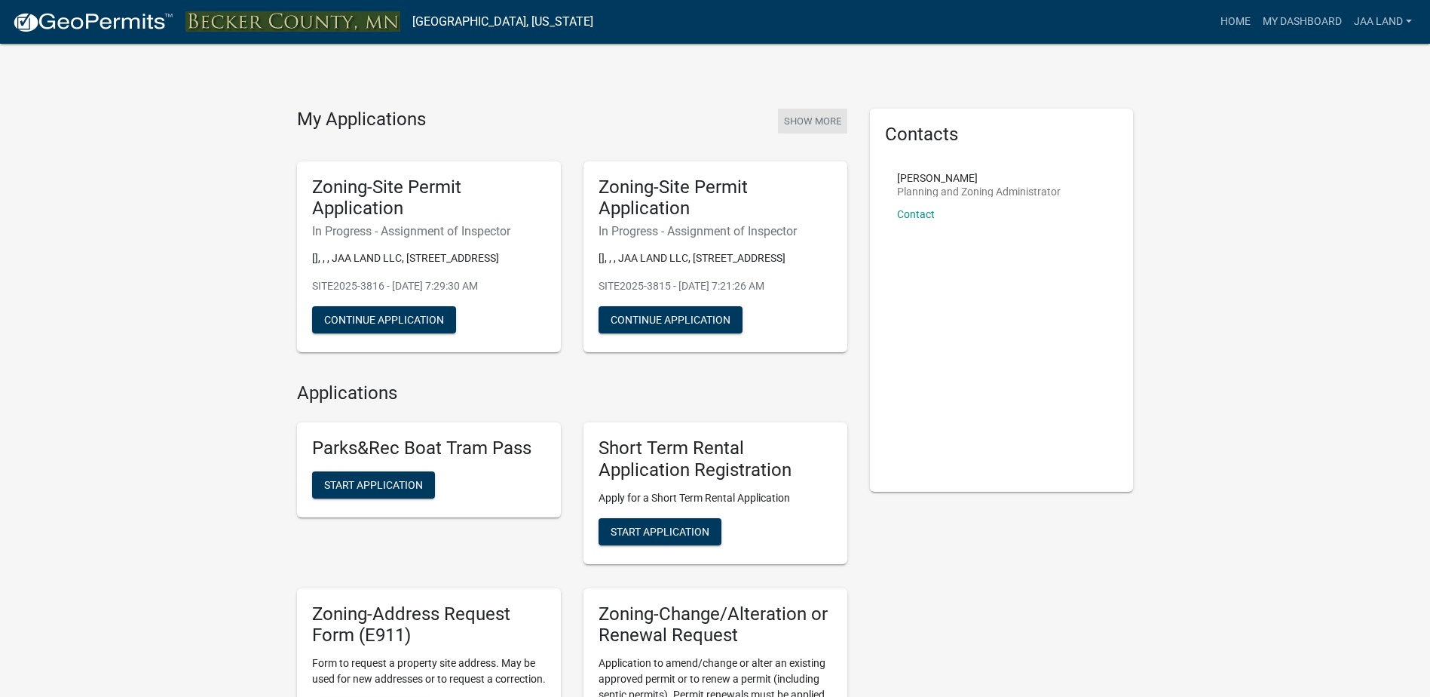
click at [813, 115] on button "Show More" at bounding box center [812, 121] width 69 height 25
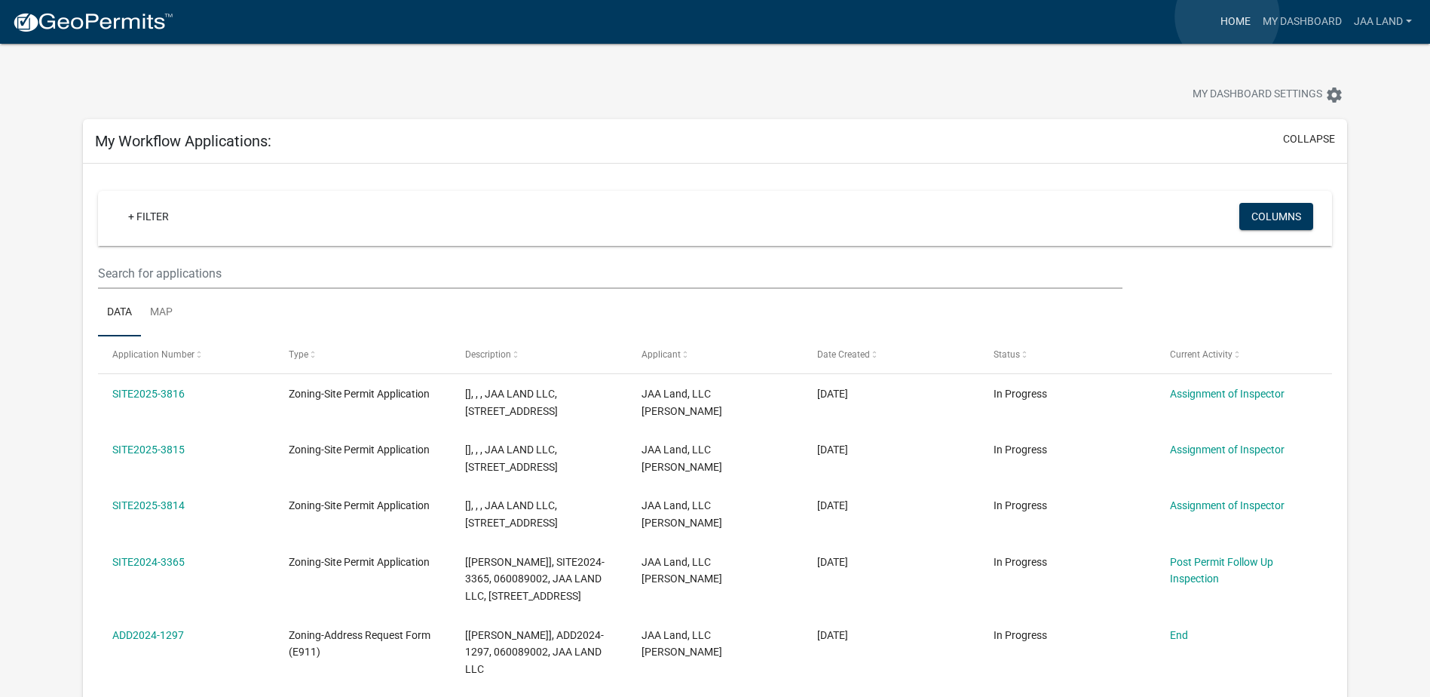
click at [1228, 17] on link "Home" at bounding box center [1236, 22] width 42 height 29
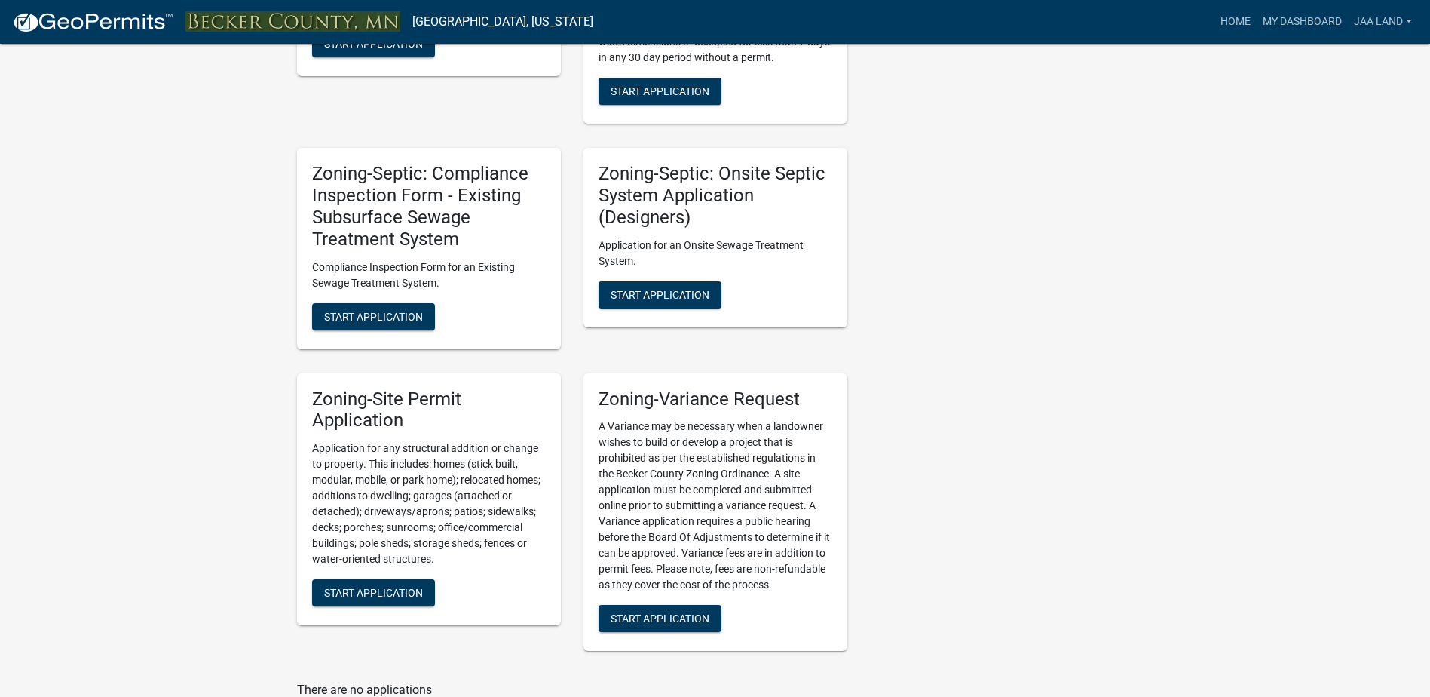
scroll to position [1357, 0]
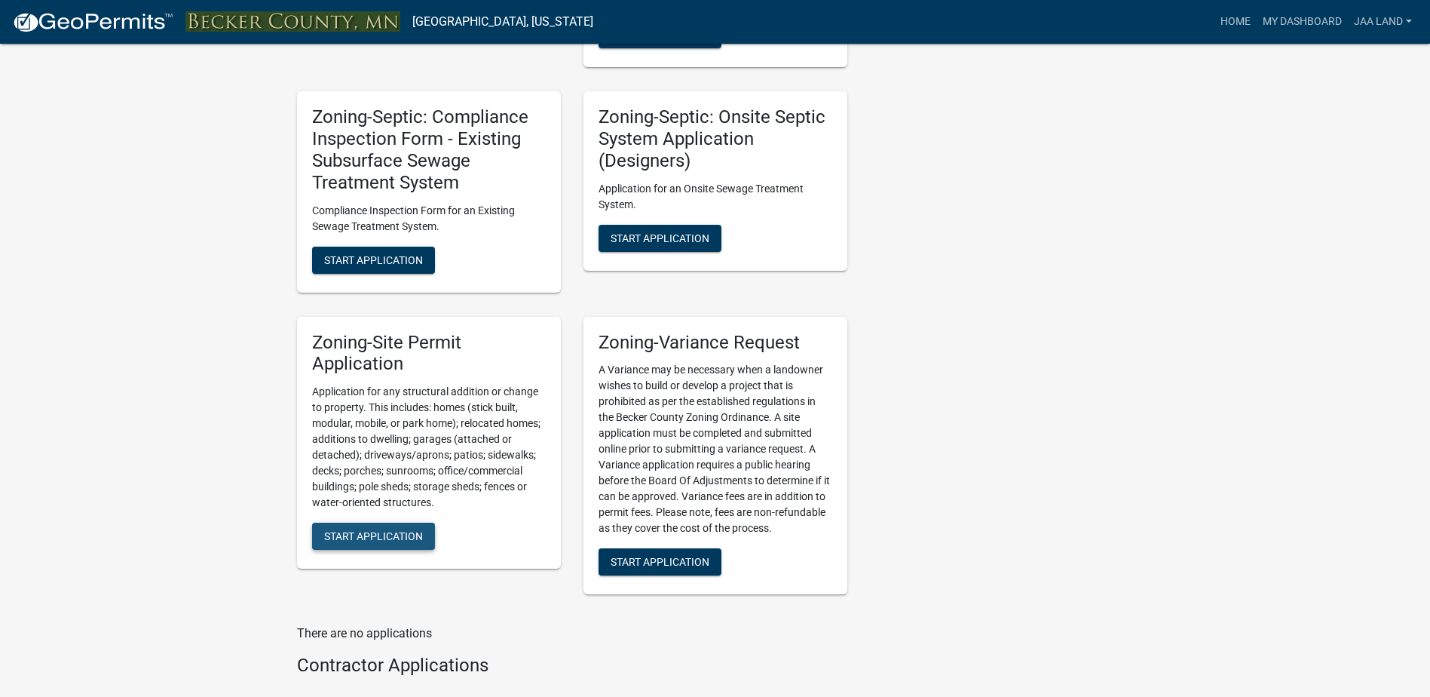
click at [418, 535] on span "Start Application" at bounding box center [373, 536] width 99 height 12
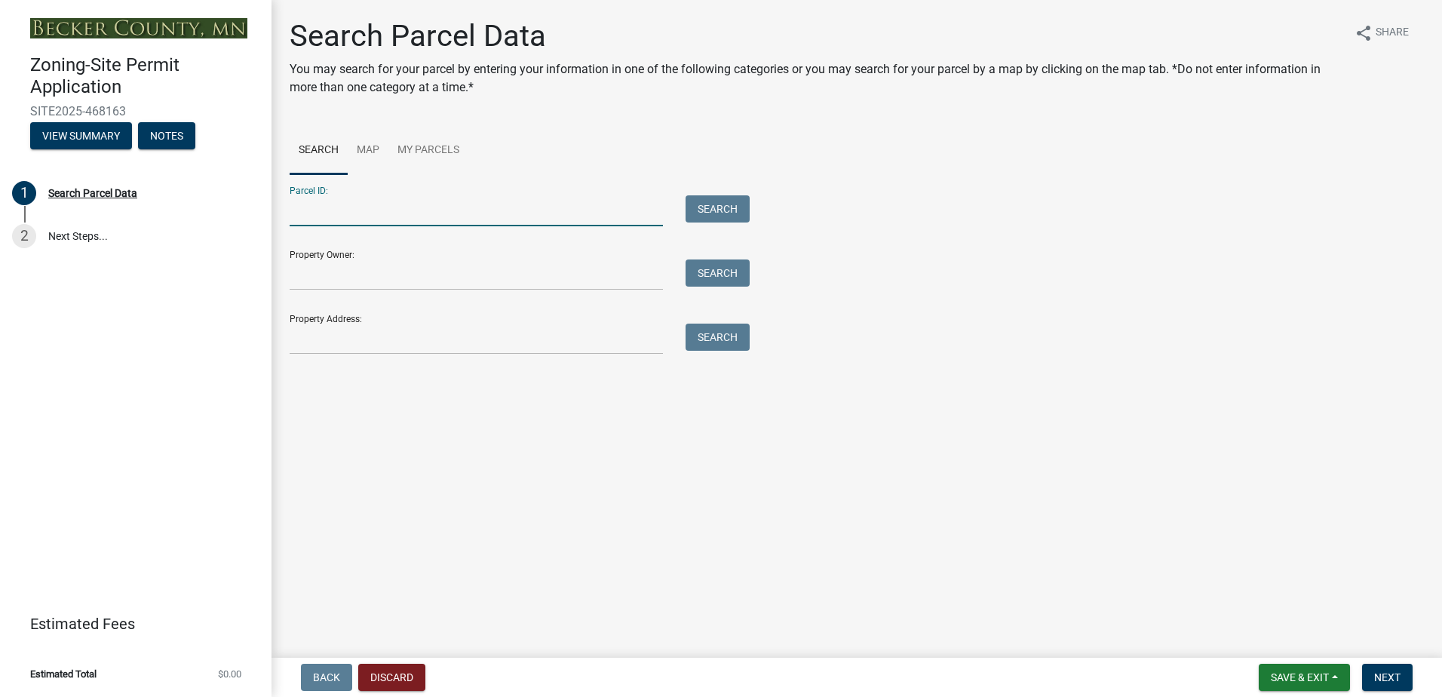
click at [314, 212] on input "Parcel ID:" at bounding box center [476, 210] width 373 height 31
paste input "30 X 40 X 22"
drag, startPoint x: 409, startPoint y: 216, endPoint x: 224, endPoint y: 225, distance: 185.7
click at [238, 215] on div "Zoning-Site Permit Application SITE2025-468163 View Summary Notes 1 Search Parc…" at bounding box center [721, 348] width 1442 height 697
paste input "061117815"
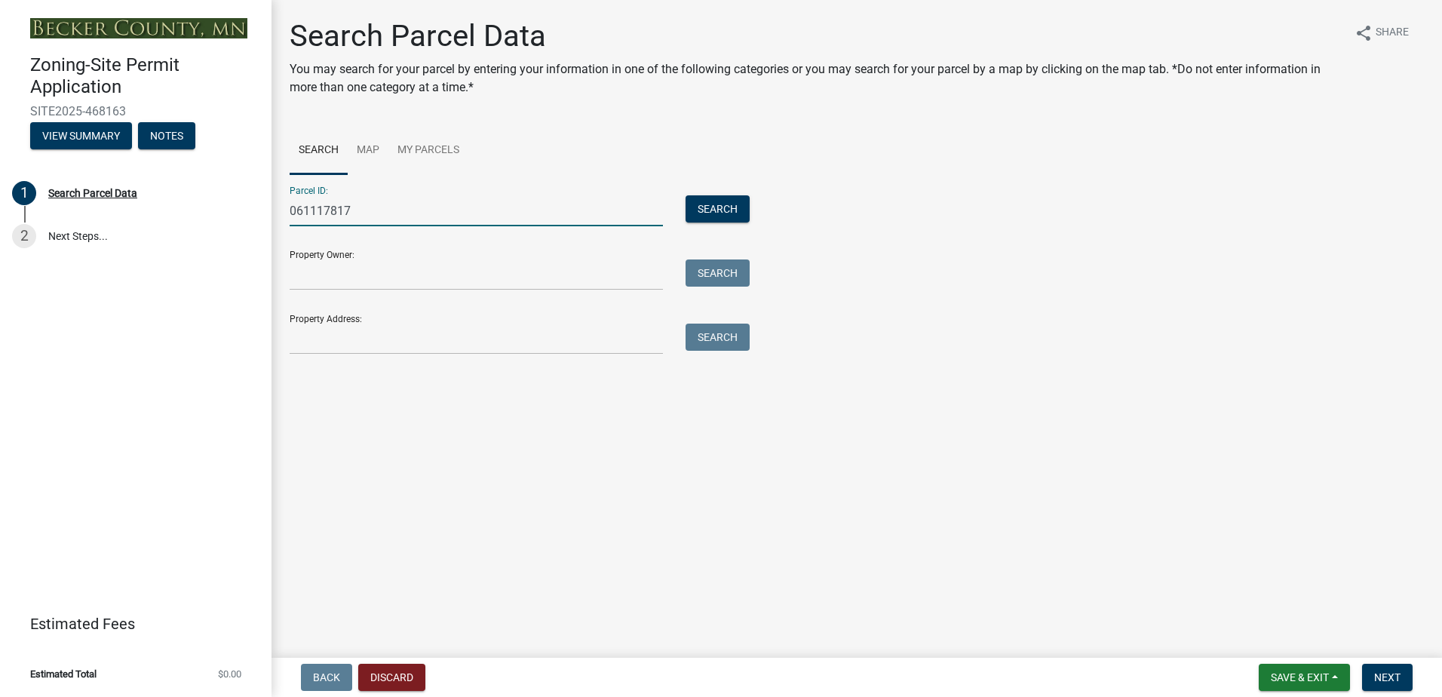
type input "061117817"
click at [711, 207] on button "Search" at bounding box center [717, 208] width 64 height 27
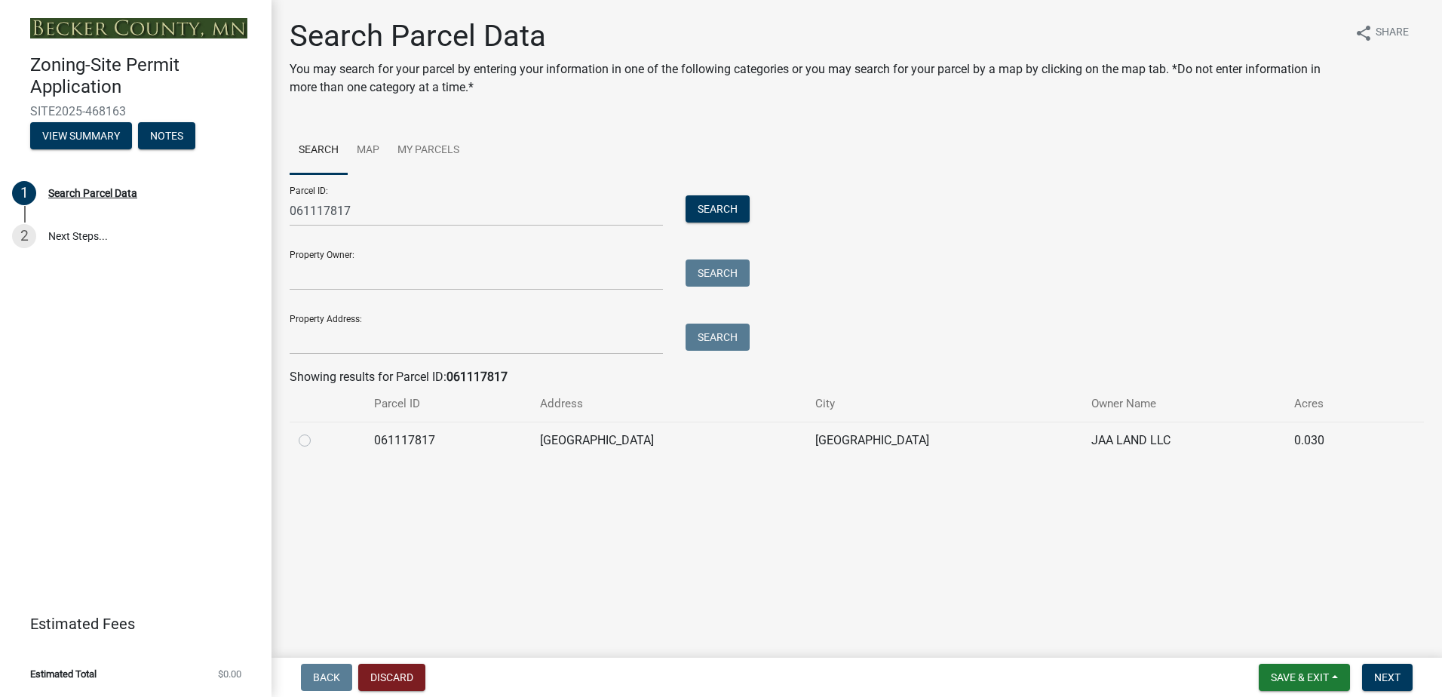
click at [317, 431] on label at bounding box center [317, 431] width 0 height 0
click at [317, 440] on input "radio" at bounding box center [322, 436] width 10 height 10
radio input "true"
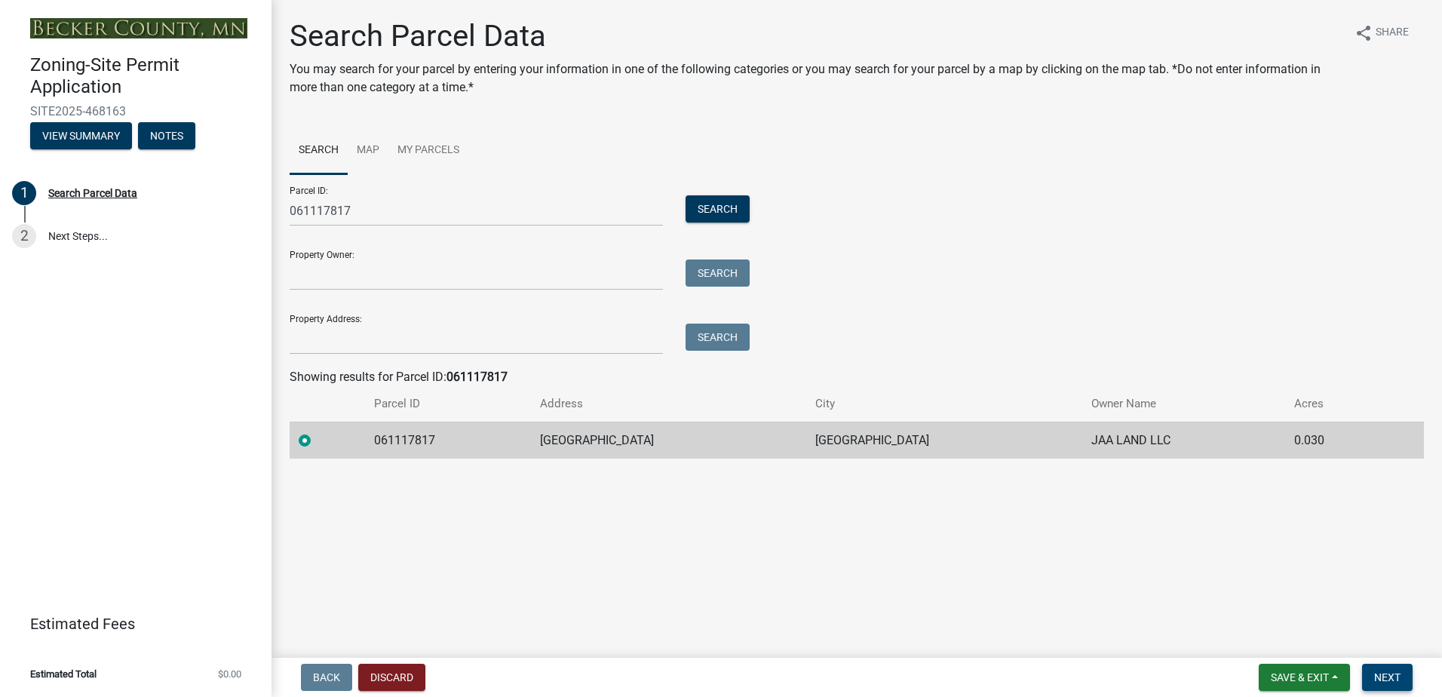
click at [1386, 671] on span "Next" at bounding box center [1387, 677] width 26 height 12
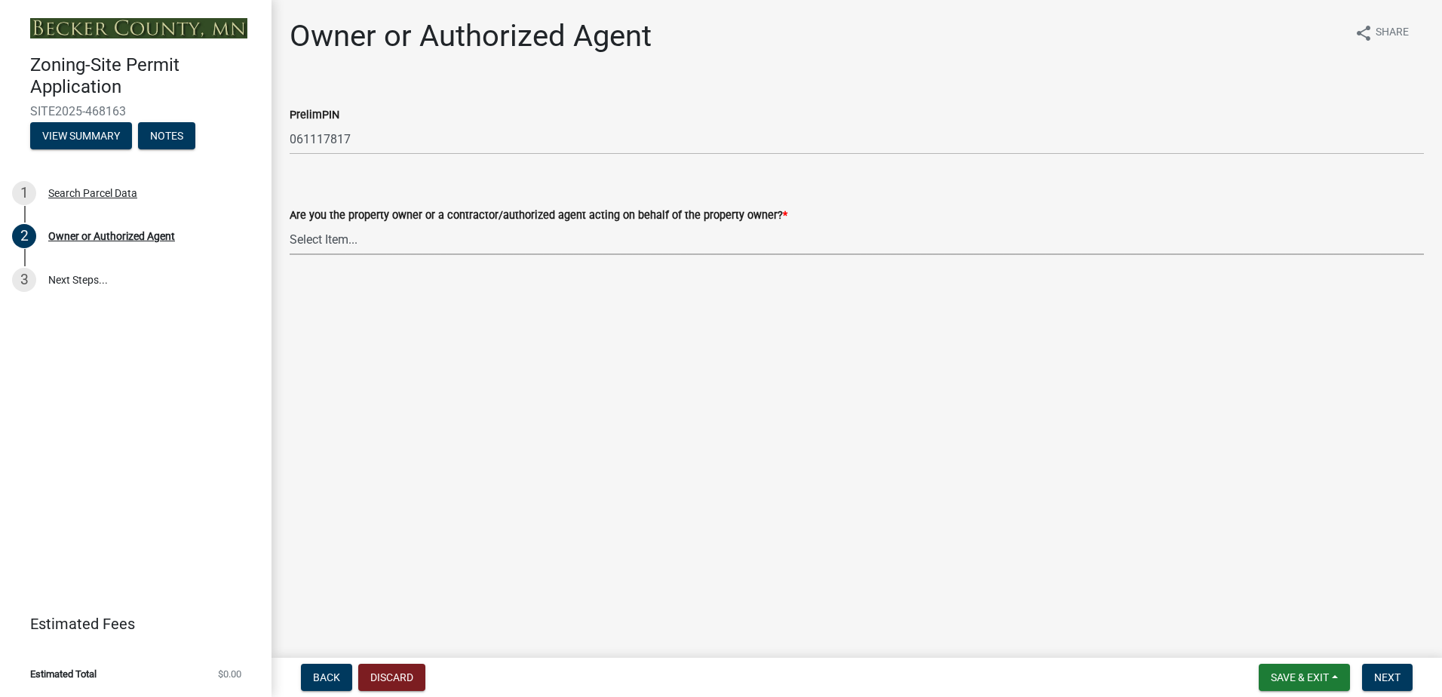
click at [425, 242] on select "Select Item... Property Owner Authorized Agent" at bounding box center [857, 239] width 1134 height 31
click at [290, 224] on select "Select Item... Property Owner Authorized Agent" at bounding box center [857, 239] width 1134 height 31
select select "3c674549-ed69-405f-b795-9fa3f7d47d9d"
click at [1393, 674] on span "Next" at bounding box center [1387, 677] width 26 height 12
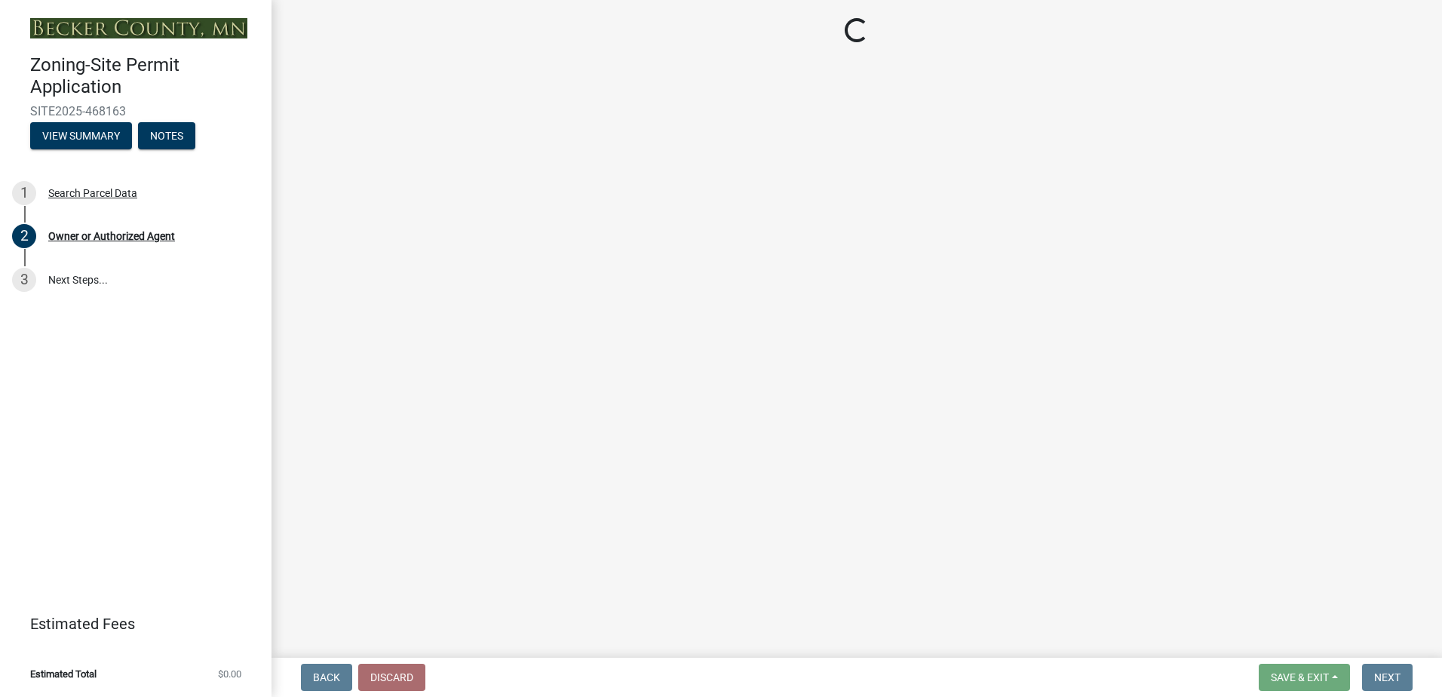
select select "15d55337-0fb0-485e-a759-dab20e978987"
select select "951686c9-9b01-4b62-9d6a-ea2b084c9c47"
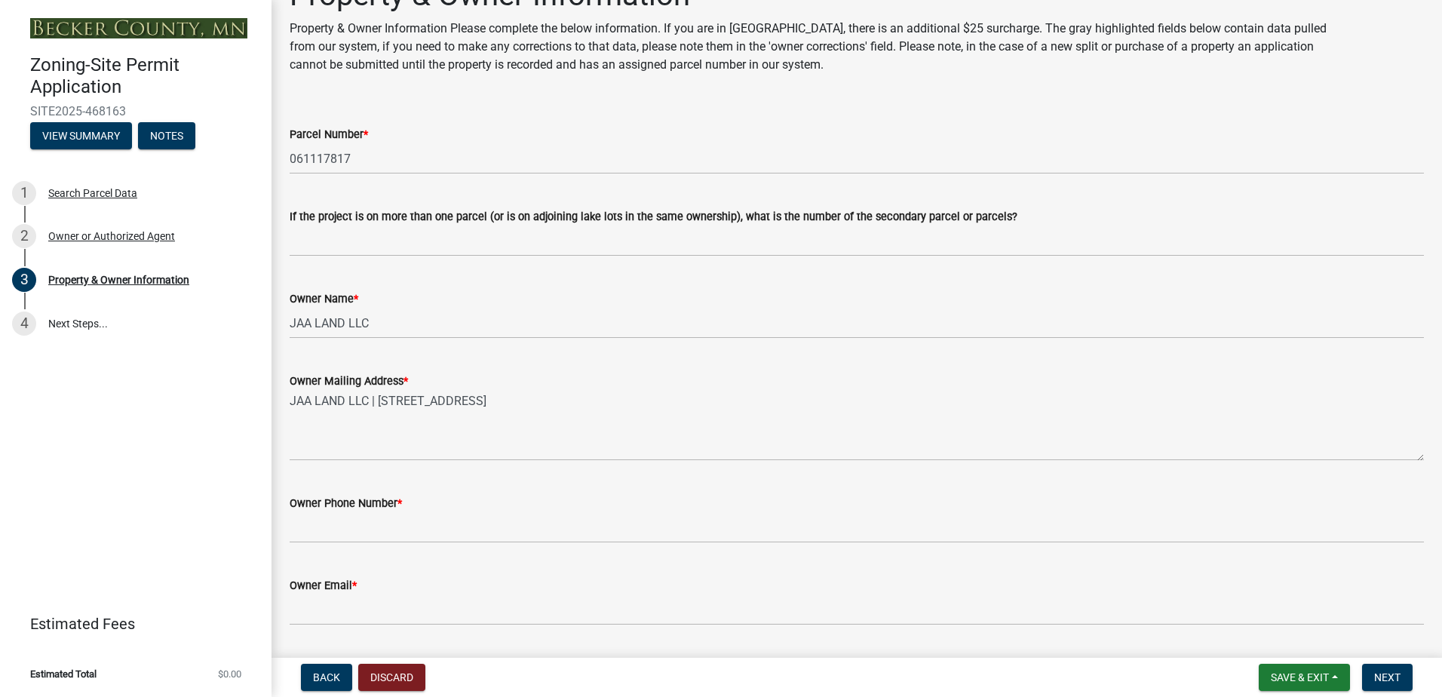
scroll to position [75, 0]
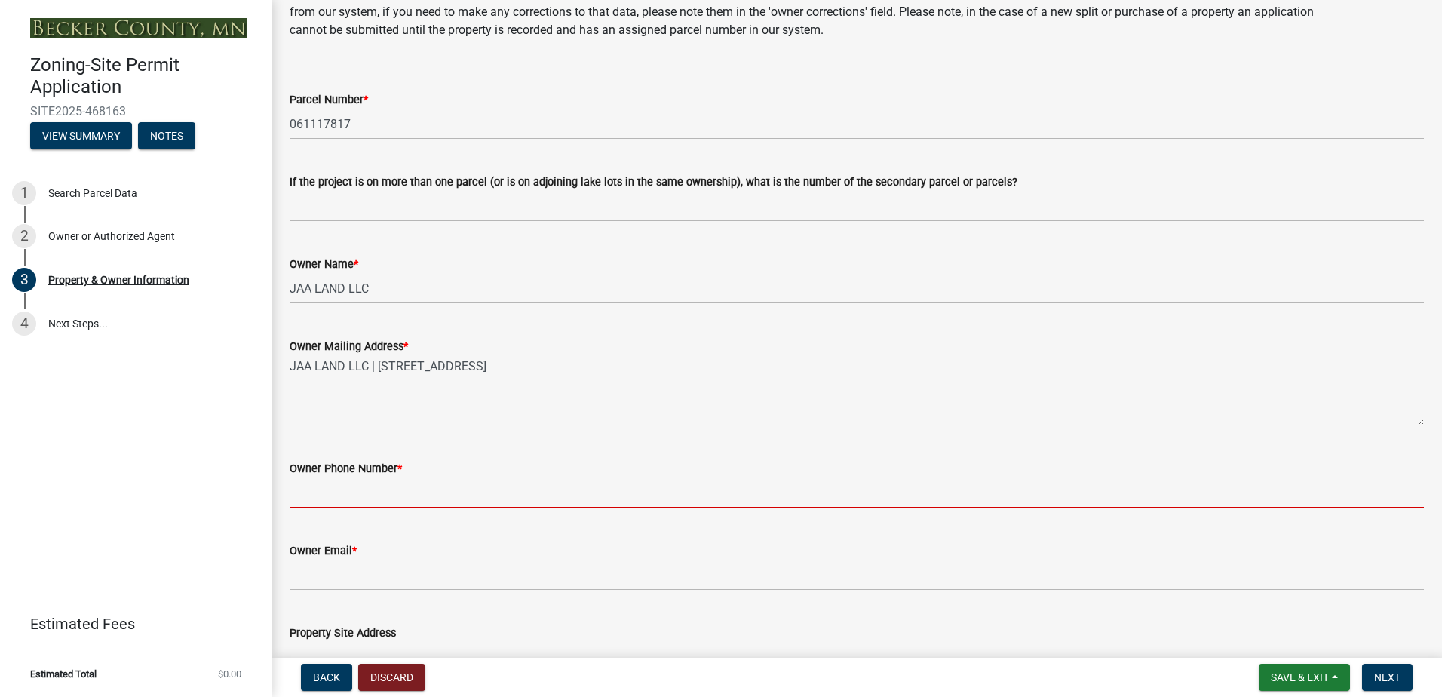
click at [425, 492] on input "Owner Phone Number *" at bounding box center [857, 492] width 1134 height 31
type input "7012386548"
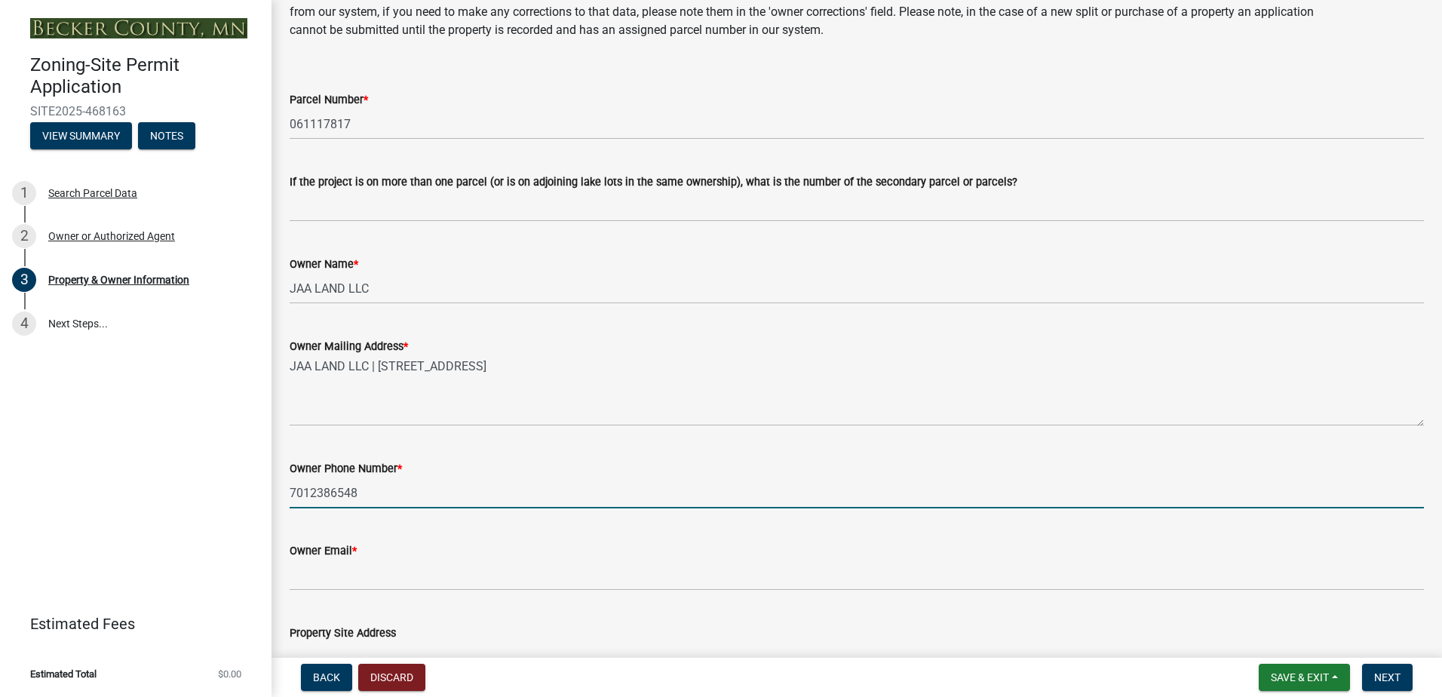
type input "[EMAIL_ADDRESS][DOMAIN_NAME]"
type input "30 X 40"
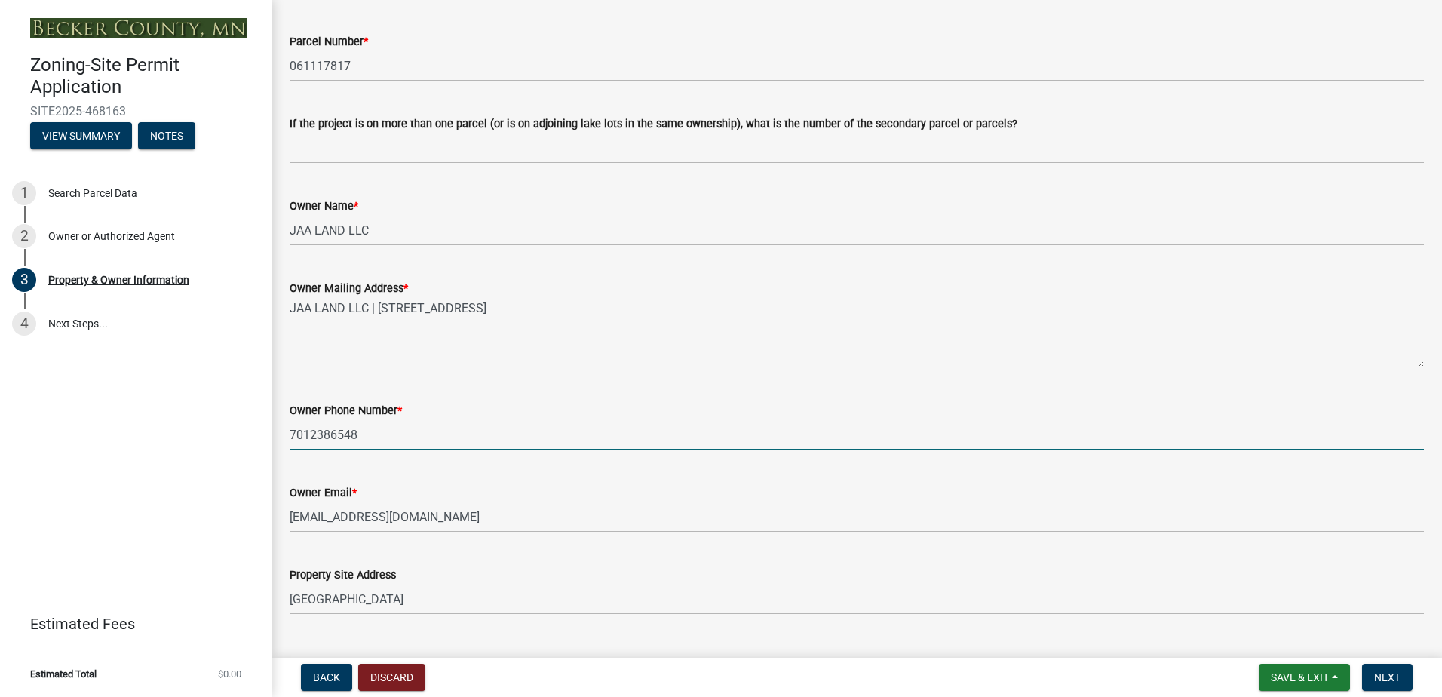
scroll to position [226, 0]
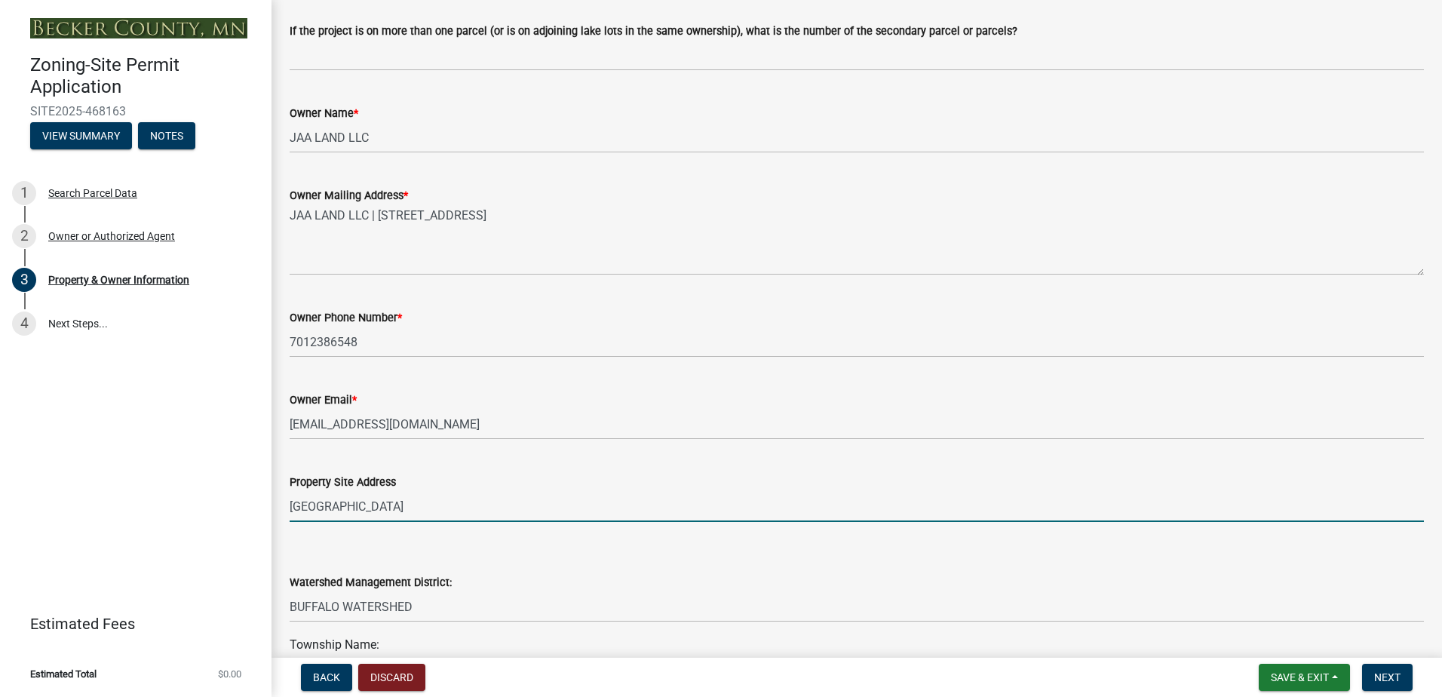
click at [381, 498] on input "[GEOGRAPHIC_DATA]" at bounding box center [857, 506] width 1134 height 31
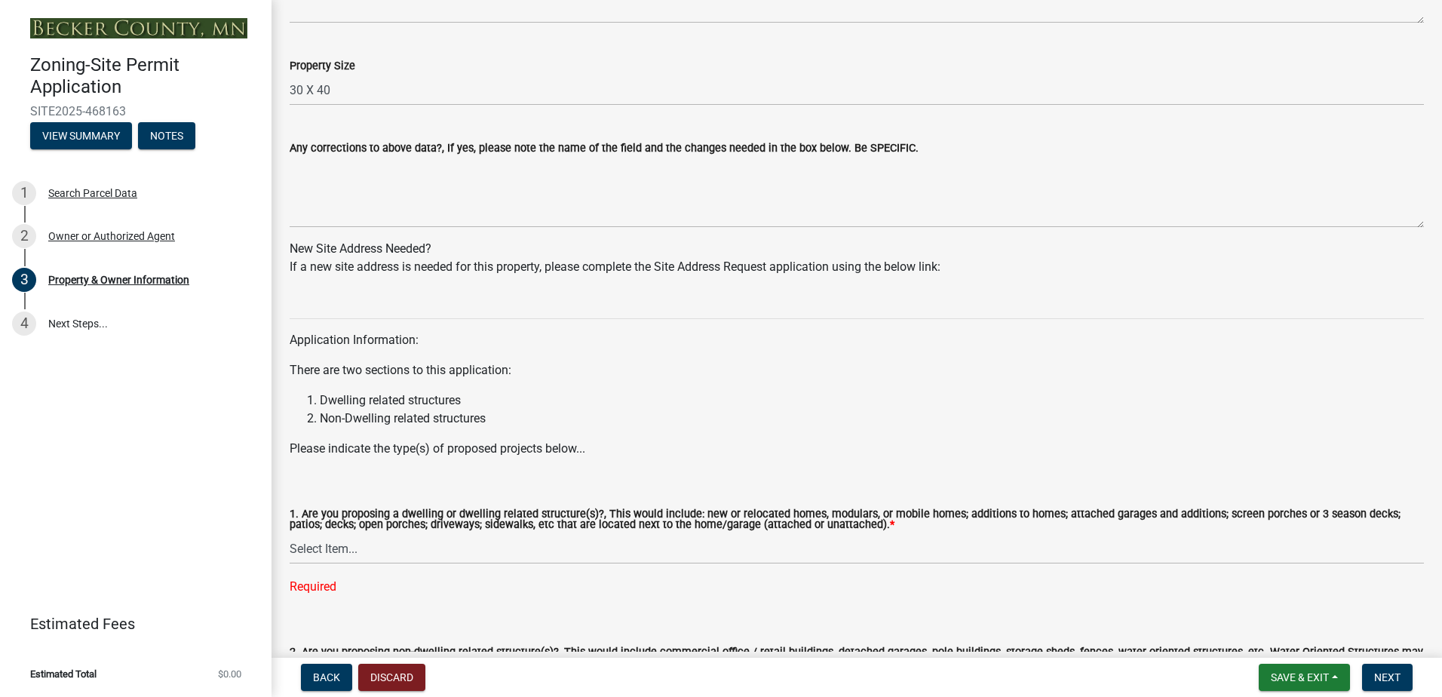
scroll to position [1282, 0]
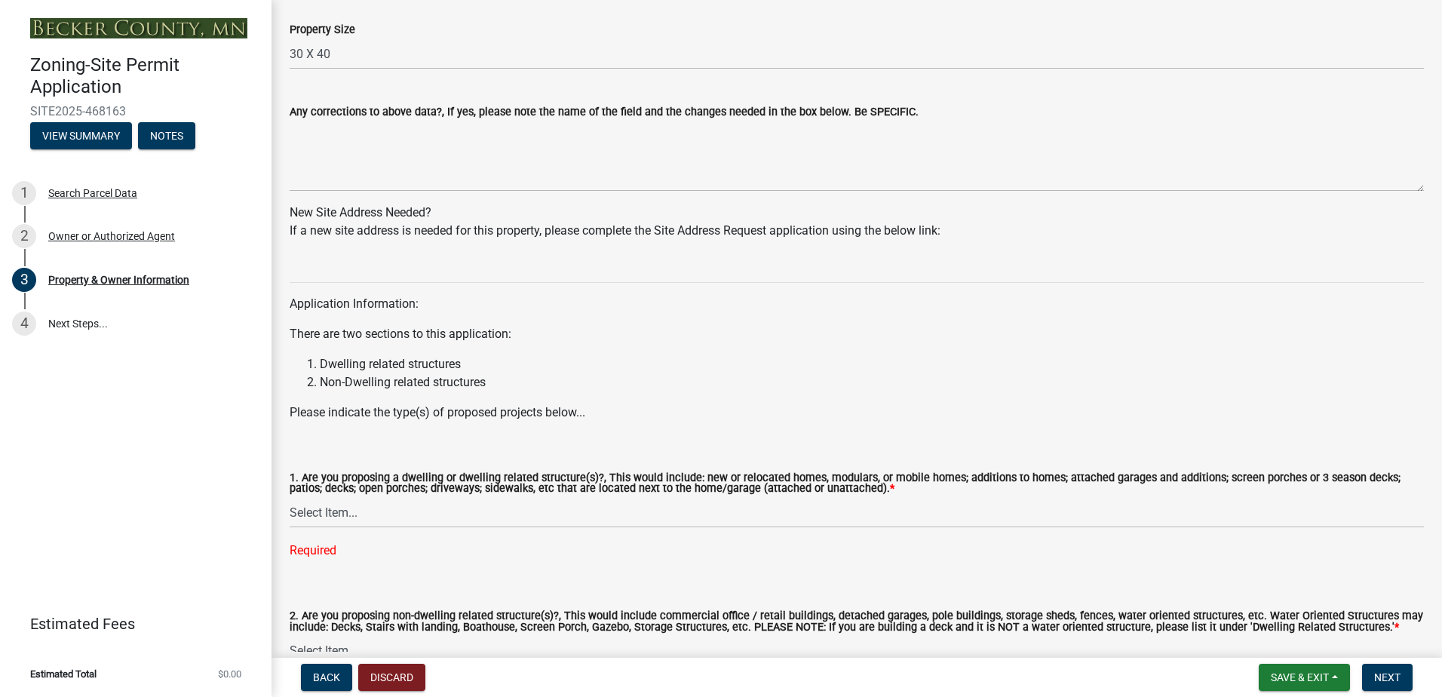
type input "[STREET_ADDRESS]"
click at [345, 512] on select "Select Item... Yes No" at bounding box center [857, 512] width 1134 height 31
click at [290, 498] on select "Select Item... Yes No" at bounding box center [857, 512] width 1134 height 31
select select "fcf6d223-6c57-4dc5-b63a-a94704169022"
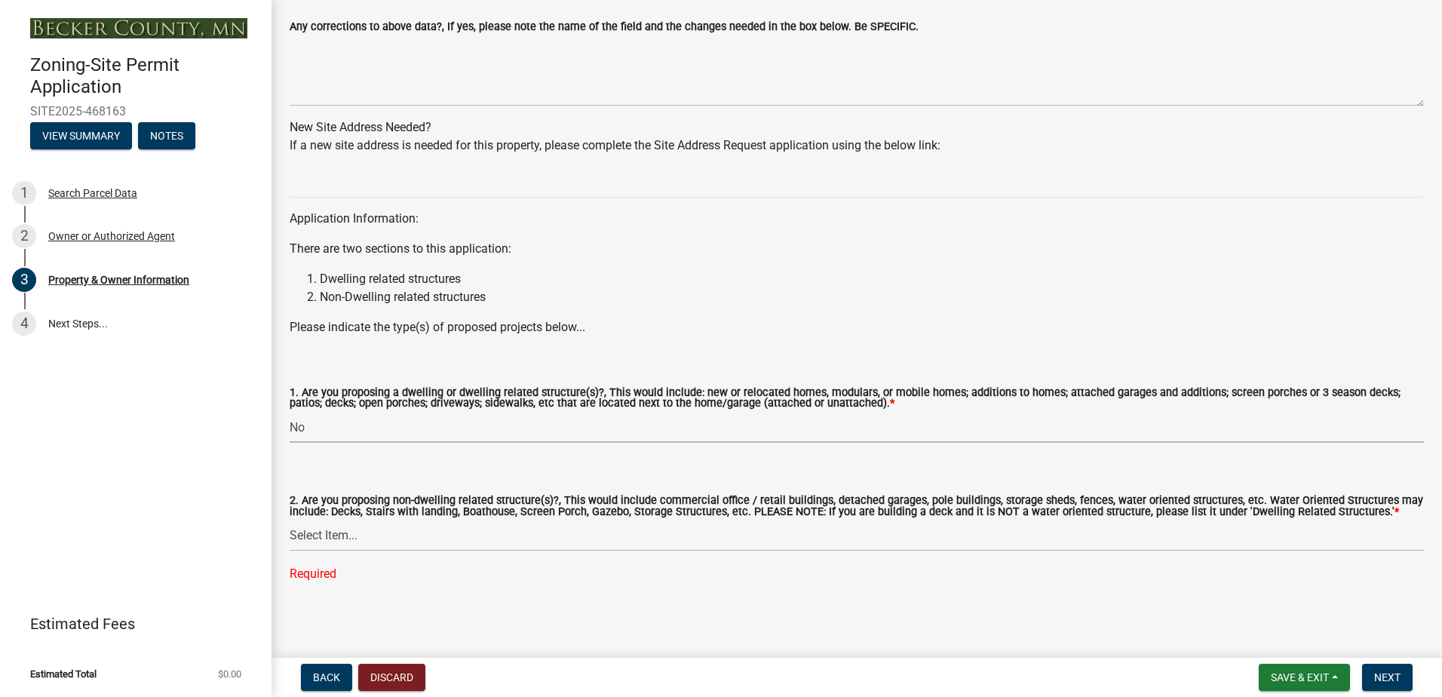
scroll to position [1371, 0]
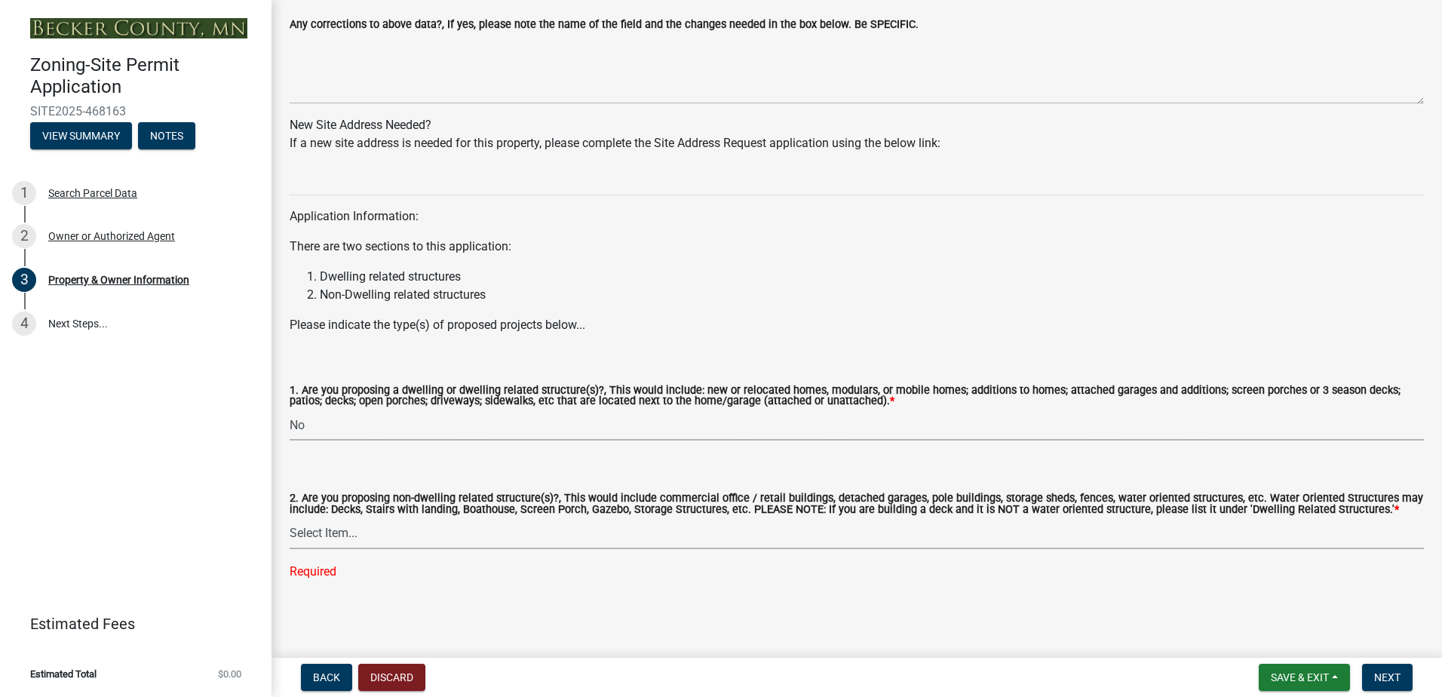
click at [337, 527] on select "Select Item... Yes No" at bounding box center [857, 533] width 1134 height 31
click at [290, 547] on select "Select Item... Yes No" at bounding box center [857, 533] width 1134 height 31
select select "5a5634ed-f11e-4c7b-90e1-096e6cfd17b9"
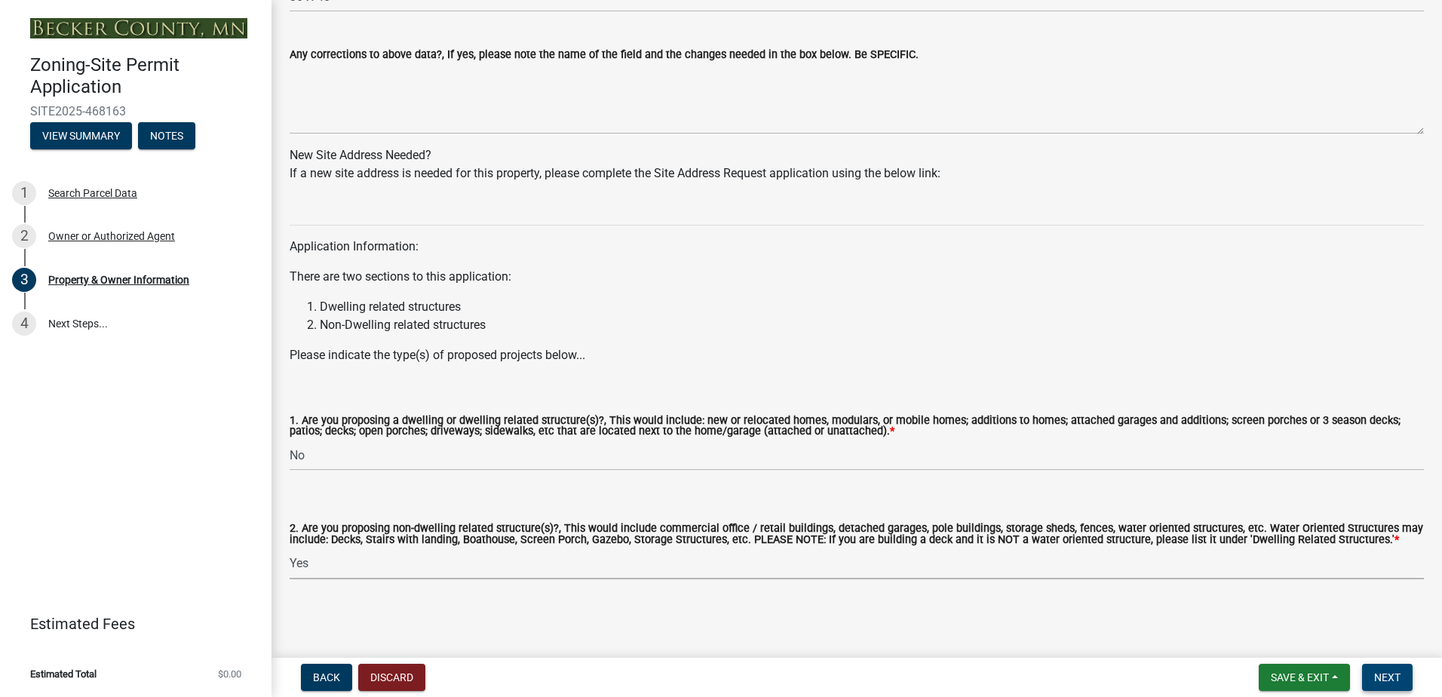
click at [1380, 671] on span "Next" at bounding box center [1387, 677] width 26 height 12
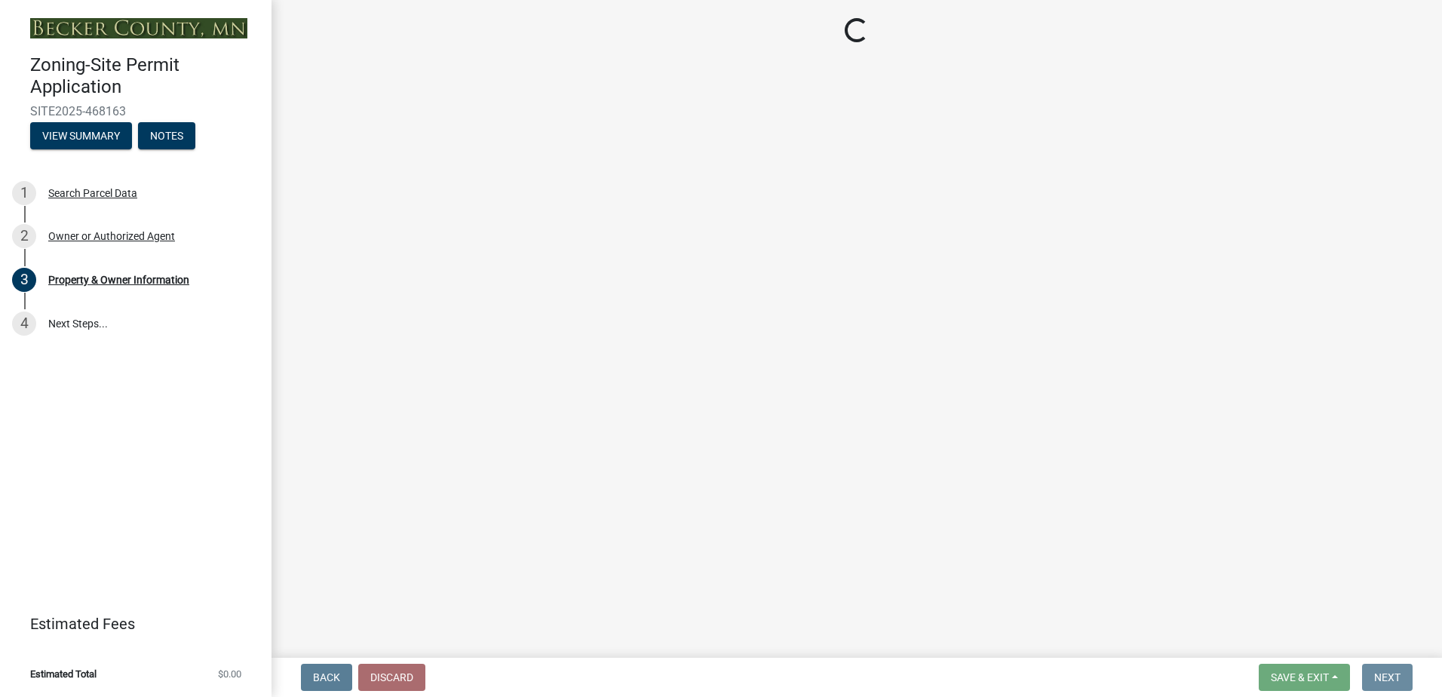
scroll to position [0, 0]
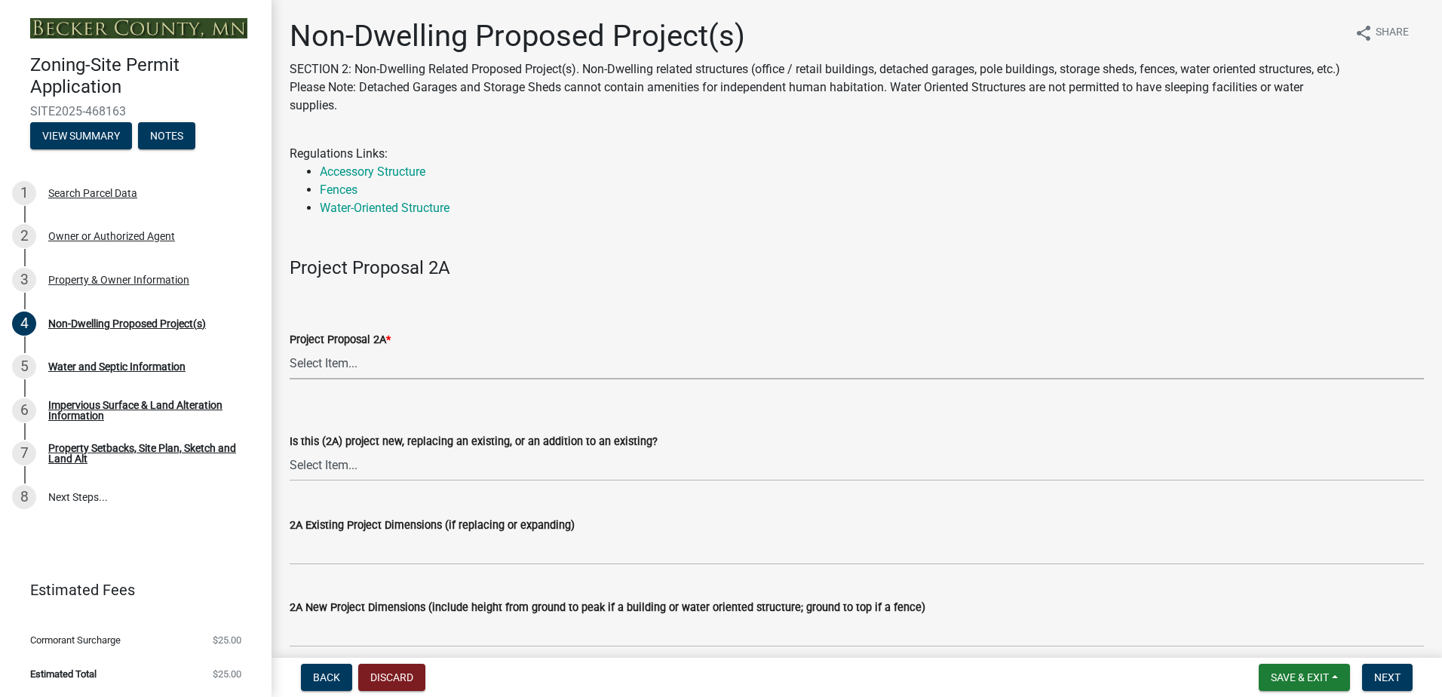
click at [354, 360] on select "Select Item... N/A Commercial Office/Retail Building Detached Garage Pole Build…" at bounding box center [857, 363] width 1134 height 31
click at [290, 348] on select "Select Item... N/A Commercial Office/Retail Building Detached Garage Pole Build…" at bounding box center [857, 363] width 1134 height 31
select select "97c48b8f-5b3b-4eb5-baa1-64080d5416e1"
click at [366, 472] on select "Select Item... New to Property (new or used structure) Relocating/moving existi…" at bounding box center [857, 465] width 1134 height 31
click at [290, 450] on select "Select Item... New to Property (new or used structure) Relocating/moving existi…" at bounding box center [857, 465] width 1134 height 31
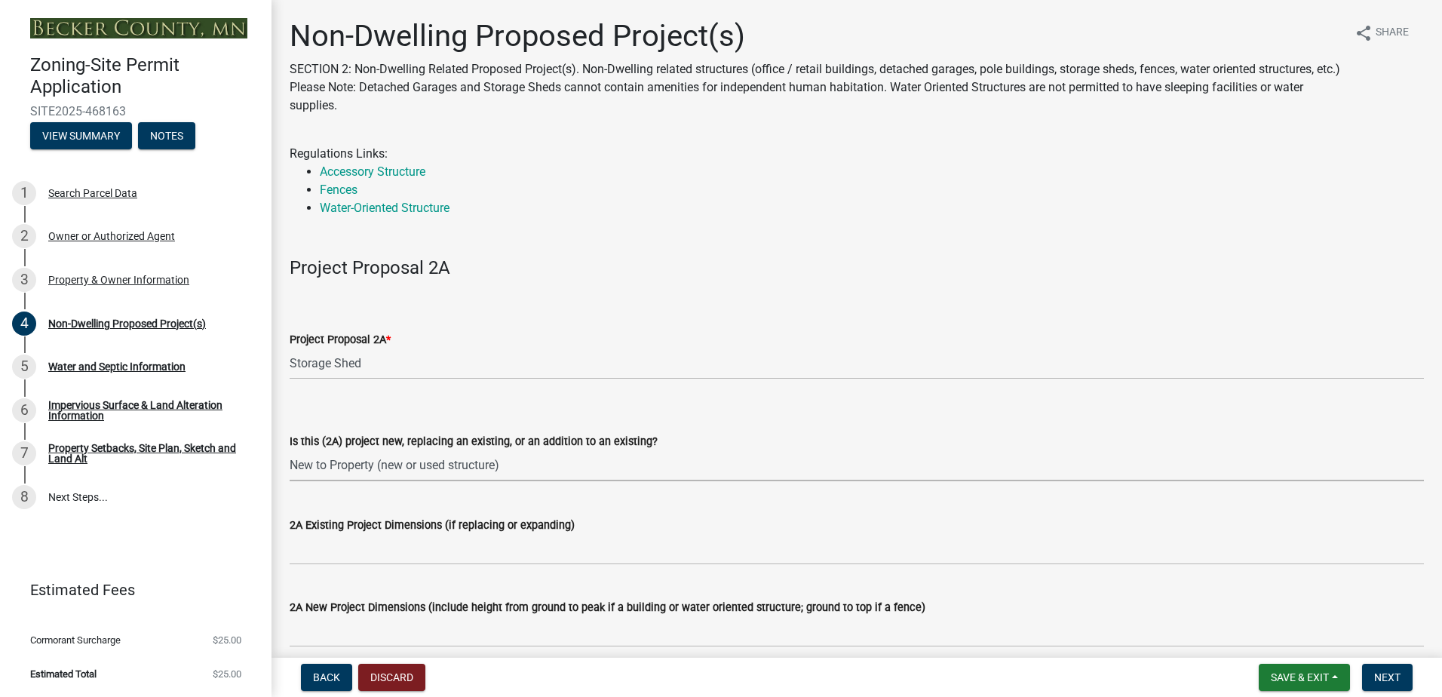
select select "3a2d96d3-fd69-4ed9-bae4-7a5aa03a7e58"
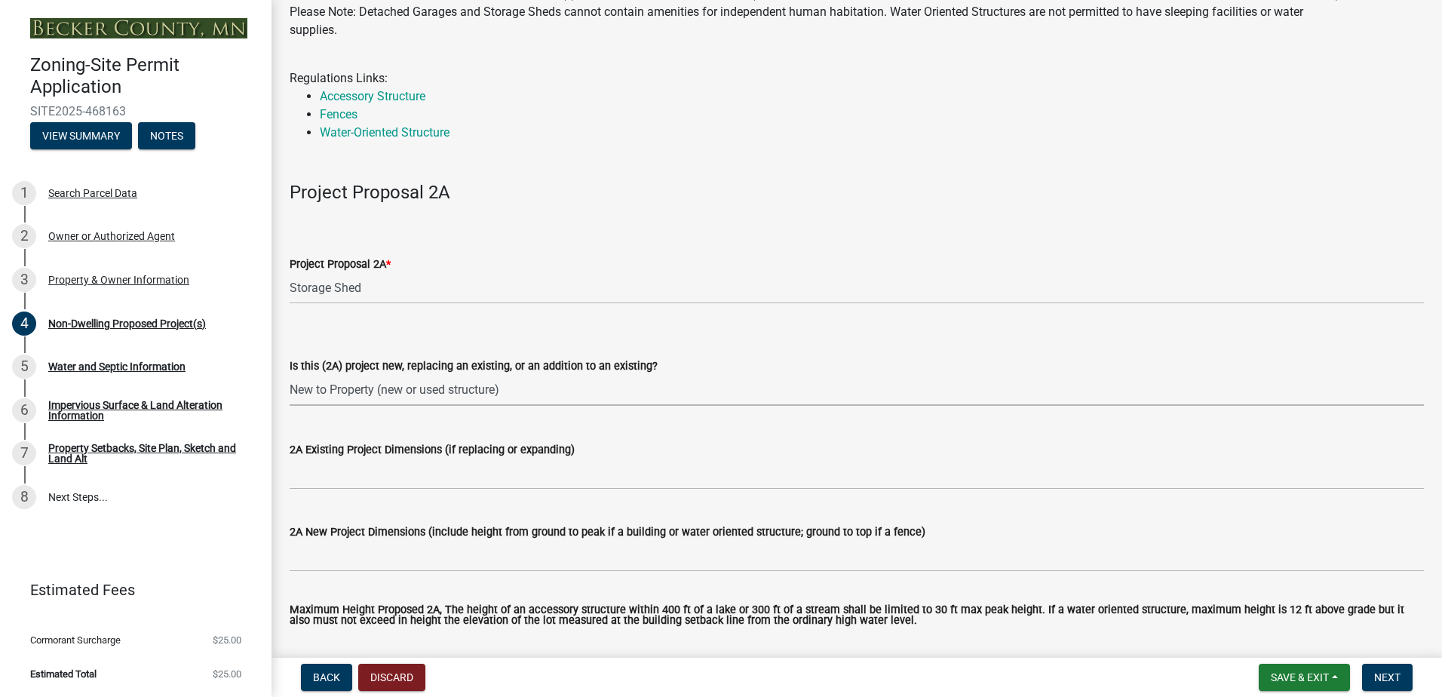
scroll to position [151, 0]
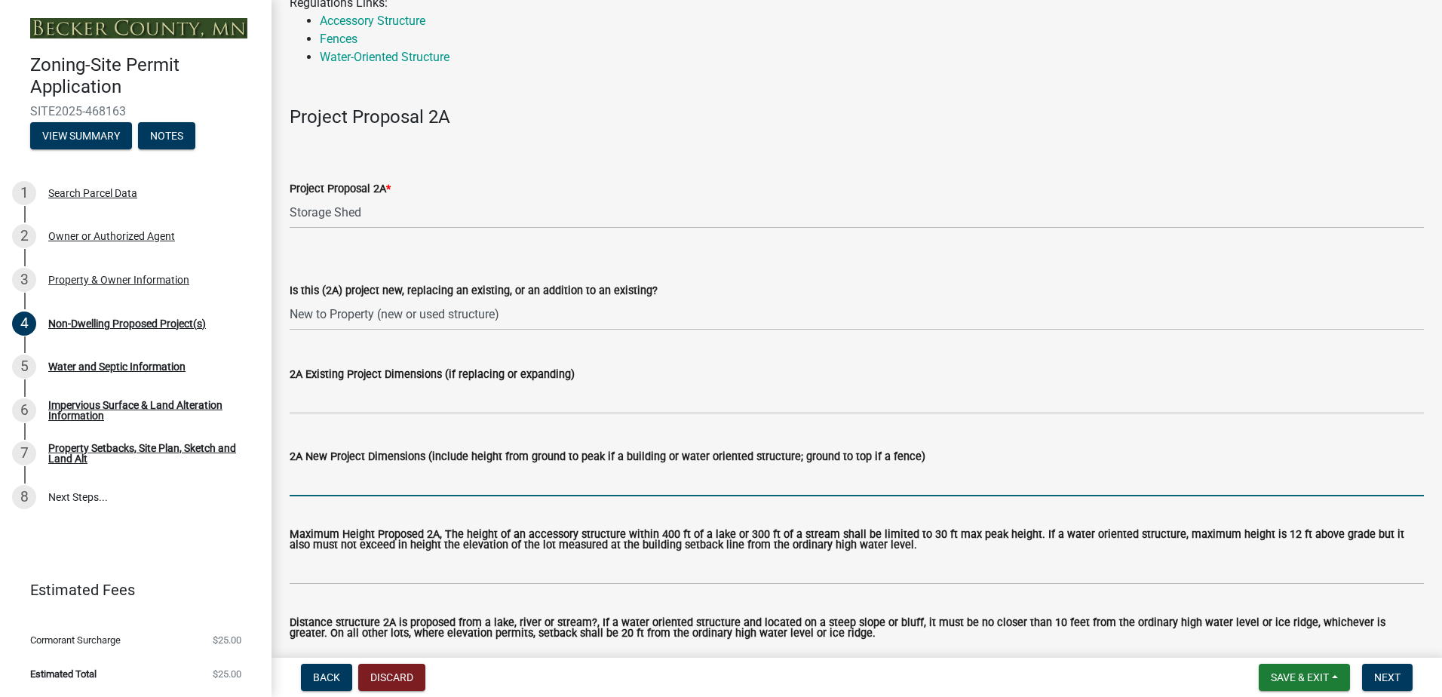
click at [367, 486] on input "2A New Project Dimensions (include height from ground to peak if a building or …" at bounding box center [857, 480] width 1134 height 31
type input "30 X 40 X 22"
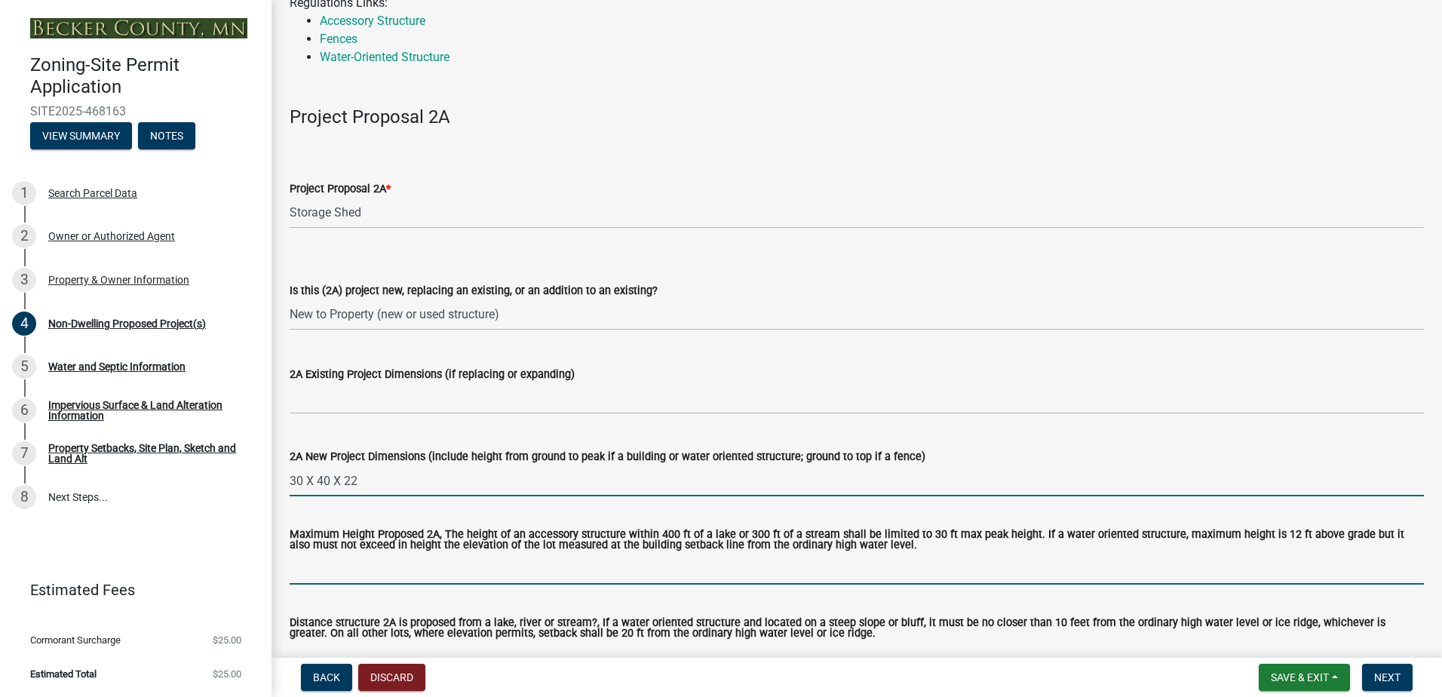
type input "22"
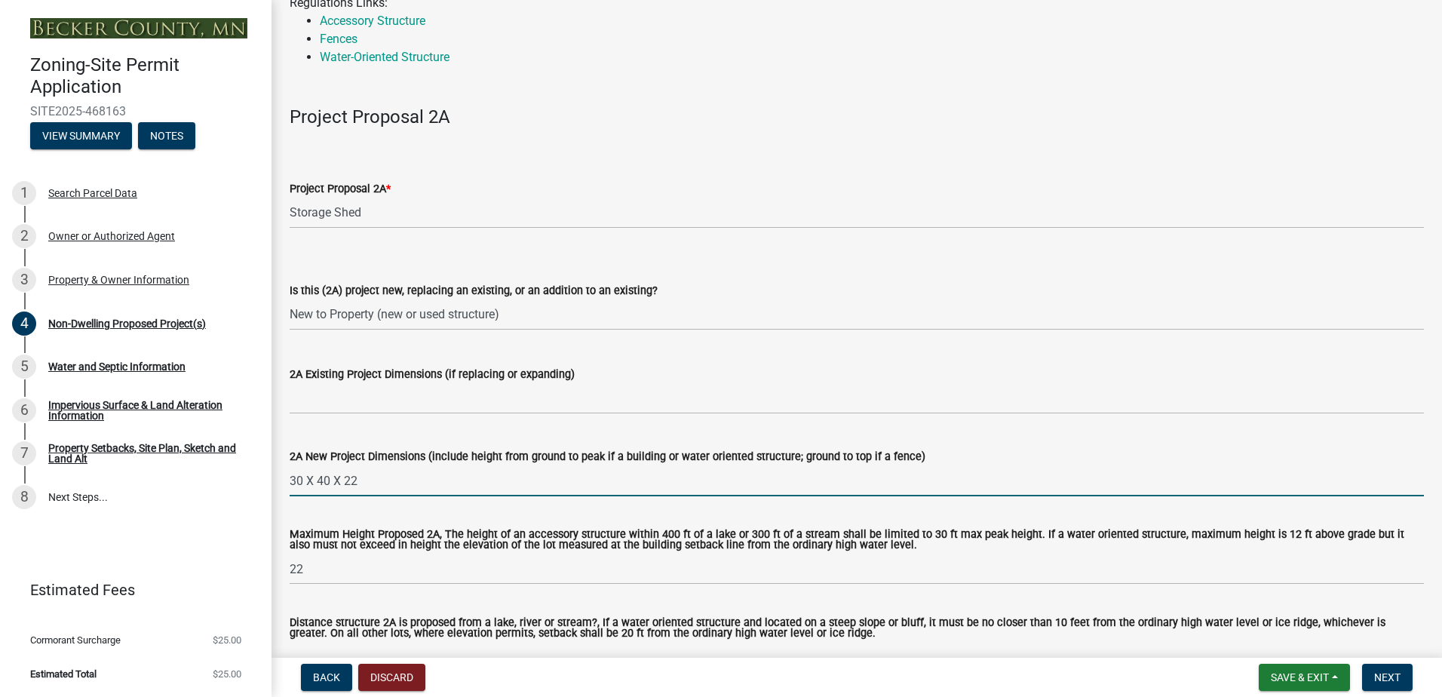
type input "More than 600"
type input "35000"
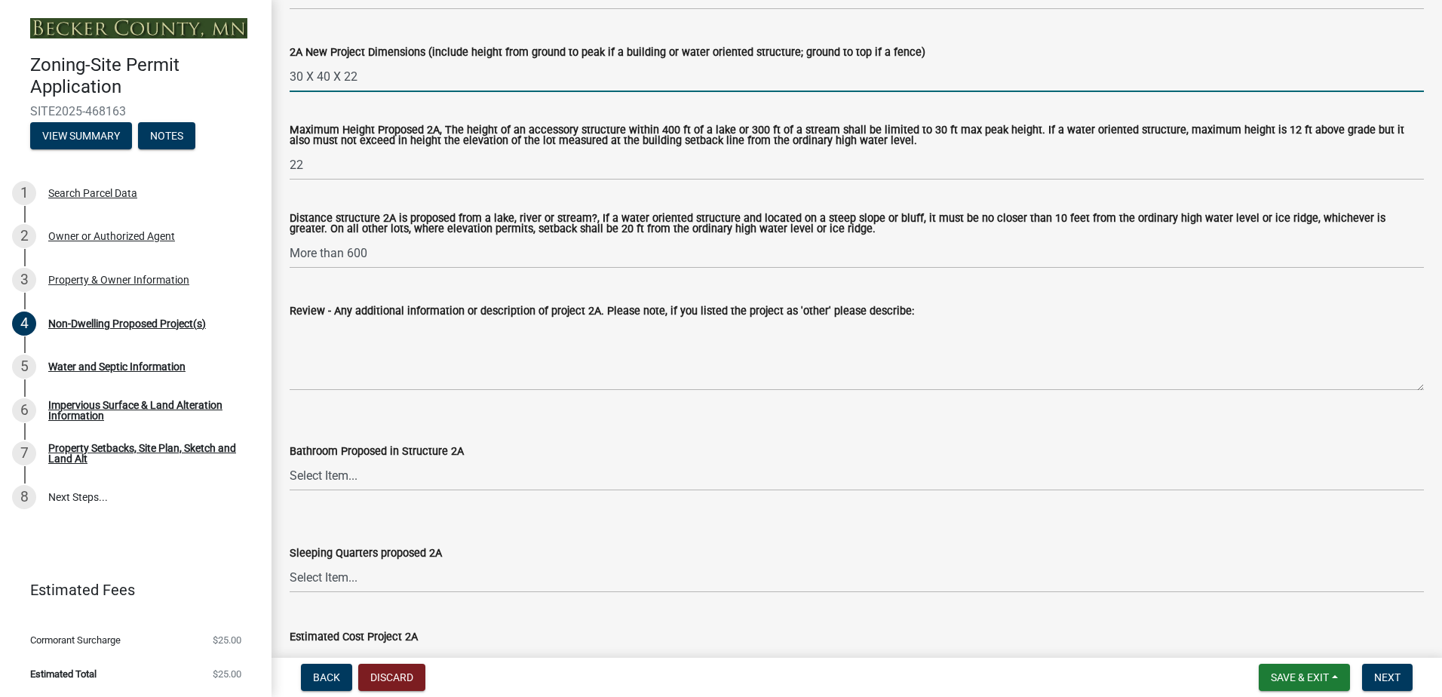
scroll to position [603, 0]
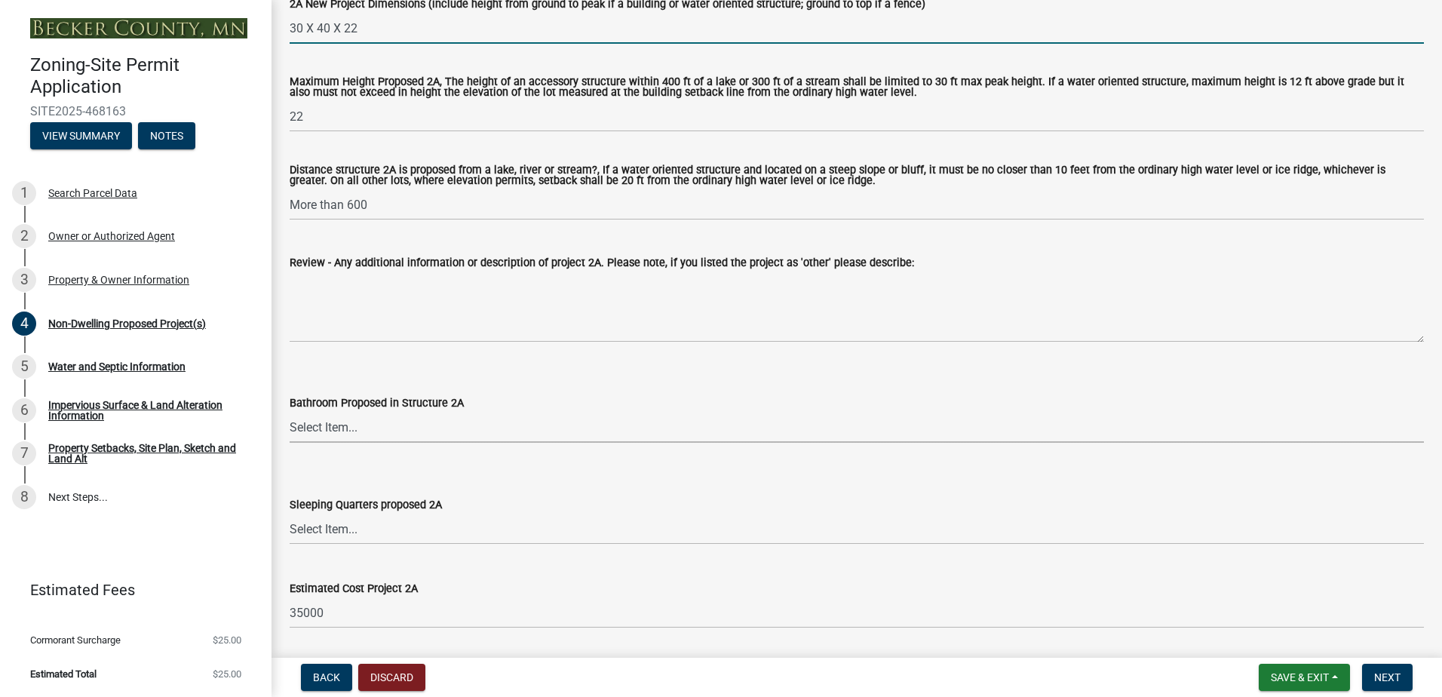
click at [357, 435] on select "Select Item... N/A Yes No" at bounding box center [857, 427] width 1134 height 31
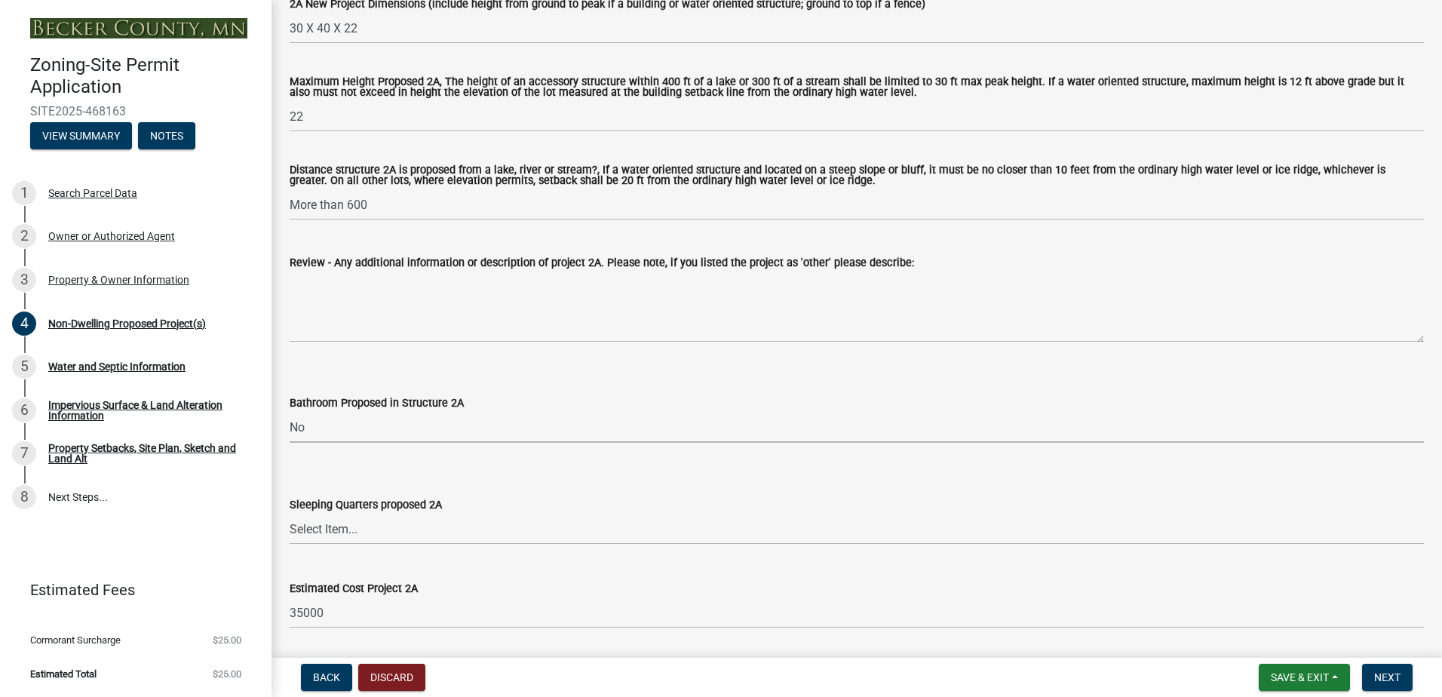
click at [290, 413] on select "Select Item... N/A Yes No" at bounding box center [857, 427] width 1134 height 31
select select "cf118f3b-6469-426f-b247-8aeebfb0198d"
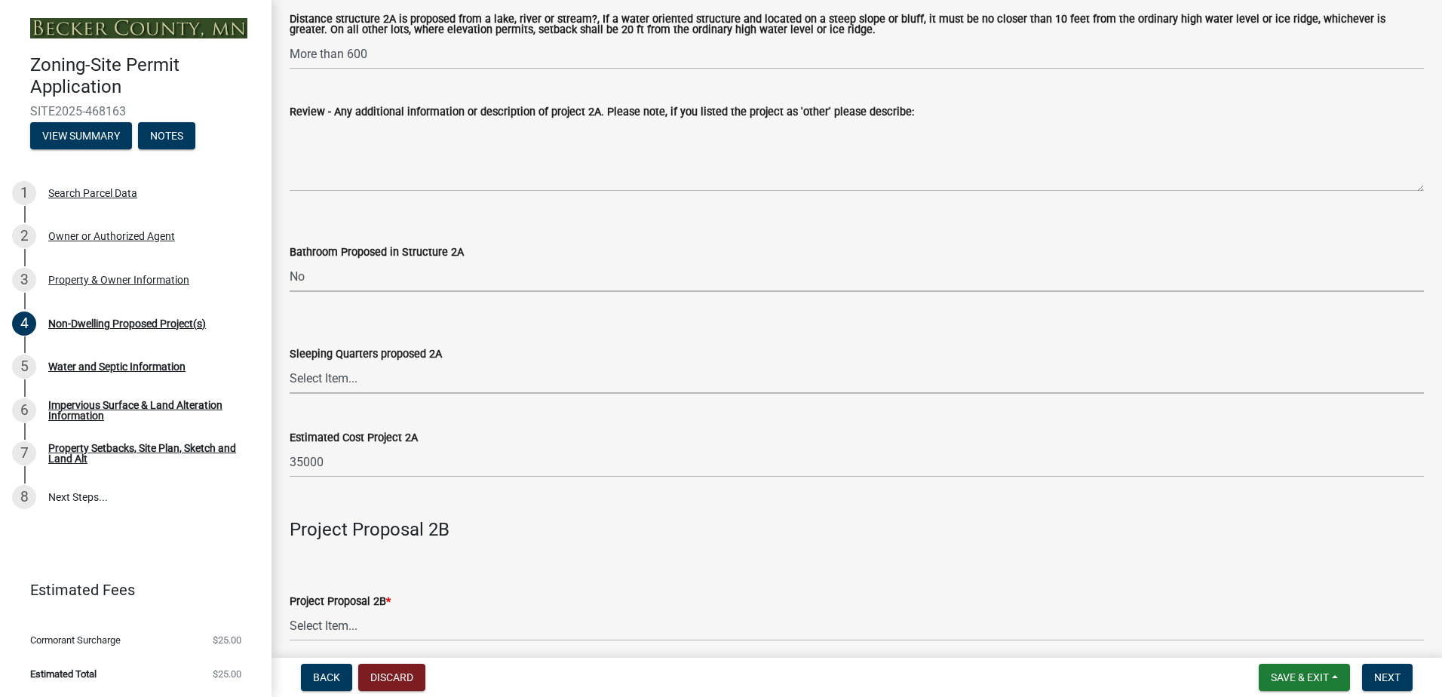
click at [365, 382] on select "Select Item... N/A Yes No" at bounding box center [857, 378] width 1134 height 31
click at [290, 364] on select "Select Item... N/A Yes No" at bounding box center [857, 378] width 1134 height 31
select select "d5258256-81e9-4688-bc84-b01445ee29b6"
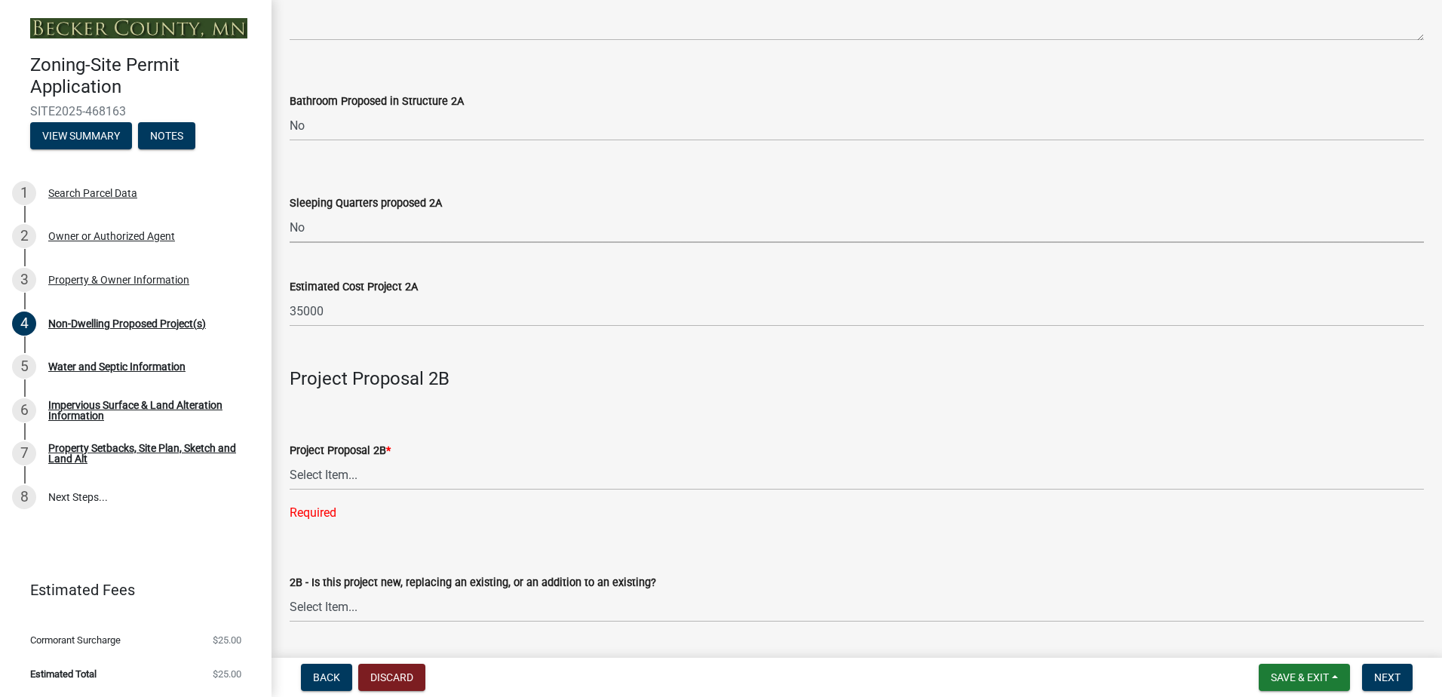
scroll to position [980, 0]
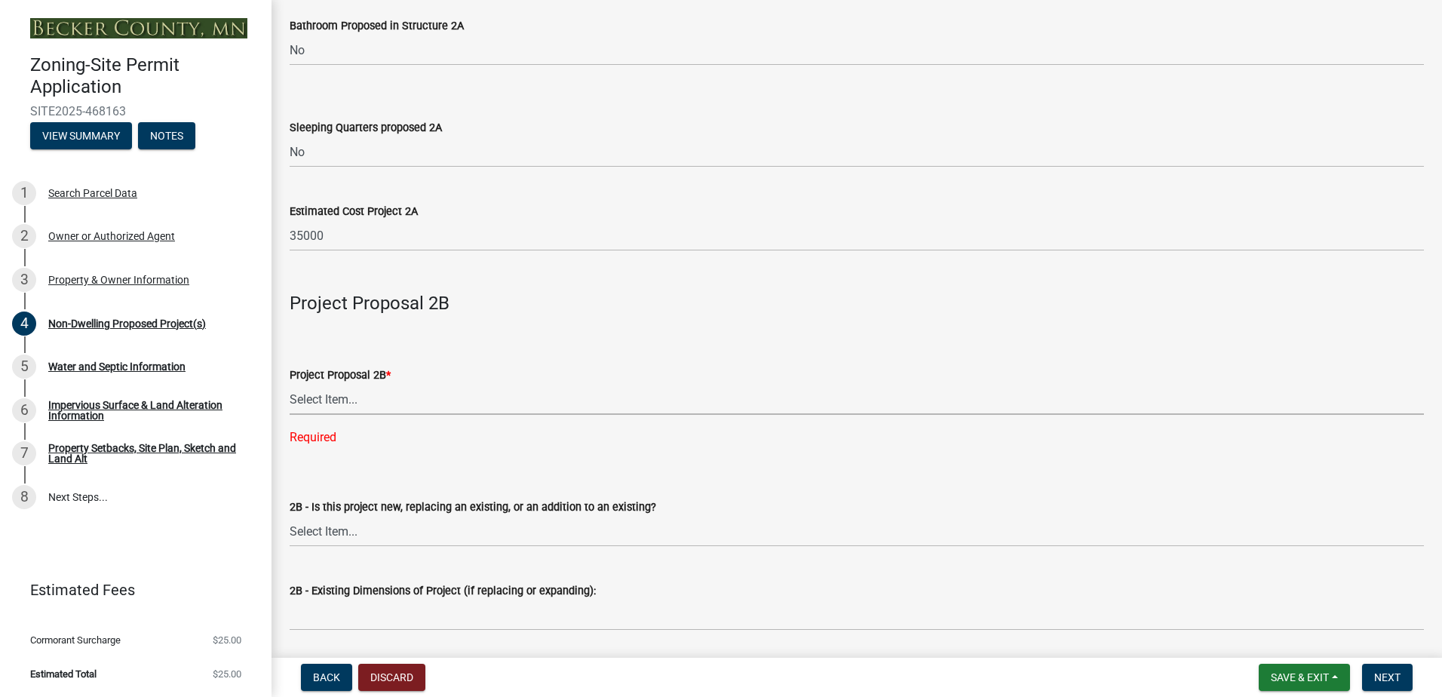
click at [359, 406] on select "Select Item... N/A Commercial Office/Retail Building Detached Garage Pole Build…" at bounding box center [857, 399] width 1134 height 31
click at [290, 385] on select "Select Item... N/A Commercial Office/Retail Building Detached Garage Pole Build…" at bounding box center [857, 399] width 1134 height 31
select select "258cbdbc-8629-455d-9fed-6a57bf82144e"
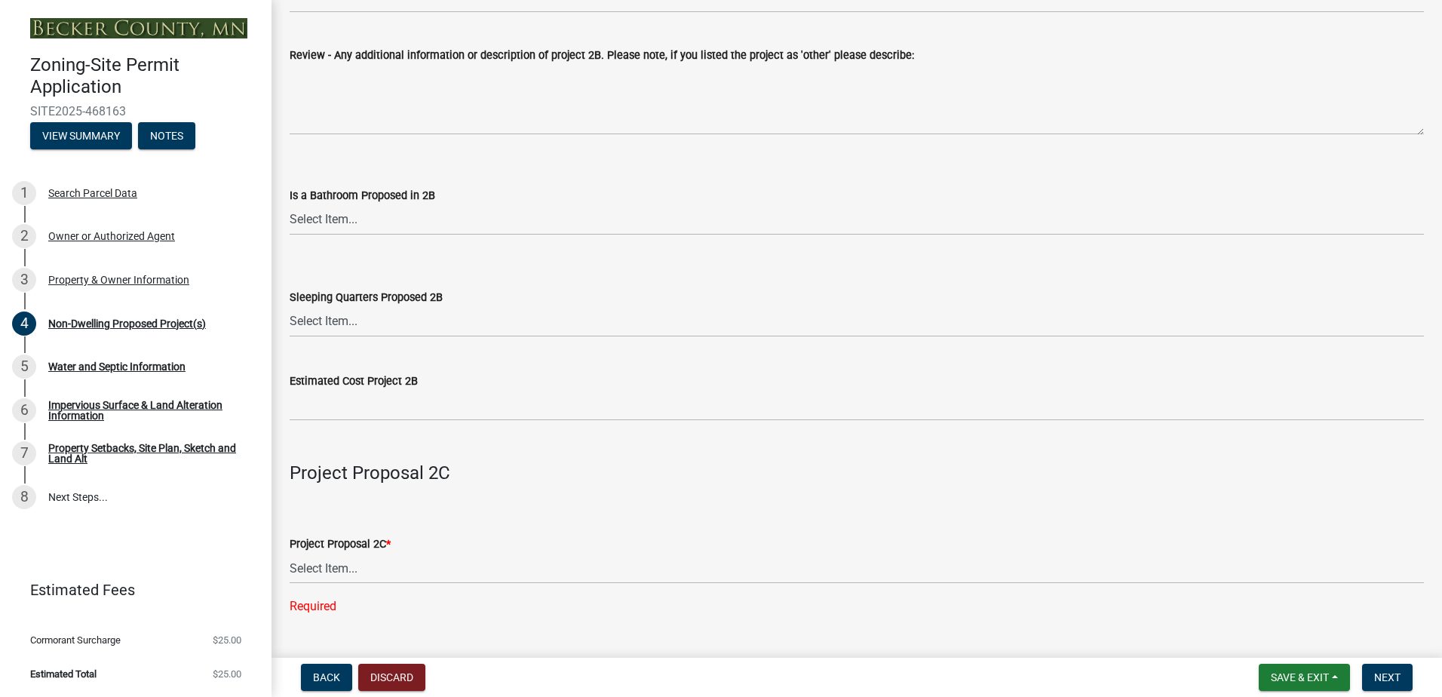
scroll to position [1885, 0]
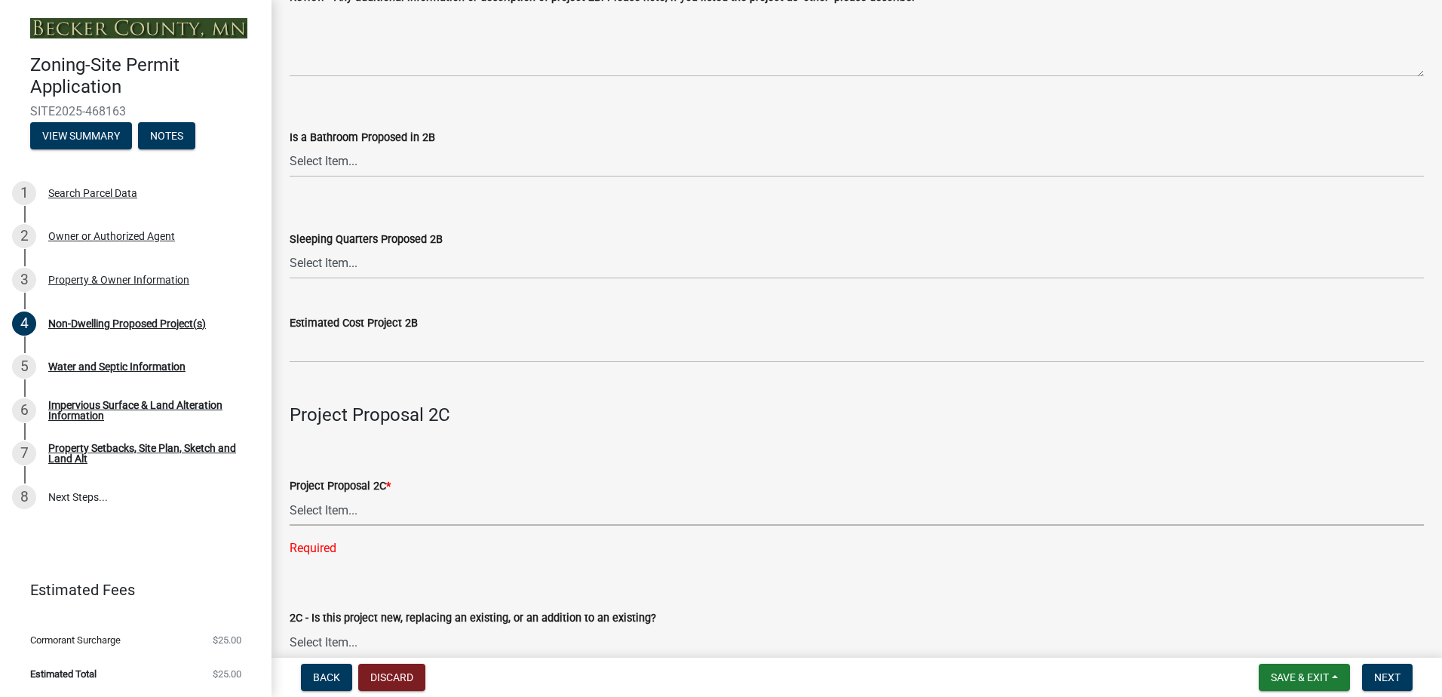
click at [348, 512] on select "Select Item... N/A Commercial Office/Retail Building Detached Garage Pole Build…" at bounding box center [857, 510] width 1134 height 31
click at [290, 498] on select "Select Item... N/A Commercial Office/Retail Building Detached Garage Pole Build…" at bounding box center [857, 510] width 1134 height 31
select select "a9a8393f-3c28-47b8-b6d9-84c94641c3fc"
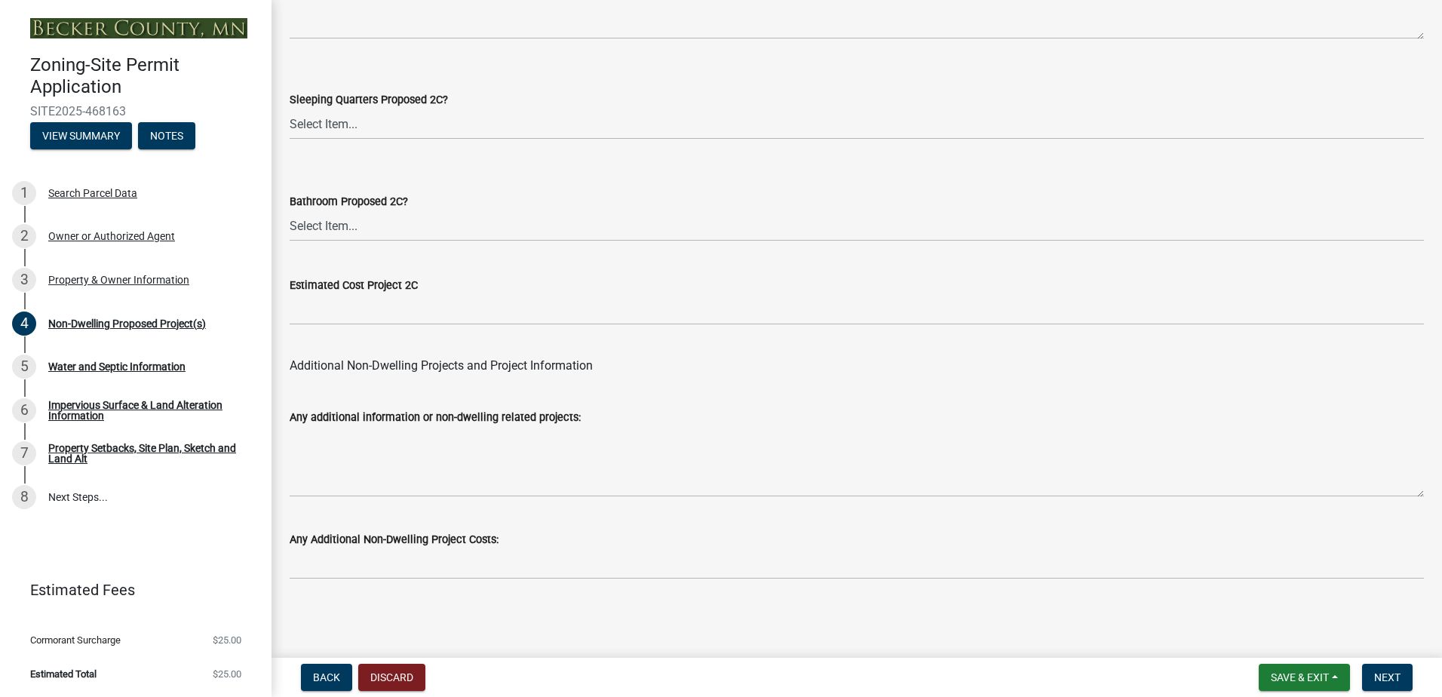
scroll to position [2943, 0]
click at [1389, 680] on span "Next" at bounding box center [1387, 677] width 26 height 12
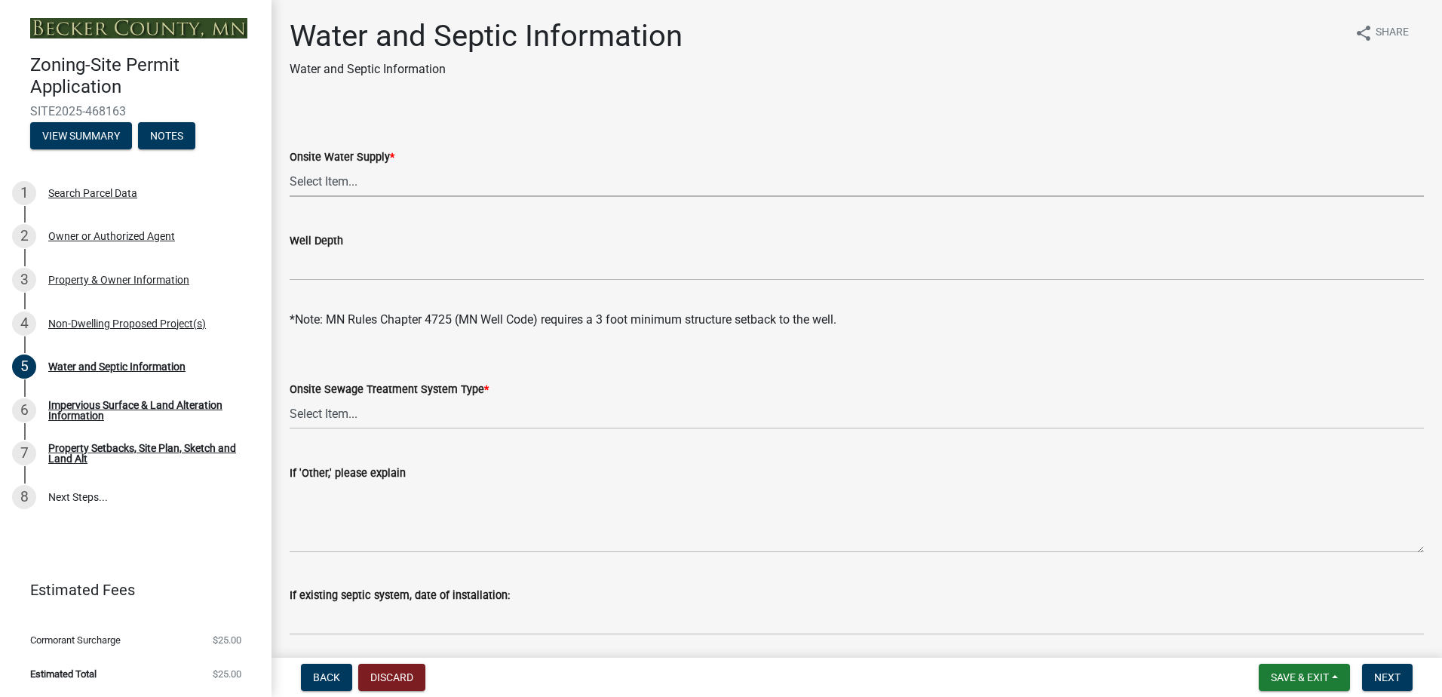
click at [365, 185] on select "Select Item... Well New Well to be Installed Attached to City Water System No o…" at bounding box center [857, 181] width 1134 height 31
click at [290, 166] on select "Select Item... Well New Well to be Installed Attached to City Water System No o…" at bounding box center [857, 181] width 1134 height 31
select select "36c179e4-d9bc-4e26-9fa7-a2562bd8114c"
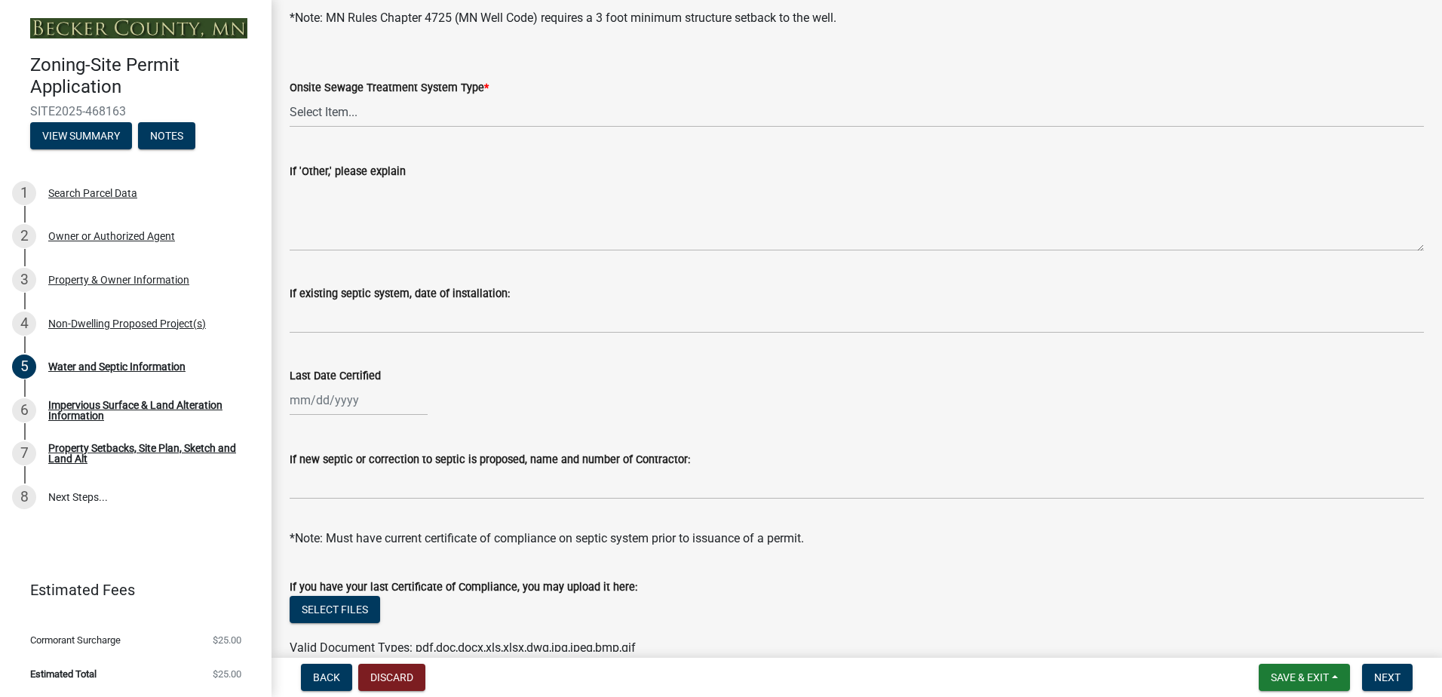
scroll to position [226, 0]
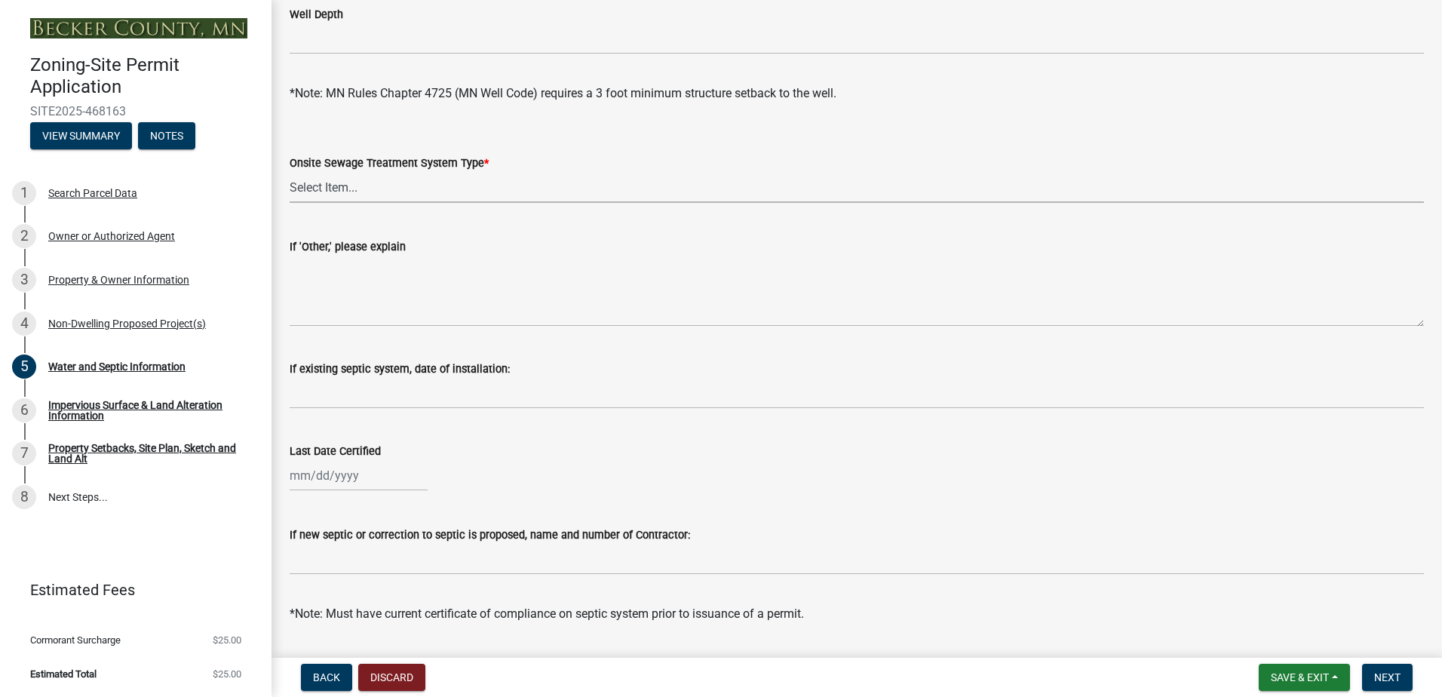
click at [357, 195] on select "Select Item... No existing or proposed septic Proposed New or Corrected Septic …" at bounding box center [857, 187] width 1134 height 31
click at [290, 172] on select "Select Item... No existing or proposed septic Proposed New or Corrected Septic …" at bounding box center [857, 187] width 1134 height 31
select select "a01a1fb1-1490-43e2-af36-29ac4cf5629f"
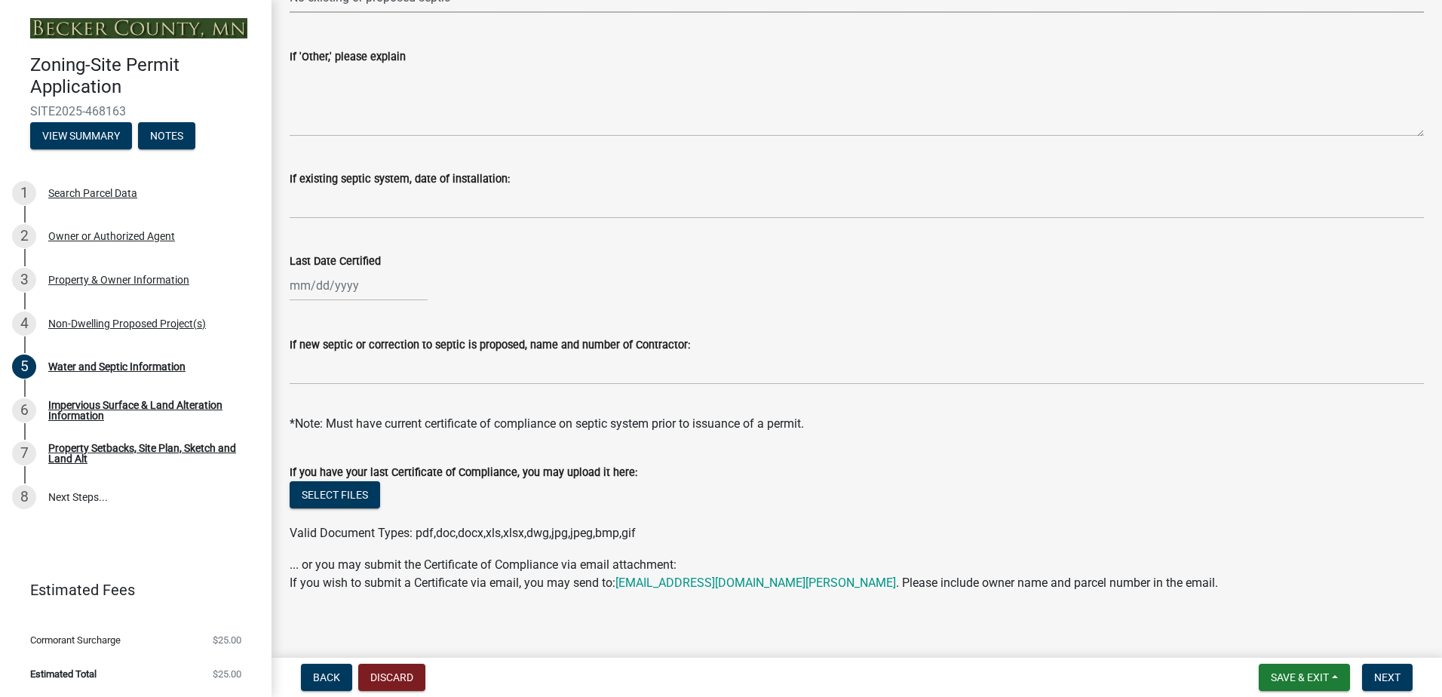
scroll to position [428, 0]
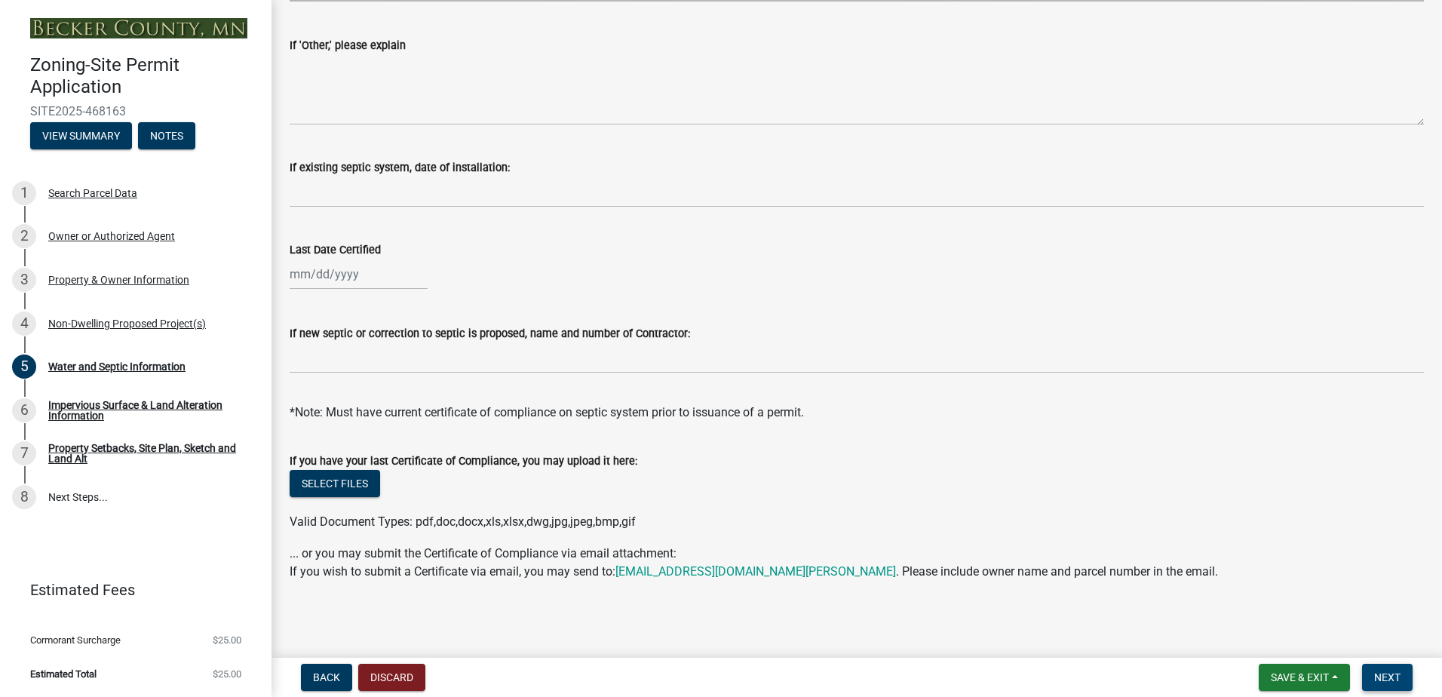
click at [1377, 673] on span "Next" at bounding box center [1387, 677] width 26 height 12
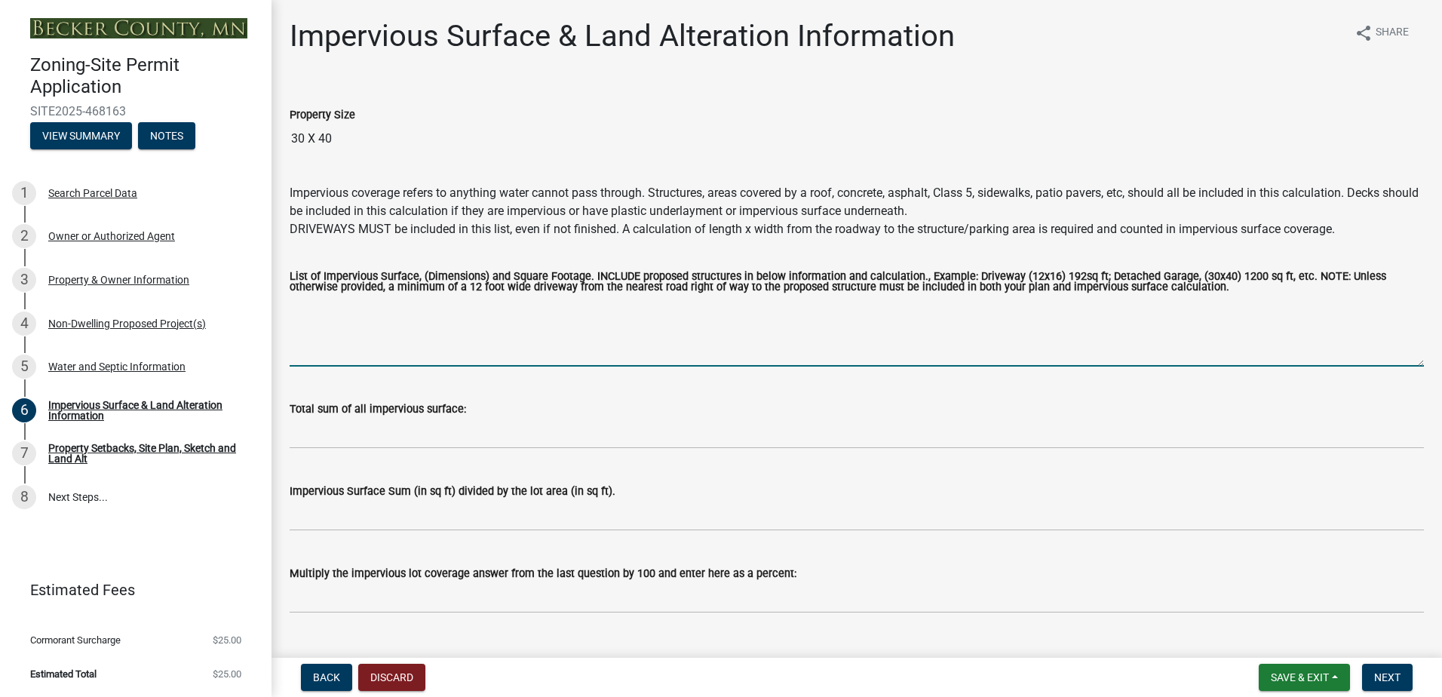
click at [446, 350] on textarea "List of Impervious Surface, (Dimensions) and Square Footage. INCLUDE proposed s…" at bounding box center [857, 331] width 1134 height 71
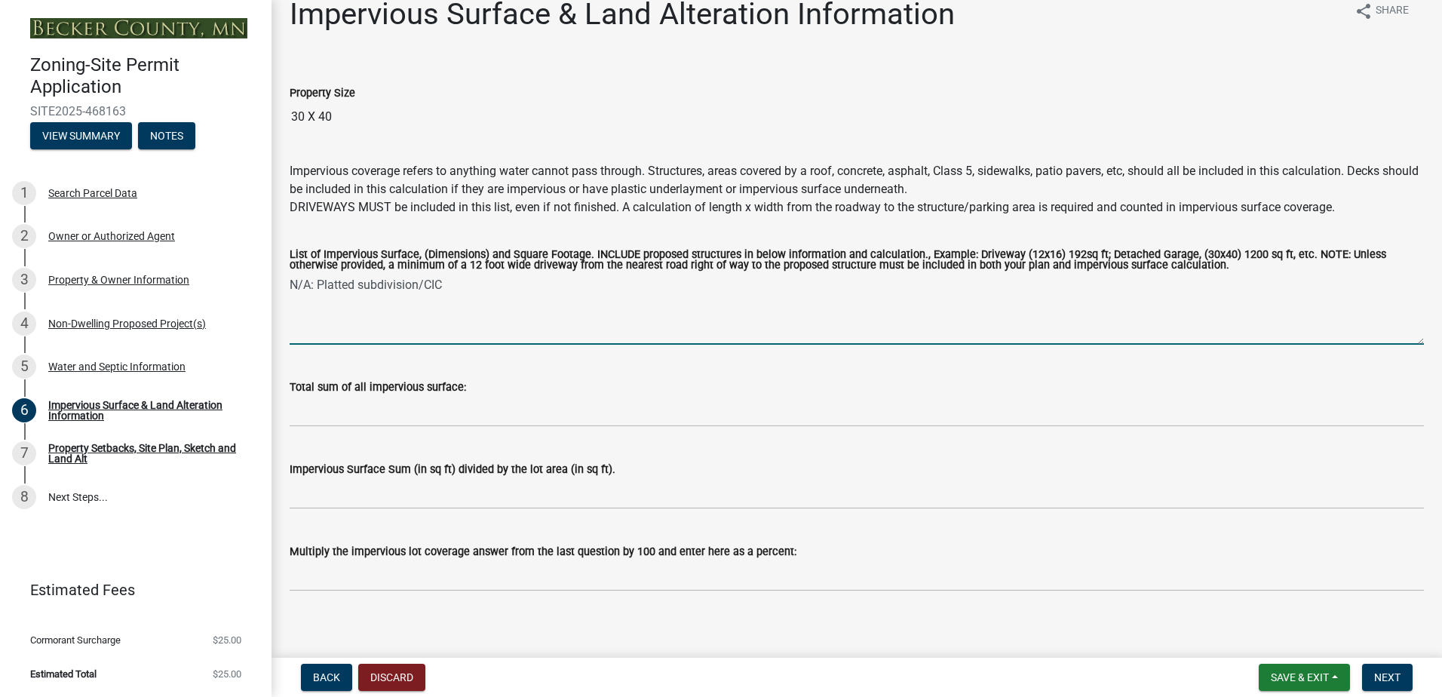
scroll to position [33, 0]
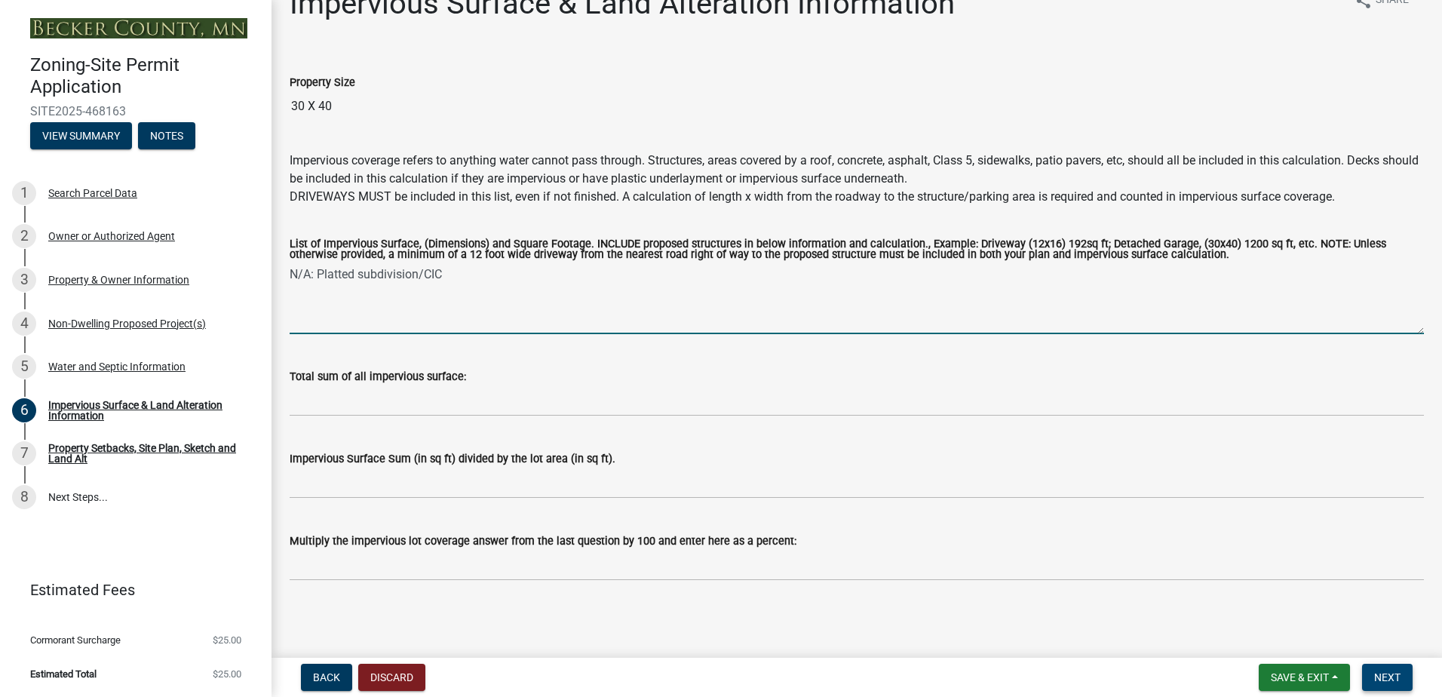
type textarea "N/A: Platted subdivision/CIC"
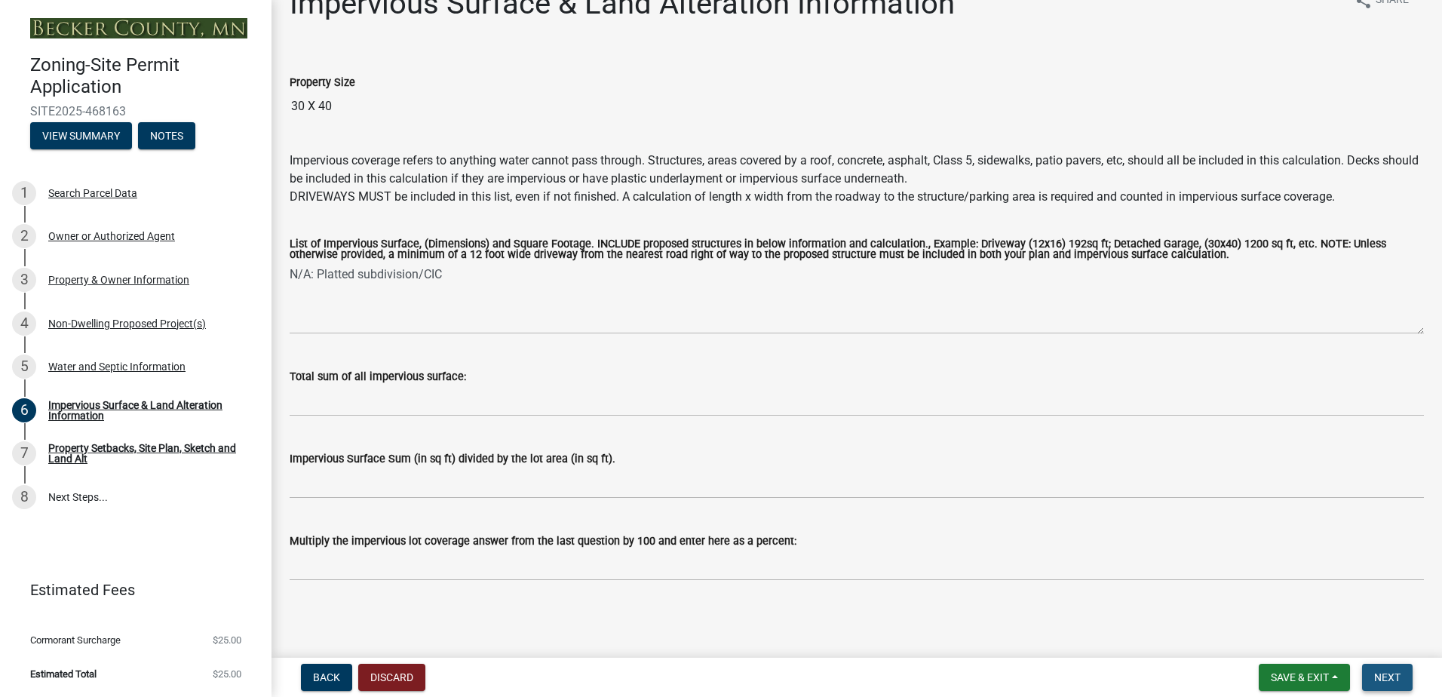
click at [1391, 676] on span "Next" at bounding box center [1387, 677] width 26 height 12
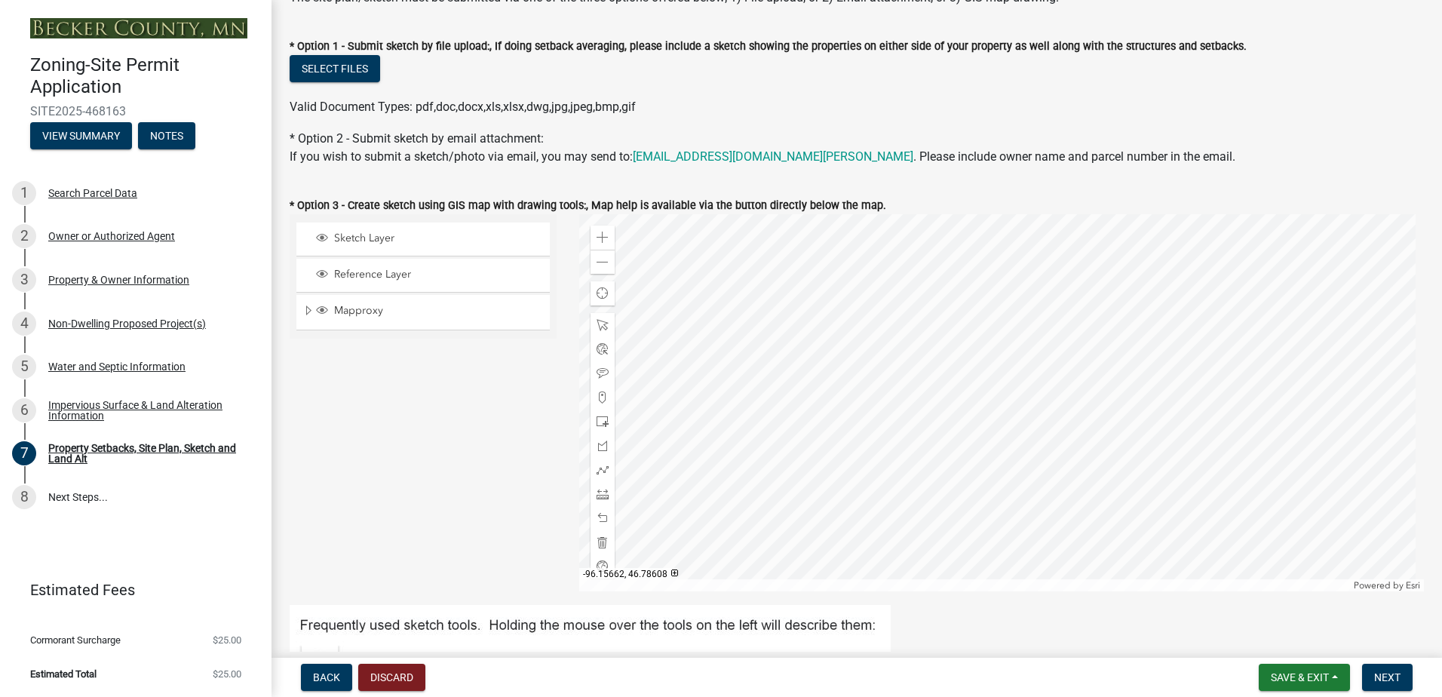
scroll to position [302, 0]
click at [596, 447] on span at bounding box center [602, 445] width 12 height 12
click at [868, 314] on div at bounding box center [1001, 401] width 845 height 377
click at [1116, 306] on div at bounding box center [1001, 401] width 845 height 377
click at [1117, 494] on div at bounding box center [1001, 401] width 845 height 377
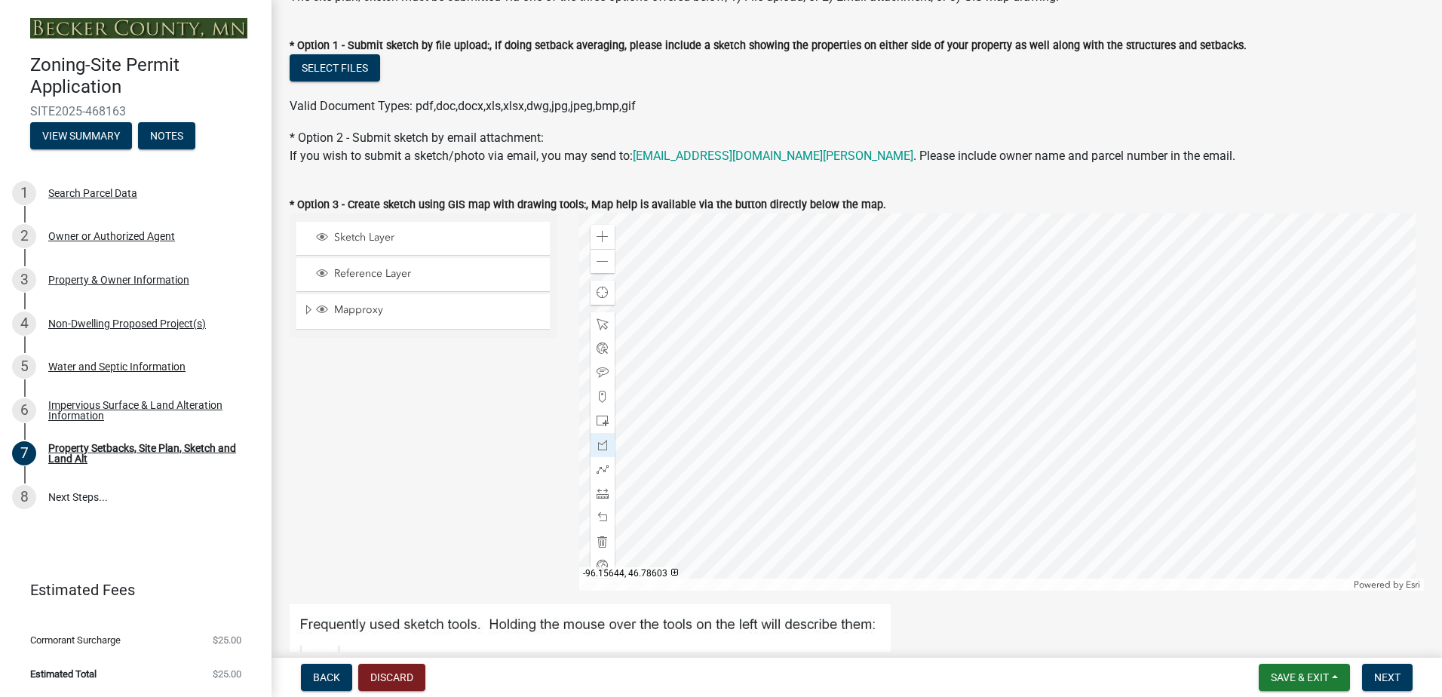
click at [869, 498] on div at bounding box center [1001, 401] width 845 height 377
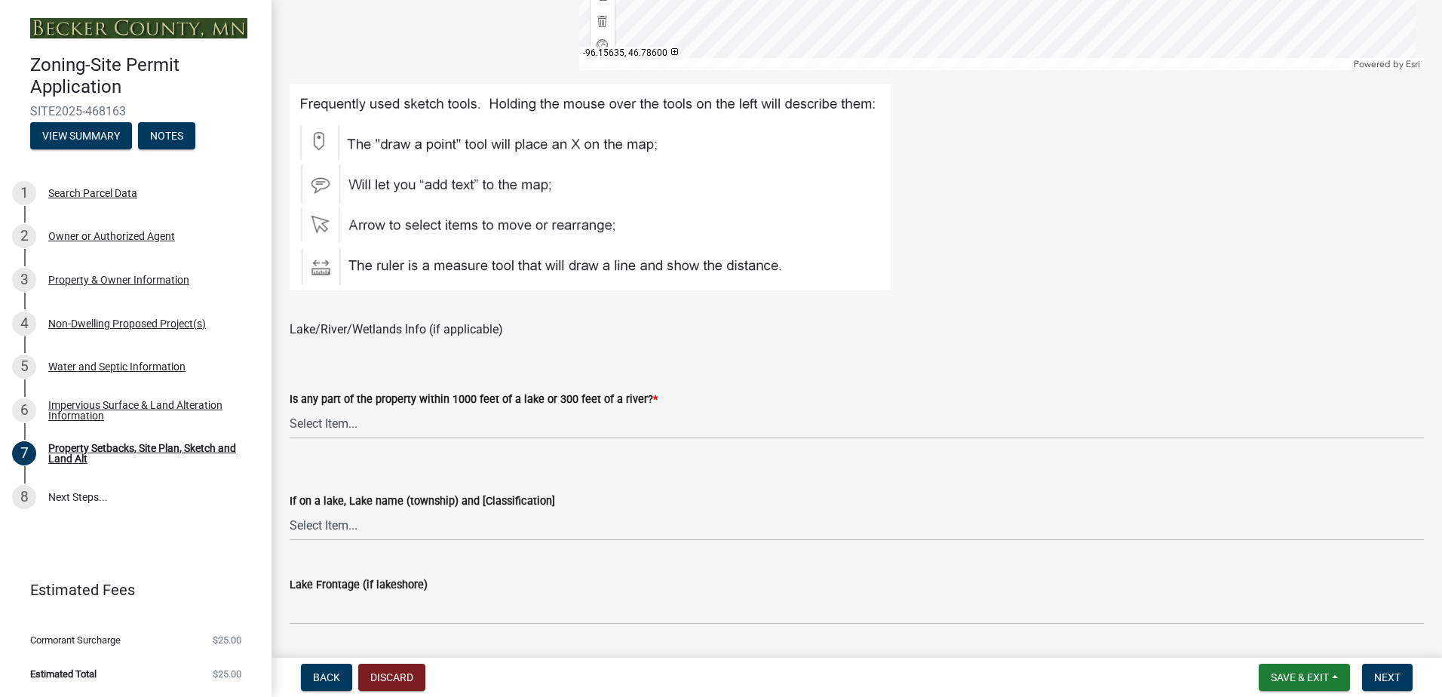
scroll to position [829, 0]
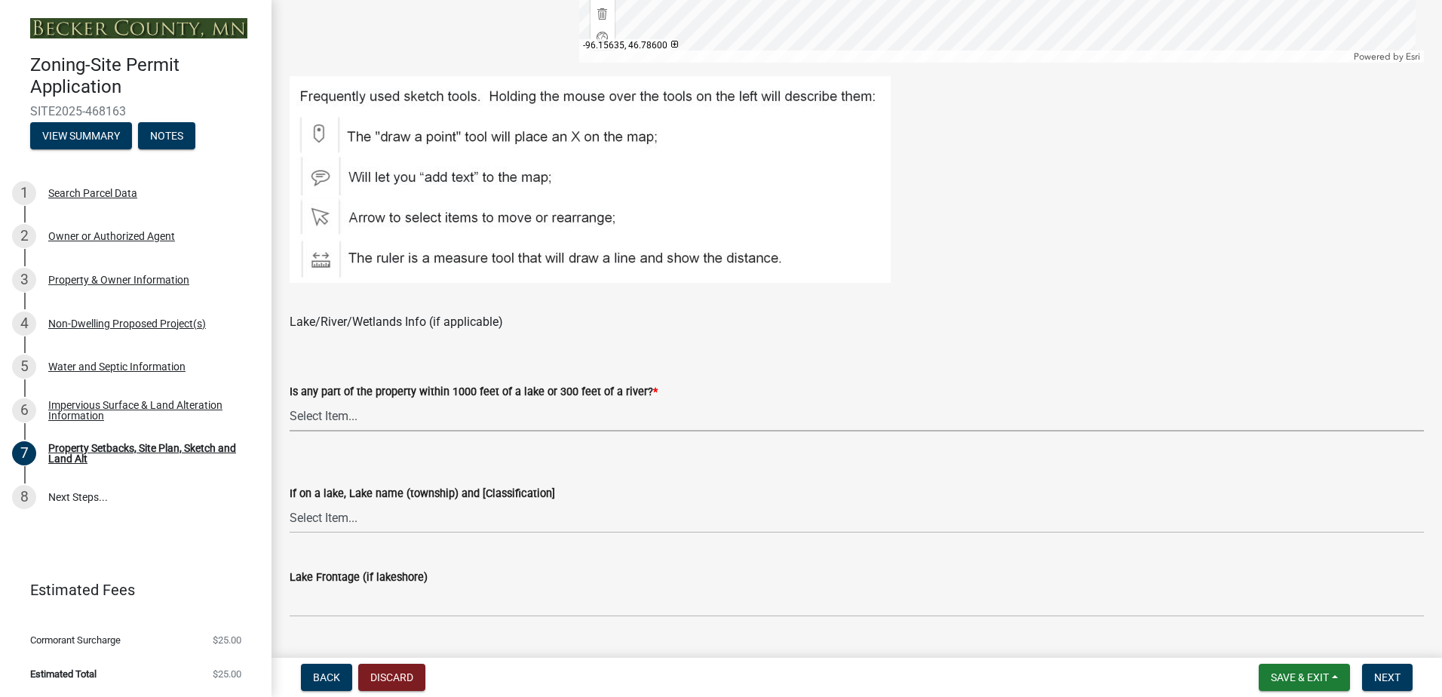
click at [467, 421] on select "Select Item... Shoreland-Riparian (Property is bordering a lake, river or strea…" at bounding box center [857, 415] width 1134 height 31
click at [290, 400] on select "Select Item... Shoreland-Riparian (Property is bordering a lake, river or strea…" at bounding box center [857, 415] width 1134 height 31
select select "bc359128-44fe-43a6-b559-d4174f4d38cf"
click at [385, 519] on select "Select Item... [GEOGRAPHIC_DATA] is not listed below [GEOGRAPHIC_DATA] ([GEOGRA…" at bounding box center [857, 517] width 1134 height 31
click at [290, 502] on select "Select Item... [GEOGRAPHIC_DATA] is not listed below [GEOGRAPHIC_DATA] ([GEOGRA…" at bounding box center [857, 517] width 1134 height 31
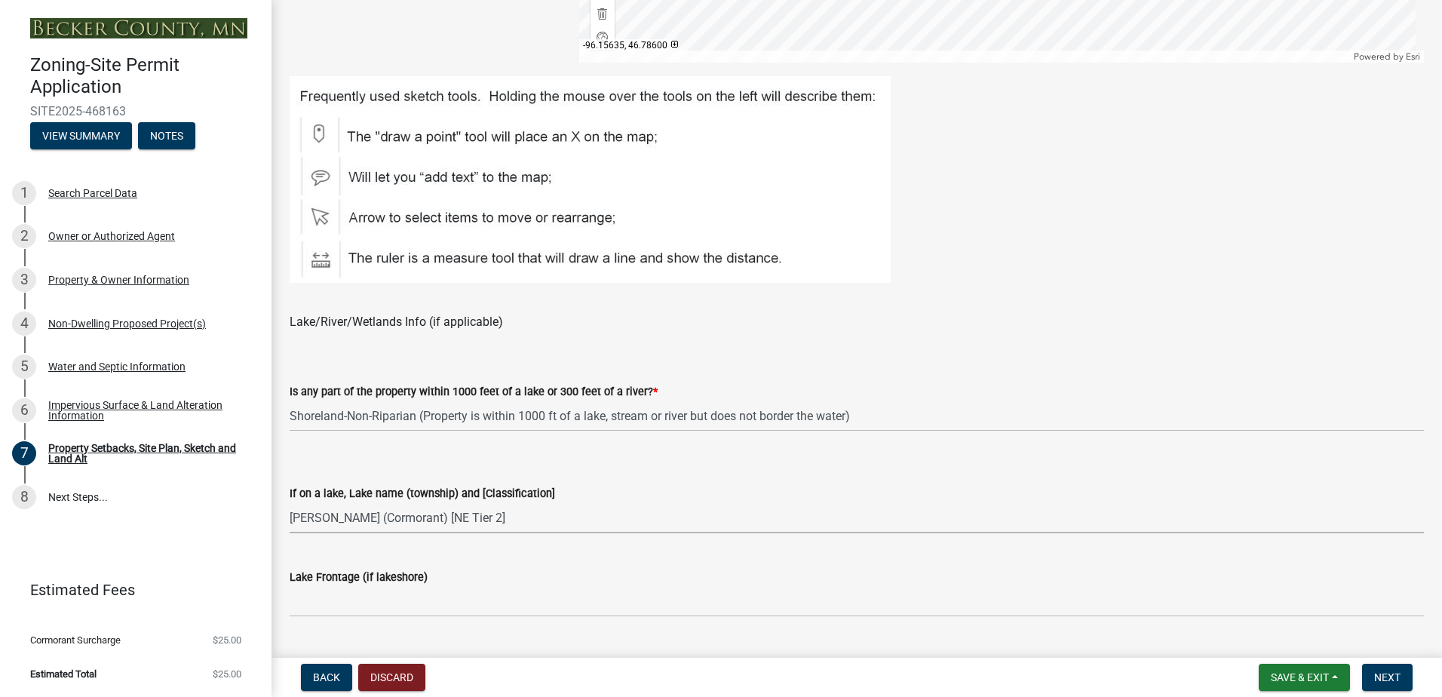
select select "d2c800b3-de4e-4a5b-9a0a-ad418c2d302f"
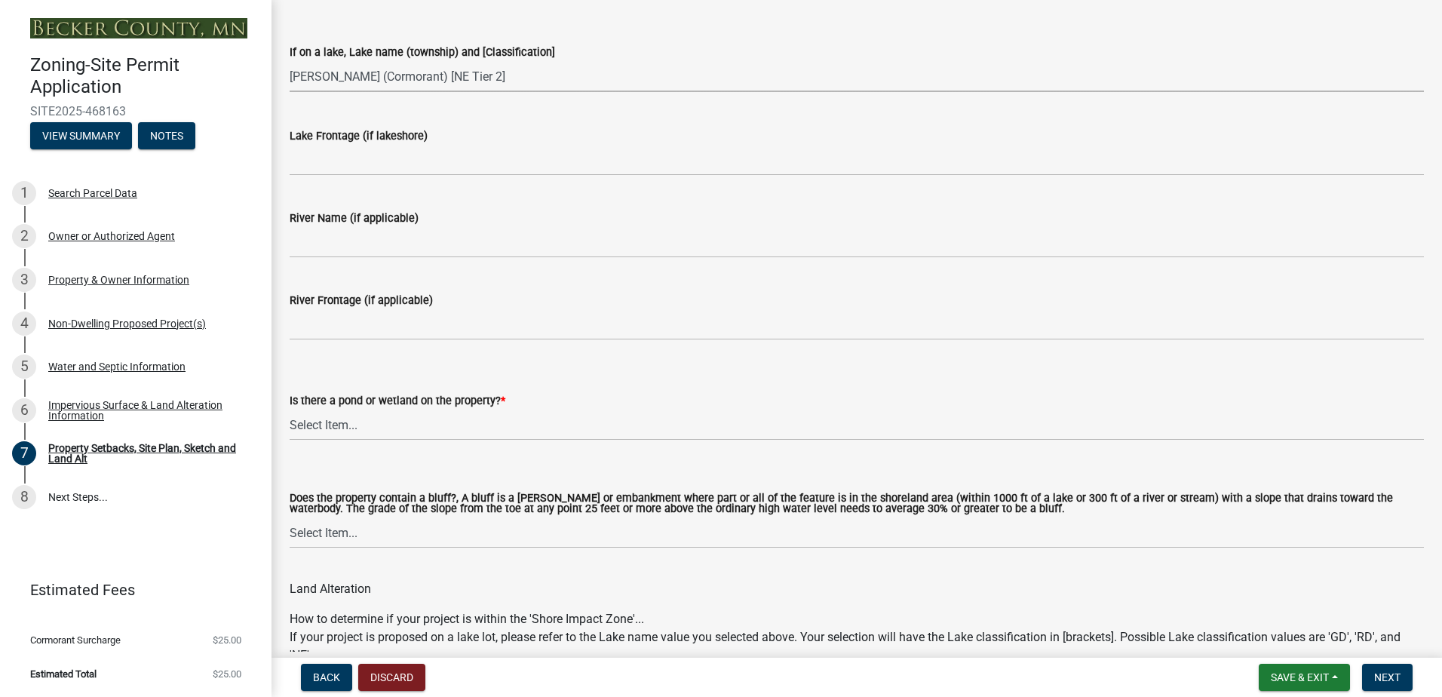
scroll to position [1282, 0]
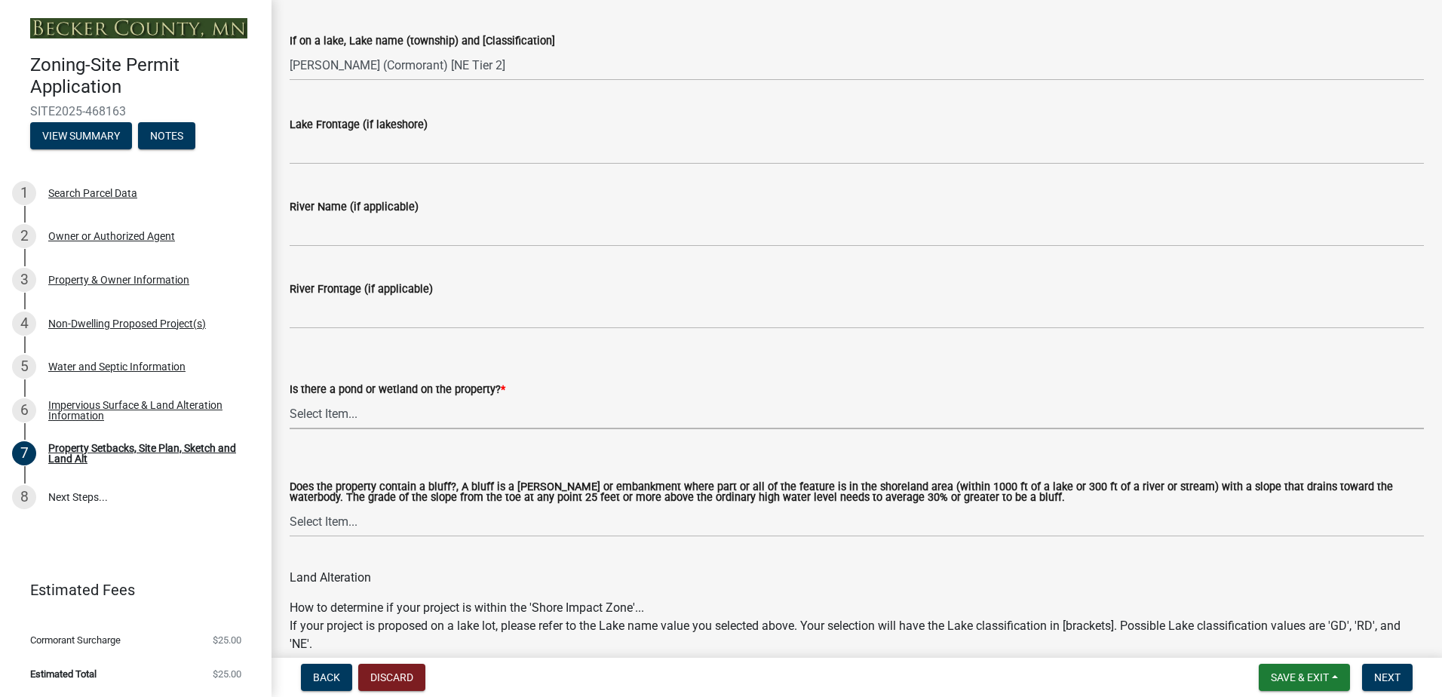
click at [397, 415] on select "Select Item... Yes No" at bounding box center [857, 413] width 1134 height 31
click at [290, 398] on select "Select Item... Yes No" at bounding box center [857, 413] width 1134 height 31
select select "b56a4575-9846-47cf-8067-c59a4853da22"
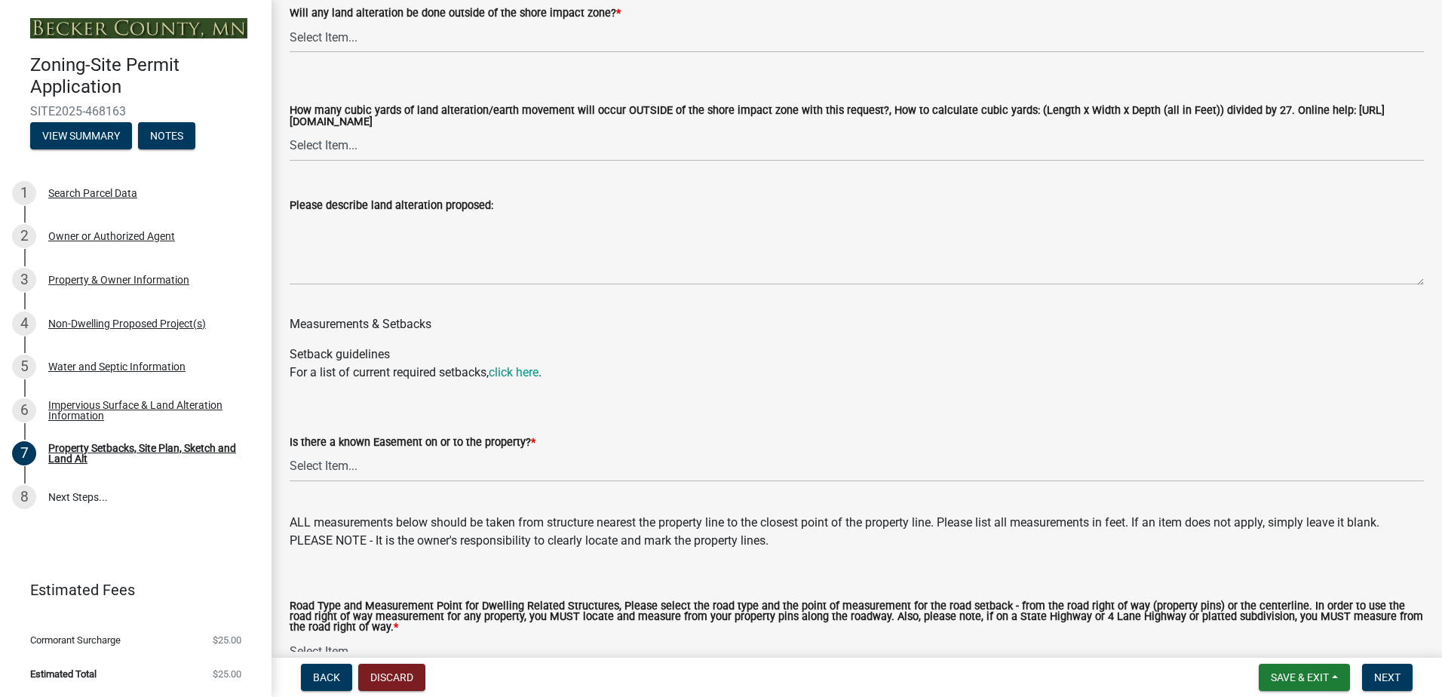
scroll to position [2337, 0]
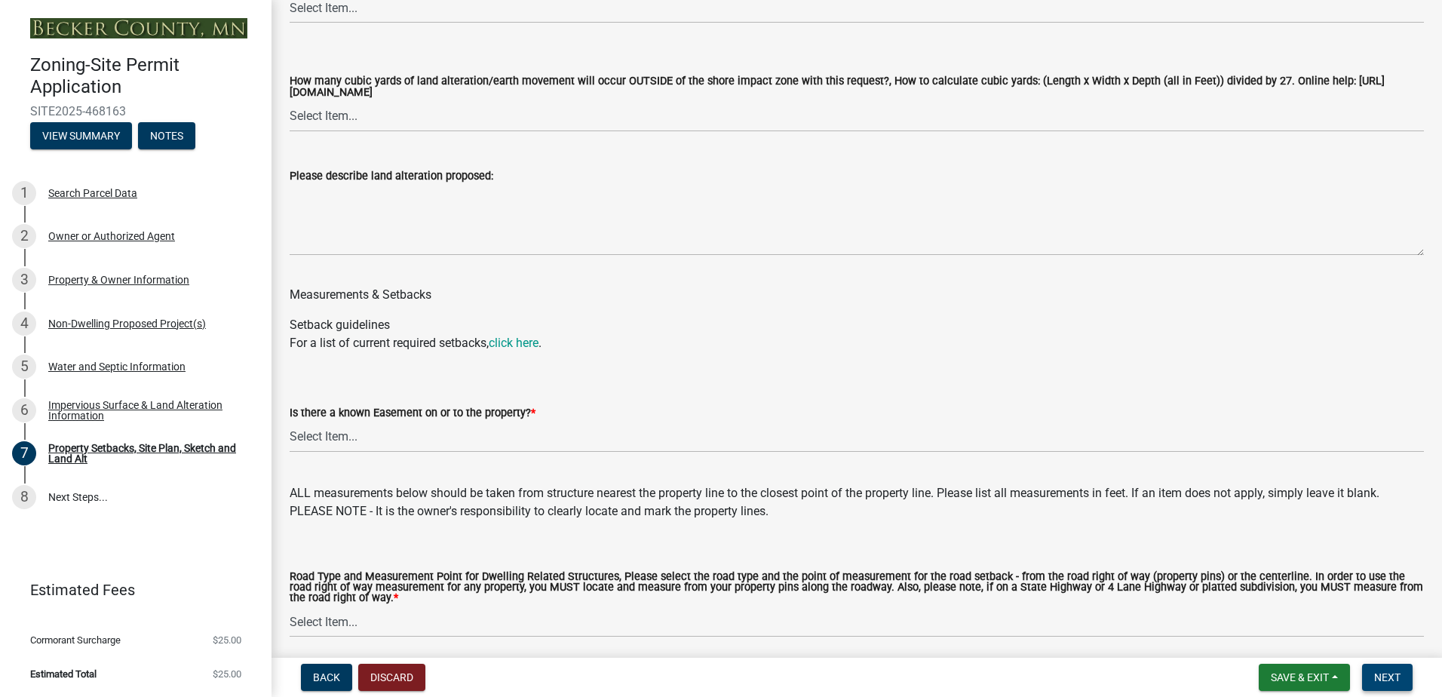
click at [1389, 676] on span "Next" at bounding box center [1387, 677] width 26 height 12
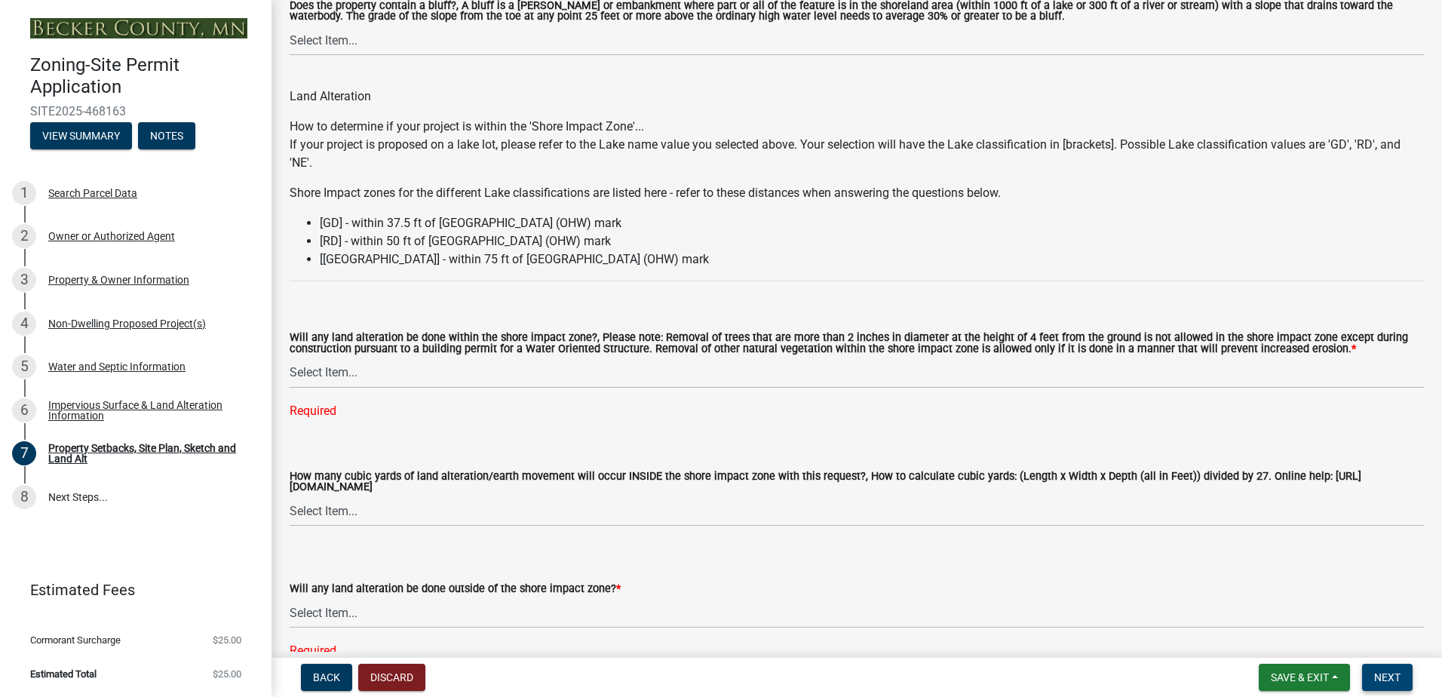
scroll to position [1764, 0]
click at [366, 382] on select "Select Item... Yes No N/A" at bounding box center [857, 371] width 1134 height 31
click at [290, 357] on select "Select Item... Yes No N/A" at bounding box center [857, 371] width 1134 height 31
select select "e8ab2dc3-aa3f-46f3-9b4a-37eb25ad84af"
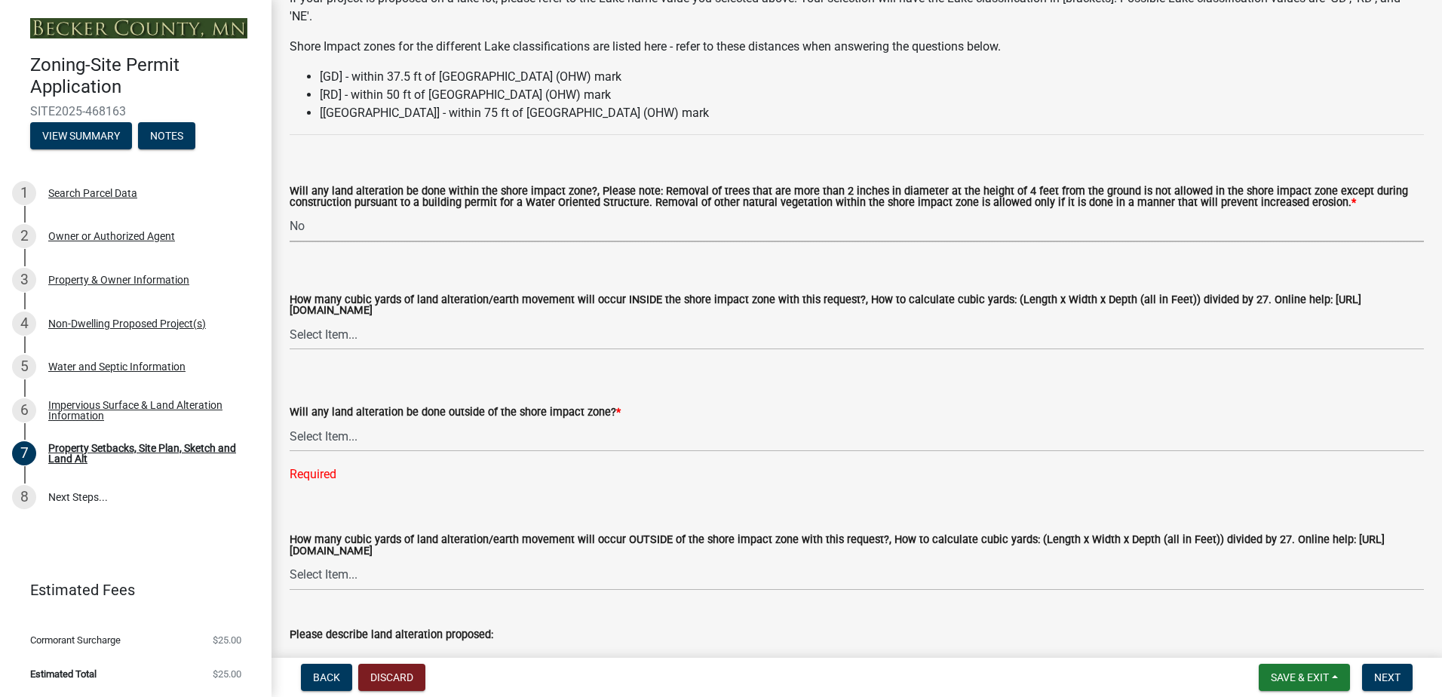
scroll to position [1915, 0]
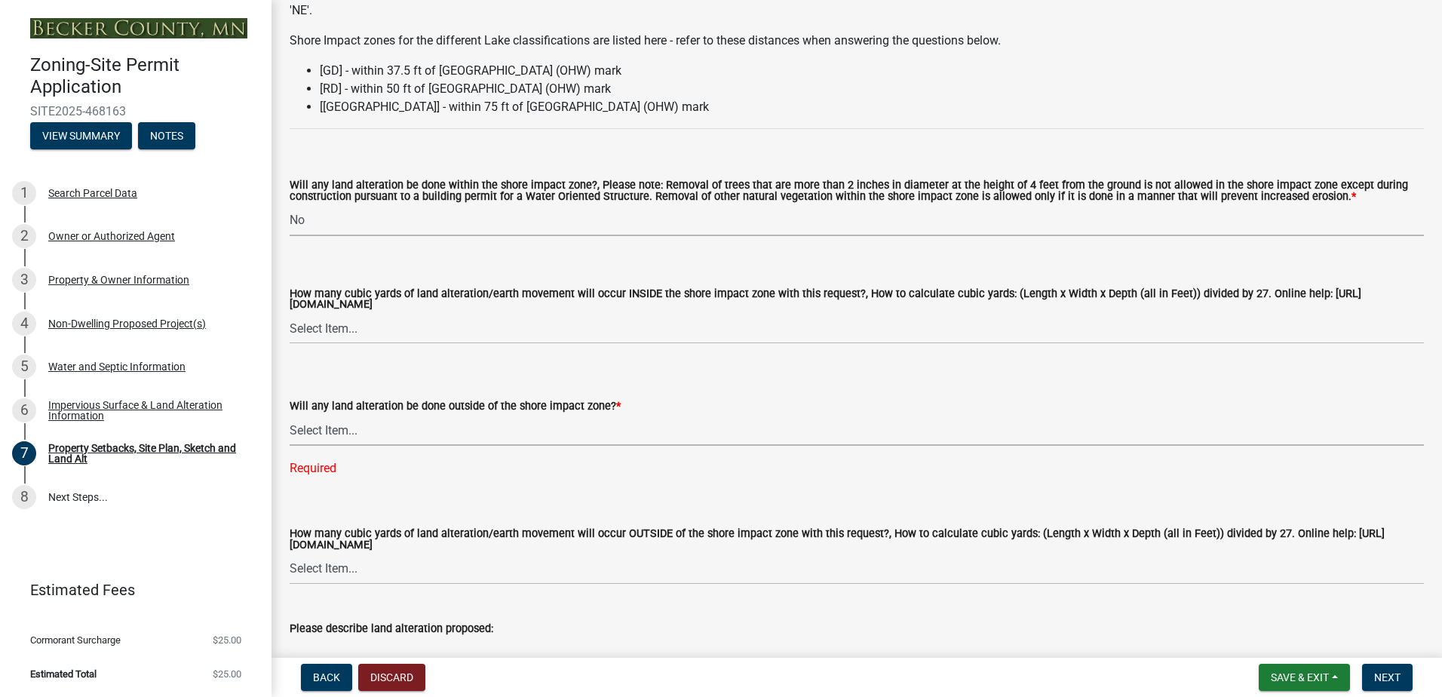
click at [348, 434] on select "Select Item... Yes No N/A" at bounding box center [857, 430] width 1134 height 31
click at [290, 417] on select "Select Item... Yes No N/A" at bounding box center [857, 430] width 1134 height 31
select select "b98836ba-4715-455d-97ab-be9a9df498a8"
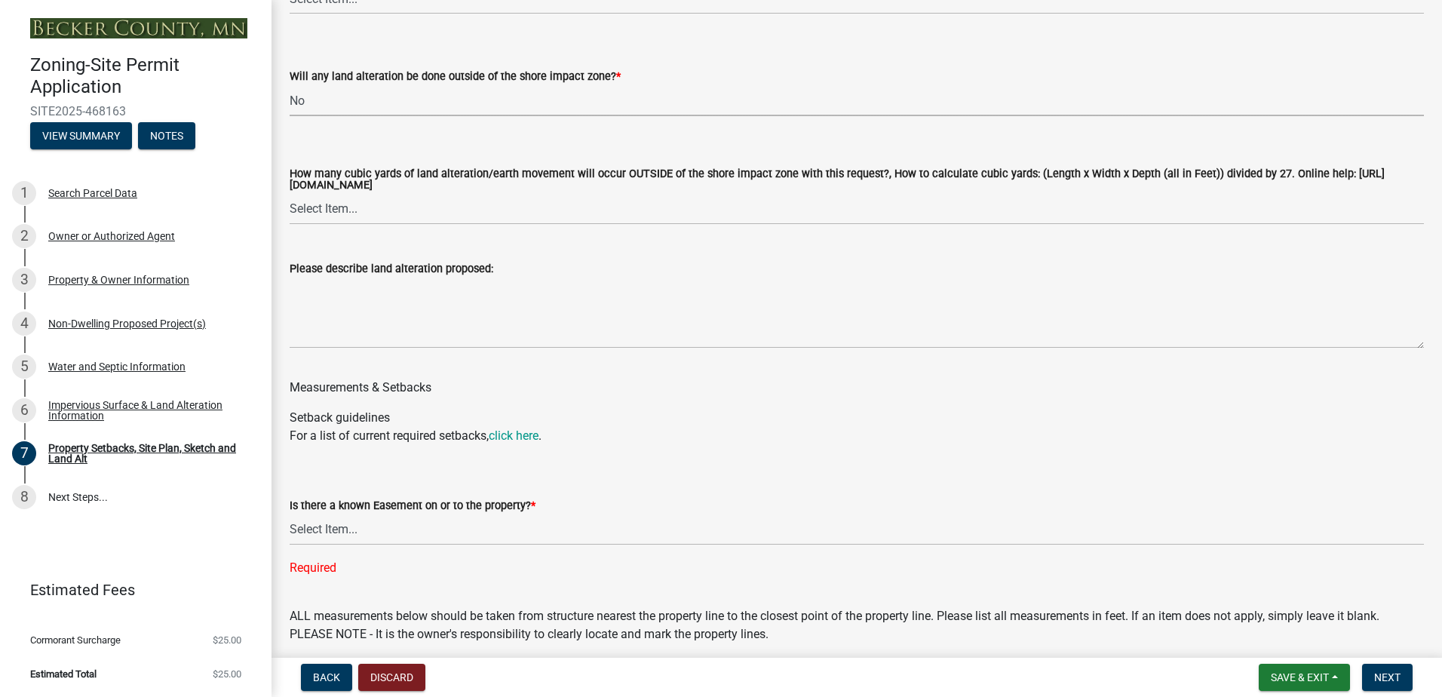
scroll to position [2292, 0]
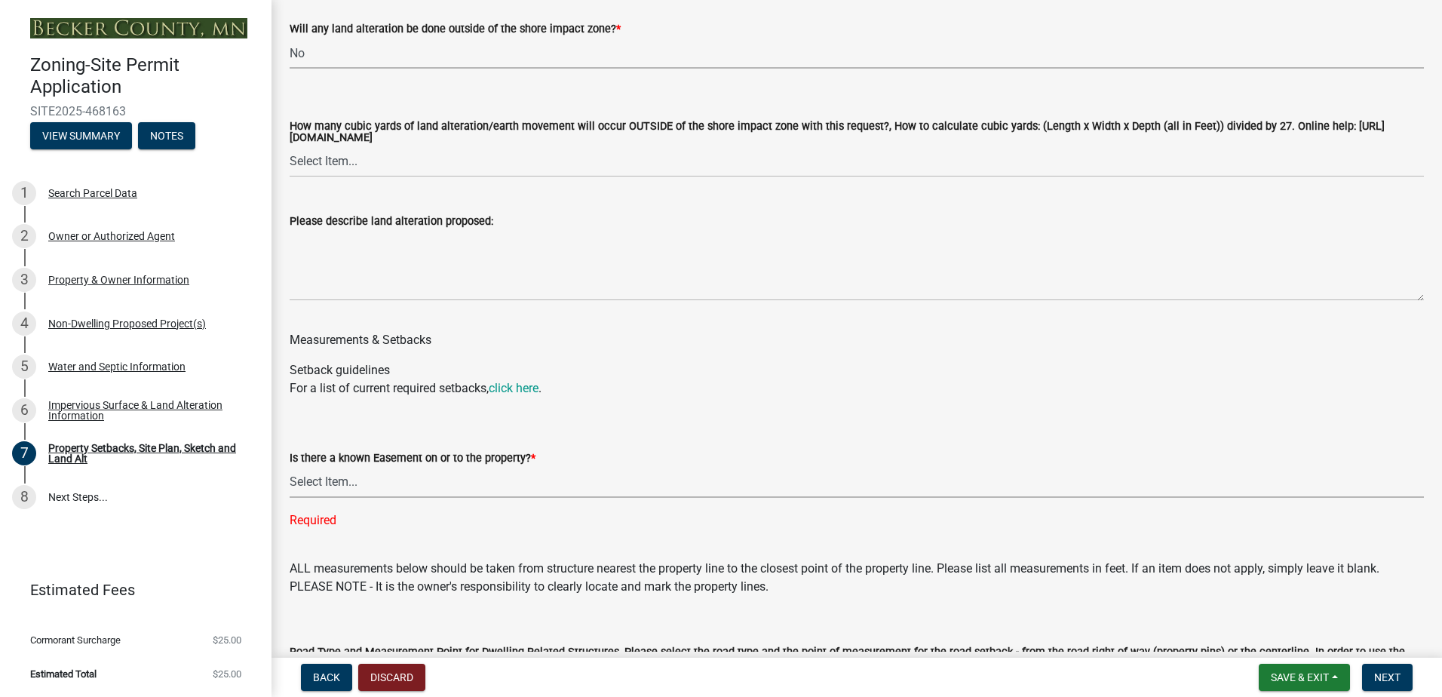
click at [362, 483] on select "Select Item... Yes No" at bounding box center [857, 482] width 1134 height 31
click at [290, 469] on select "Select Item... Yes No" at bounding box center [857, 482] width 1134 height 31
select select "c8b8ea71-7088-4e87-a493-7bc88cc2835b"
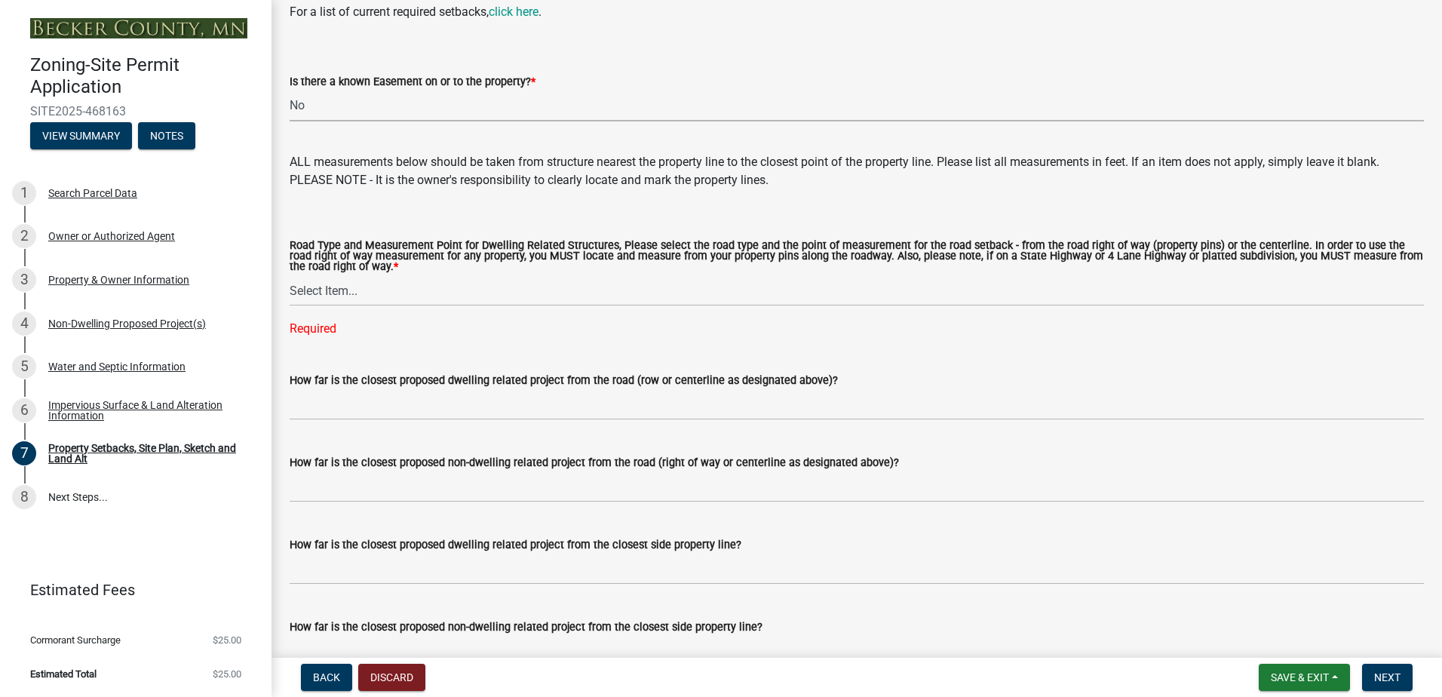
scroll to position [2669, 0]
click at [324, 332] on div "Required" at bounding box center [857, 328] width 1134 height 18
click at [350, 293] on select "Select Item... Private Easement - Right of Way Private Easement - Centerline Pu…" at bounding box center [857, 289] width 1134 height 31
click at [290, 278] on select "Select Item... Private Easement - Right of Way Private Easement - Centerline Pu…" at bounding box center [857, 289] width 1134 height 31
select select "133211ff-91ce-4a0a-9235-b48a7e2069a0"
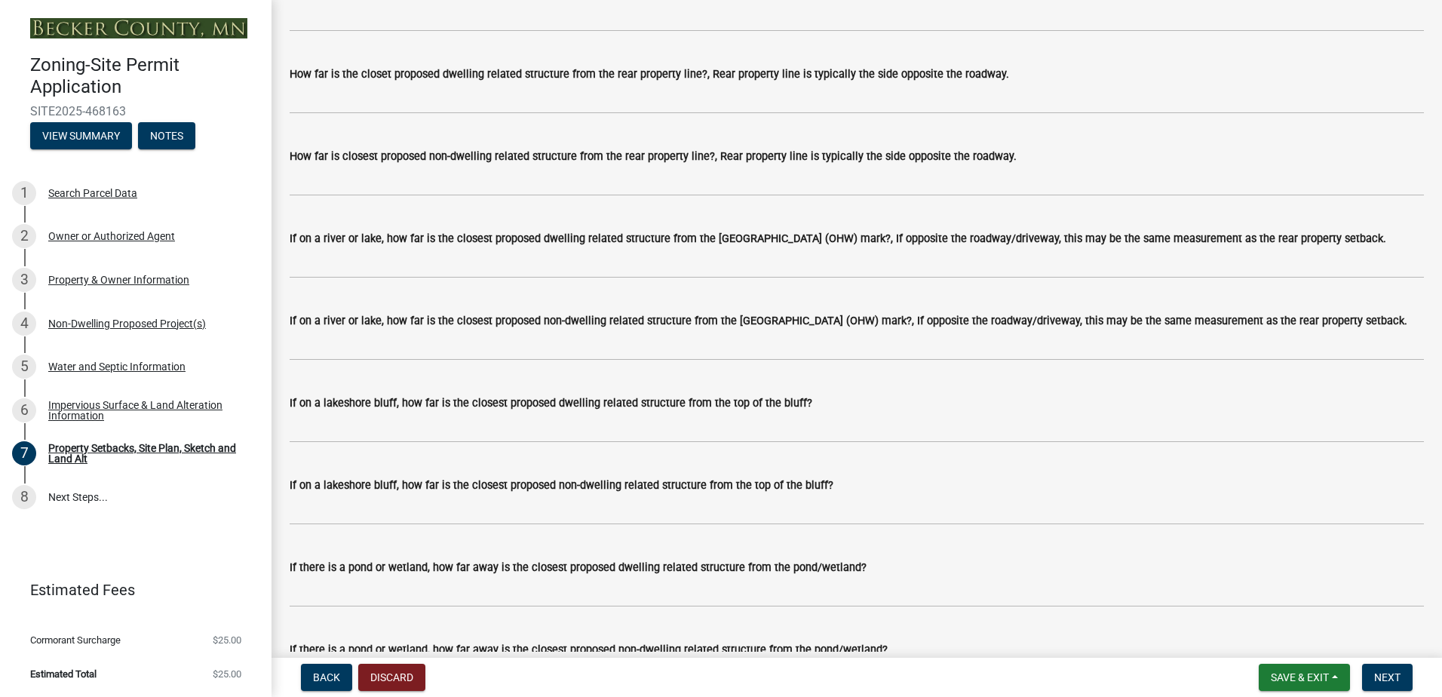
scroll to position [3348, 0]
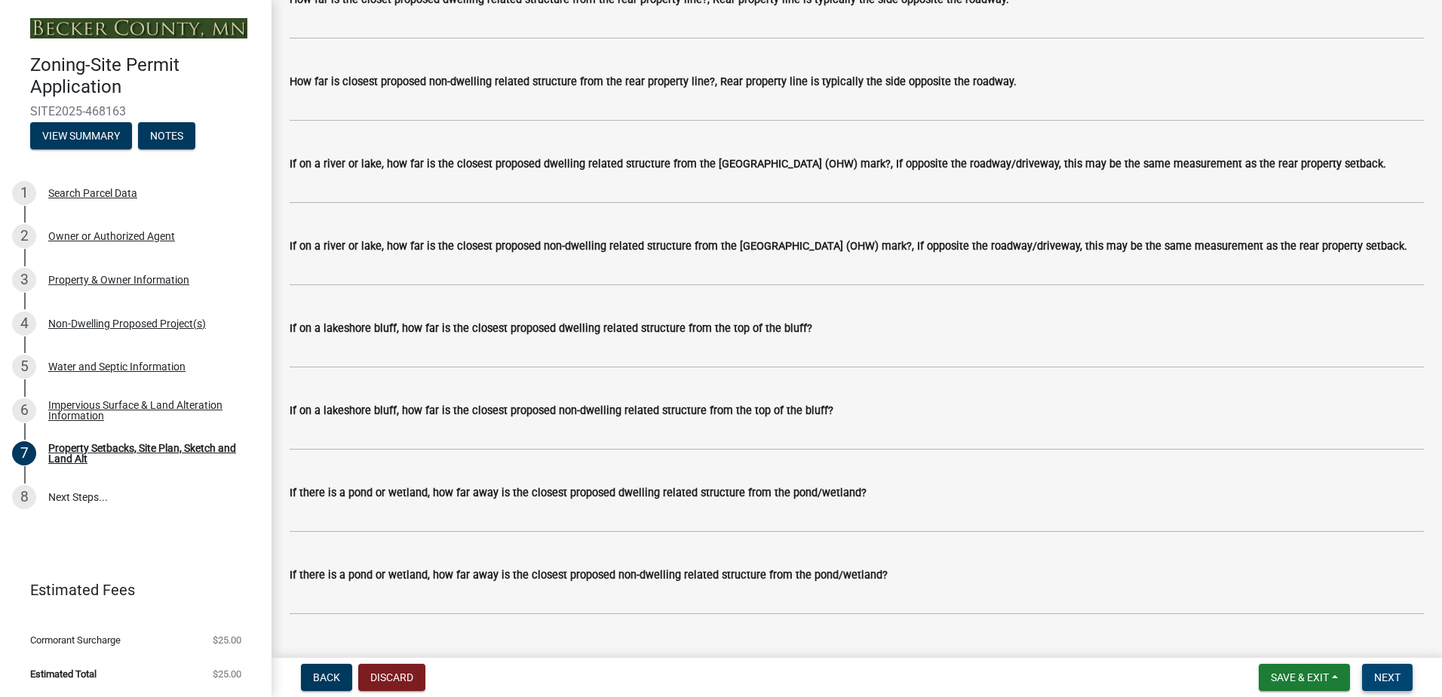
click at [1381, 672] on span "Next" at bounding box center [1387, 677] width 26 height 12
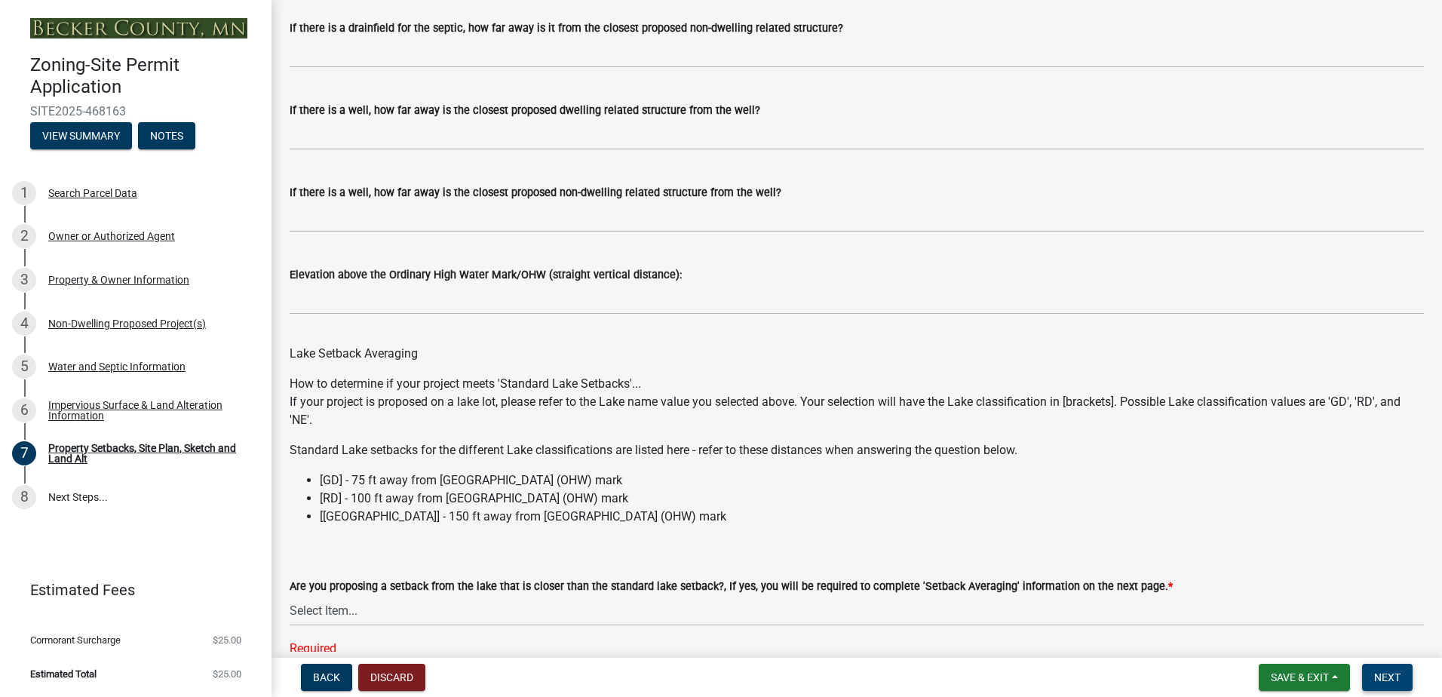
scroll to position [4304, 0]
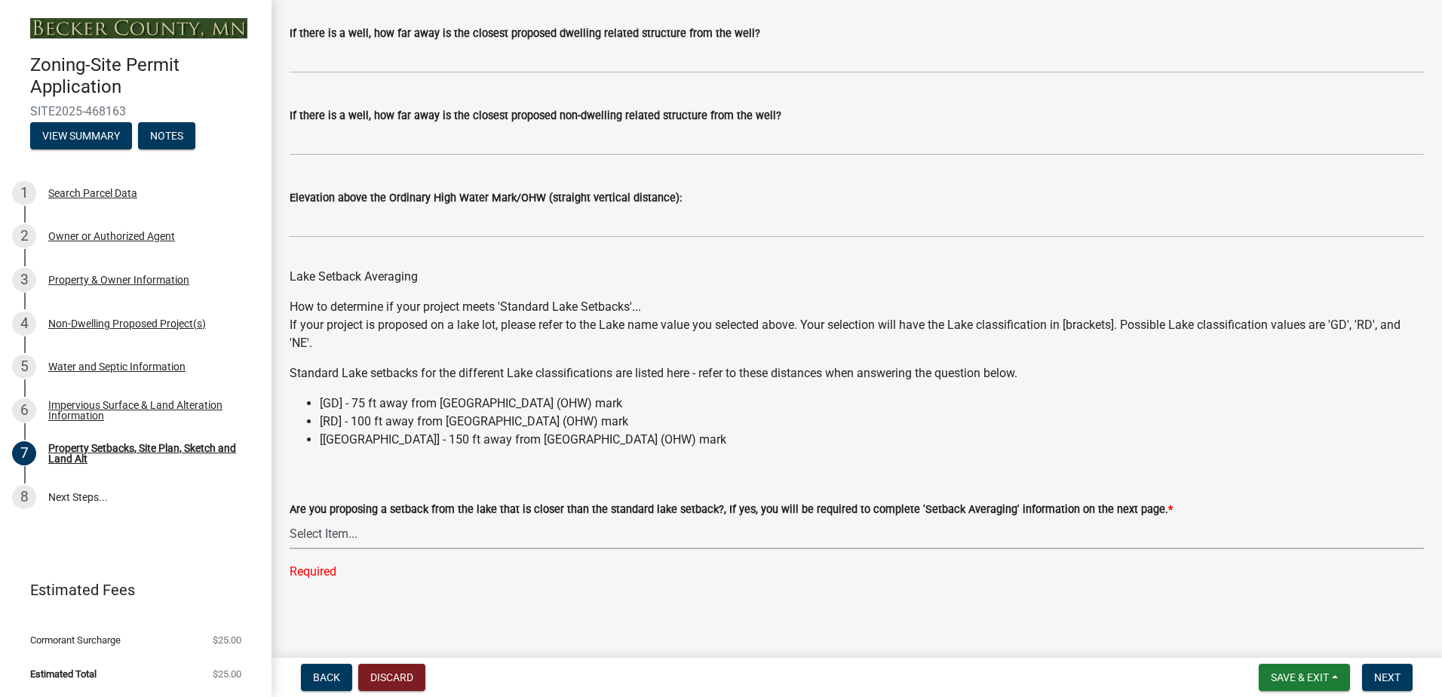
click at [359, 533] on select "Select Item... Yes No N/A" at bounding box center [857, 533] width 1134 height 31
click at [290, 548] on select "Select Item... Yes No N/A" at bounding box center [857, 533] width 1134 height 31
select select "19d13e65-c93d-443e-910a-7a17299544cc"
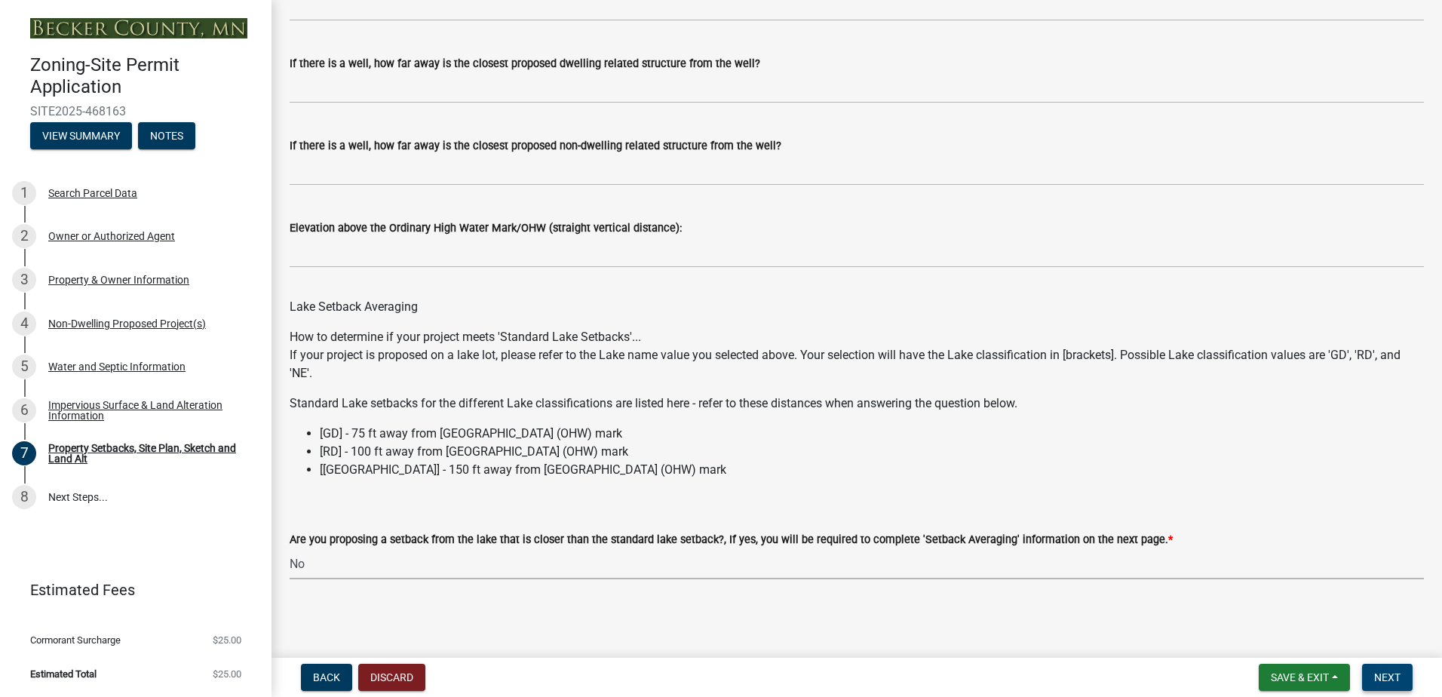
click at [1396, 676] on span "Next" at bounding box center [1387, 677] width 26 height 12
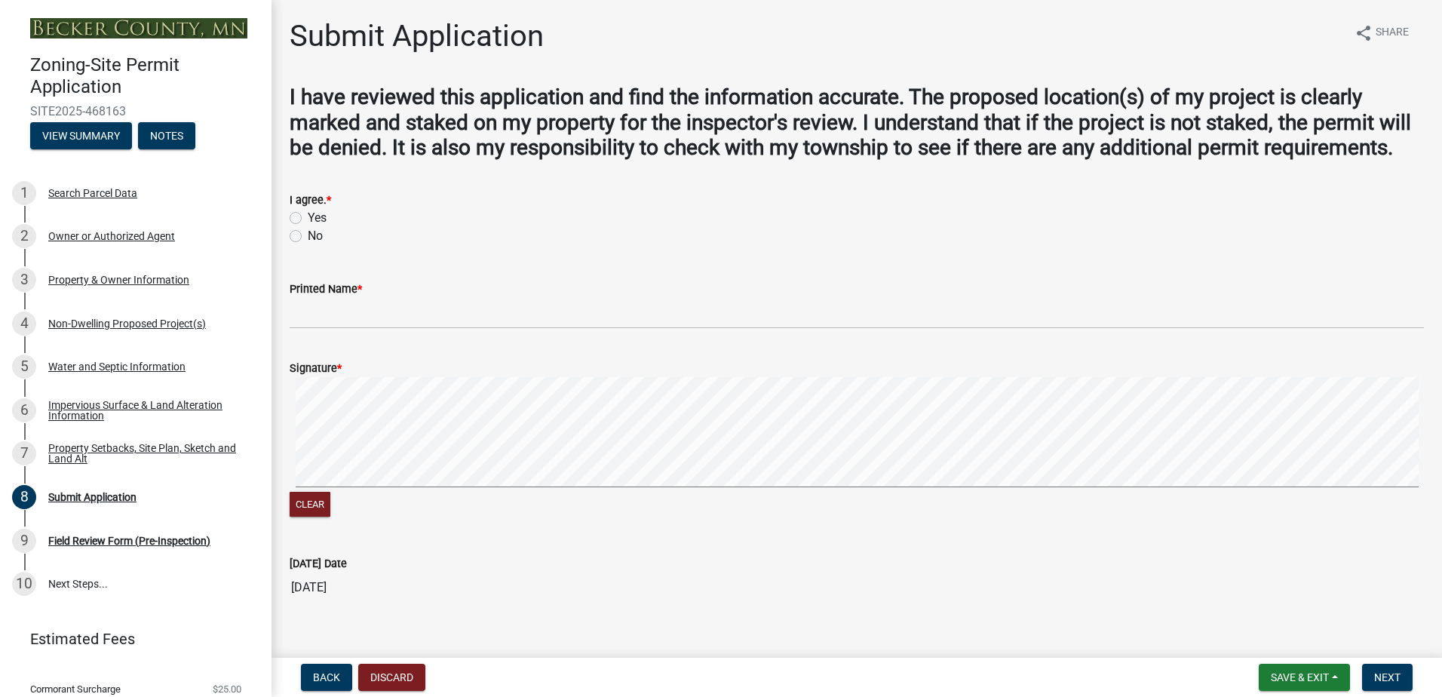
click at [308, 227] on label "Yes" at bounding box center [317, 218] width 19 height 18
click at [308, 219] on input "Yes" at bounding box center [313, 214] width 10 height 10
radio input "true"
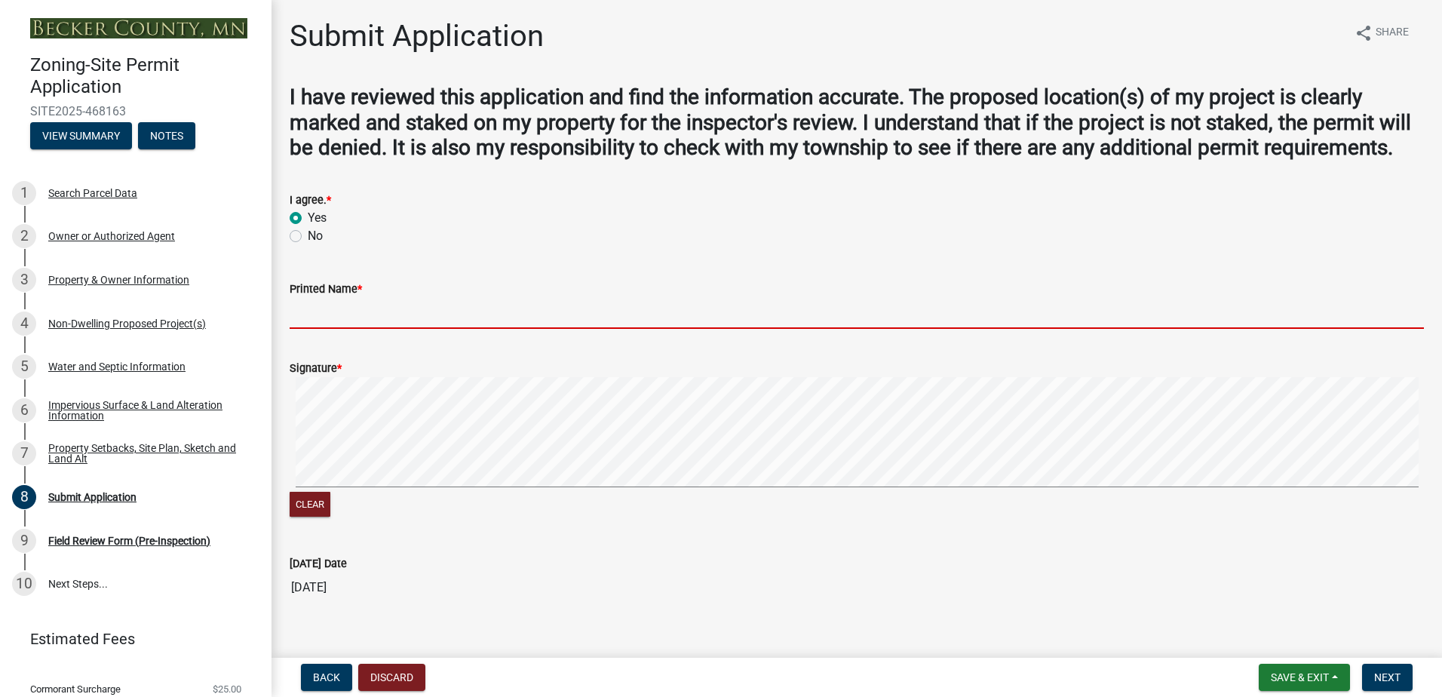
click at [337, 329] on input "Printed Name *" at bounding box center [857, 313] width 1134 height 31
type input "[PERSON_NAME]"
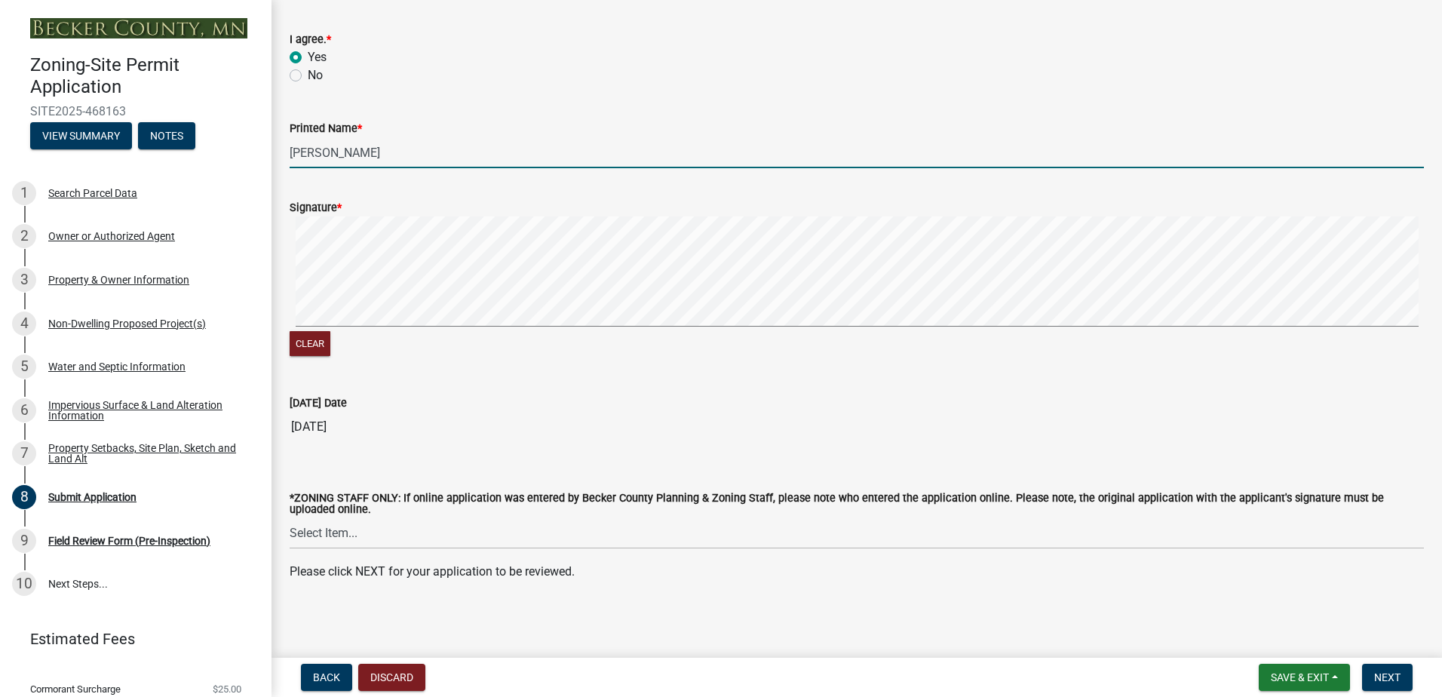
scroll to position [186, 0]
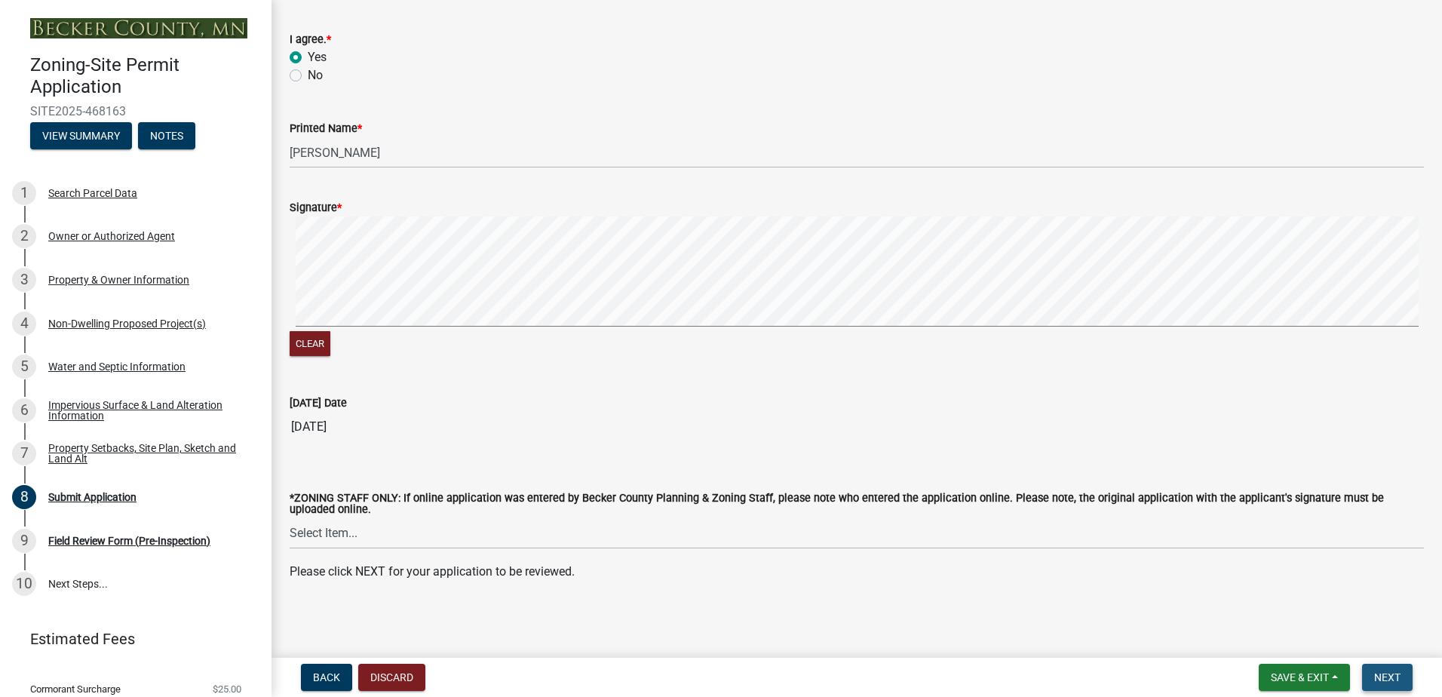
click at [1388, 679] on span "Next" at bounding box center [1387, 677] width 26 height 12
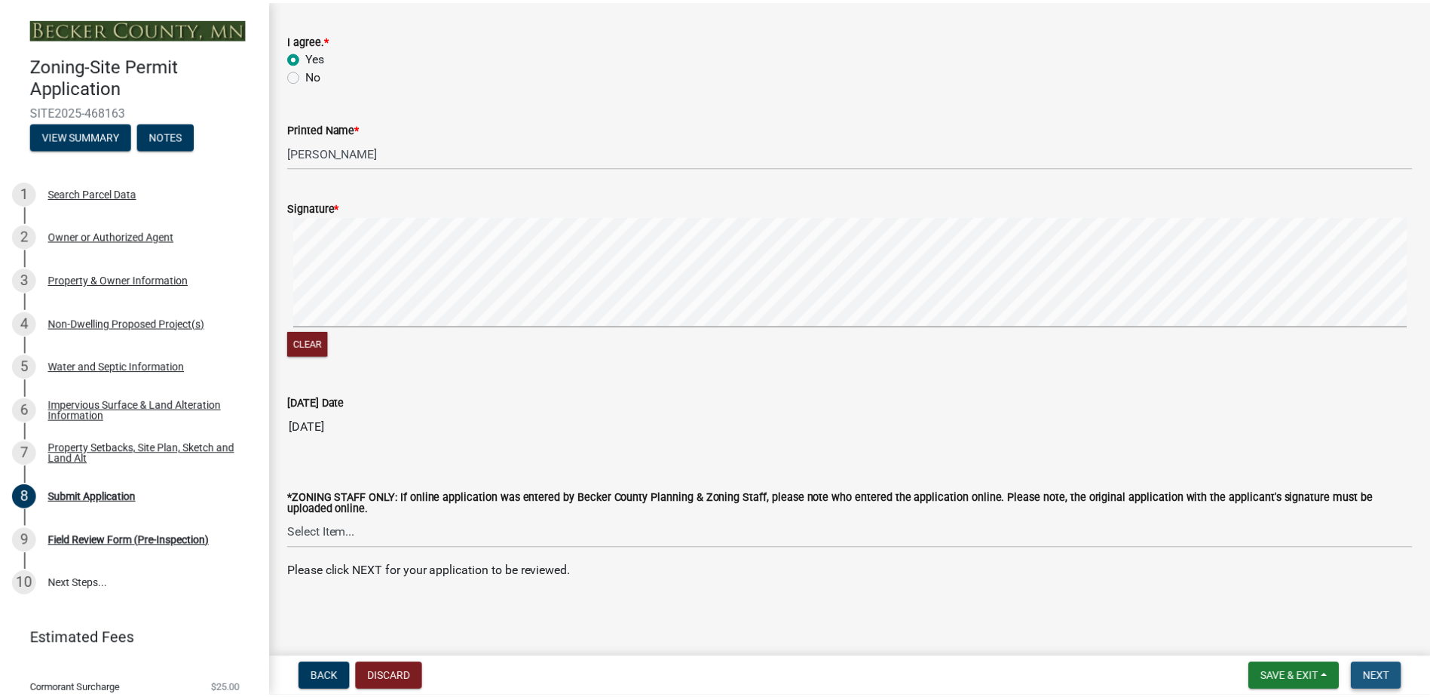
scroll to position [0, 0]
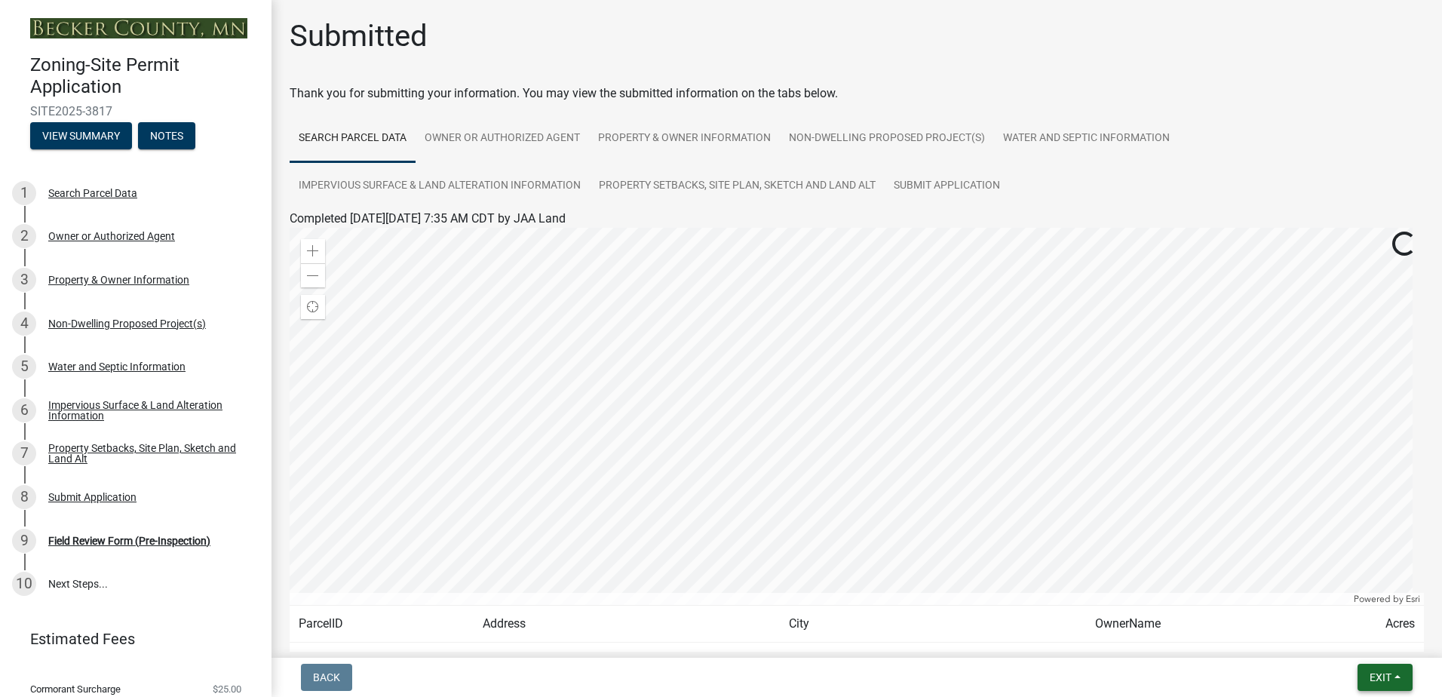
click at [1400, 674] on button "Exit" at bounding box center [1384, 677] width 55 height 27
click at [1366, 639] on button "Save & Exit" at bounding box center [1352, 638] width 121 height 36
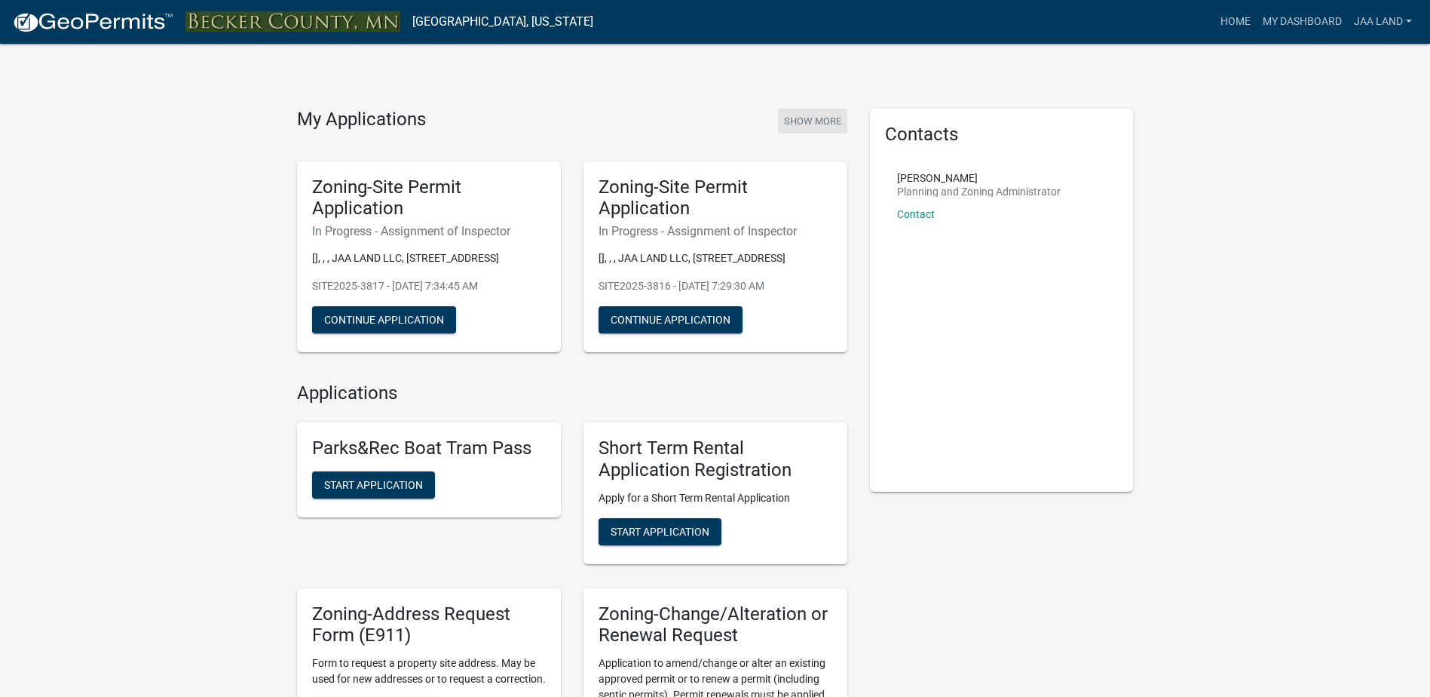
click at [824, 116] on button "Show More" at bounding box center [812, 121] width 69 height 25
